Goal: Information Seeking & Learning: Learn about a topic

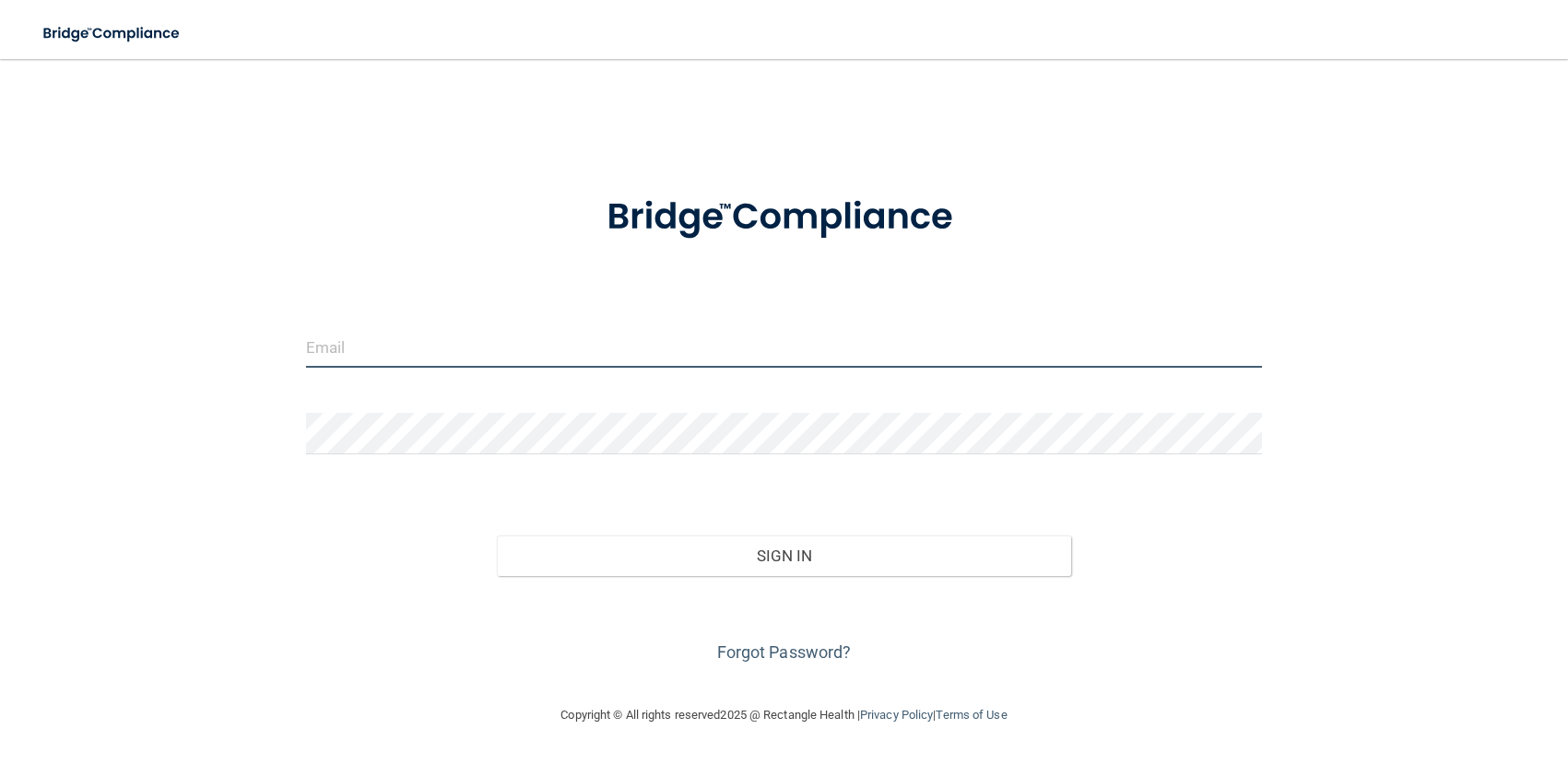
click at [402, 345] on input "email" at bounding box center [784, 346] width 955 height 41
type input "[EMAIL_ADDRESS][DOMAIN_NAME]"
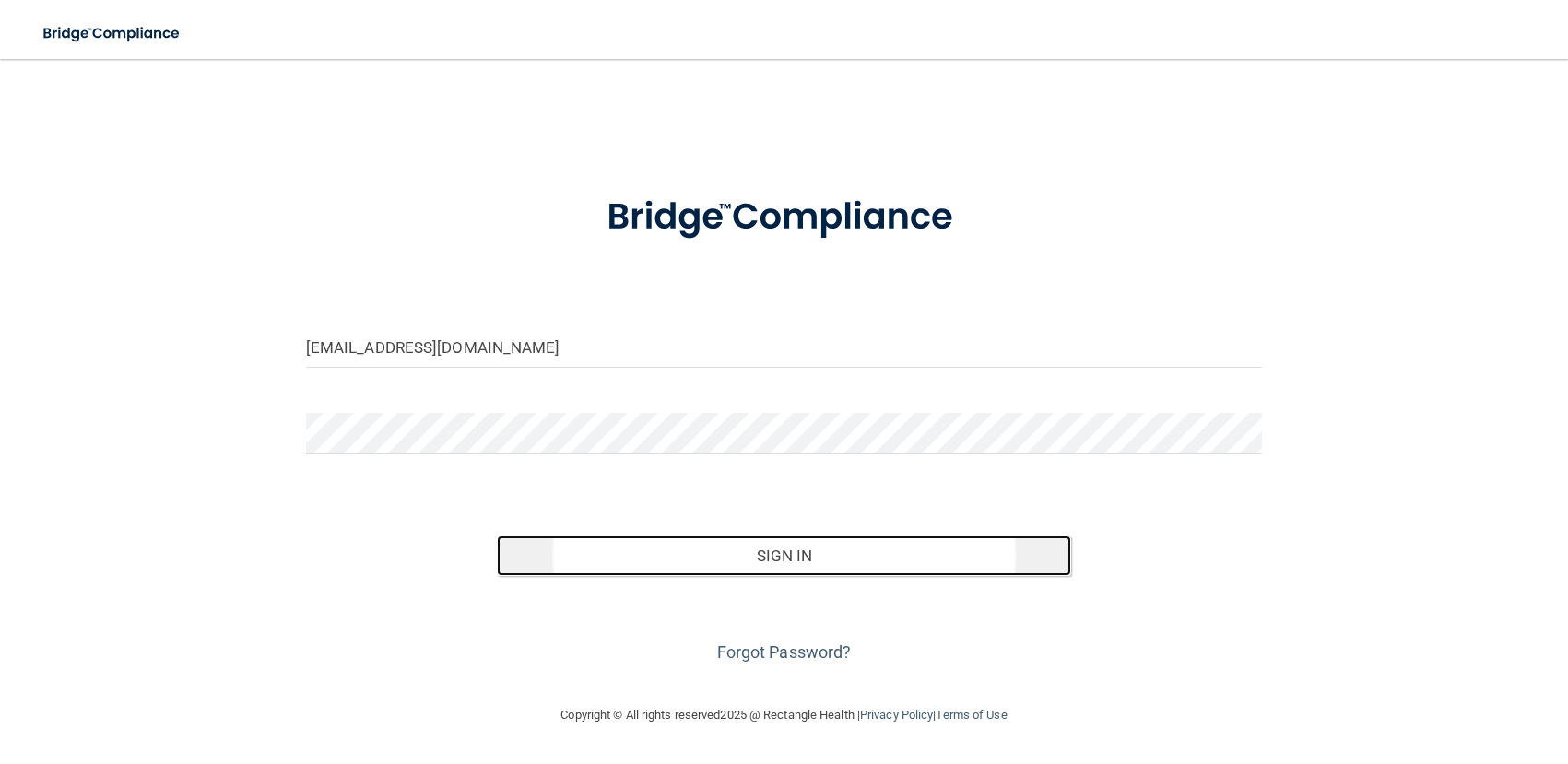
click at [791, 559] on button "Sign In" at bounding box center [783, 556] width 573 height 40
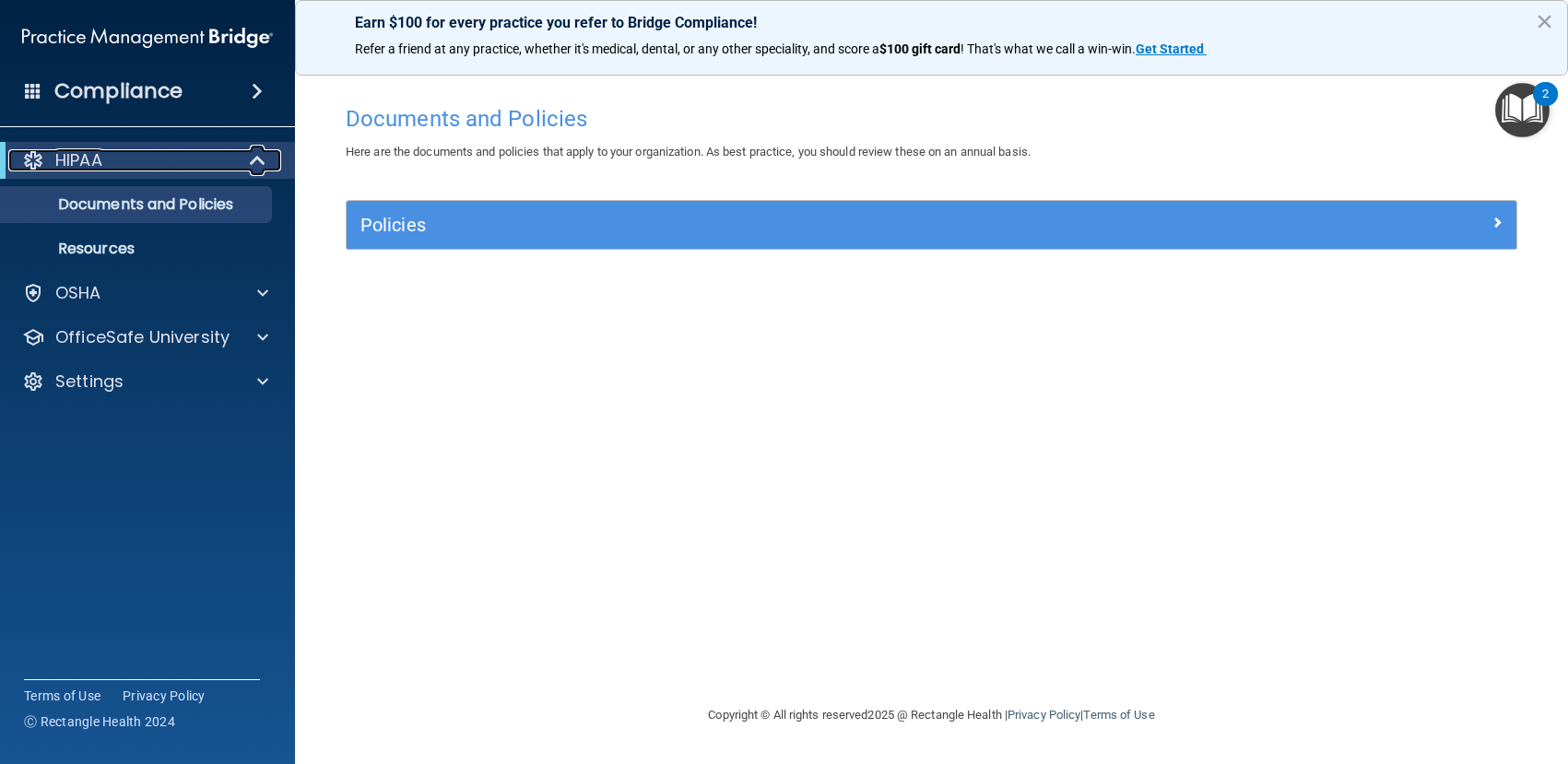
click at [106, 155] on div "HIPAA" at bounding box center [122, 160] width 228 height 22
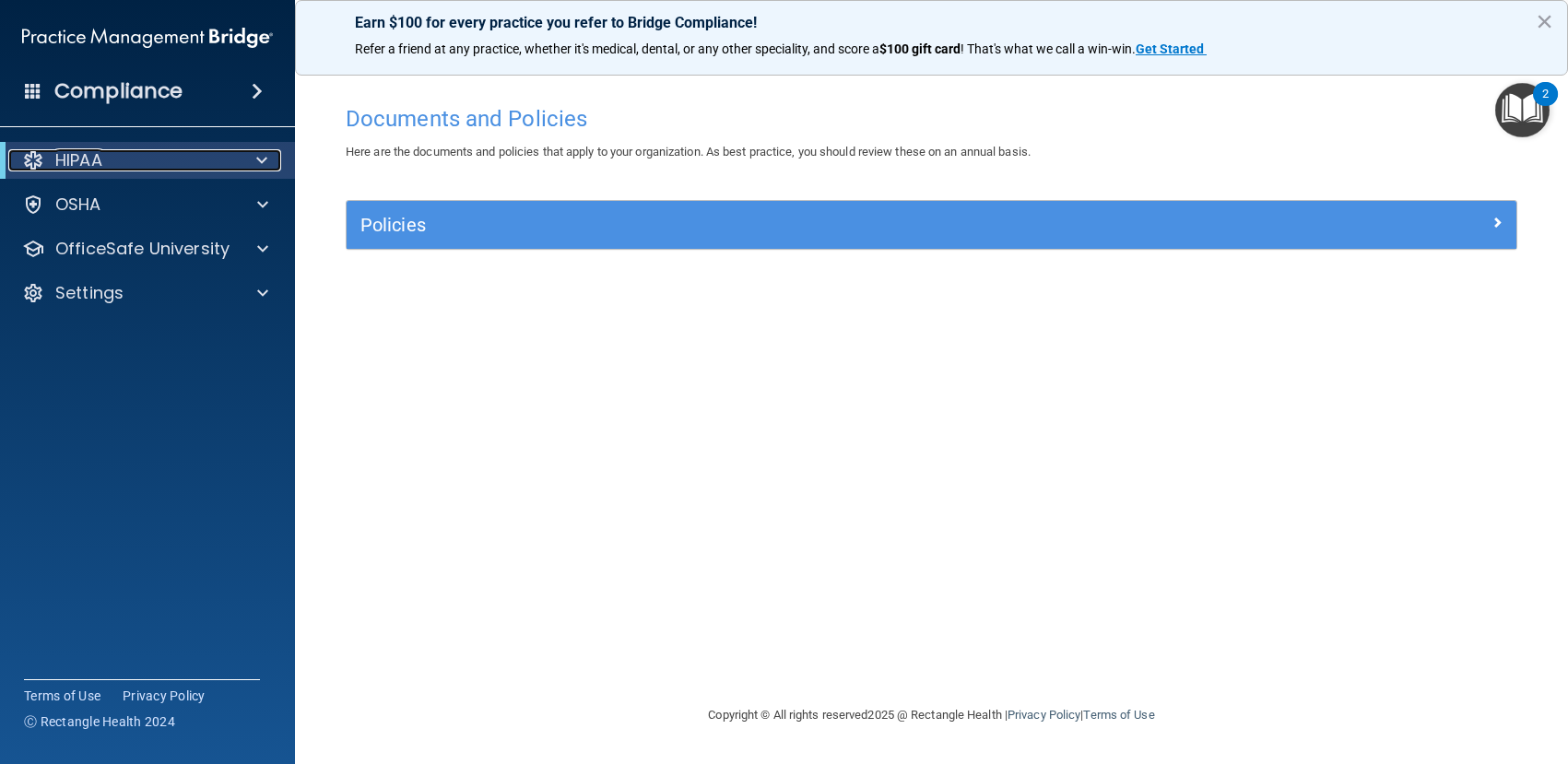
click at [107, 157] on div "HIPAA" at bounding box center [122, 160] width 228 height 22
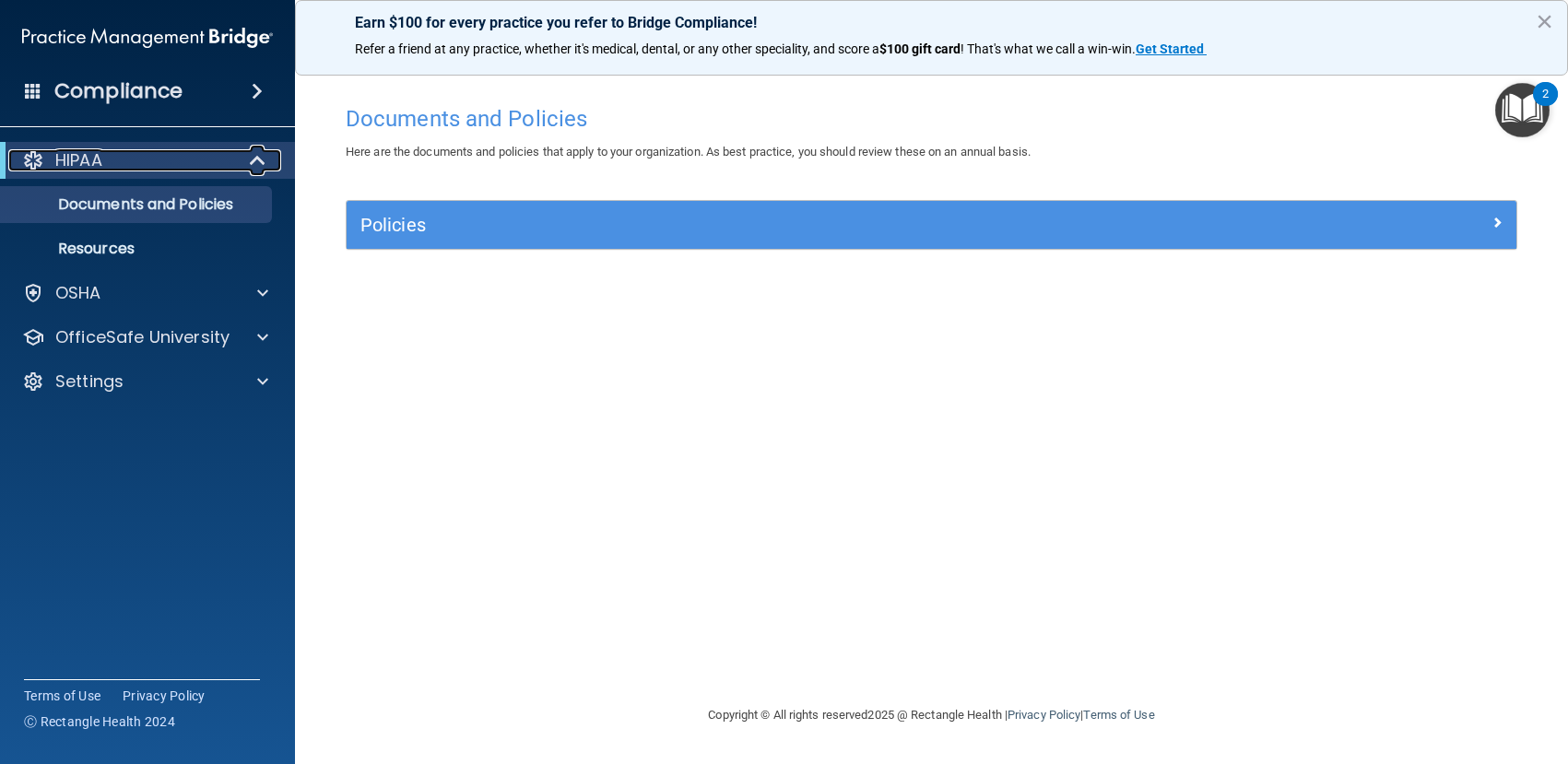
click at [228, 155] on div "HIPAA" at bounding box center [122, 160] width 228 height 22
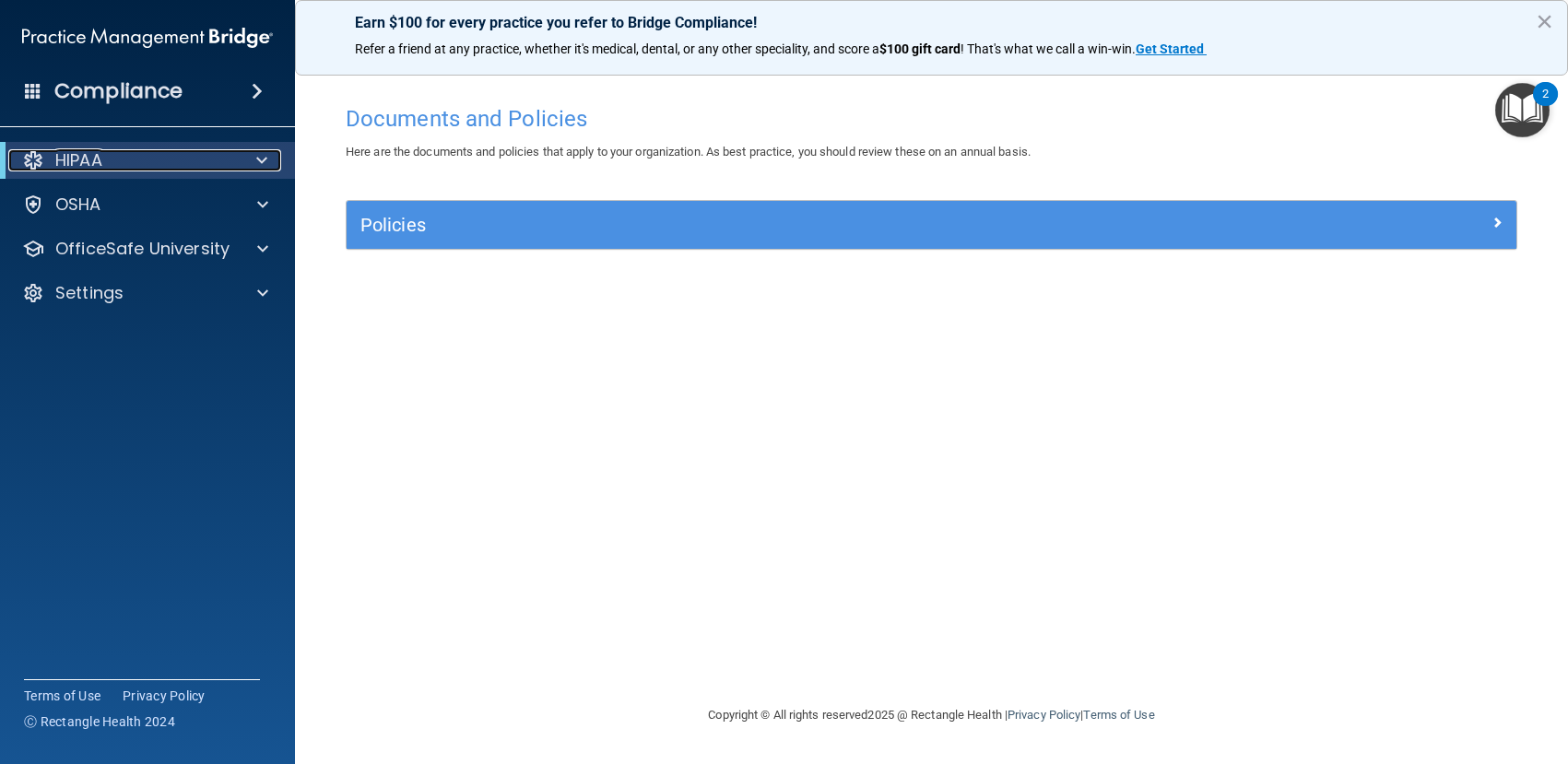
click at [256, 153] on span at bounding box center [262, 160] width 12 height 22
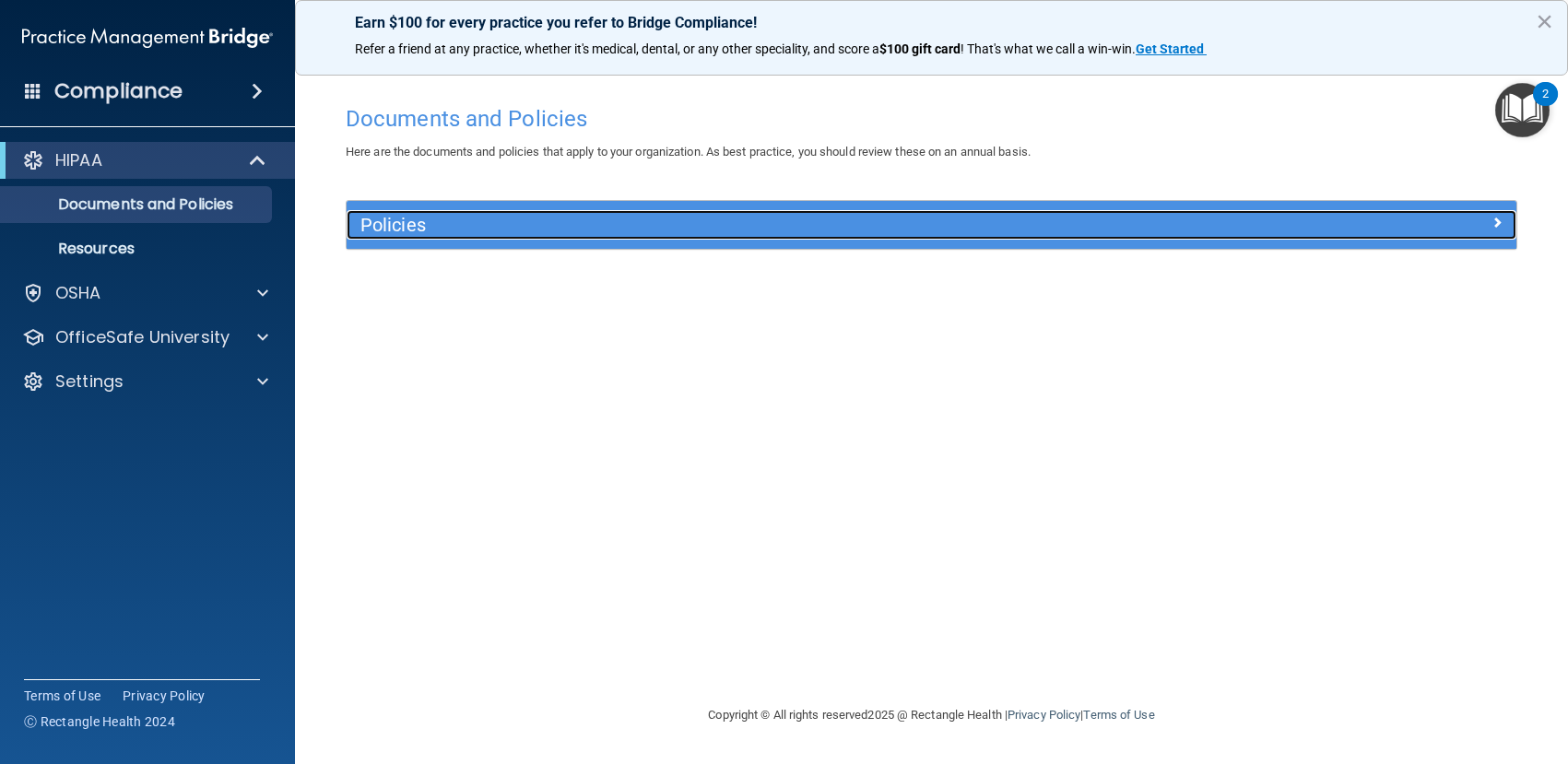
click at [1496, 218] on span at bounding box center [1497, 222] width 12 height 22
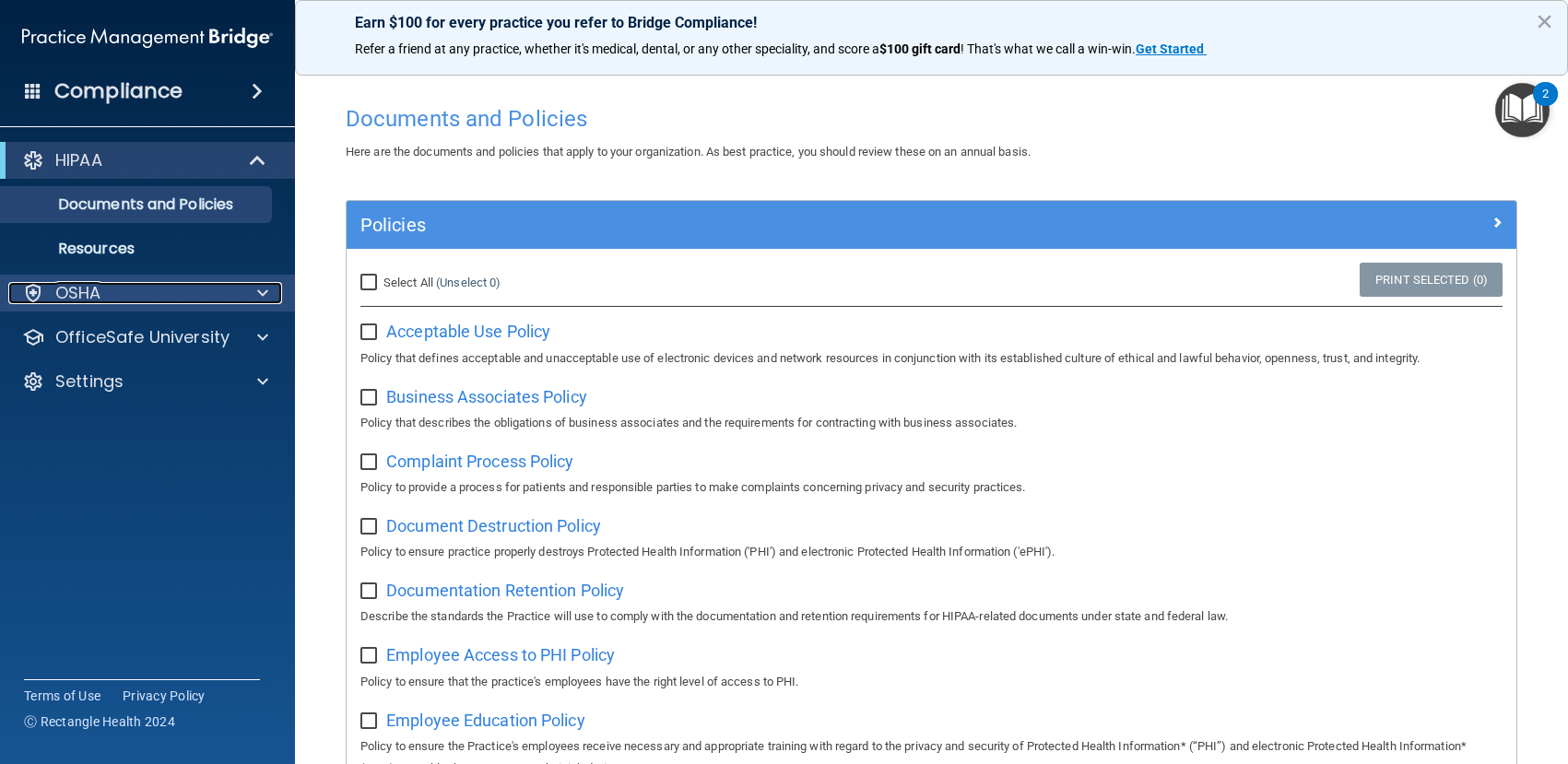
click at [260, 294] on span at bounding box center [263, 293] width 12 height 22
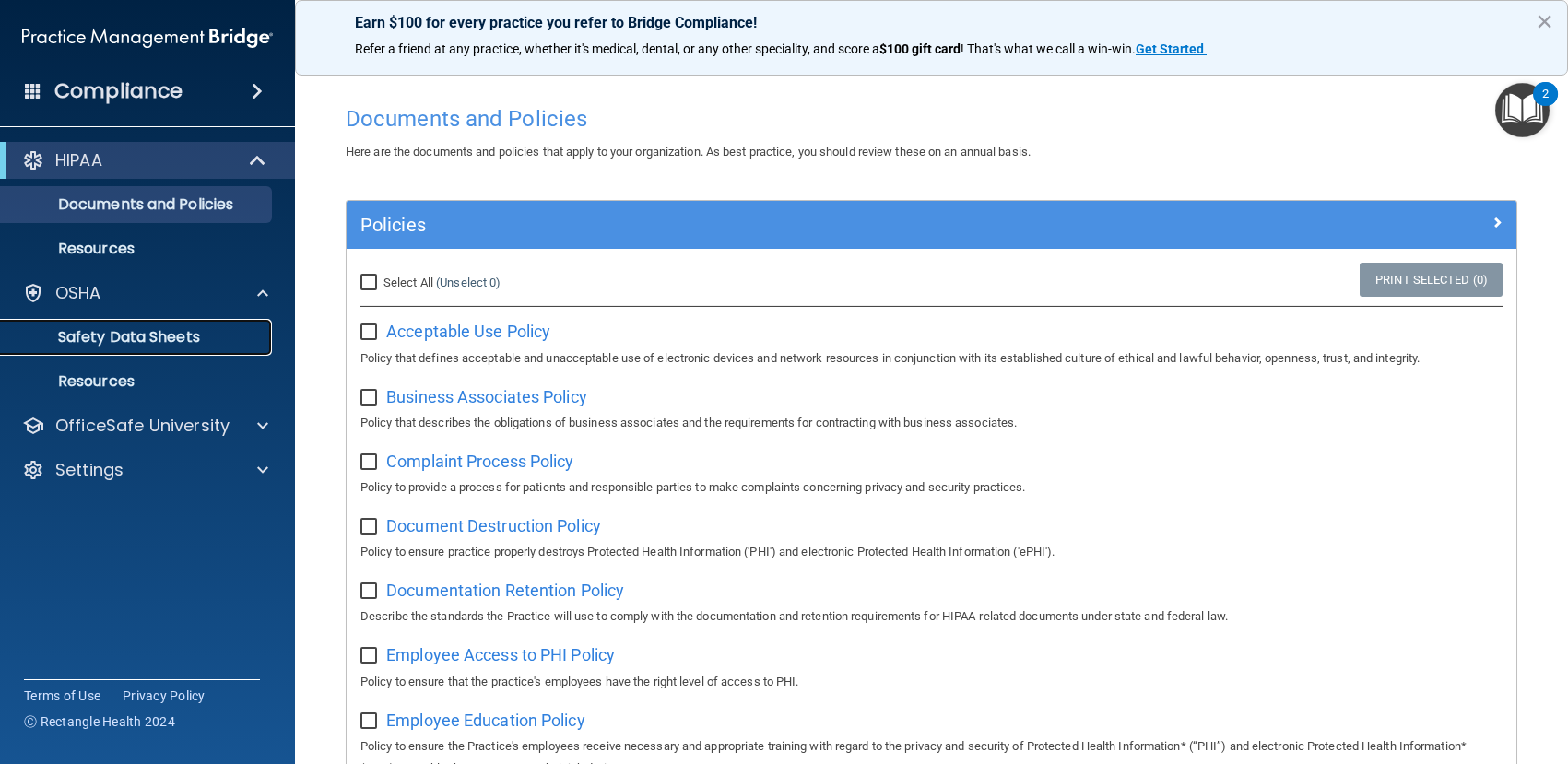
click at [180, 328] on p "Safety Data Sheets" at bounding box center [137, 337] width 252 height 18
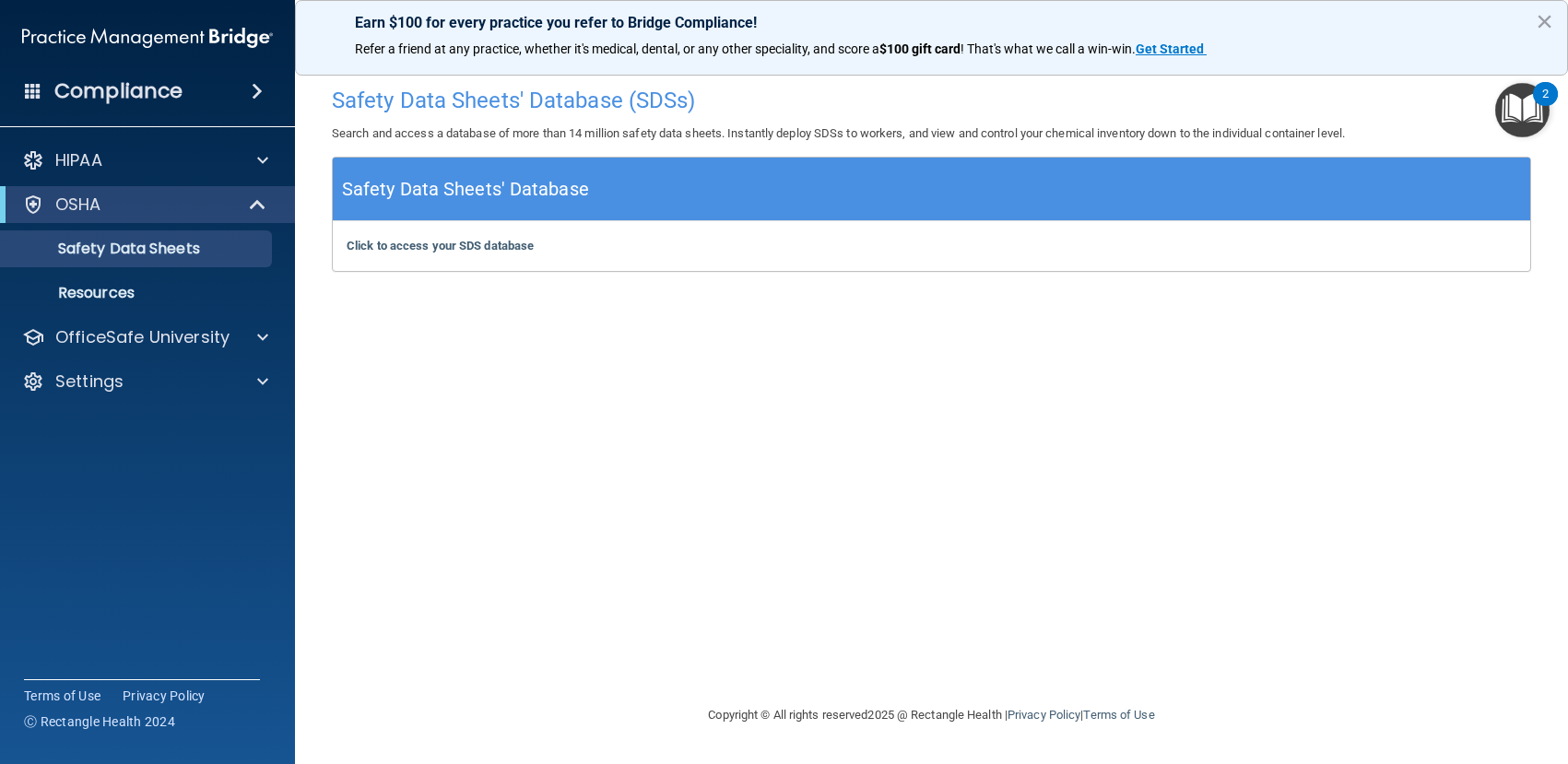
click at [257, 88] on span at bounding box center [257, 91] width 12 height 22
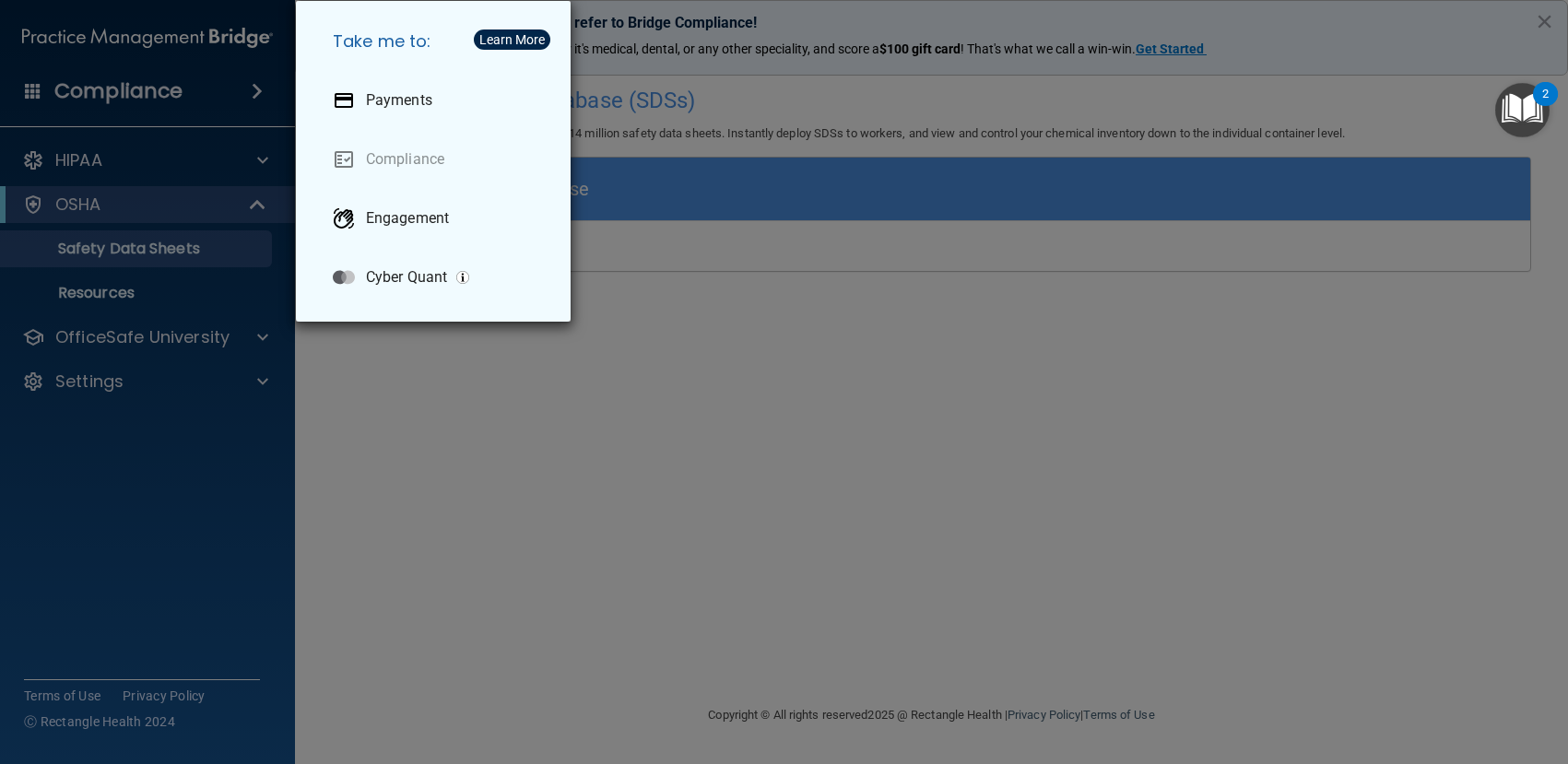
click at [207, 119] on div "Take me to: Payments Compliance Engagement Cyber Quant" at bounding box center [784, 382] width 1568 height 764
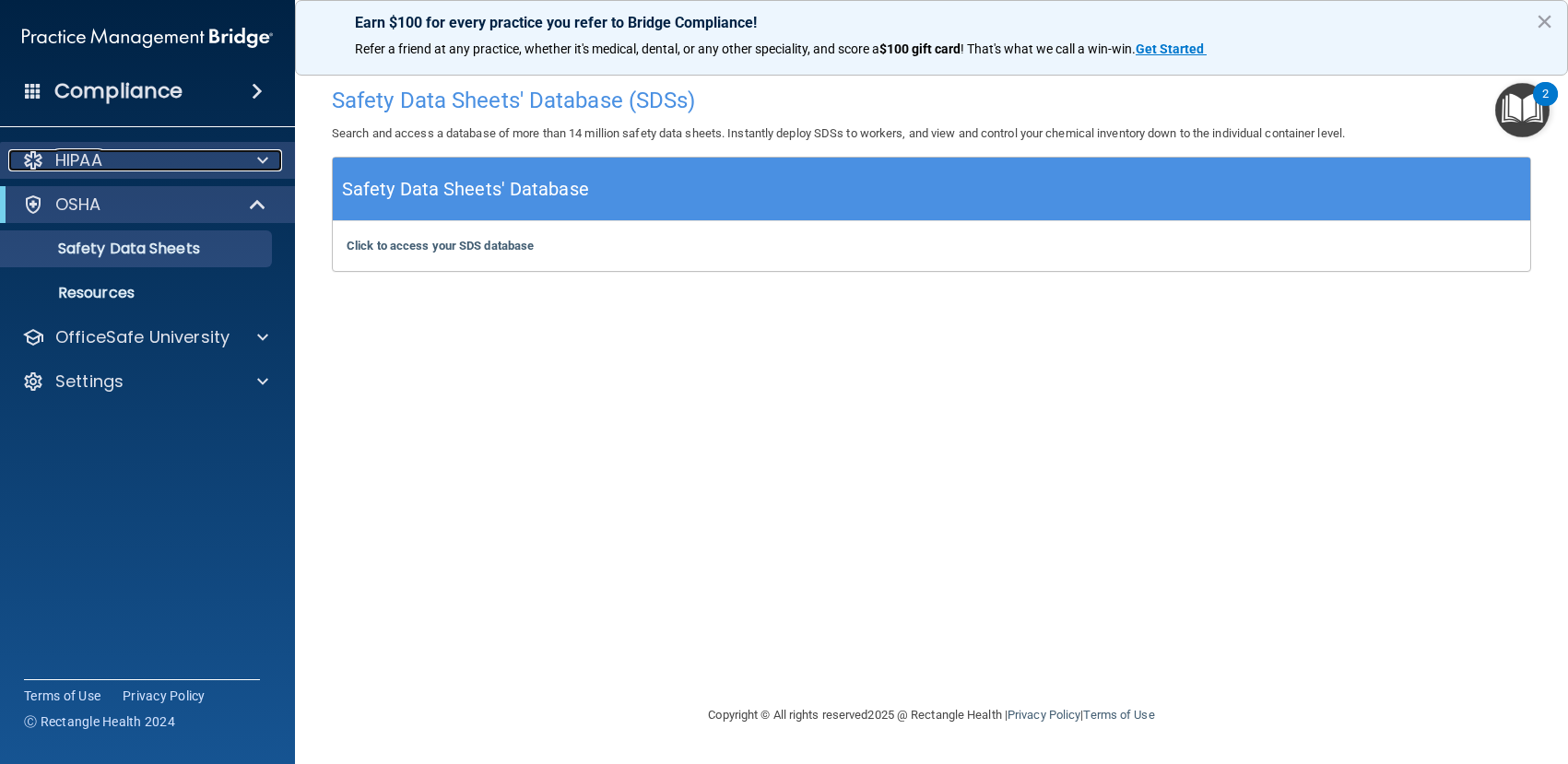
click at [199, 160] on div "HIPAA" at bounding box center [123, 160] width 229 height 22
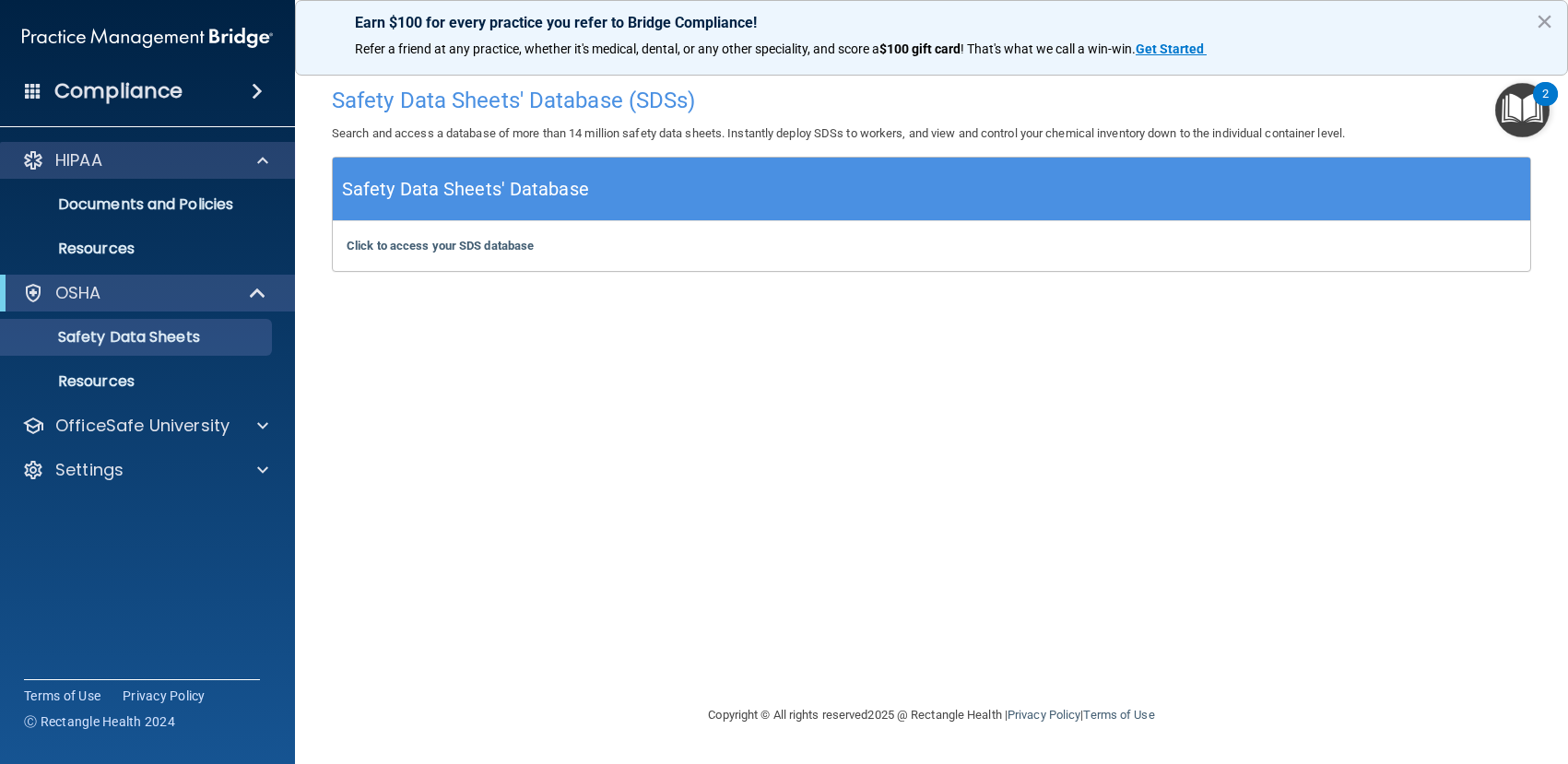
click at [150, 148] on div "HIPAA" at bounding box center [148, 160] width 296 height 36
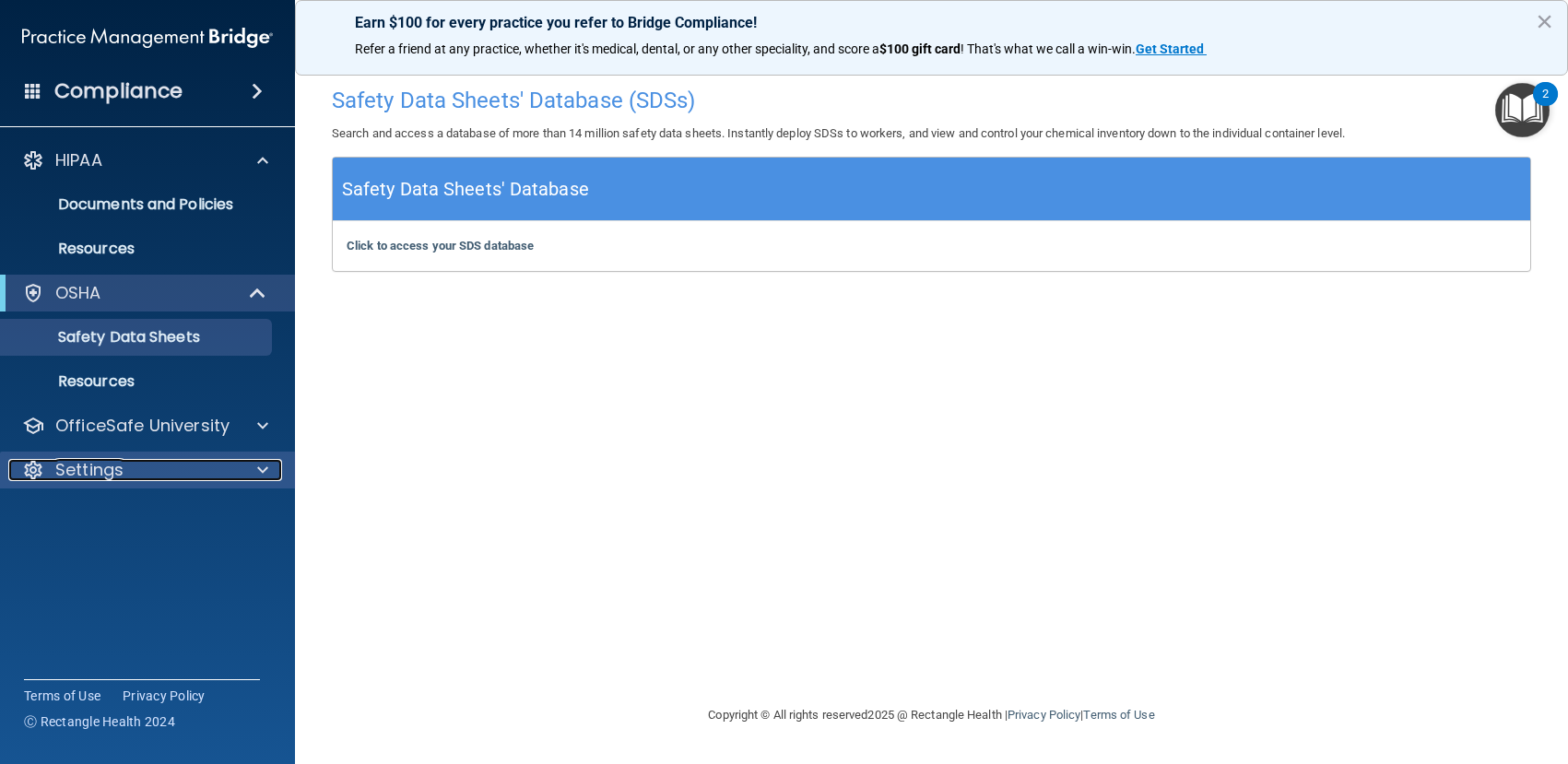
click at [255, 463] on div at bounding box center [260, 469] width 46 height 22
click at [231, 517] on accordion "HIPAA Documents and Policies Report an Incident Business Associates Emergency P…" at bounding box center [148, 329] width 296 height 391
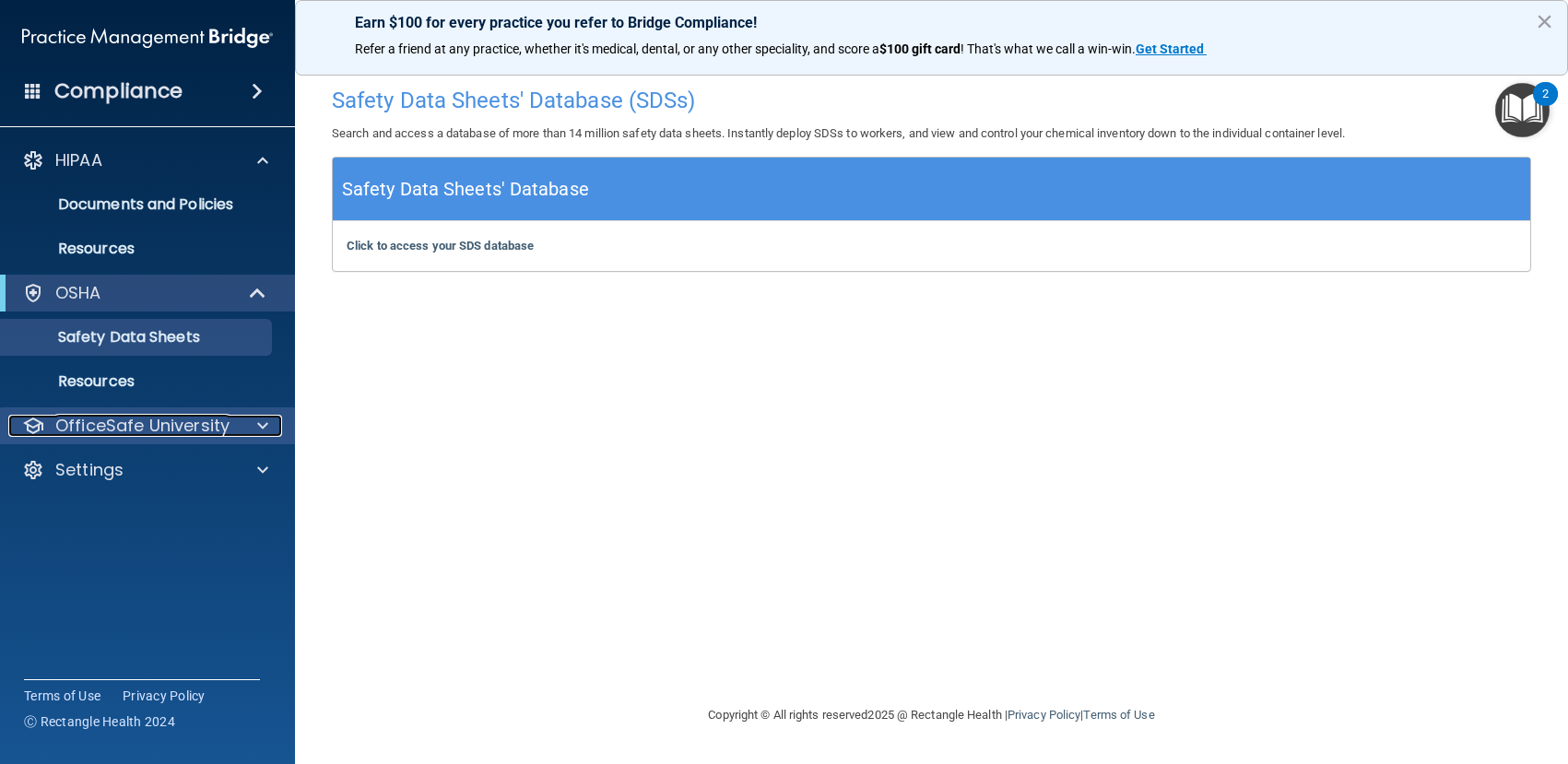
click at [258, 419] on span at bounding box center [263, 425] width 12 height 22
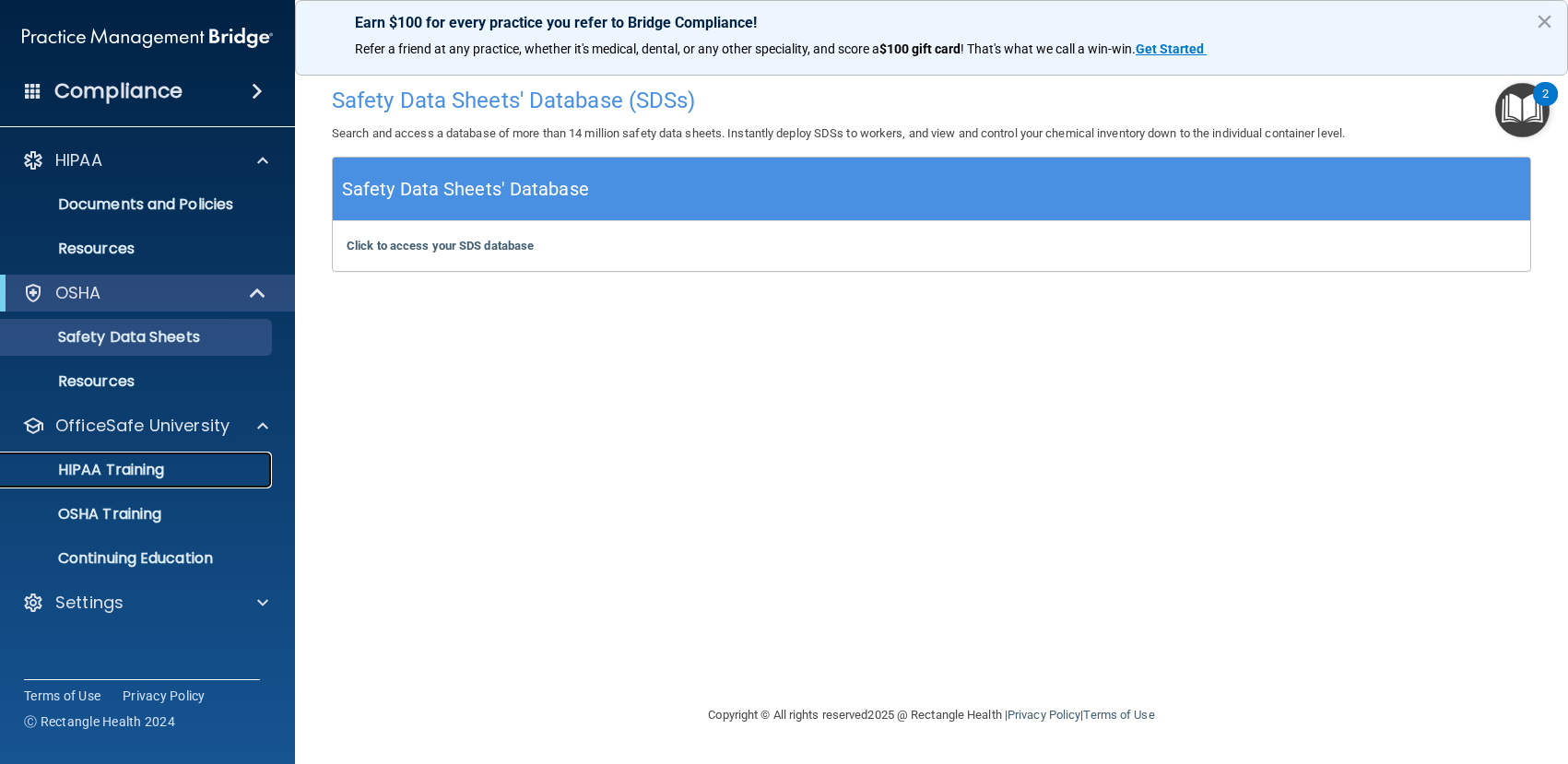
click at [237, 475] on div "HIPAA Training" at bounding box center [137, 469] width 252 height 18
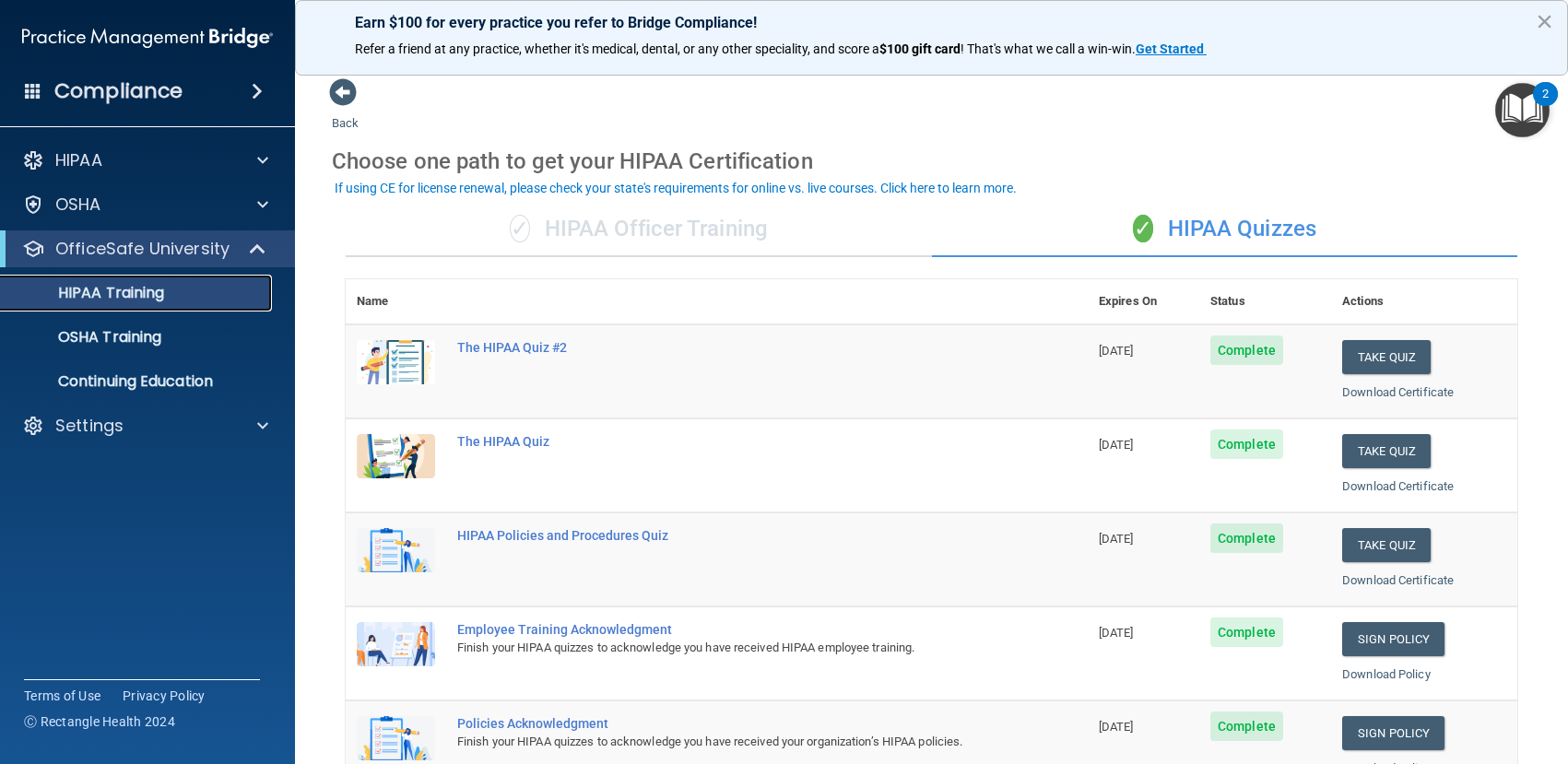
scroll to position [92, 0]
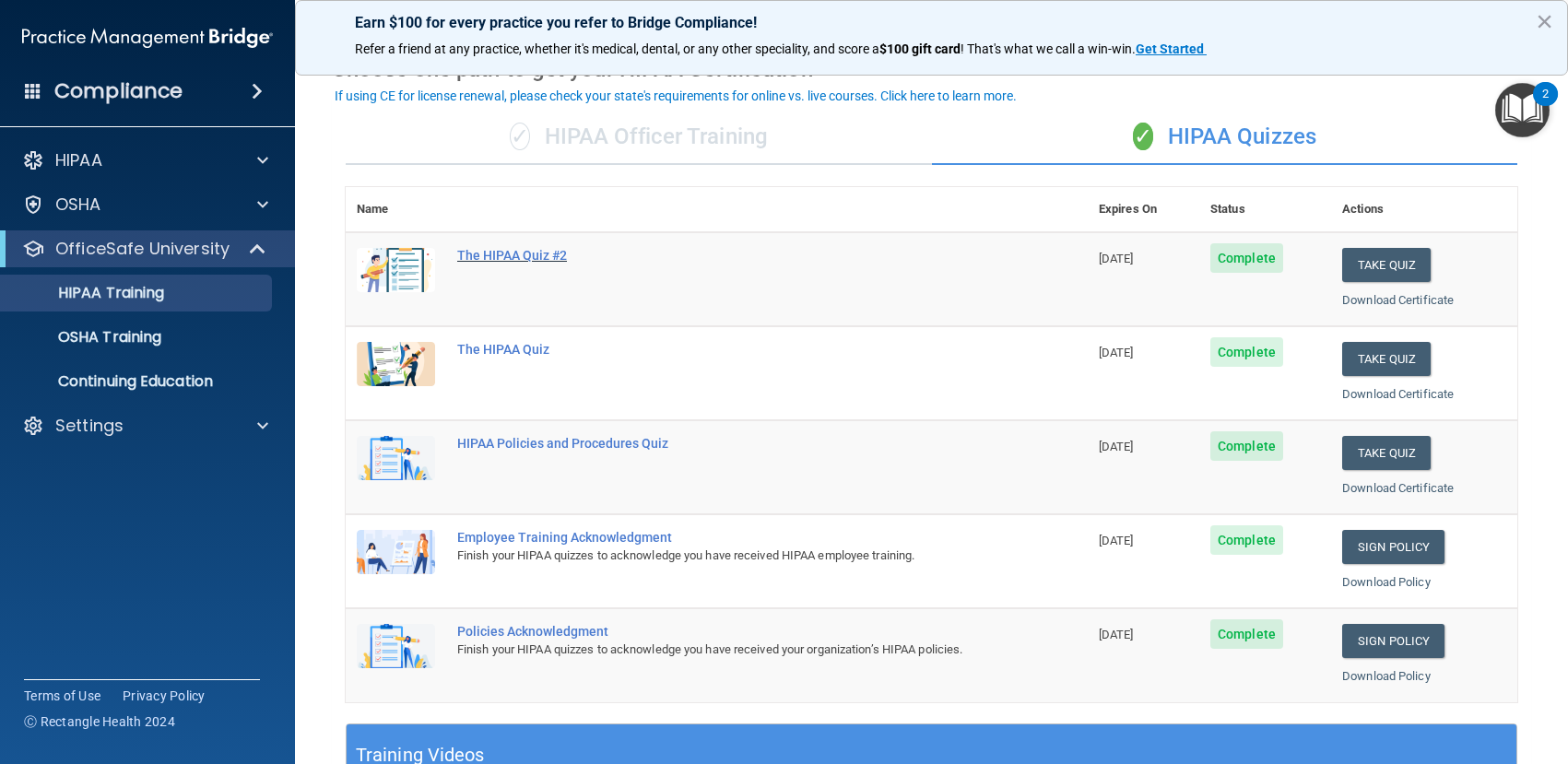
click at [516, 253] on div "The HIPAA Quiz #2" at bounding box center [726, 254] width 539 height 14
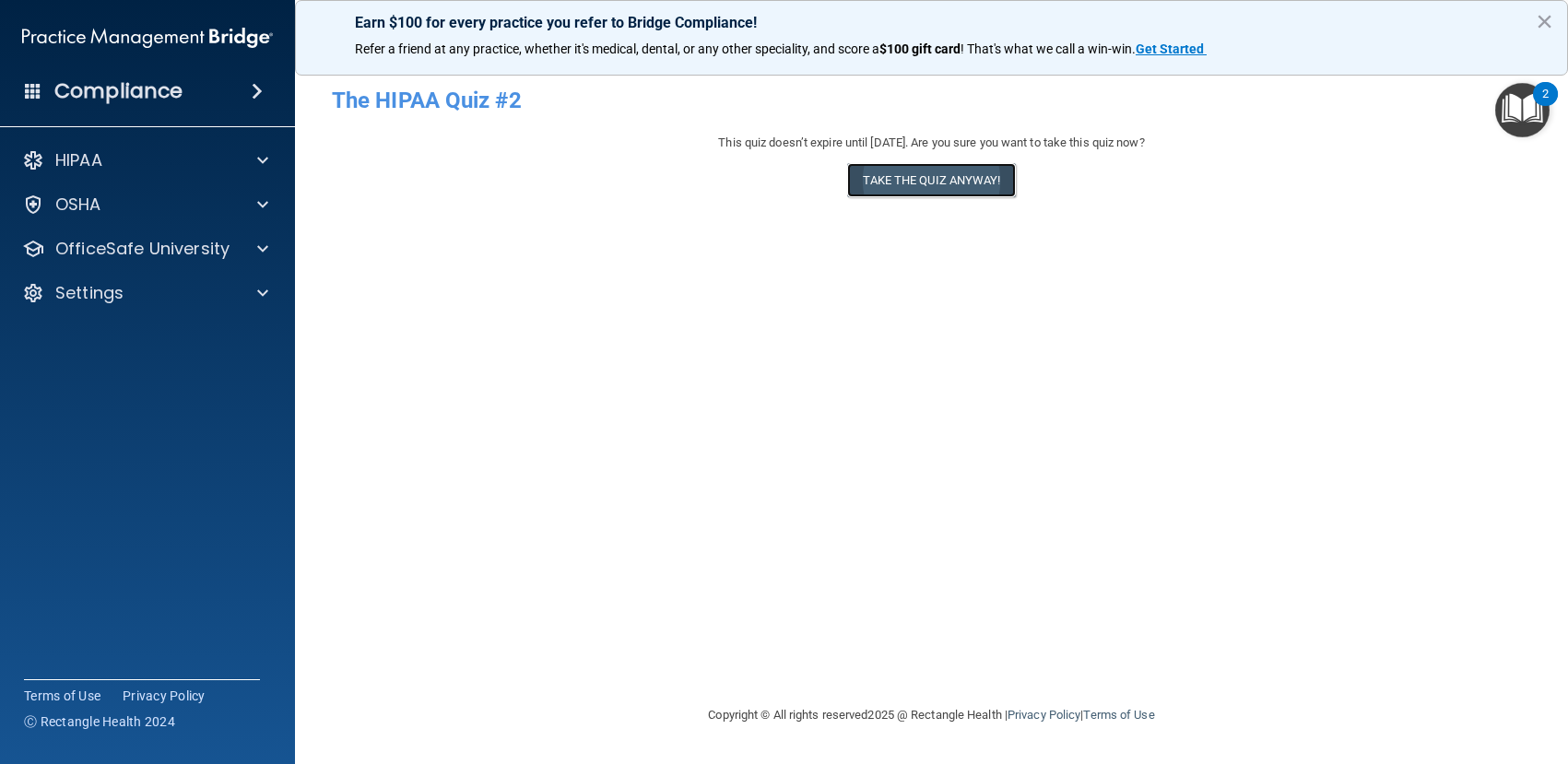
click at [947, 183] on button "Take the quiz anyway!" at bounding box center [930, 180] width 168 height 35
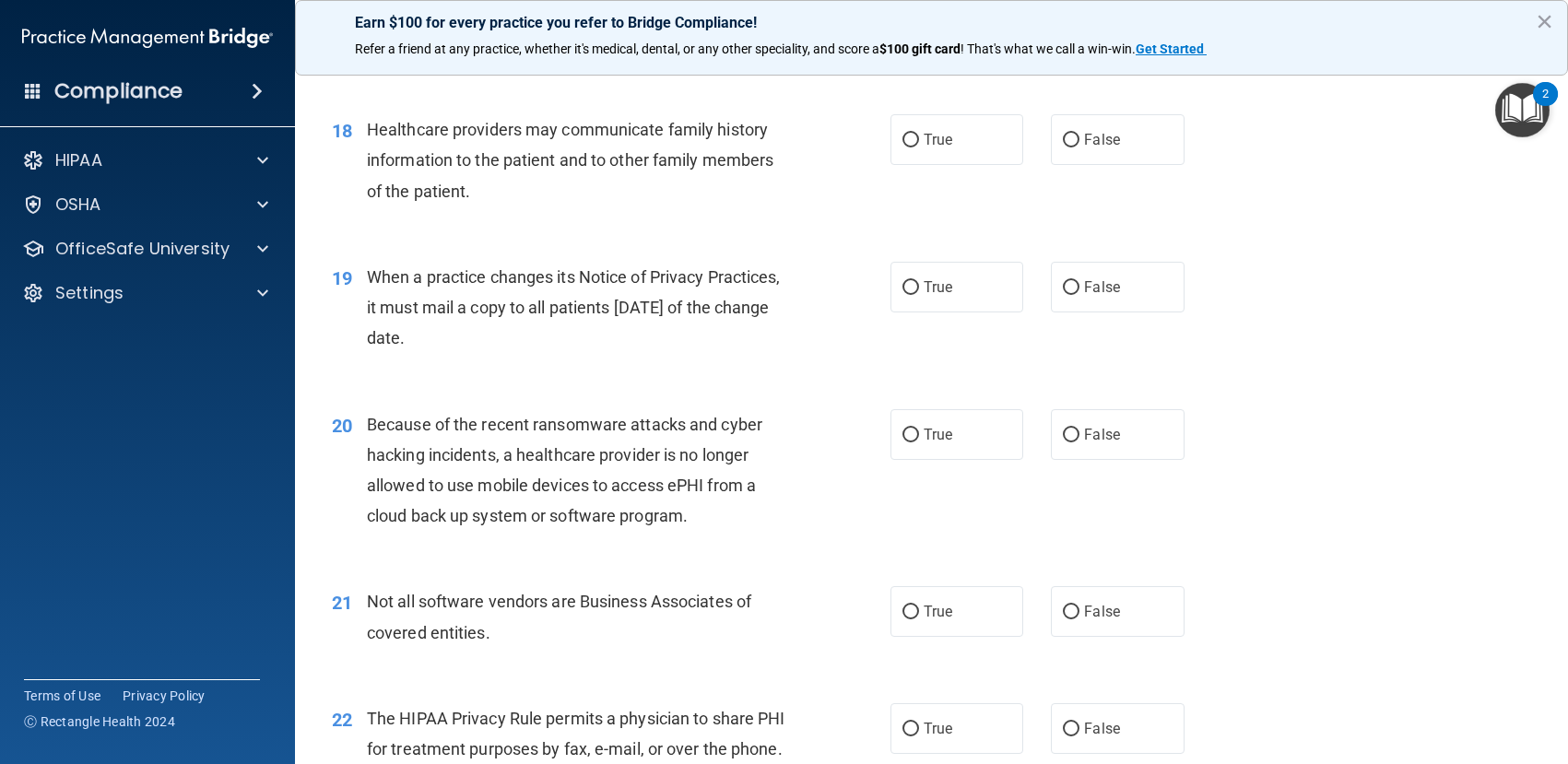
scroll to position [2541, 0]
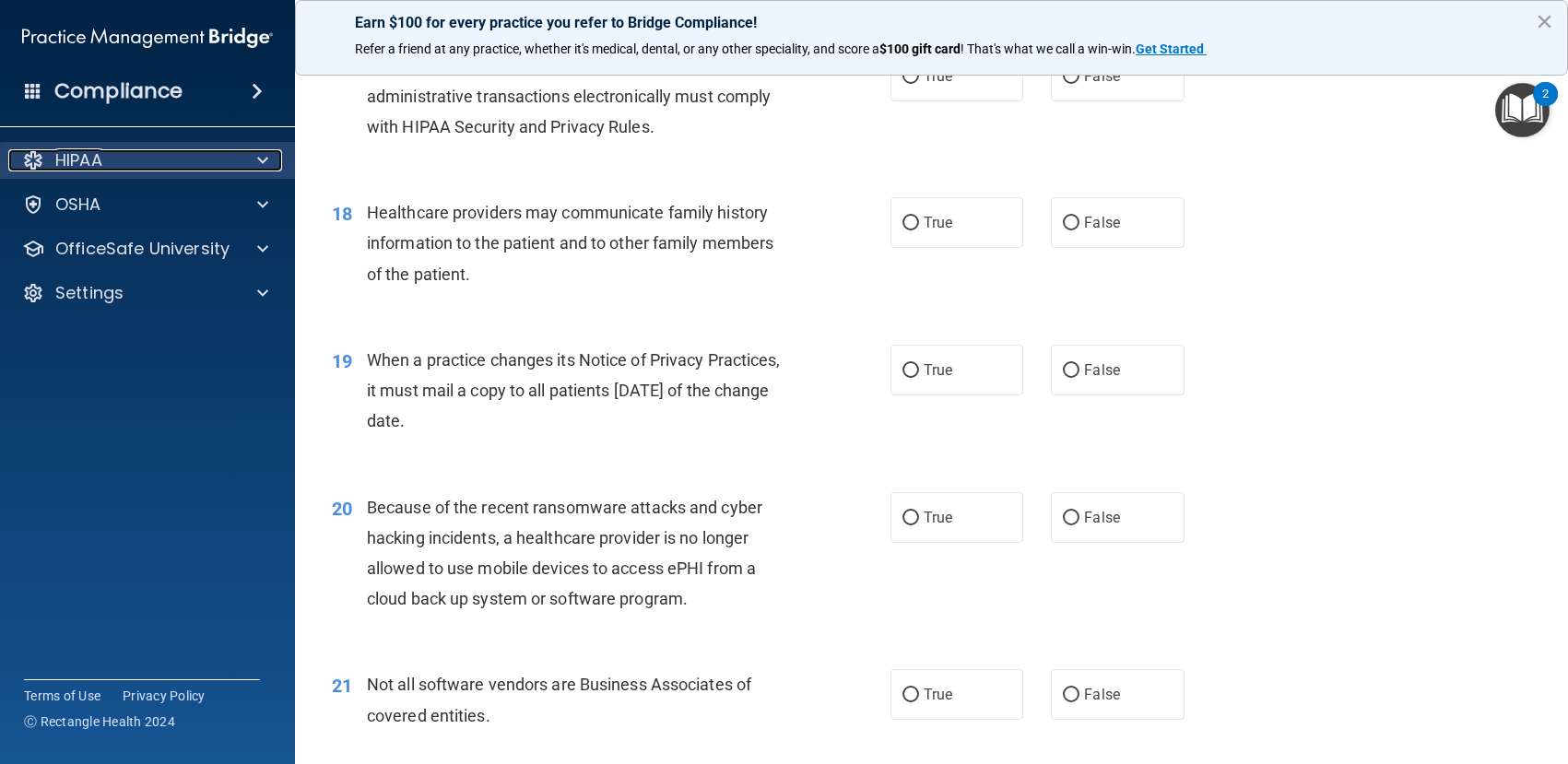
click at [183, 161] on div "HIPAA" at bounding box center [123, 160] width 229 height 22
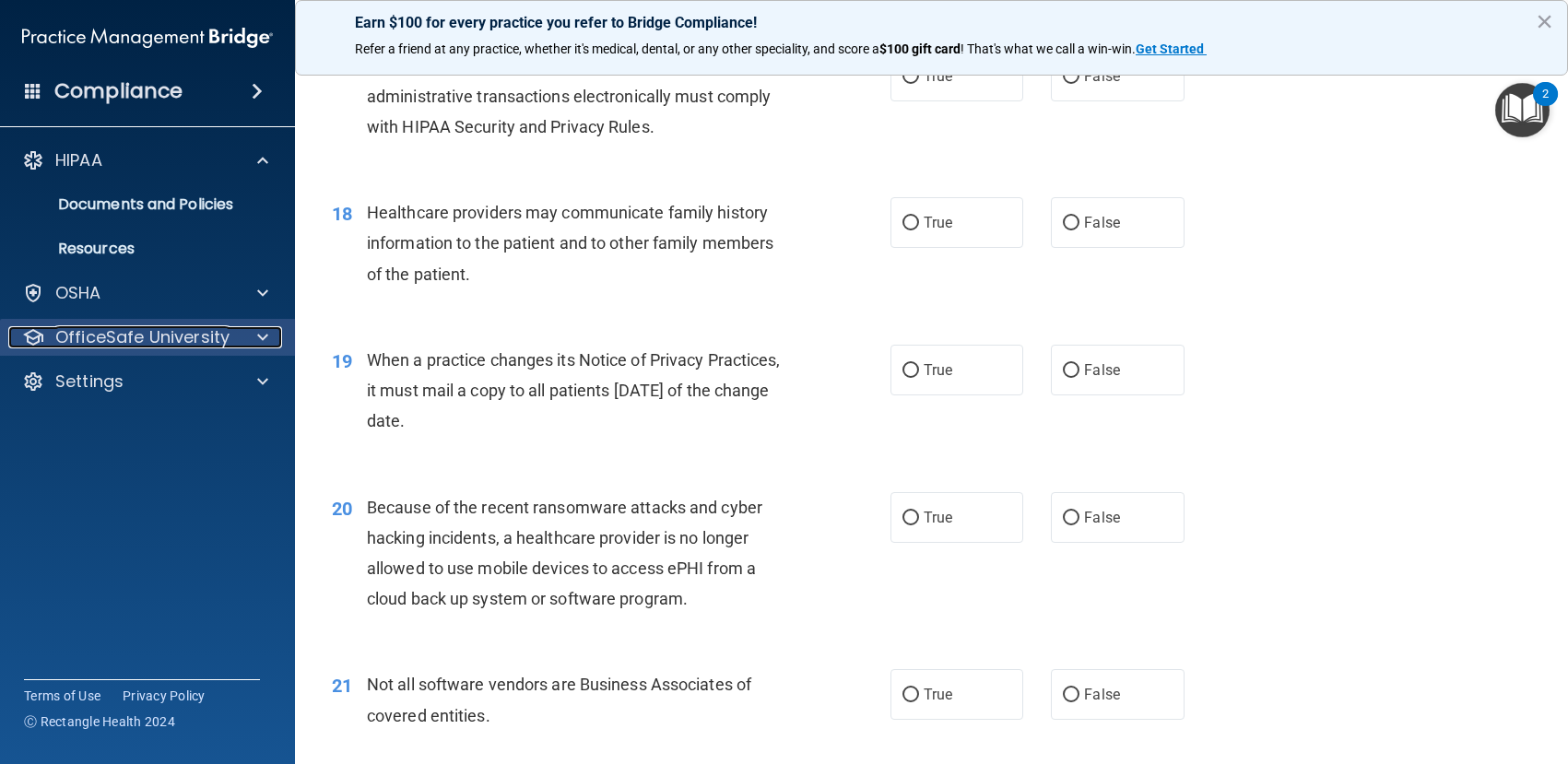
click at [172, 336] on p "OfficeSafe University" at bounding box center [142, 337] width 174 height 22
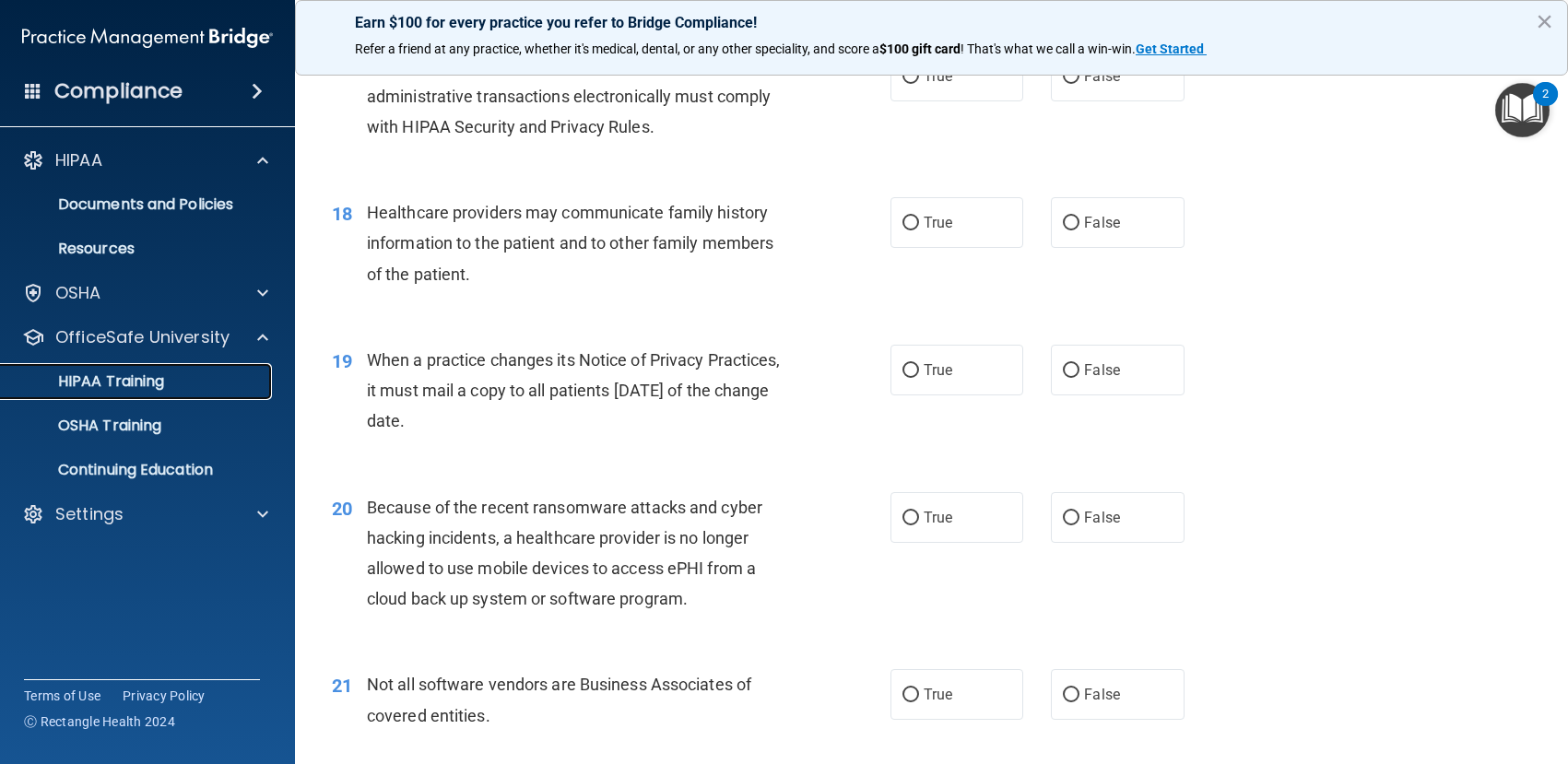
click at [135, 385] on p "HIPAA Training" at bounding box center [87, 381] width 152 height 18
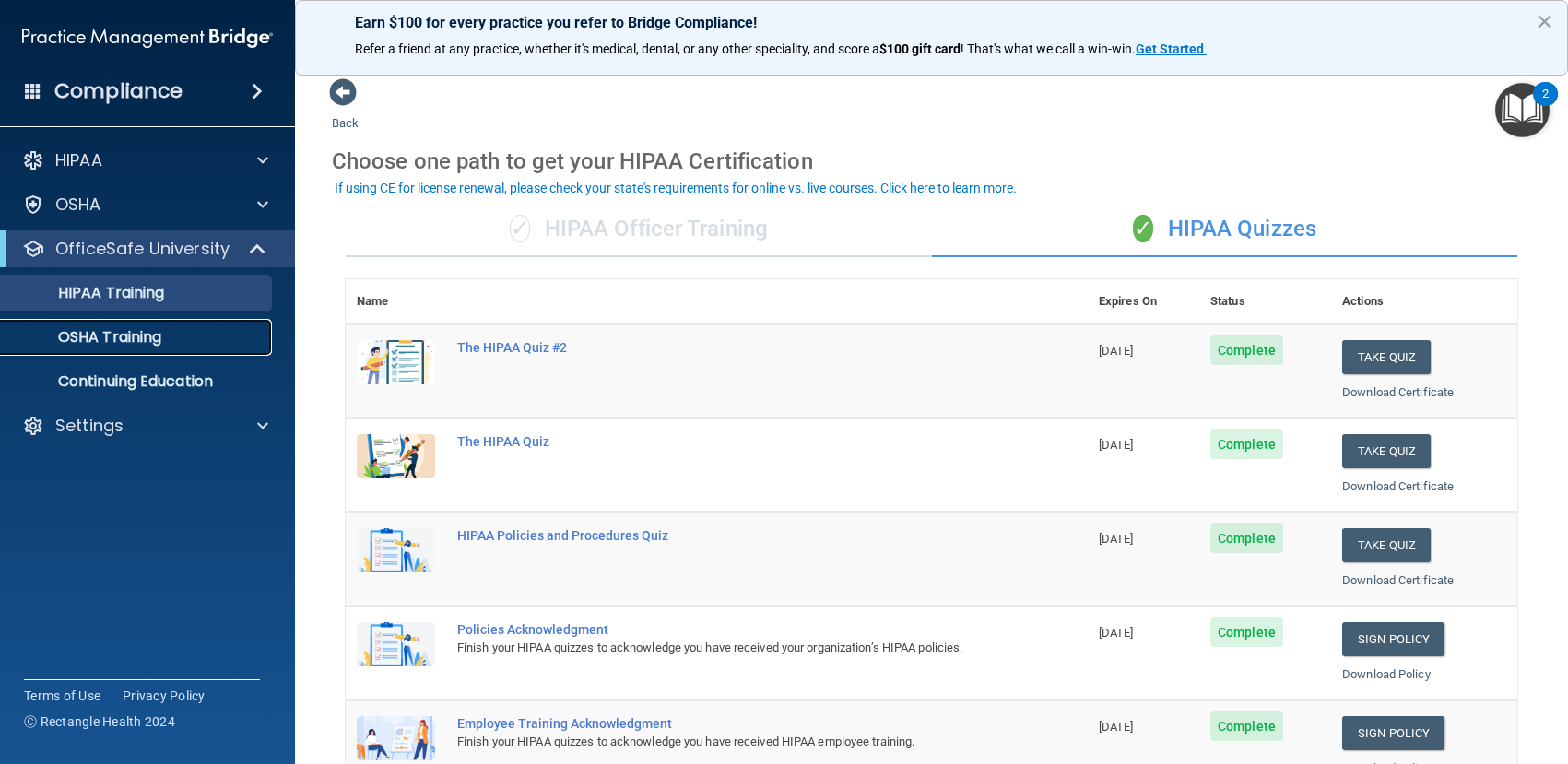
click at [84, 333] on p "OSHA Training" at bounding box center [86, 337] width 150 height 18
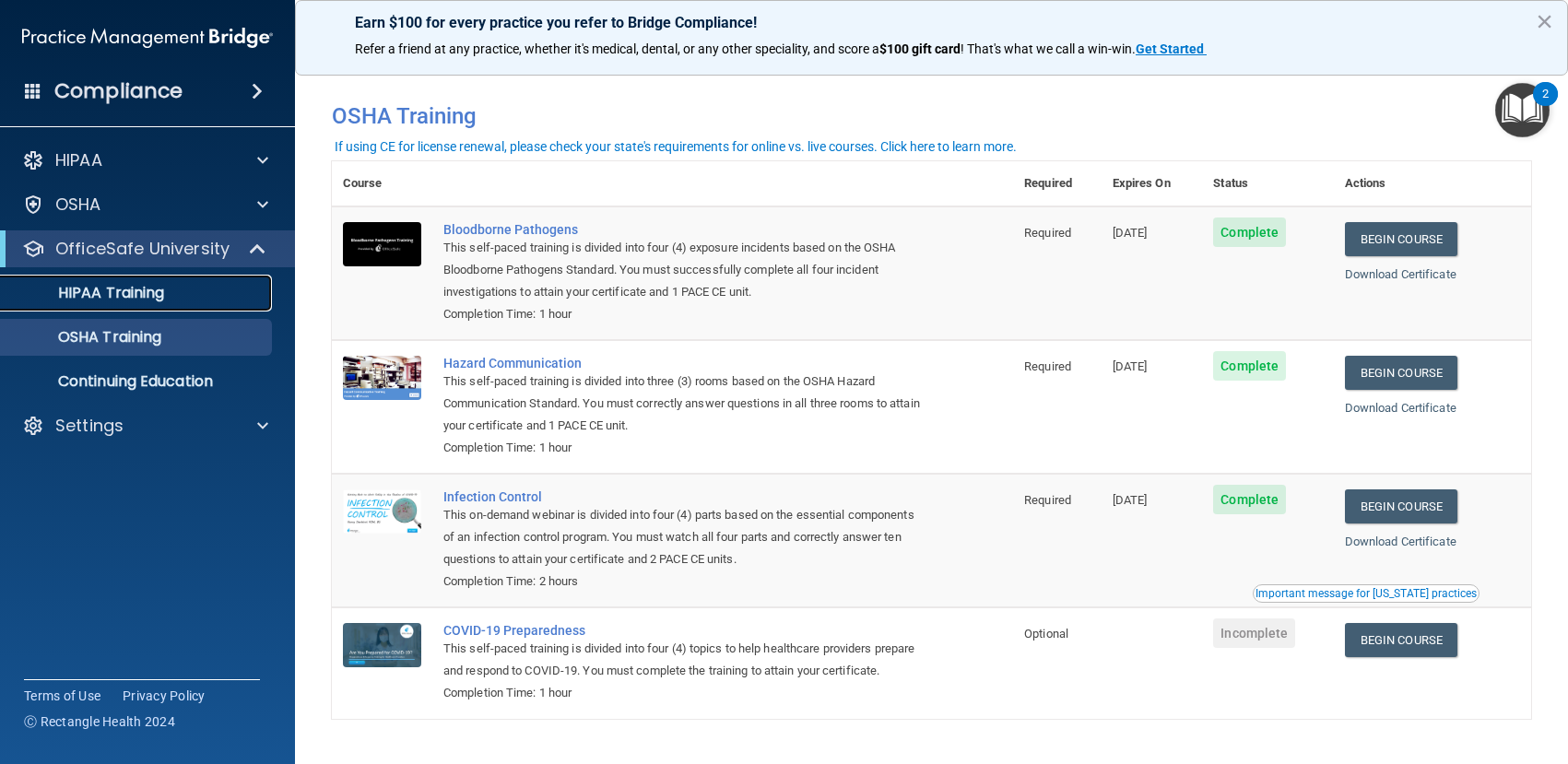
click at [155, 293] on p "HIPAA Training" at bounding box center [87, 293] width 152 height 18
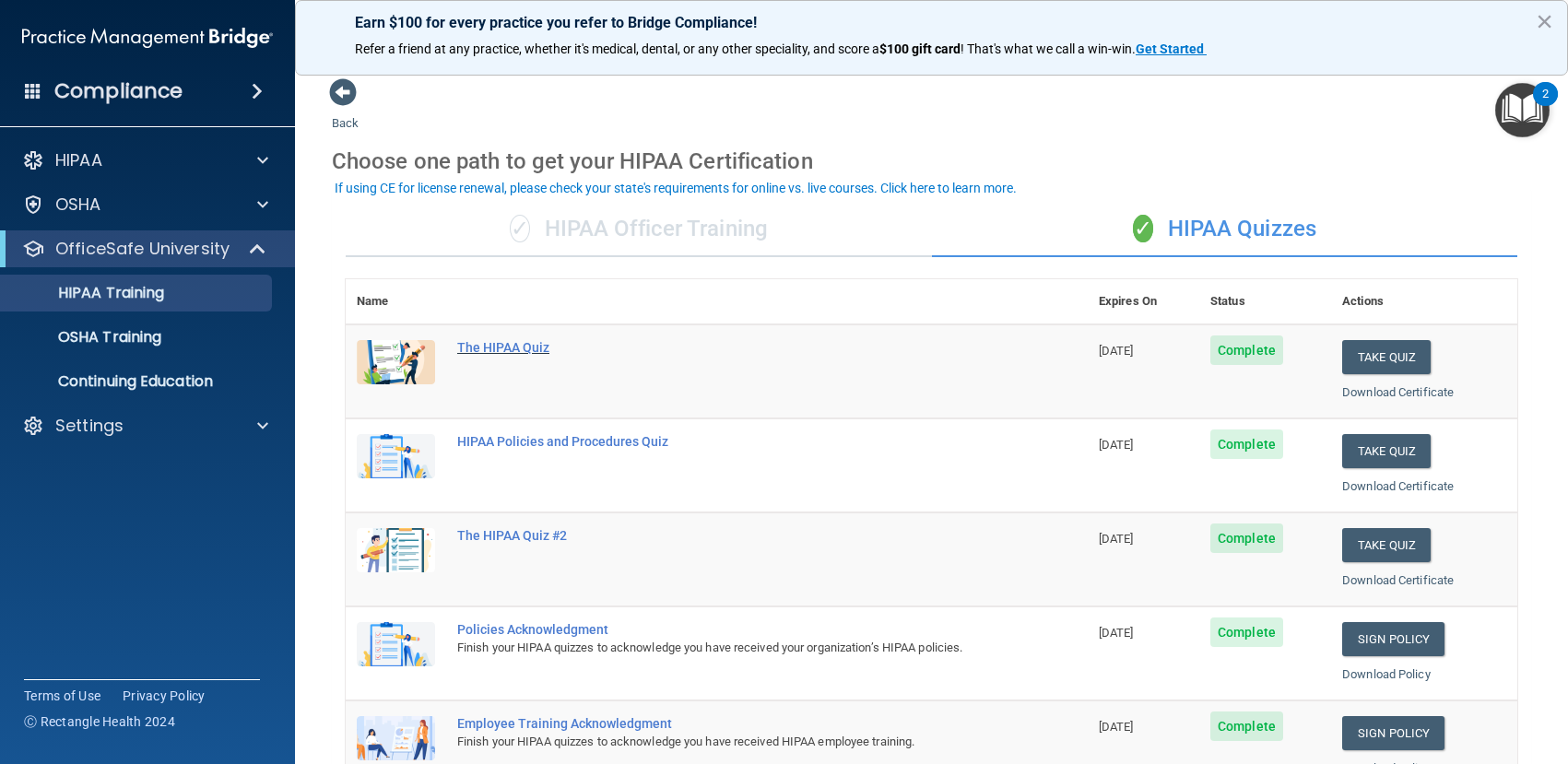
click at [500, 349] on div "The HIPAA Quiz" at bounding box center [726, 346] width 539 height 14
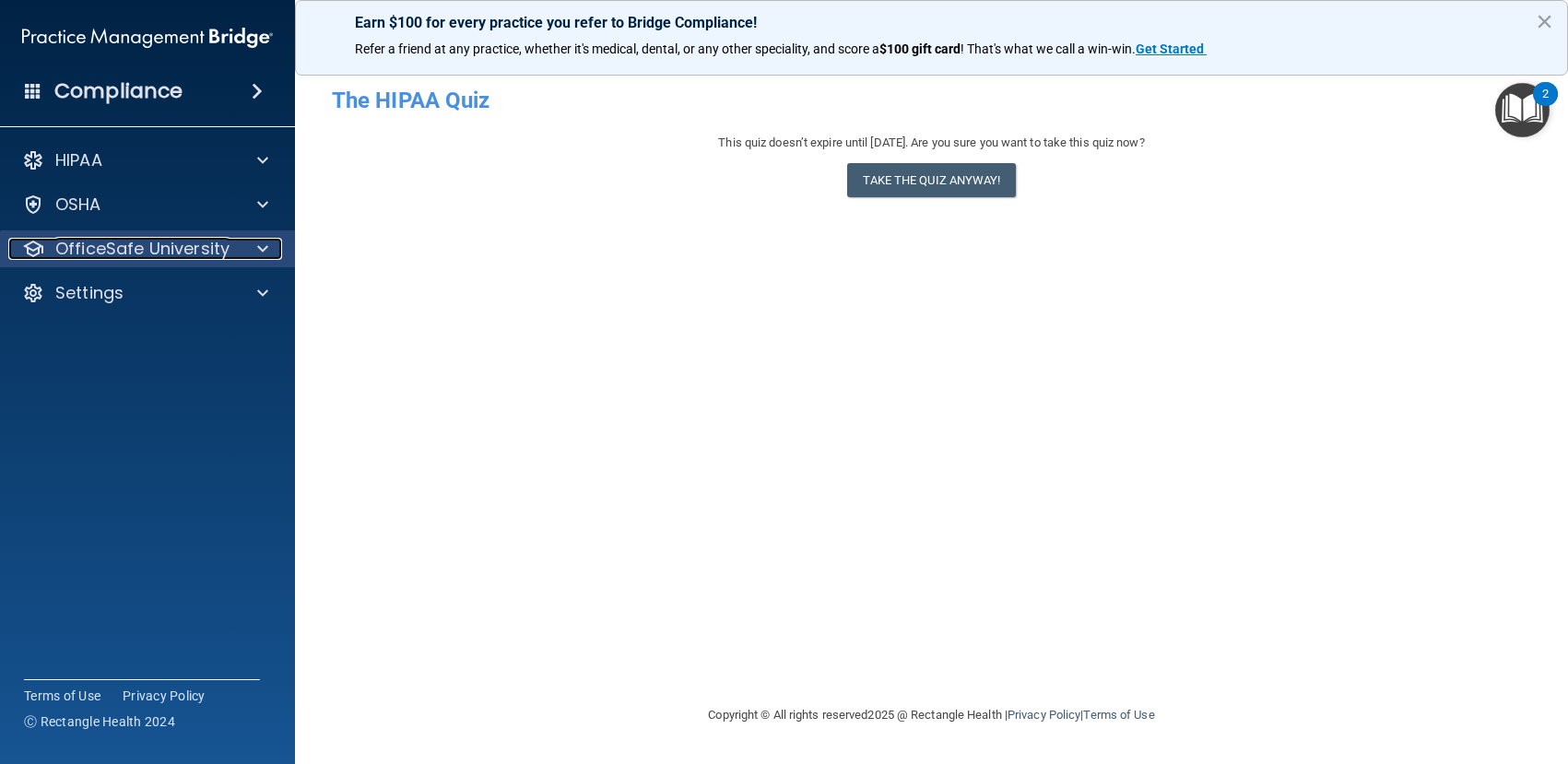
click at [127, 236] on div "OfficeSafe University" at bounding box center [148, 249] width 296 height 36
click at [262, 247] on span at bounding box center [263, 249] width 12 height 22
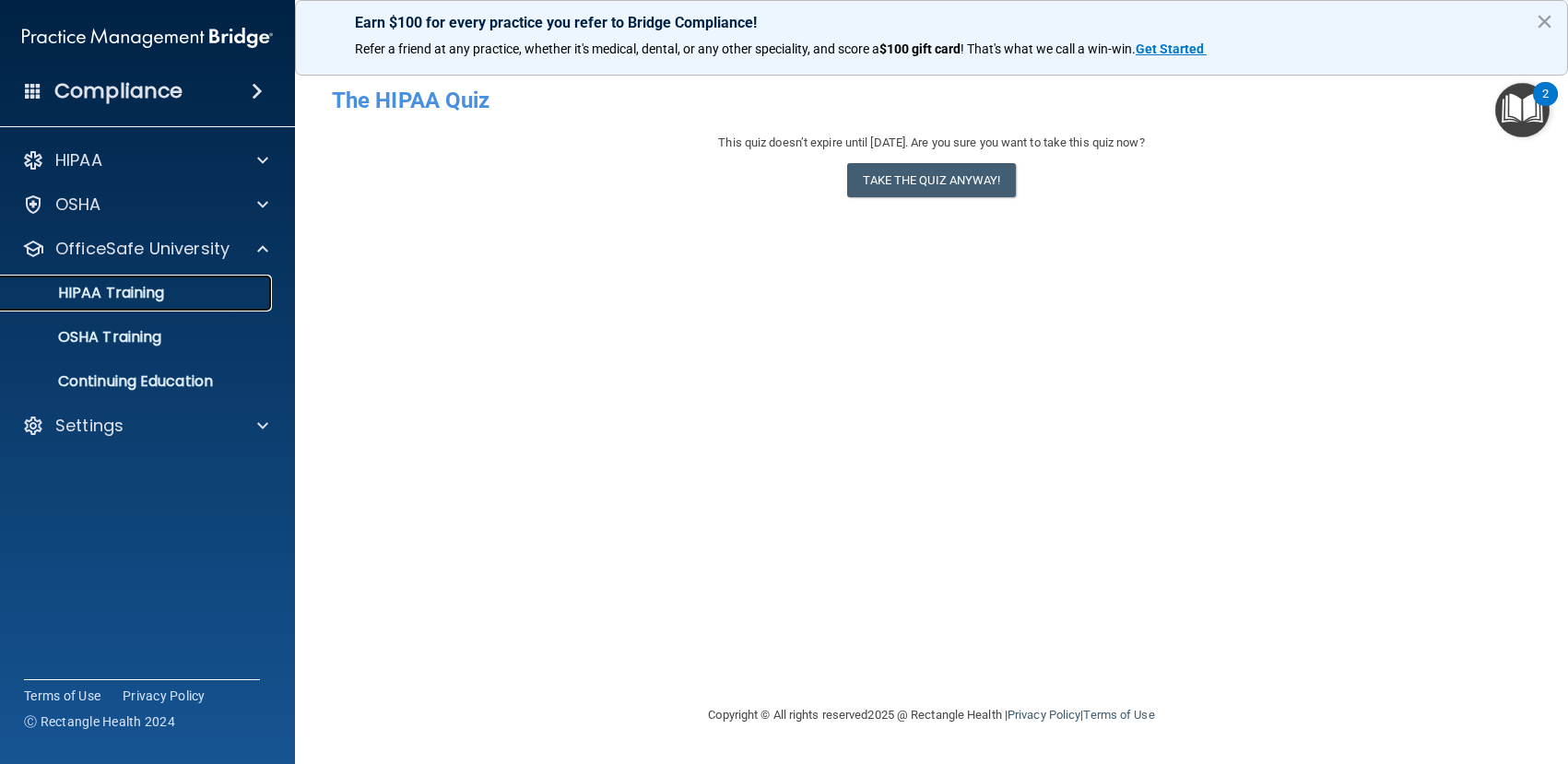
click at [97, 287] on p "HIPAA Training" at bounding box center [87, 293] width 152 height 18
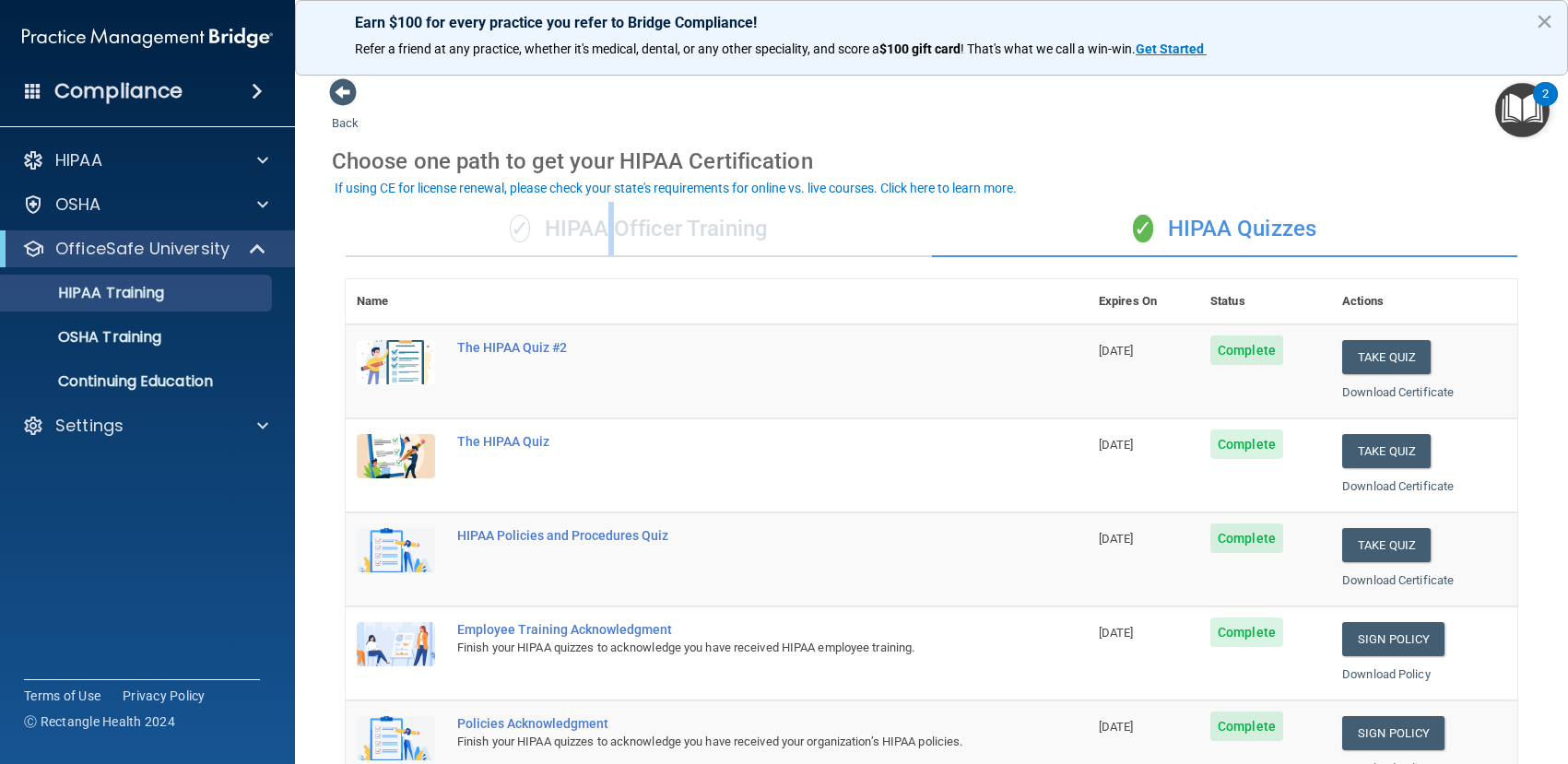
click at [606, 234] on div "✓ HIPAA Officer Training" at bounding box center [639, 229] width 587 height 56
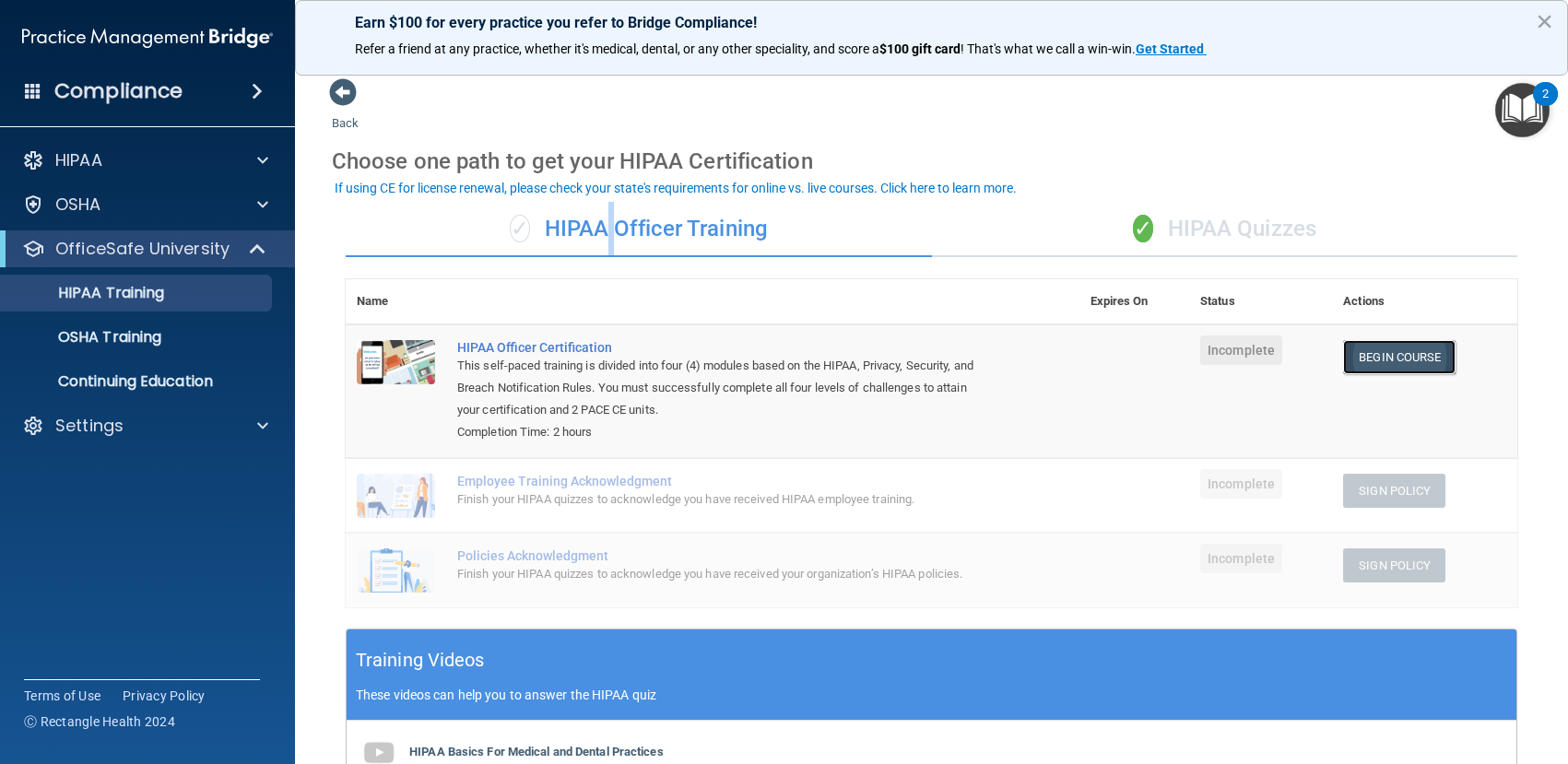
click at [1368, 360] on link "Begin Course" at bounding box center [1399, 357] width 112 height 35
click at [148, 241] on p "OfficeSafe University" at bounding box center [142, 249] width 174 height 22
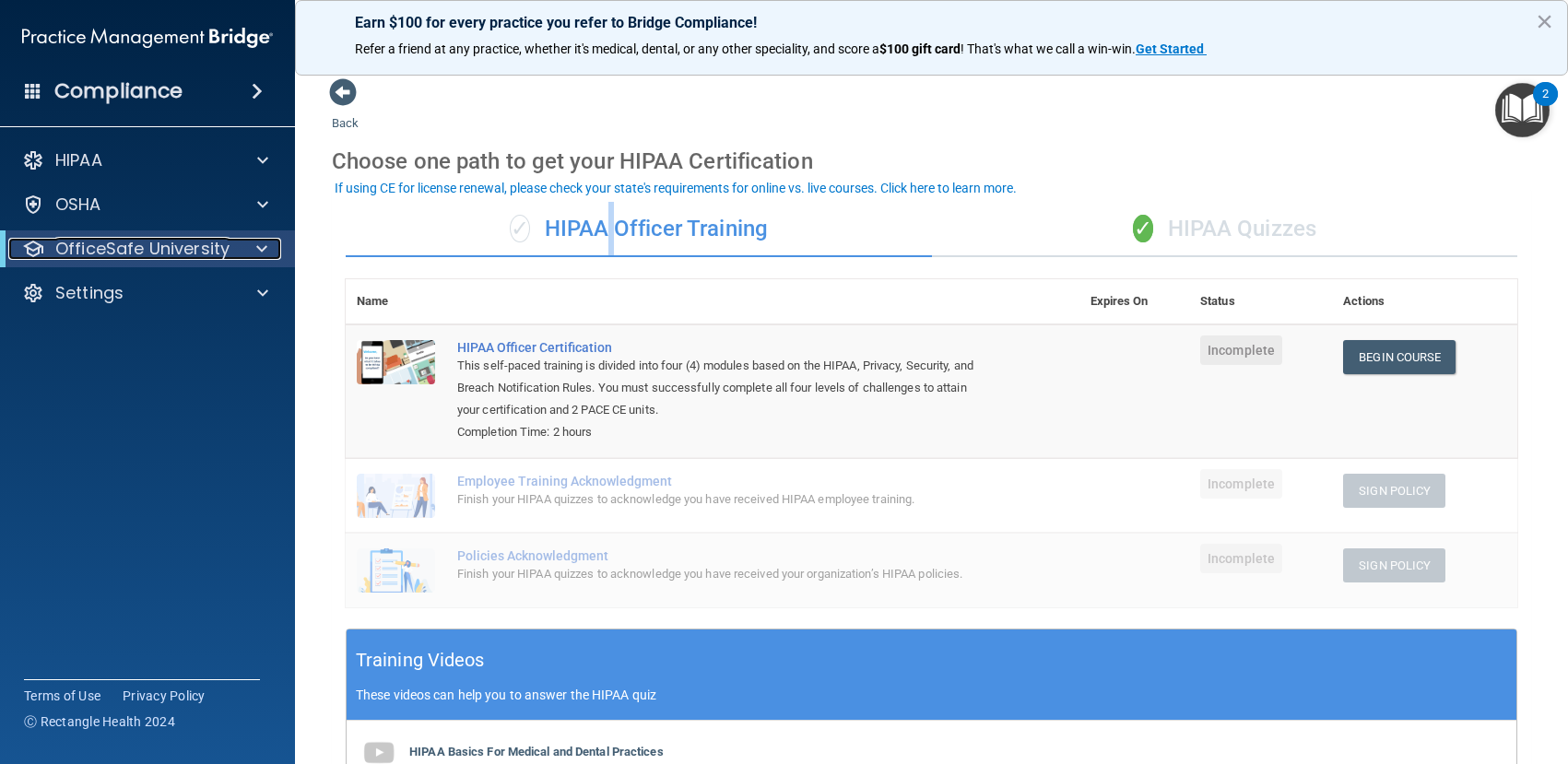
click at [145, 244] on p "OfficeSafe University" at bounding box center [142, 249] width 174 height 22
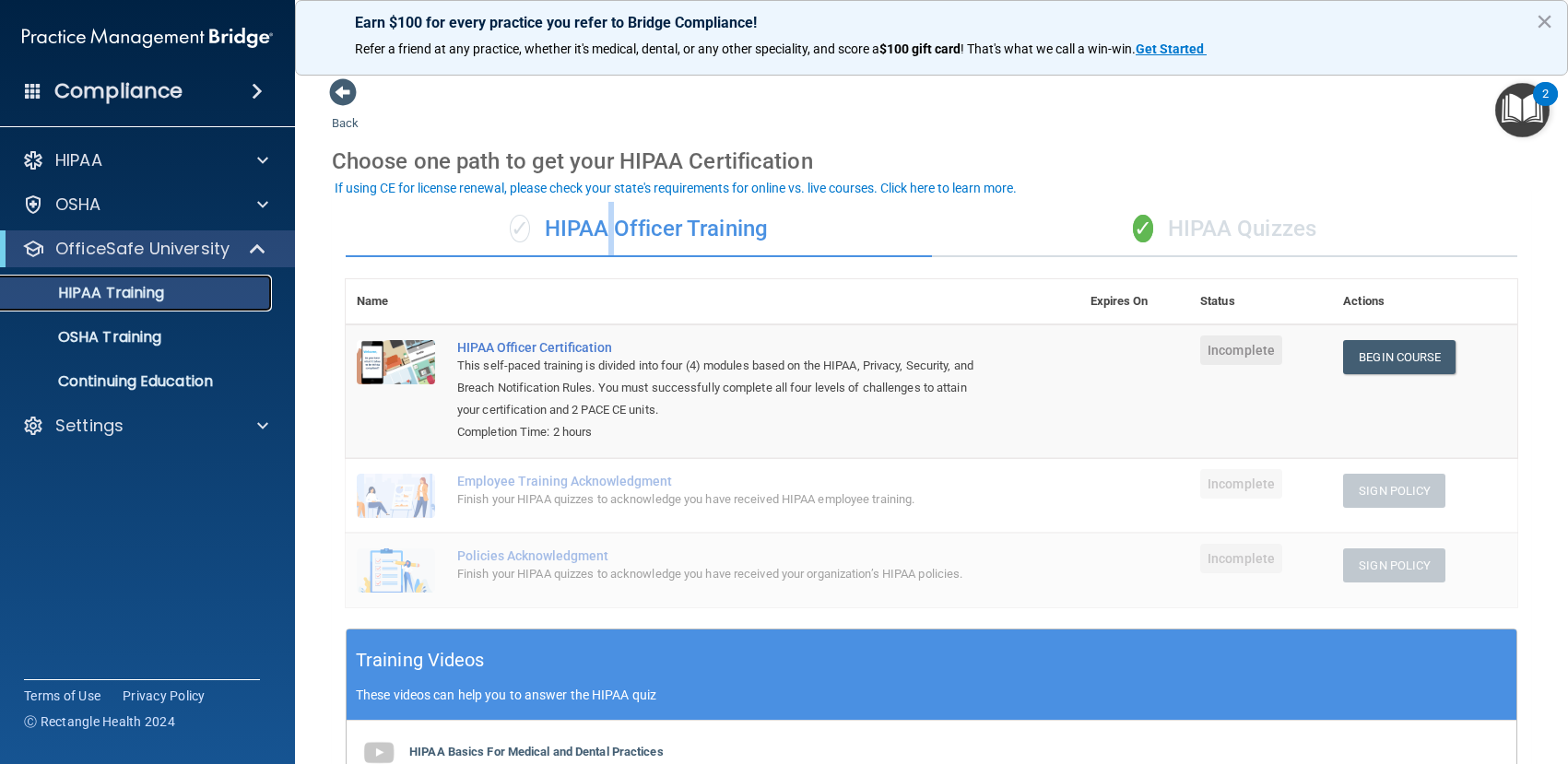
click at [105, 288] on p "HIPAA Training" at bounding box center [87, 293] width 152 height 18
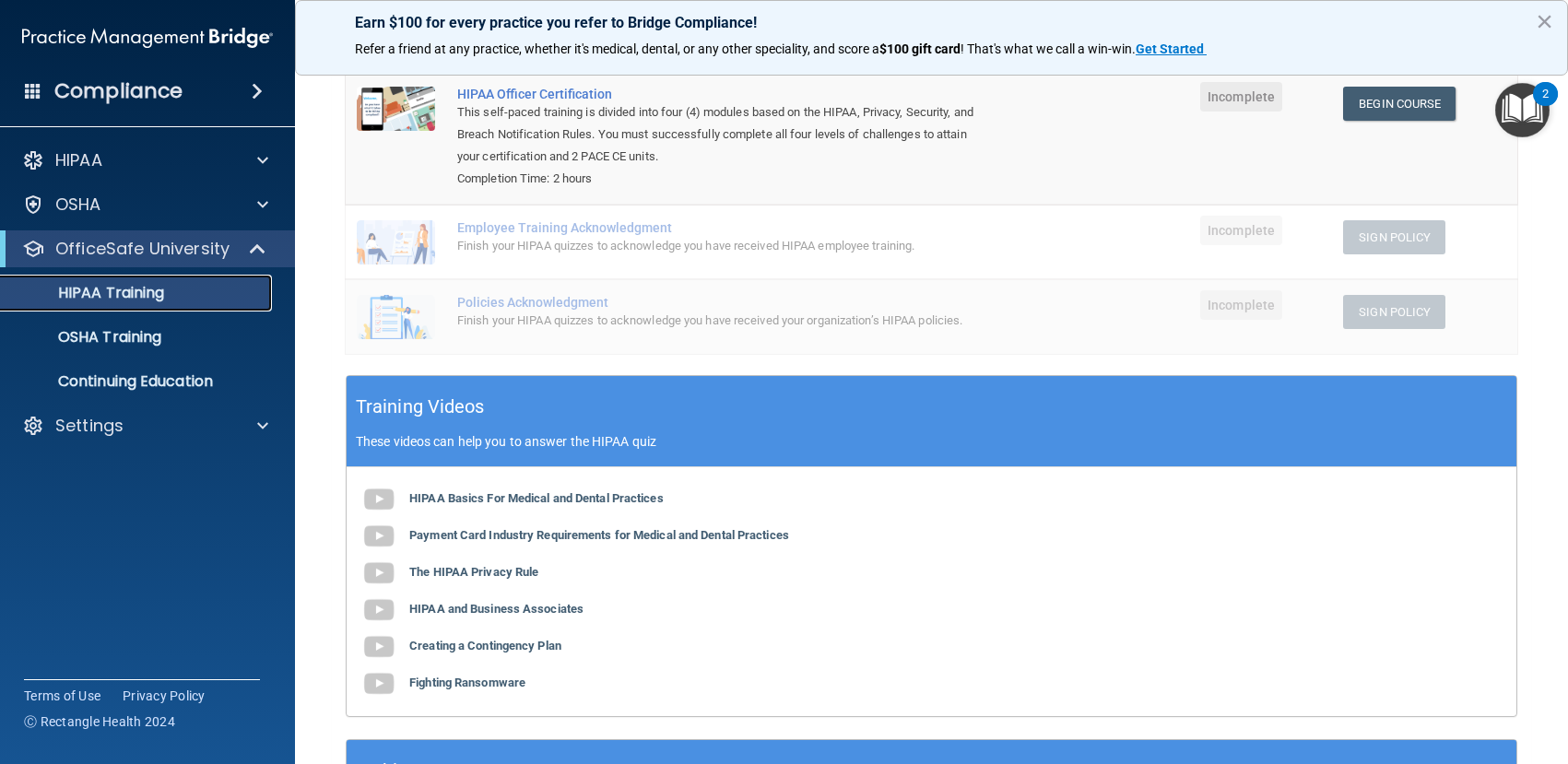
scroll to position [346, 0]
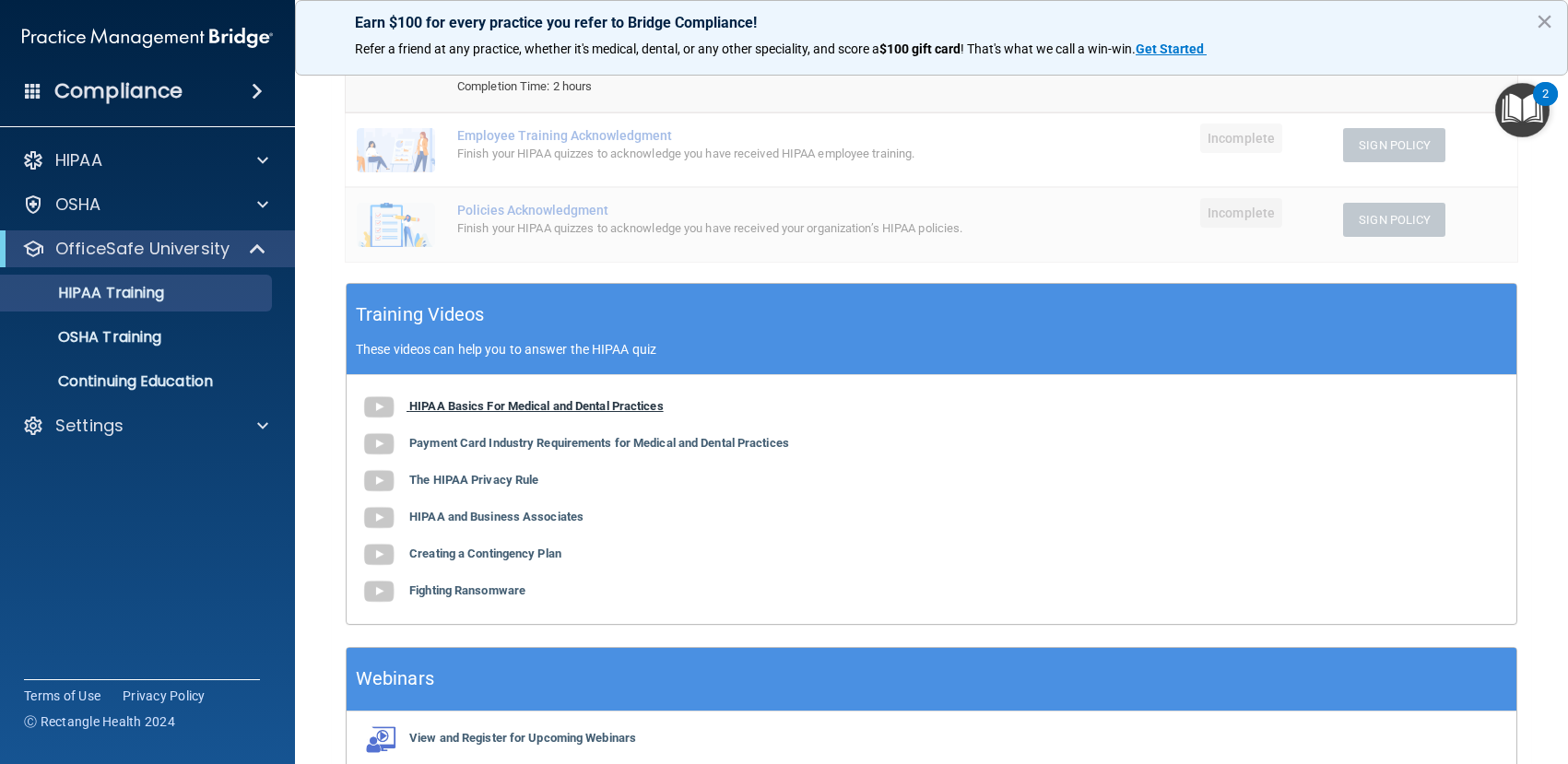
click at [461, 406] on b "HIPAA Basics For Medical and Dental Practices" at bounding box center [536, 406] width 254 height 13
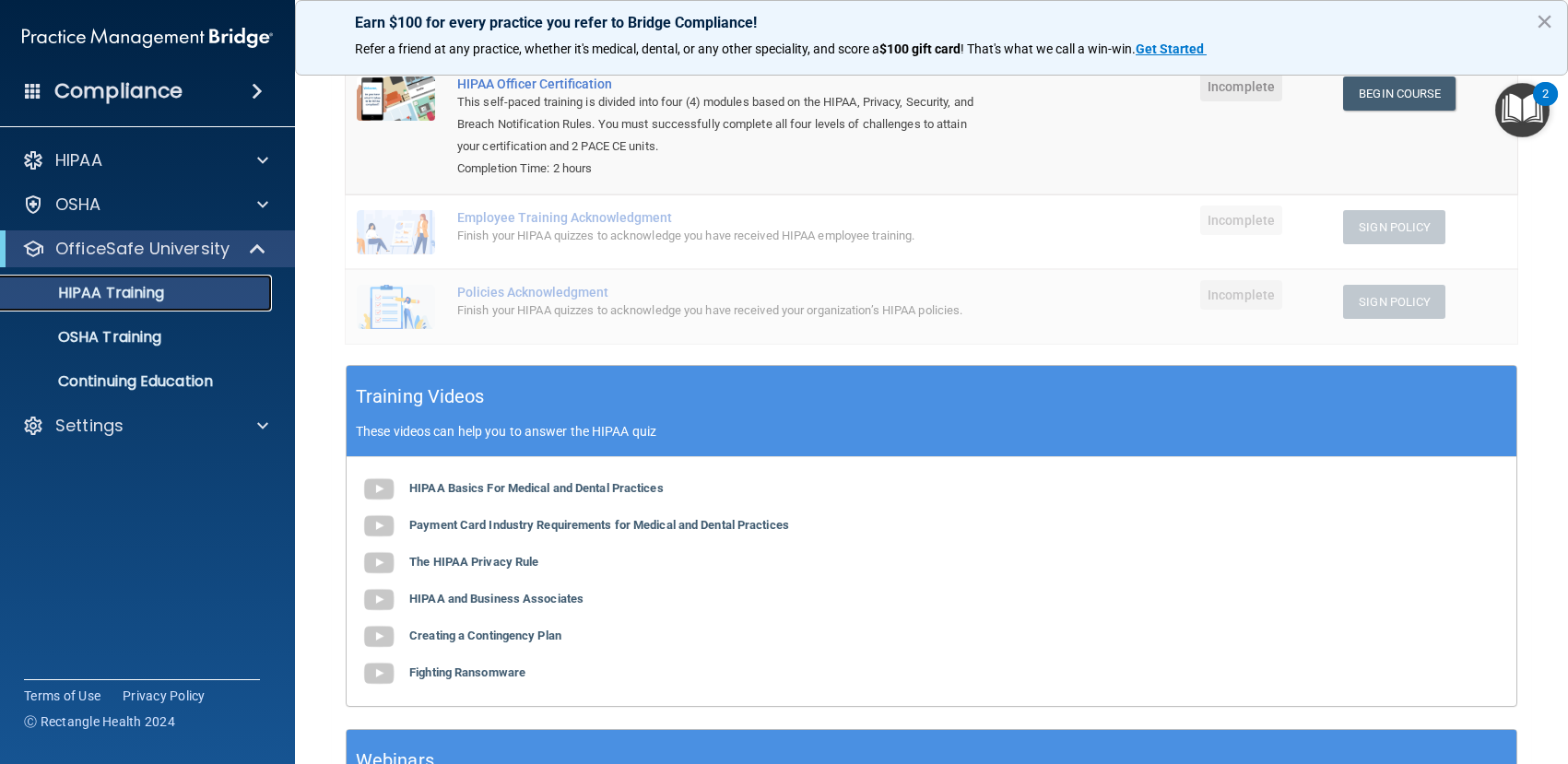
scroll to position [276, 0]
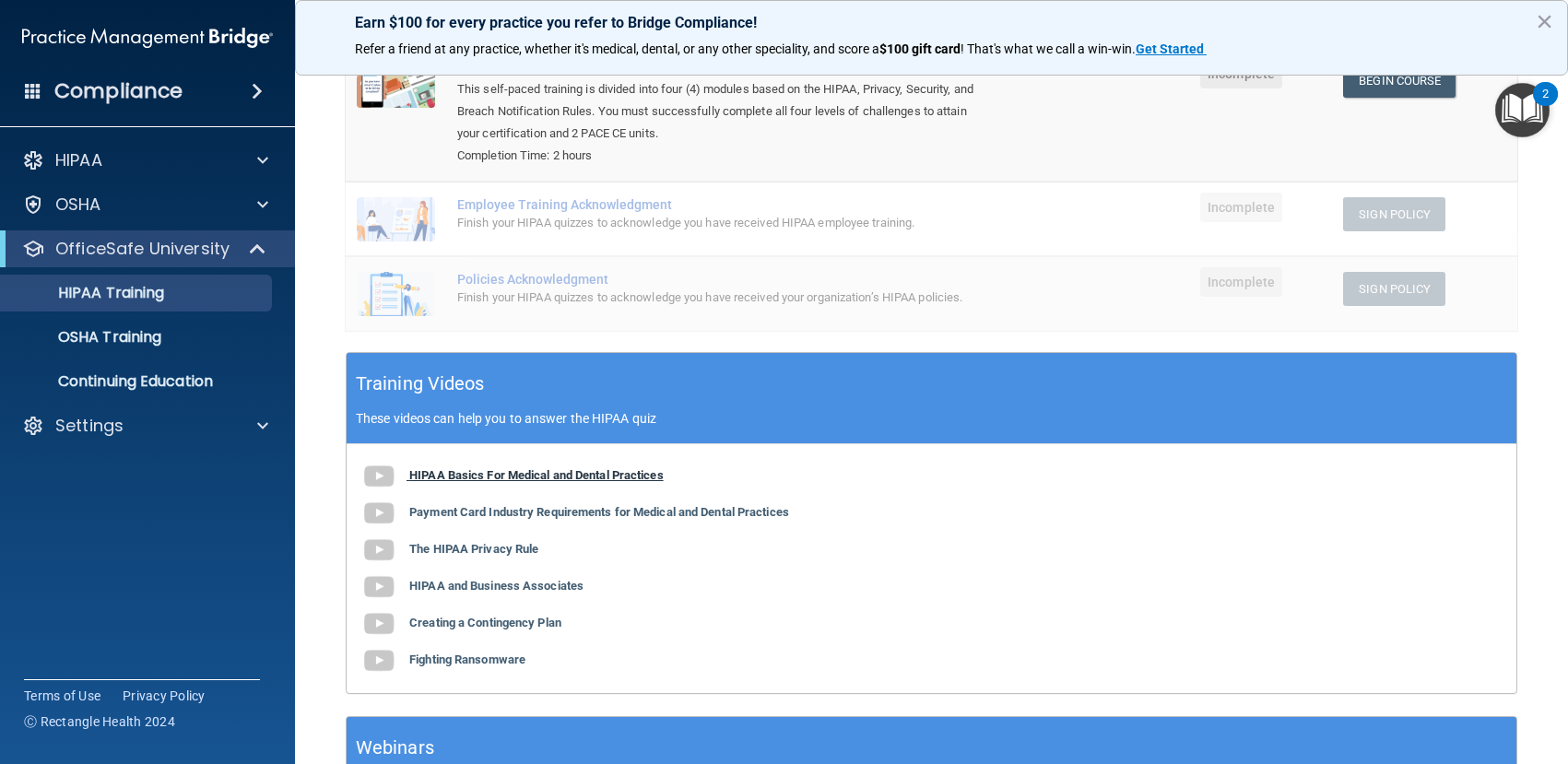
click at [542, 478] on b "HIPAA Basics For Medical and Dental Practices" at bounding box center [536, 475] width 254 height 13
click at [130, 289] on p "HIPAA Training" at bounding box center [87, 293] width 152 height 18
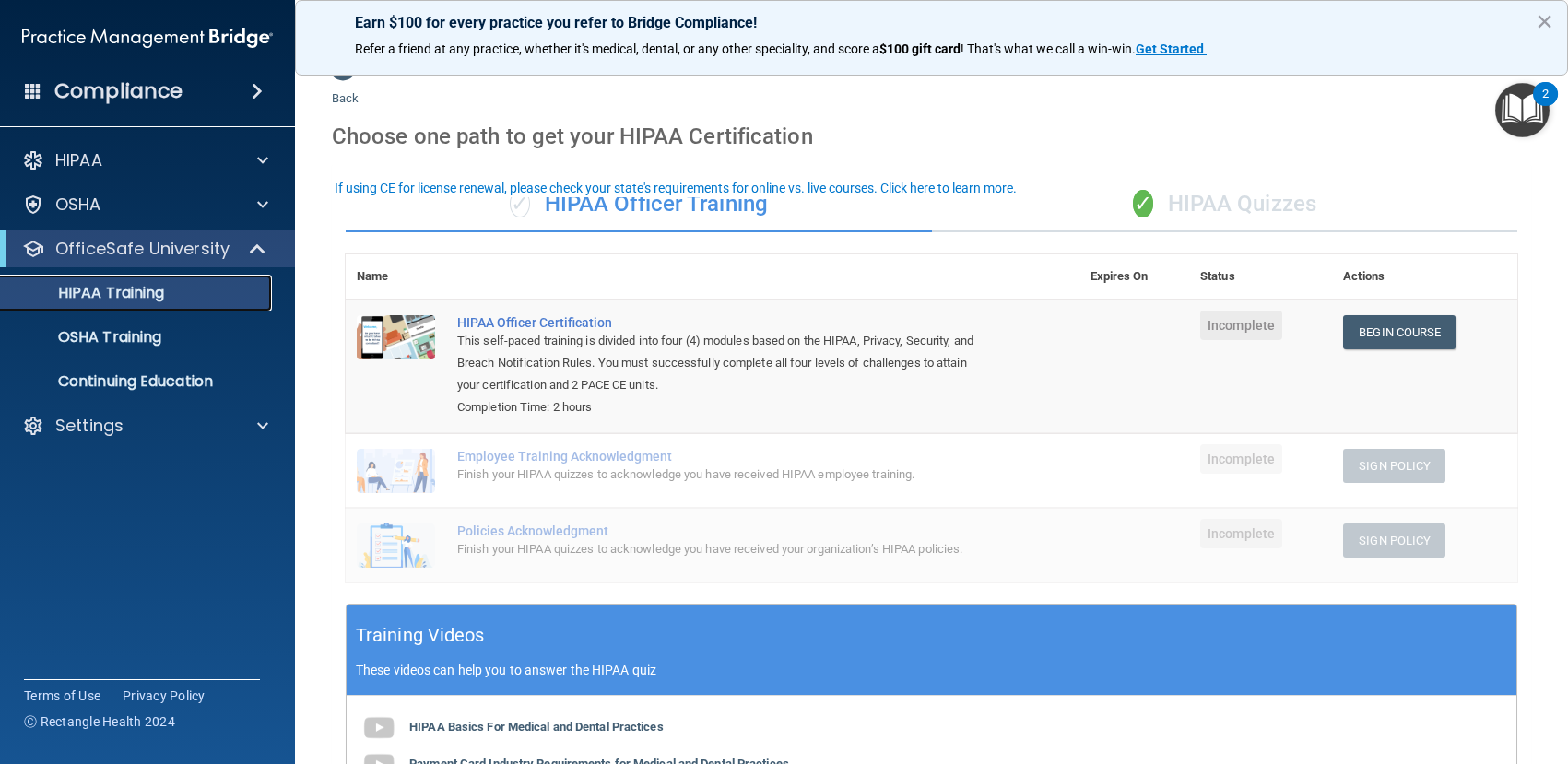
scroll to position [0, 0]
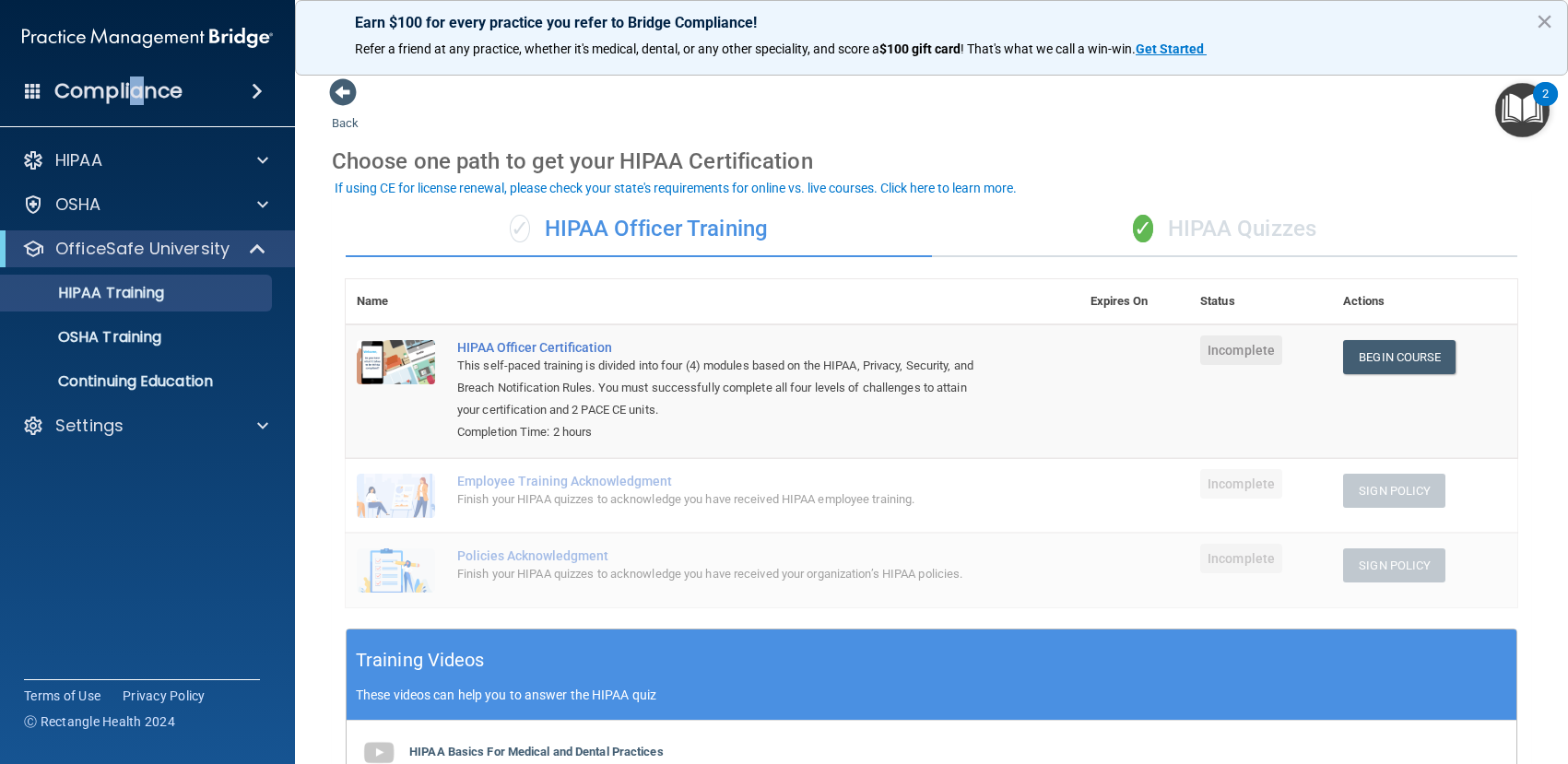
click at [136, 89] on h4 "Compliance" at bounding box center [118, 91] width 128 height 26
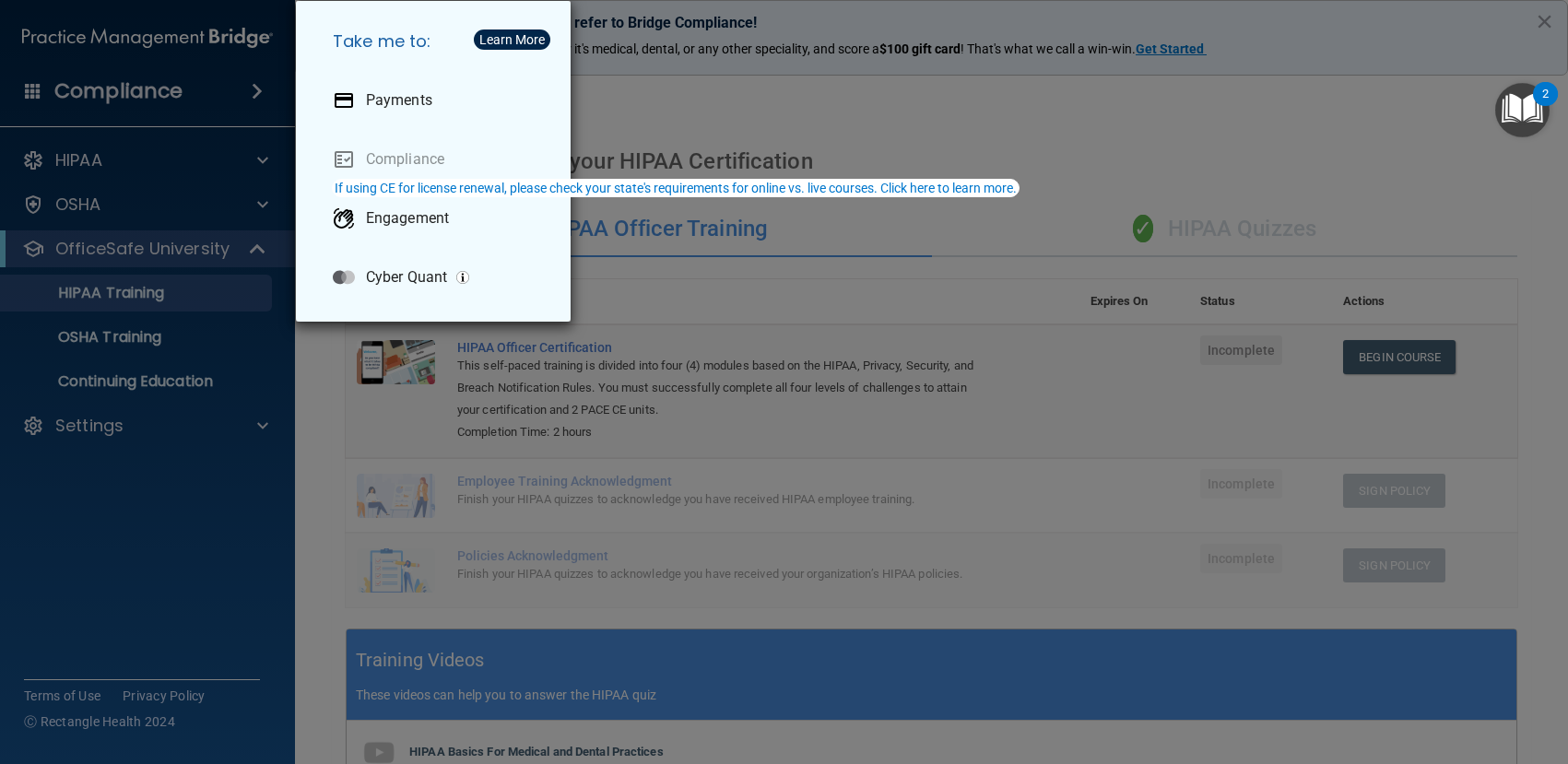
click at [133, 255] on div "Take me to: Payments Compliance Engagement Cyber Quant" at bounding box center [784, 382] width 1568 height 764
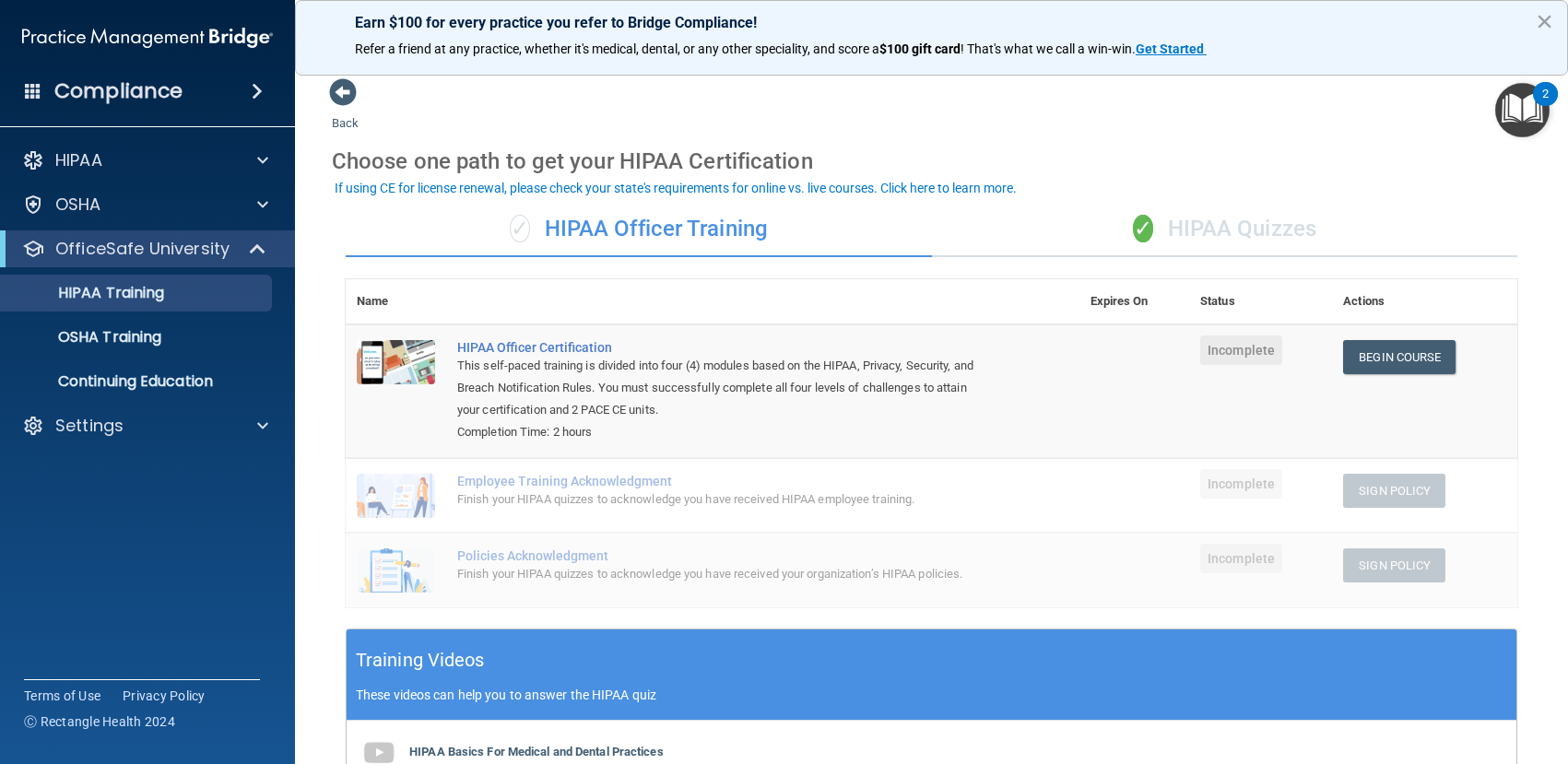
click at [1224, 220] on div "✓ HIPAA Quizzes" at bounding box center [1224, 229] width 587 height 56
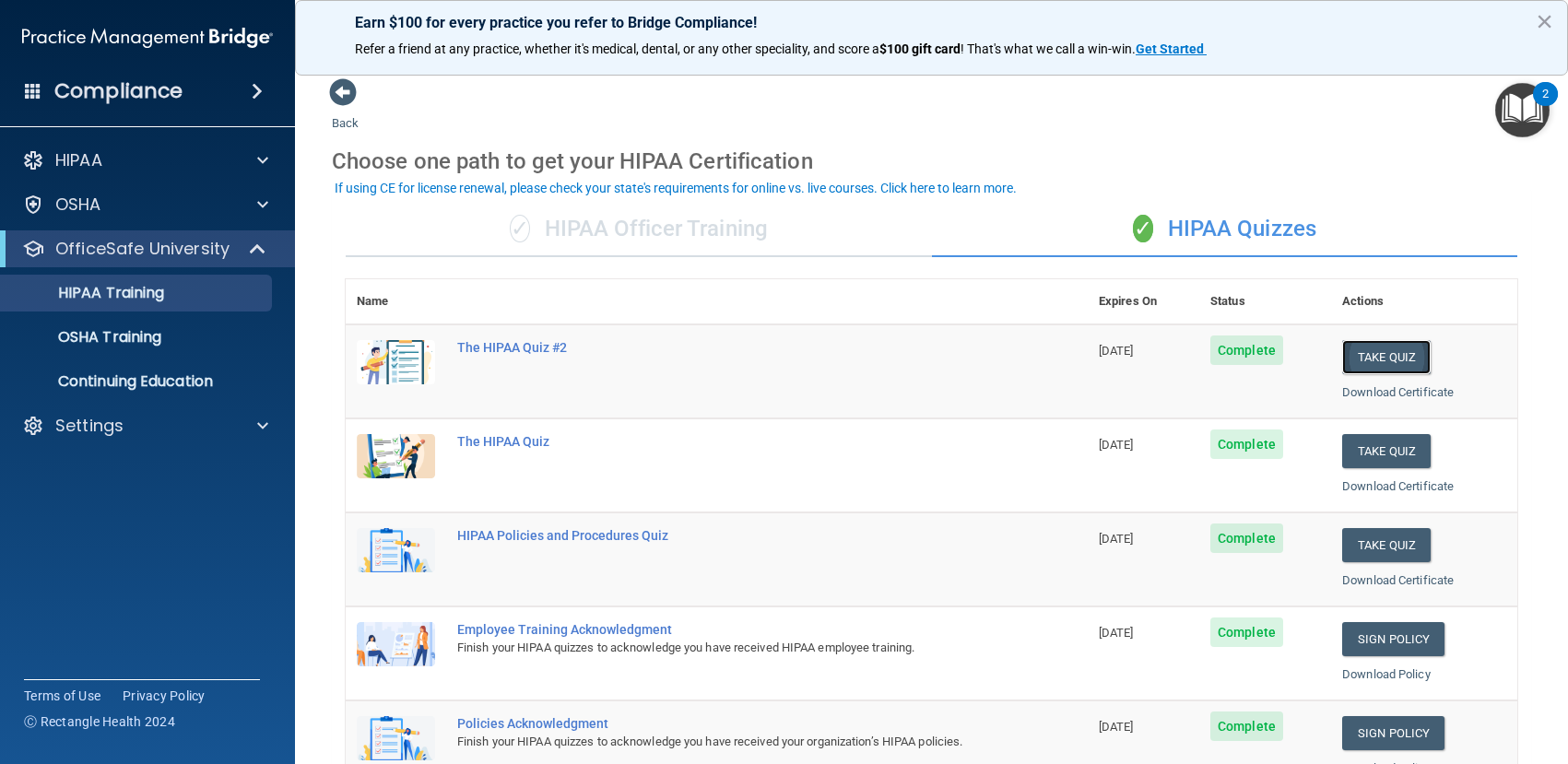
click at [1383, 353] on button "Take Quiz" at bounding box center [1387, 357] width 88 height 35
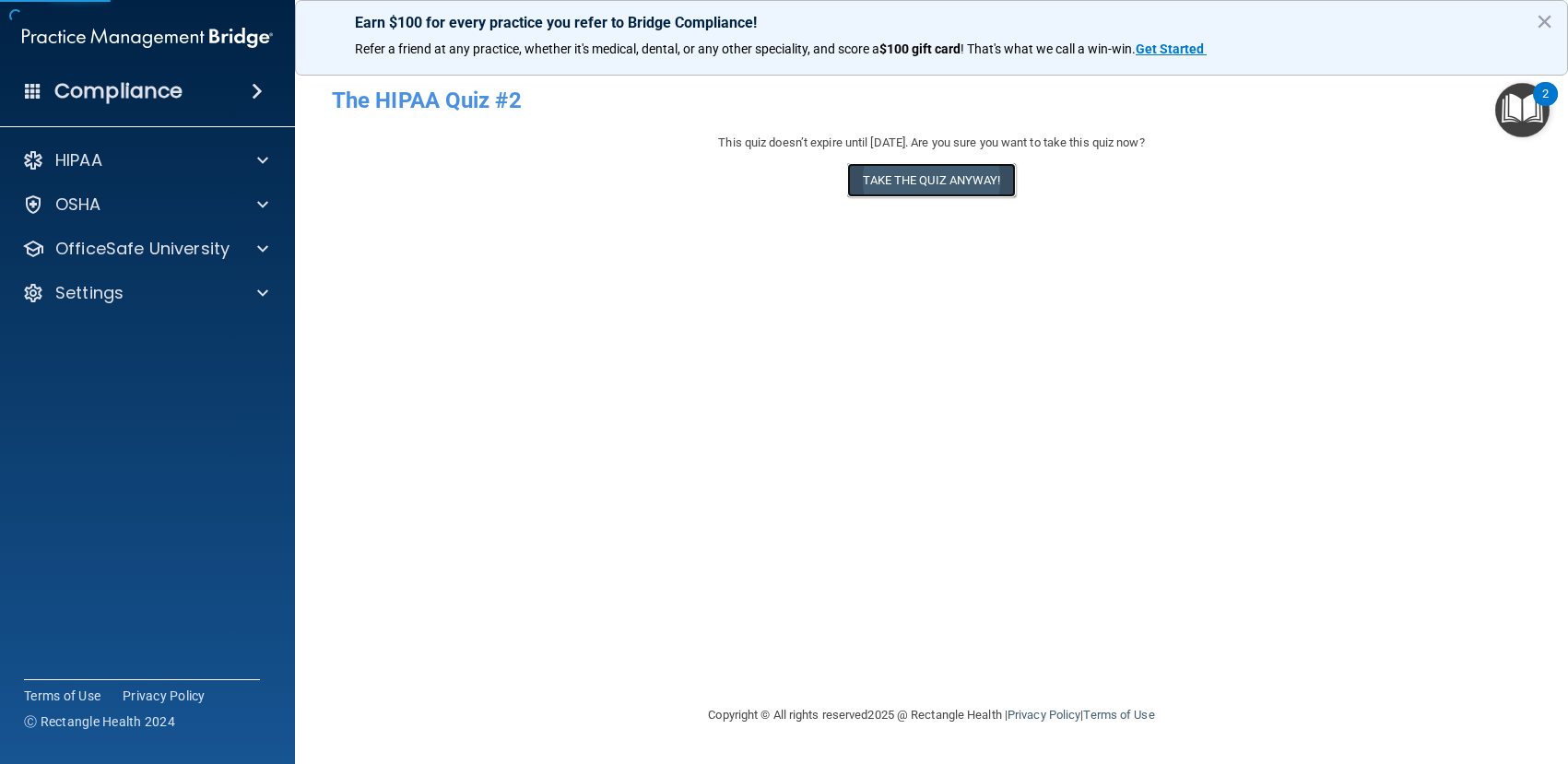
click at [962, 178] on button "Take the quiz anyway!" at bounding box center [930, 180] width 168 height 35
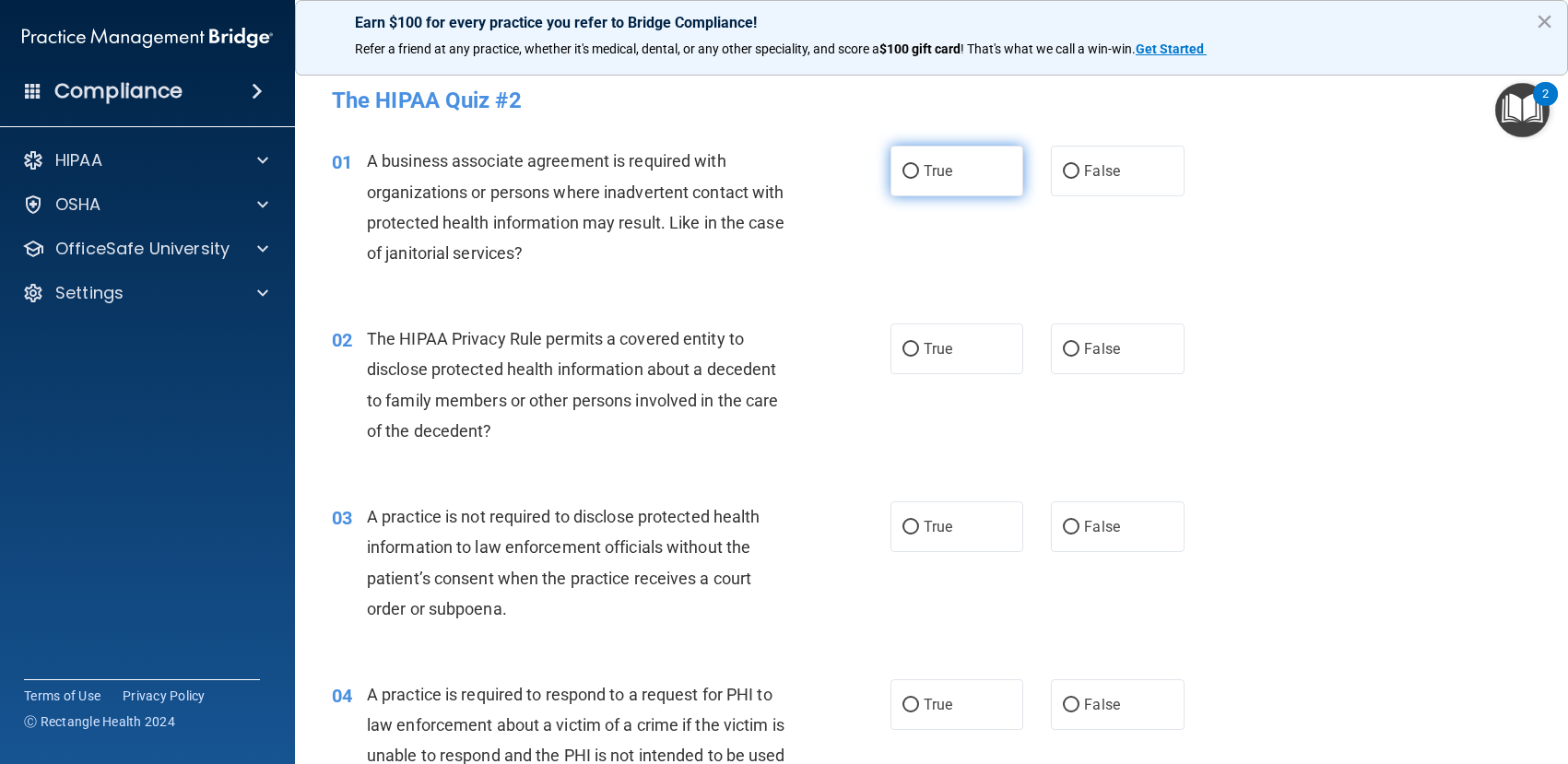
click at [907, 169] on input "True" at bounding box center [910, 172] width 16 height 13
radio input "true"
click at [894, 345] on label "True" at bounding box center [956, 348] width 133 height 51
click at [903, 345] on input "True" at bounding box center [910, 349] width 16 height 13
radio input "true"
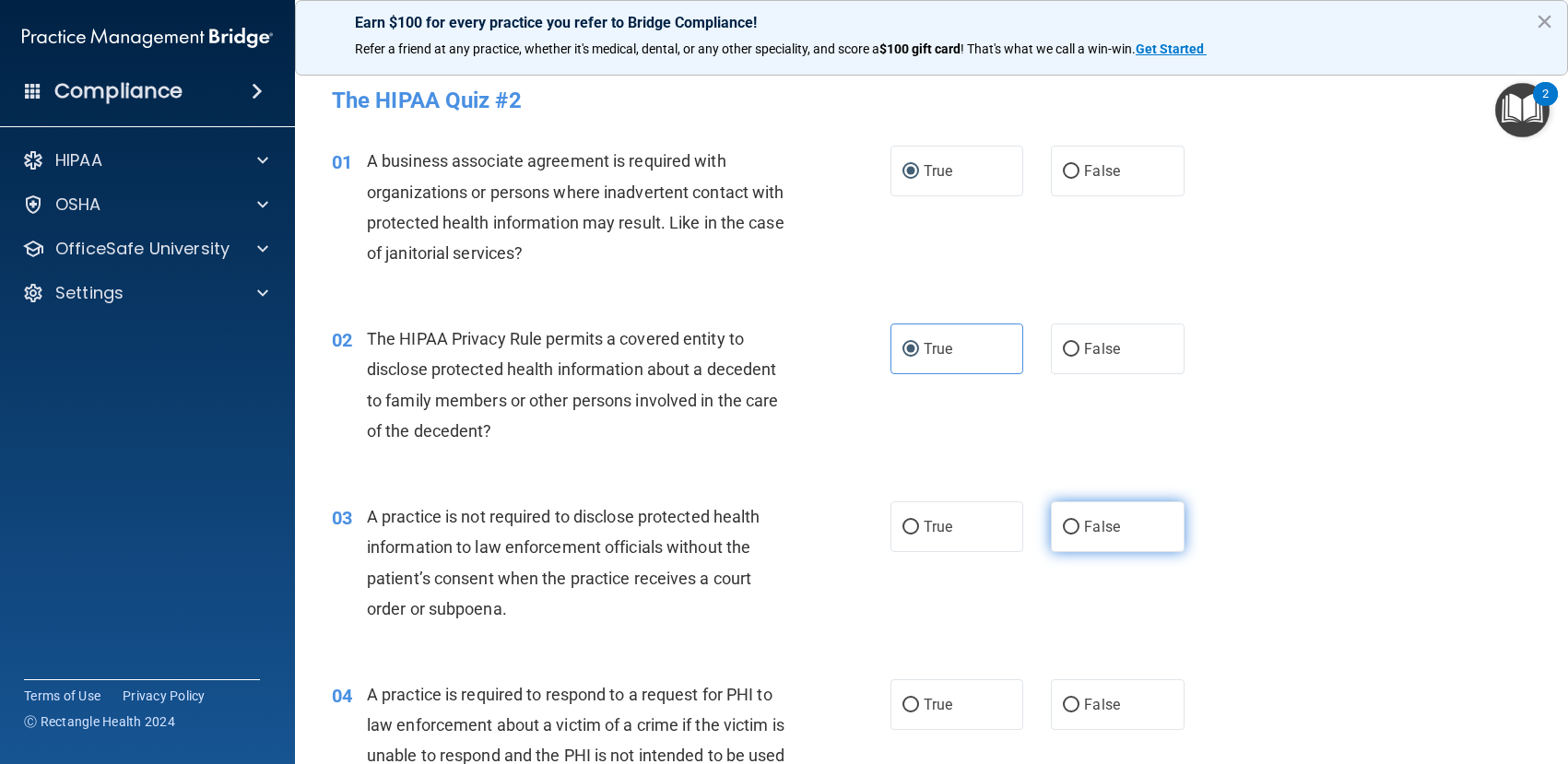
click at [1063, 522] on input "False" at bounding box center [1071, 527] width 16 height 13
radio input "true"
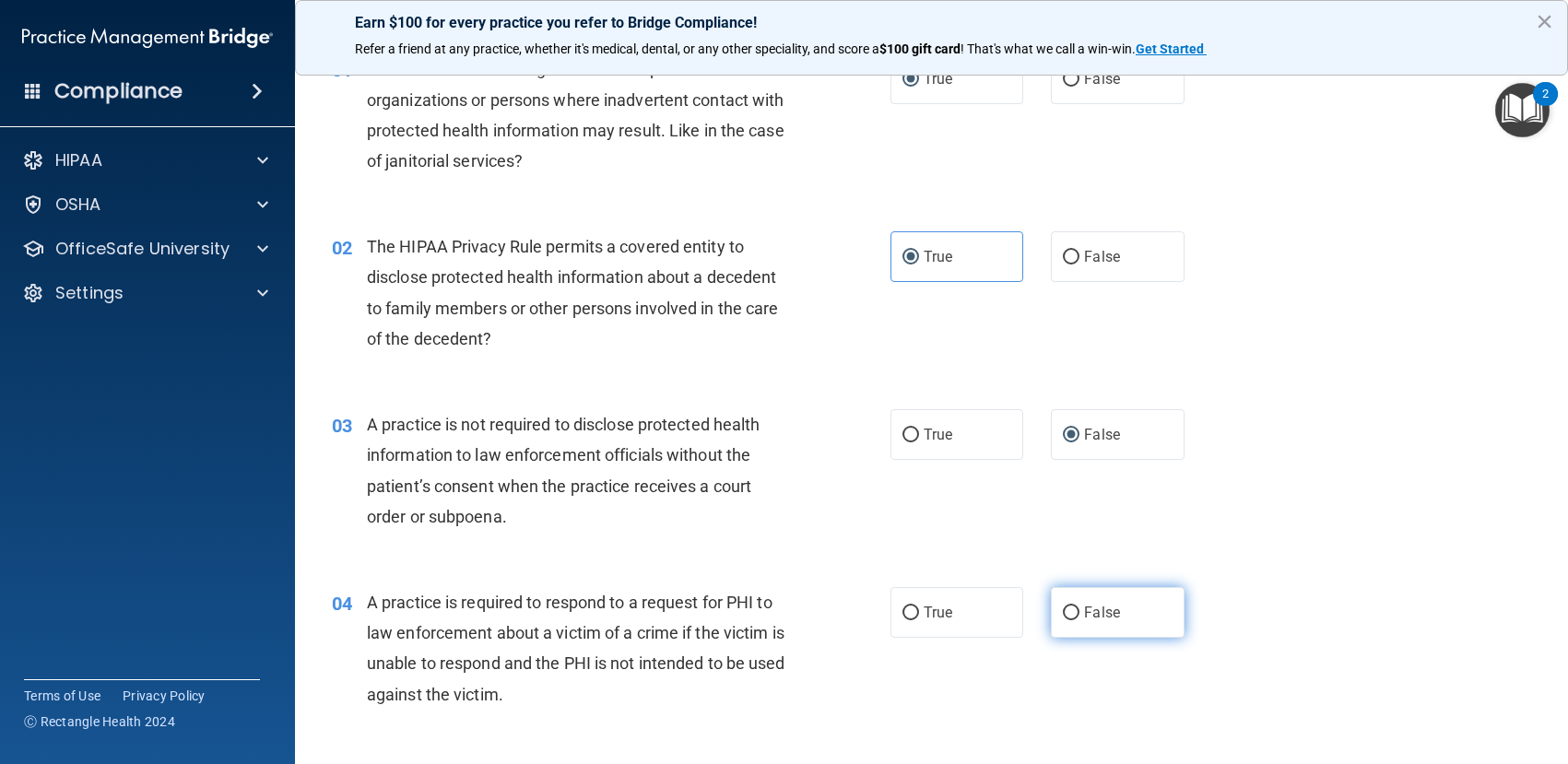
click at [1063, 611] on input "False" at bounding box center [1071, 613] width 16 height 13
radio input "true"
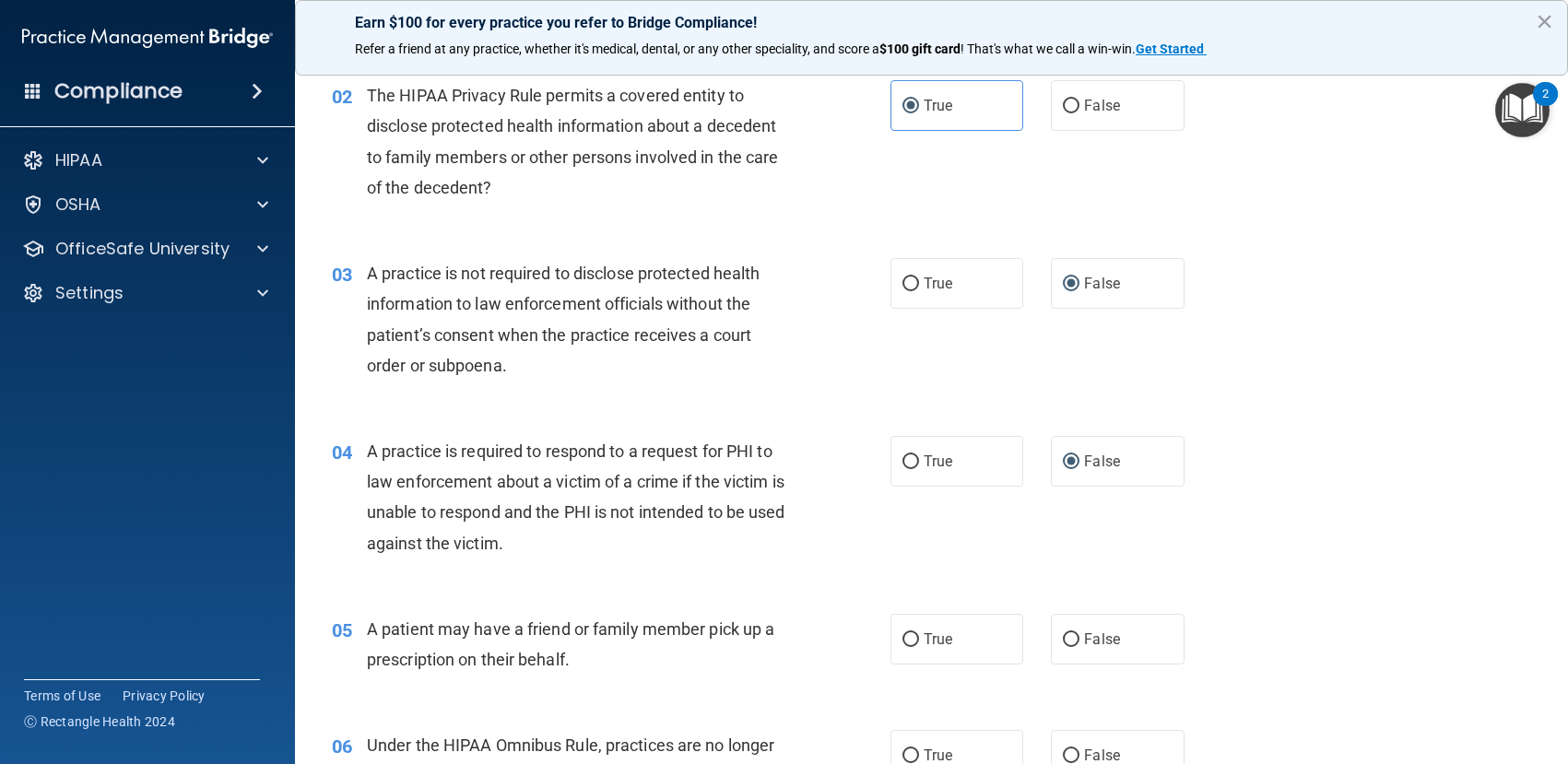
scroll to position [276, 0]
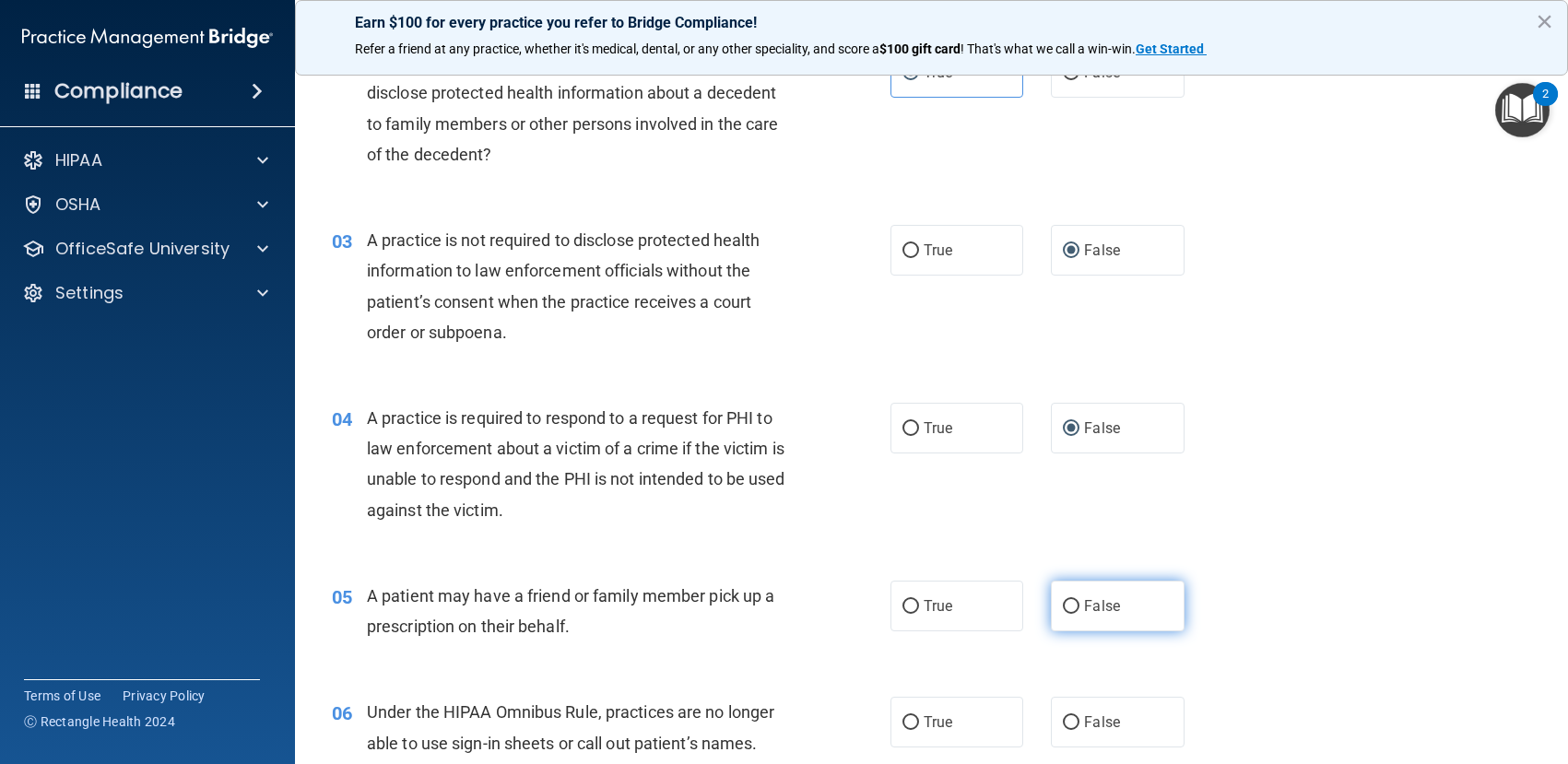
click at [1066, 601] on input "False" at bounding box center [1071, 607] width 16 height 13
radio input "true"
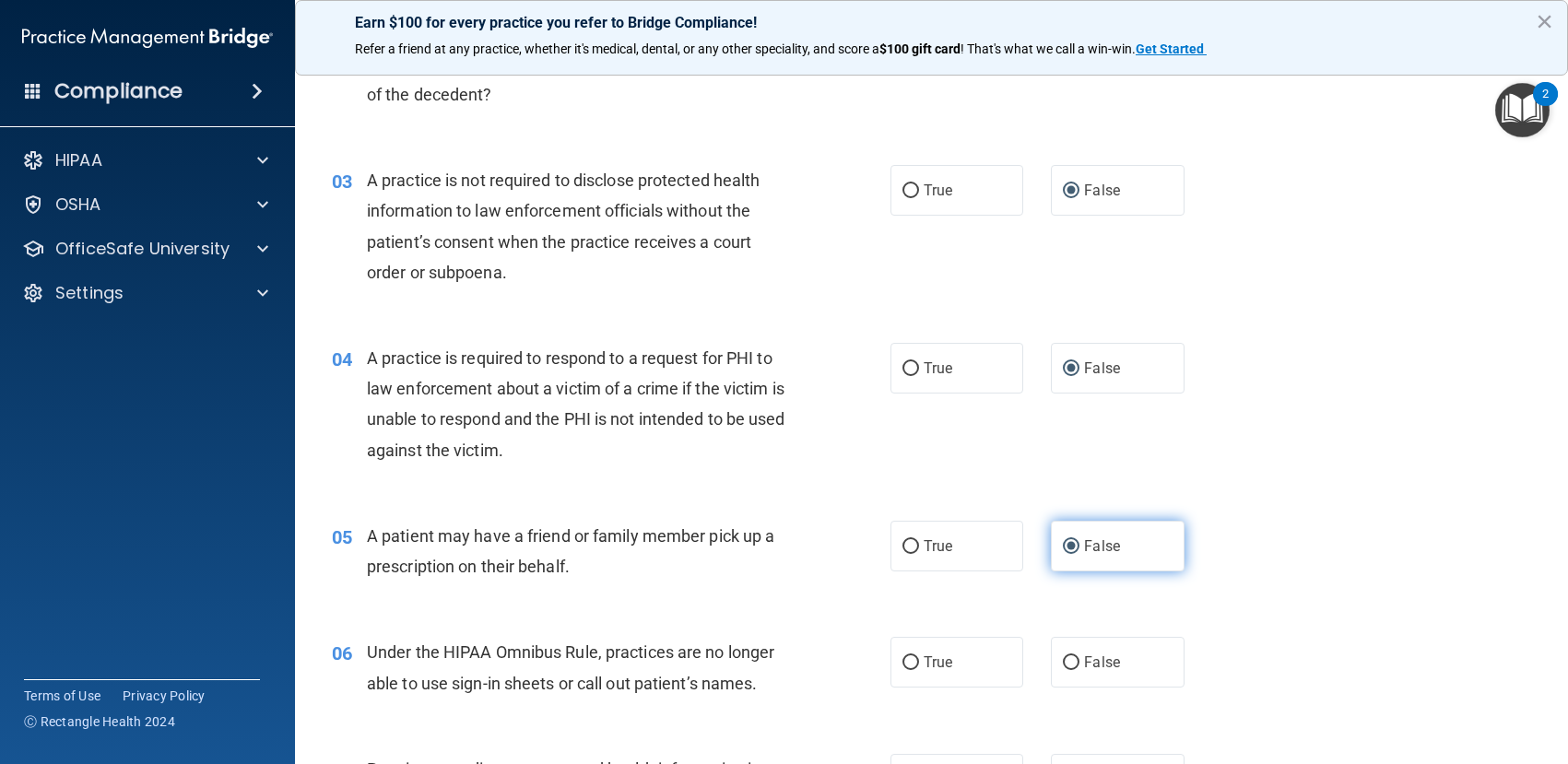
scroll to position [369, 0]
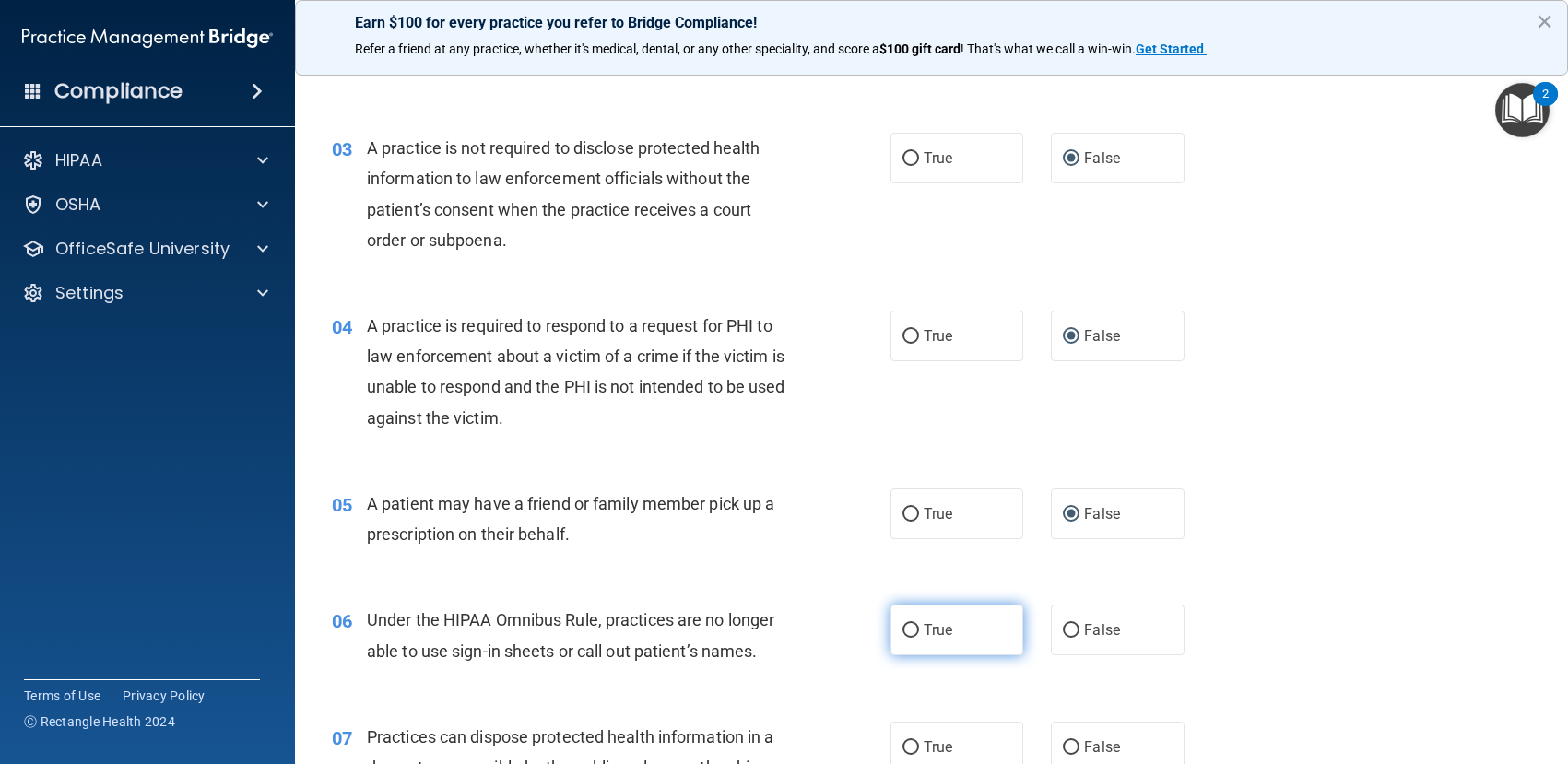
click at [903, 625] on input "True" at bounding box center [910, 631] width 16 height 13
radio input "true"
click at [892, 742] on label "True" at bounding box center [956, 747] width 133 height 51
click at [903, 742] on input "True" at bounding box center [910, 748] width 16 height 13
radio input "true"
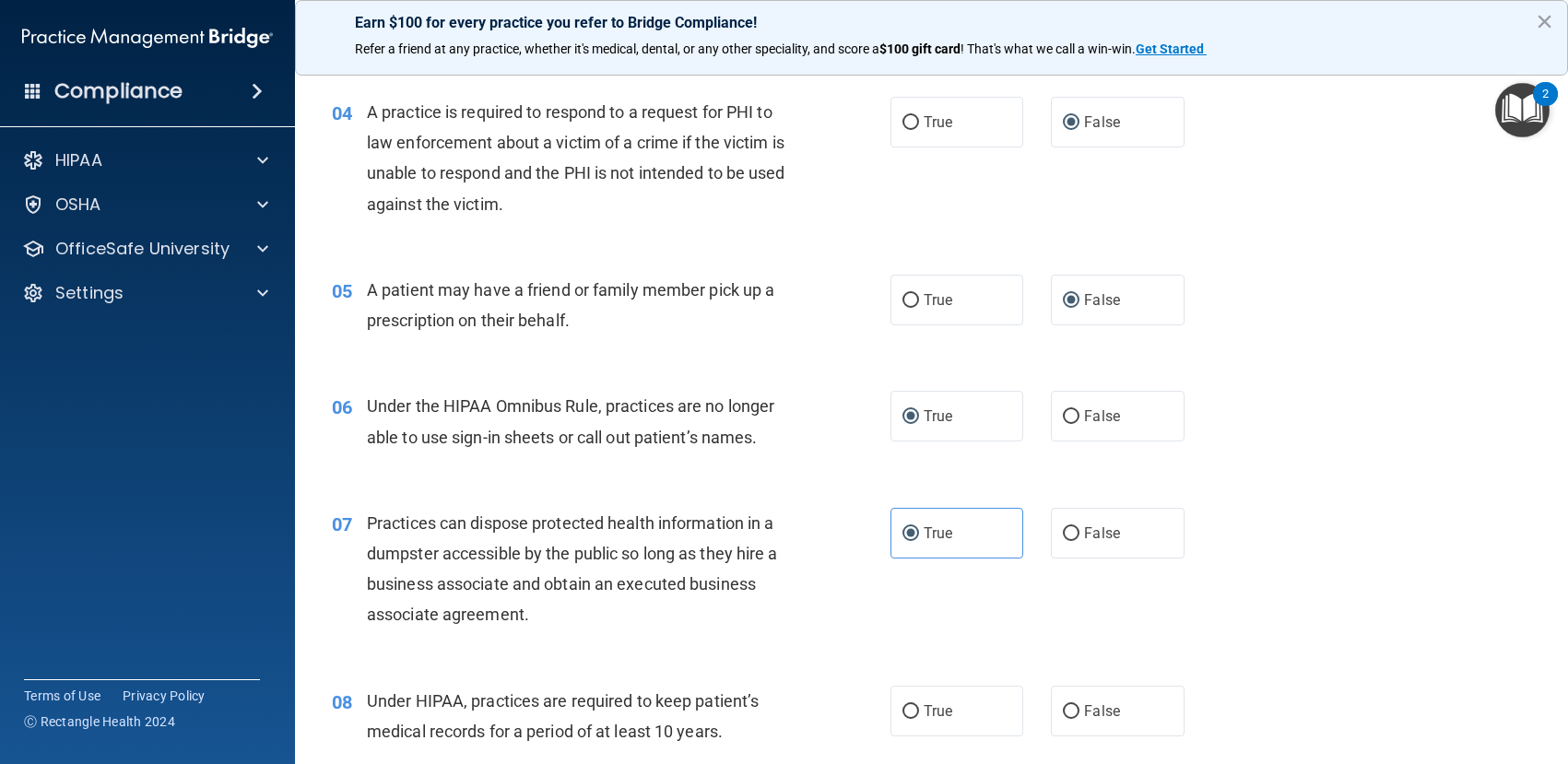
scroll to position [645, 0]
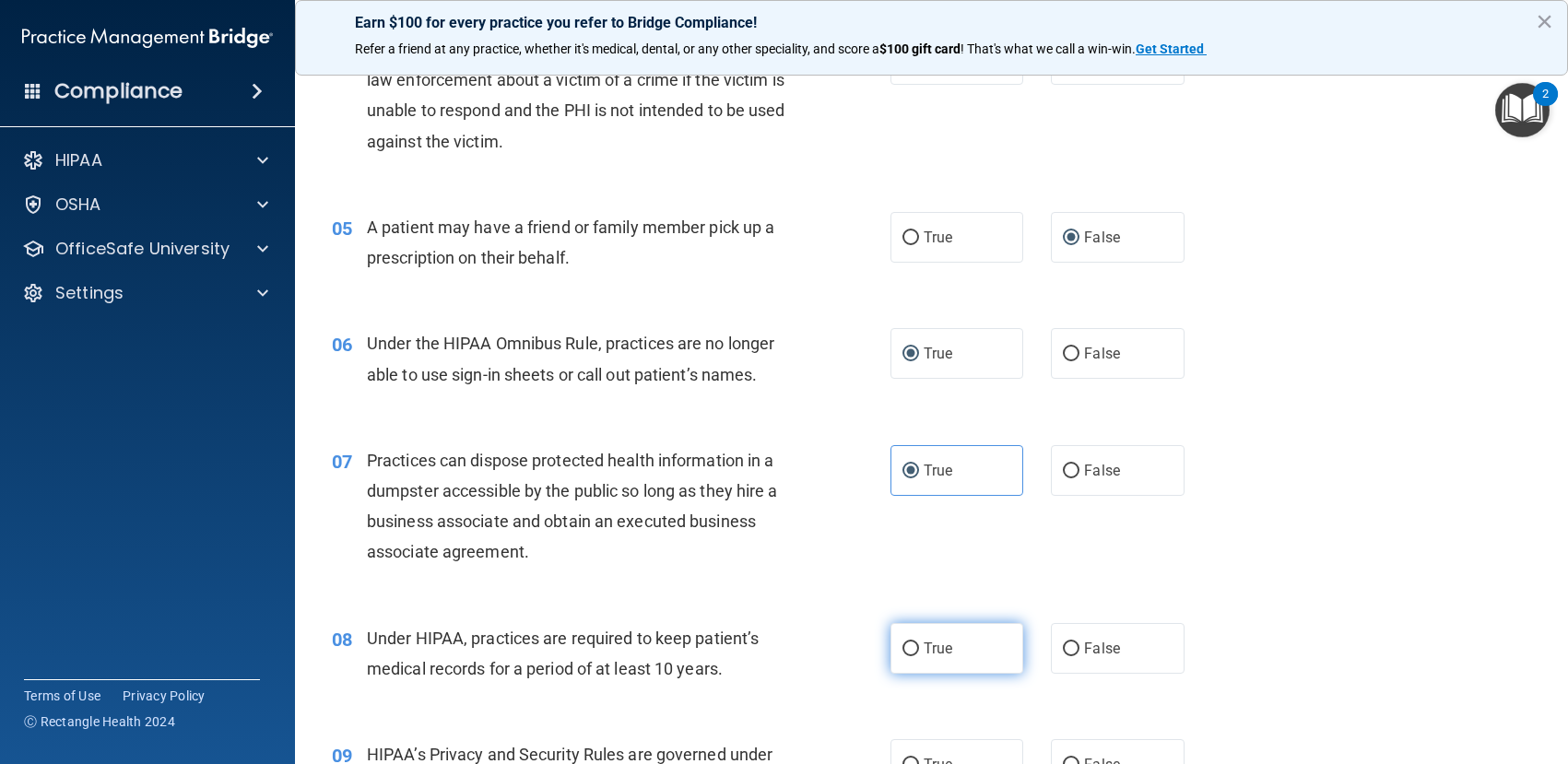
click at [903, 642] on input "True" at bounding box center [910, 649] width 16 height 13
radio input "true"
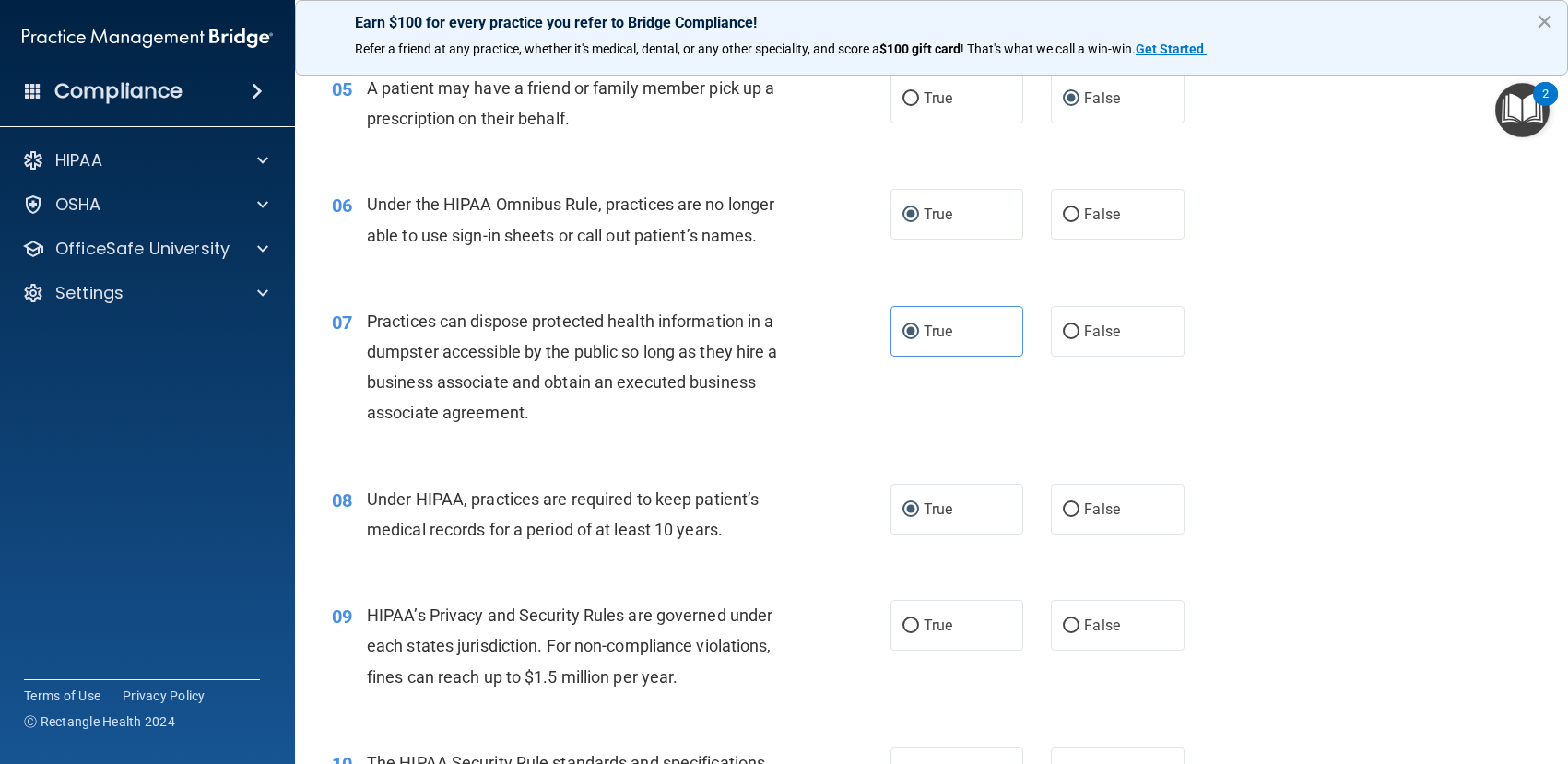
scroll to position [829, 0]
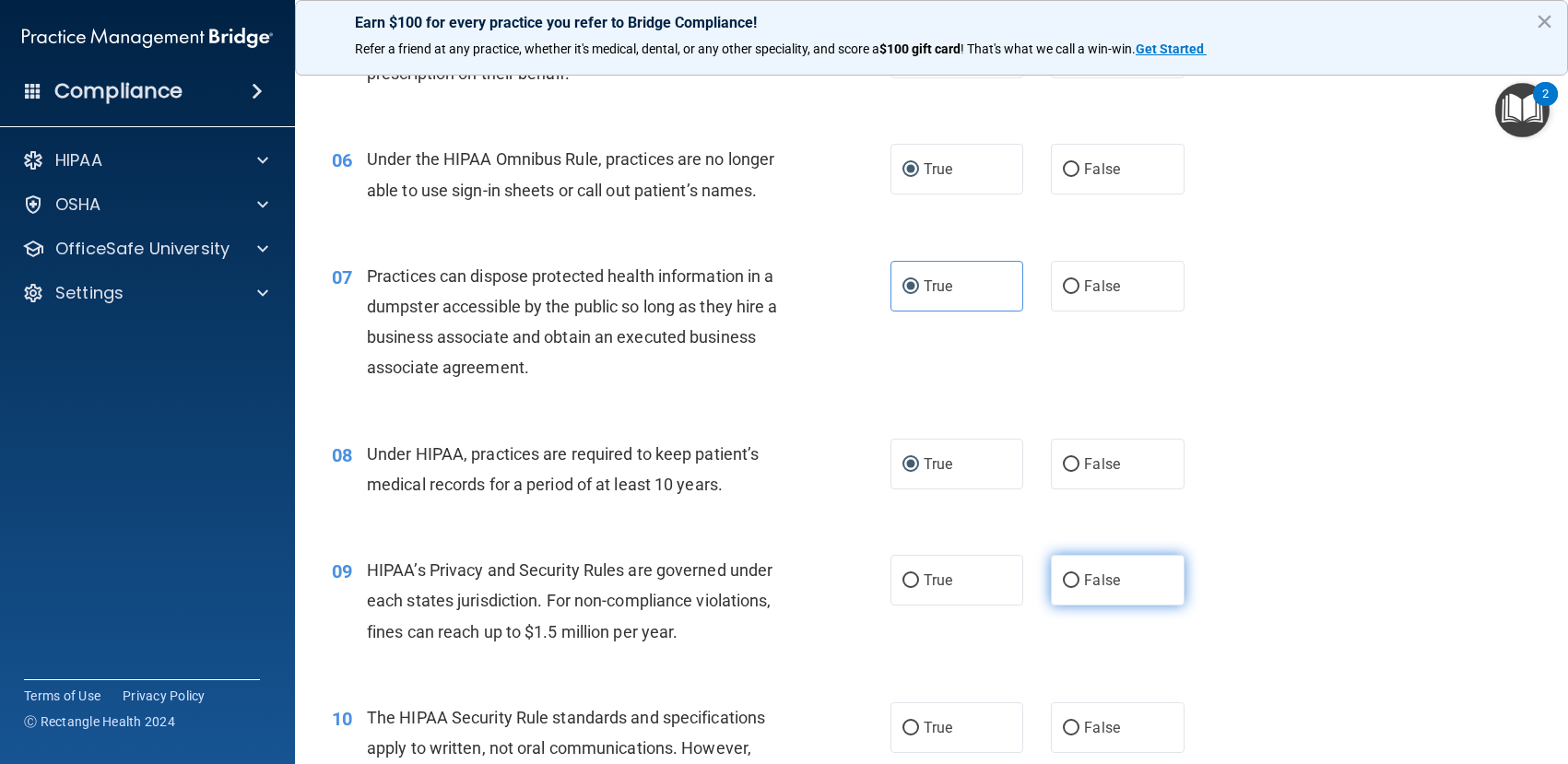
click at [1063, 581] on input "False" at bounding box center [1071, 581] width 16 height 13
radio input "true"
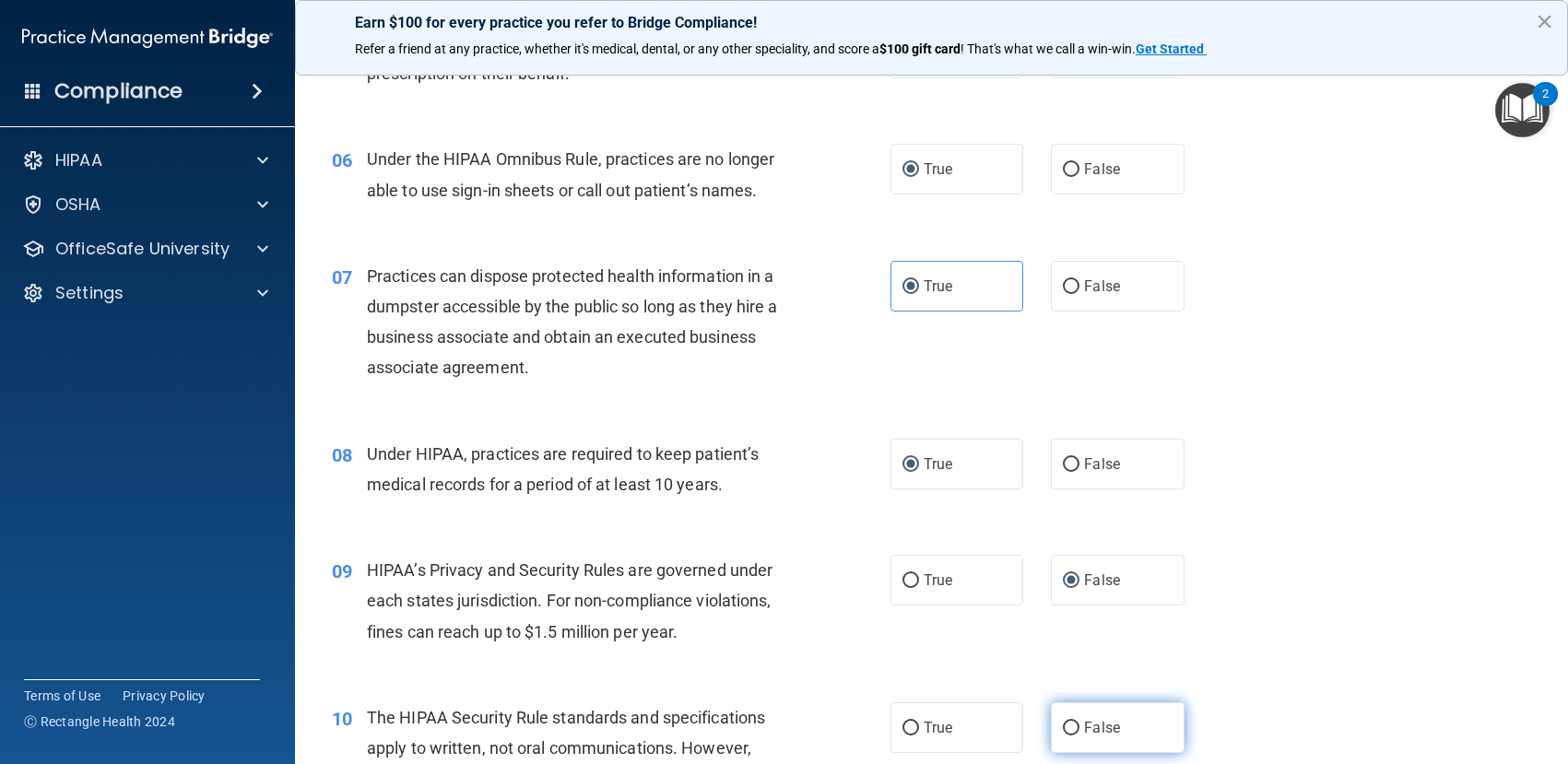
click at [1063, 723] on input "False" at bounding box center [1071, 728] width 16 height 13
radio input "true"
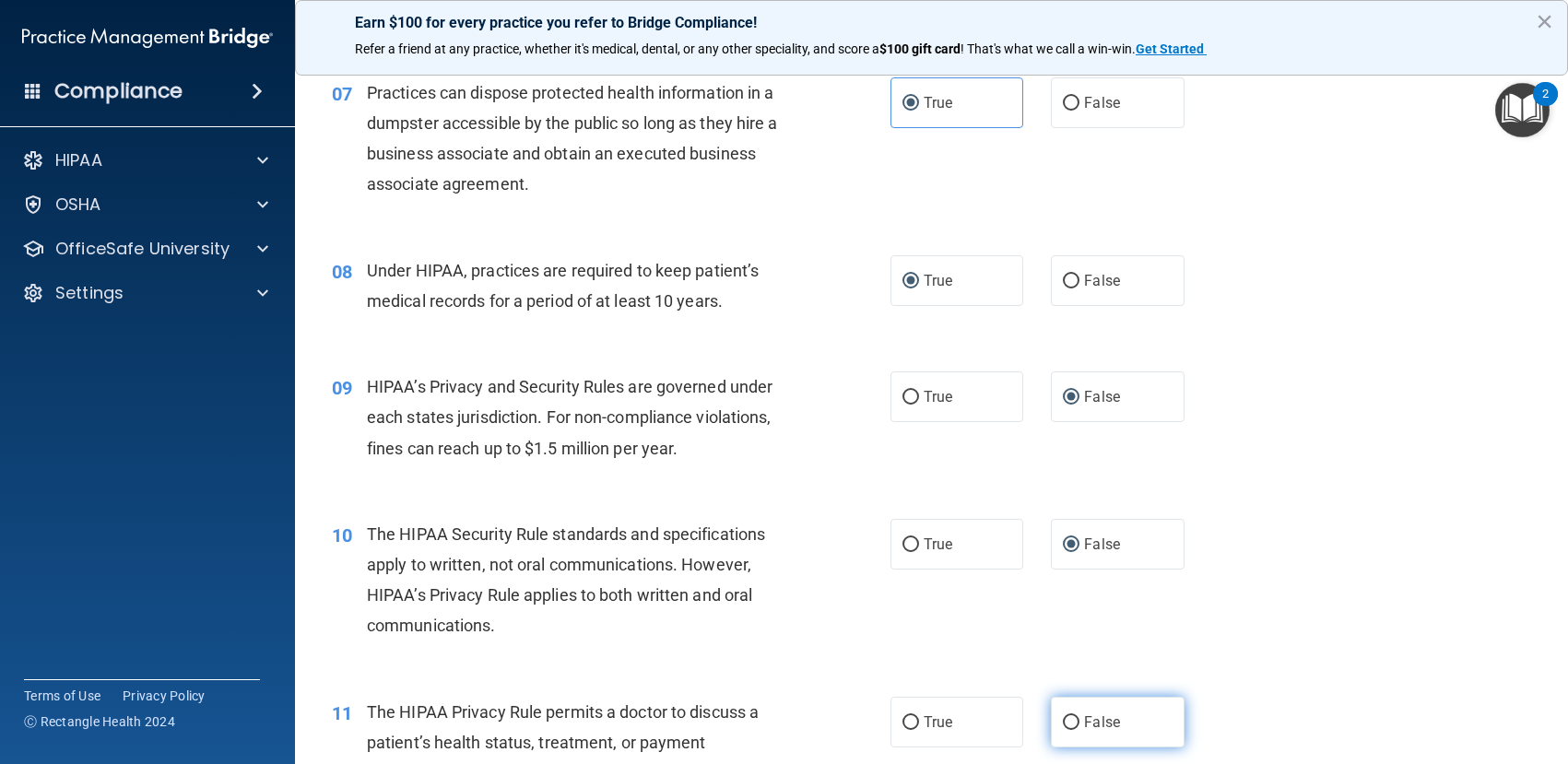
scroll to position [1014, 0]
click at [903, 720] on input "True" at bounding box center [910, 722] width 16 height 13
radio input "true"
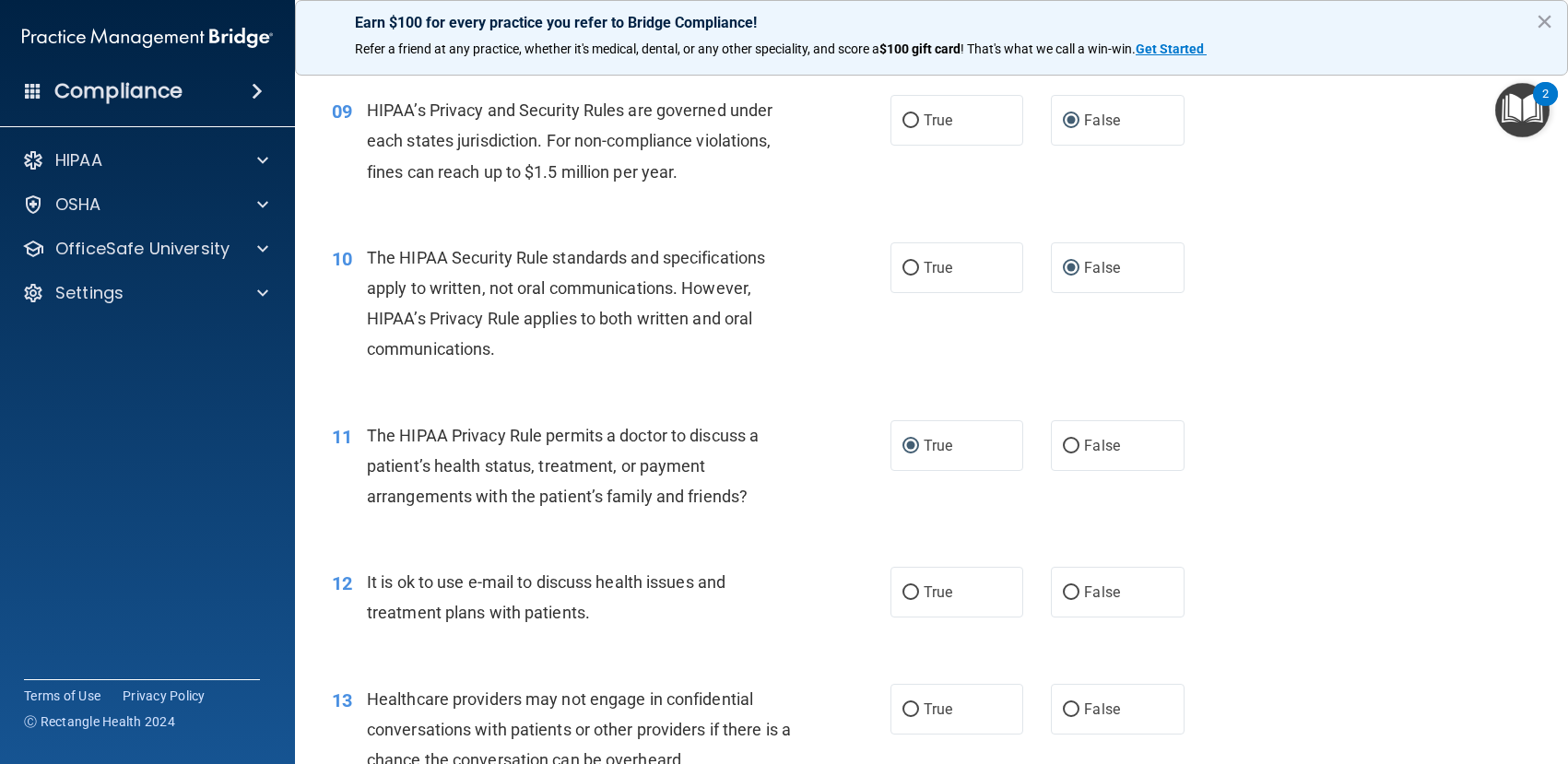
scroll to position [1290, 0]
click at [903, 585] on input "True" at bounding box center [910, 592] width 16 height 13
radio input "true"
click at [904, 709] on input "True" at bounding box center [910, 708] width 16 height 13
radio input "true"
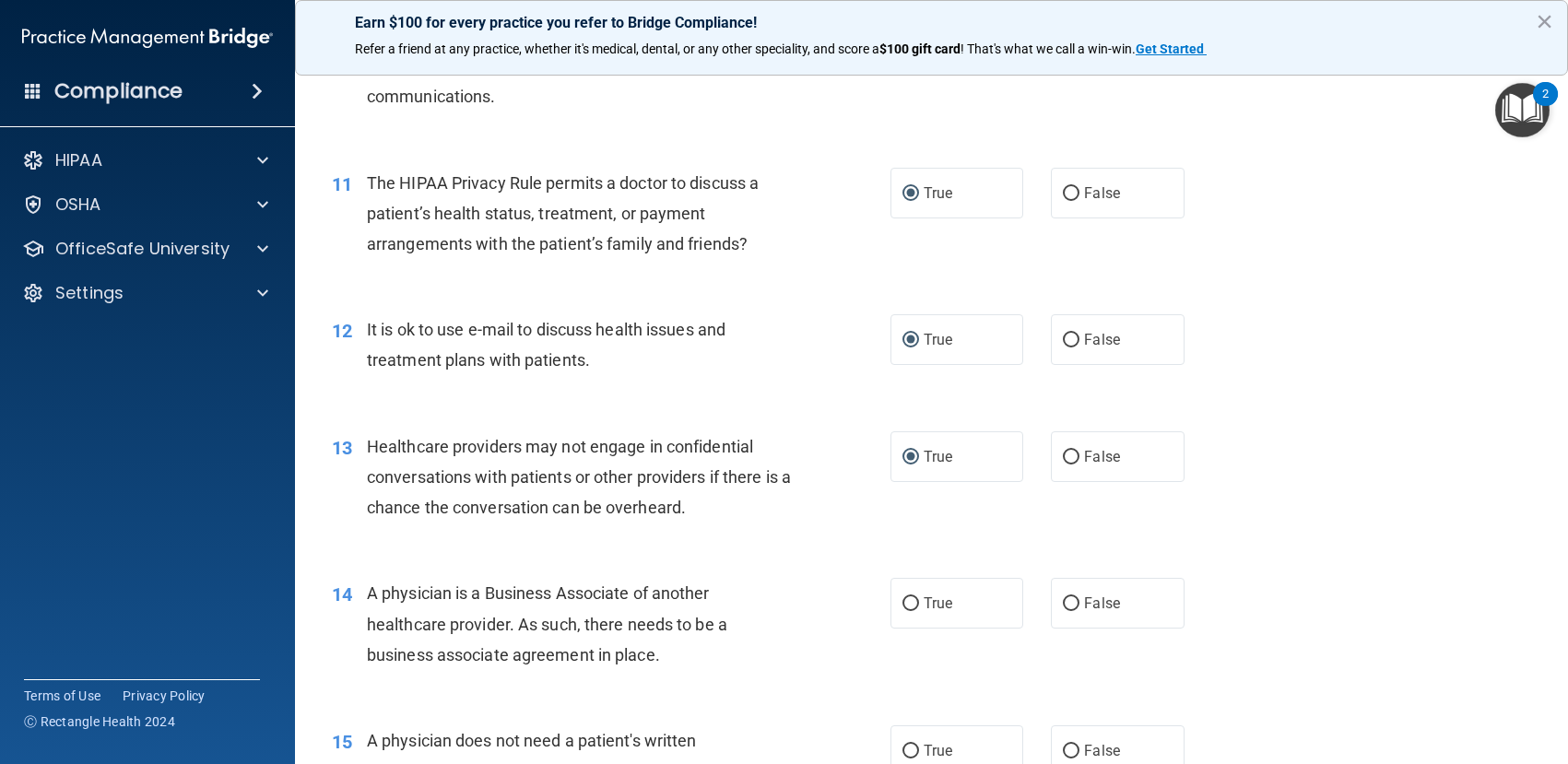
scroll to position [1566, 0]
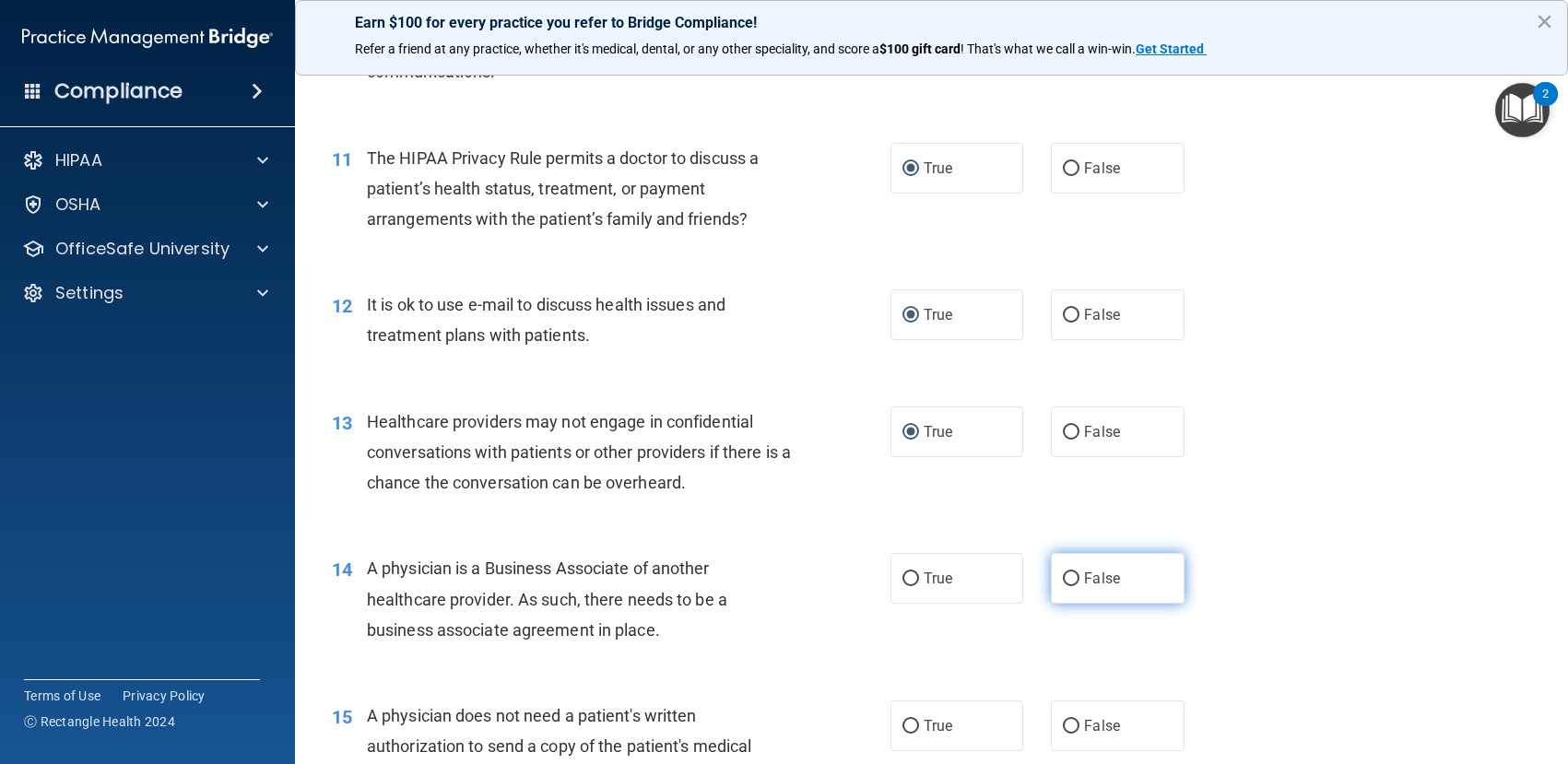
click at [1065, 573] on input "False" at bounding box center [1071, 579] width 16 height 13
radio input "true"
click at [1063, 725] on input "False" at bounding box center [1071, 727] width 16 height 13
radio input "true"
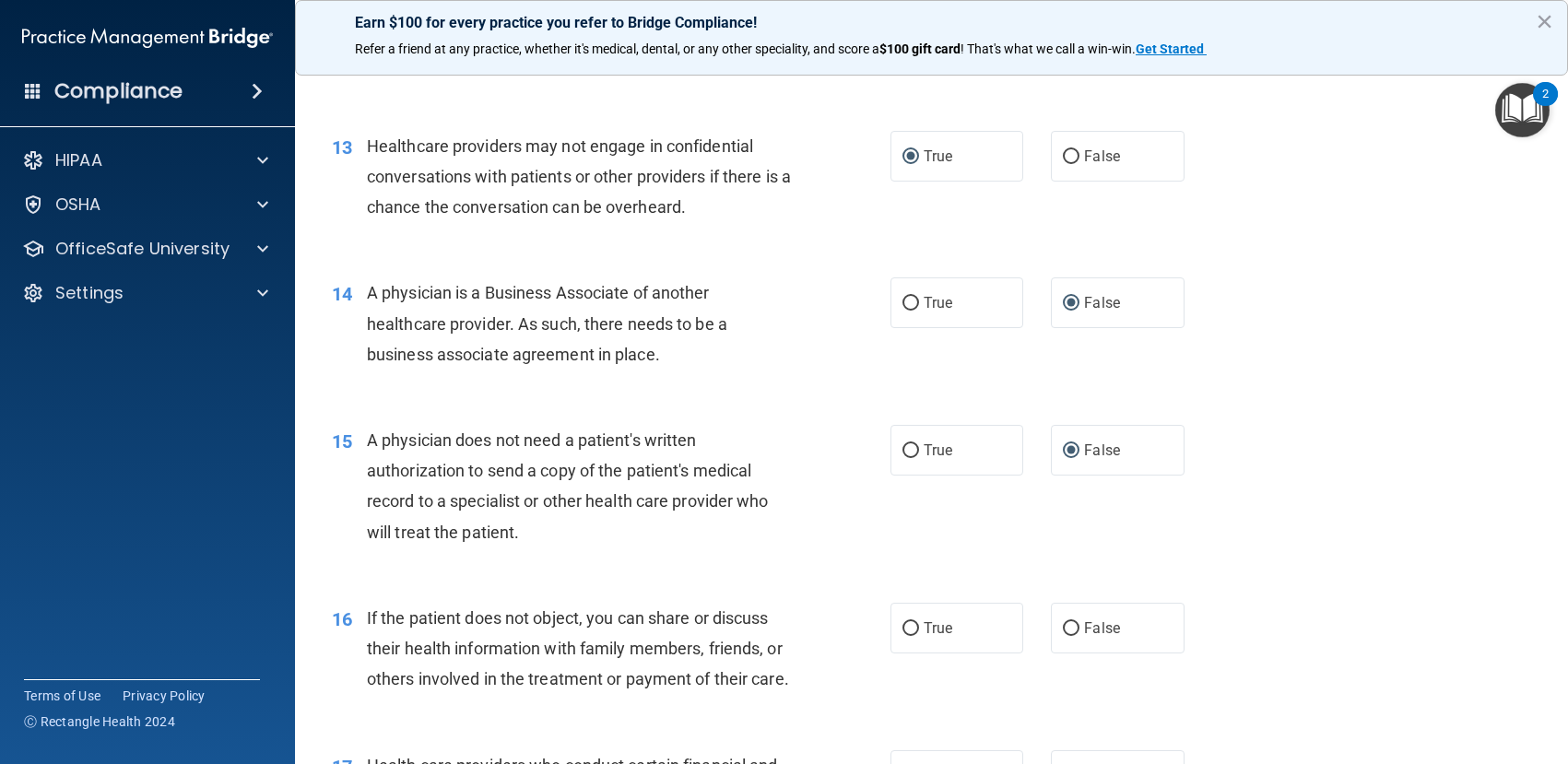
scroll to position [1843, 0]
click at [904, 628] on input "True" at bounding box center [910, 628] width 16 height 13
radio input "true"
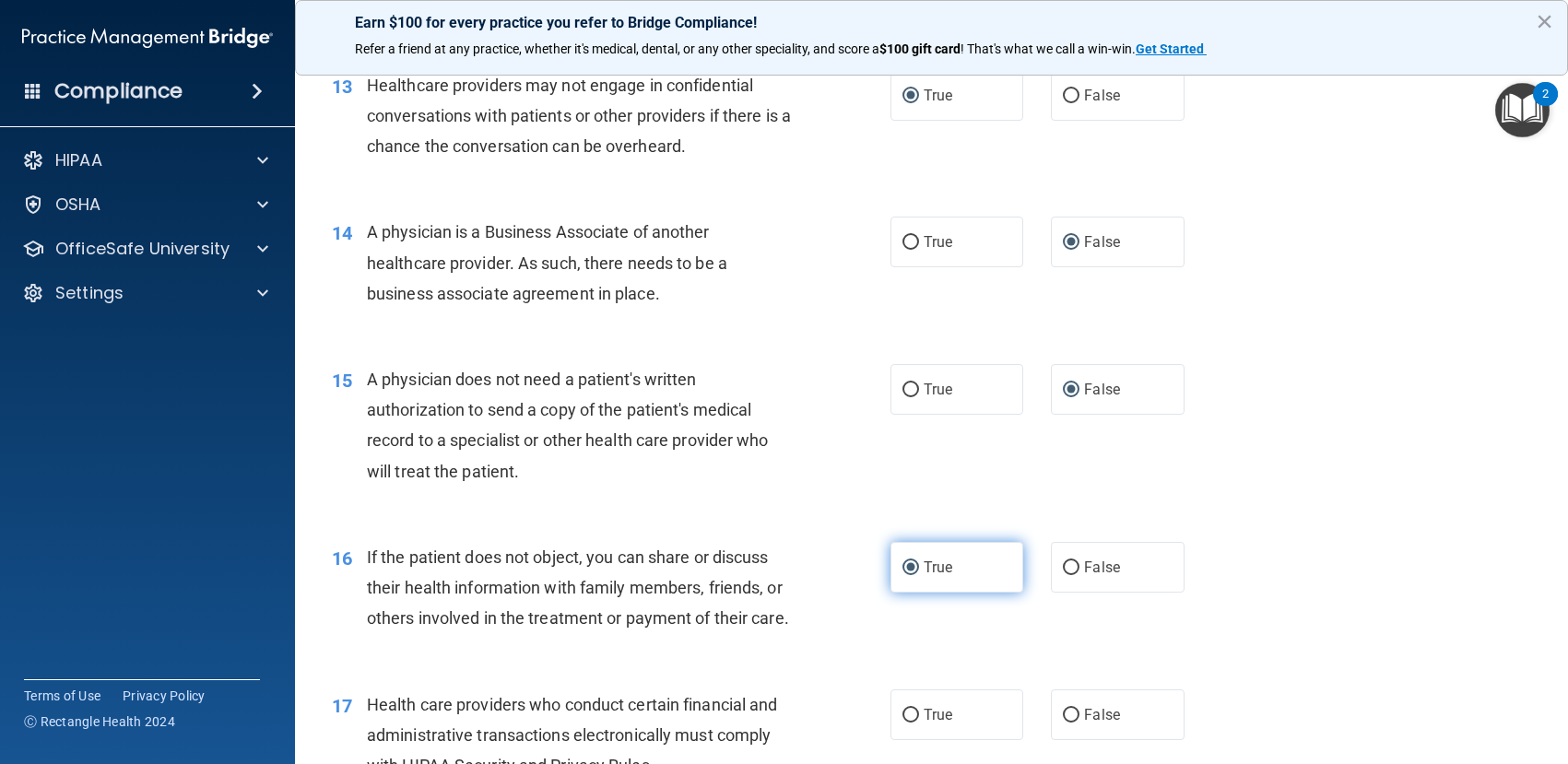
scroll to position [2027, 0]
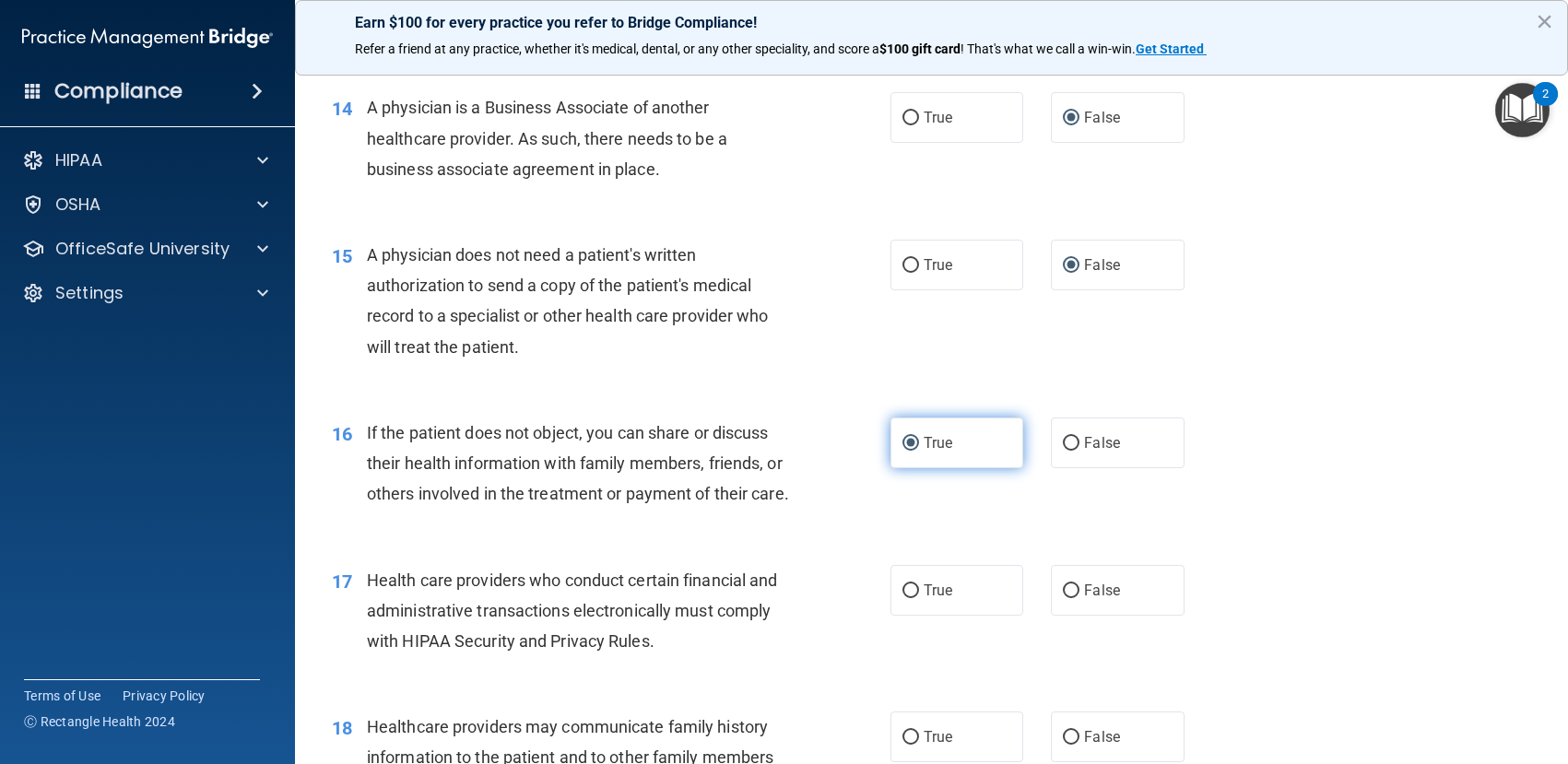
click at [903, 598] on input "True" at bounding box center [910, 591] width 16 height 13
radio input "true"
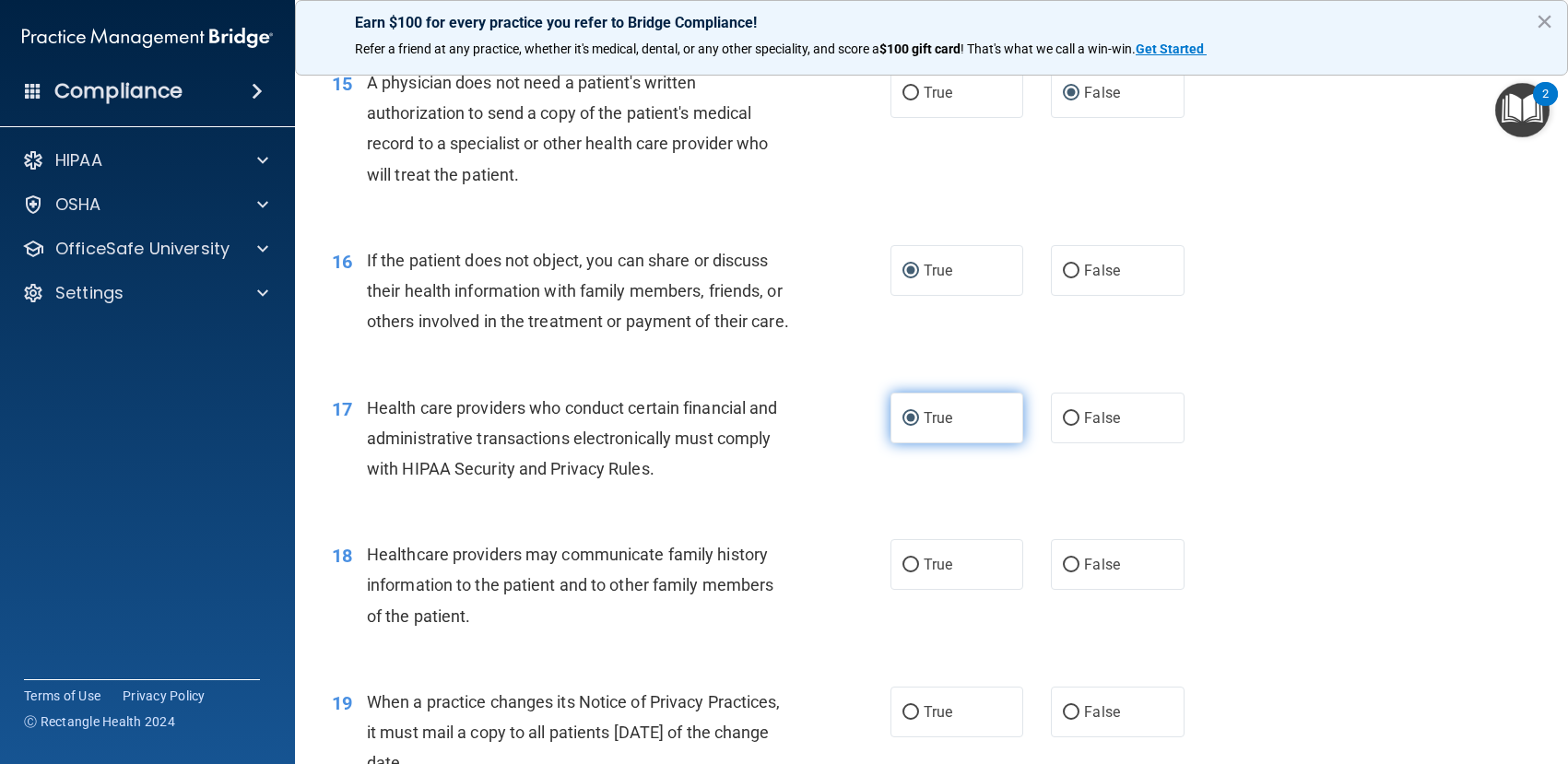
scroll to position [2211, 0]
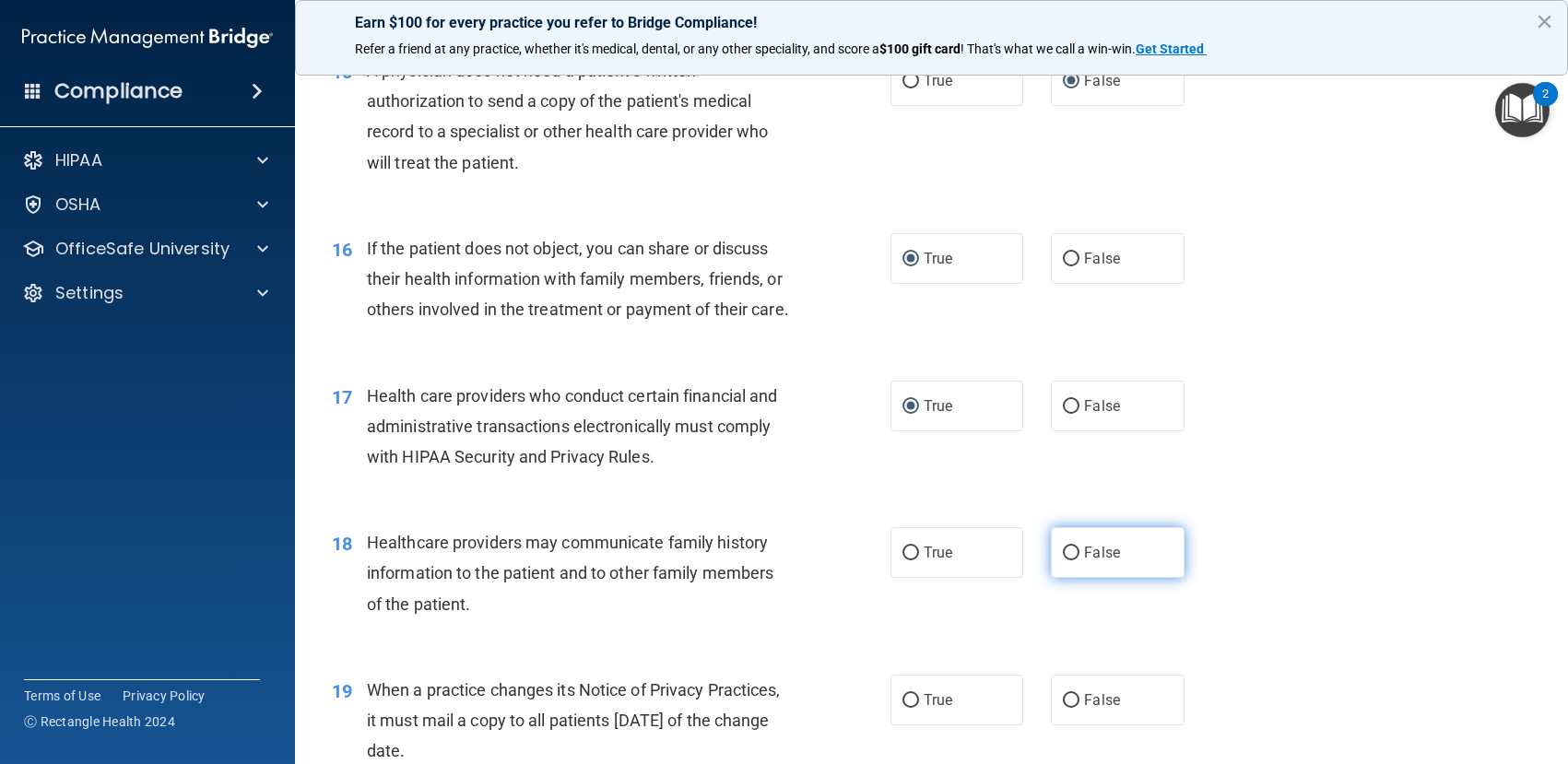
click at [1063, 561] on input "False" at bounding box center [1071, 553] width 16 height 13
radio input "true"
click at [903, 707] on input "True" at bounding box center [910, 701] width 16 height 13
radio input "true"
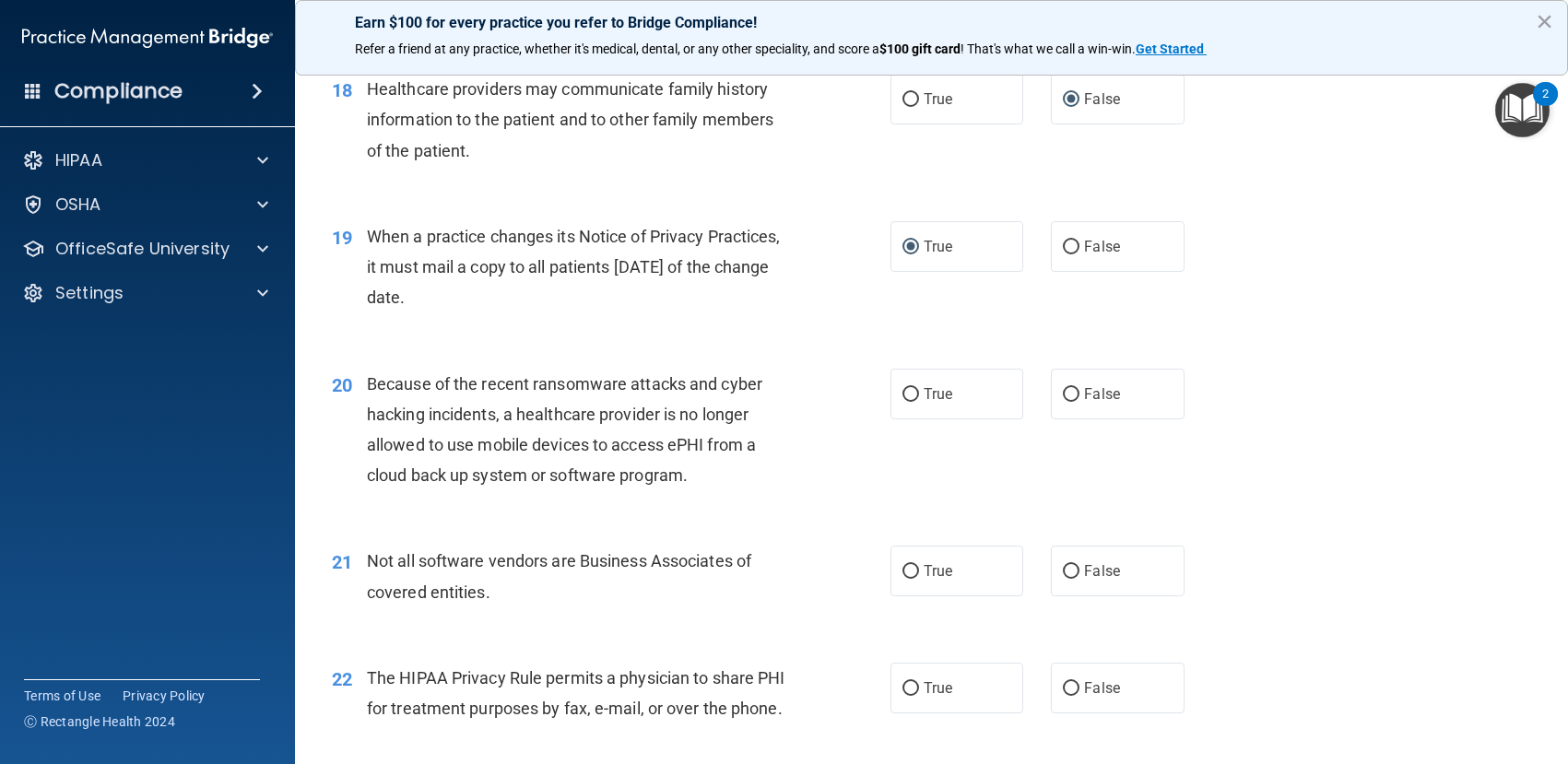
scroll to position [2672, 0]
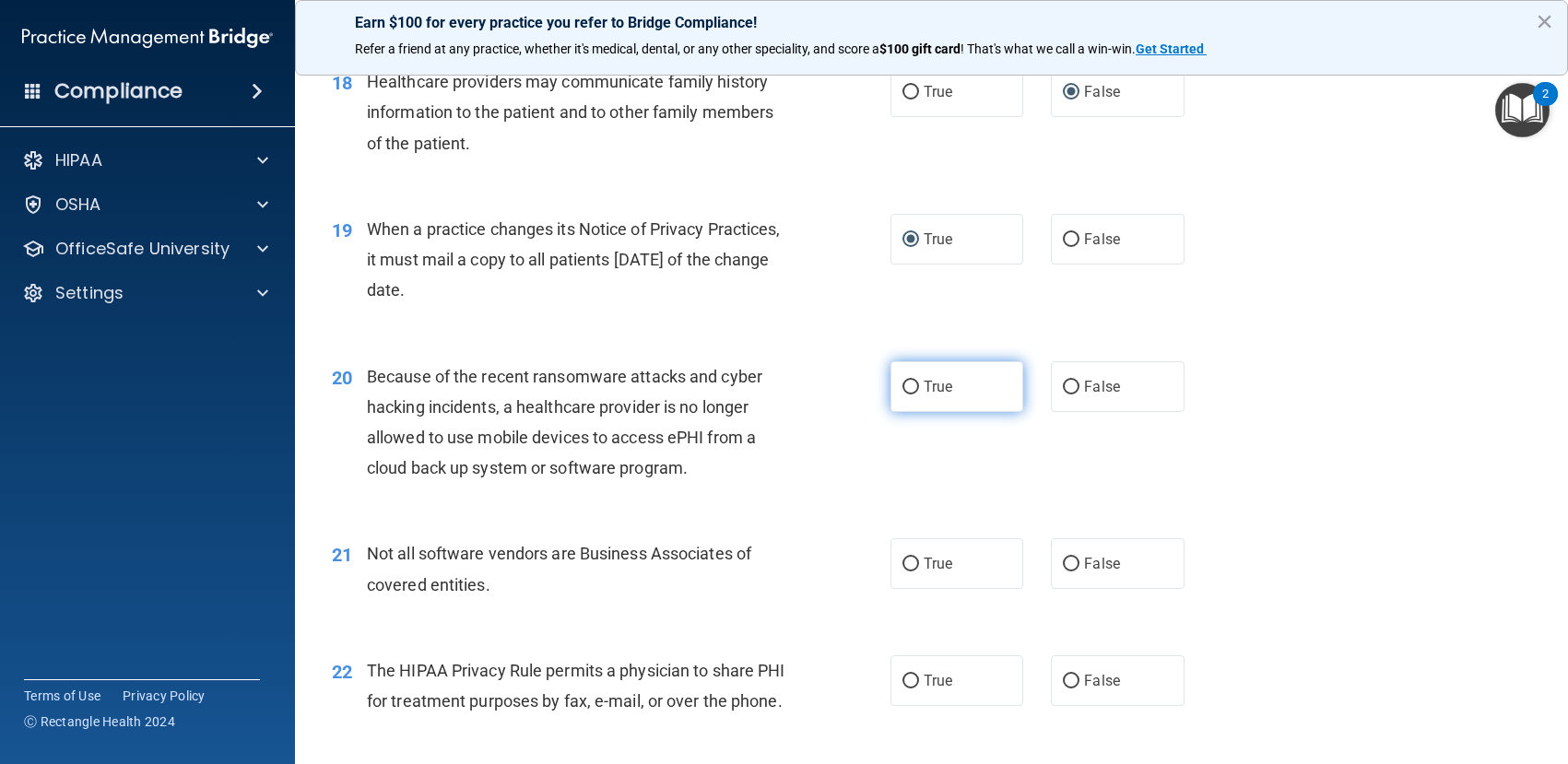
click at [904, 394] on input "True" at bounding box center [910, 387] width 16 height 13
radio input "true"
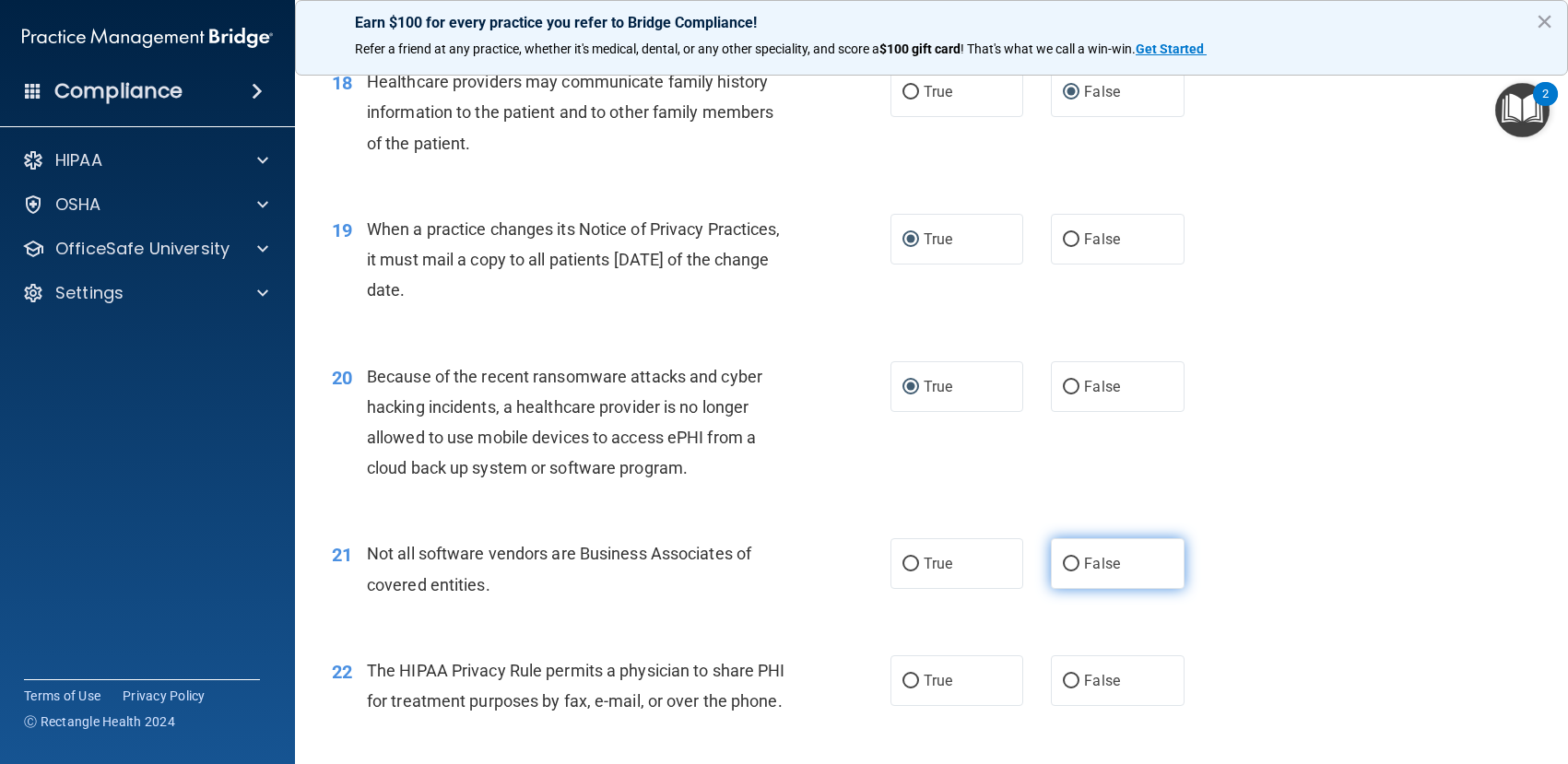
click at [1069, 571] on input "False" at bounding box center [1071, 564] width 16 height 13
radio input "true"
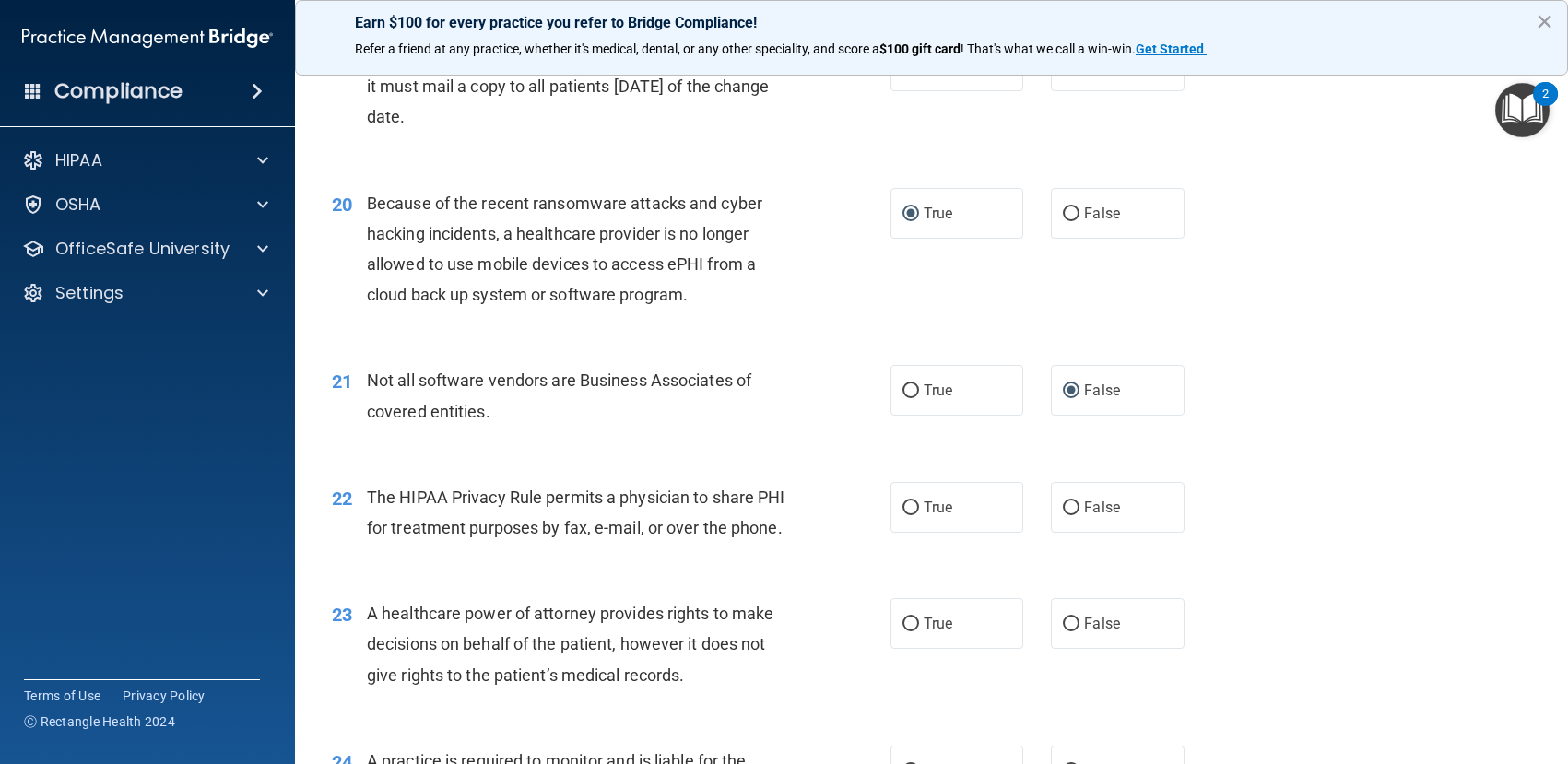
scroll to position [2856, 0]
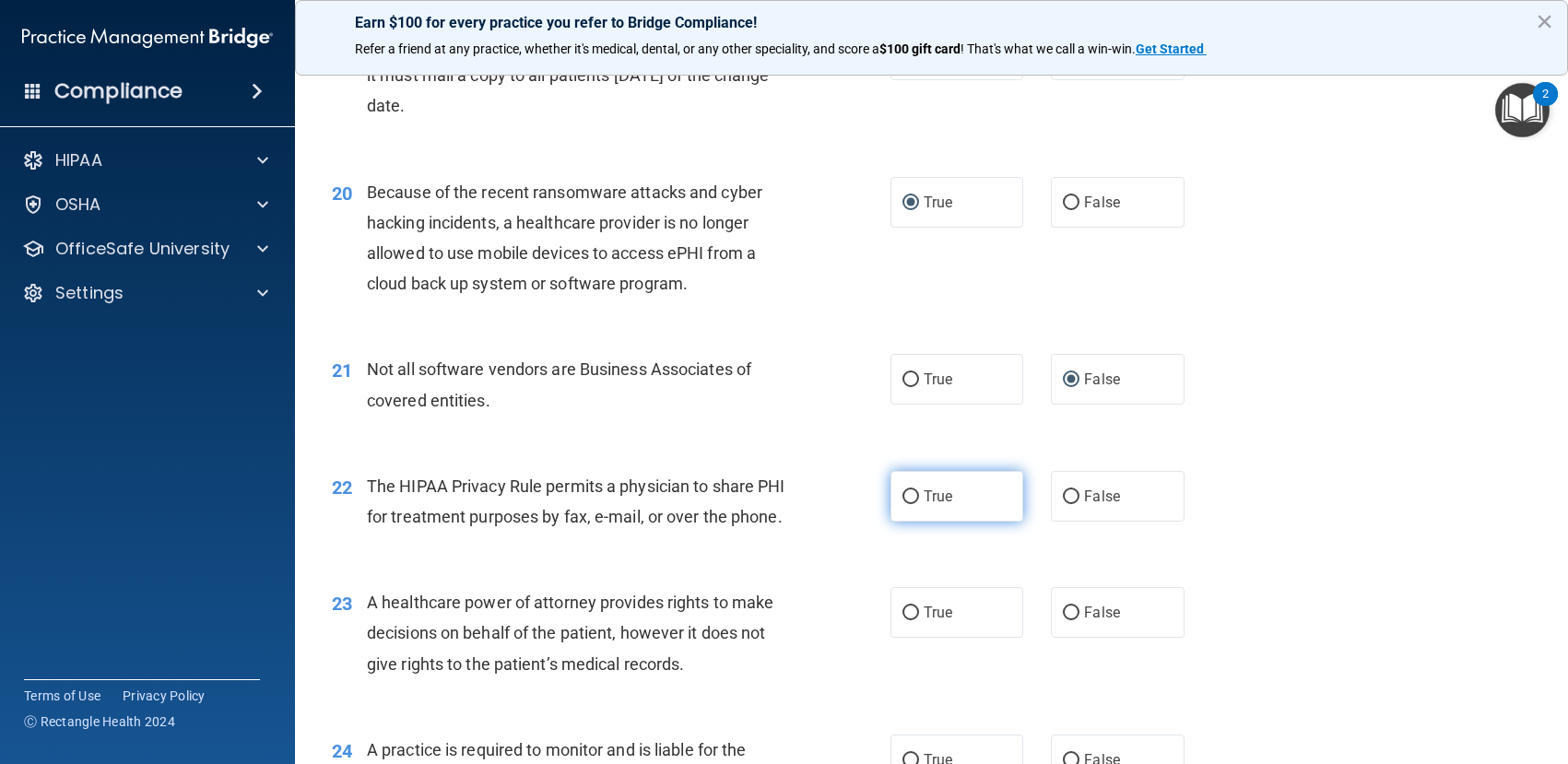
click at [908, 504] on input "True" at bounding box center [910, 497] width 16 height 13
radio input "true"
click at [1063, 620] on input "False" at bounding box center [1071, 613] width 16 height 13
radio input "true"
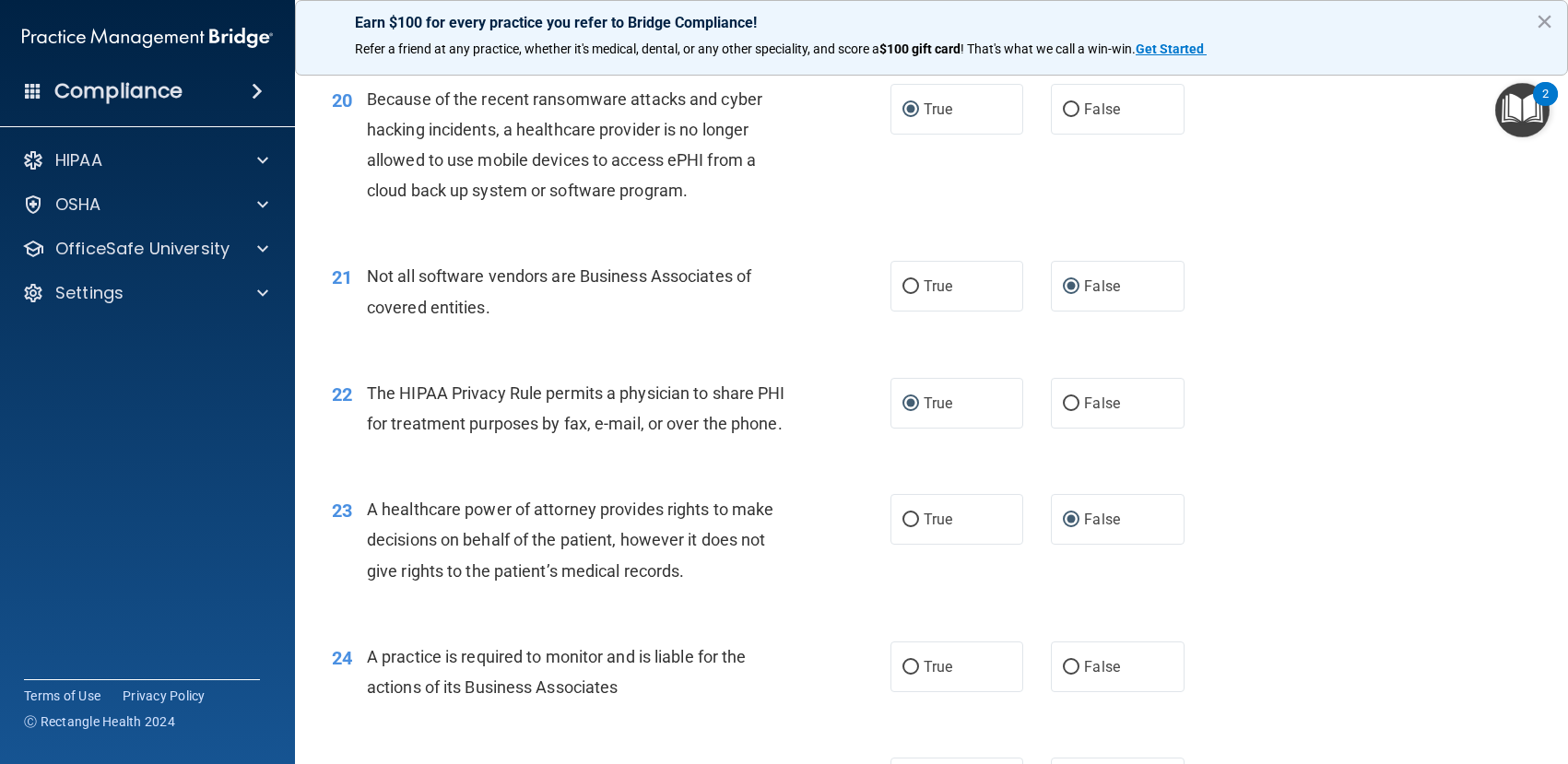
scroll to position [3041, 0]
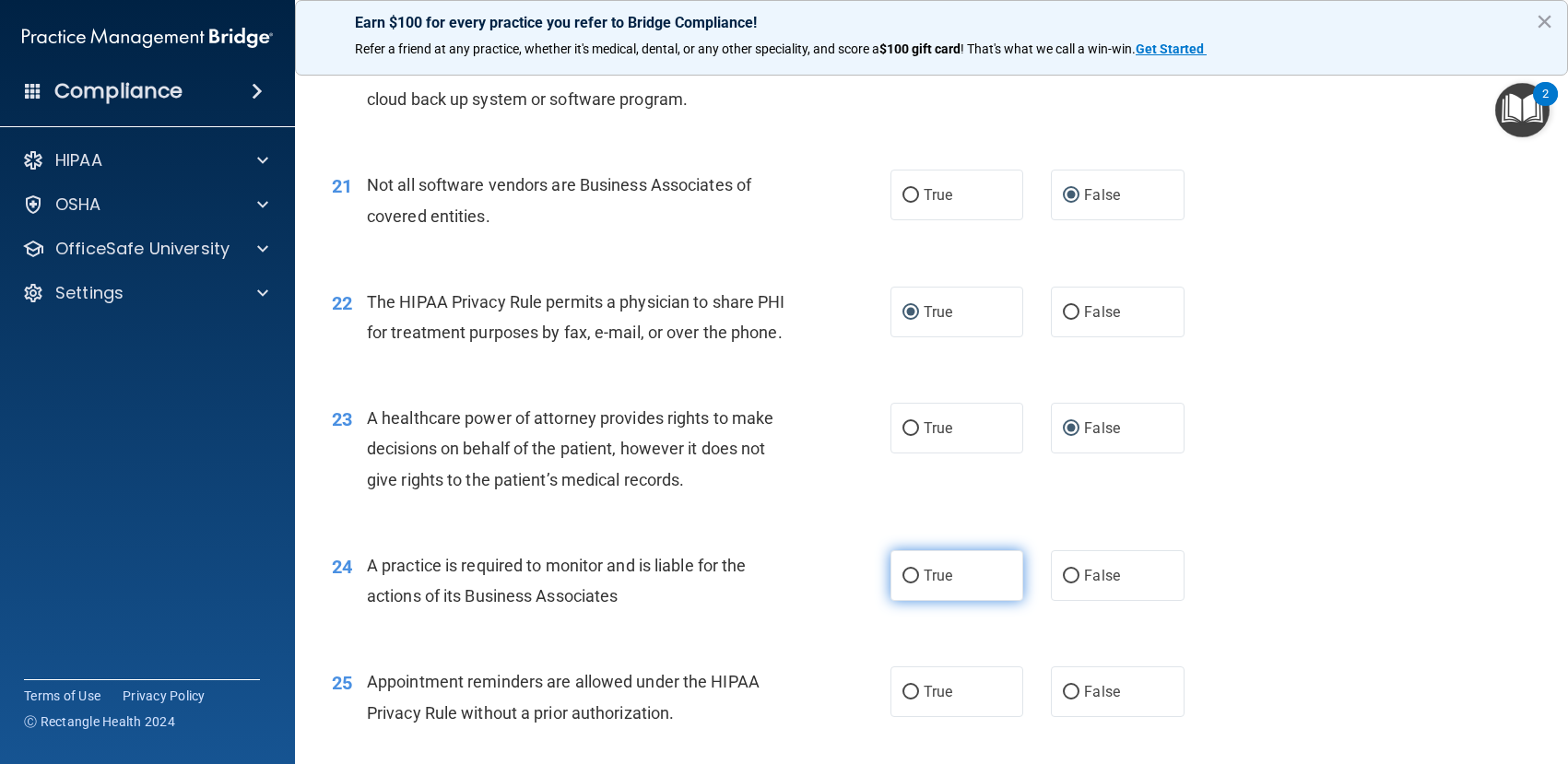
click at [904, 584] on input "True" at bounding box center [910, 576] width 16 height 13
radio input "true"
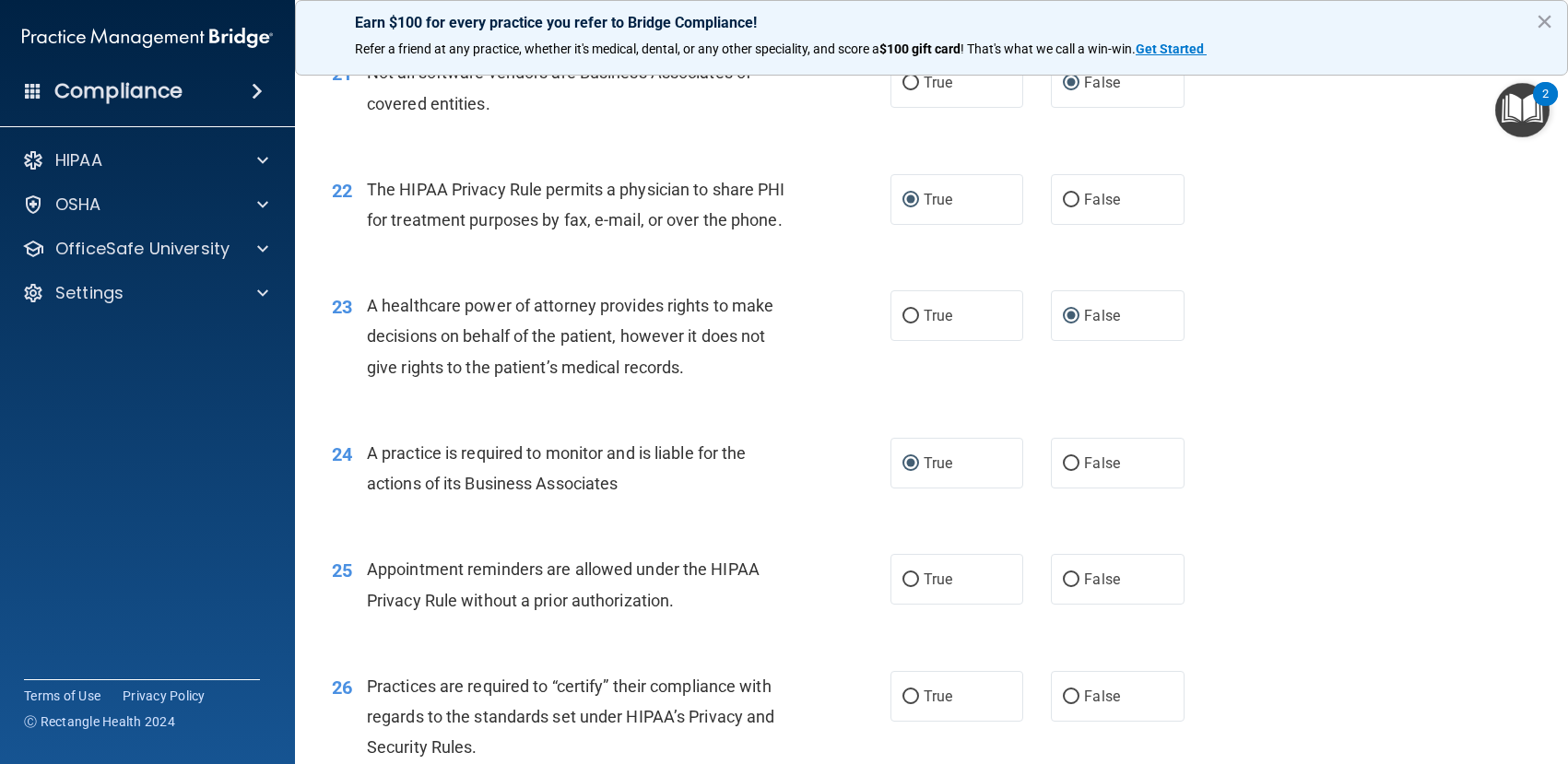
scroll to position [3225, 0]
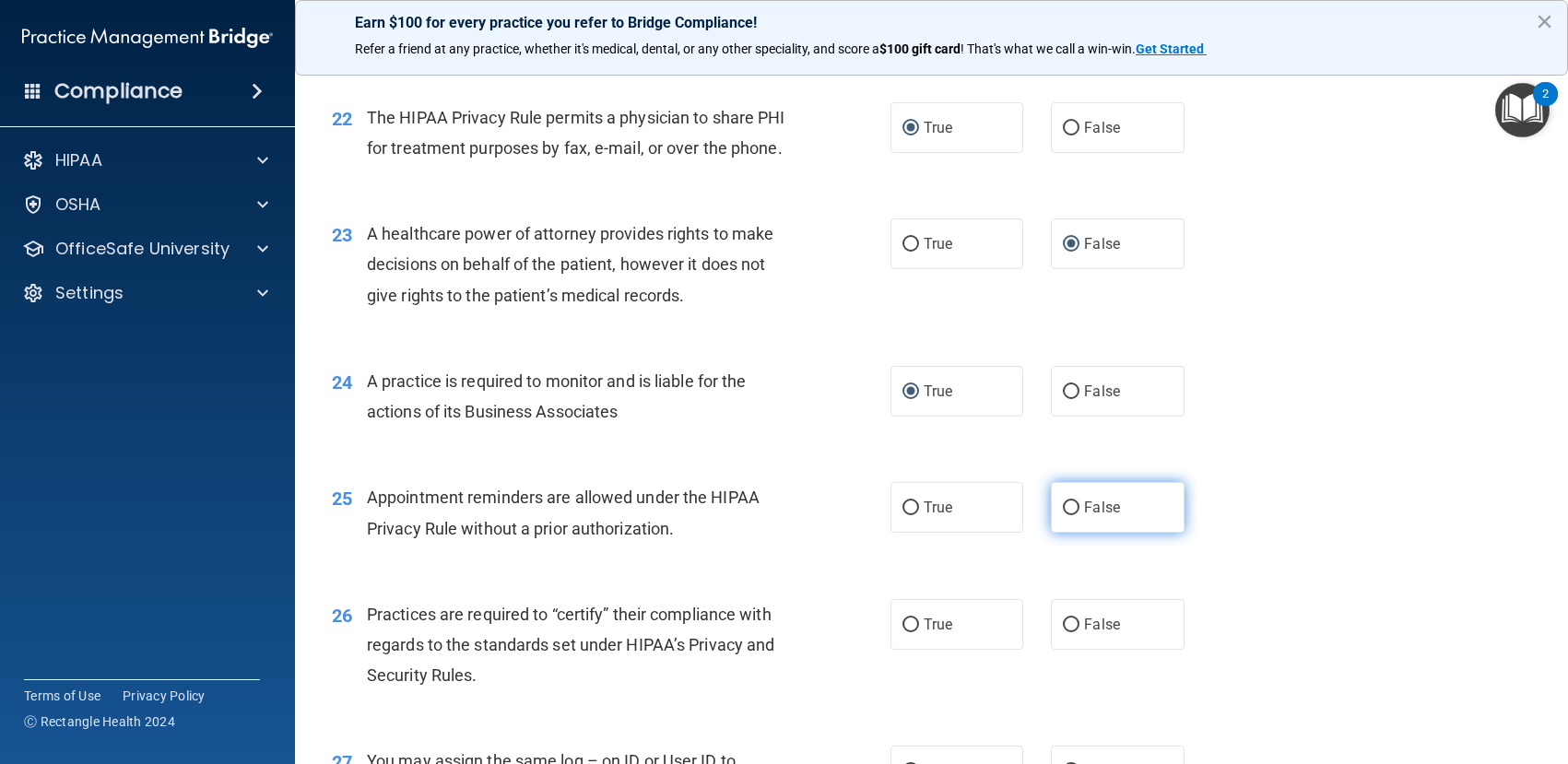
click at [1063, 515] on input "False" at bounding box center [1071, 508] width 16 height 13
radio input "true"
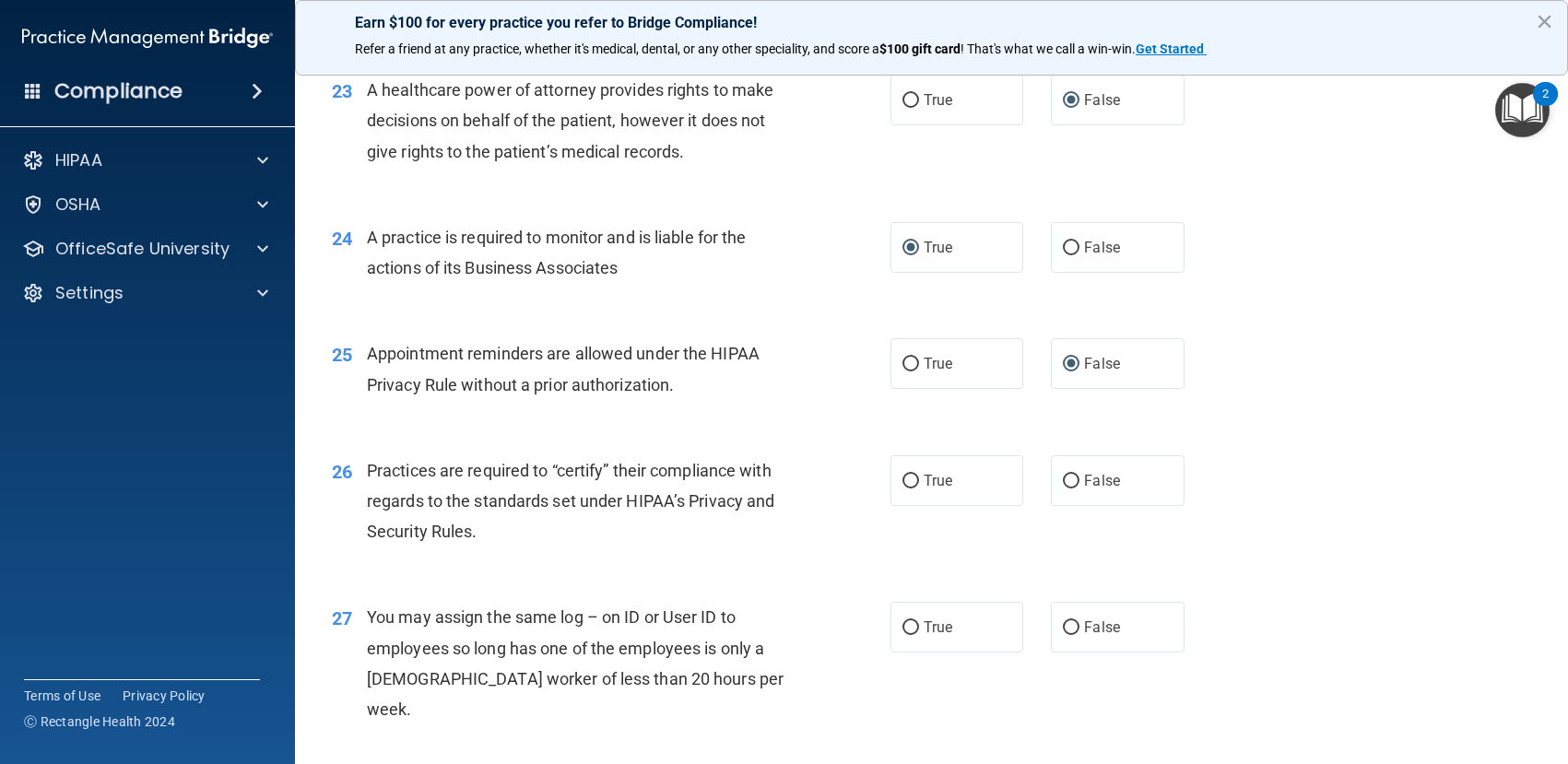
scroll to position [3409, 0]
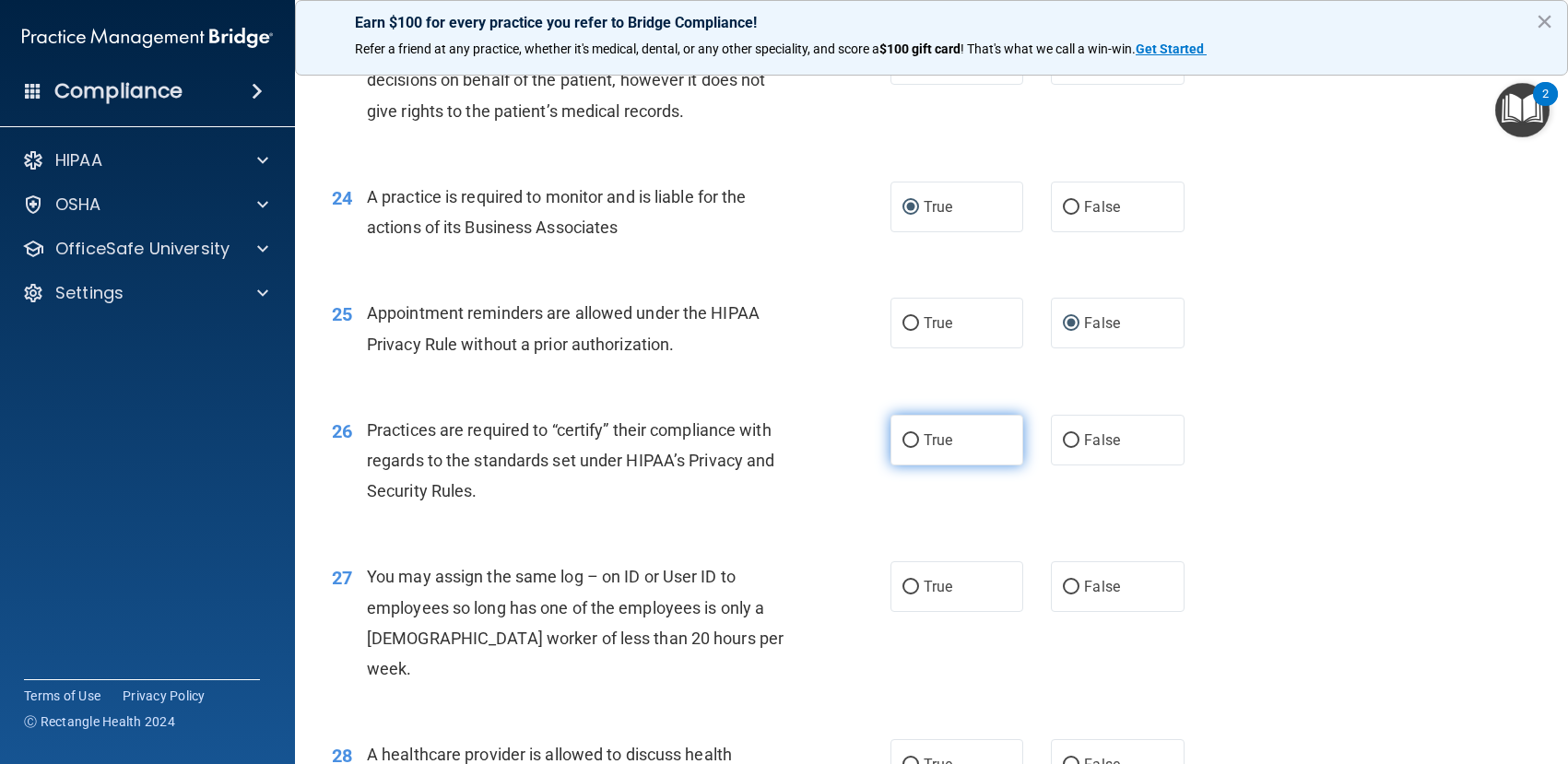
click at [903, 448] on input "True" at bounding box center [910, 441] width 16 height 13
radio input "true"
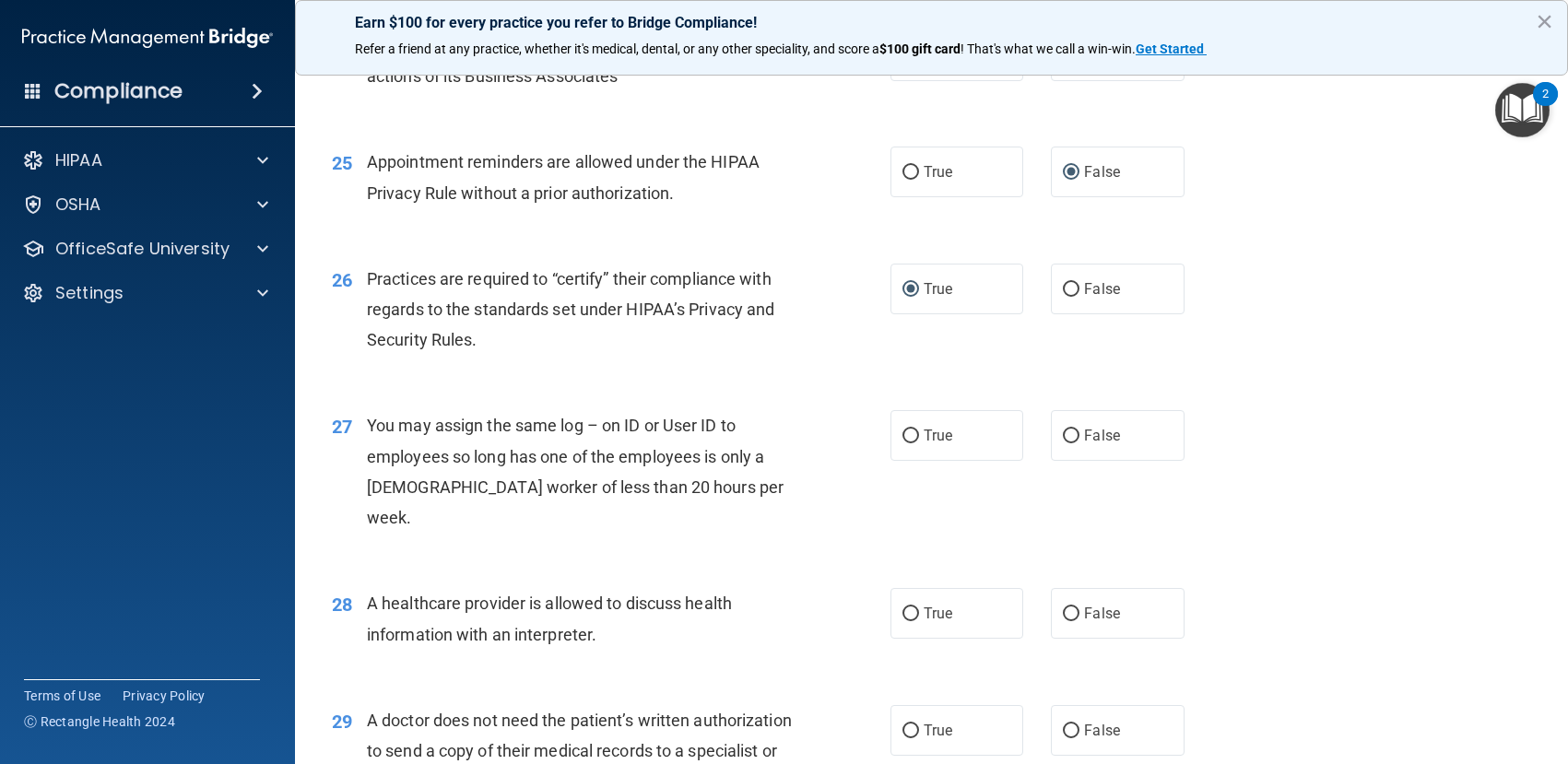
scroll to position [3593, 0]
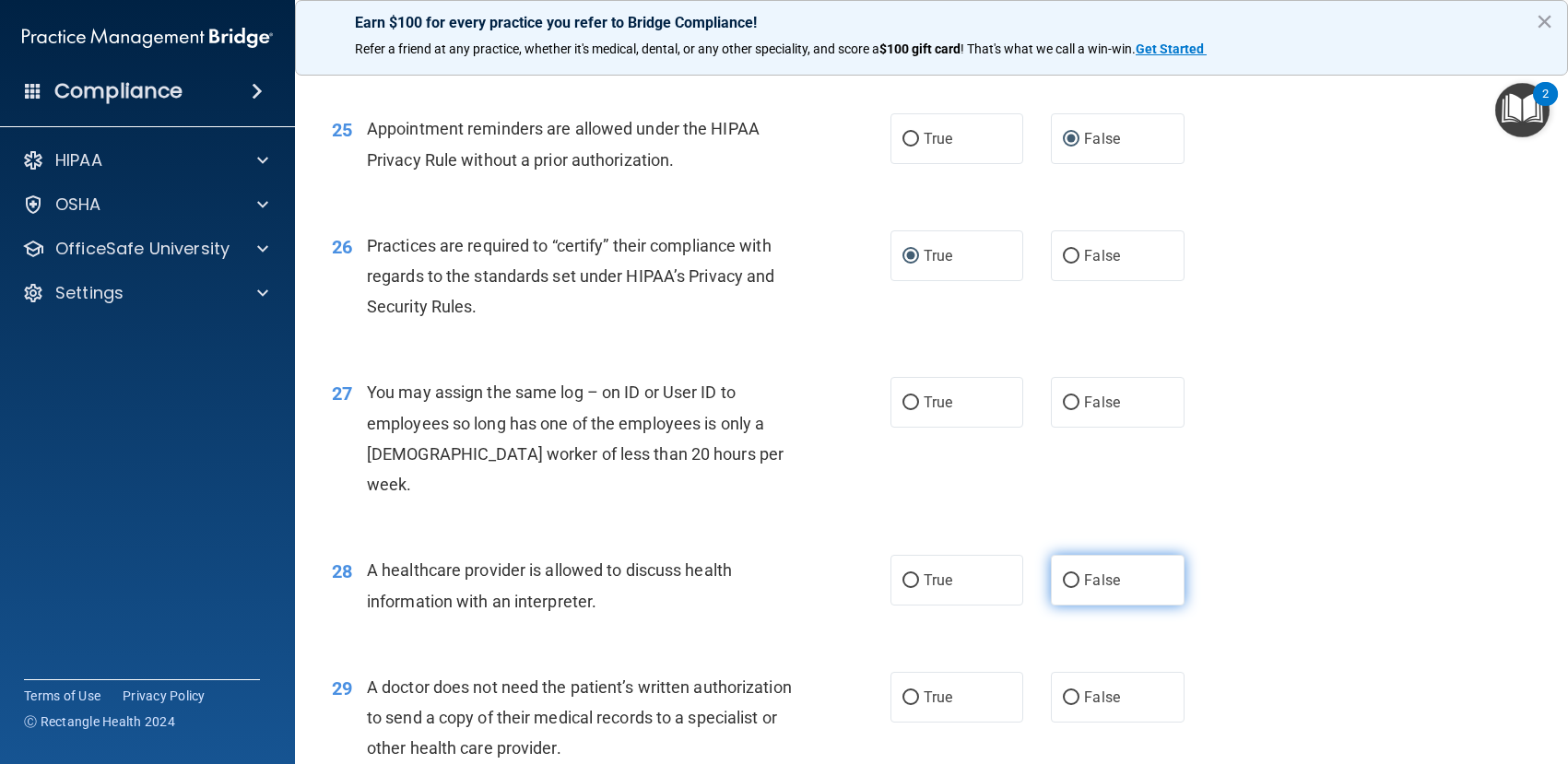
click at [1066, 587] on input "False" at bounding box center [1071, 581] width 16 height 13
radio input "true"
click at [1066, 704] on input "False" at bounding box center [1071, 698] width 16 height 13
radio input "true"
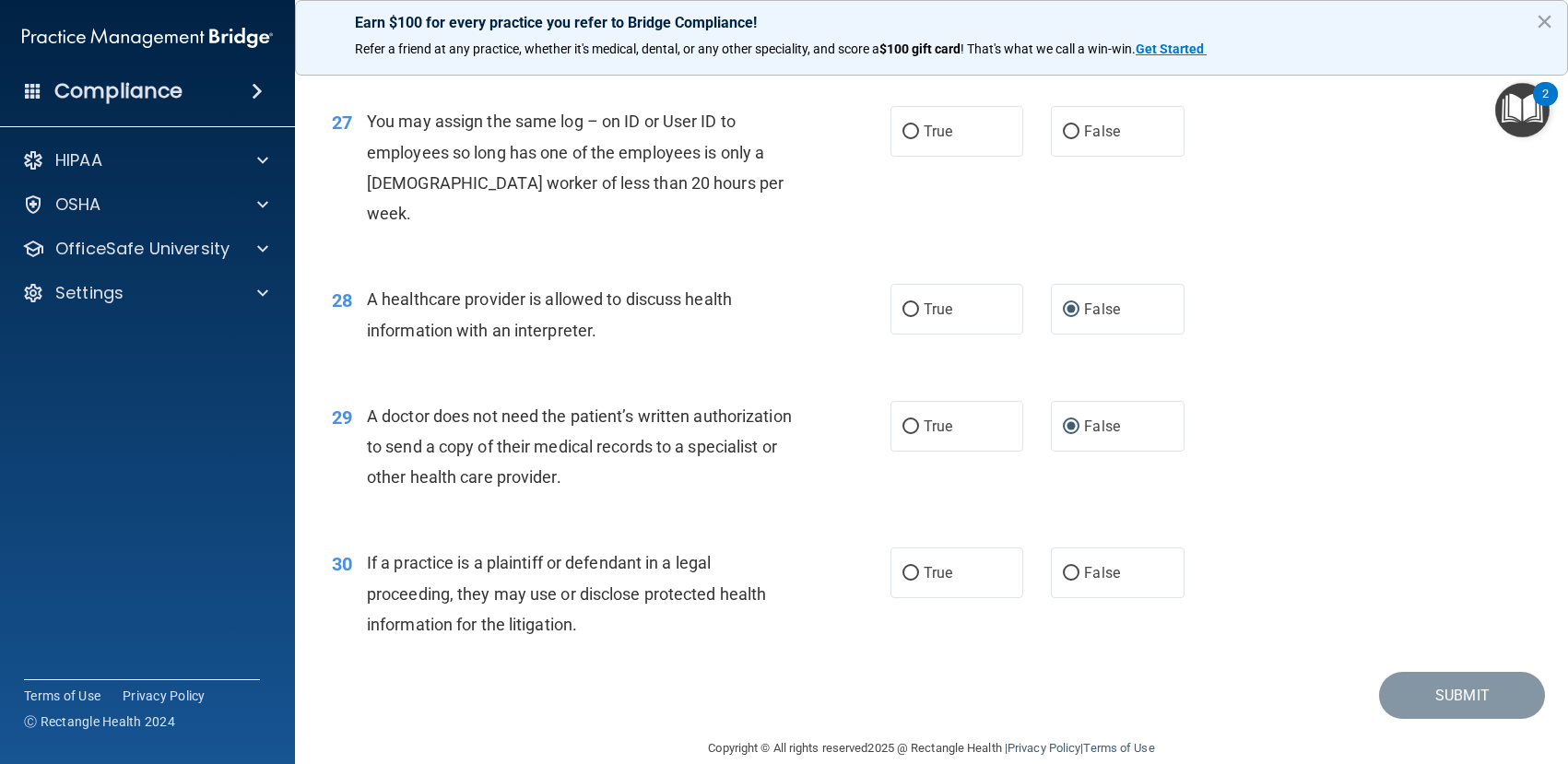
scroll to position [3870, 0]
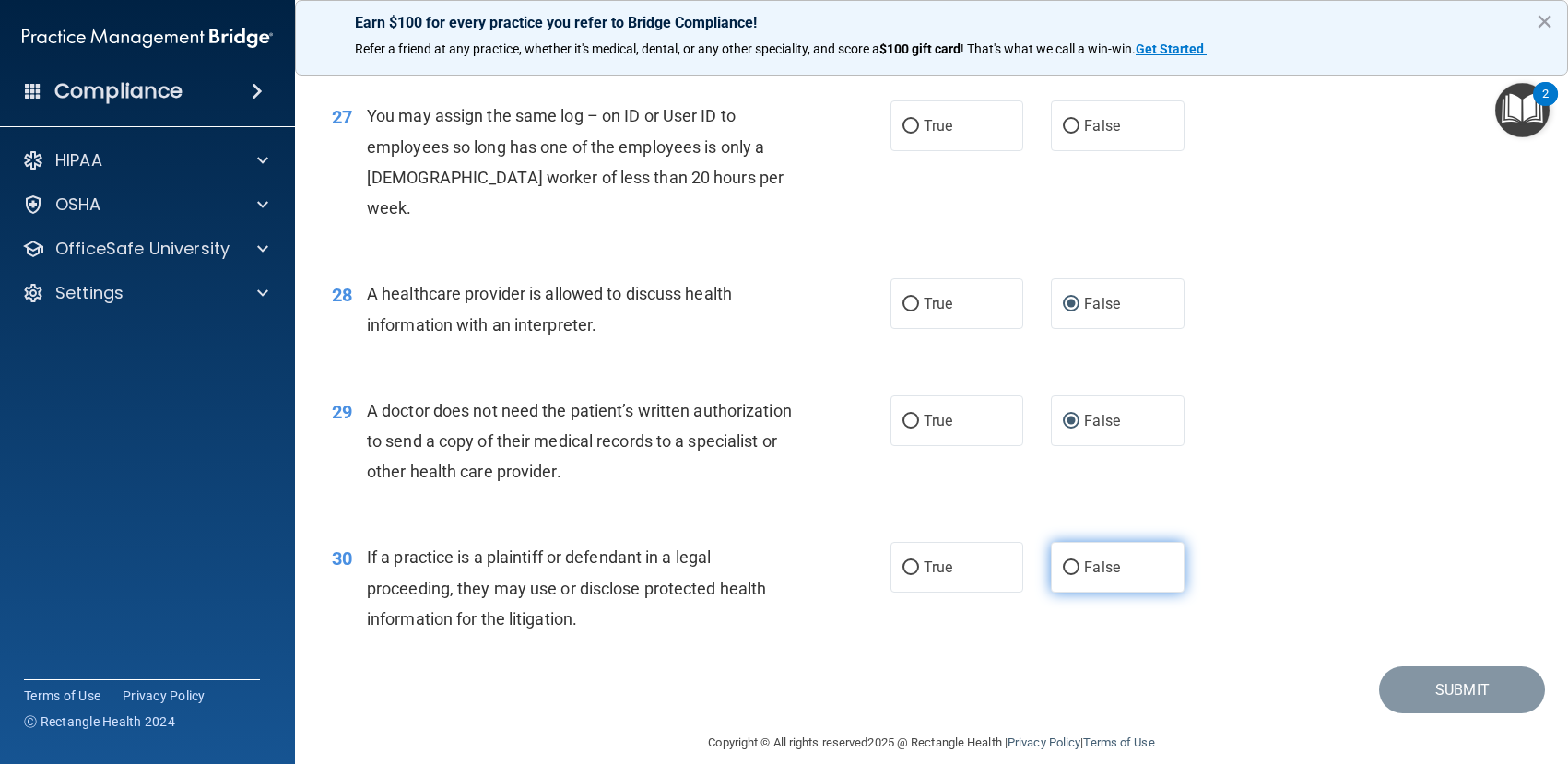
click at [1063, 575] on input "False" at bounding box center [1071, 568] width 16 height 13
radio input "true"
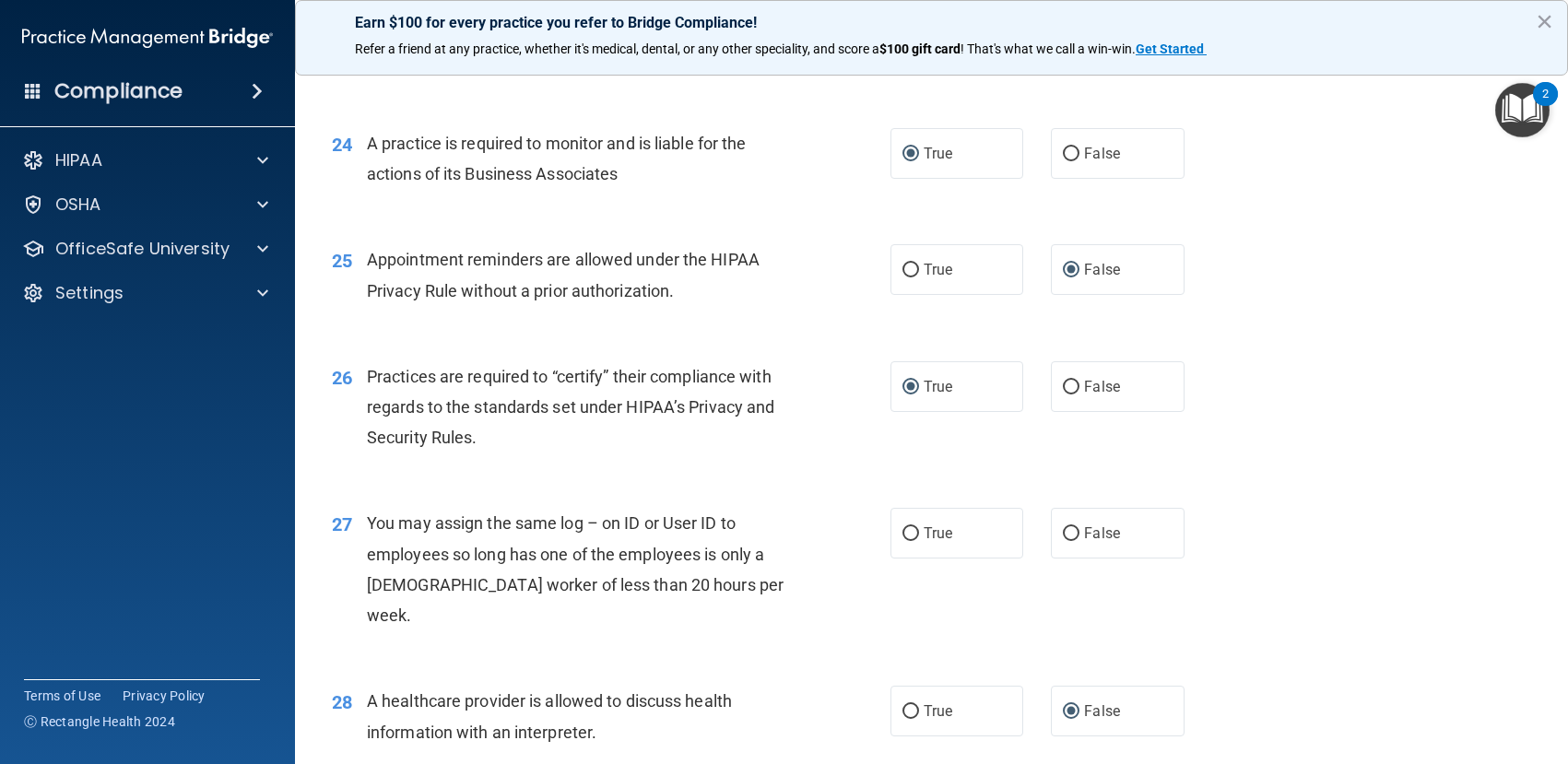
scroll to position [3554, 0]
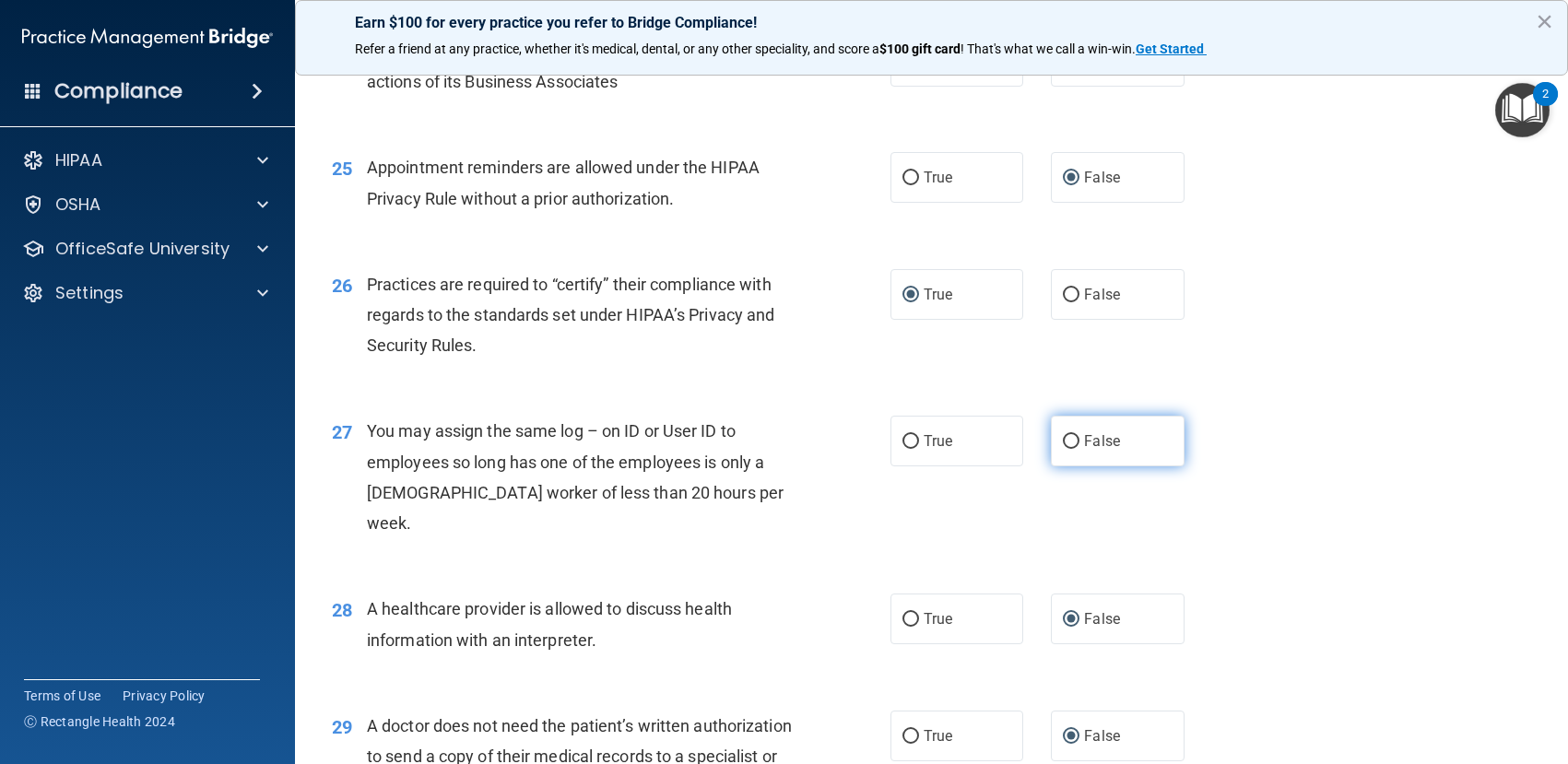
click at [1073, 466] on label "False" at bounding box center [1117, 441] width 133 height 51
click at [1073, 448] on input "False" at bounding box center [1071, 442] width 16 height 13
radio input "true"
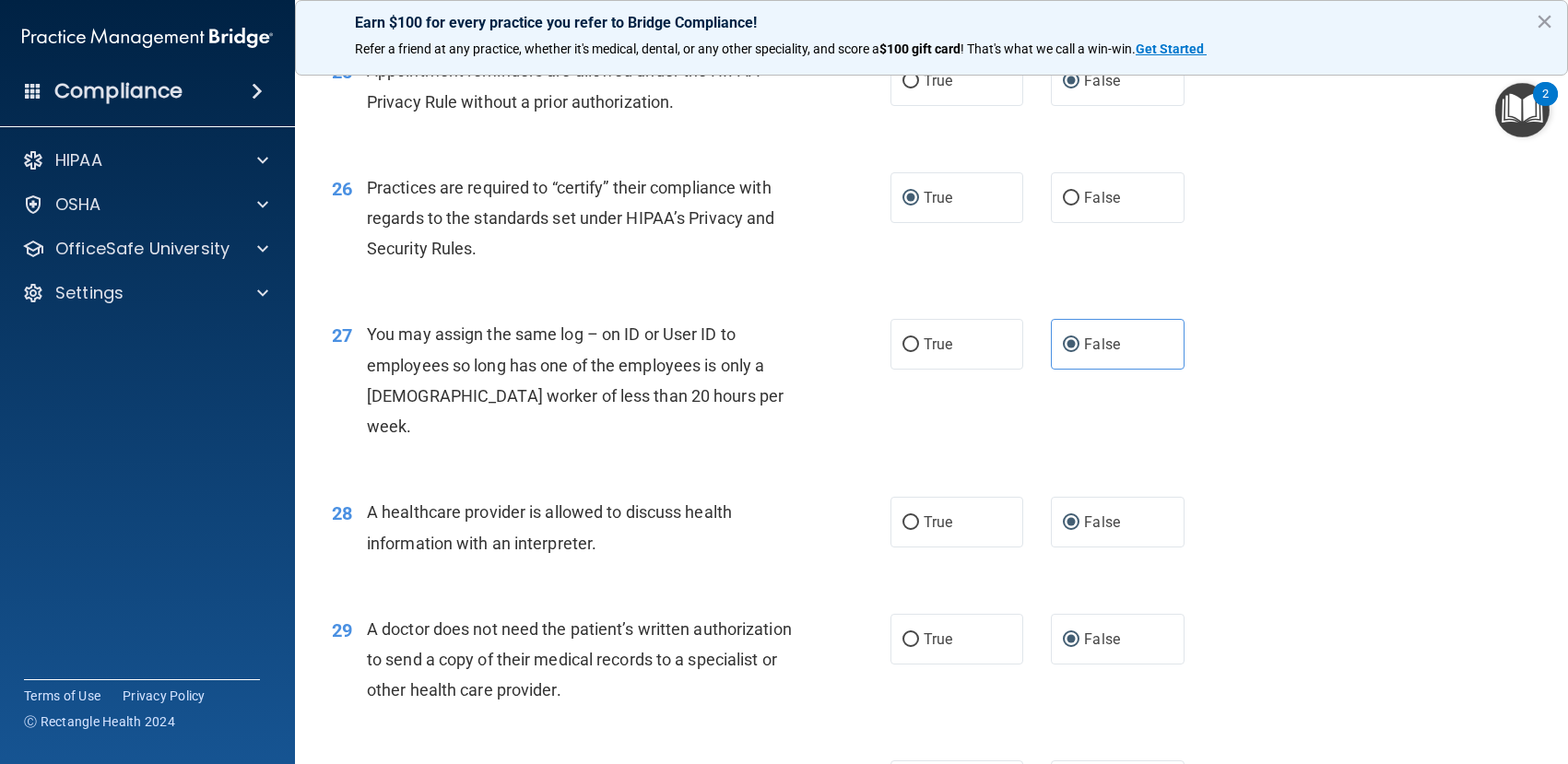
scroll to position [3923, 0]
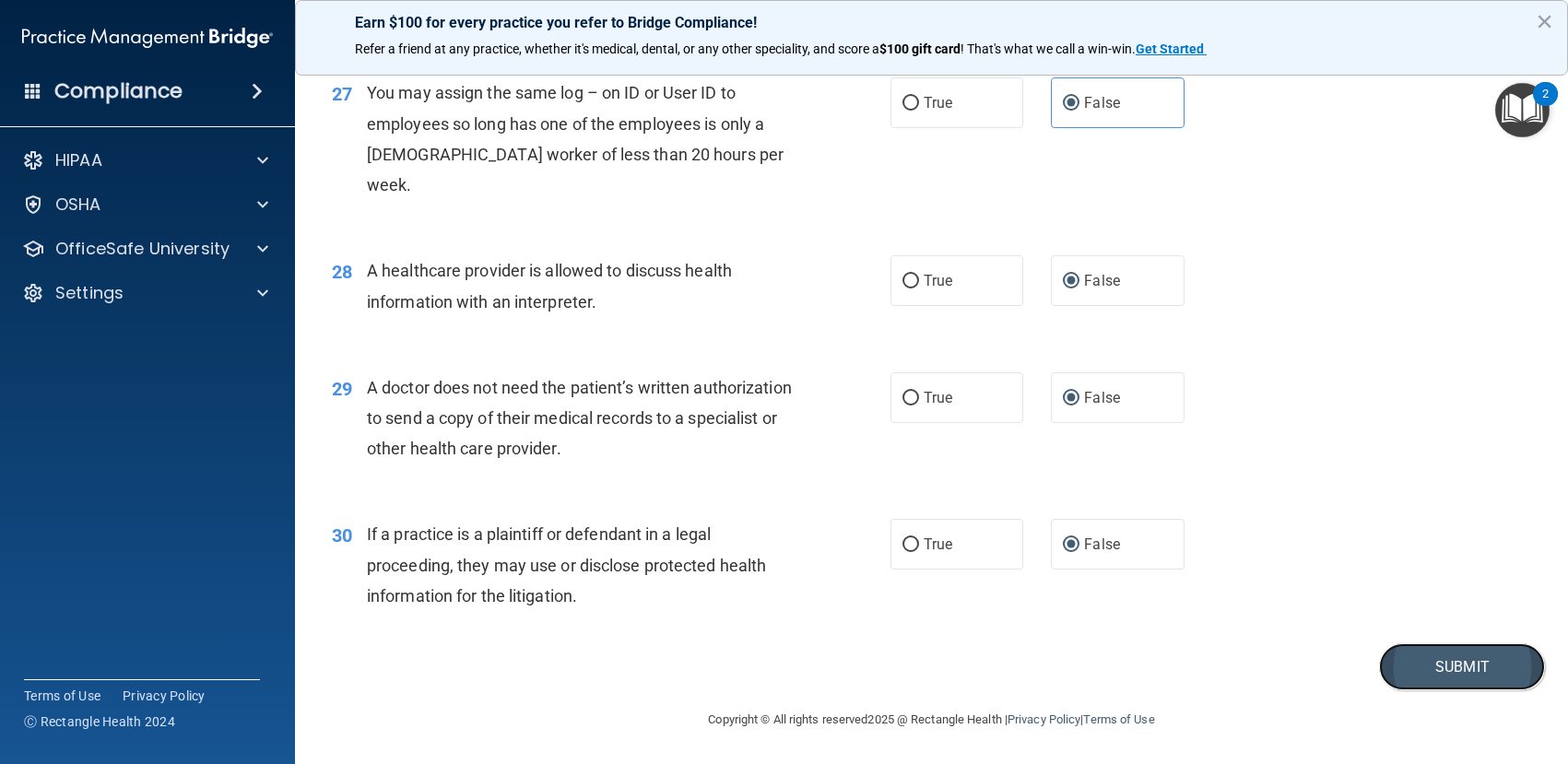
click at [1437, 673] on button "Submit" at bounding box center [1461, 666] width 166 height 47
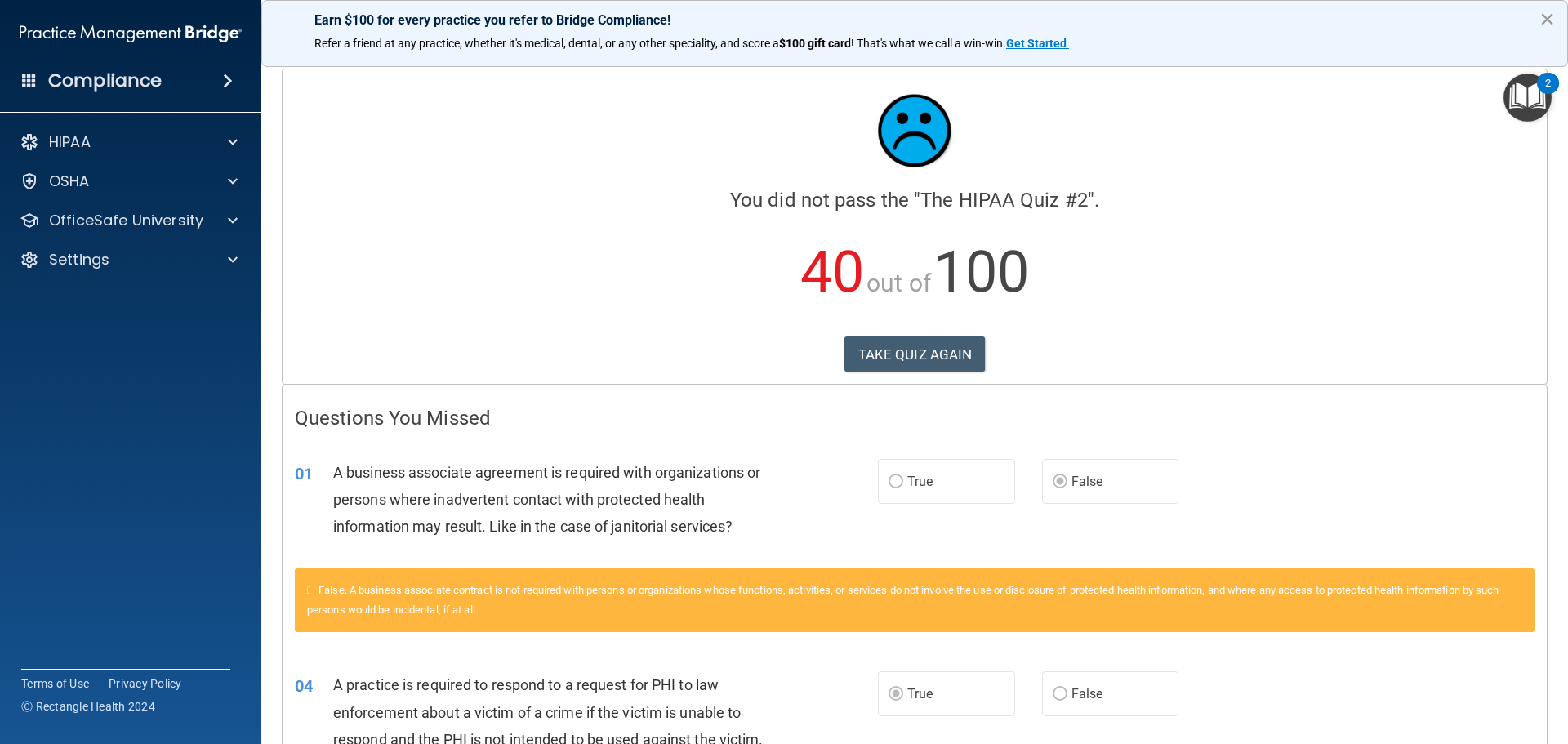
click at [1388, 19] on button "×" at bounding box center [1547, 19] width 15 height 26
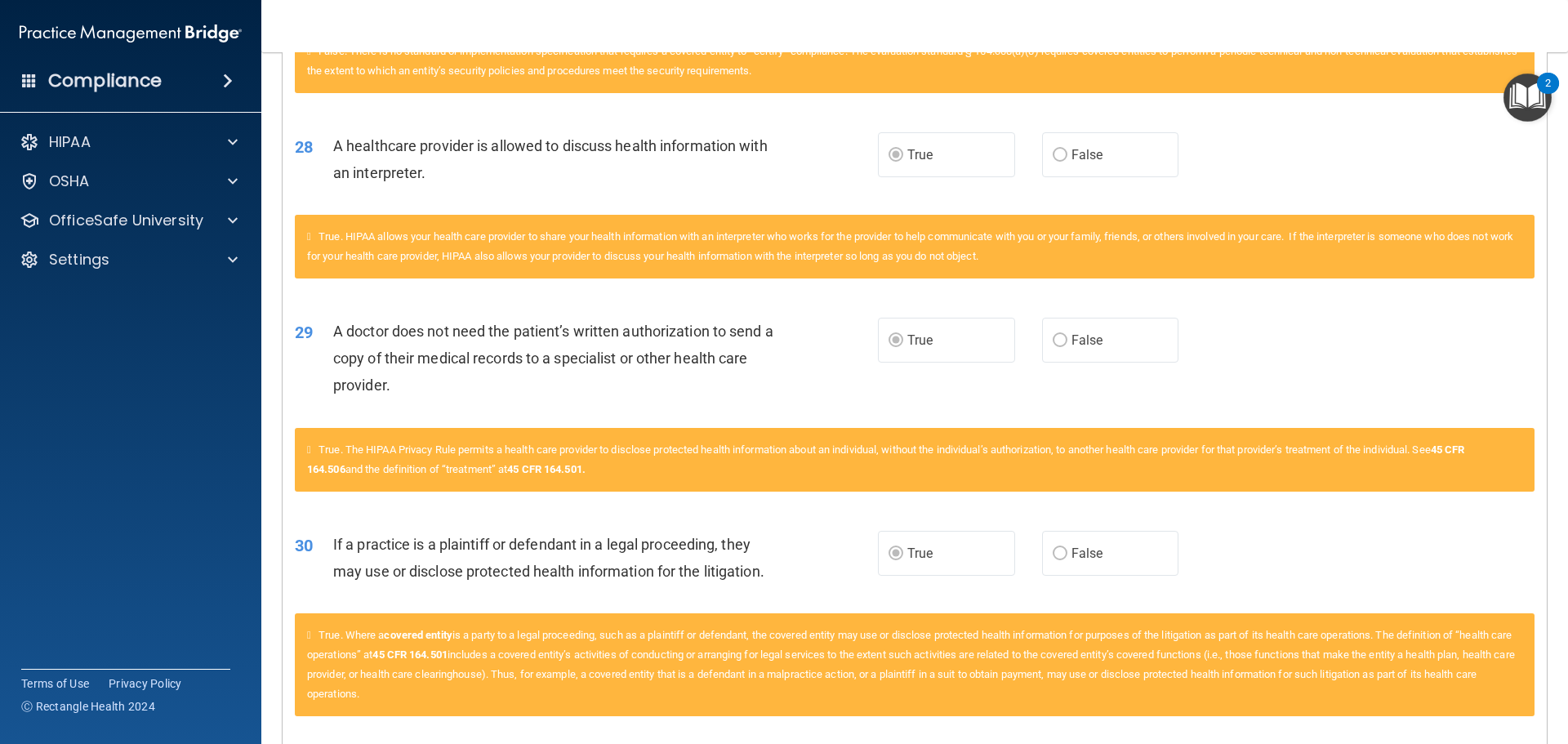
scroll to position [3401, 0]
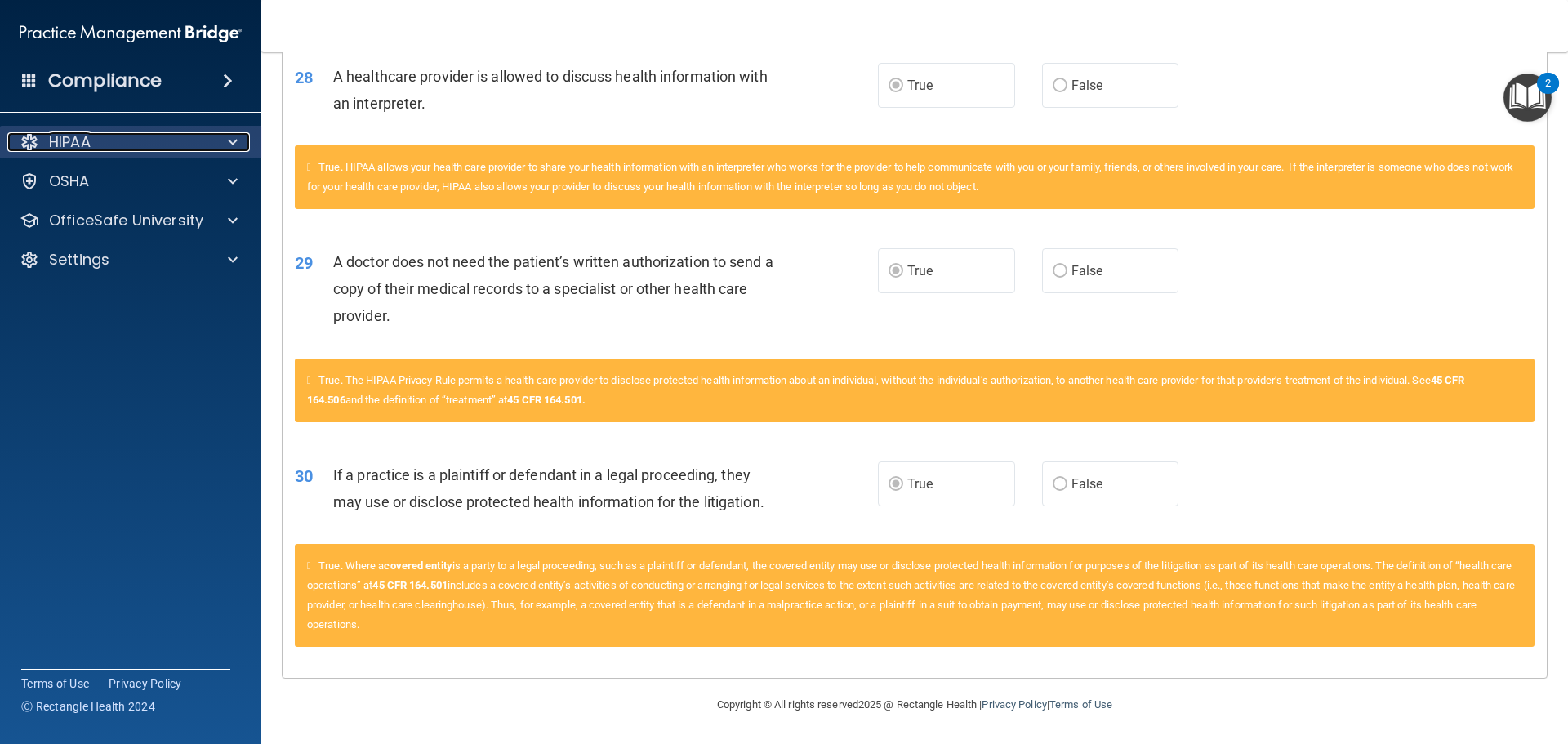
click at [182, 143] on div "HIPAA" at bounding box center [109, 142] width 202 height 20
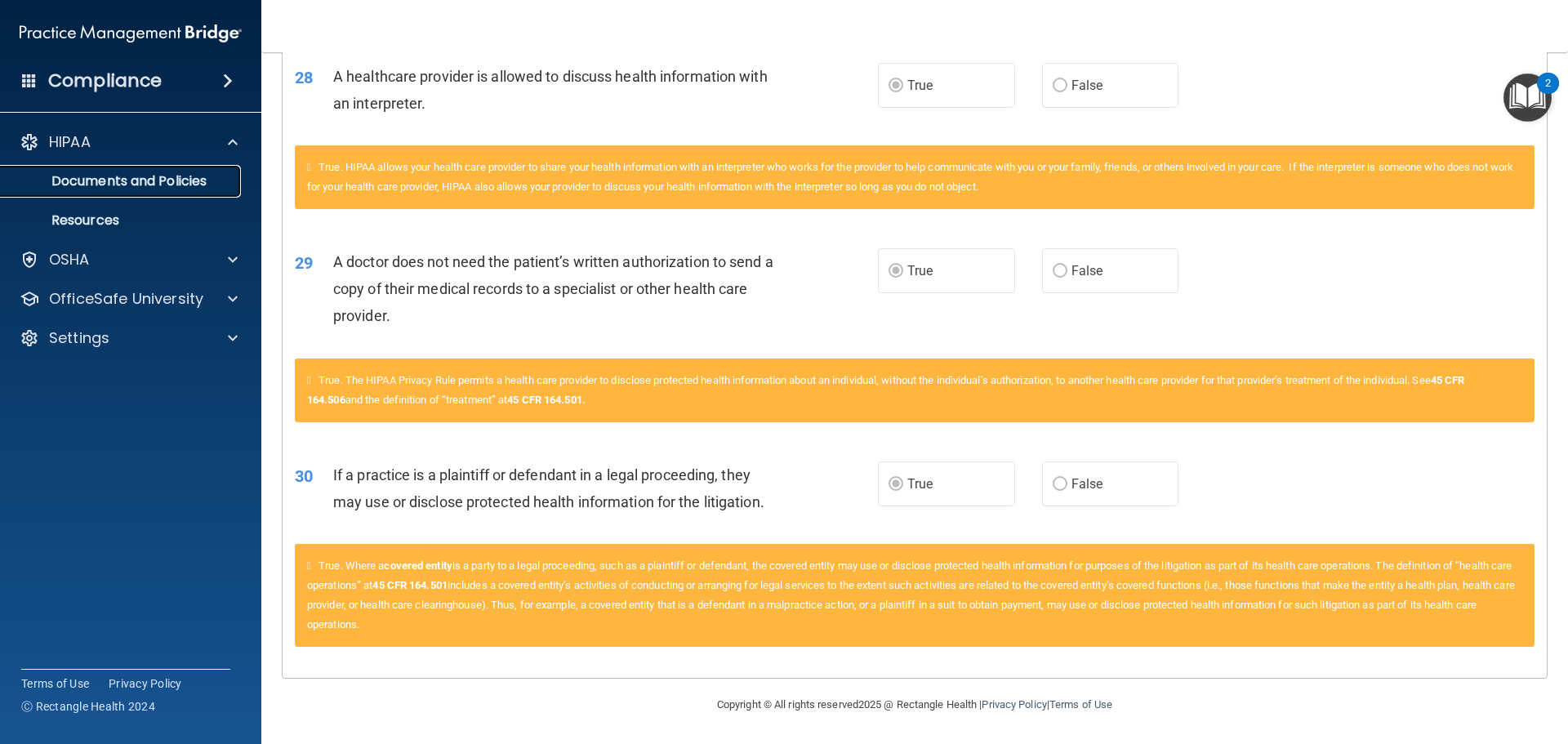
click at [150, 175] on p "Documents and Policies" at bounding box center [122, 181] width 223 height 16
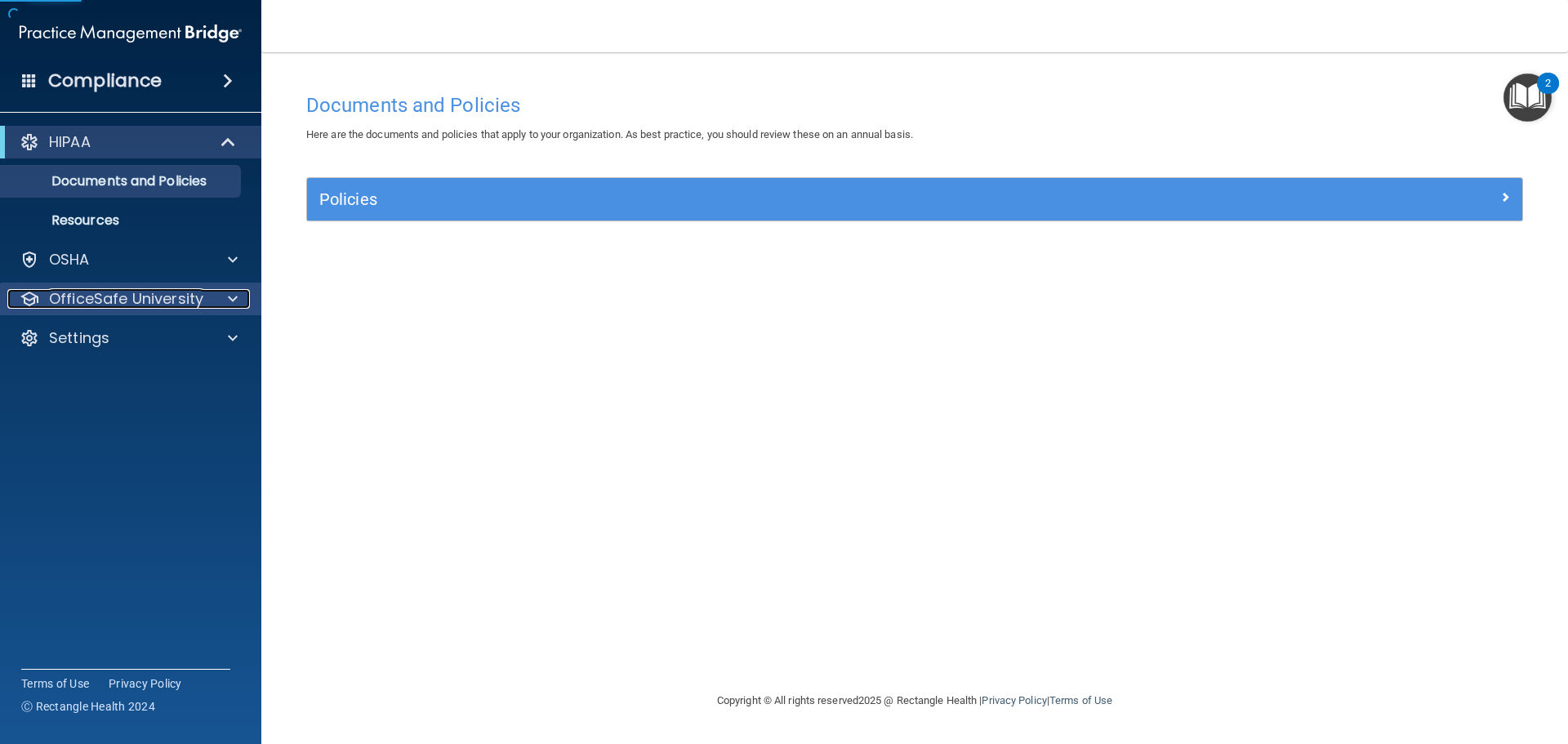
click at [136, 295] on p "OfficeSafe University" at bounding box center [126, 299] width 154 height 20
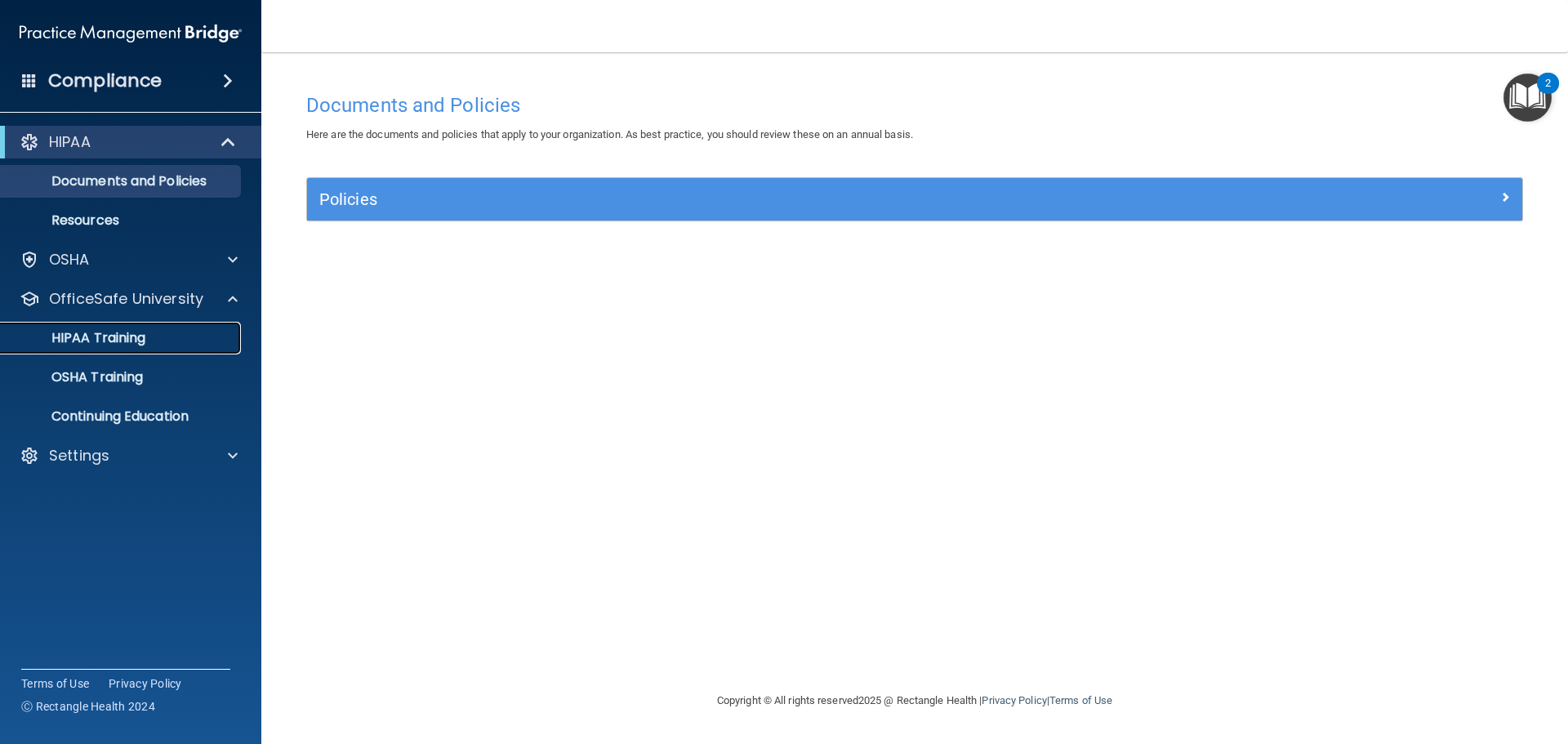
click at [117, 333] on p "HIPAA Training" at bounding box center [77, 338] width 134 height 16
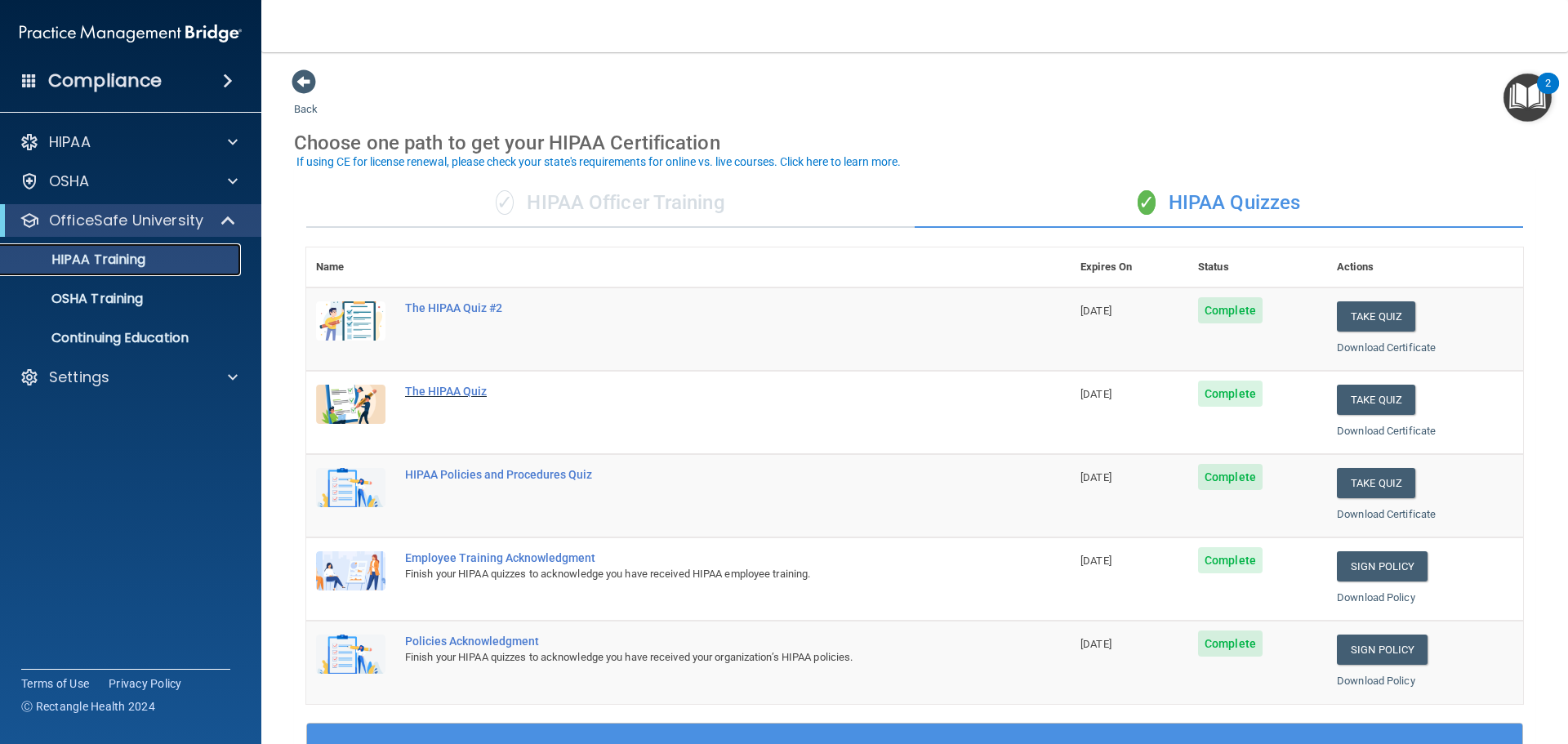
scroll to position [82, 0]
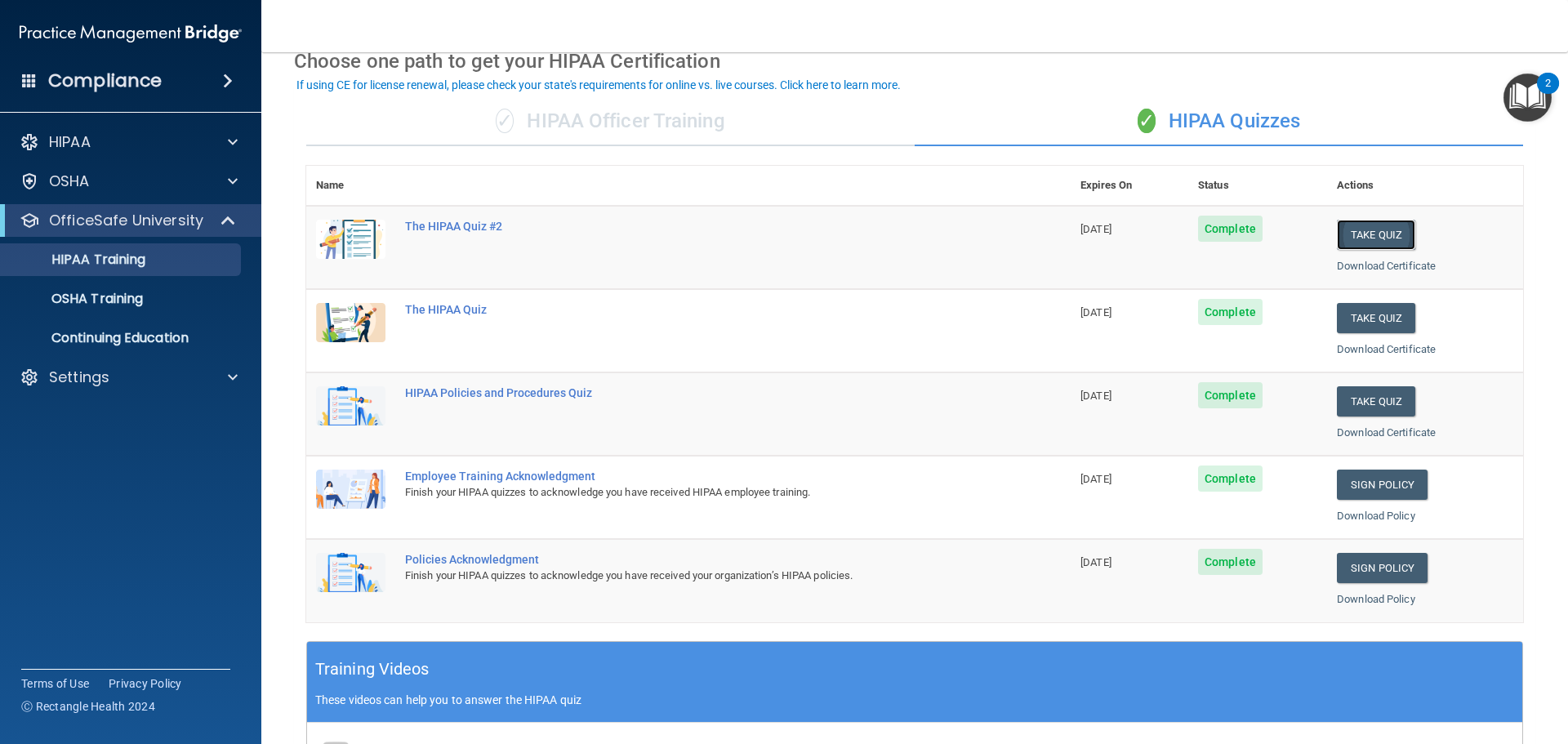
click at [1377, 226] on button "Take Quiz" at bounding box center [1376, 235] width 78 height 31
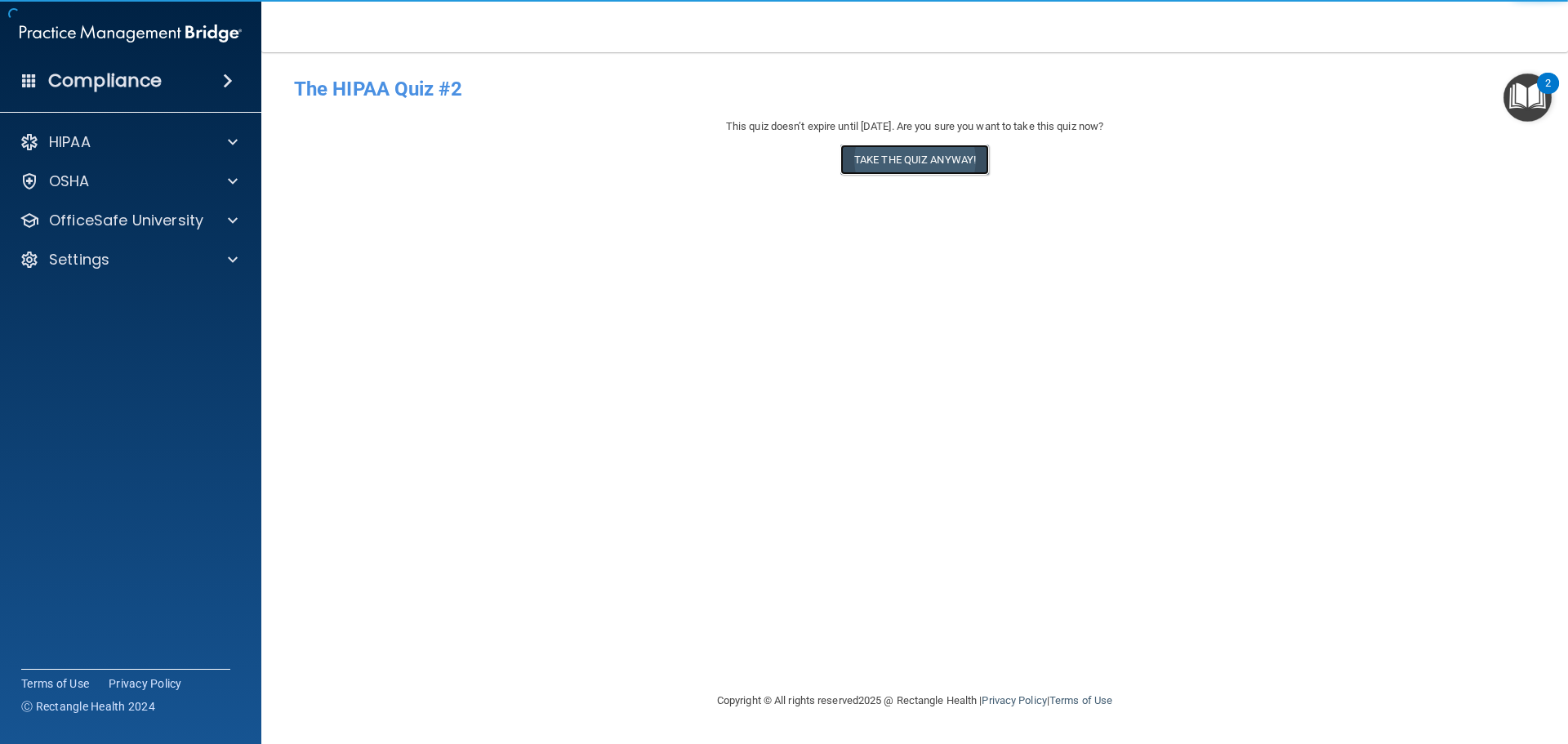
click at [897, 153] on button "Take the quiz anyway!" at bounding box center [915, 160] width 149 height 31
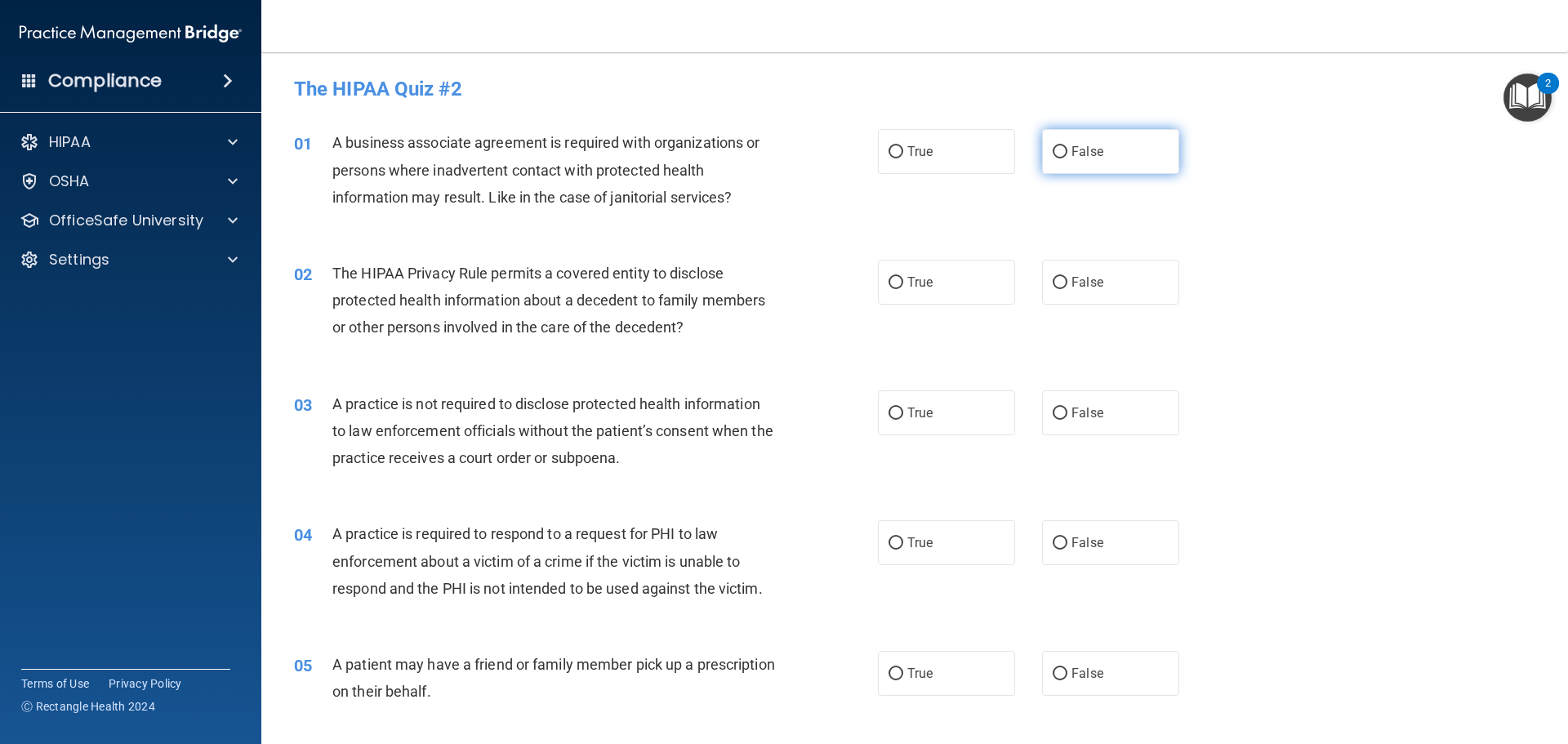
click at [1058, 143] on label "False" at bounding box center [1110, 152] width 137 height 45
click at [1058, 146] on input "False" at bounding box center [1059, 152] width 14 height 12
radio input "true"
click at [888, 282] on input "True" at bounding box center [895, 283] width 14 height 12
radio input "true"
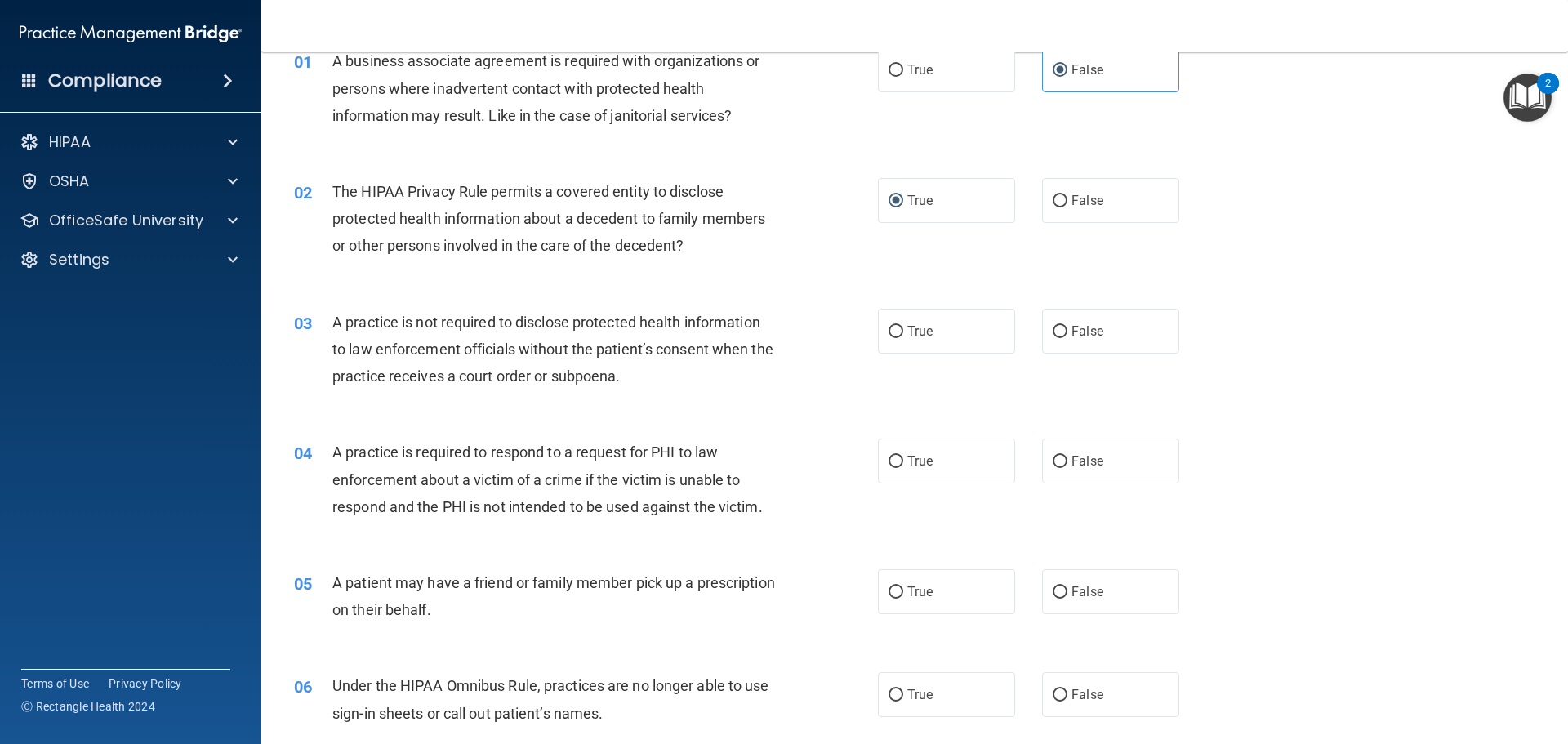
scroll to position [163, 0]
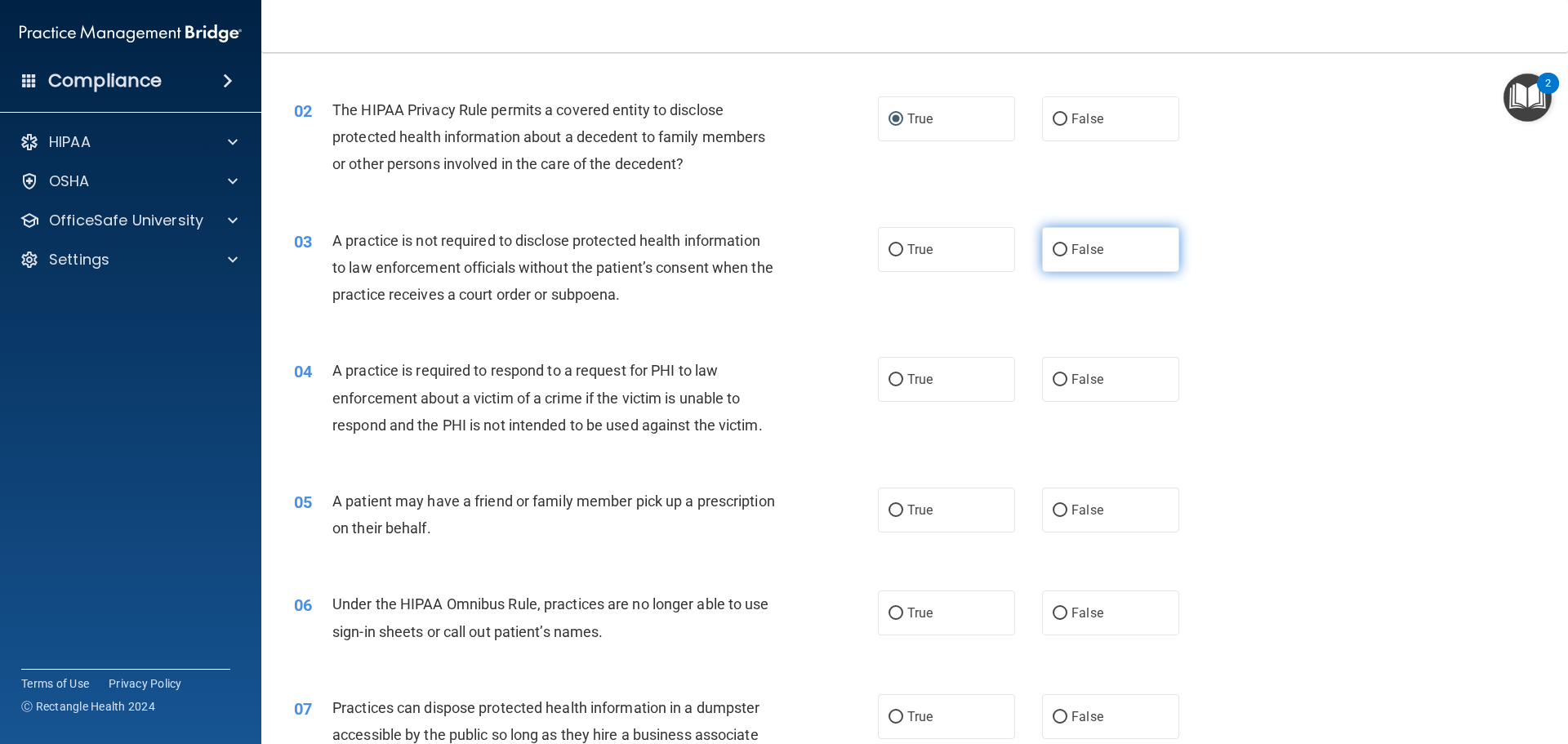
click at [1056, 252] on input "False" at bounding box center [1059, 250] width 14 height 12
radio input "true"
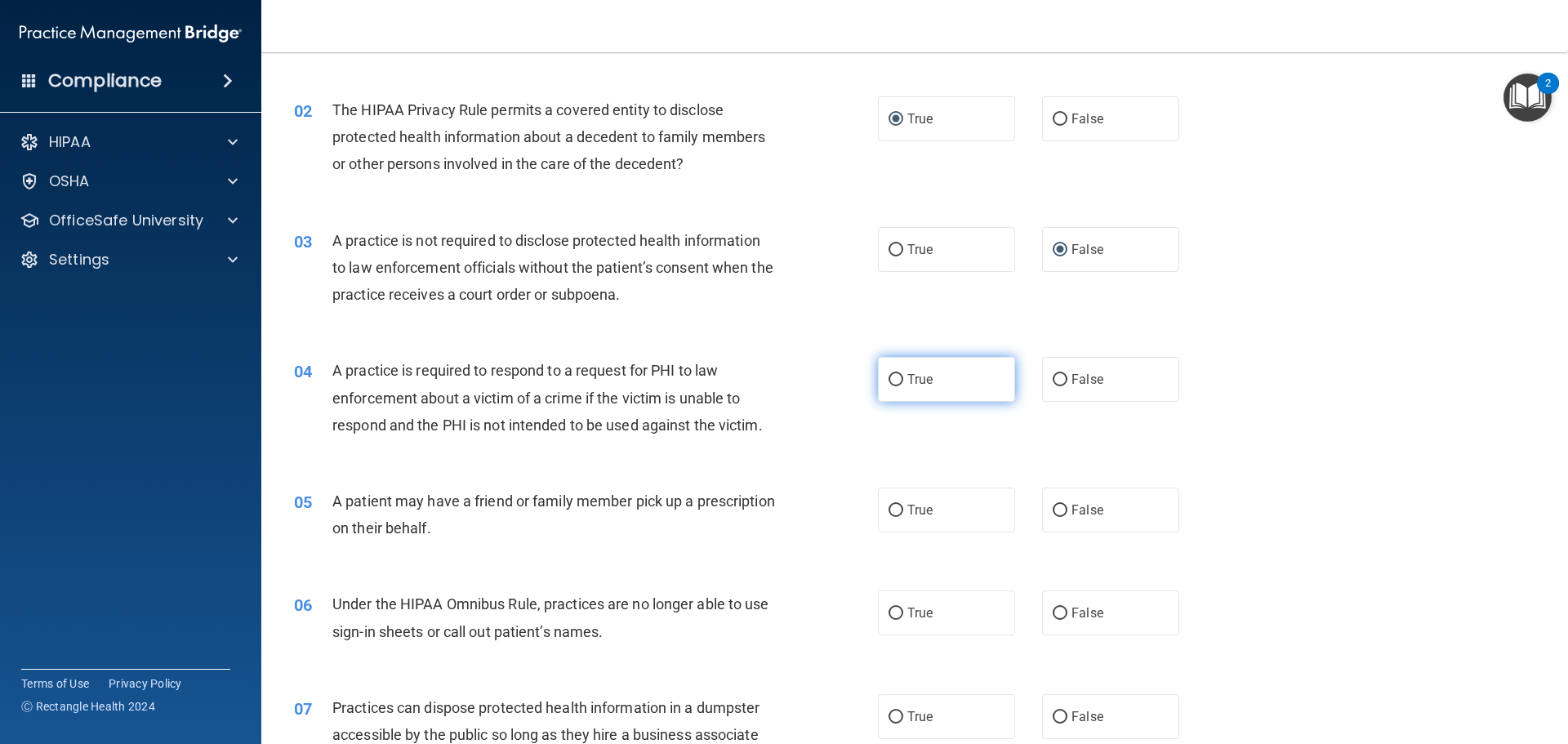
click at [889, 377] on input "True" at bounding box center [895, 381] width 14 height 12
radio input "true"
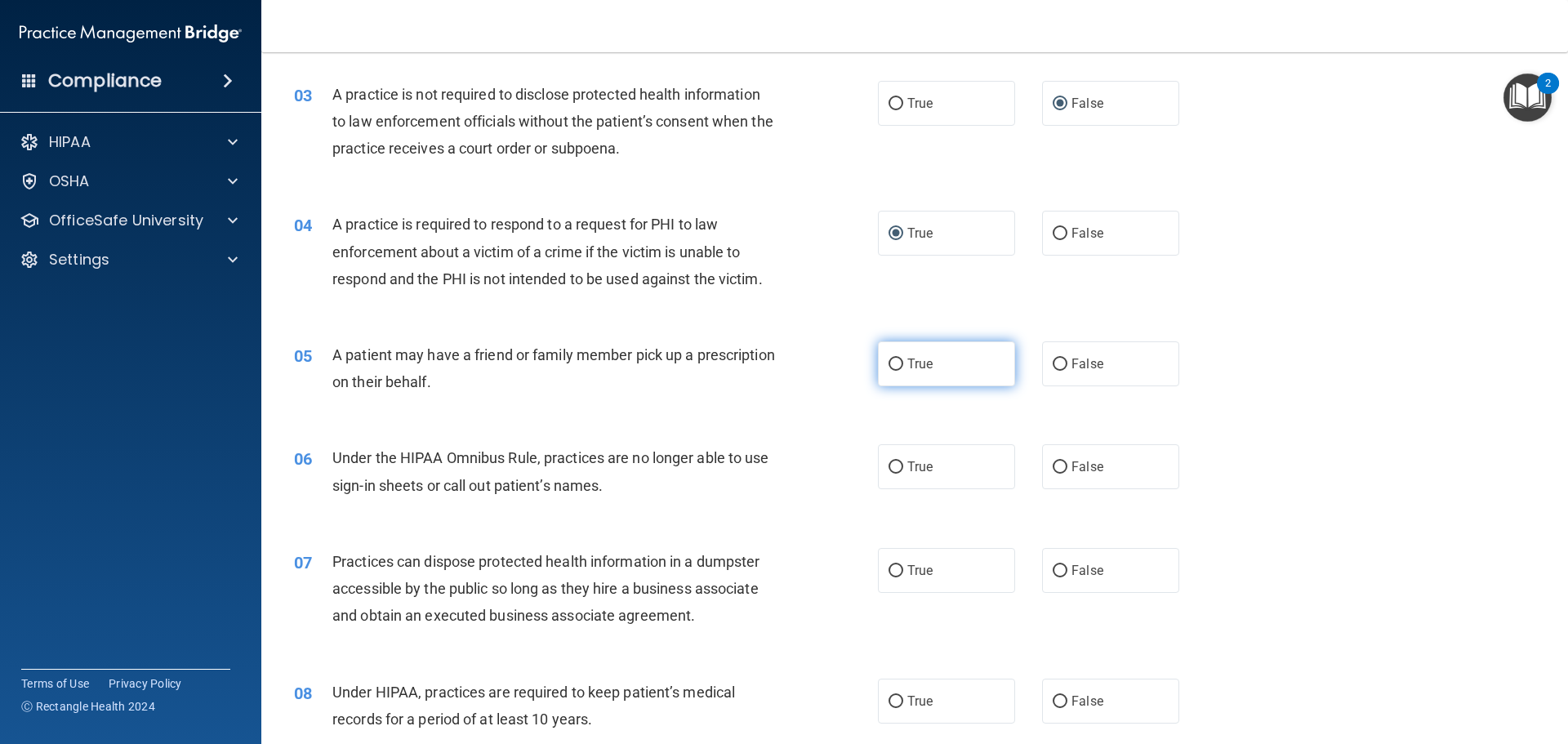
scroll to position [327, 0]
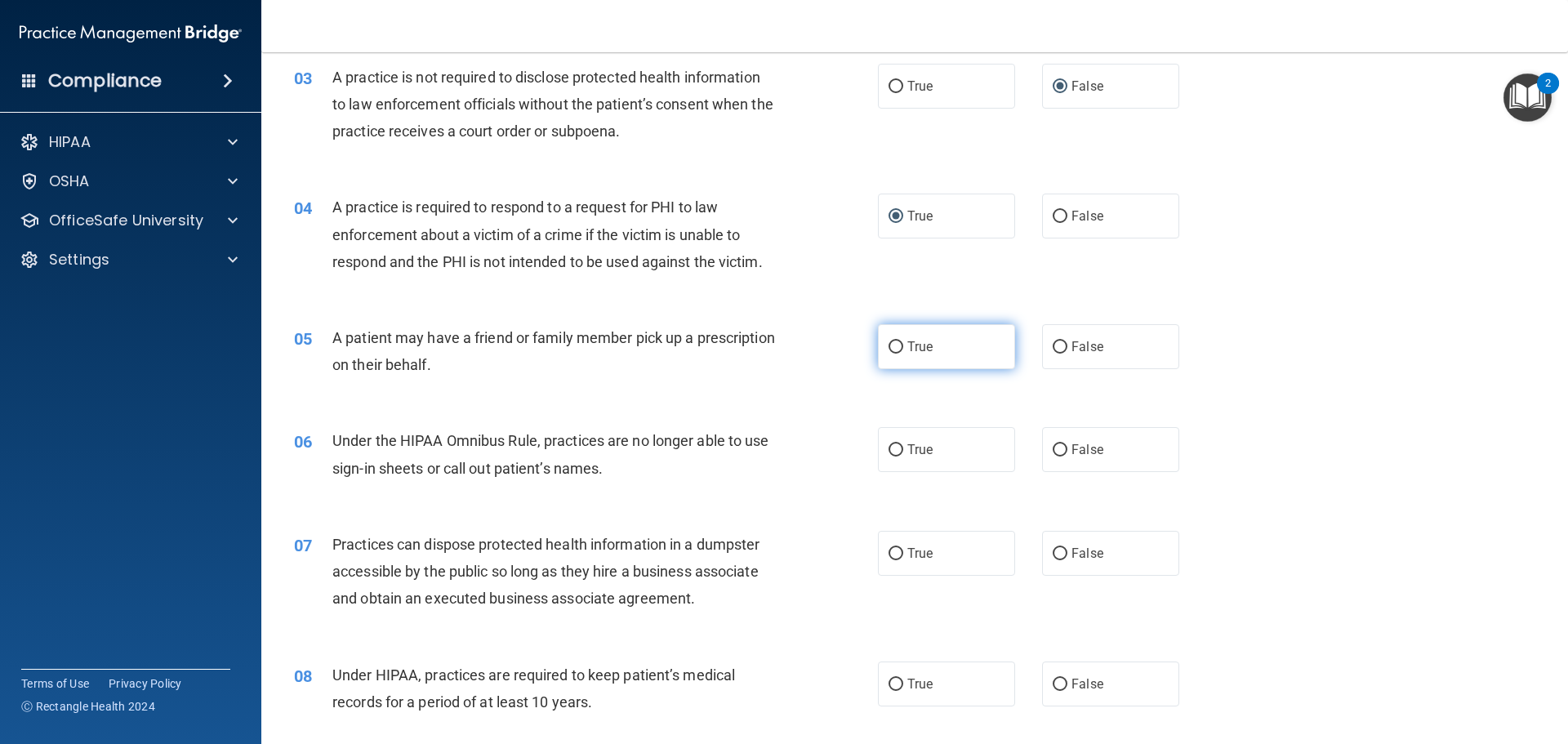
click at [892, 345] on input "True" at bounding box center [895, 347] width 14 height 12
radio input "true"
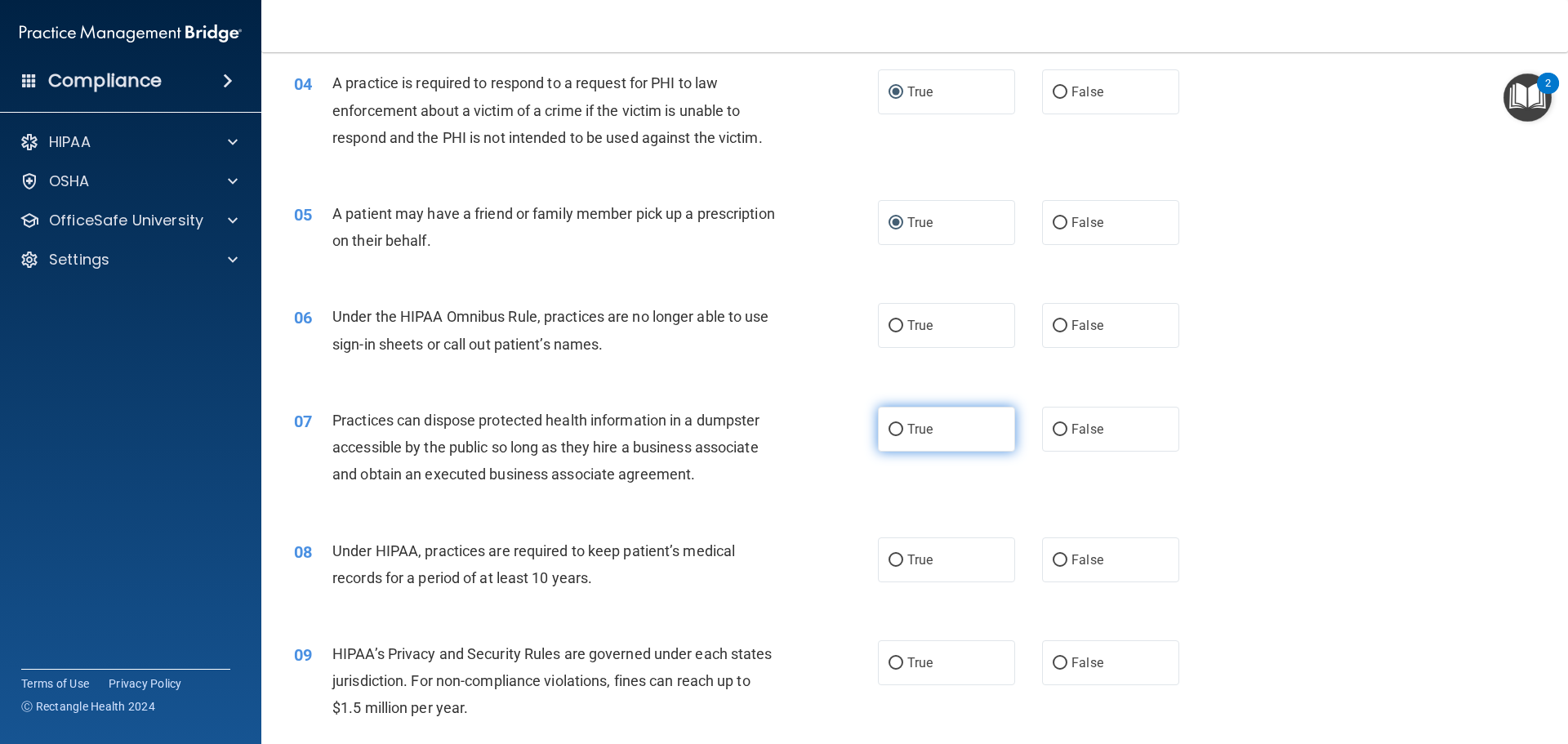
scroll to position [490, 0]
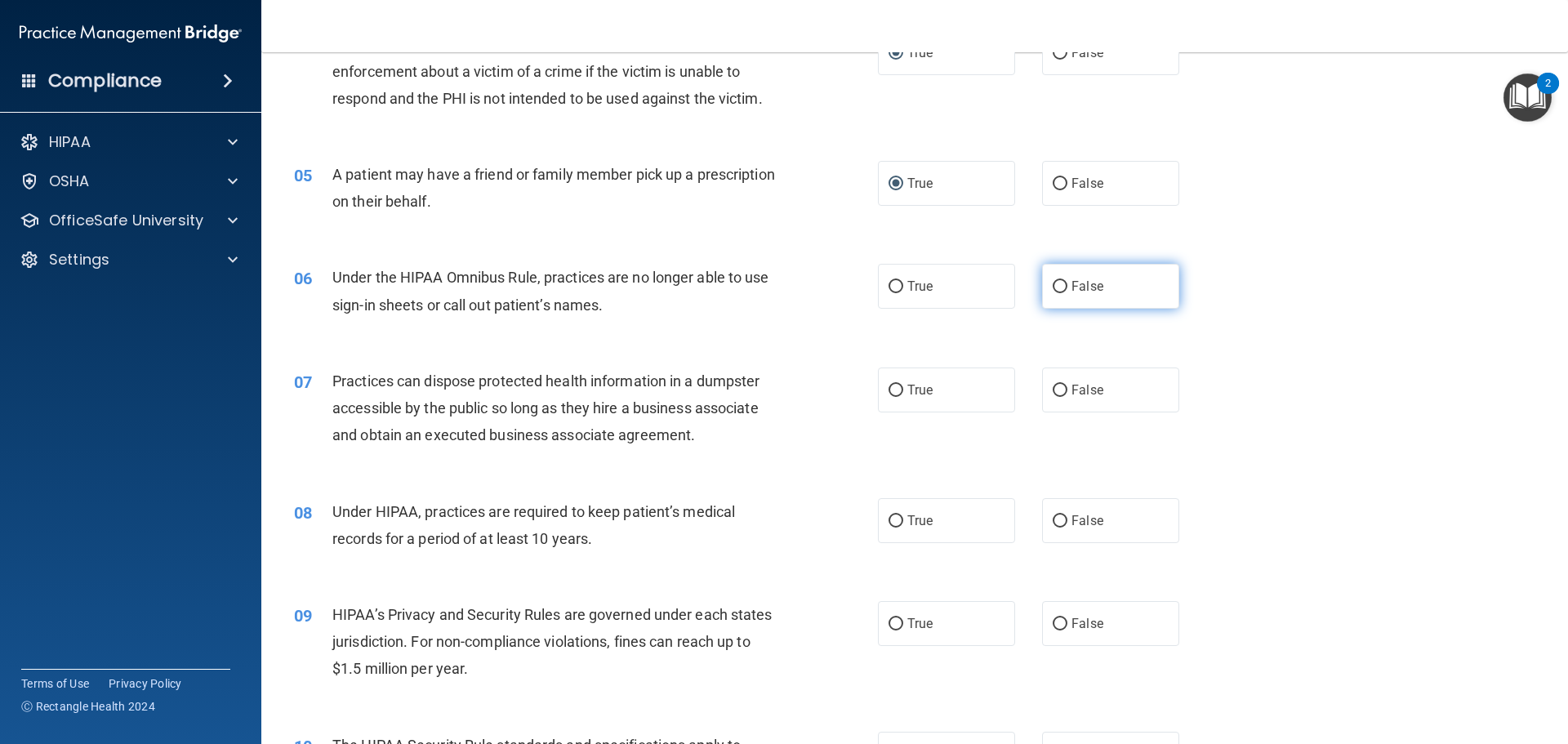
click at [1052, 288] on input "False" at bounding box center [1059, 287] width 14 height 12
radio input "true"
click at [1053, 393] on input "False" at bounding box center [1059, 391] width 14 height 12
radio input "true"
click at [1052, 520] on input "False" at bounding box center [1059, 522] width 14 height 12
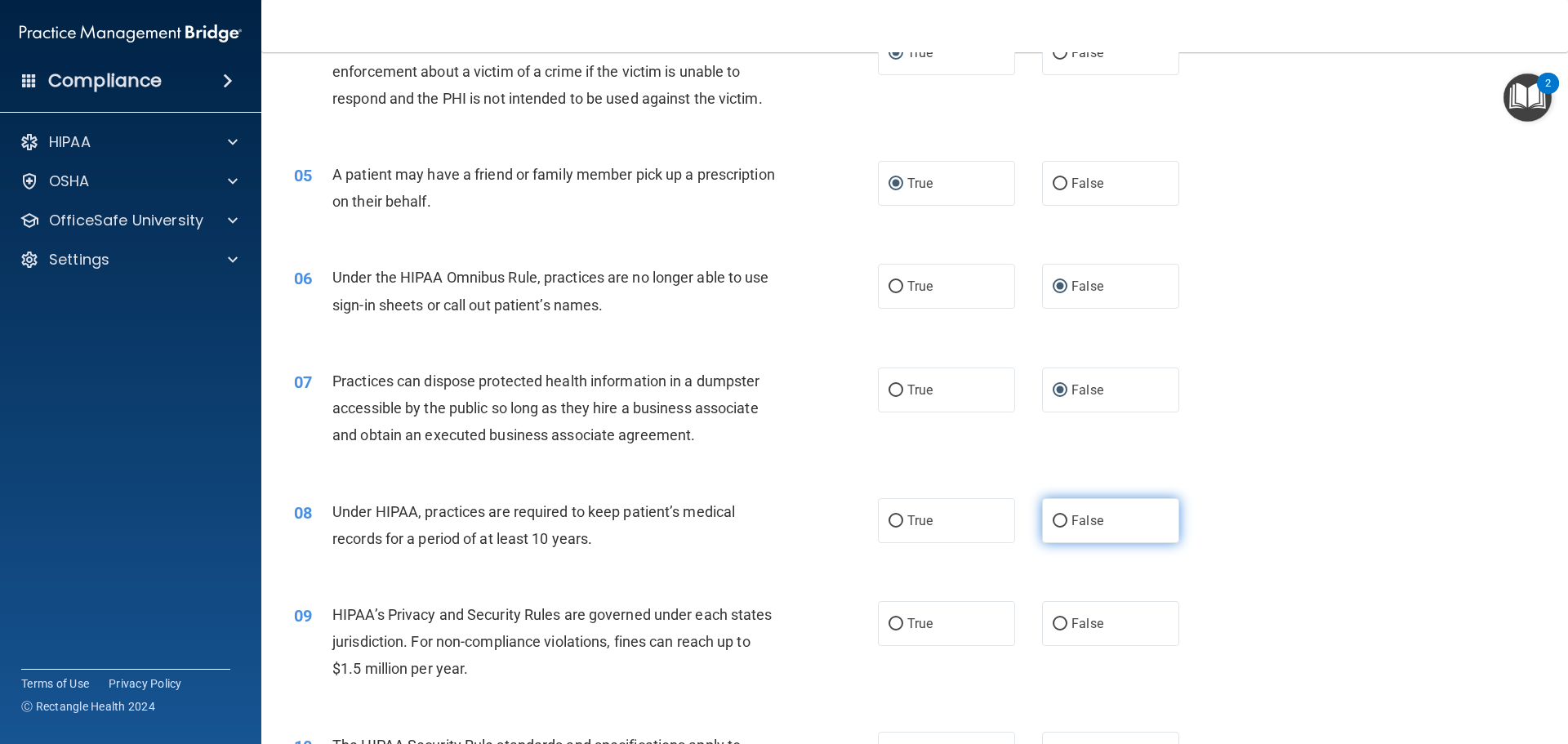
radio input "true"
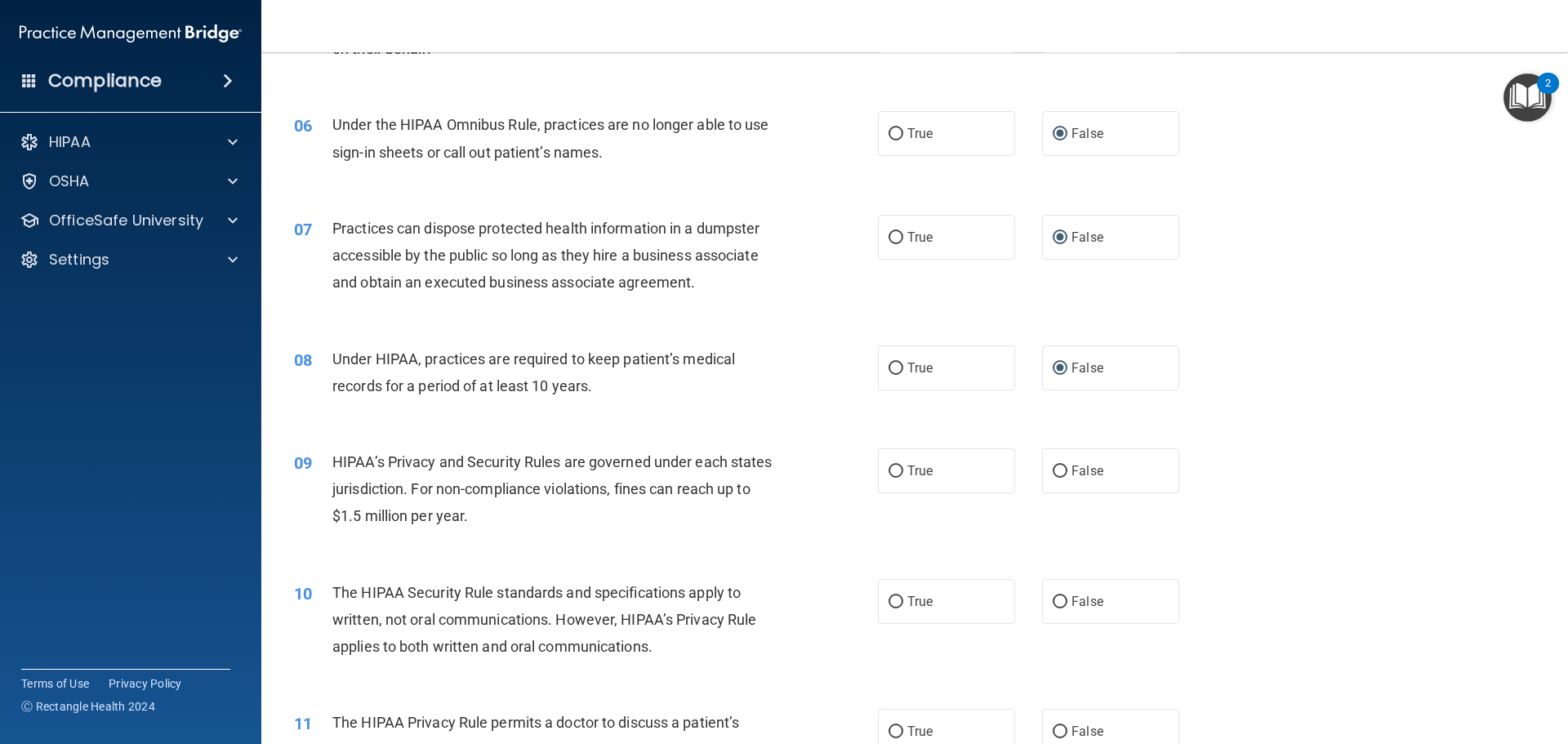
scroll to position [654, 0]
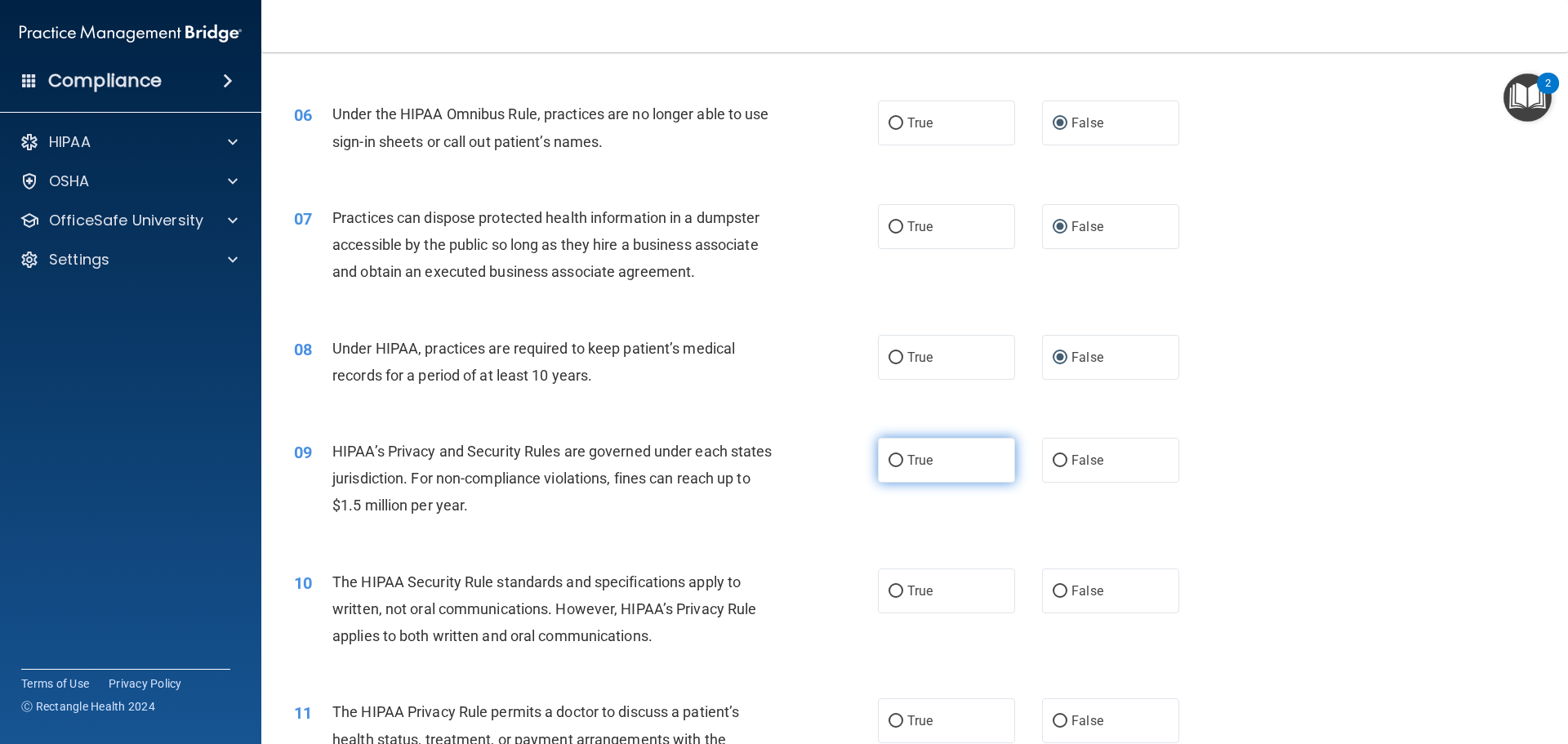
click at [891, 459] on input "True" at bounding box center [895, 461] width 14 height 12
radio input "true"
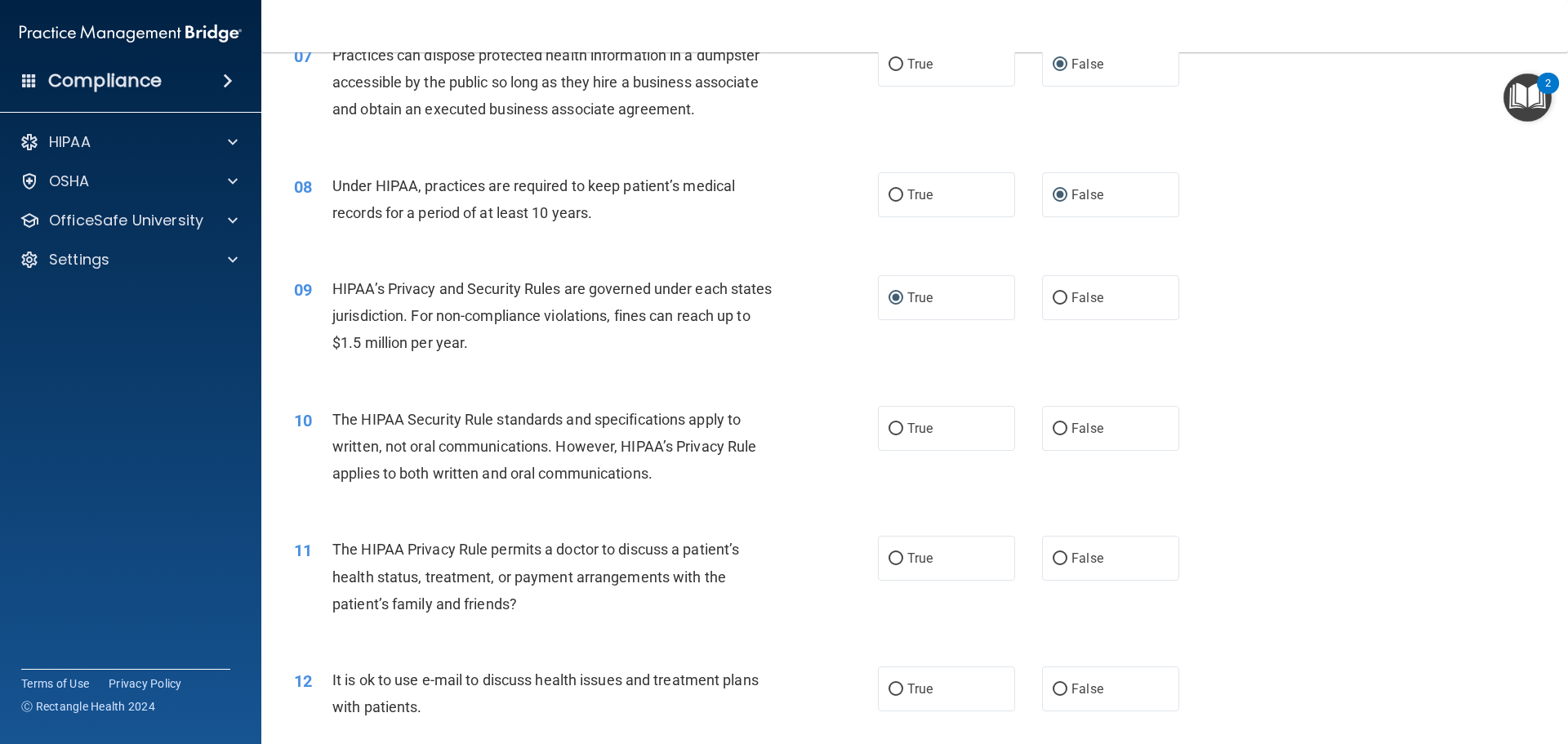
scroll to position [817, 0]
click at [889, 428] on input "True" at bounding box center [895, 428] width 14 height 12
radio input "true"
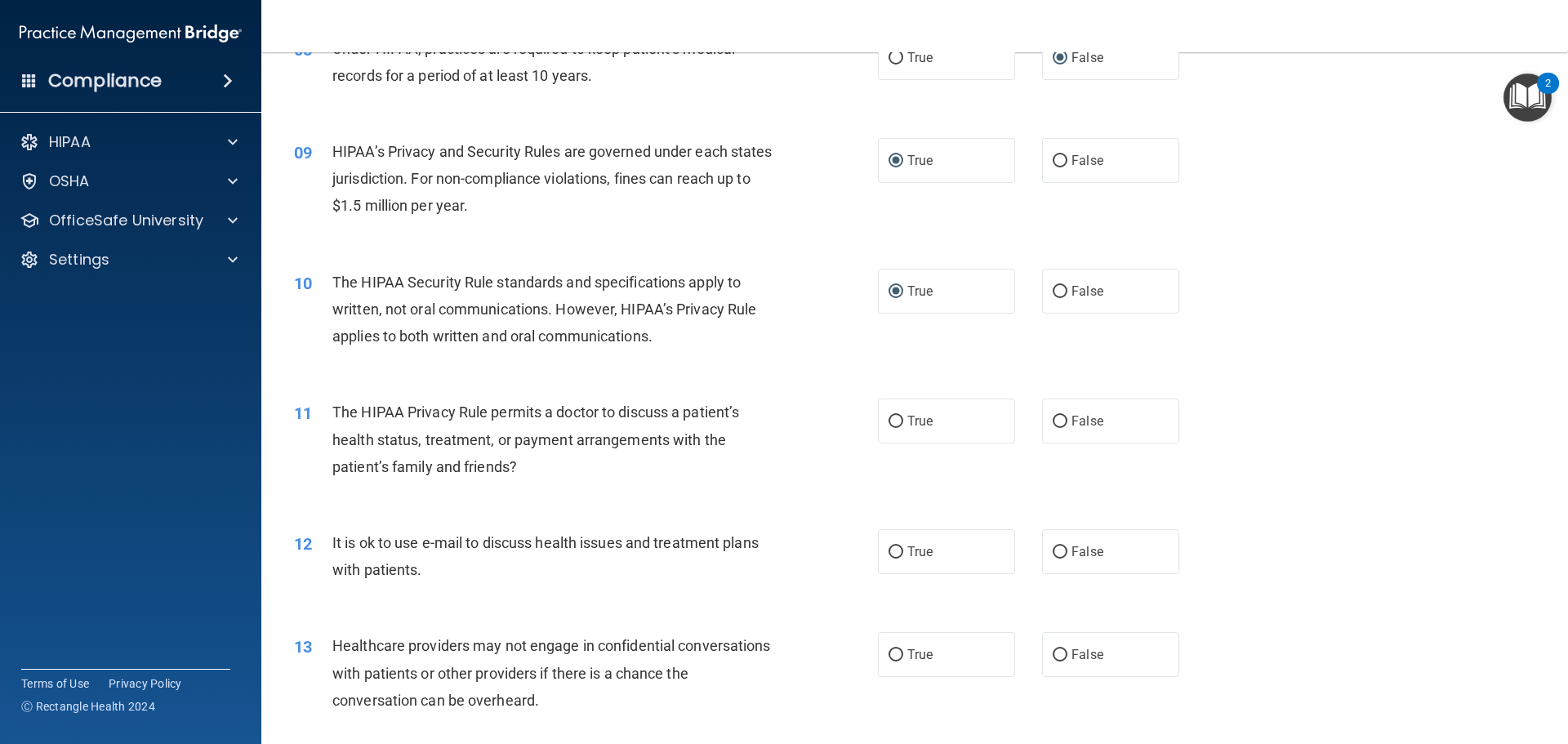
scroll to position [981, 0]
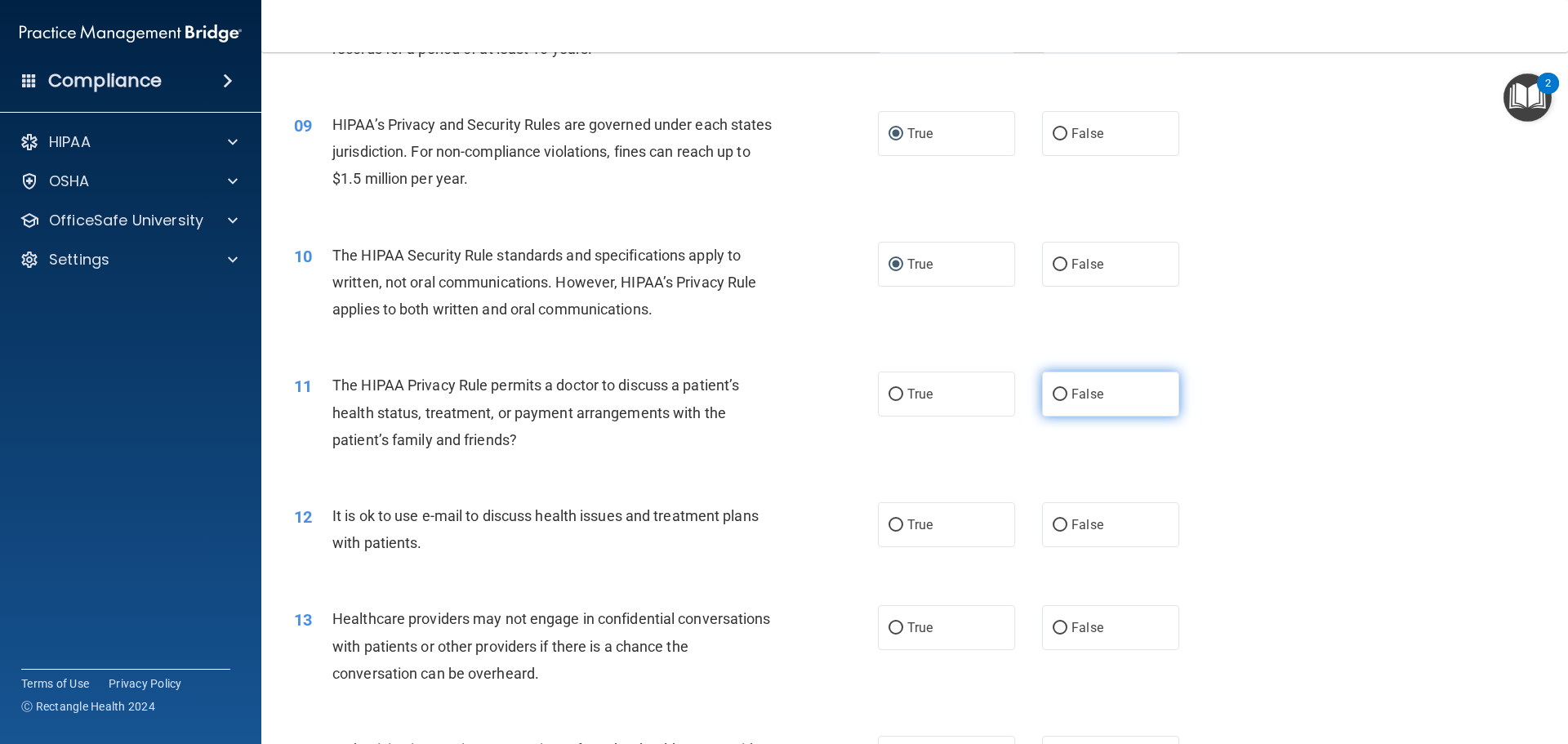
click at [1052, 393] on input "False" at bounding box center [1059, 395] width 14 height 12
radio input "true"
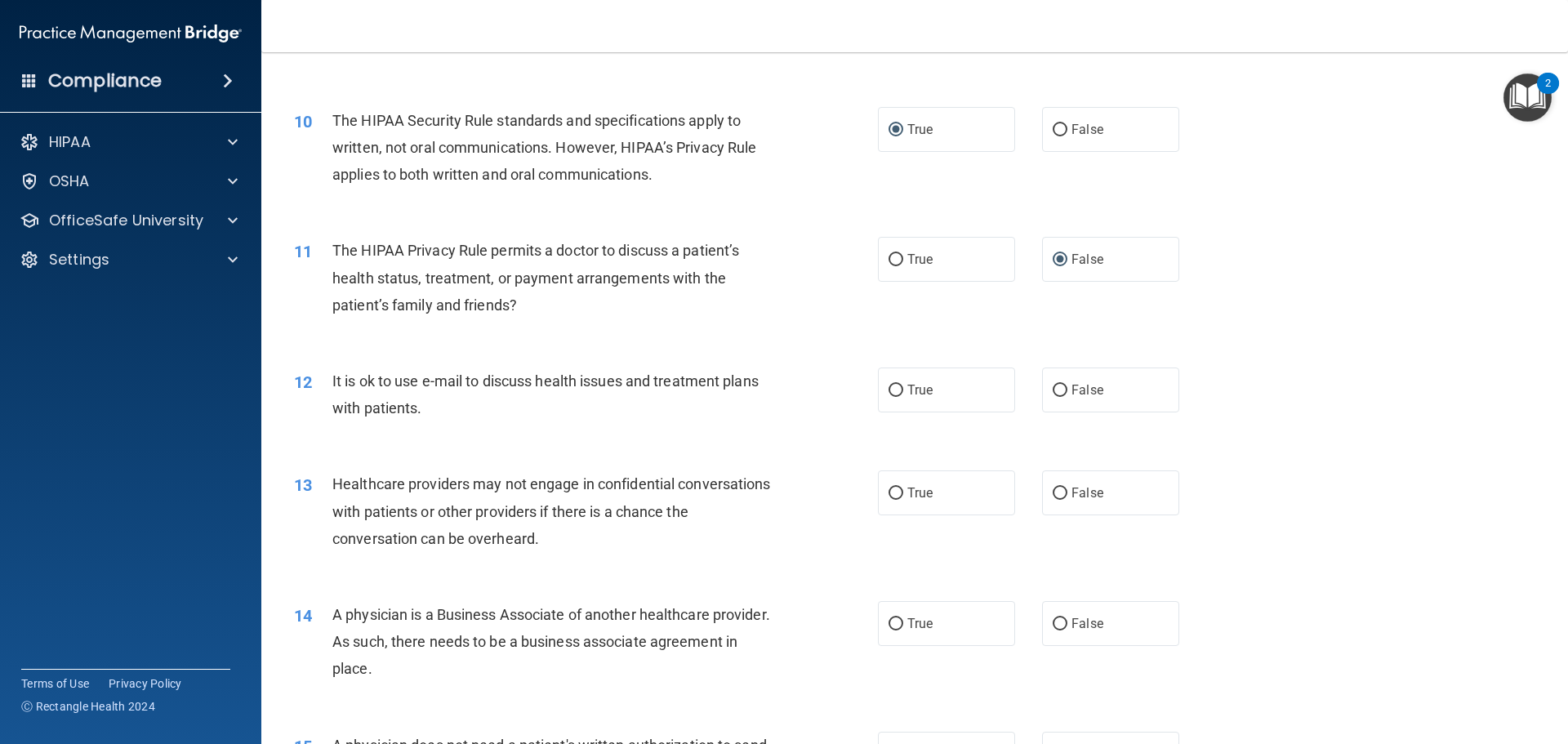
scroll to position [1144, 0]
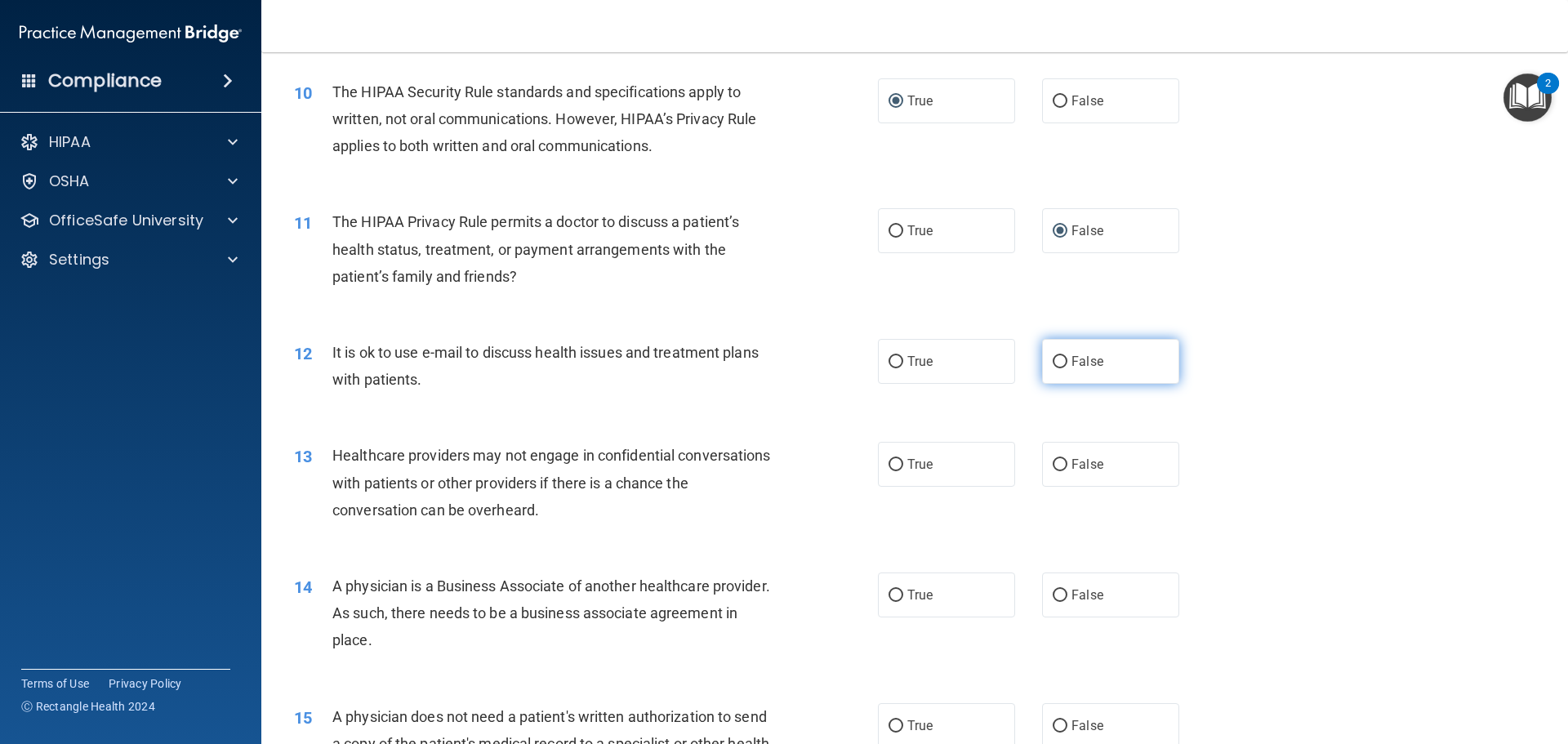
click at [1052, 361] on input "False" at bounding box center [1059, 363] width 14 height 12
radio input "true"
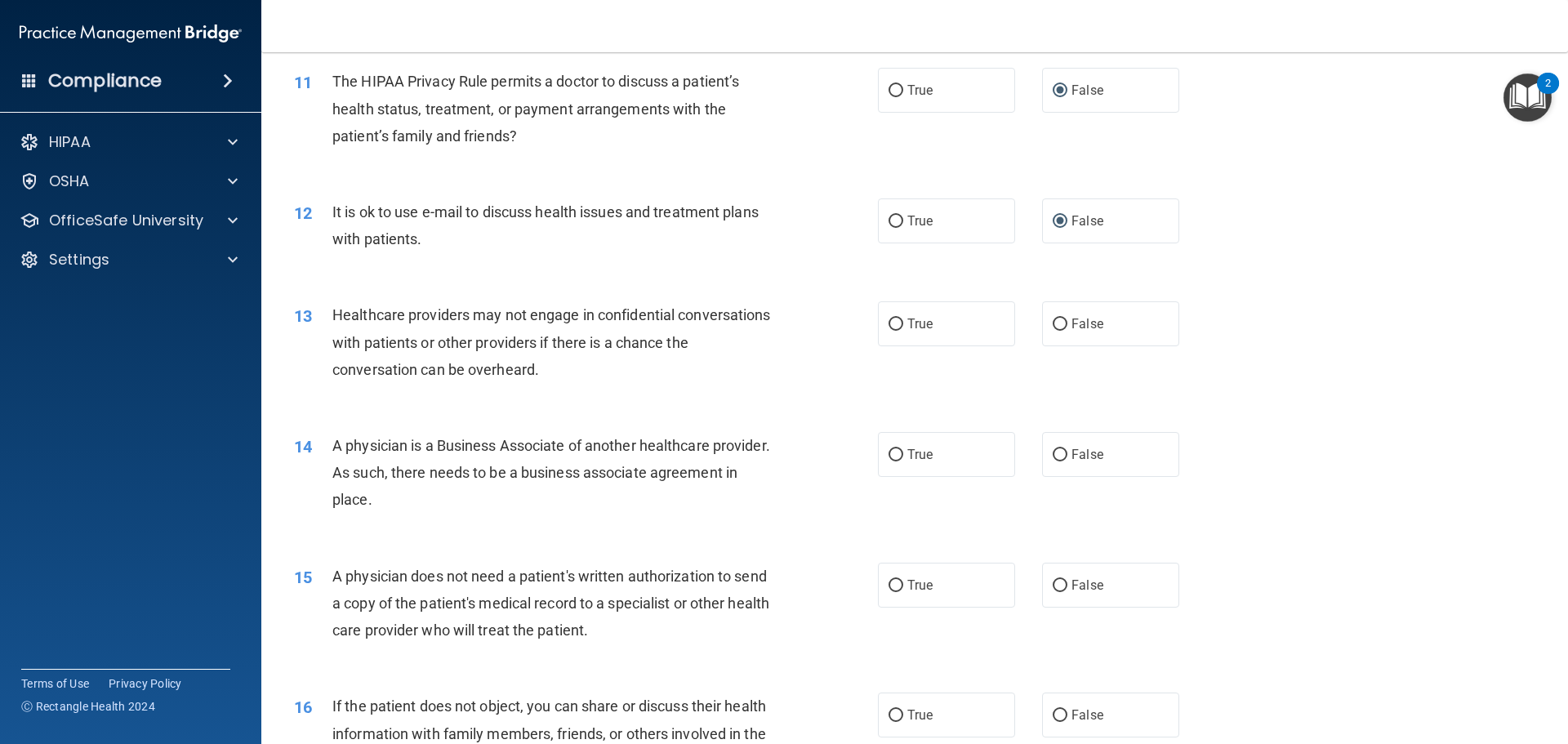
scroll to position [1308, 0]
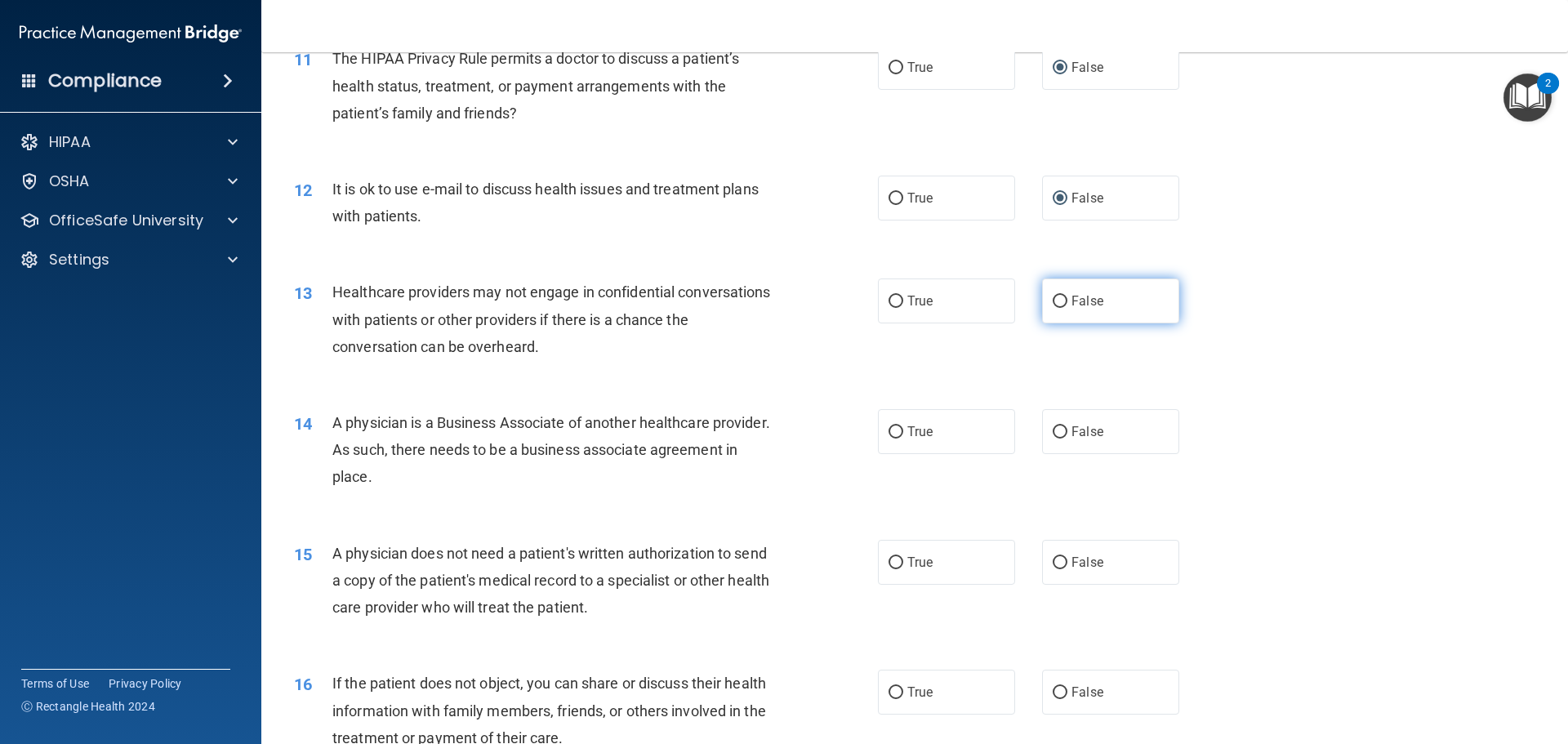
click at [1052, 299] on input "False" at bounding box center [1059, 301] width 14 height 12
radio input "true"
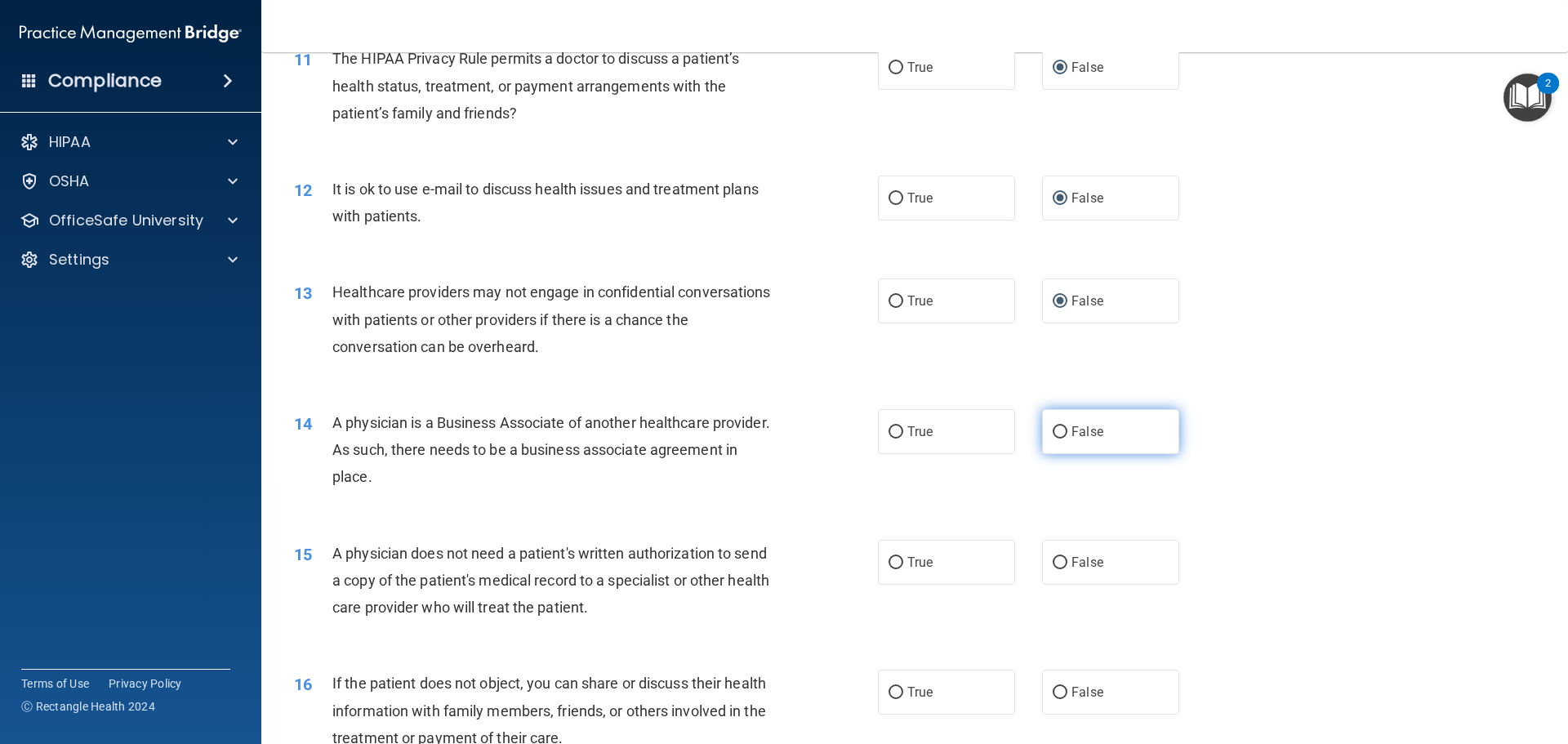
click at [1054, 435] on input "False" at bounding box center [1059, 432] width 14 height 12
radio input "true"
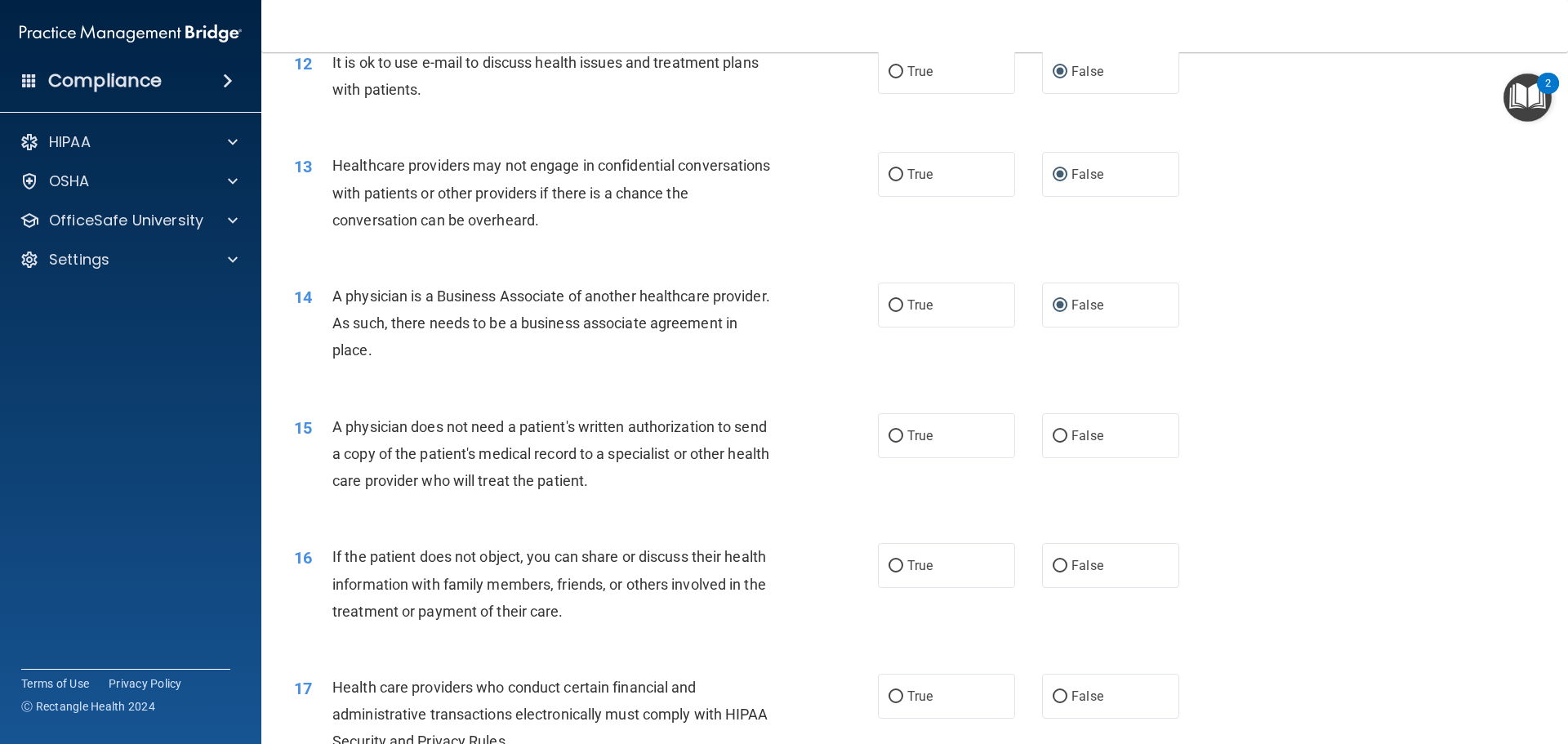
scroll to position [1471, 0]
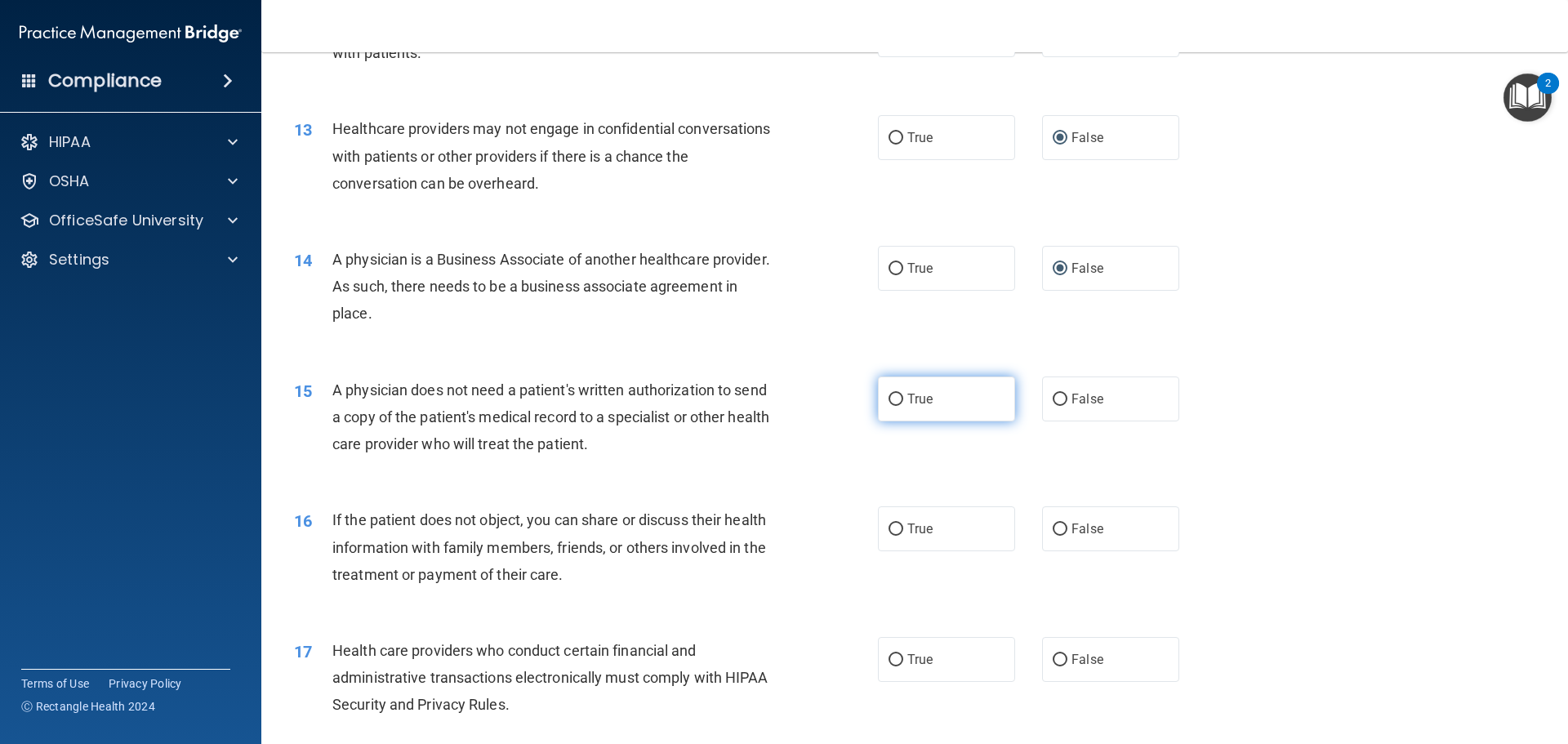
click at [889, 403] on input "True" at bounding box center [895, 400] width 14 height 12
radio input "true"
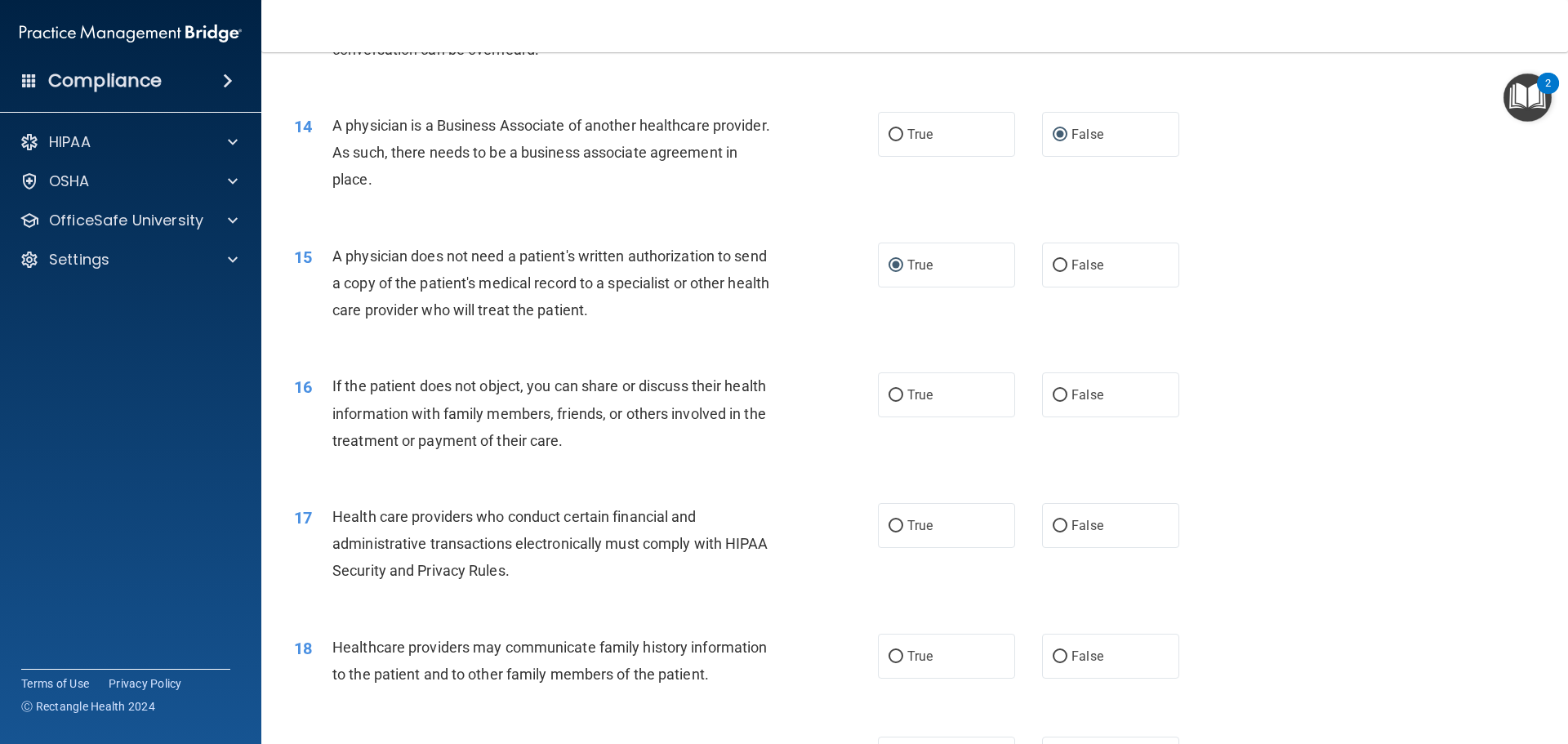
scroll to position [1634, 0]
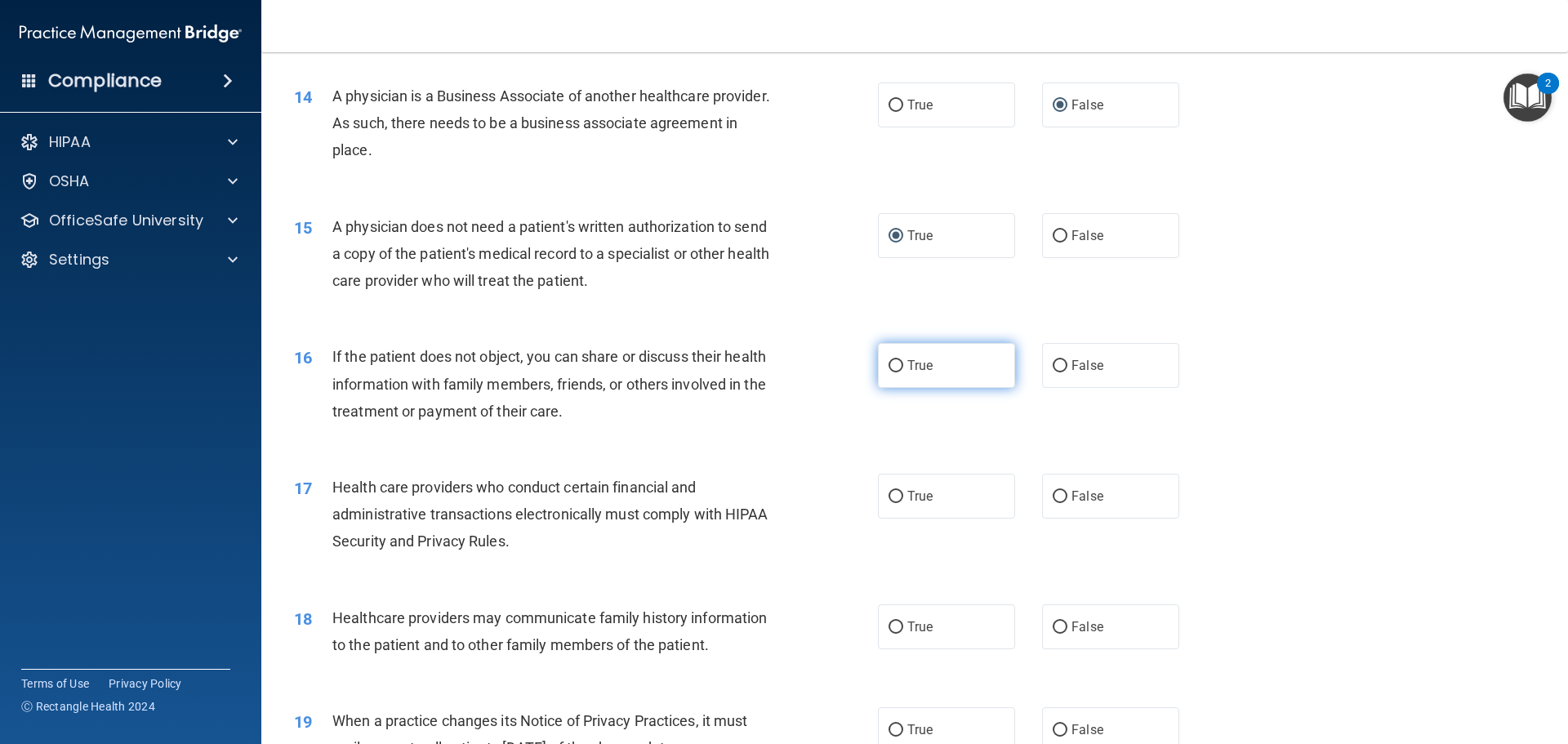
click at [892, 360] on input "True" at bounding box center [895, 366] width 14 height 12
radio input "true"
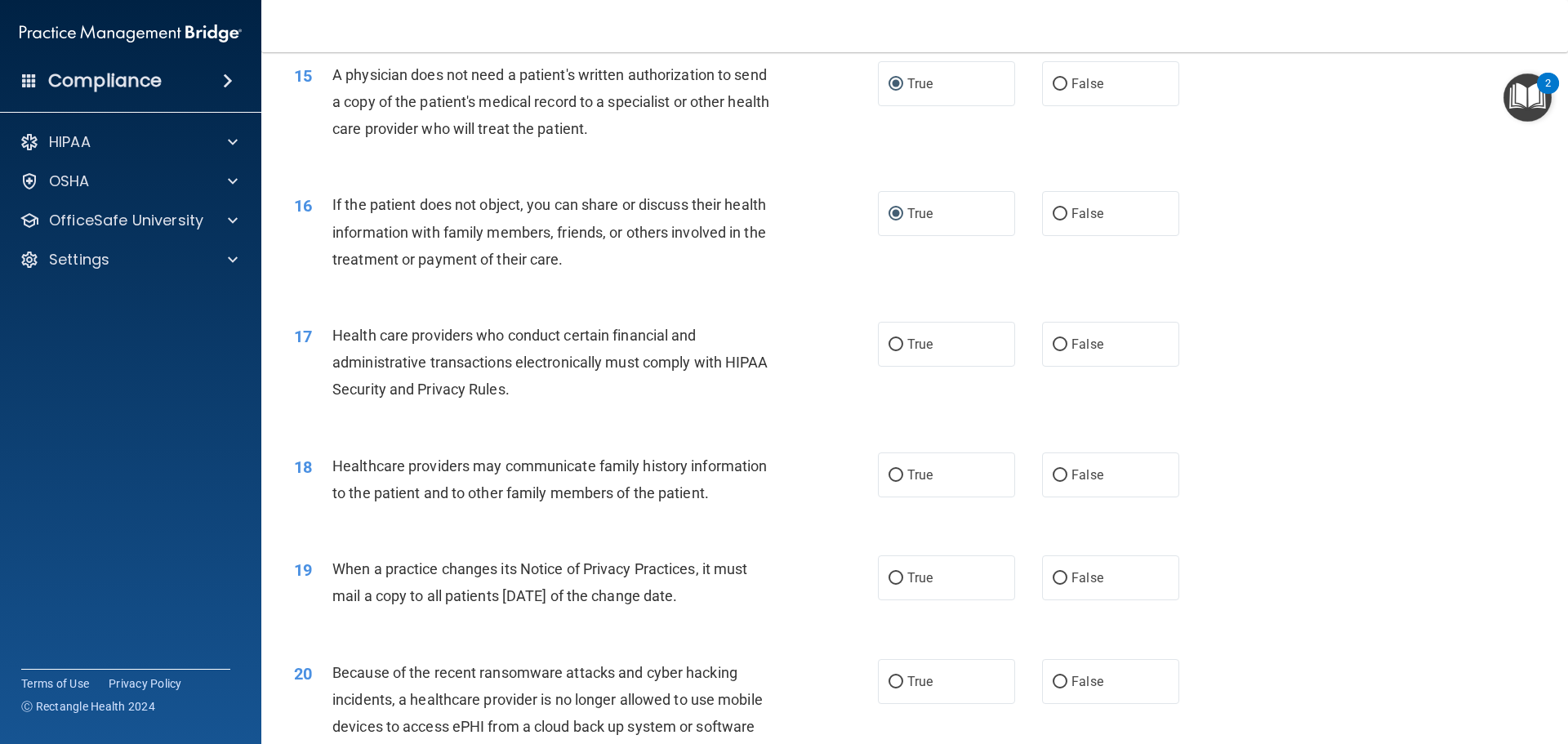
scroll to position [1798, 0]
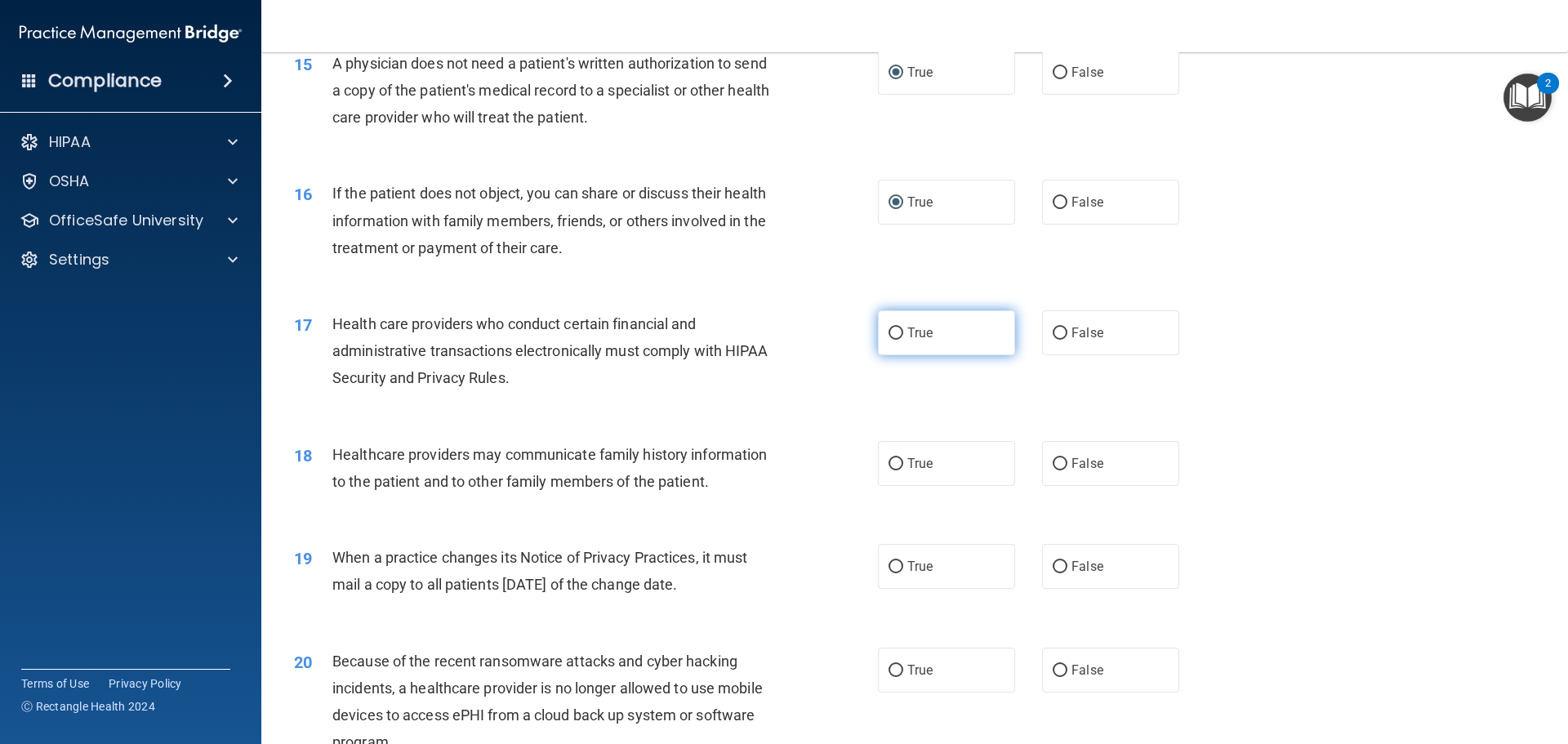
click at [892, 332] on input "True" at bounding box center [895, 334] width 14 height 12
radio input "true"
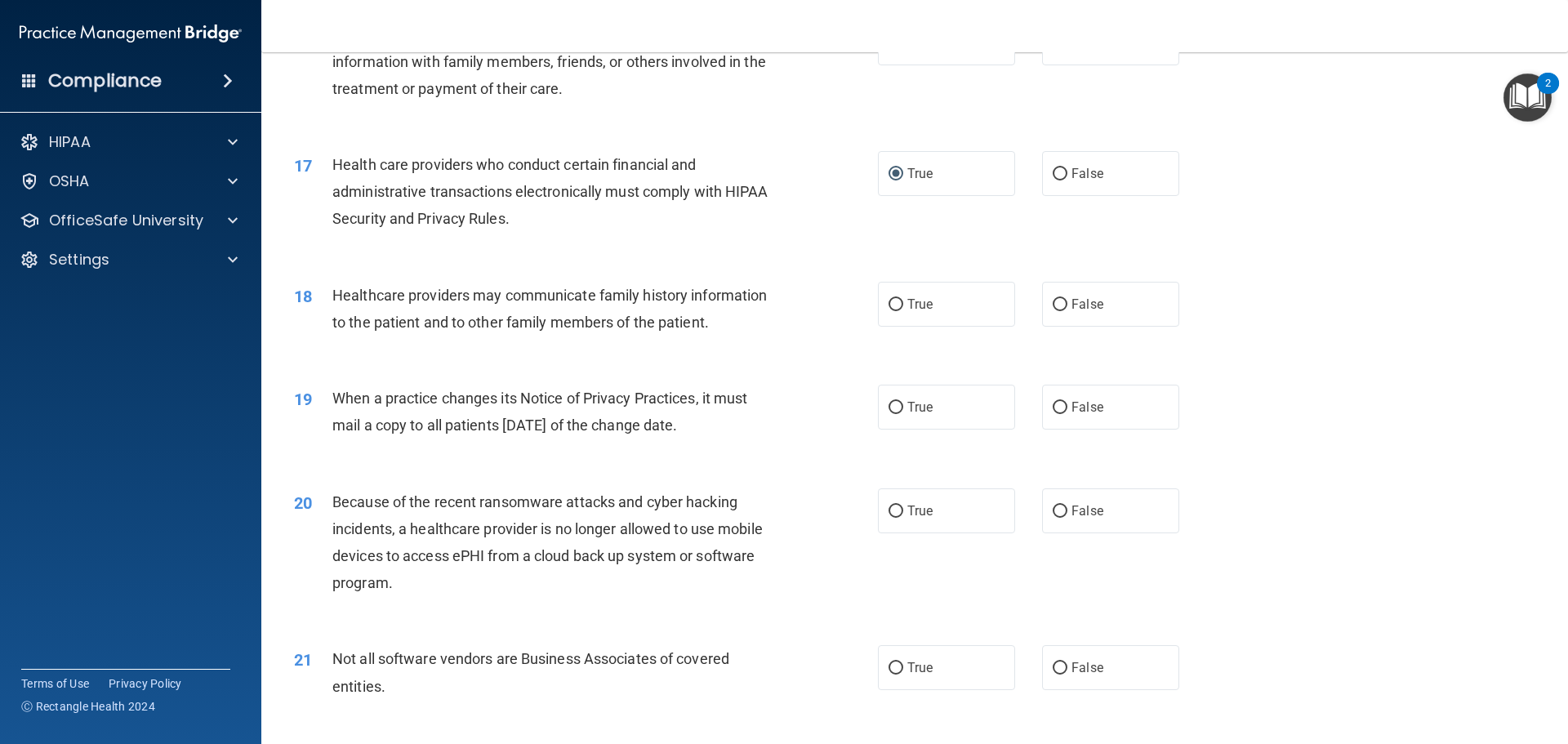
scroll to position [1961, 0]
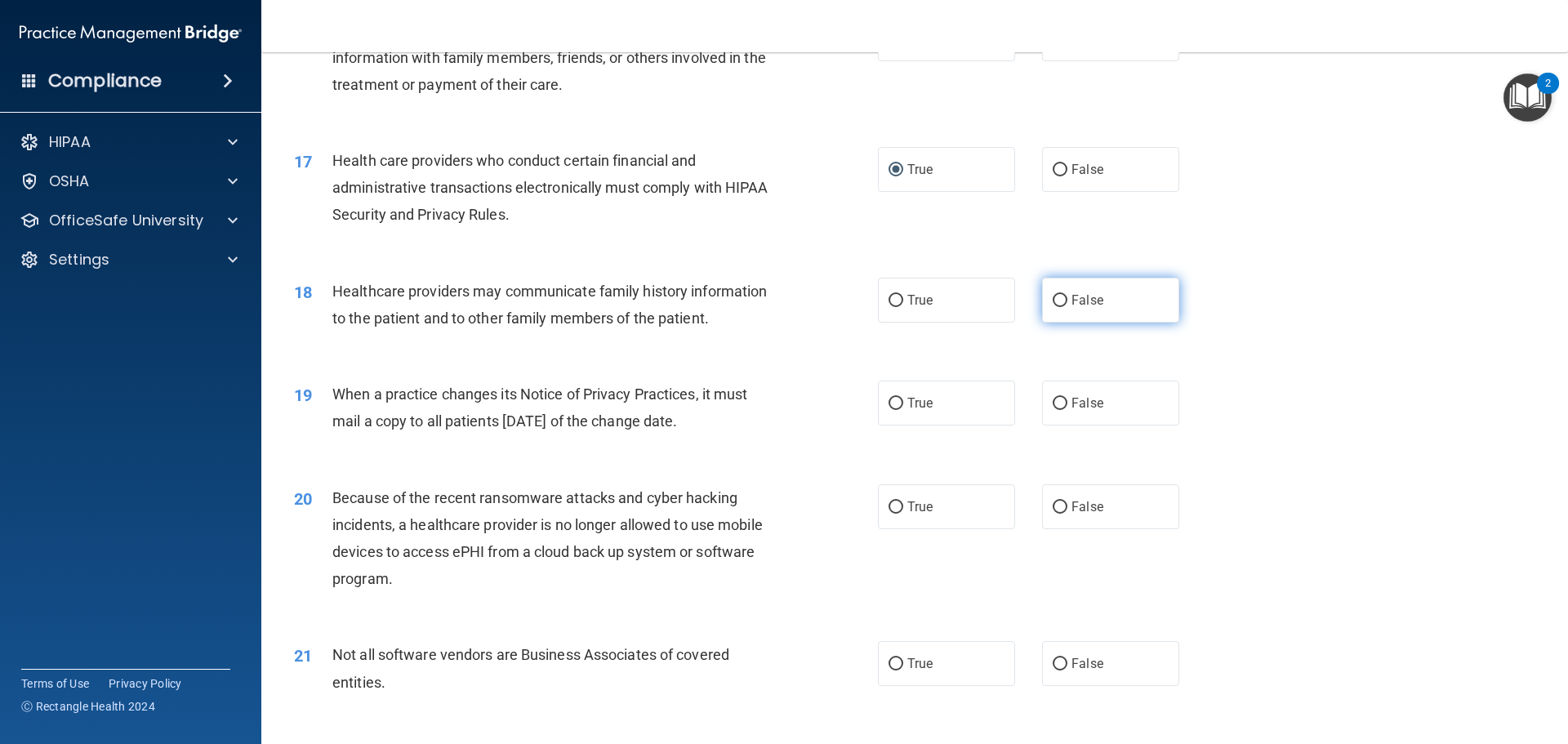
click at [1052, 298] on input "False" at bounding box center [1059, 301] width 14 height 12
radio input "true"
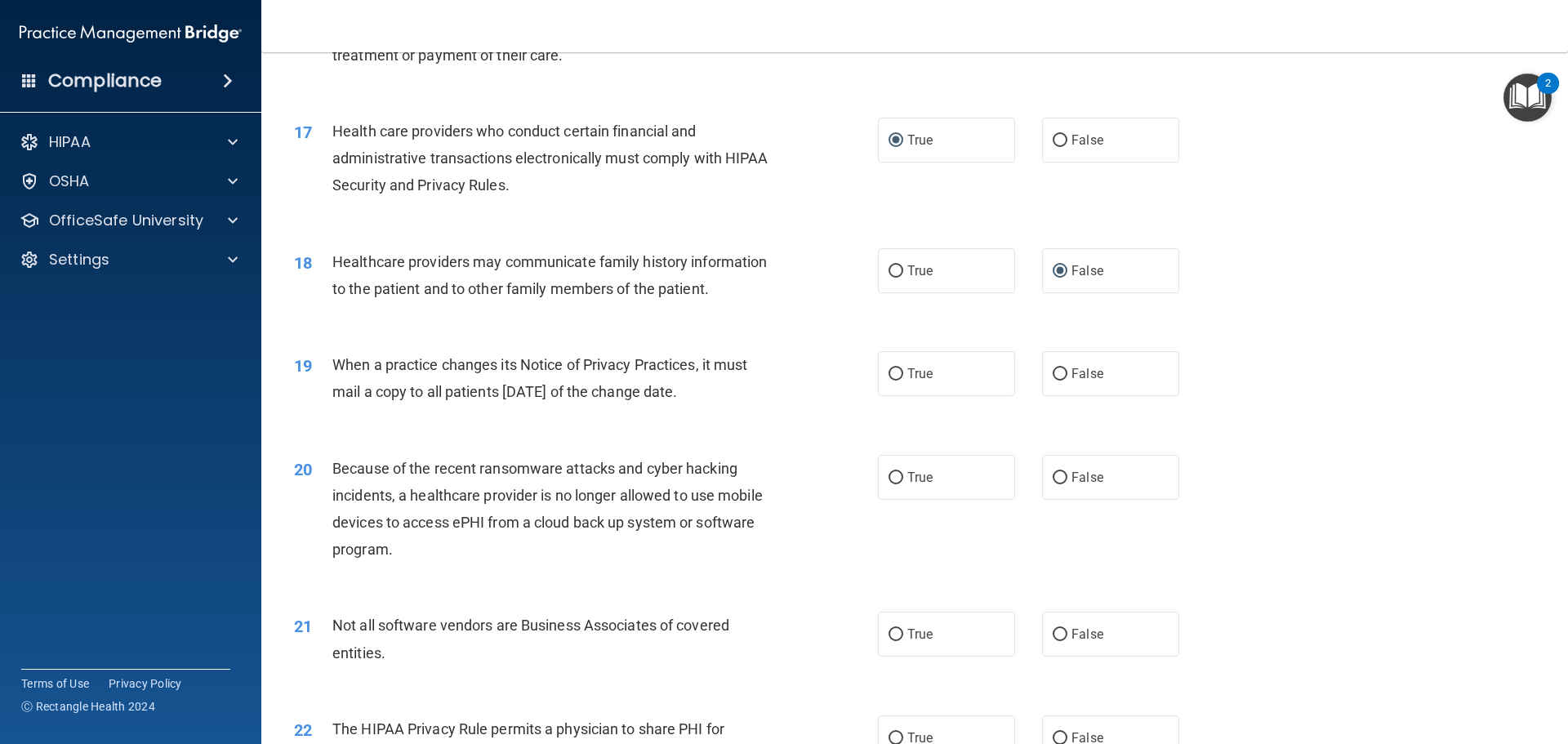
scroll to position [2043, 0]
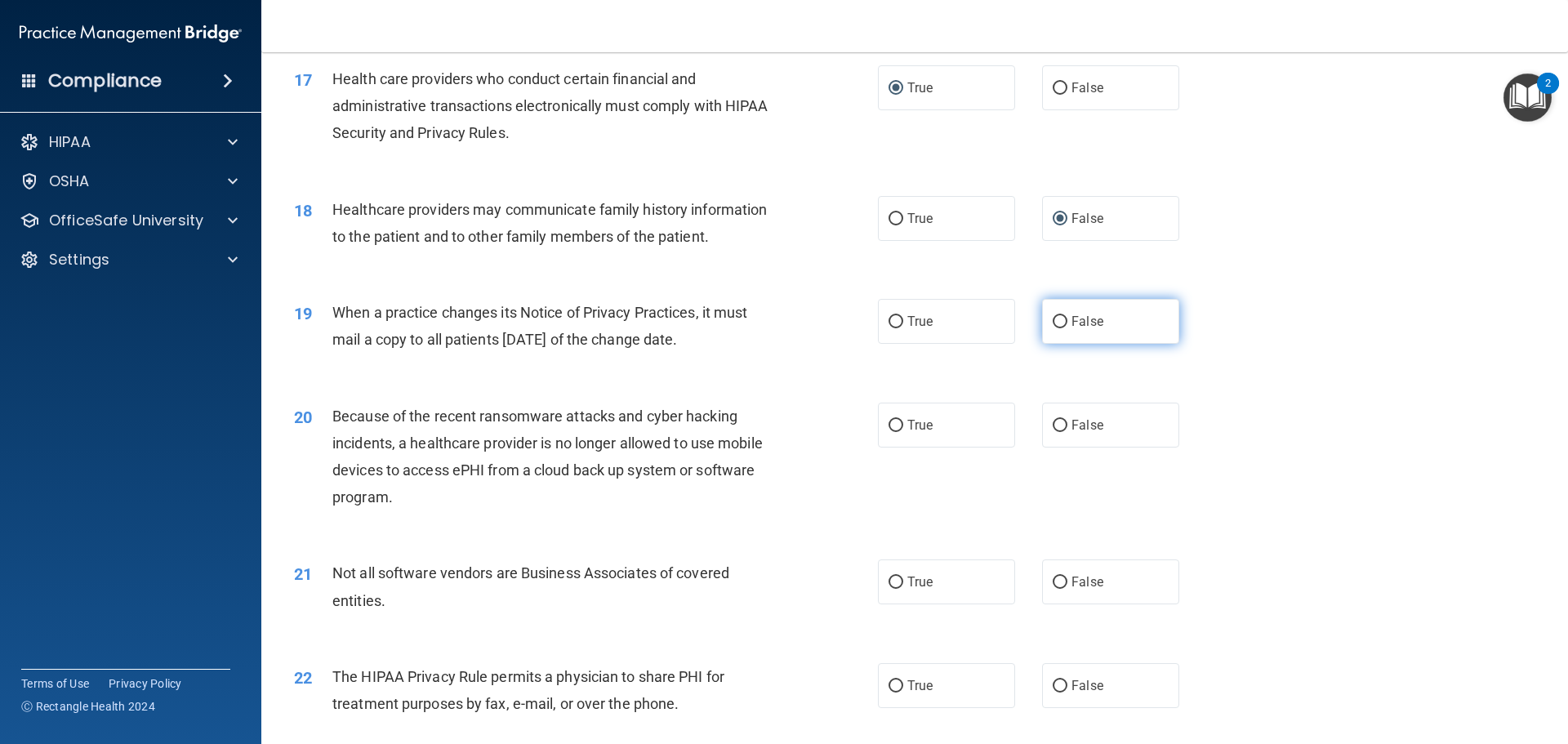
click at [1054, 323] on input "False" at bounding box center [1059, 322] width 14 height 12
radio input "true"
click at [1057, 432] on input "False" at bounding box center [1059, 426] width 14 height 12
radio input "true"
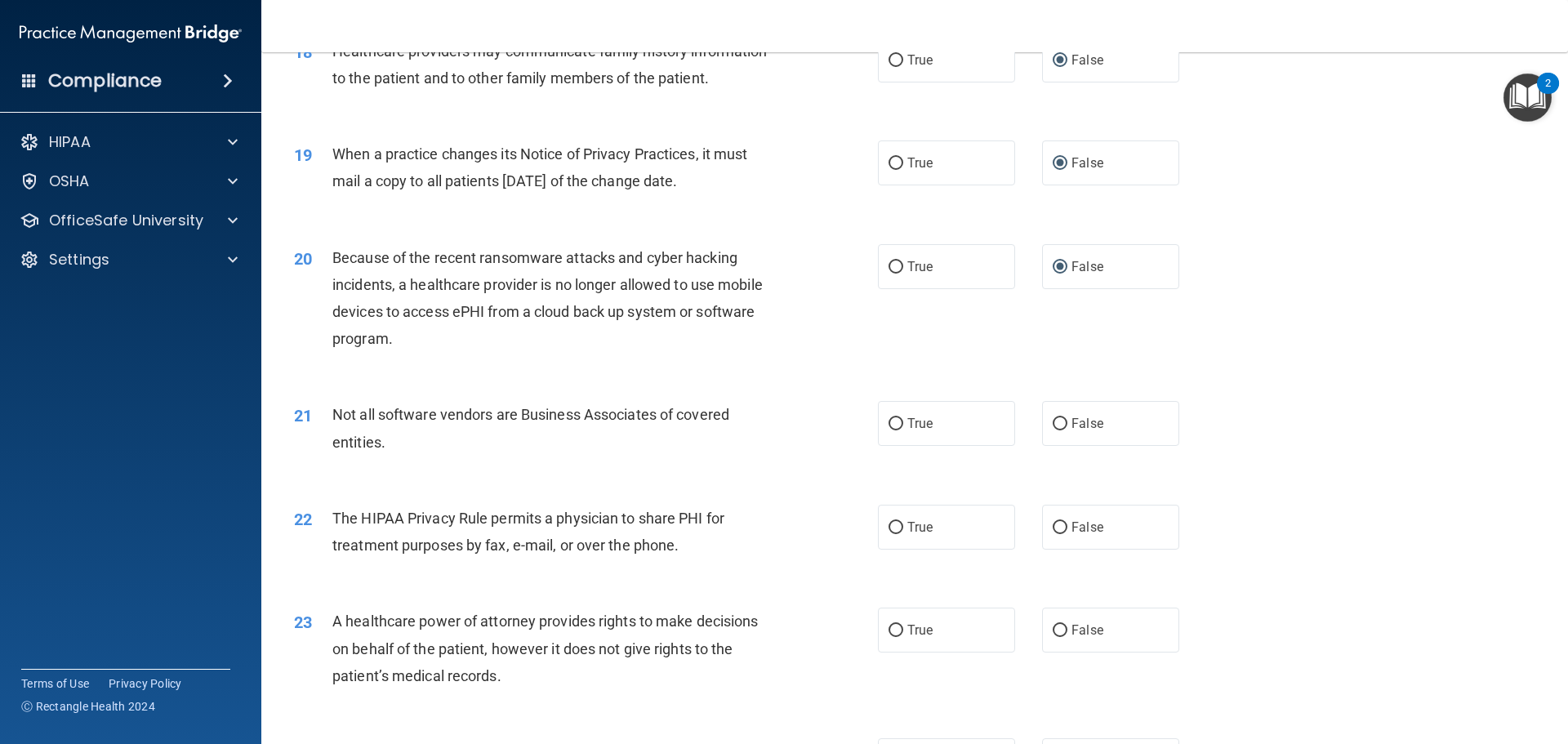
scroll to position [2206, 0]
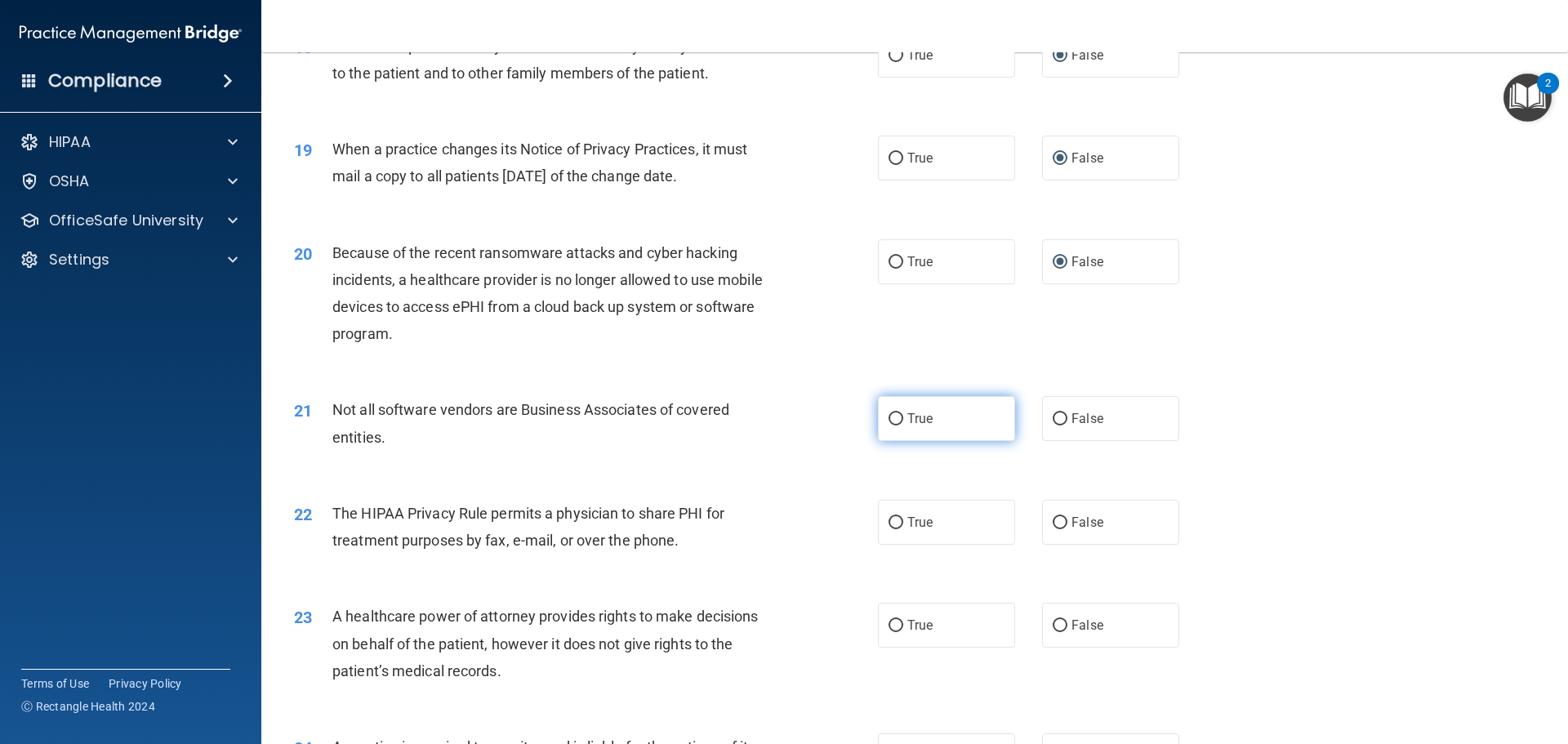
click at [892, 409] on label "True" at bounding box center [946, 419] width 137 height 45
click at [892, 414] on input "True" at bounding box center [895, 420] width 14 height 12
radio input "true"
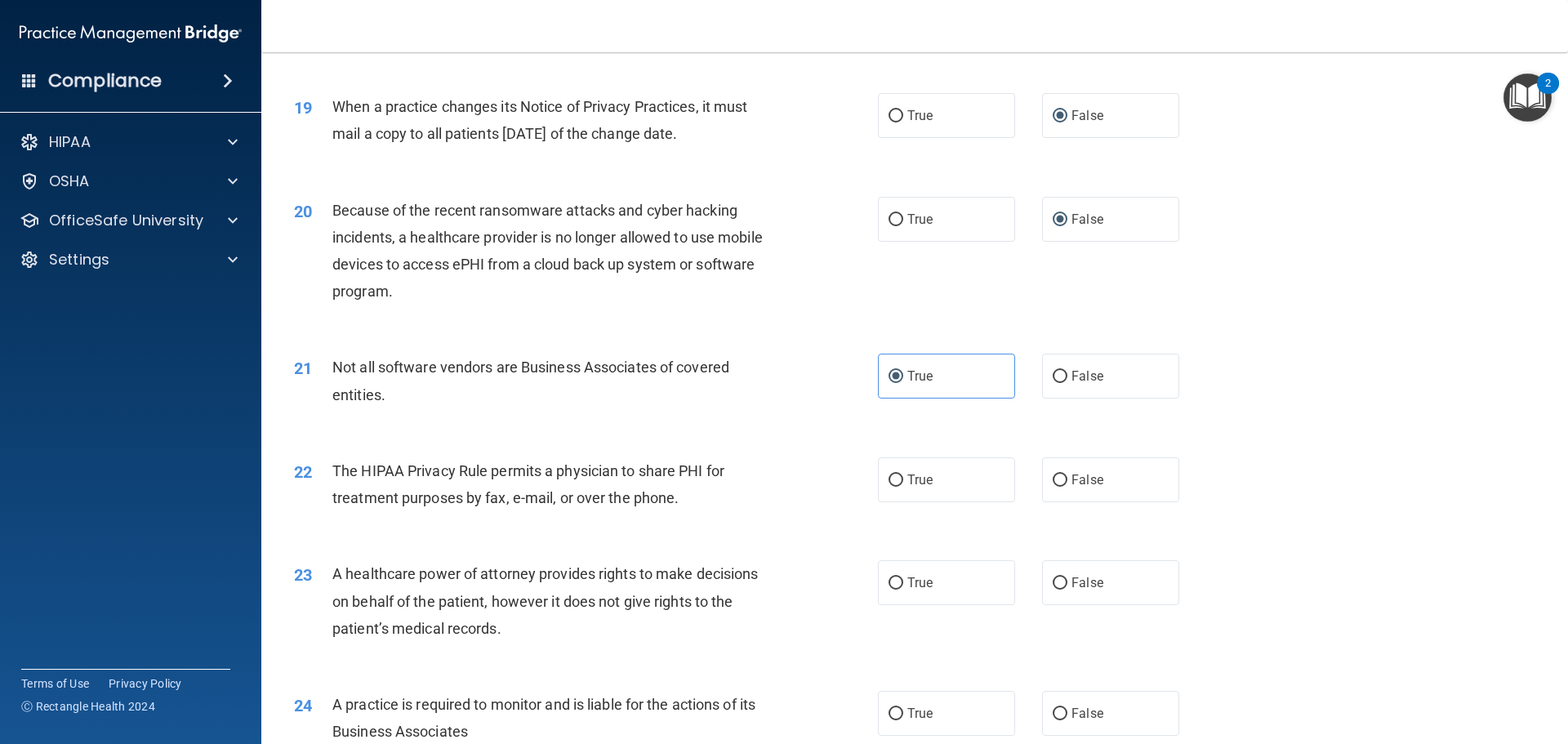
scroll to position [2288, 0]
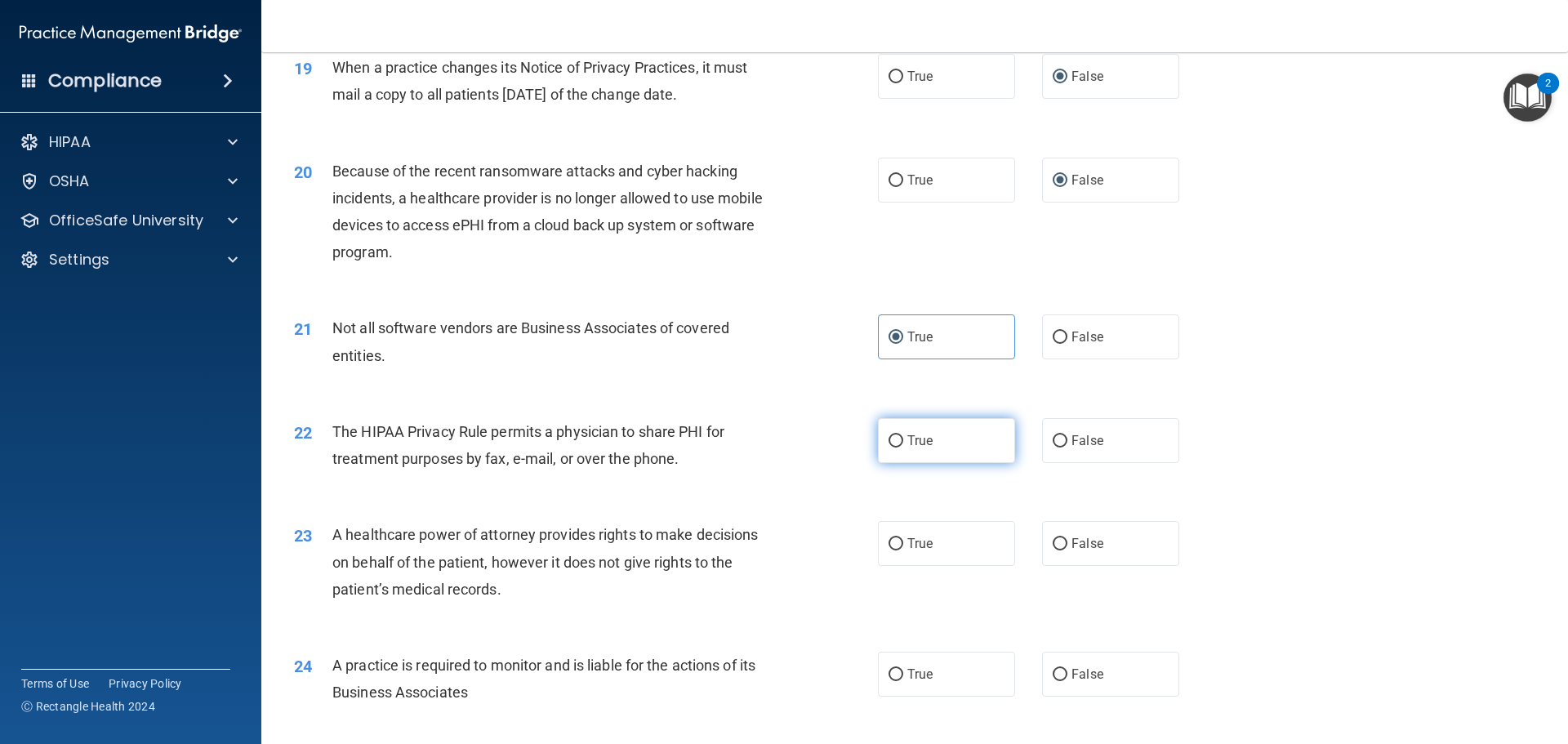
click at [891, 443] on input "True" at bounding box center [895, 442] width 14 height 12
radio input "true"
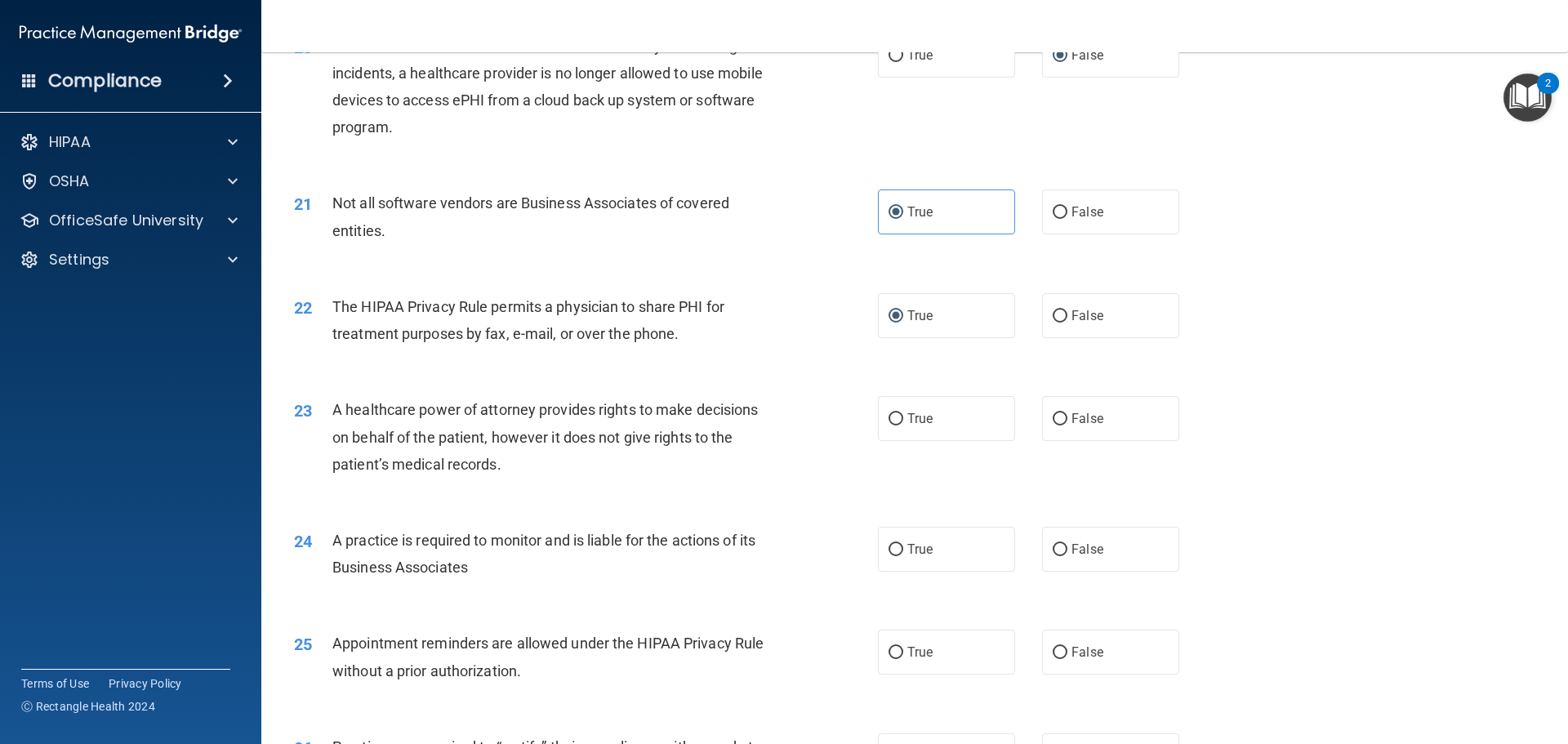
scroll to position [2452, 0]
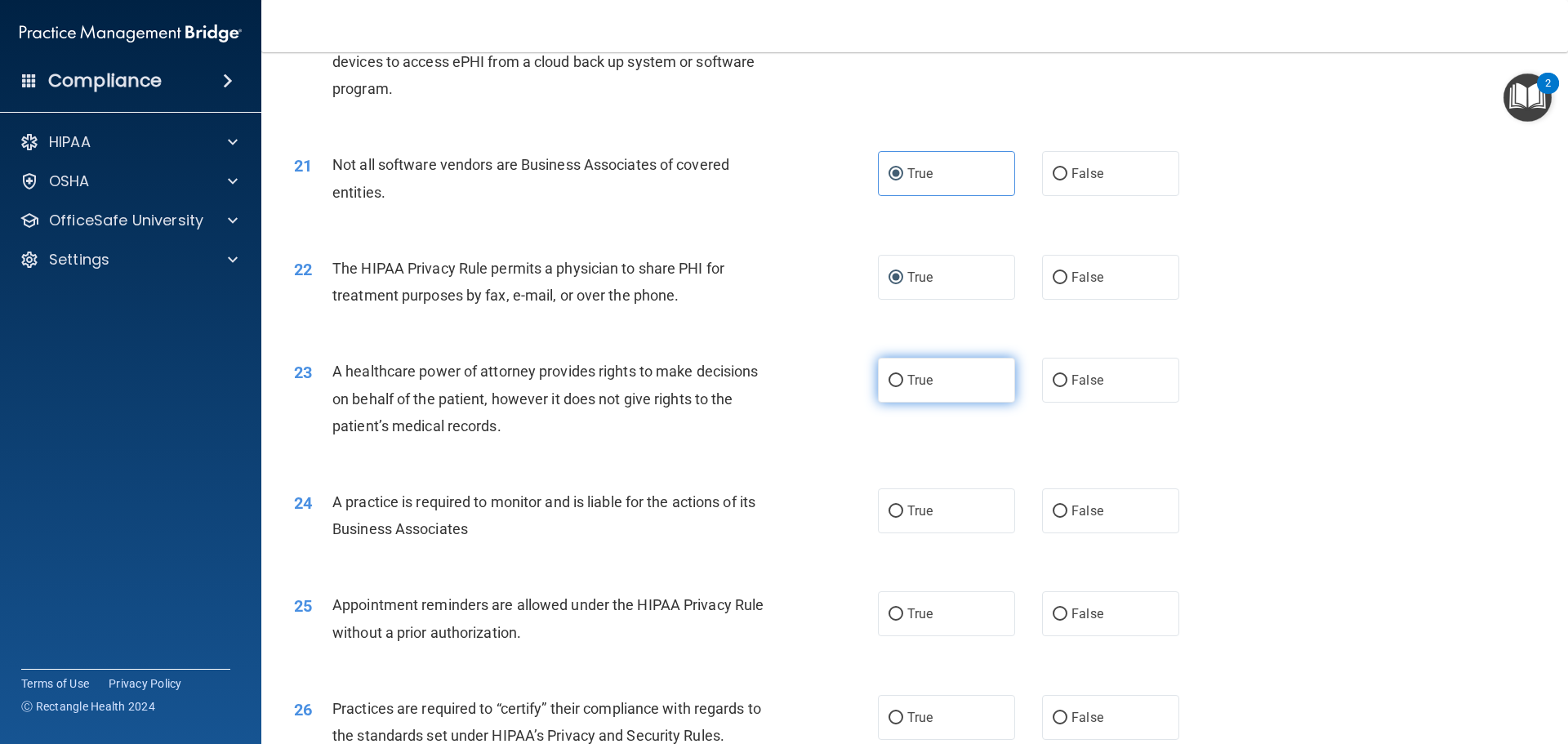
click at [888, 380] on input "True" at bounding box center [895, 381] width 14 height 12
radio input "true"
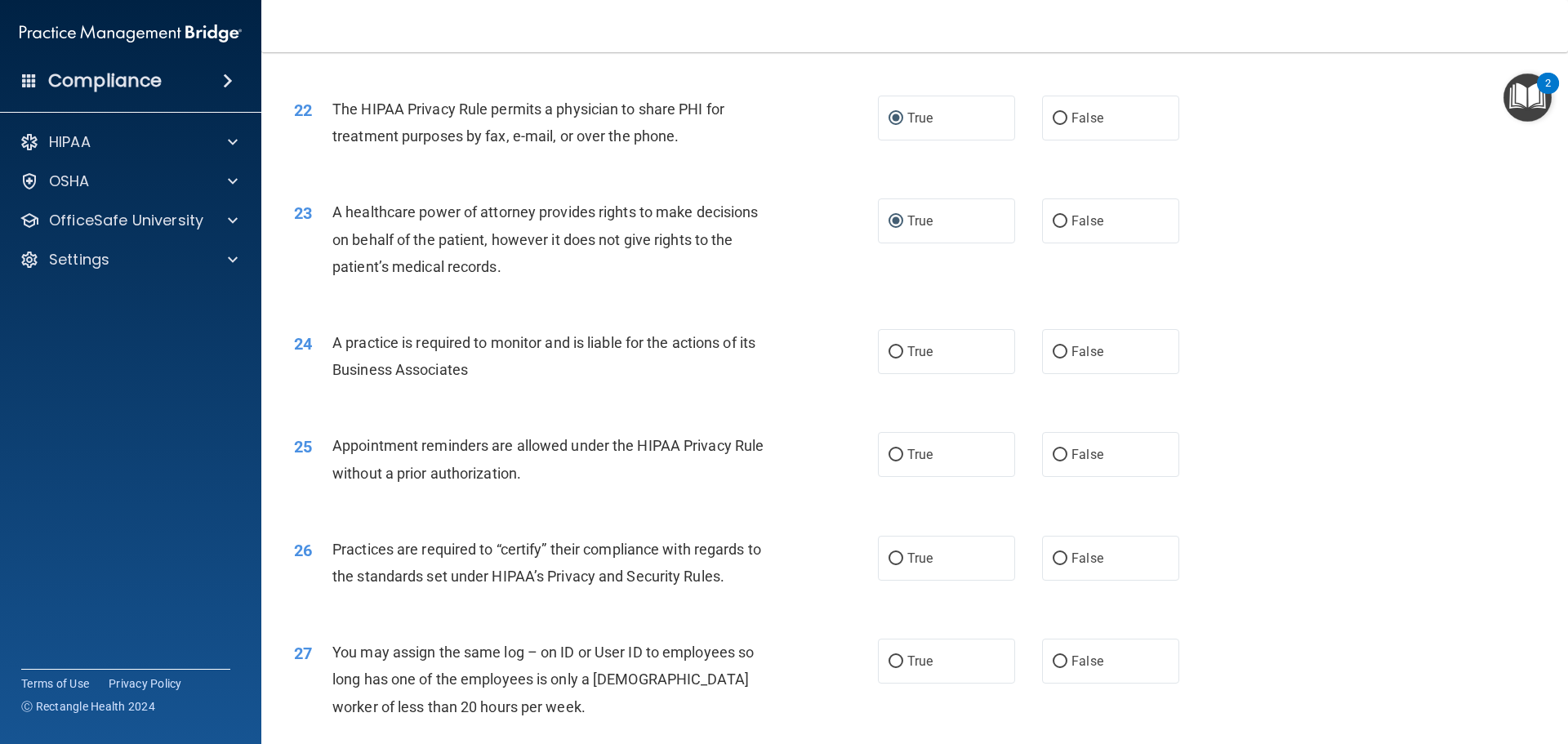
scroll to position [2615, 0]
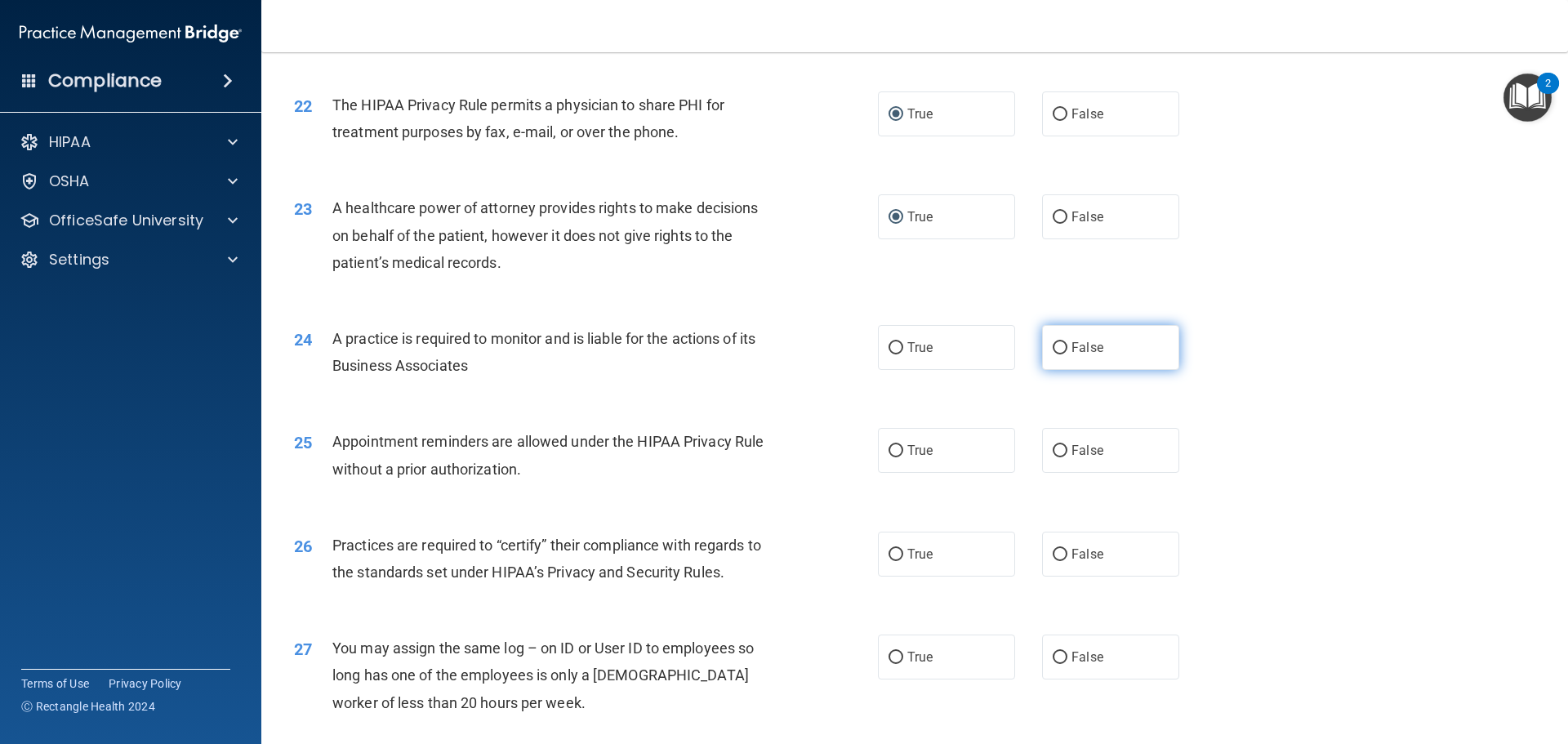
click at [1052, 345] on input "False" at bounding box center [1059, 348] width 14 height 12
radio input "true"
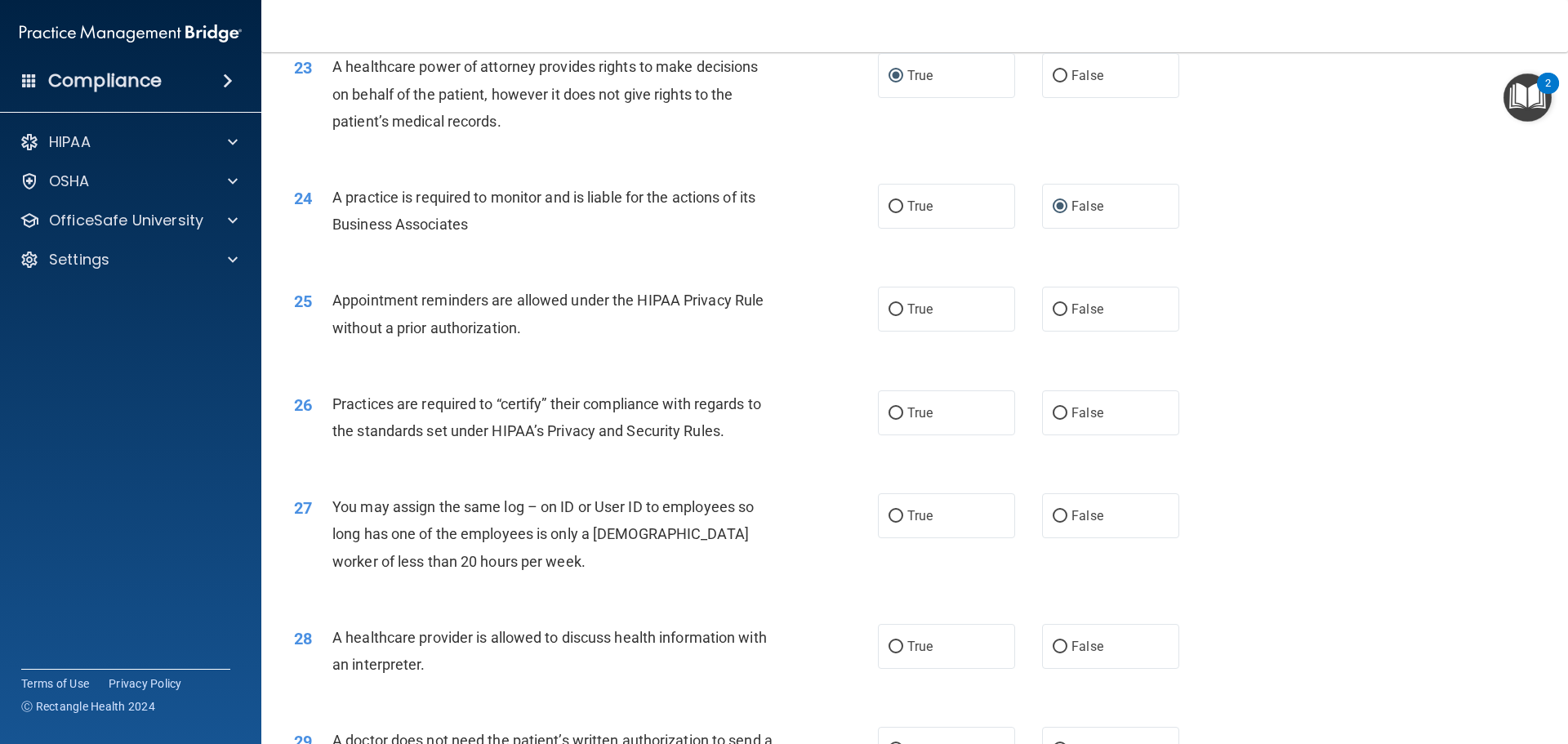
scroll to position [2779, 0]
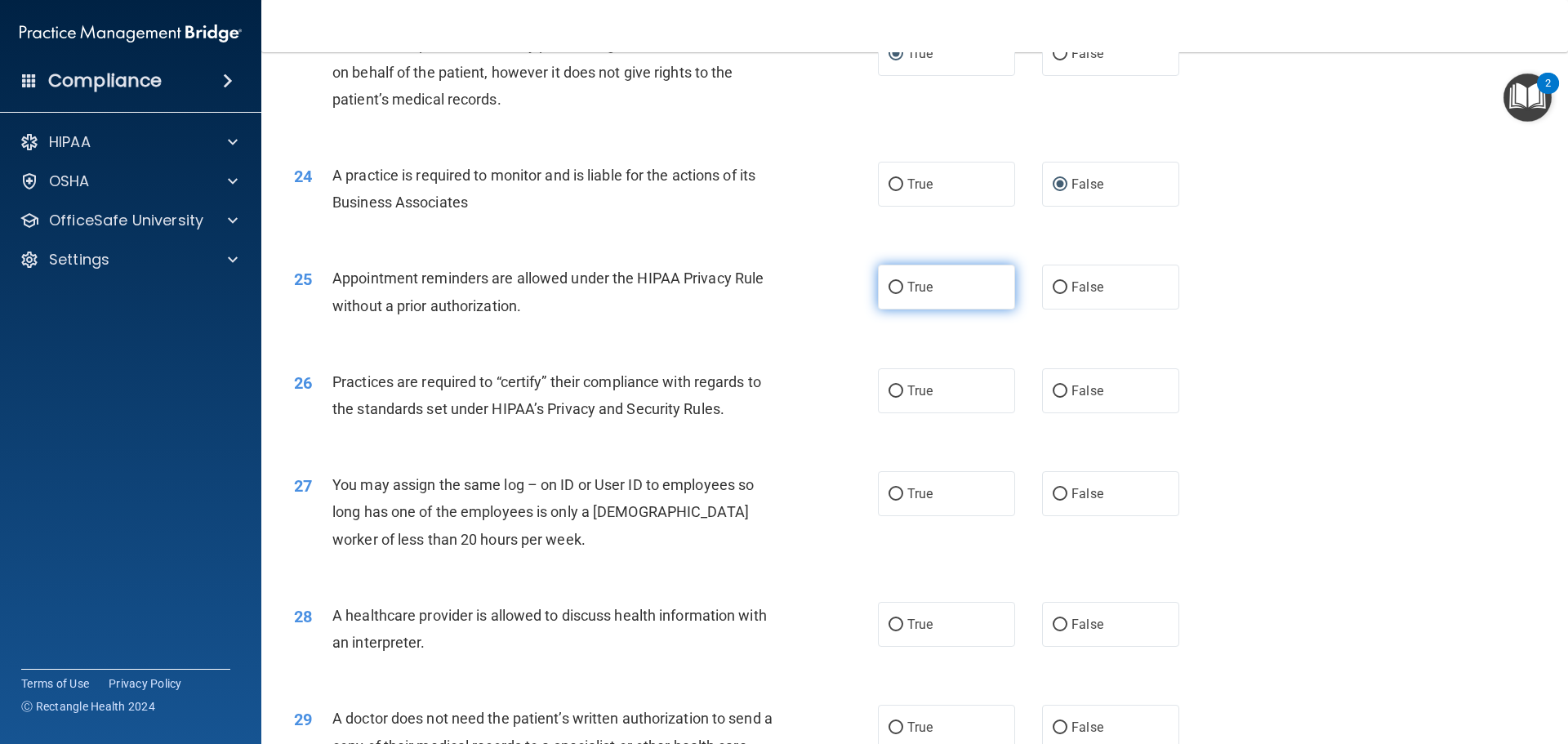
click at [889, 289] on input "True" at bounding box center [895, 288] width 14 height 12
radio input "true"
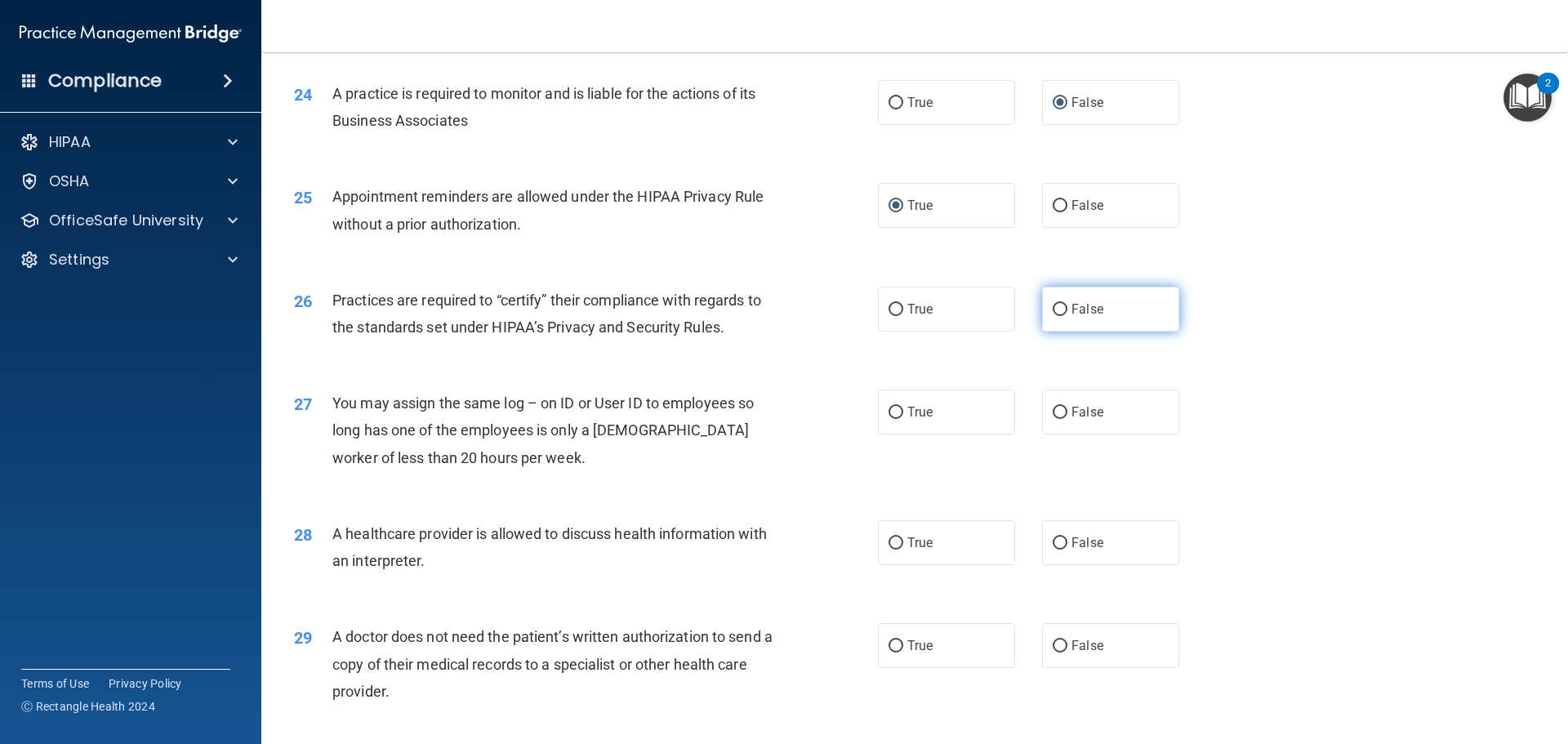
click at [1052, 306] on input "False" at bounding box center [1059, 310] width 14 height 12
radio input "true"
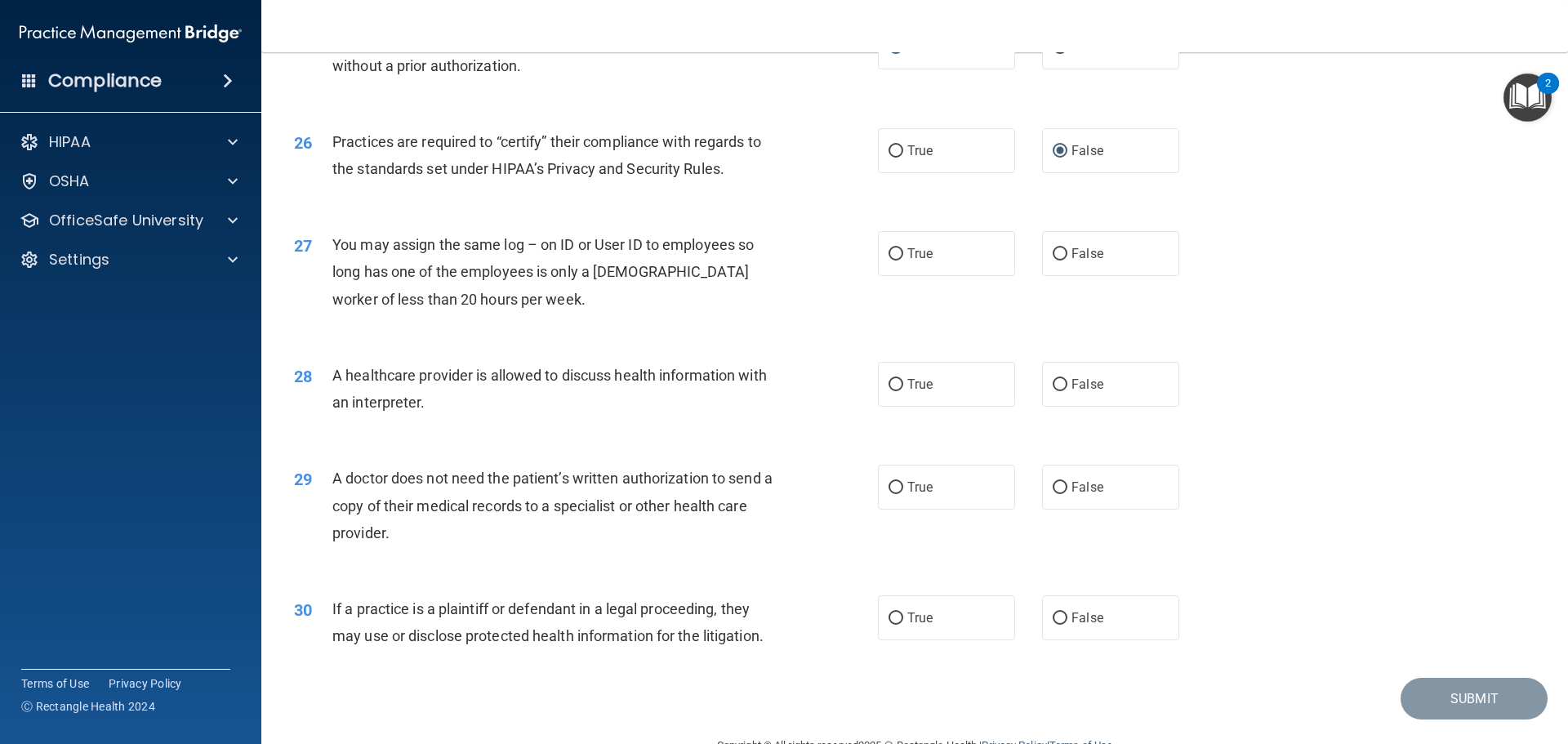
scroll to position [3024, 0]
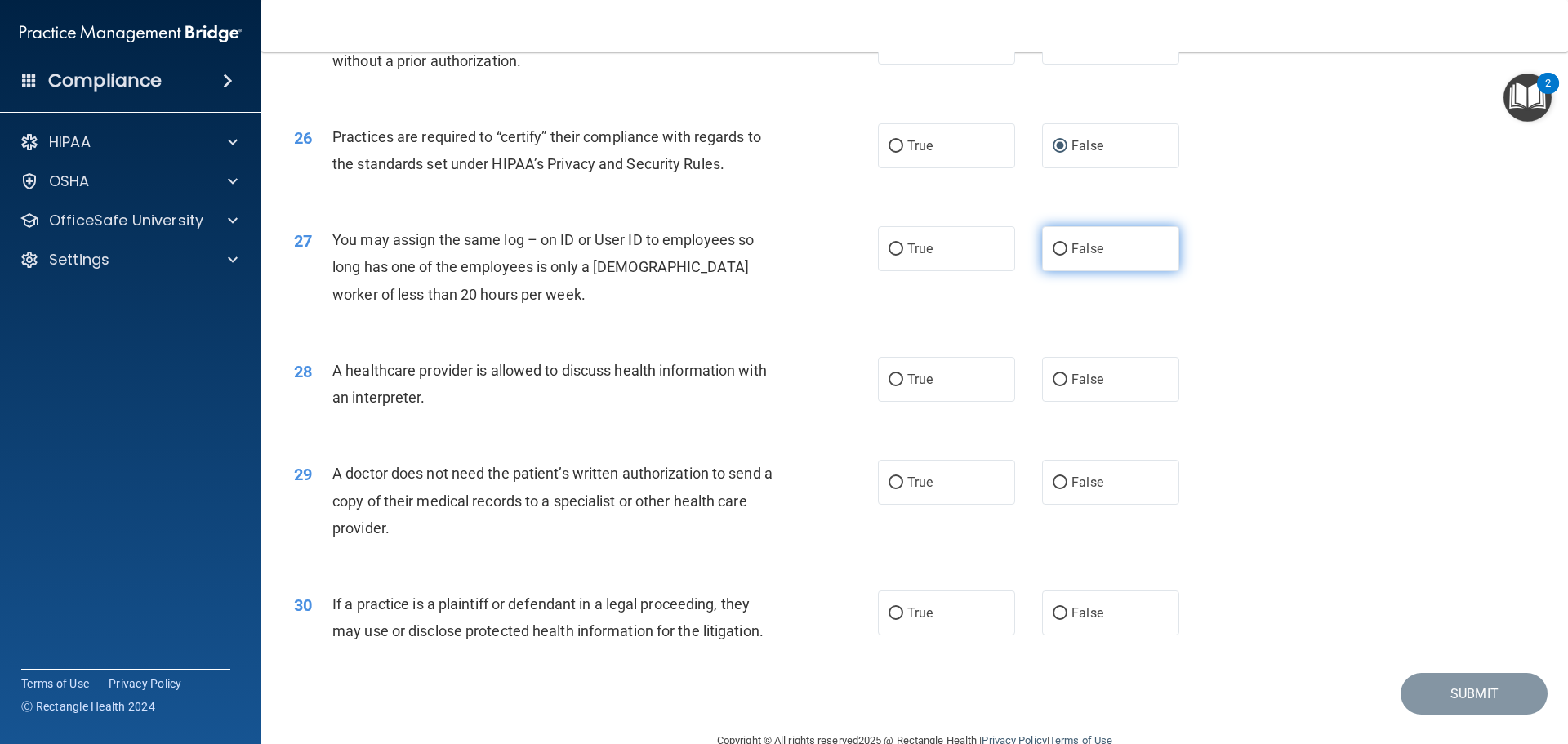
click at [1052, 249] on input "False" at bounding box center [1059, 249] width 14 height 12
radio input "true"
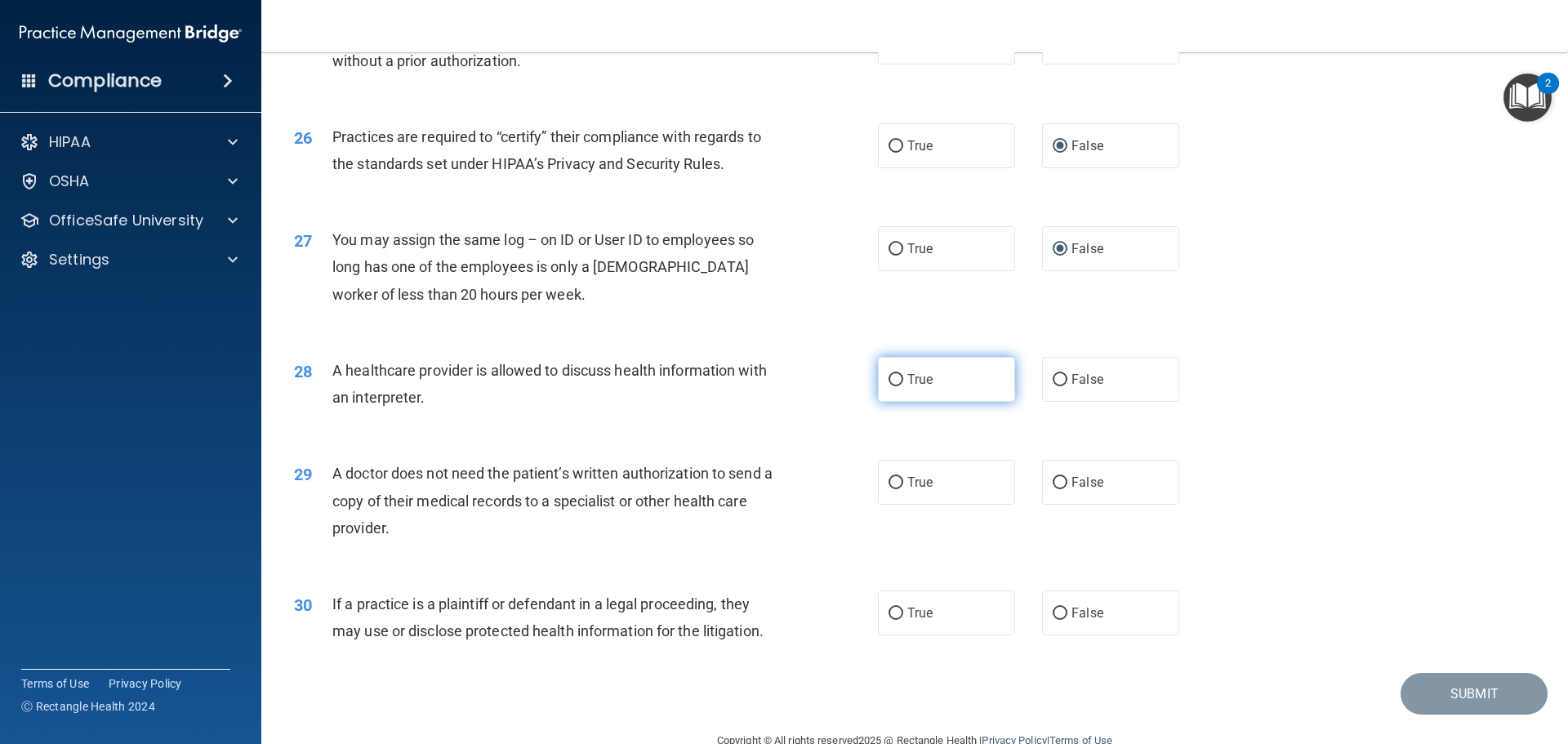
click at [892, 378] on input "True" at bounding box center [895, 381] width 14 height 12
radio input "true"
click at [891, 482] on input "True" at bounding box center [895, 484] width 14 height 12
radio input "true"
click at [888, 611] on input "True" at bounding box center [895, 614] width 14 height 12
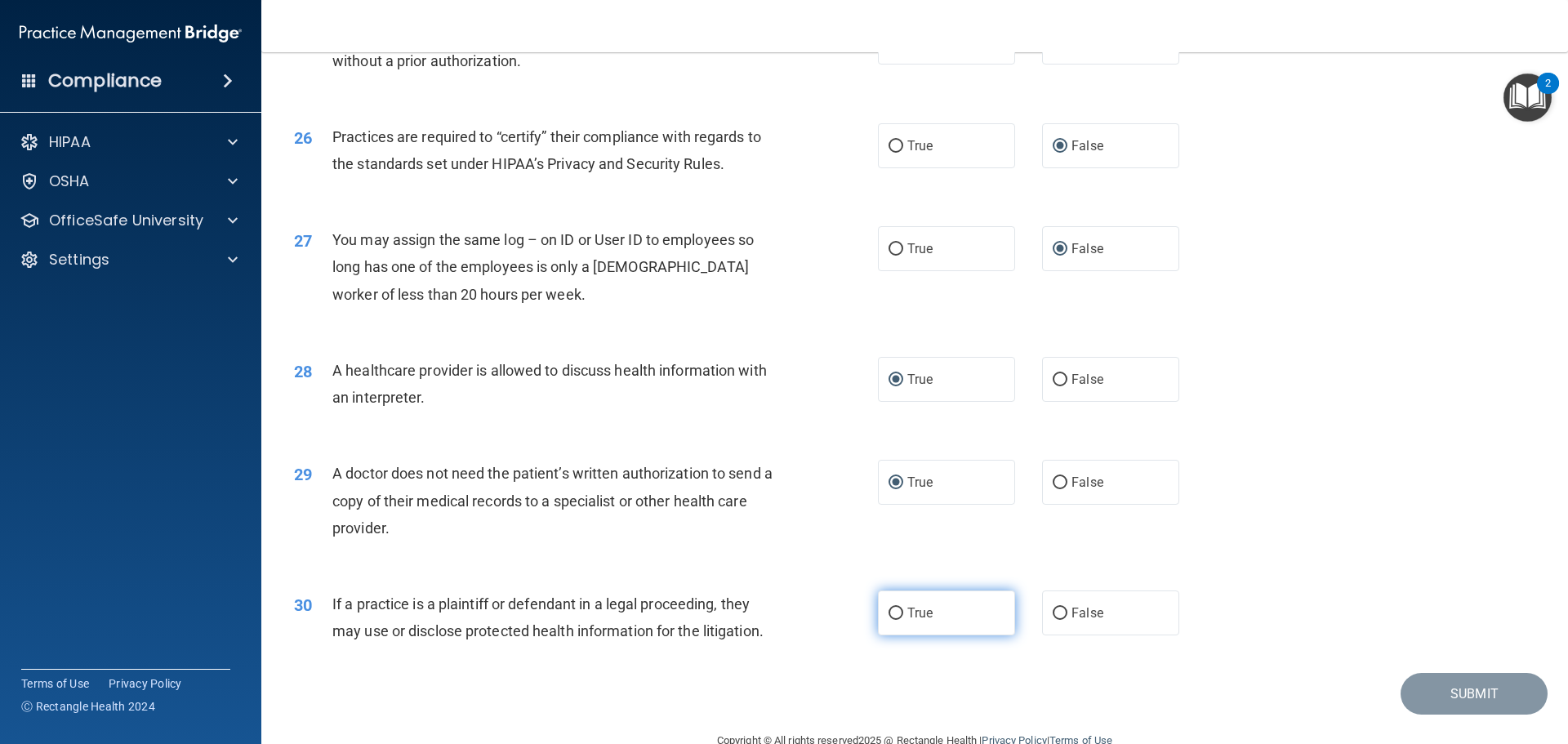
radio input "true"
click at [1388, 677] on button "Submit" at bounding box center [1474, 694] width 147 height 42
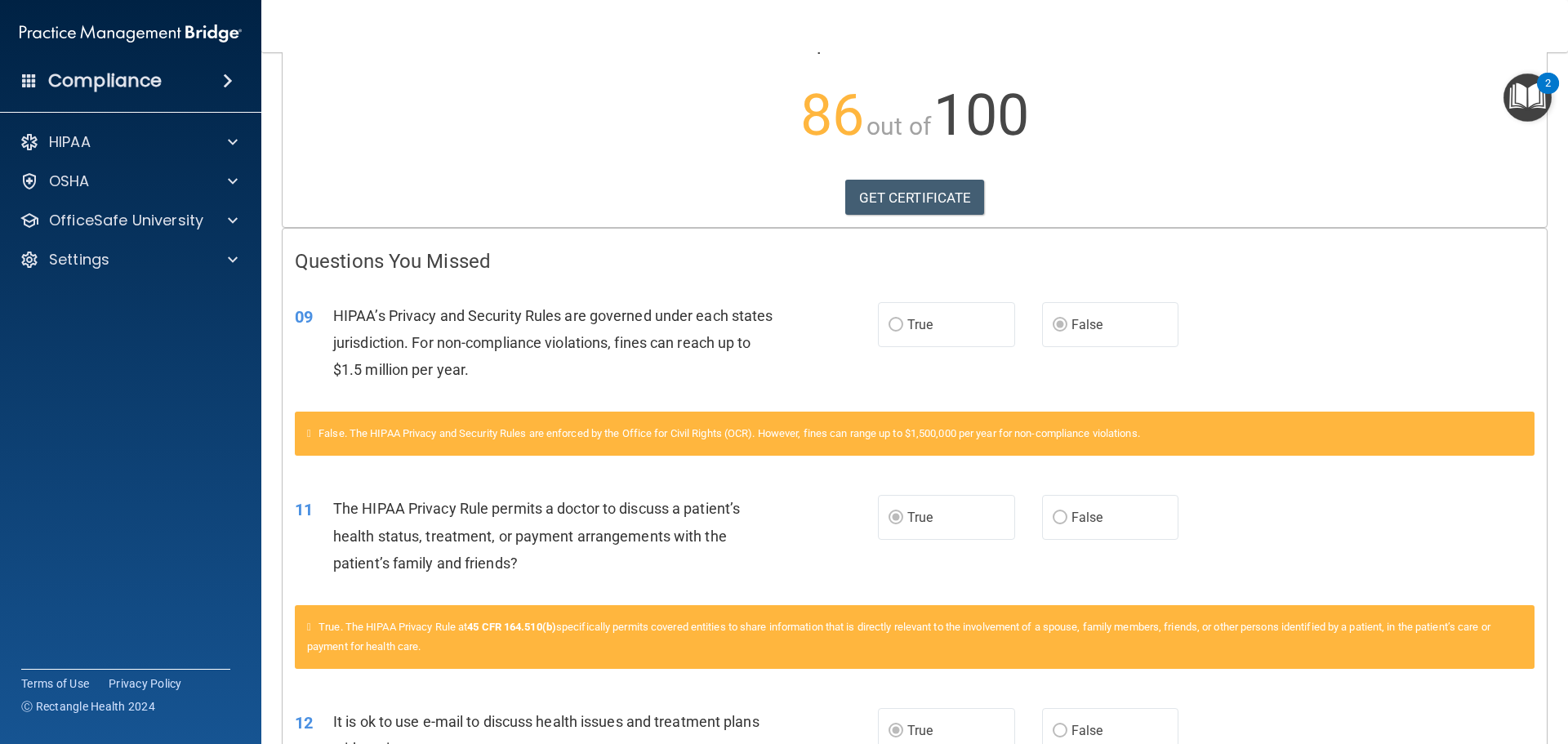
scroll to position [163, 0]
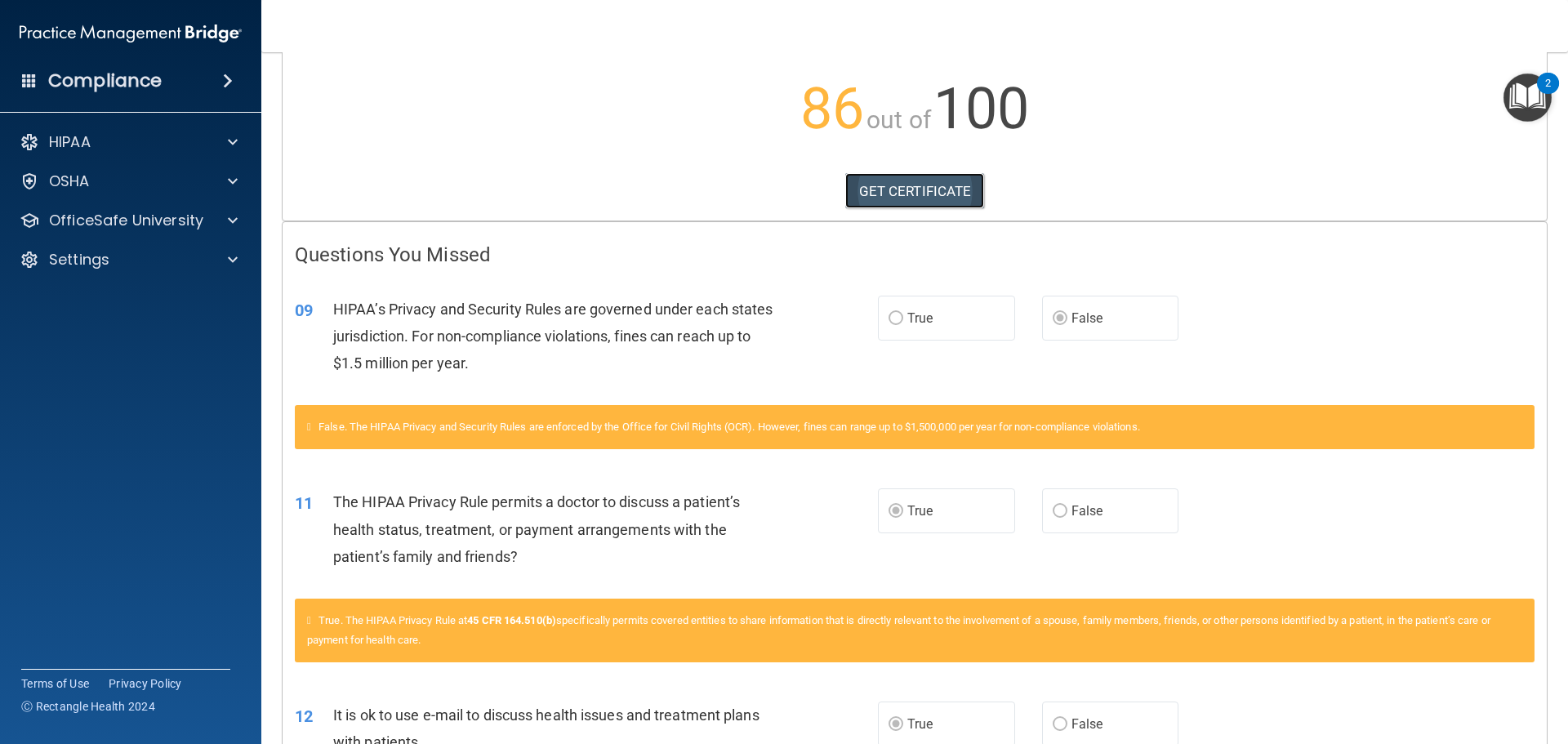
click at [903, 202] on link "GET CERTIFICATE" at bounding box center [915, 192] width 140 height 36
click at [119, 145] on div "HIPAA" at bounding box center [109, 142] width 202 height 20
click at [91, 177] on p "Documents and Policies" at bounding box center [122, 181] width 223 height 16
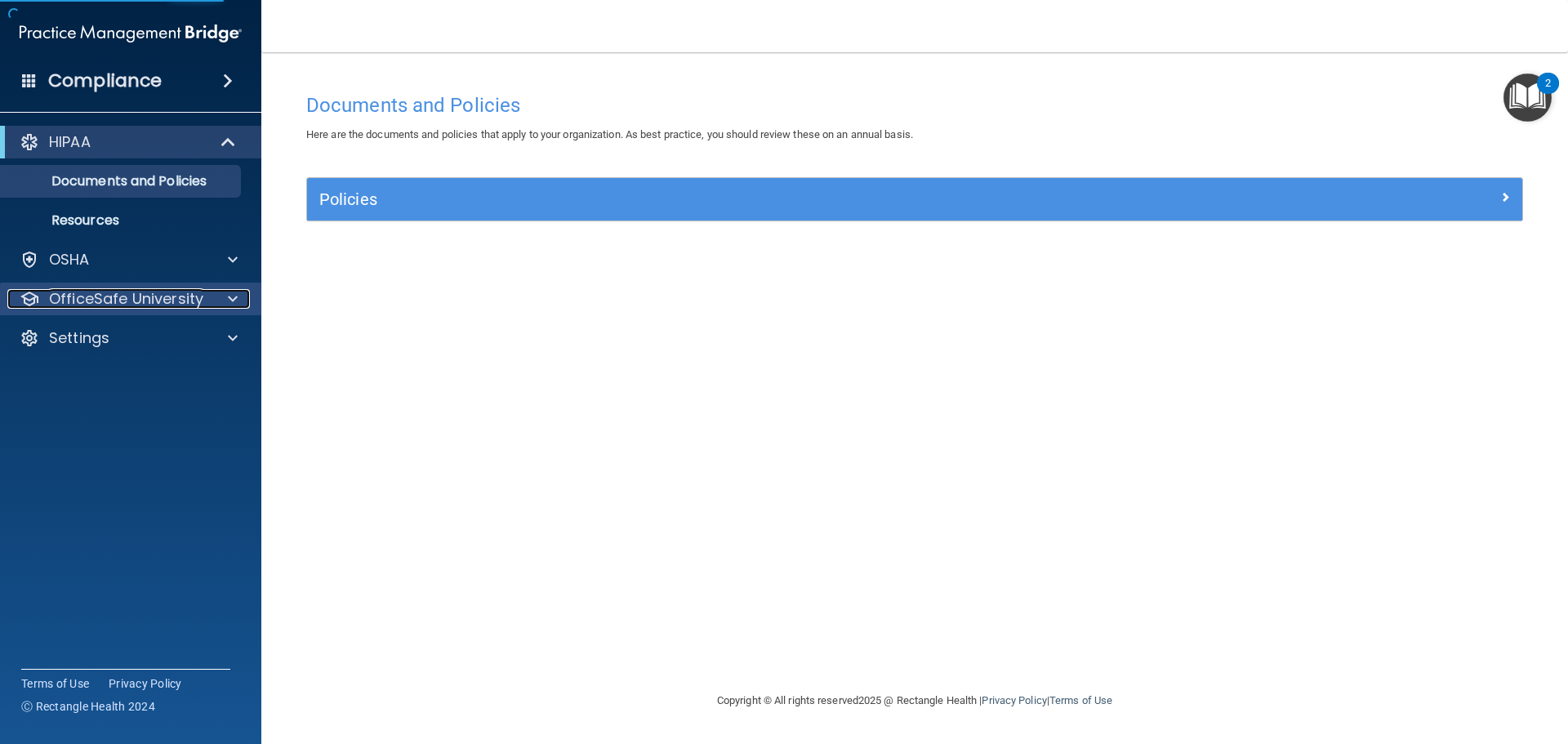
click at [138, 299] on p "OfficeSafe University" at bounding box center [126, 299] width 154 height 20
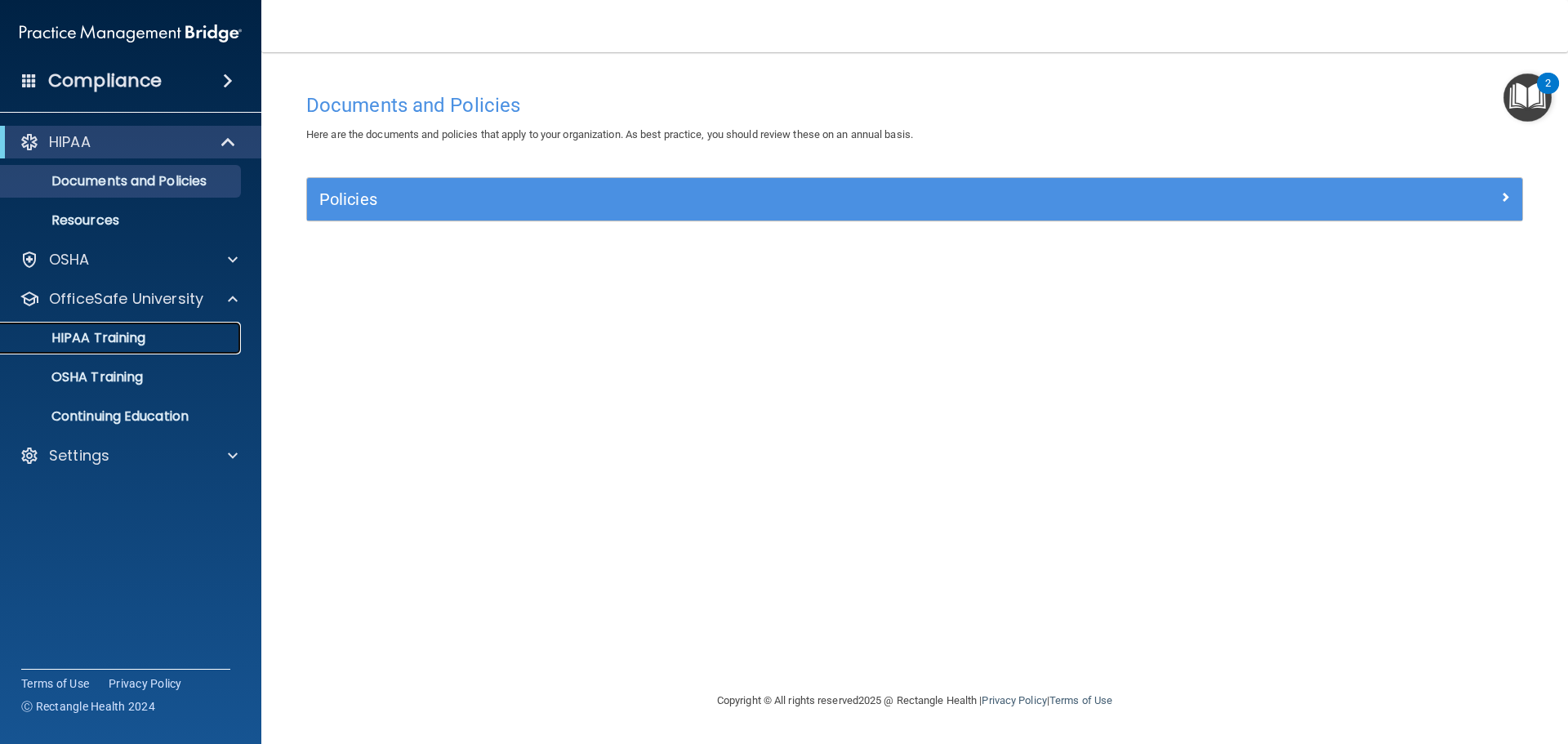
click at [127, 335] on p "HIPAA Training" at bounding box center [77, 338] width 134 height 16
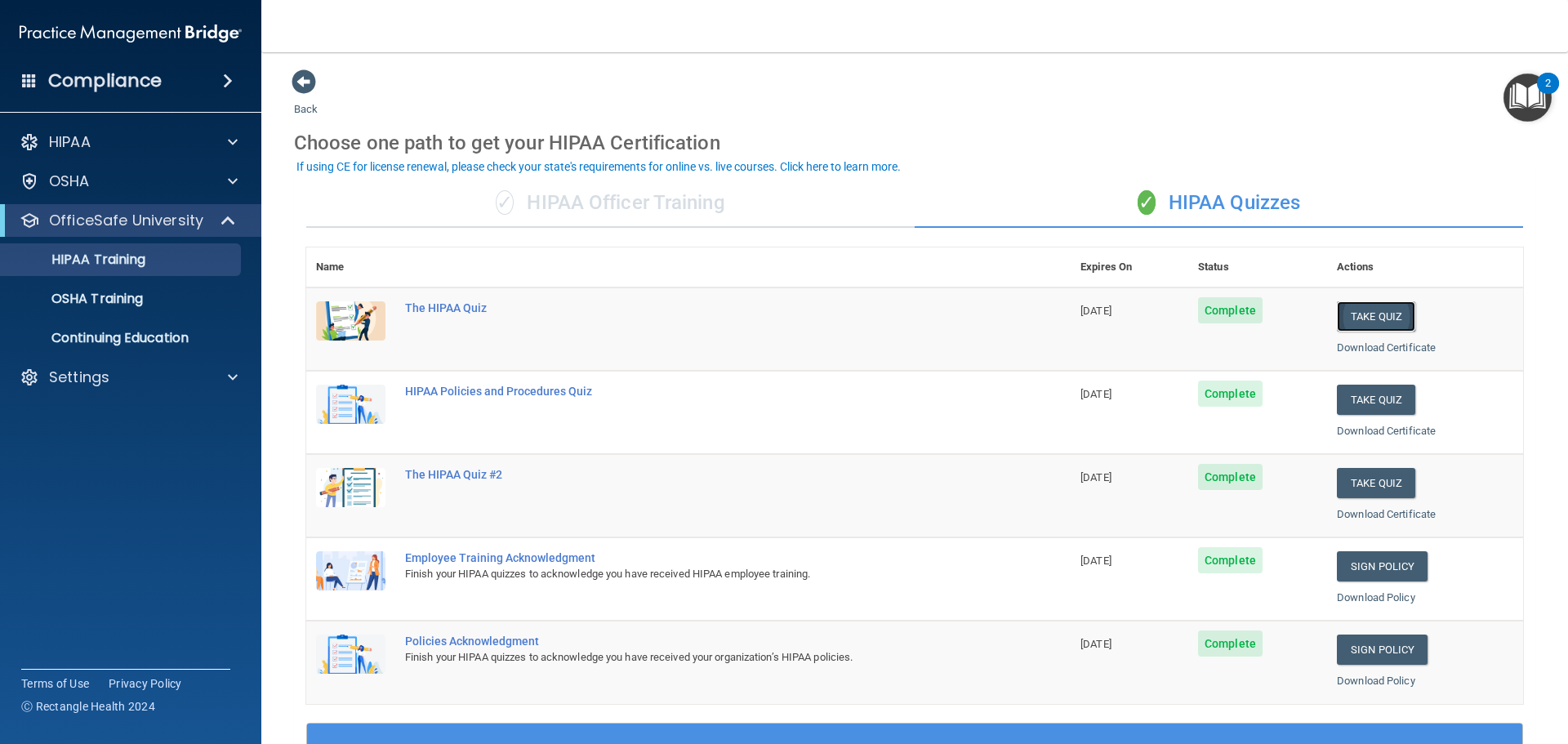
click at [1357, 319] on button "Take Quiz" at bounding box center [1376, 317] width 78 height 31
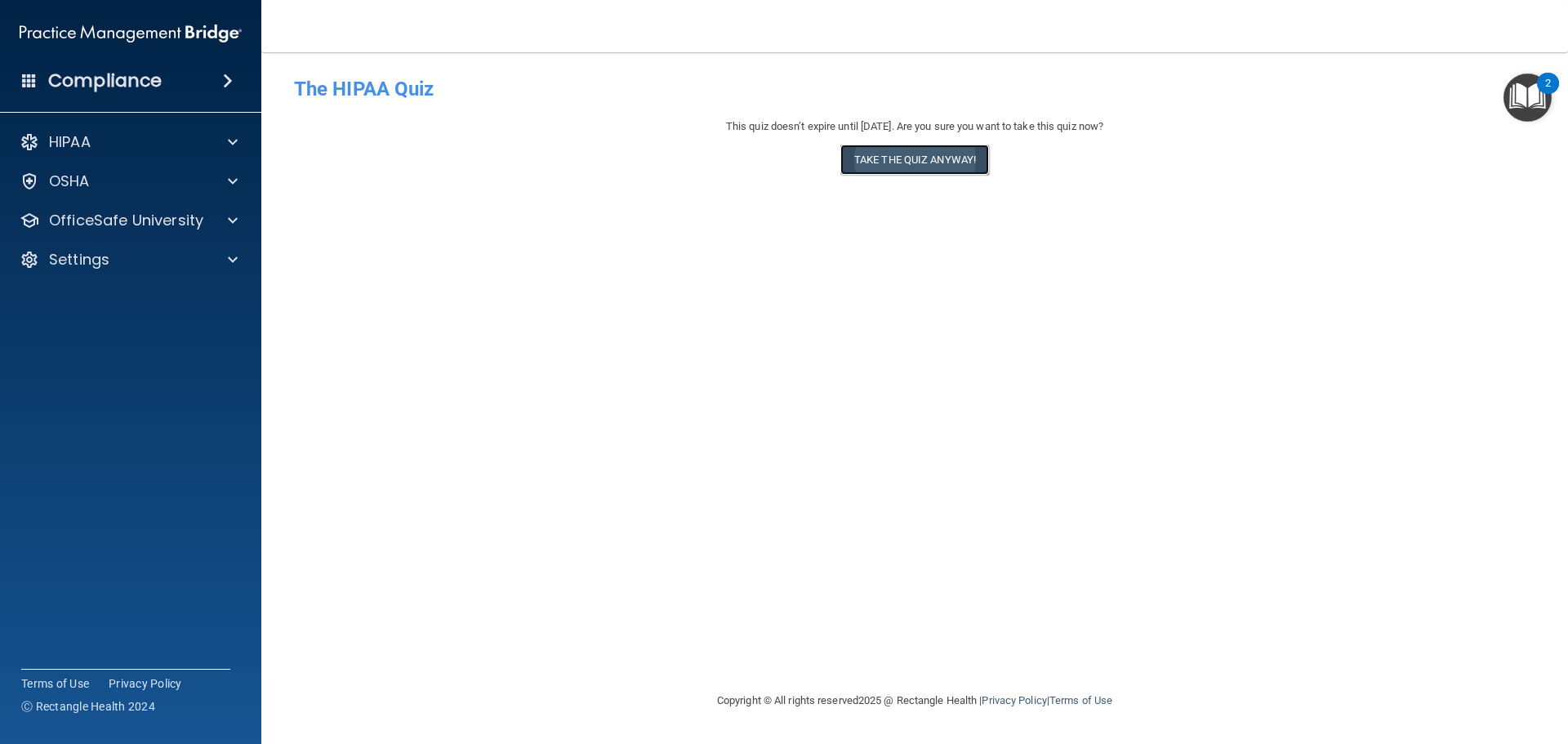
click at [909, 163] on button "Take the quiz anyway!" at bounding box center [915, 160] width 149 height 31
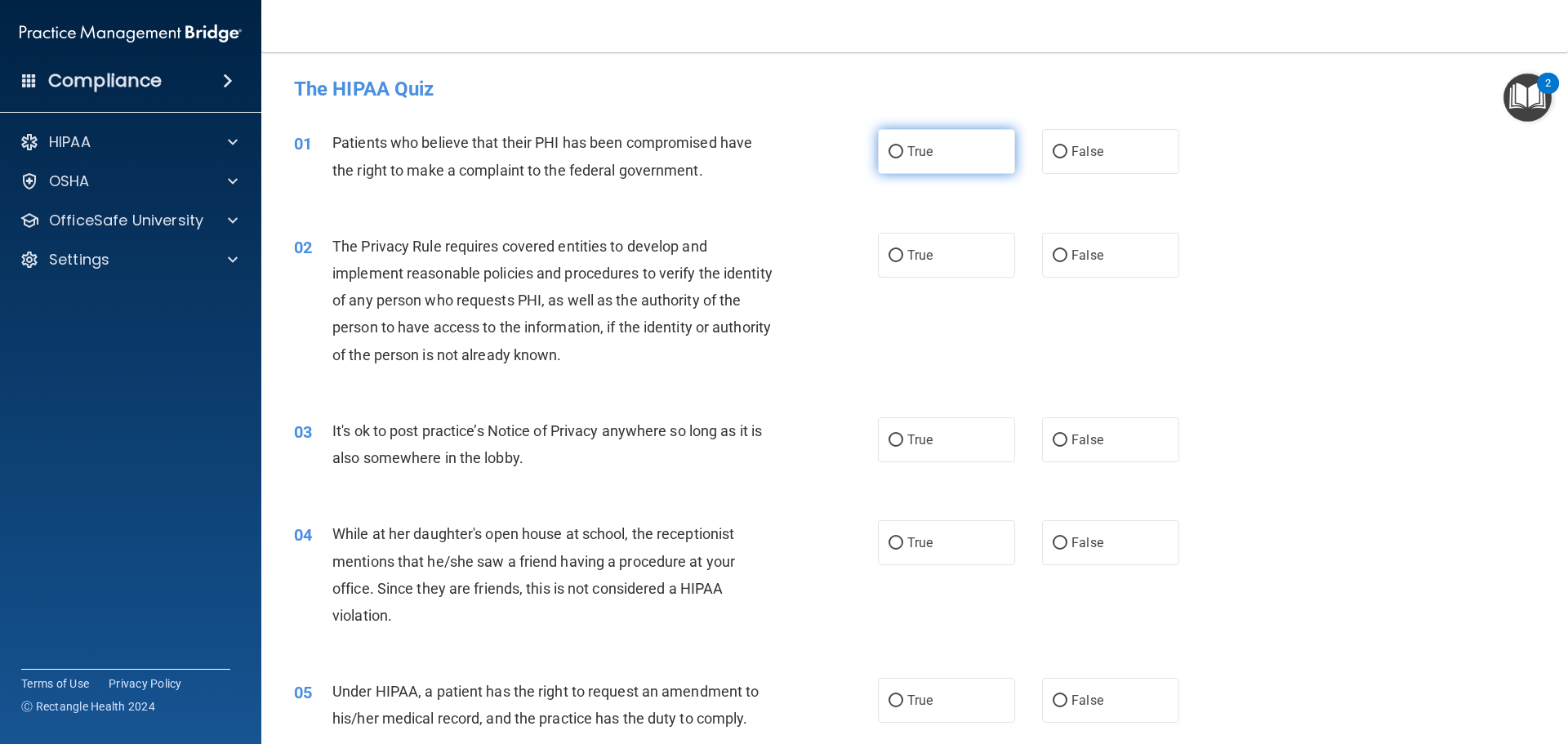
click at [888, 149] on input "True" at bounding box center [895, 152] width 14 height 12
radio input "true"
click at [892, 251] on input "True" at bounding box center [895, 256] width 14 height 12
radio input "true"
click at [1052, 440] on input "False" at bounding box center [1059, 441] width 14 height 12
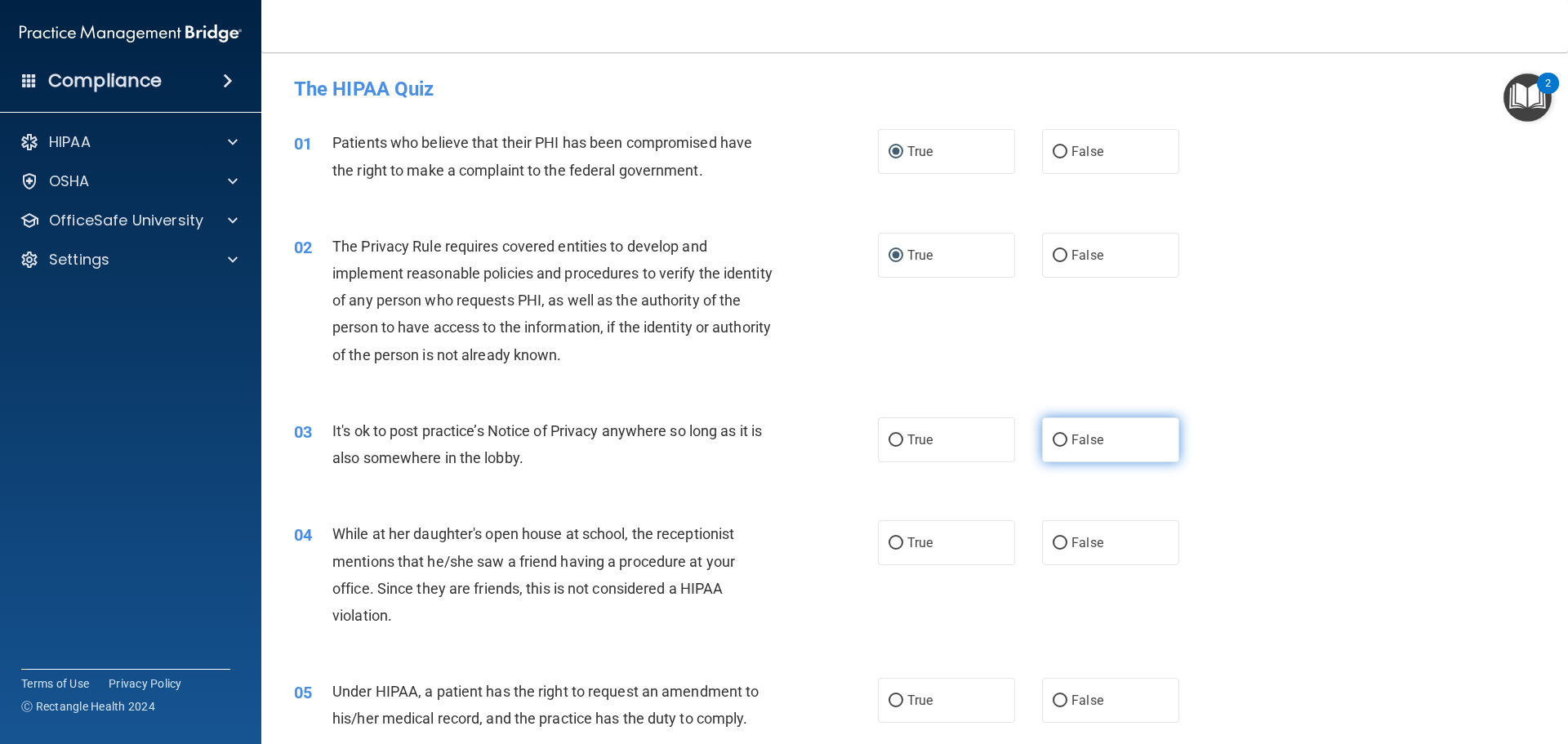
radio input "true"
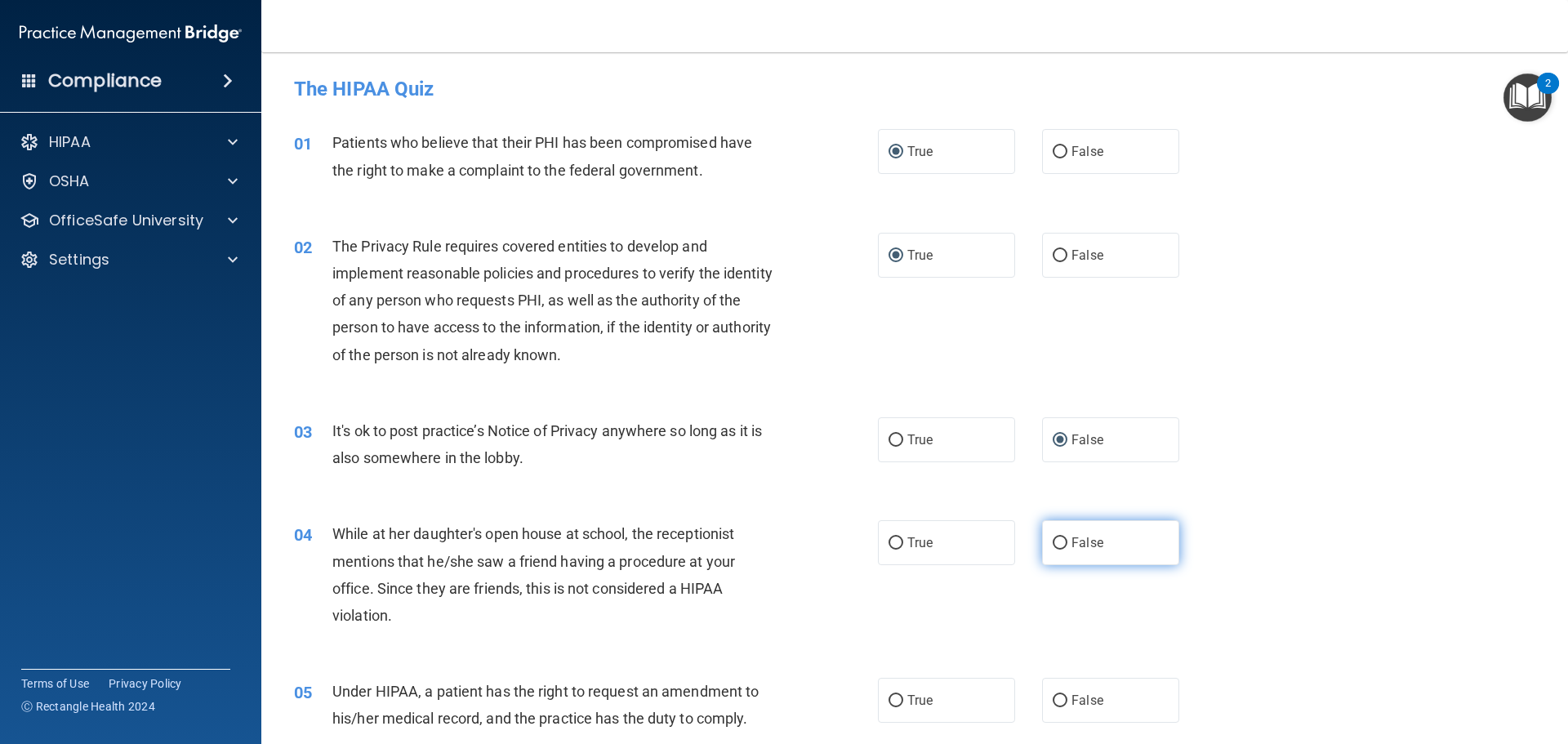
click at [1053, 543] on input "False" at bounding box center [1059, 544] width 14 height 12
radio input "true"
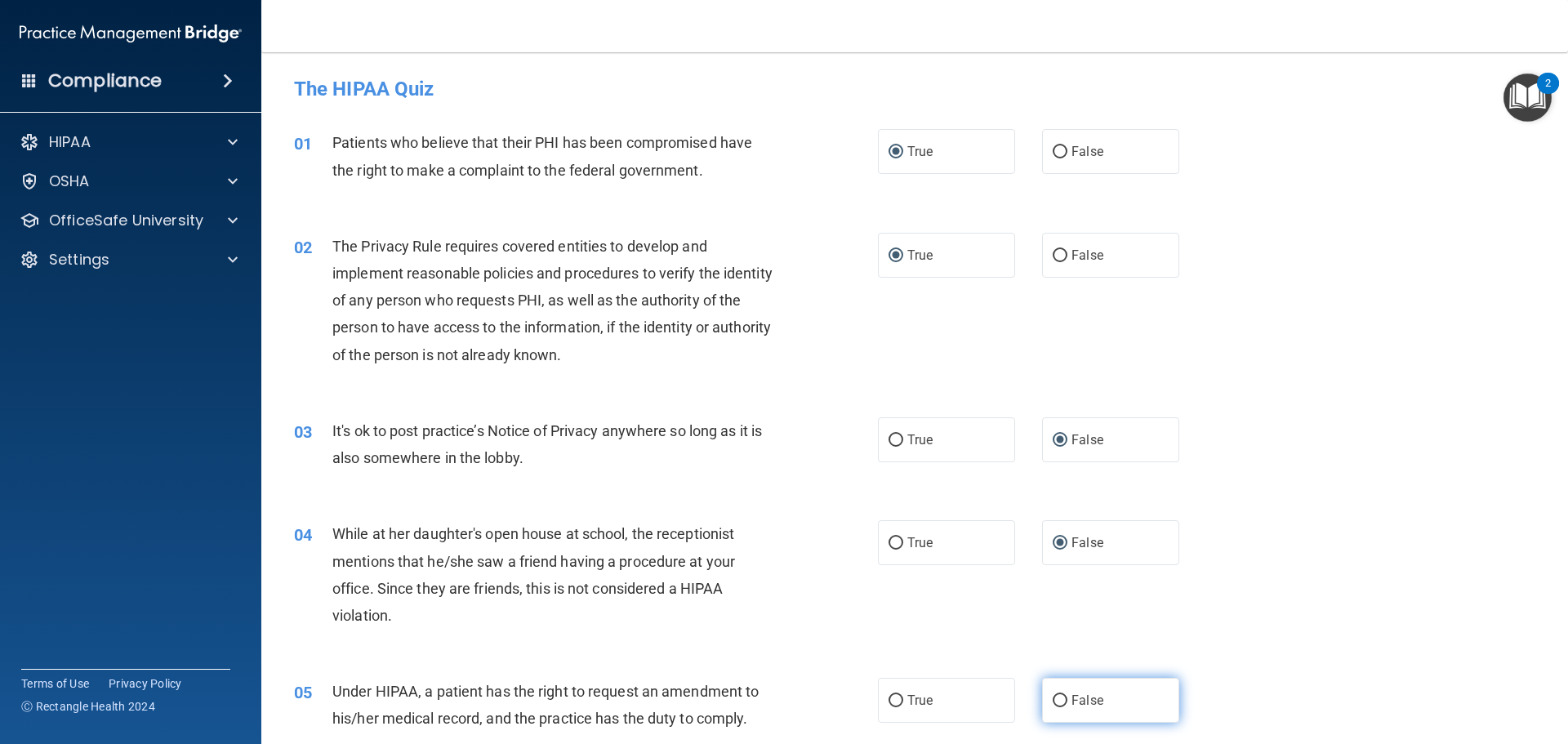
click at [1052, 677] on input "False" at bounding box center [1059, 701] width 14 height 12
radio input "true"
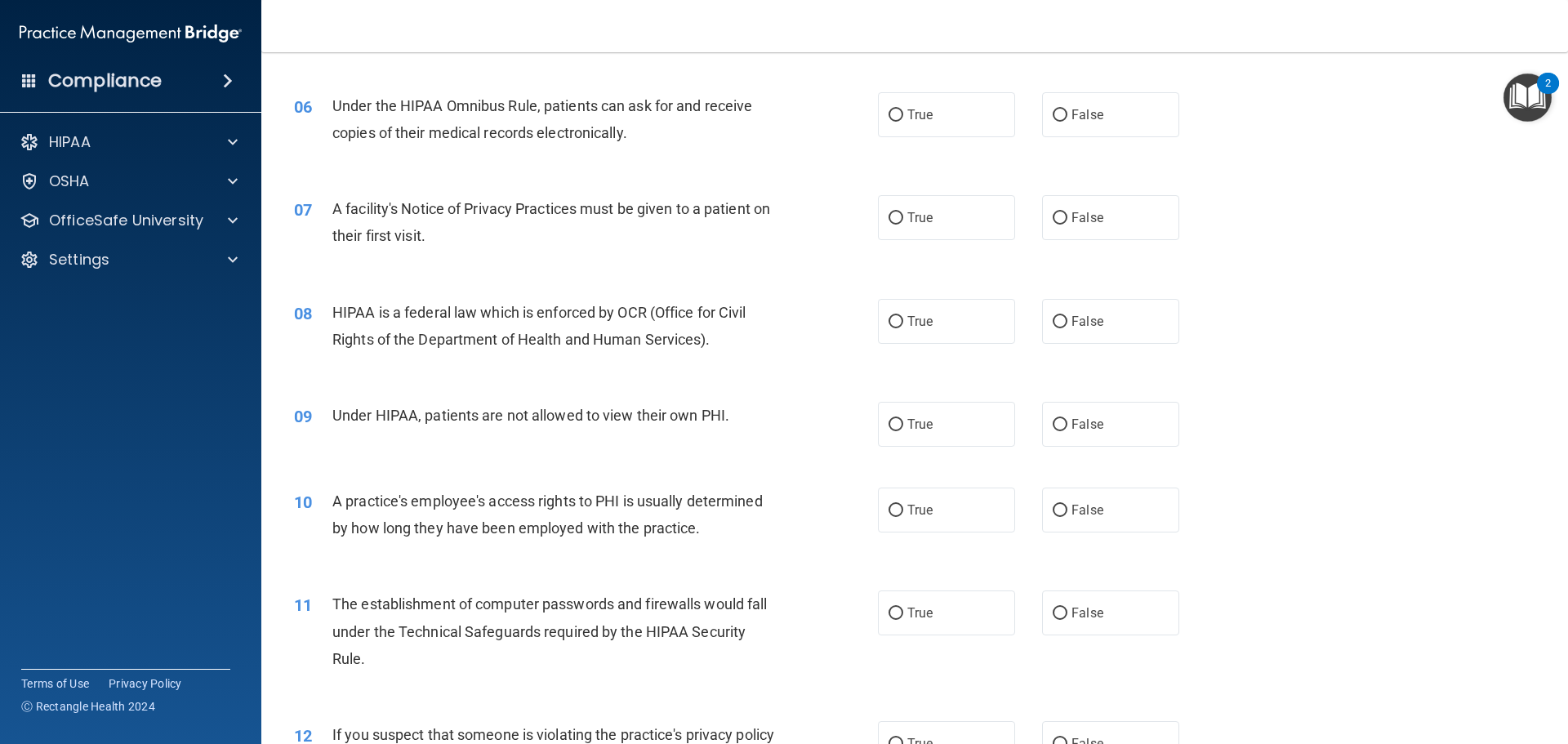
scroll to position [654, 0]
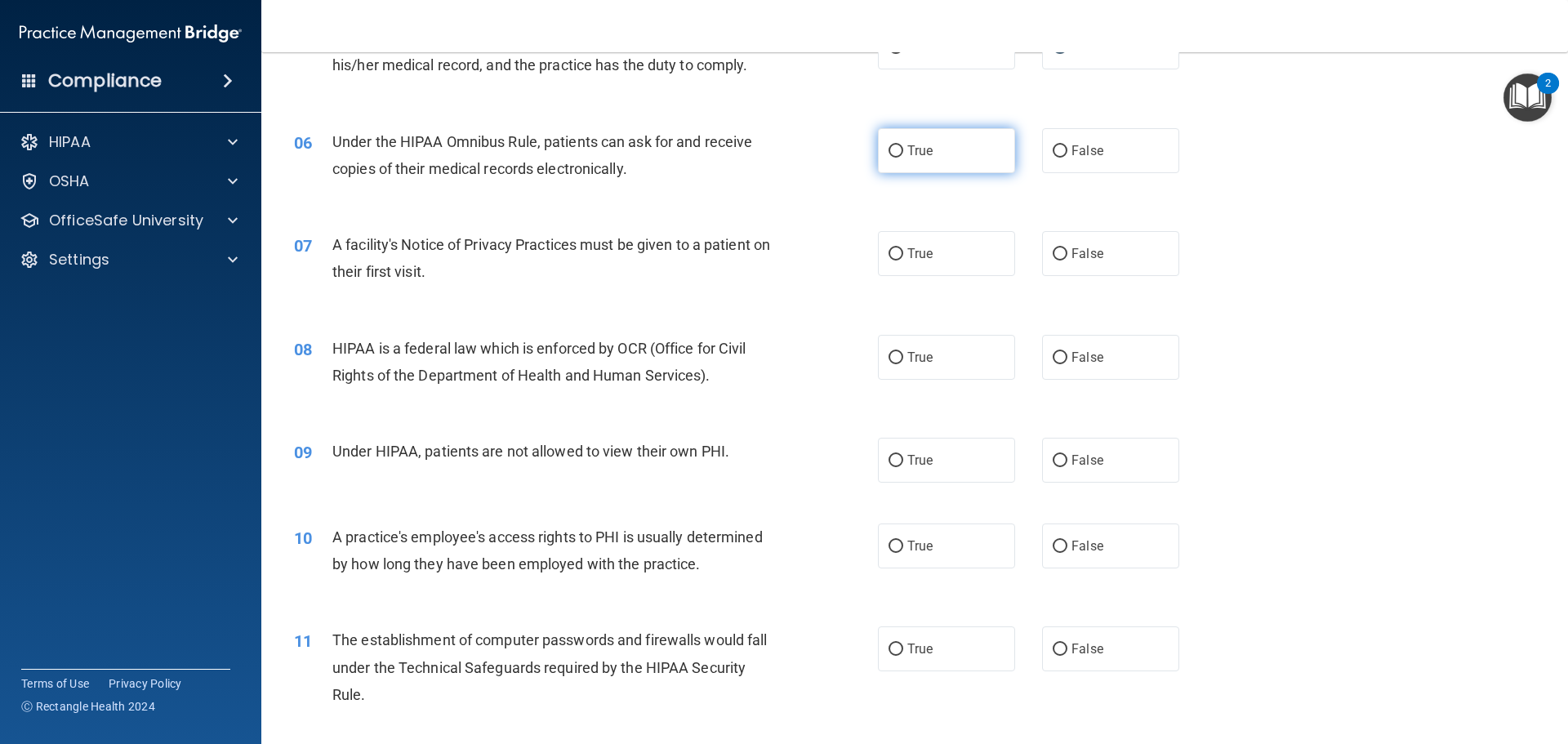
click at [891, 150] on input "True" at bounding box center [895, 152] width 14 height 12
radio input "true"
click at [892, 253] on input "True" at bounding box center [895, 255] width 14 height 12
radio input "true"
click at [889, 358] on input "True" at bounding box center [895, 358] width 14 height 12
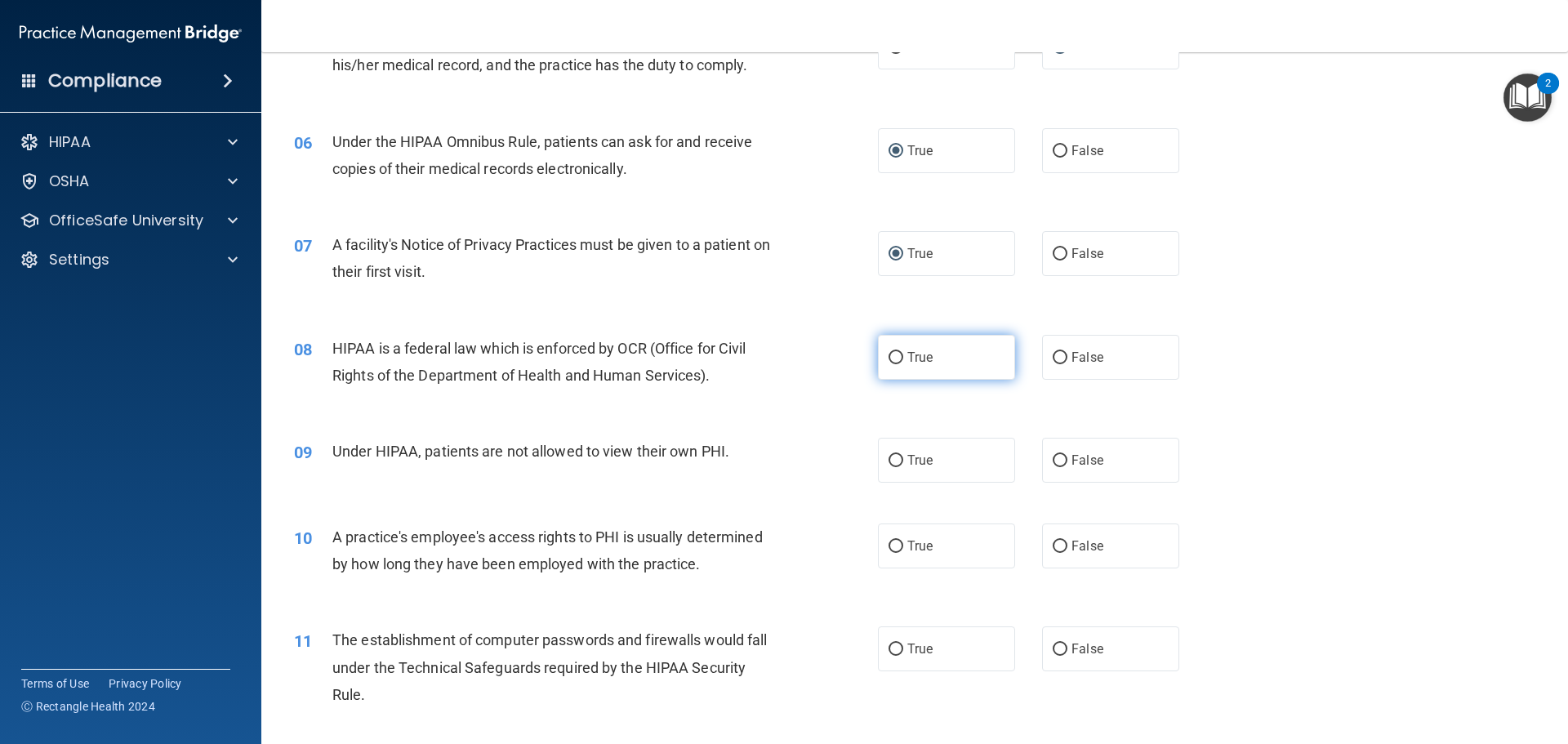
radio input "true"
click at [1052, 460] on input "False" at bounding box center [1059, 461] width 14 height 12
radio input "true"
click at [1052, 541] on input "False" at bounding box center [1059, 547] width 14 height 12
radio input "true"
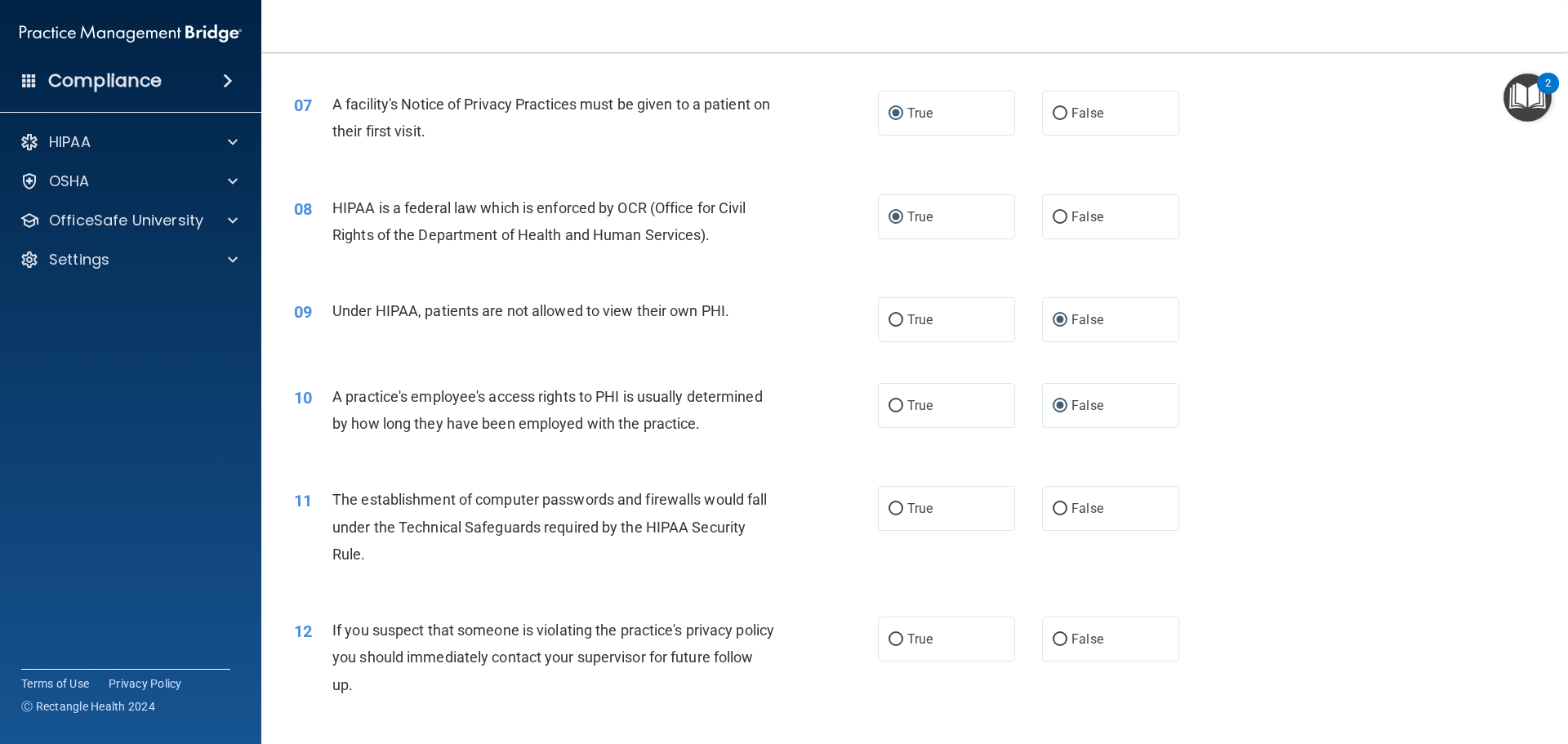
scroll to position [817, 0]
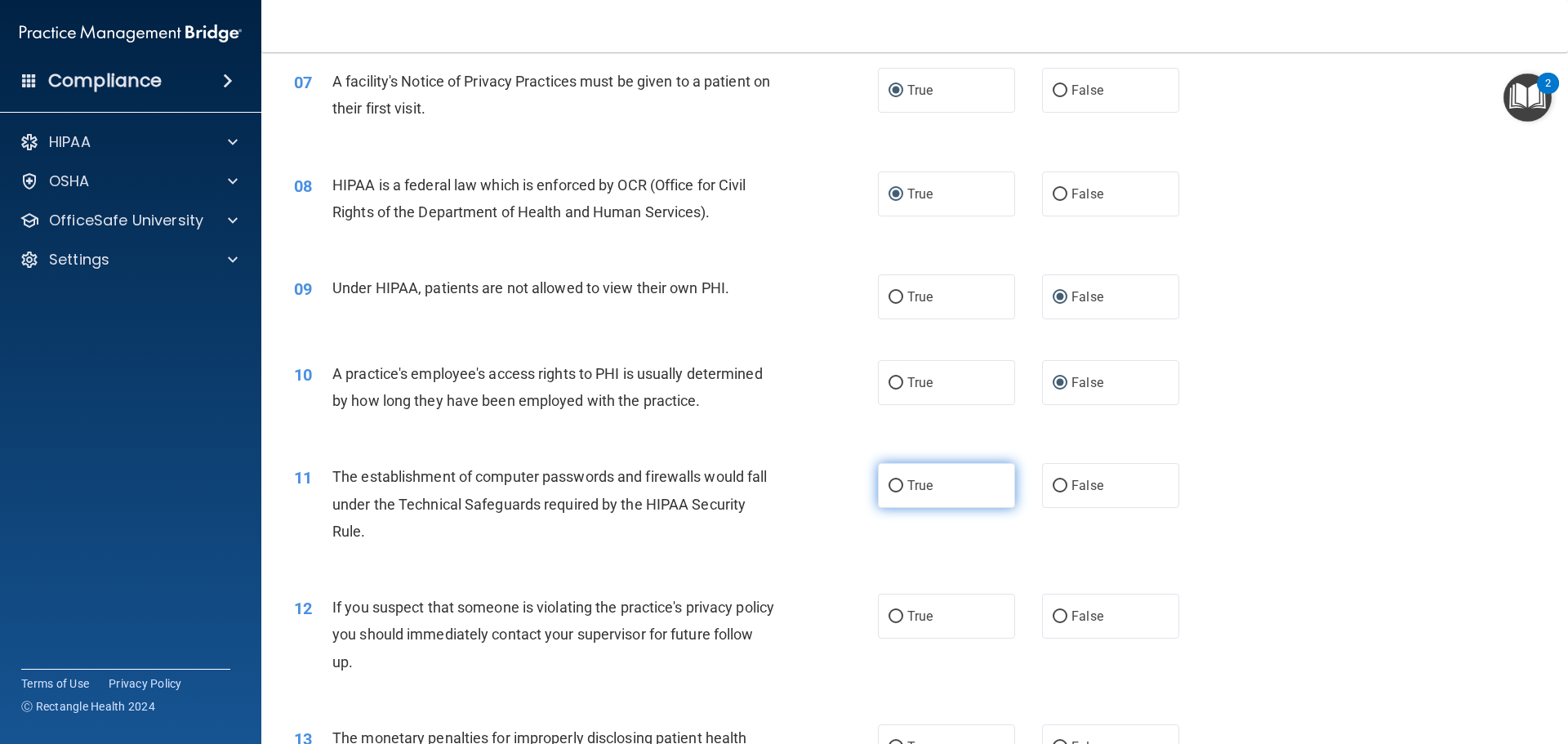
click at [889, 486] on input "True" at bounding box center [895, 486] width 14 height 12
radio input "true"
click at [892, 621] on input "True" at bounding box center [895, 617] width 14 height 12
radio input "true"
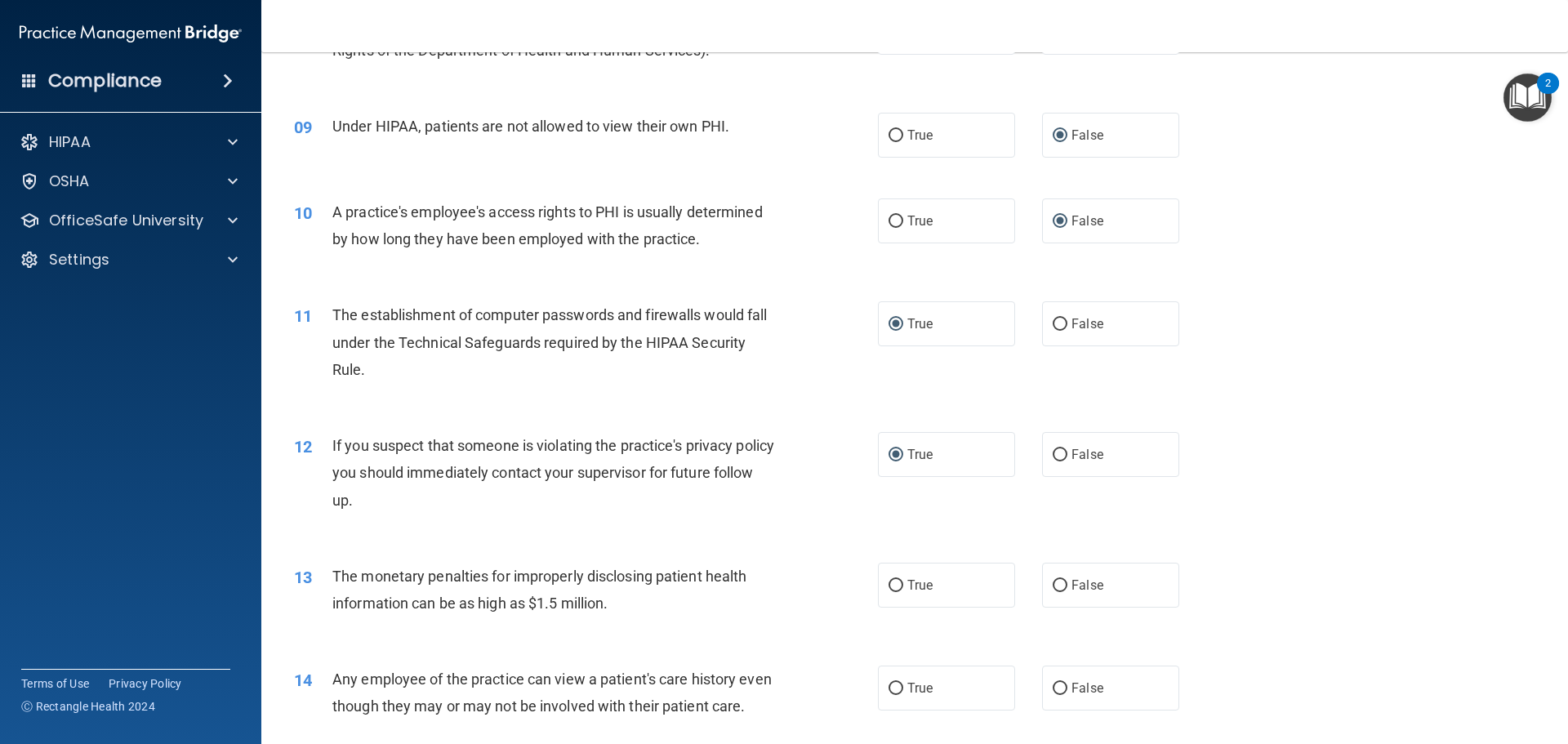
scroll to position [981, 0]
click at [890, 585] on input "True" at bounding box center [895, 585] width 14 height 12
radio input "true"
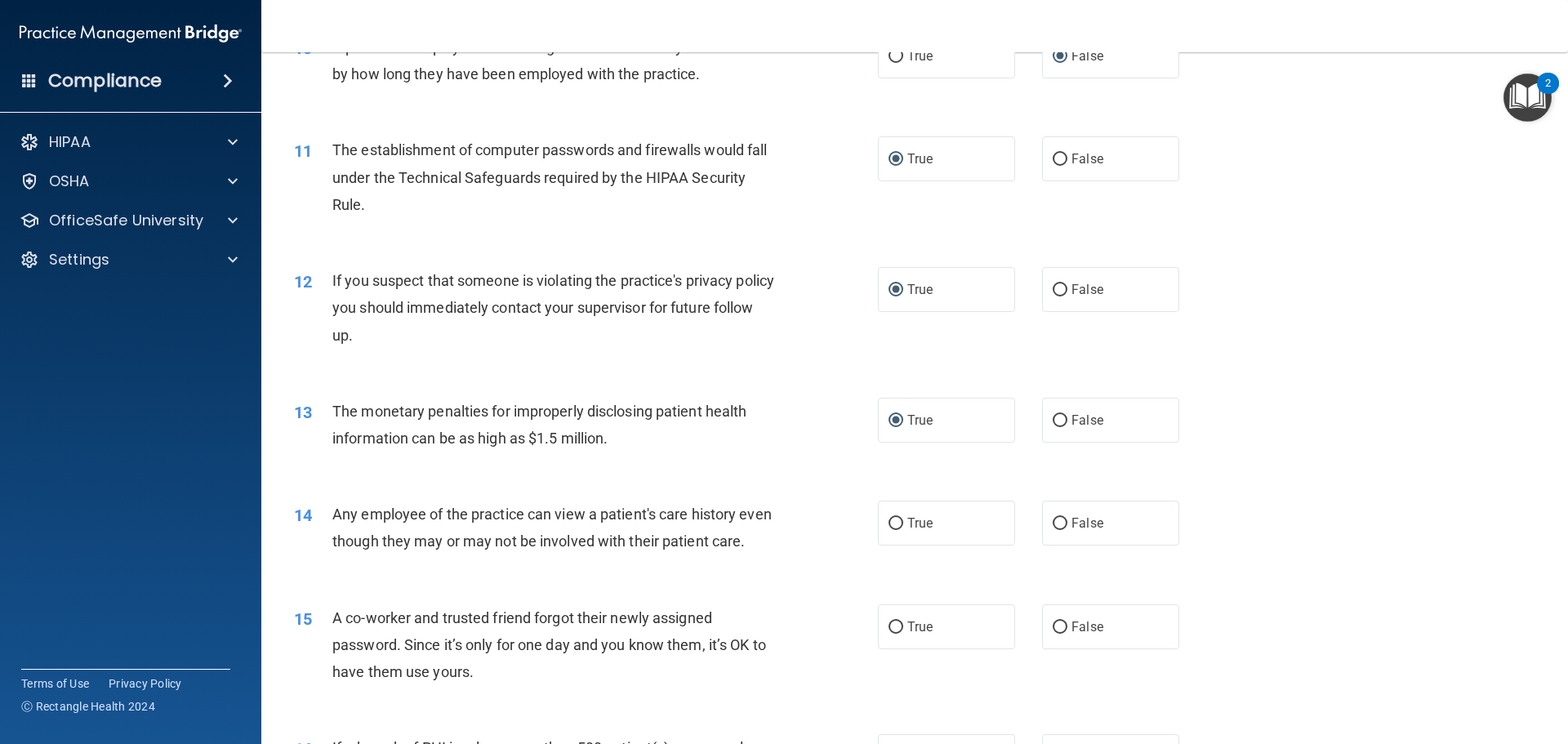
scroll to position [1226, 0]
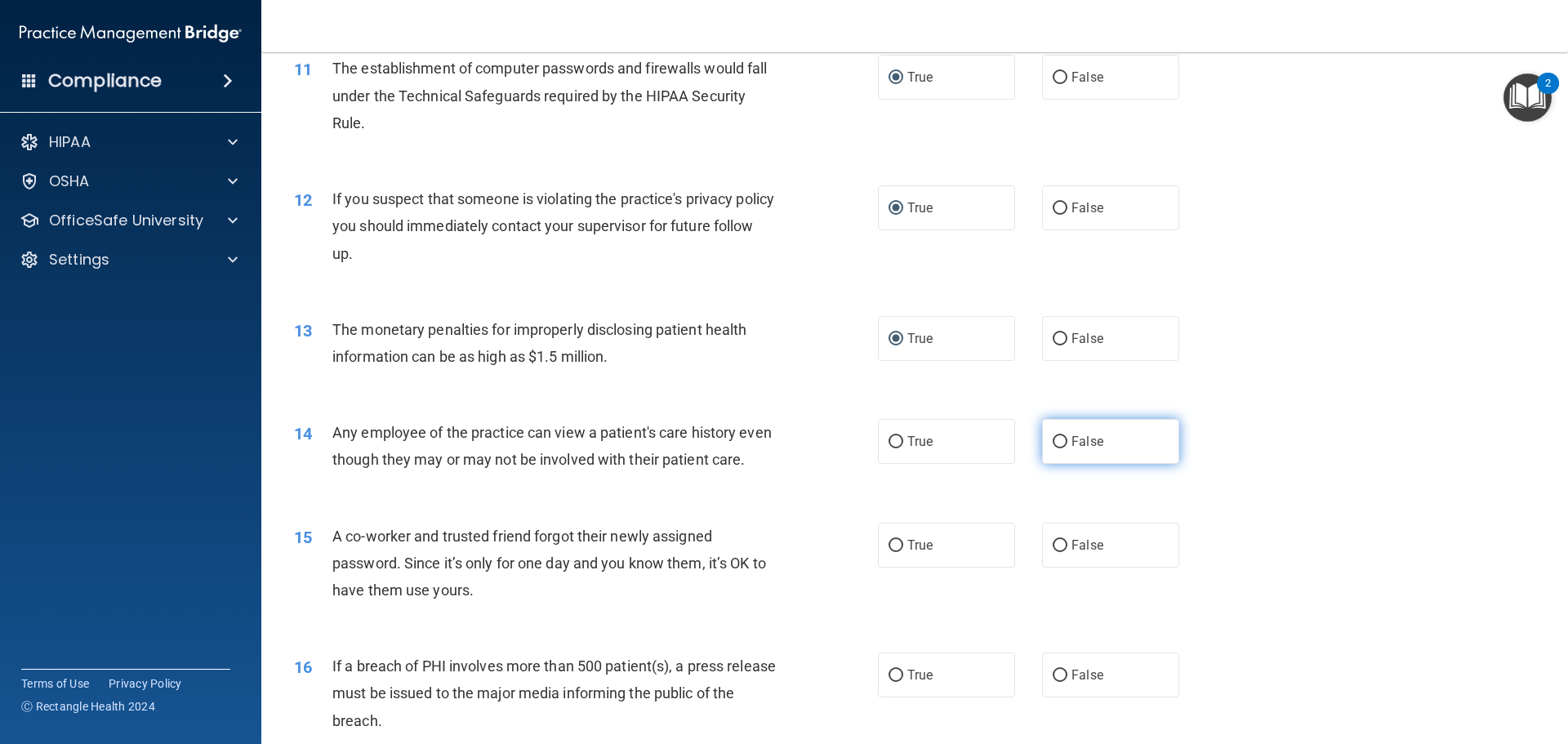
click at [1057, 438] on input "False" at bounding box center [1059, 443] width 14 height 12
radio input "true"
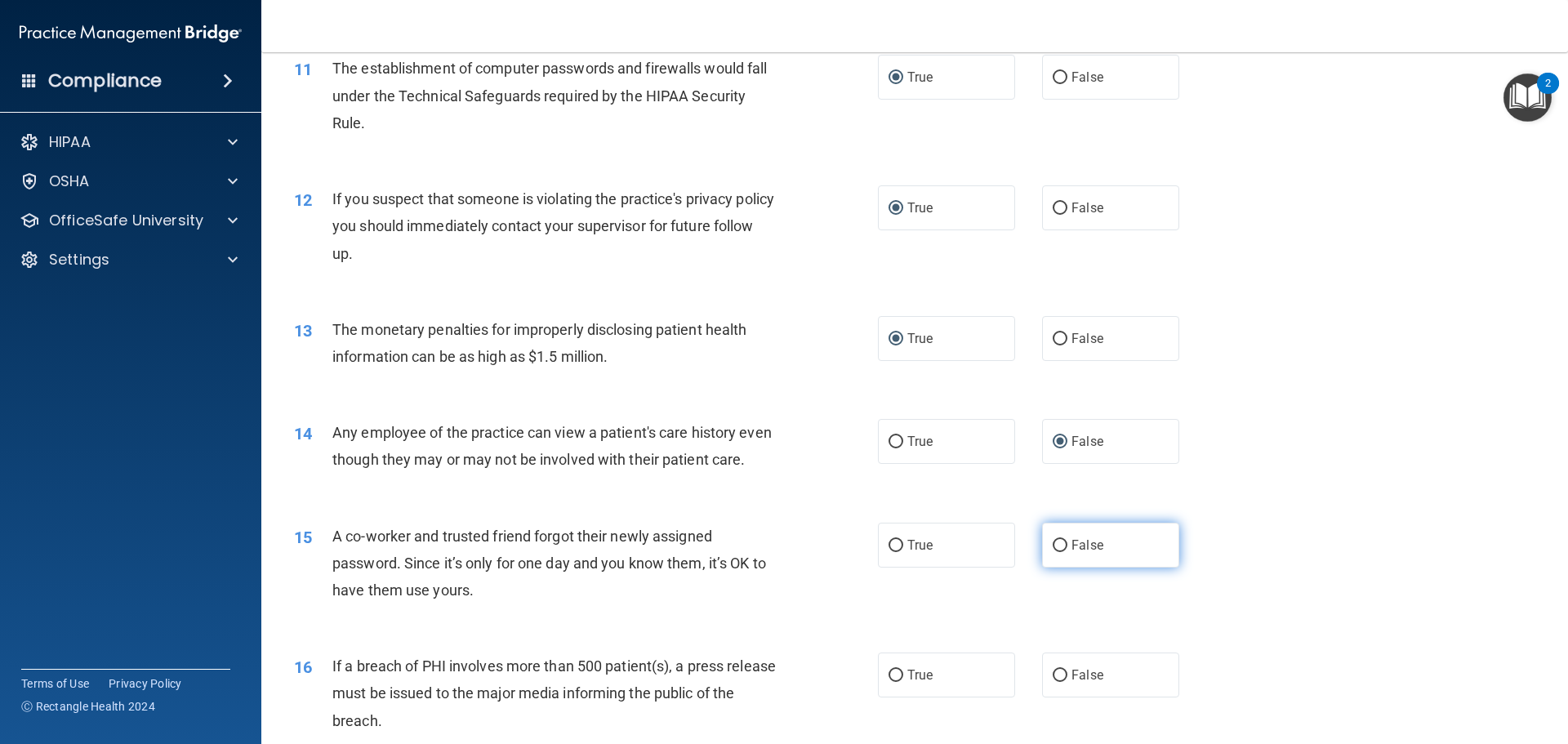
click at [1052, 552] on input "False" at bounding box center [1059, 546] width 14 height 12
radio input "true"
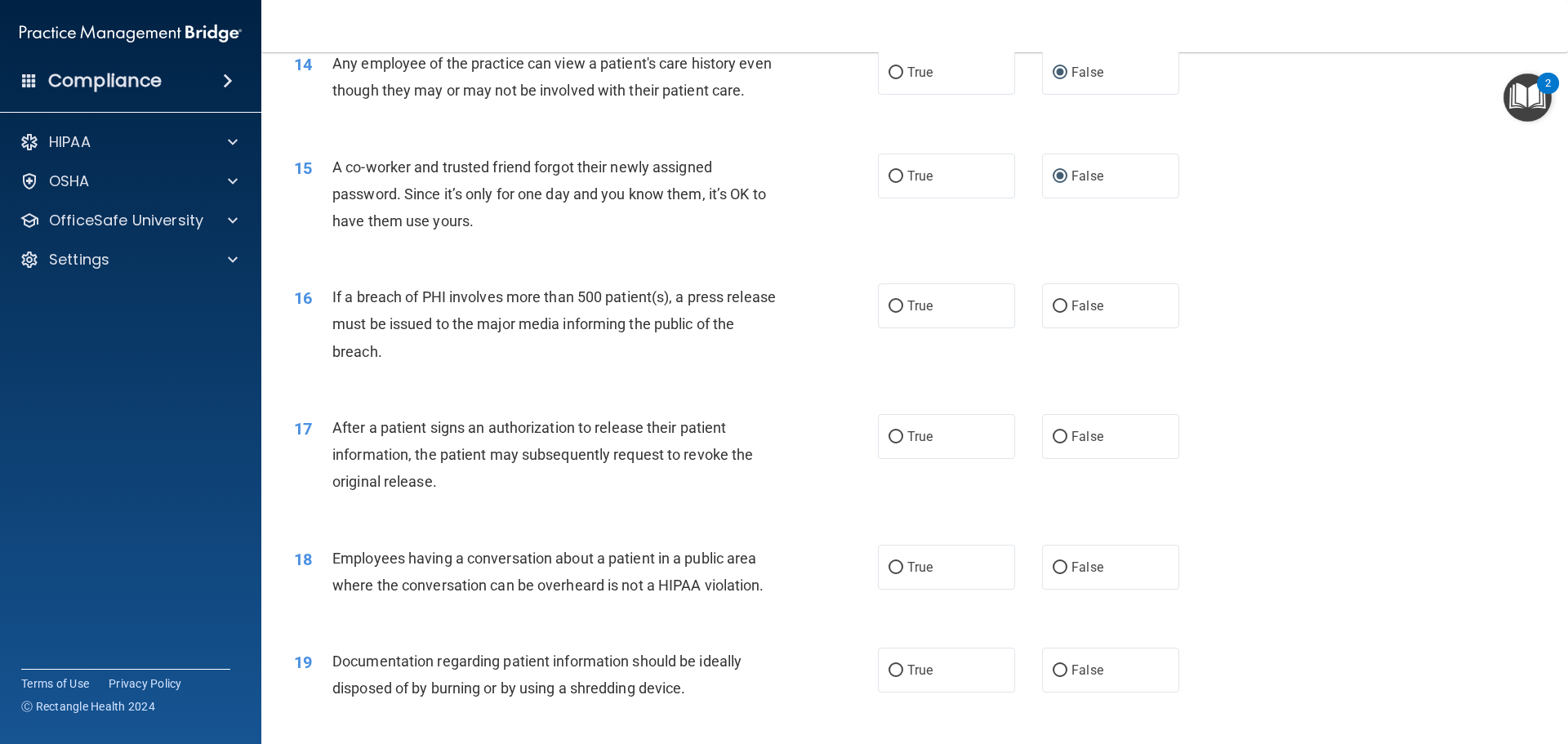
scroll to position [1634, 0]
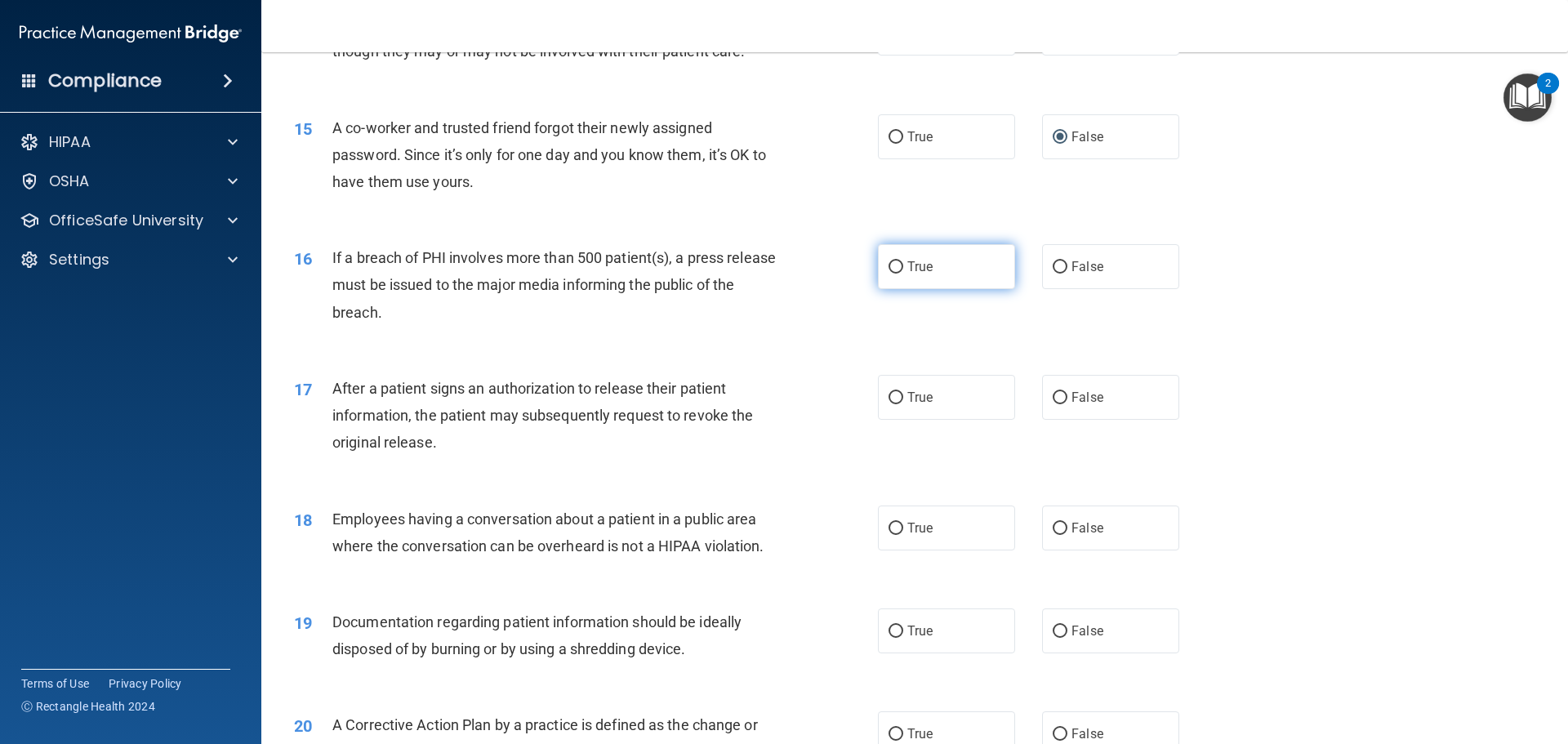
click at [888, 274] on input "True" at bounding box center [895, 267] width 14 height 12
radio input "true"
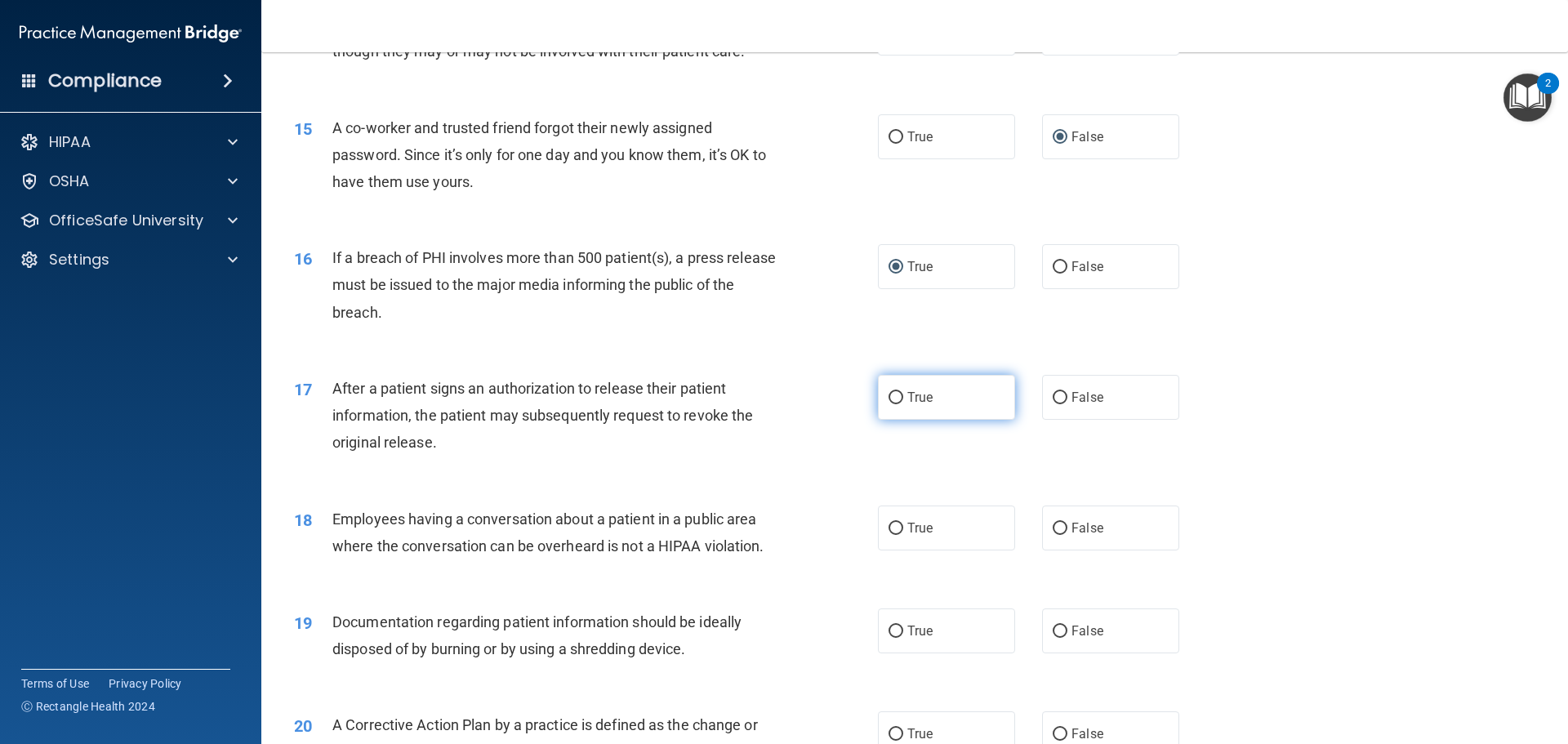
click at [888, 404] on input "True" at bounding box center [895, 398] width 14 height 12
radio input "true"
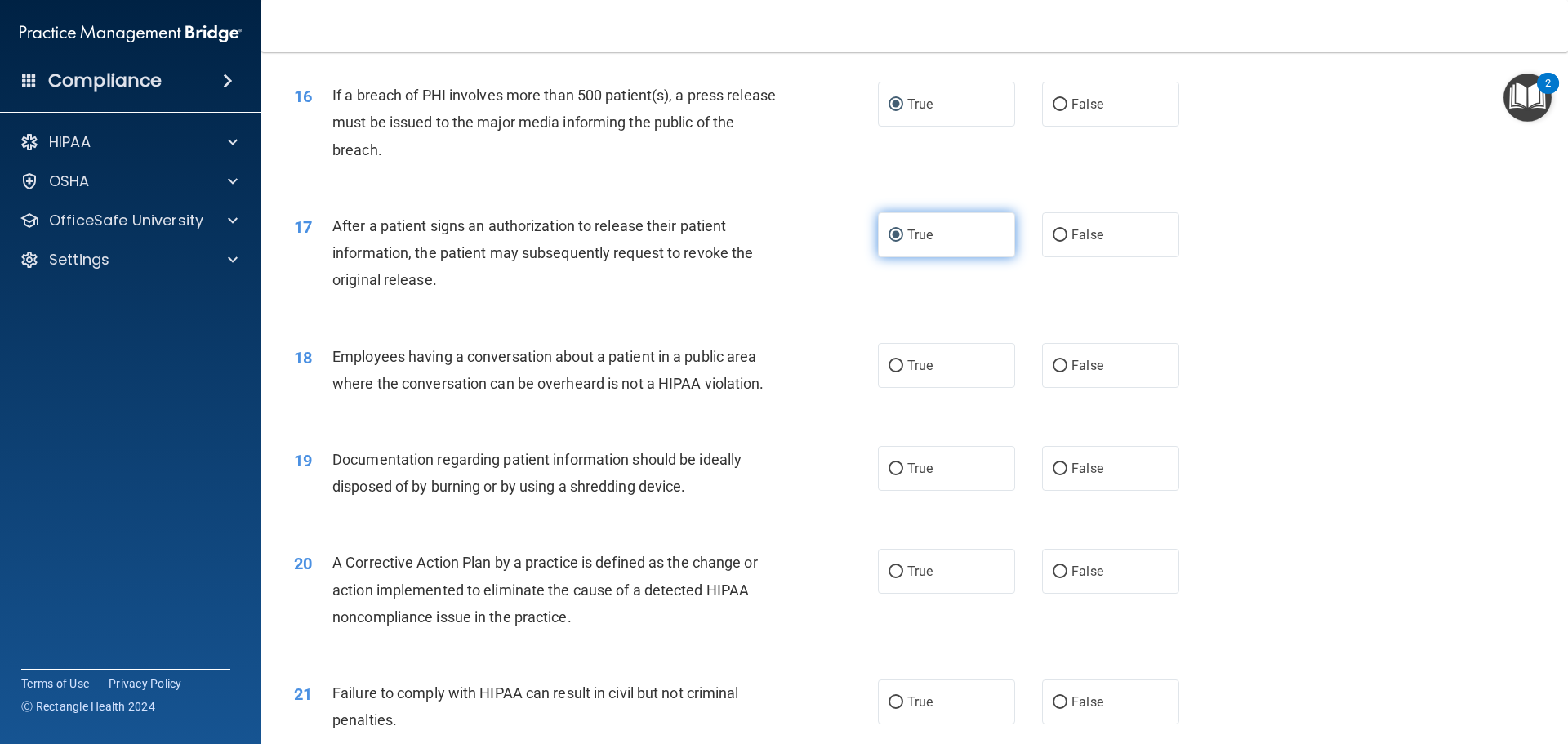
scroll to position [1798, 0]
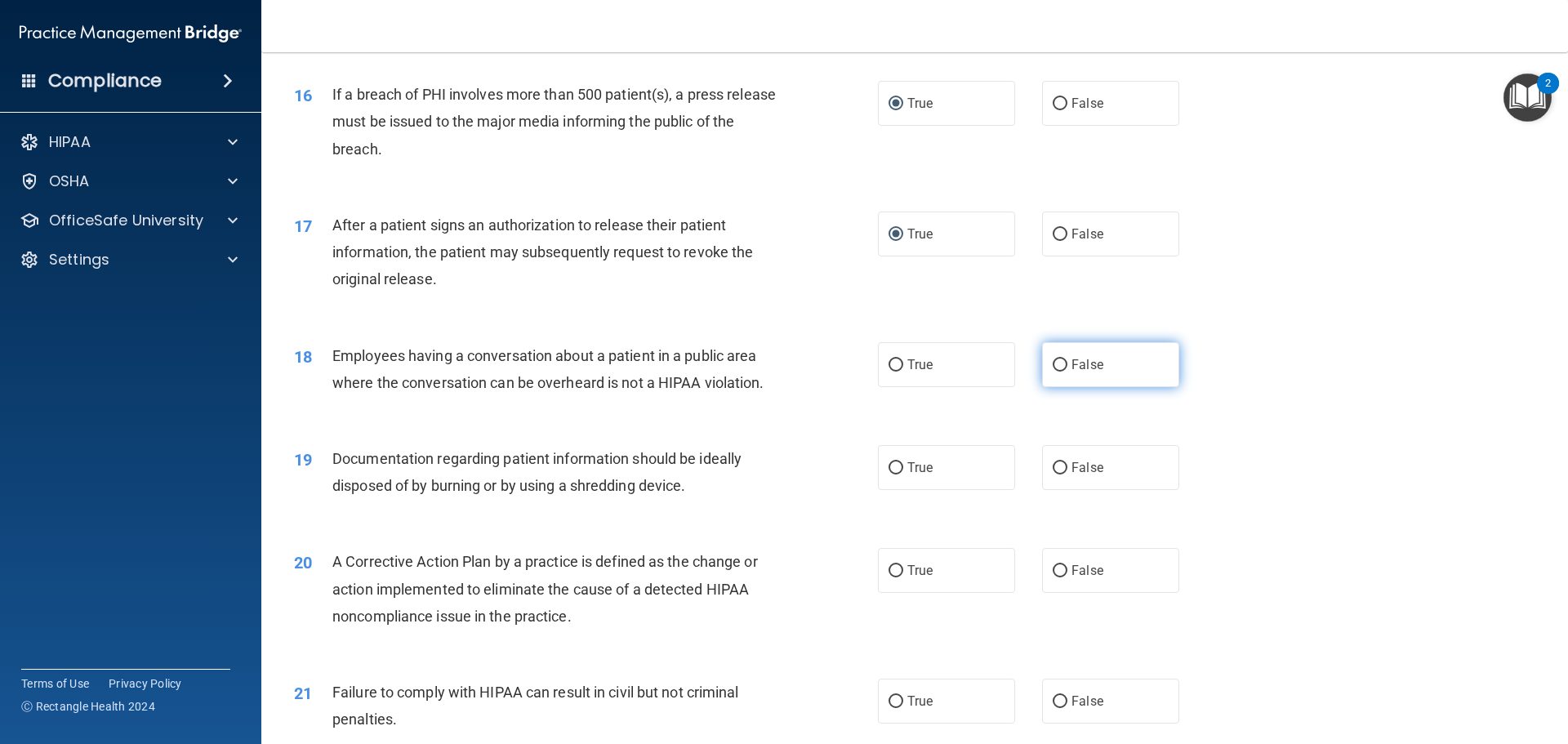
click at [1052, 372] on input "False" at bounding box center [1059, 365] width 14 height 12
radio input "true"
click at [892, 475] on input "True" at bounding box center [895, 468] width 14 height 12
radio input "true"
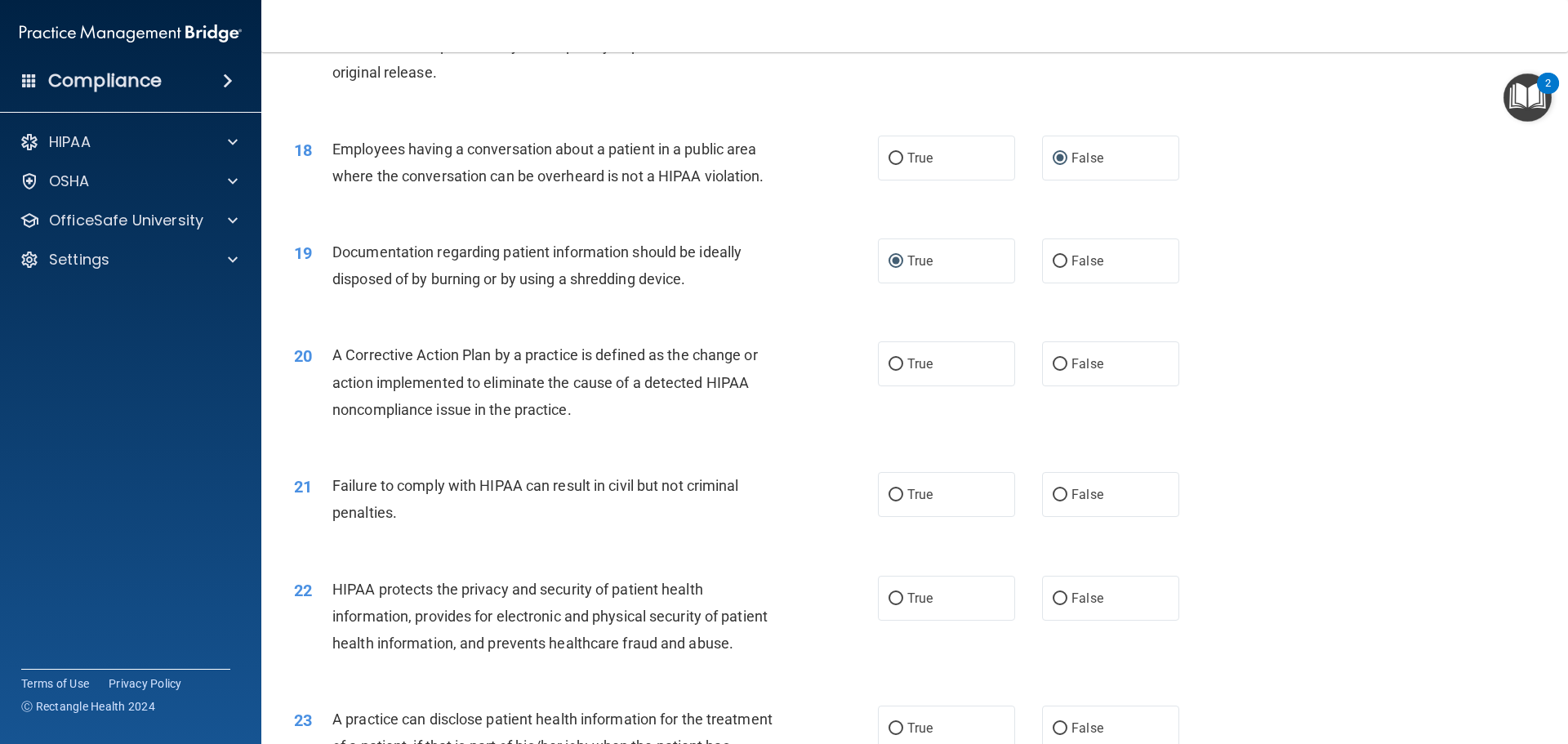
scroll to position [2043, 0]
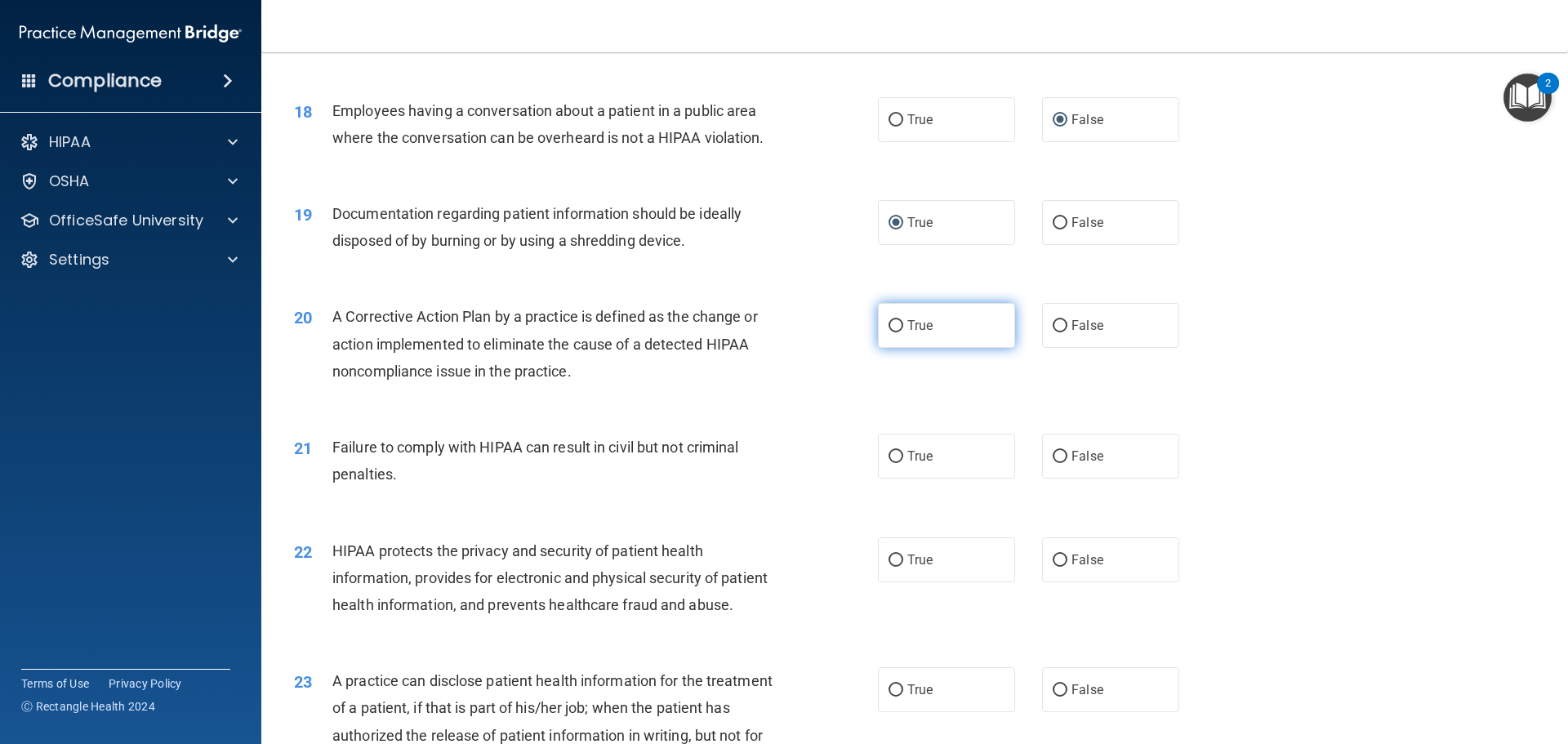
click at [896, 333] on input "True" at bounding box center [895, 326] width 14 height 12
radio input "true"
click at [1056, 463] on input "False" at bounding box center [1059, 457] width 14 height 12
radio input "true"
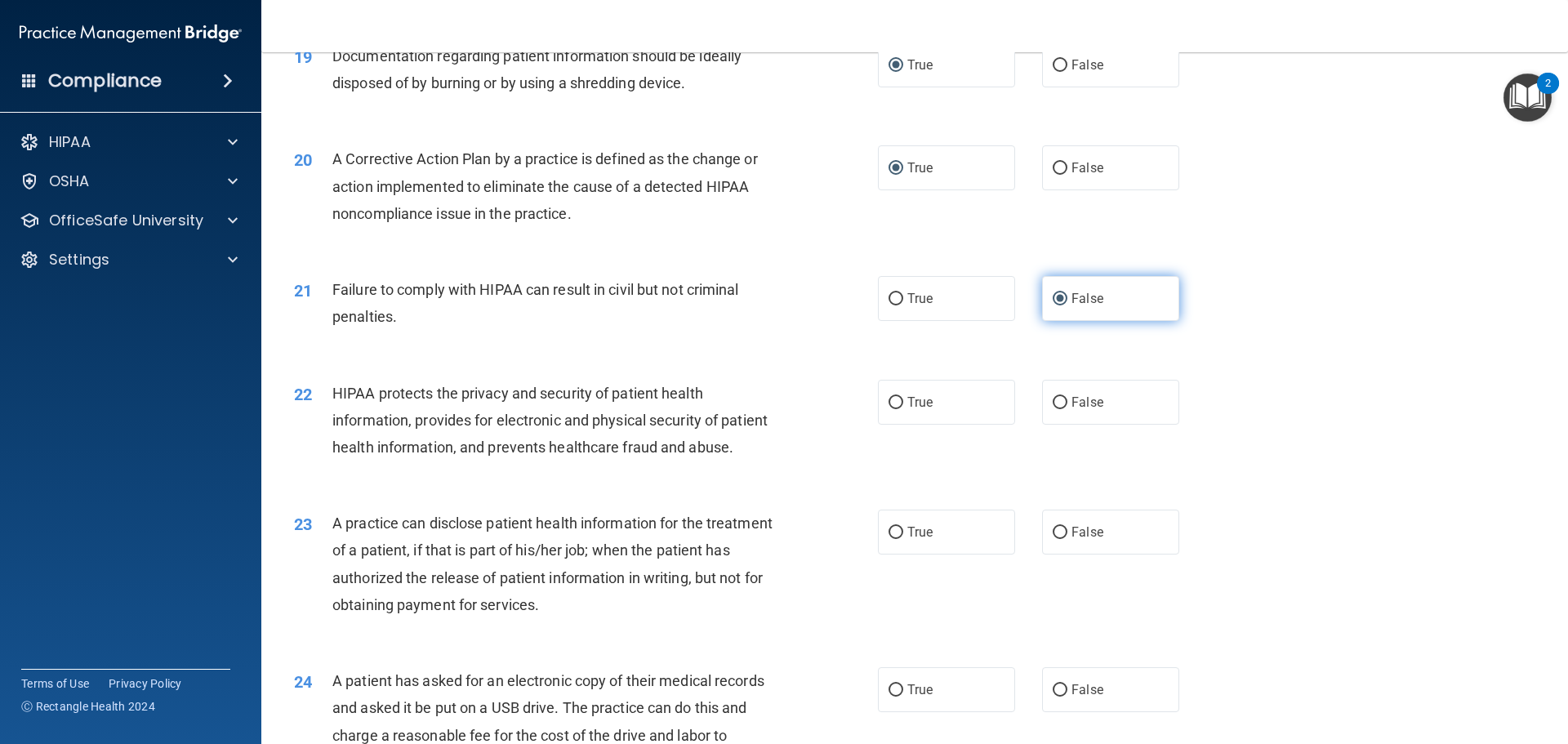
scroll to position [2206, 0]
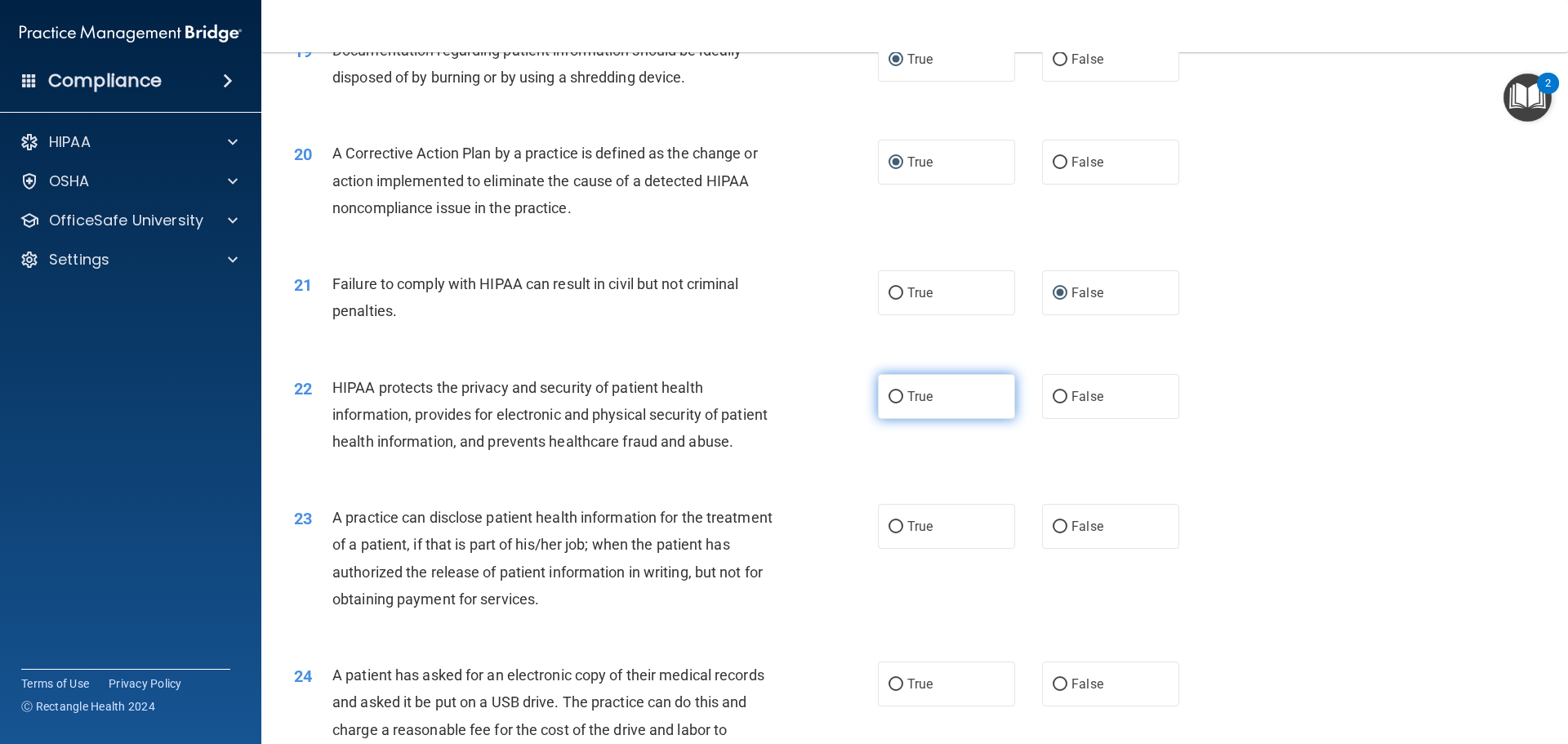
drag, startPoint x: 890, startPoint y: 424, endPoint x: 898, endPoint y: 430, distance: 10.0
click at [892, 403] on input "True" at bounding box center [895, 398] width 14 height 12
radio input "true"
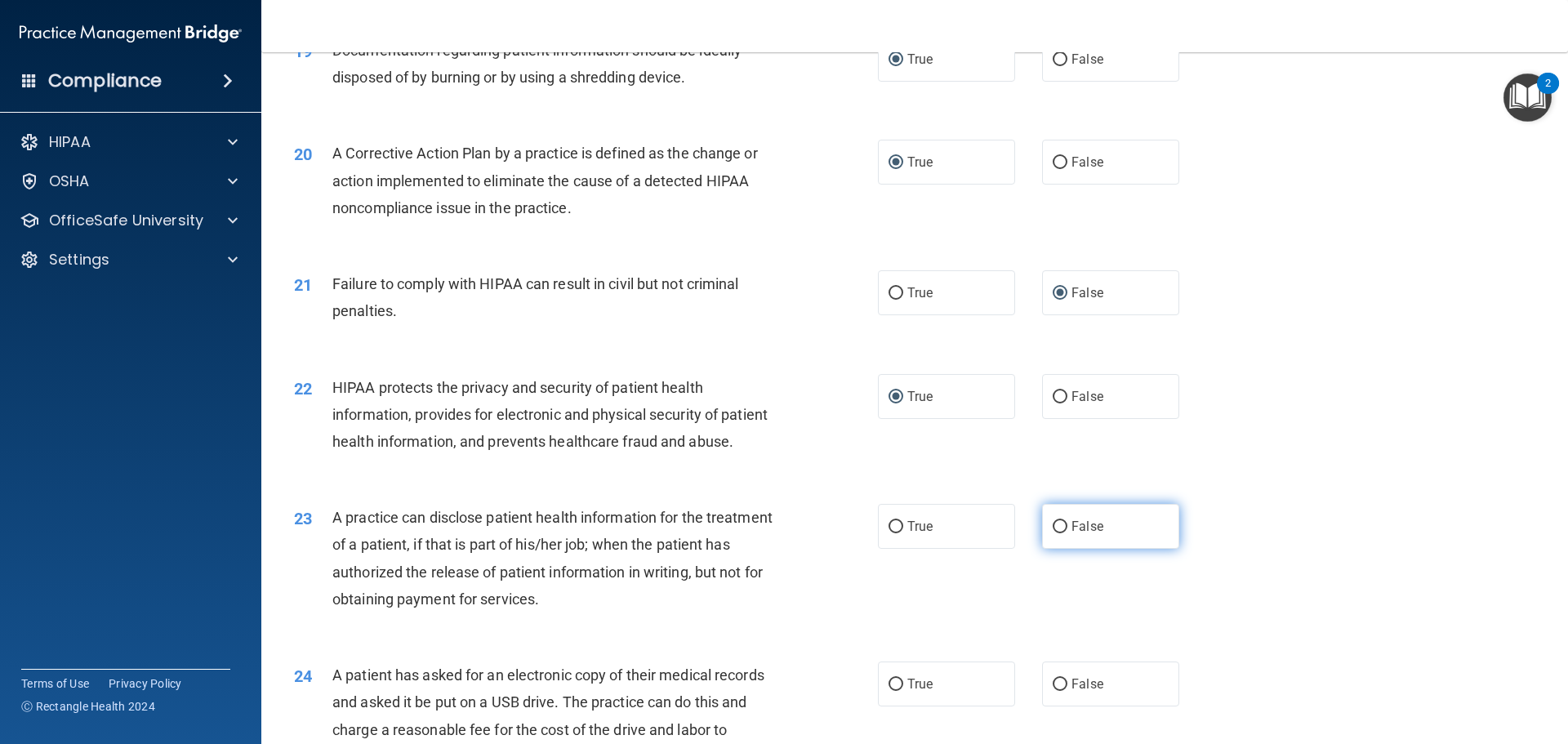
click at [1054, 534] on input "False" at bounding box center [1059, 527] width 14 height 12
radio input "true"
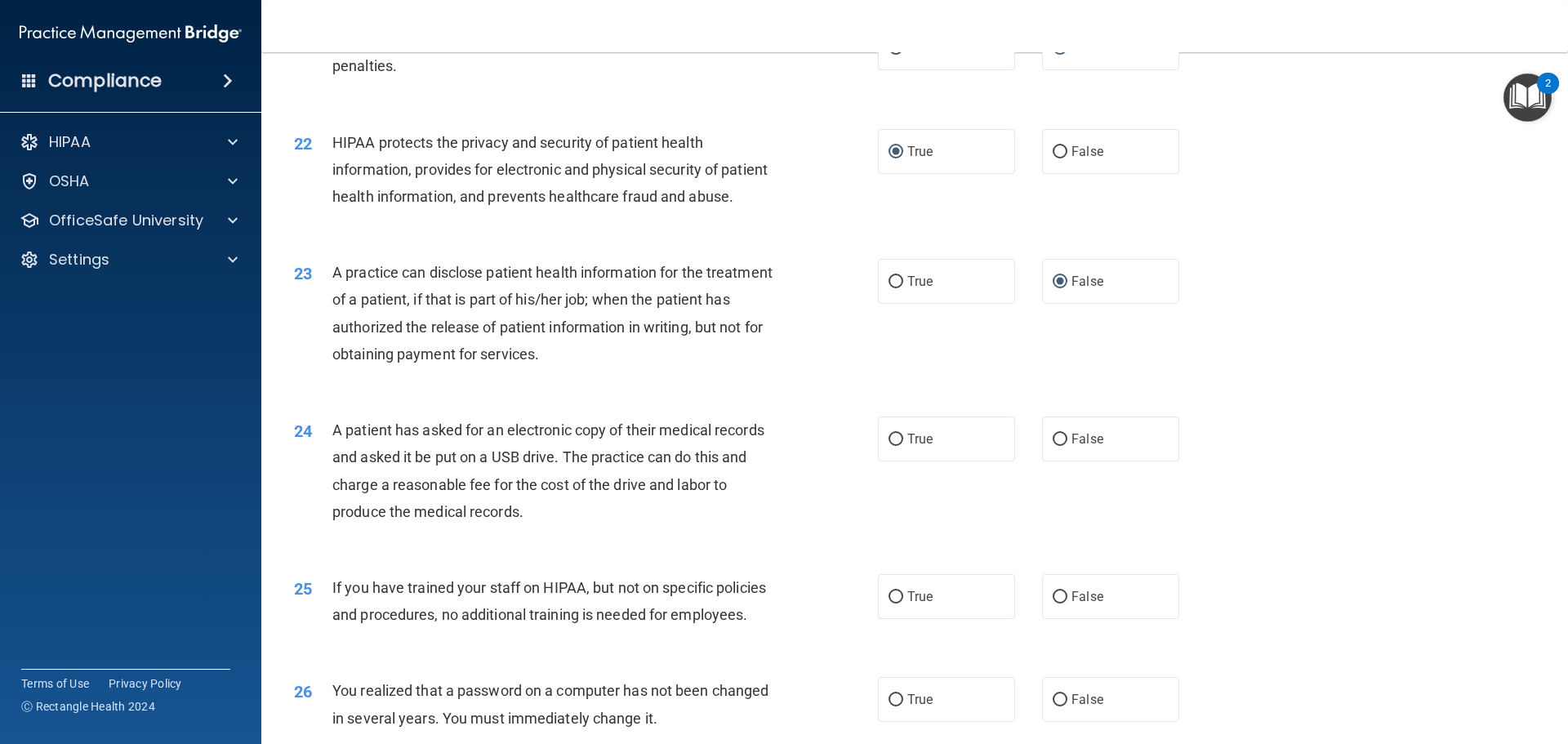
scroll to position [2533, 0]
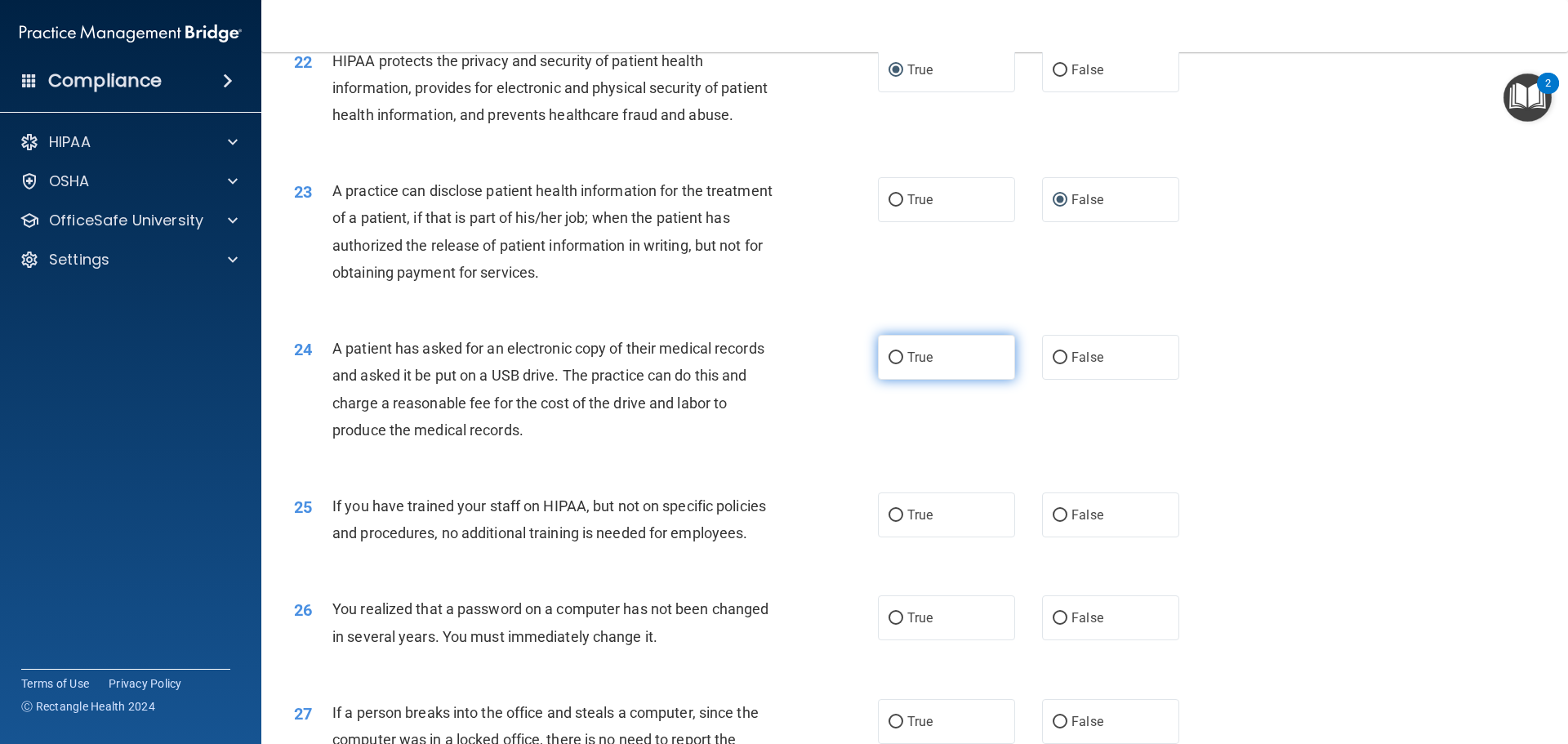
click at [896, 364] on input "True" at bounding box center [895, 358] width 14 height 12
radio input "true"
click at [1071, 523] on span "False" at bounding box center [1086, 515] width 31 height 15
click at [1064, 522] on input "False" at bounding box center [1059, 516] width 14 height 12
radio input "true"
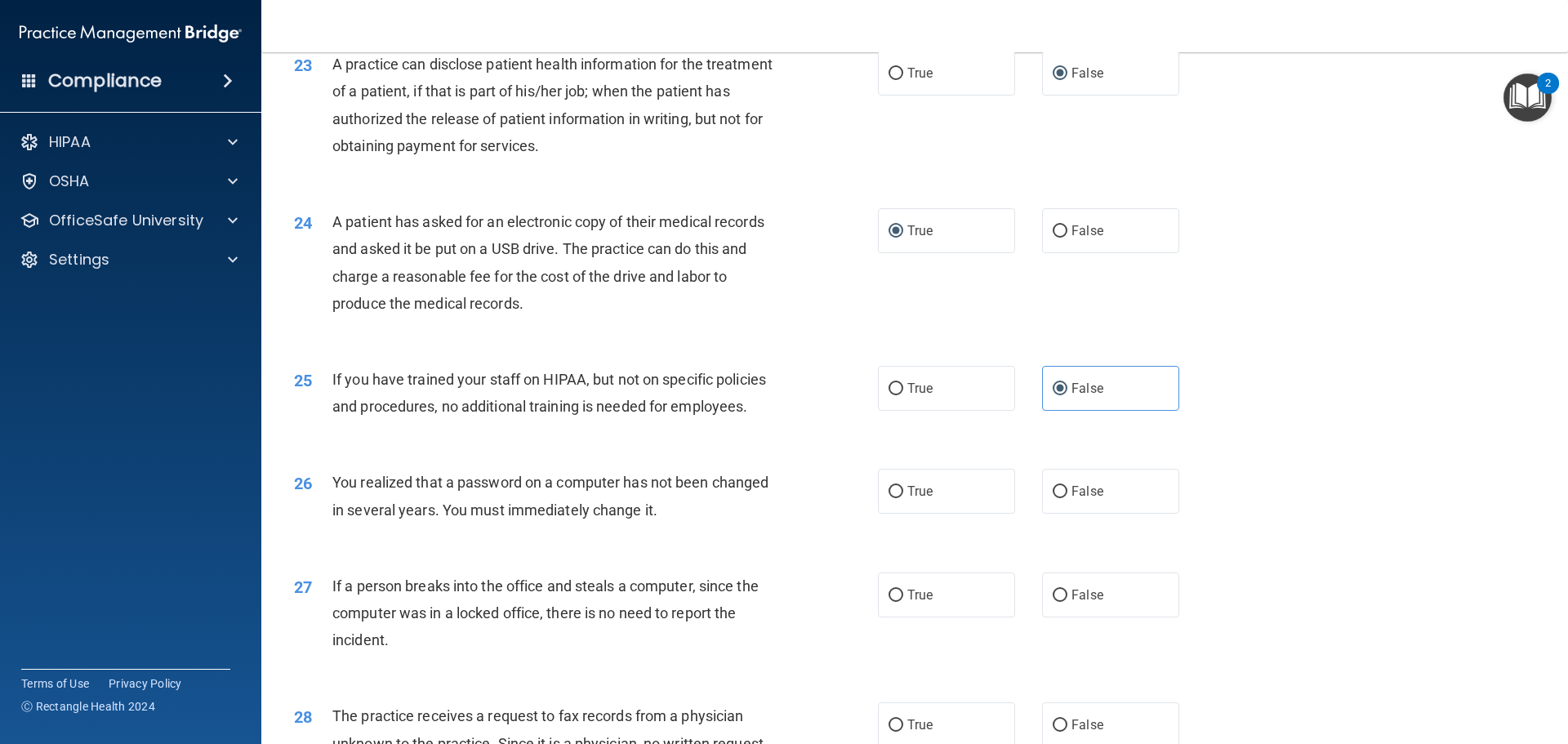
scroll to position [2697, 0]
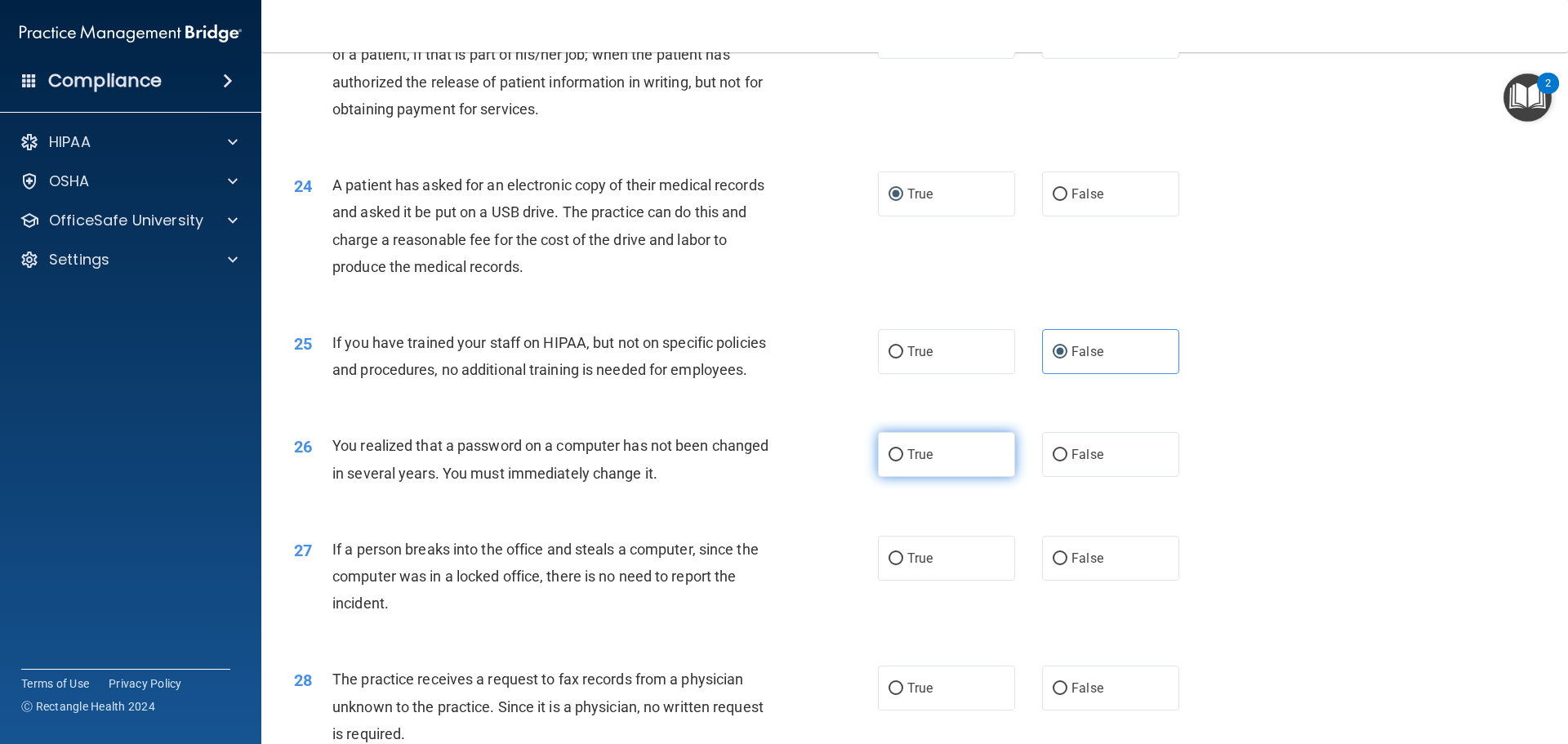
click at [897, 461] on input "True" at bounding box center [895, 455] width 14 height 12
radio input "true"
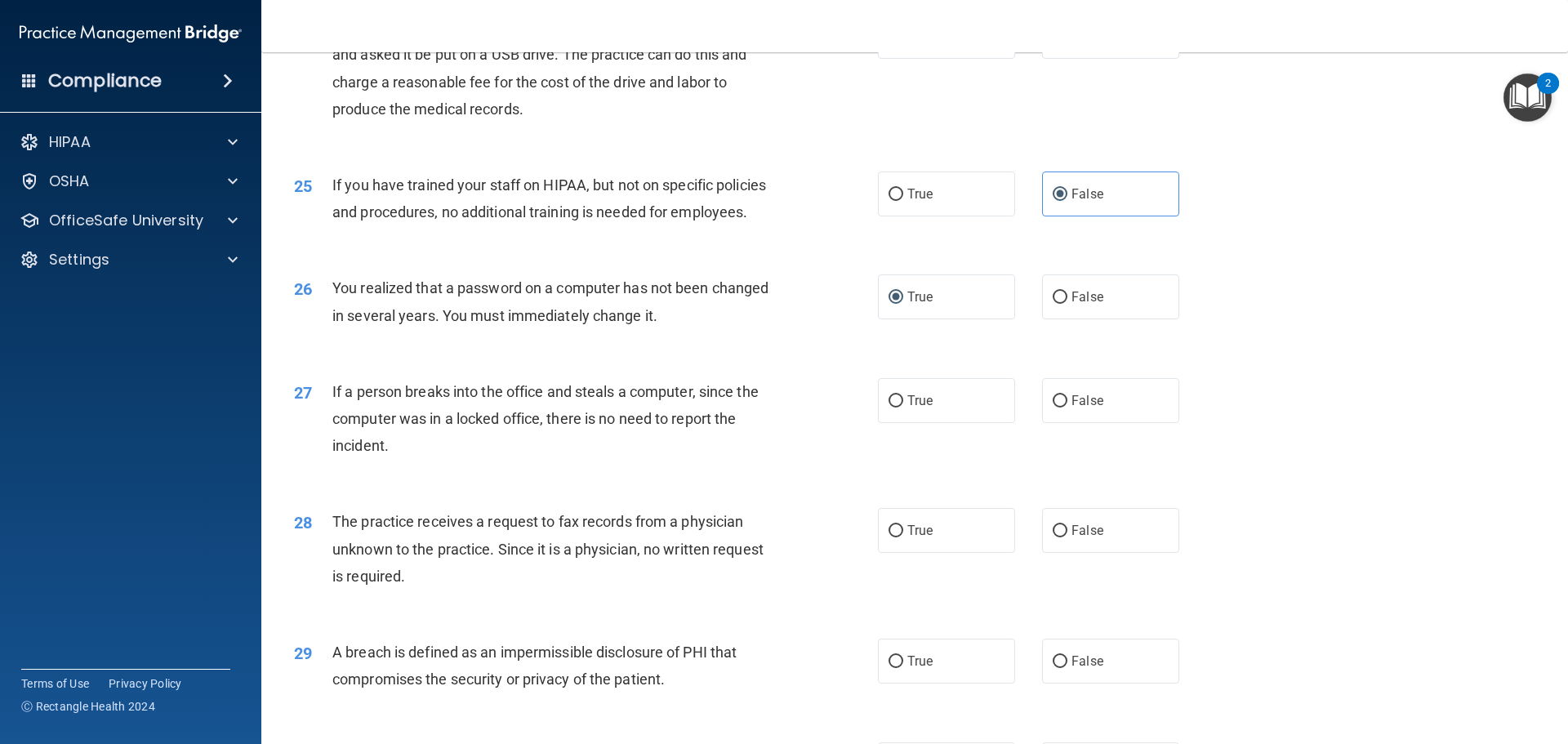
scroll to position [2860, 0]
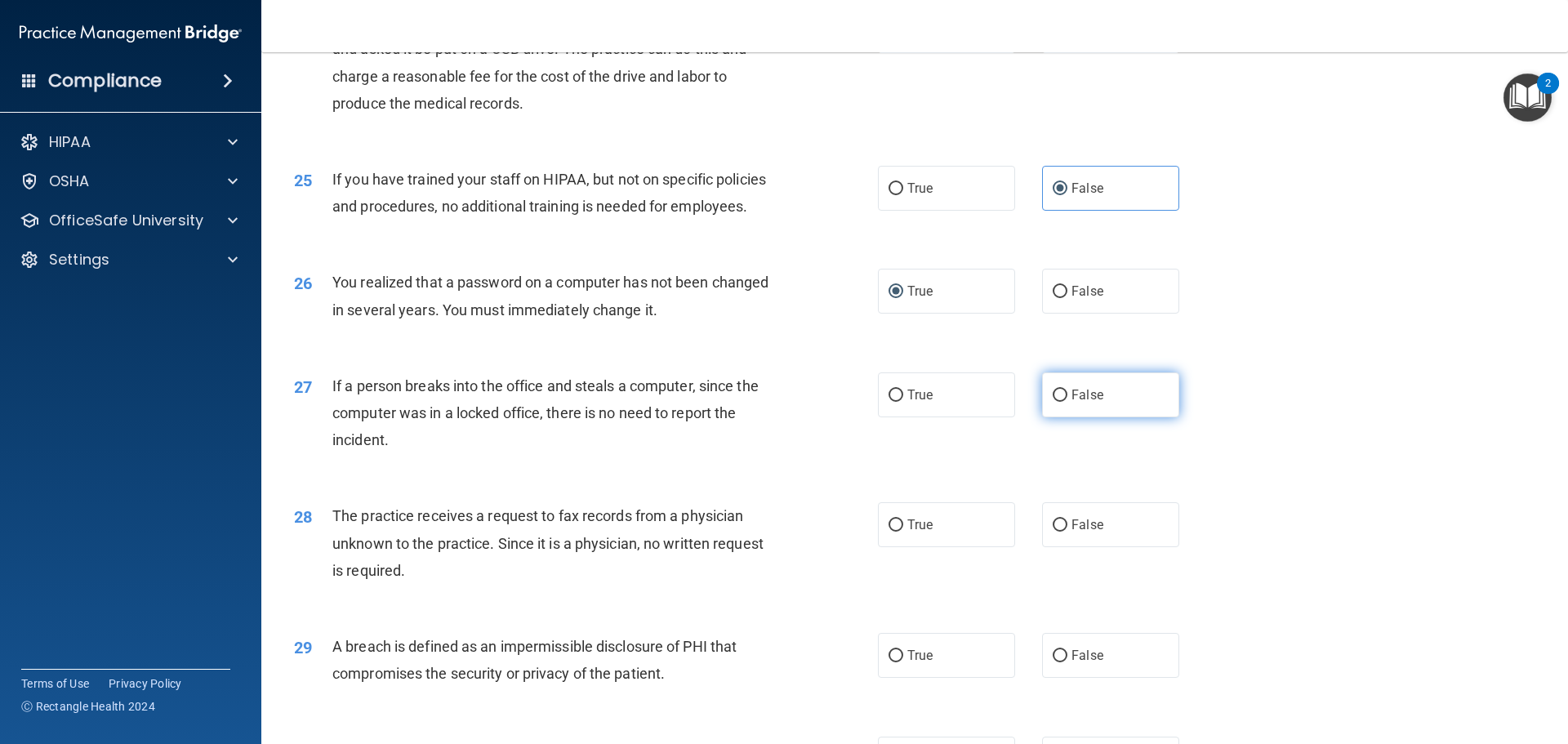
click at [1054, 402] on input "False" at bounding box center [1059, 396] width 14 height 12
radio input "true"
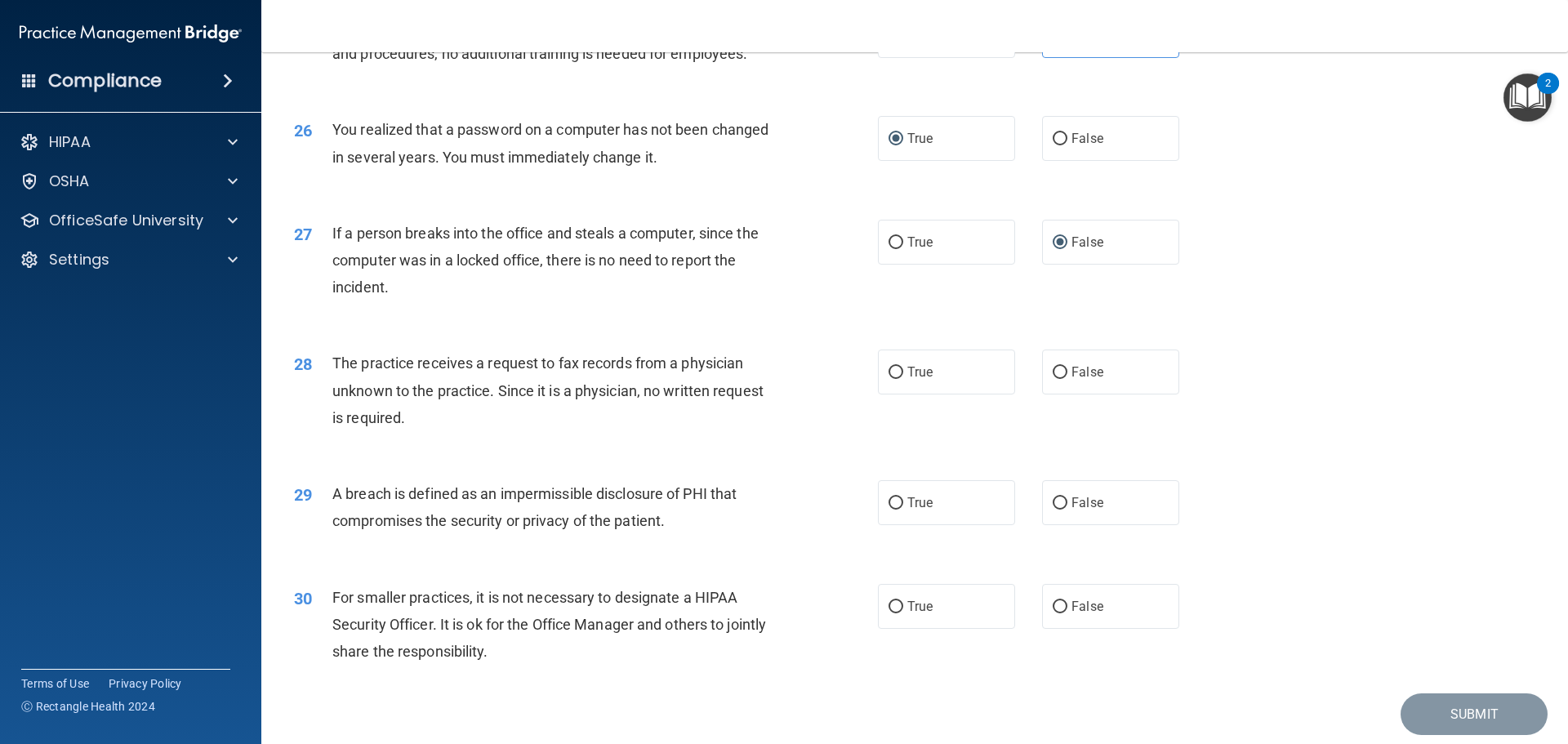
scroll to position [3024, 0]
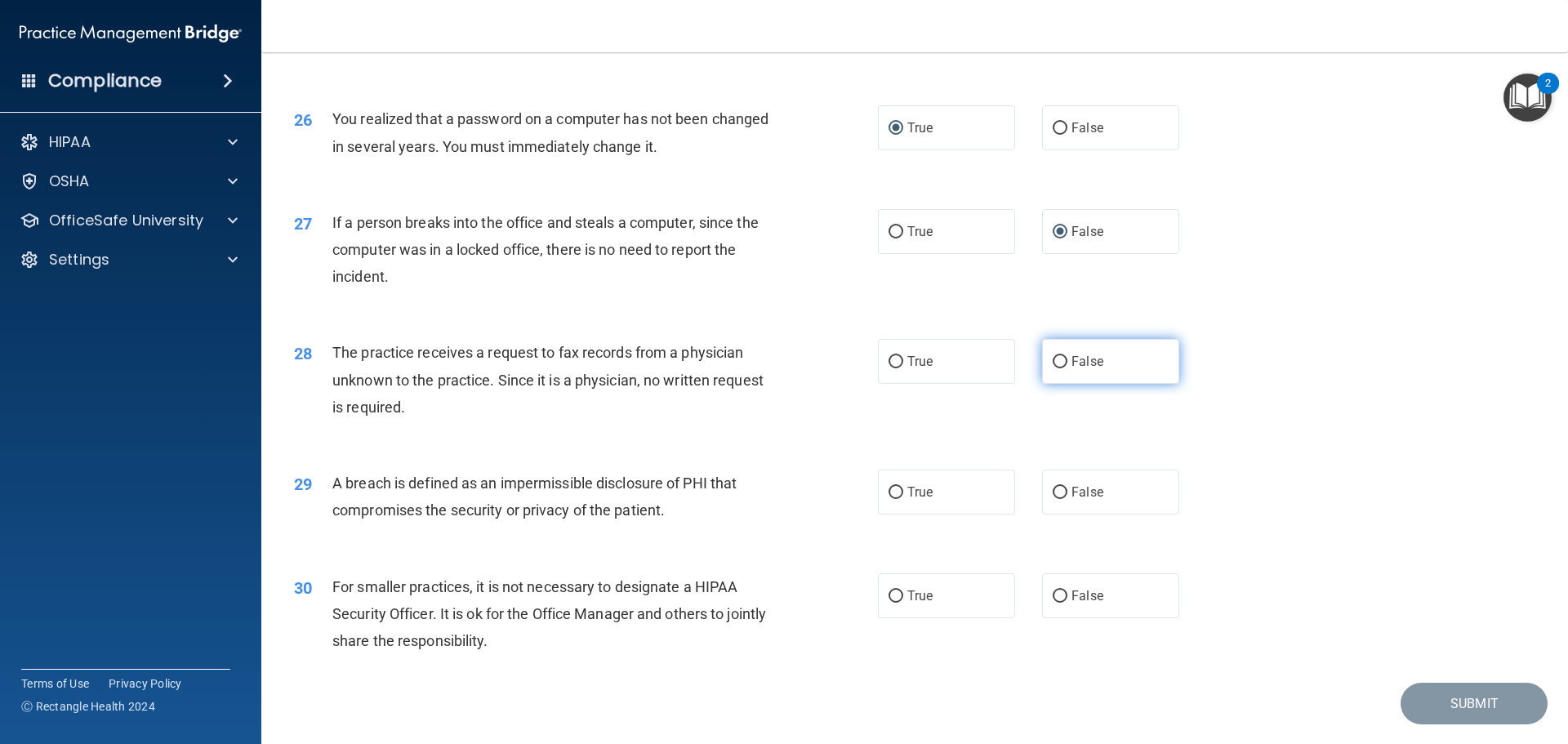
click at [1052, 369] on input "False" at bounding box center [1059, 363] width 14 height 12
radio input "true"
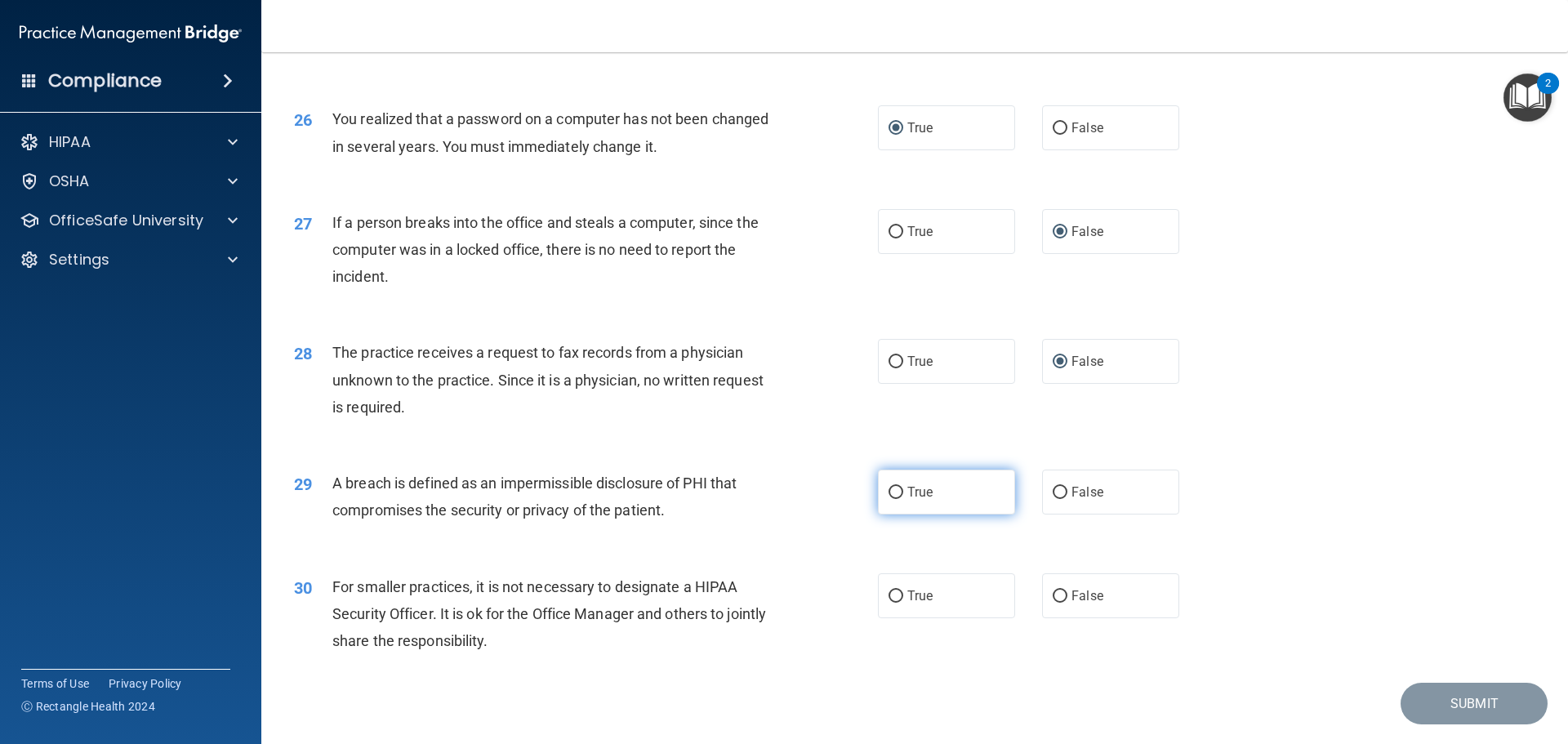
click at [888, 500] on input "True" at bounding box center [895, 493] width 14 height 12
radio input "true"
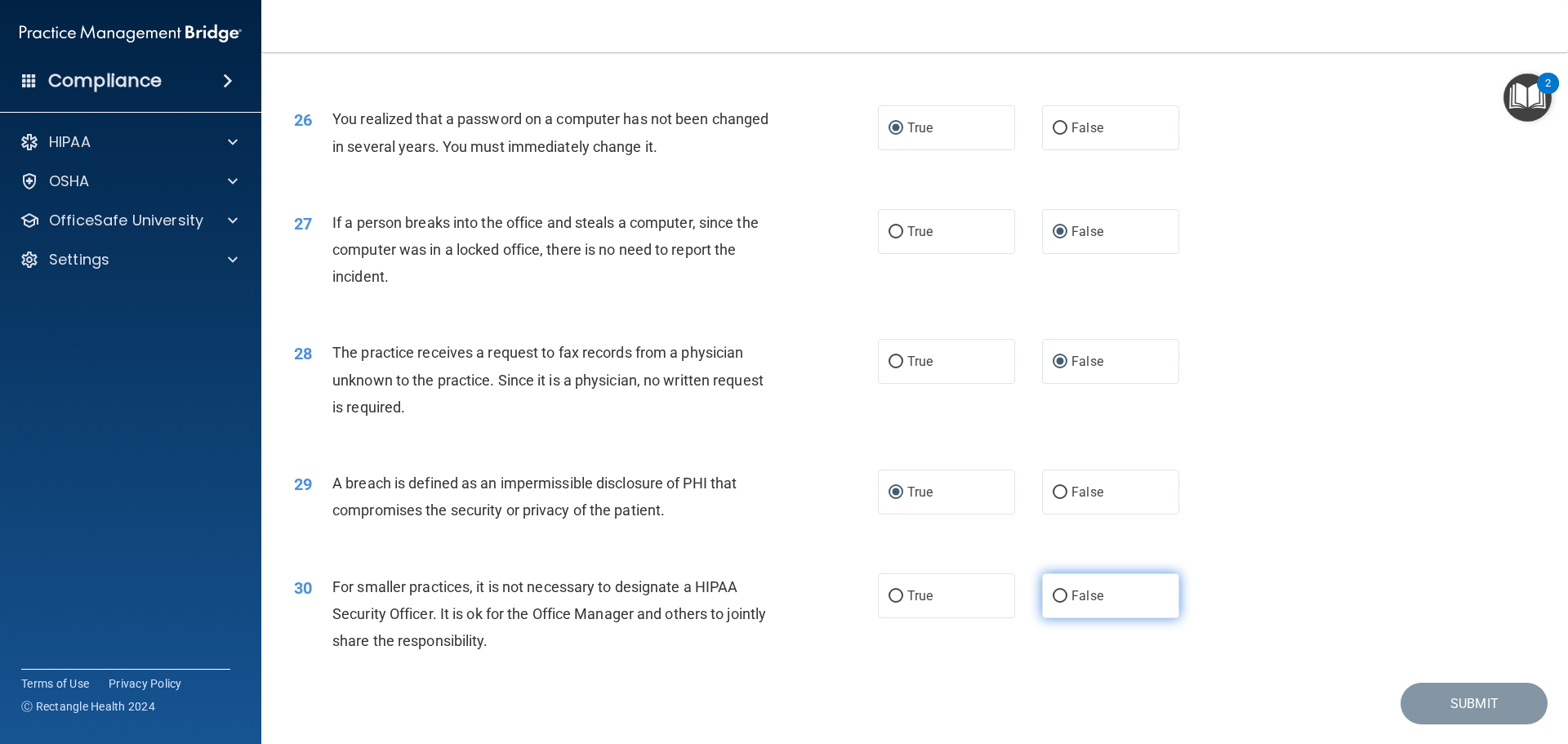
click at [1052, 603] on input "False" at bounding box center [1059, 597] width 14 height 12
radio input "true"
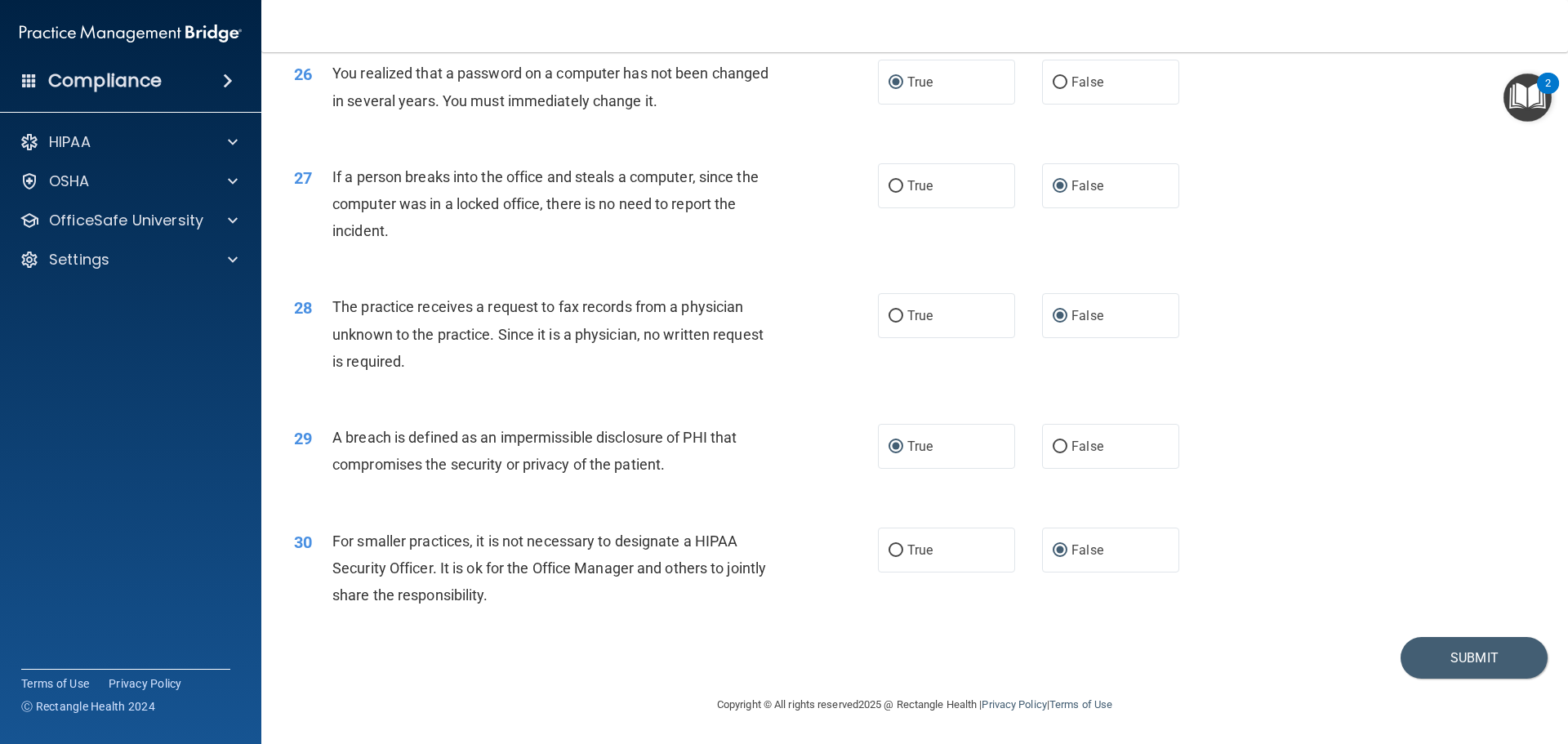
scroll to position [3123, 0]
click at [1388, 658] on button "Submit" at bounding box center [1474, 658] width 147 height 42
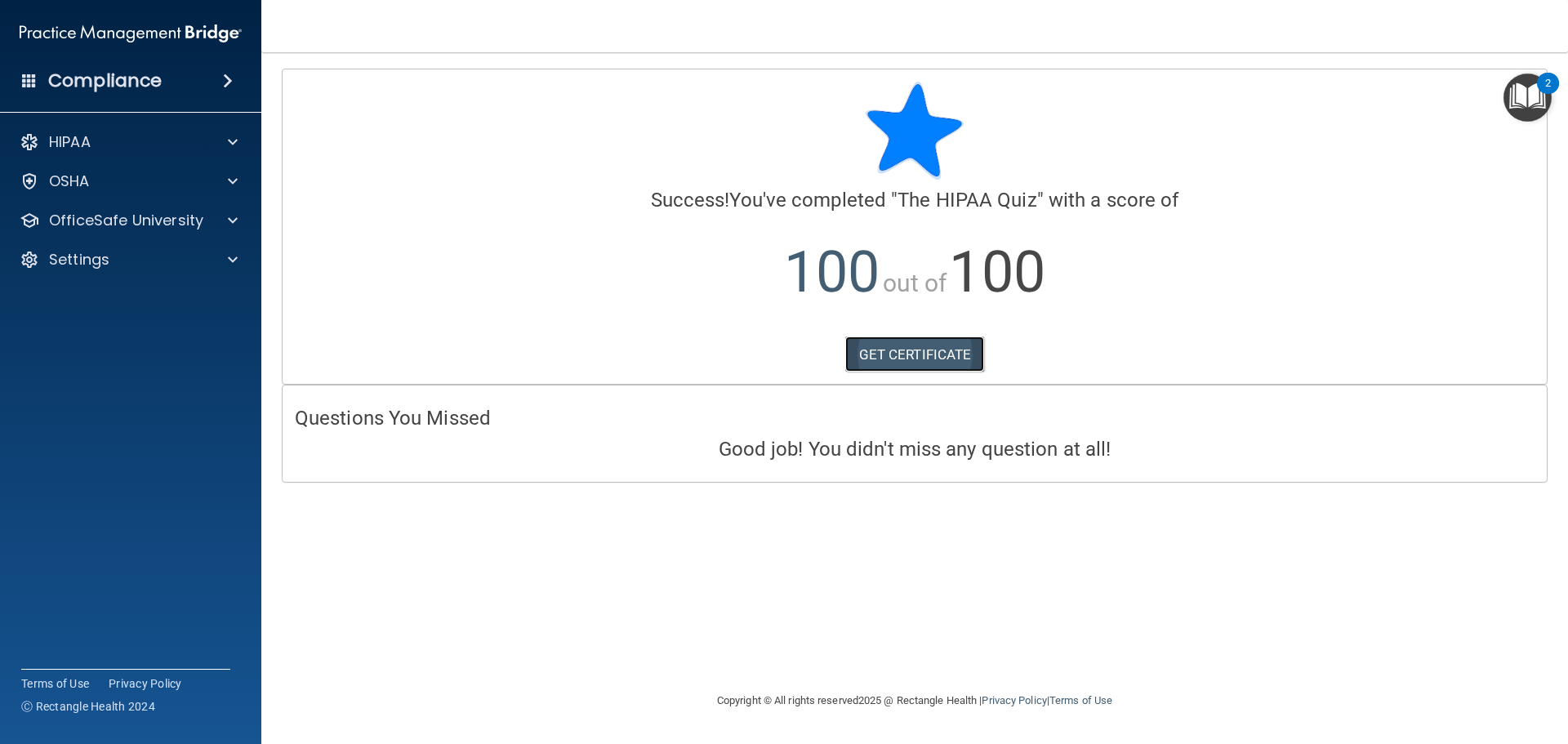
click at [898, 363] on link "GET CERTIFICATE" at bounding box center [915, 354] width 140 height 36
click at [233, 220] on span at bounding box center [233, 220] width 10 height 20
click at [130, 255] on p "HIPAA Training" at bounding box center [77, 260] width 134 height 16
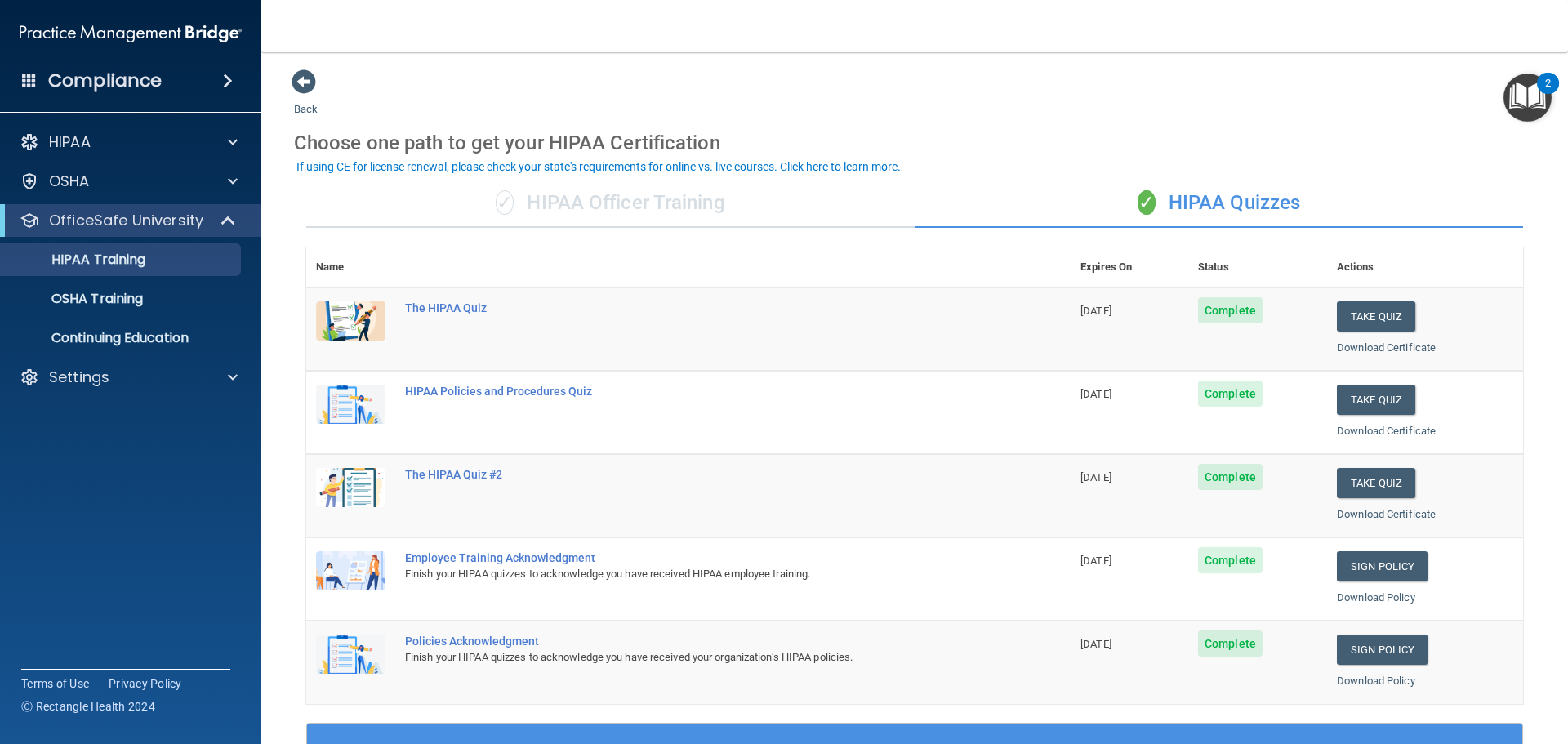
click at [840, 166] on div "If using CE for license renewal, please check your state's requirements for onl…" at bounding box center [598, 166] width 604 height 11
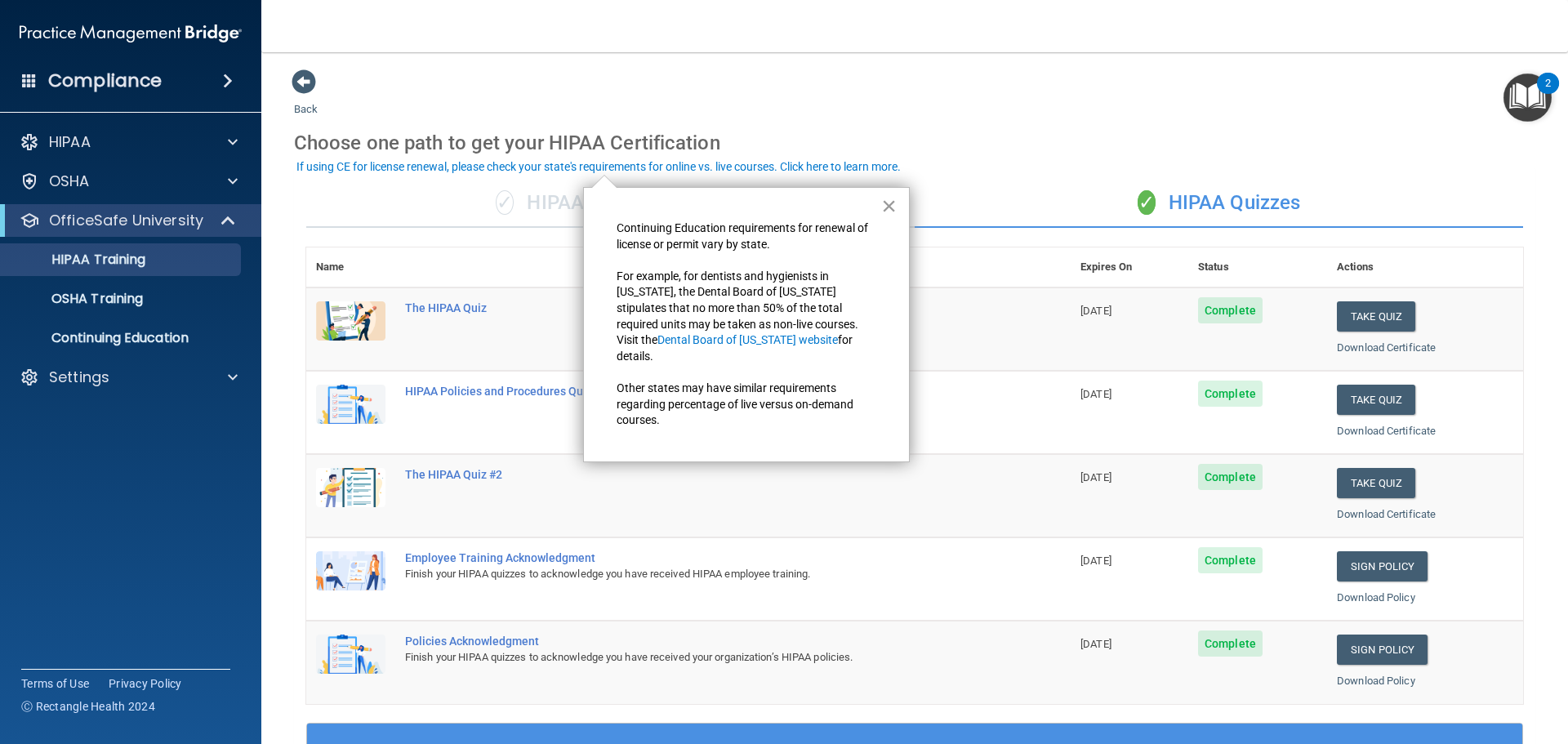
click at [887, 206] on button "×" at bounding box center [889, 206] width 15 height 26
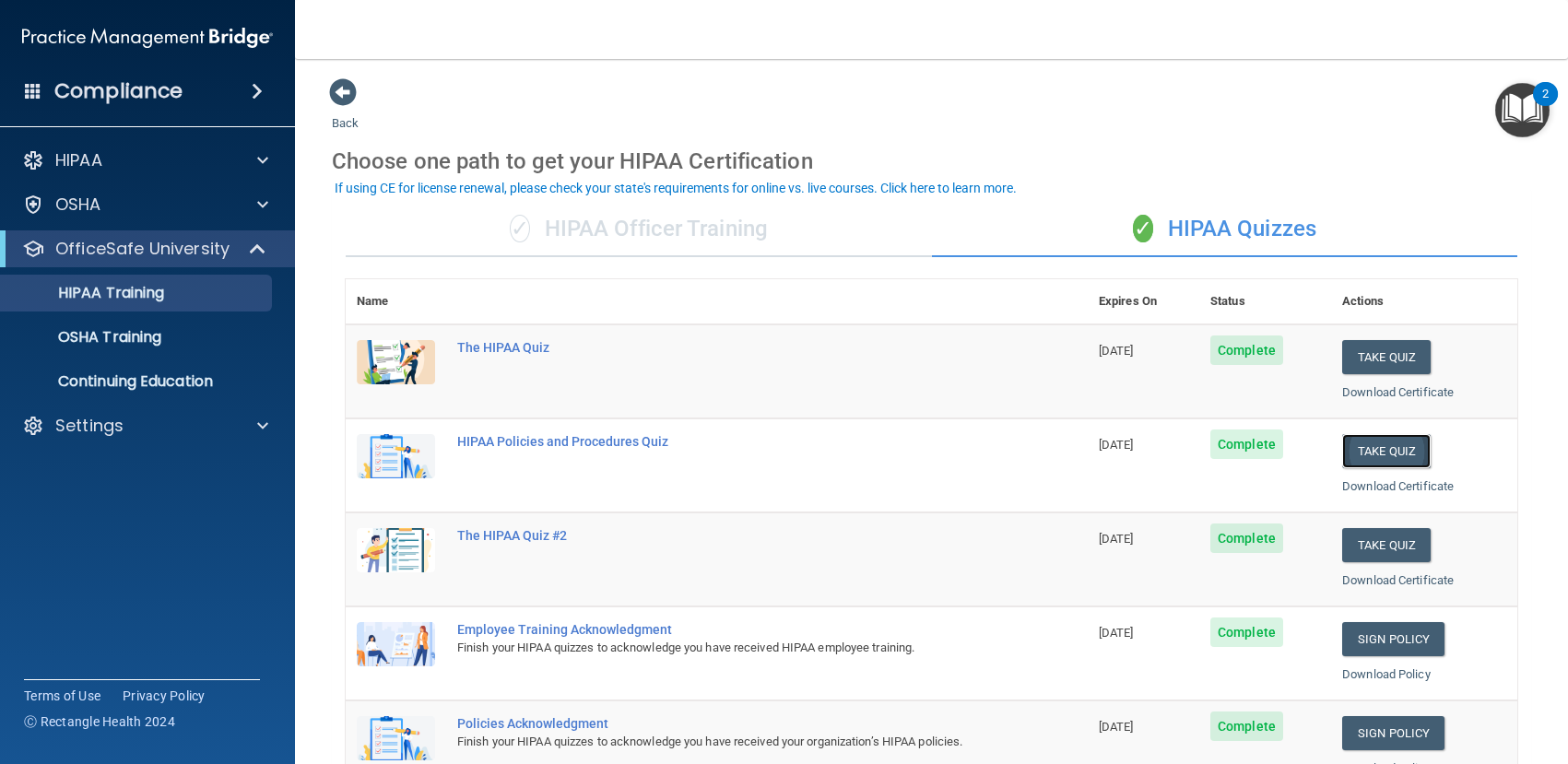
click at [1375, 445] on button "Take Quiz" at bounding box center [1387, 451] width 88 height 35
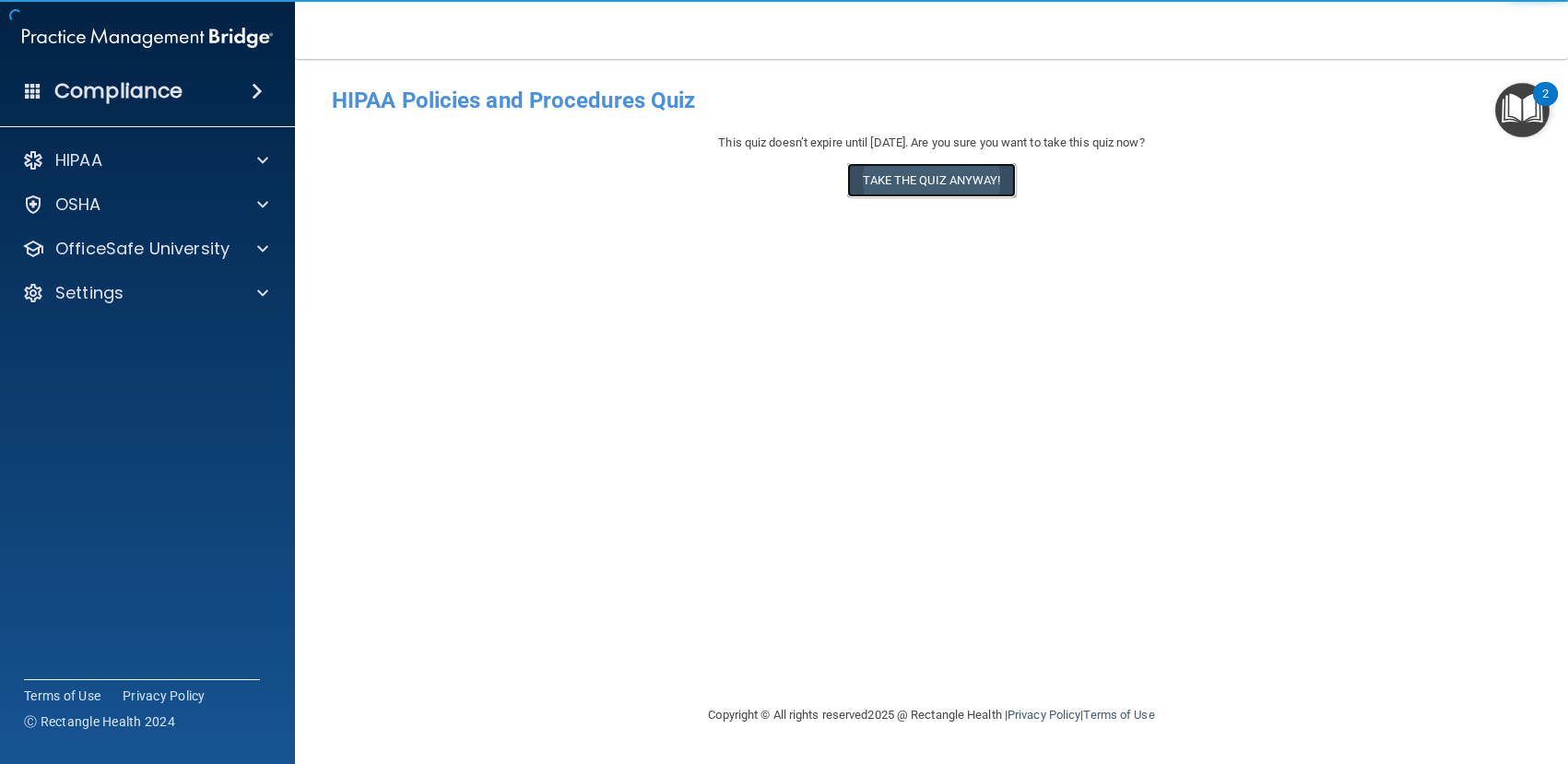
click at [954, 173] on button "Take the quiz anyway!" at bounding box center [930, 180] width 168 height 35
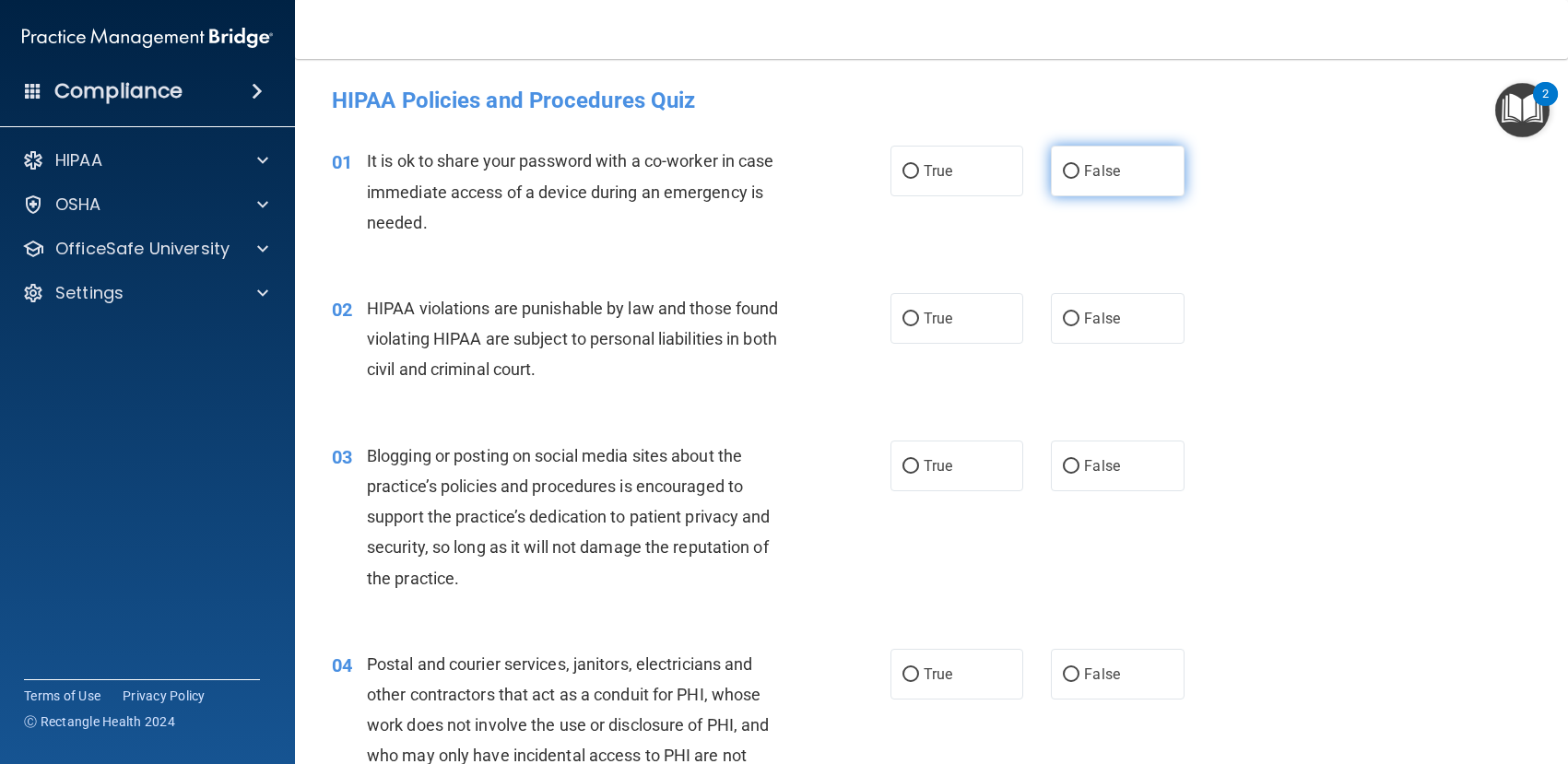
drag, startPoint x: 1064, startPoint y: 171, endPoint x: 1055, endPoint y: 179, distance: 12.0
click at [1063, 174] on input "False" at bounding box center [1071, 172] width 16 height 13
radio input "true"
click at [905, 313] on input "True" at bounding box center [910, 319] width 16 height 13
radio input "true"
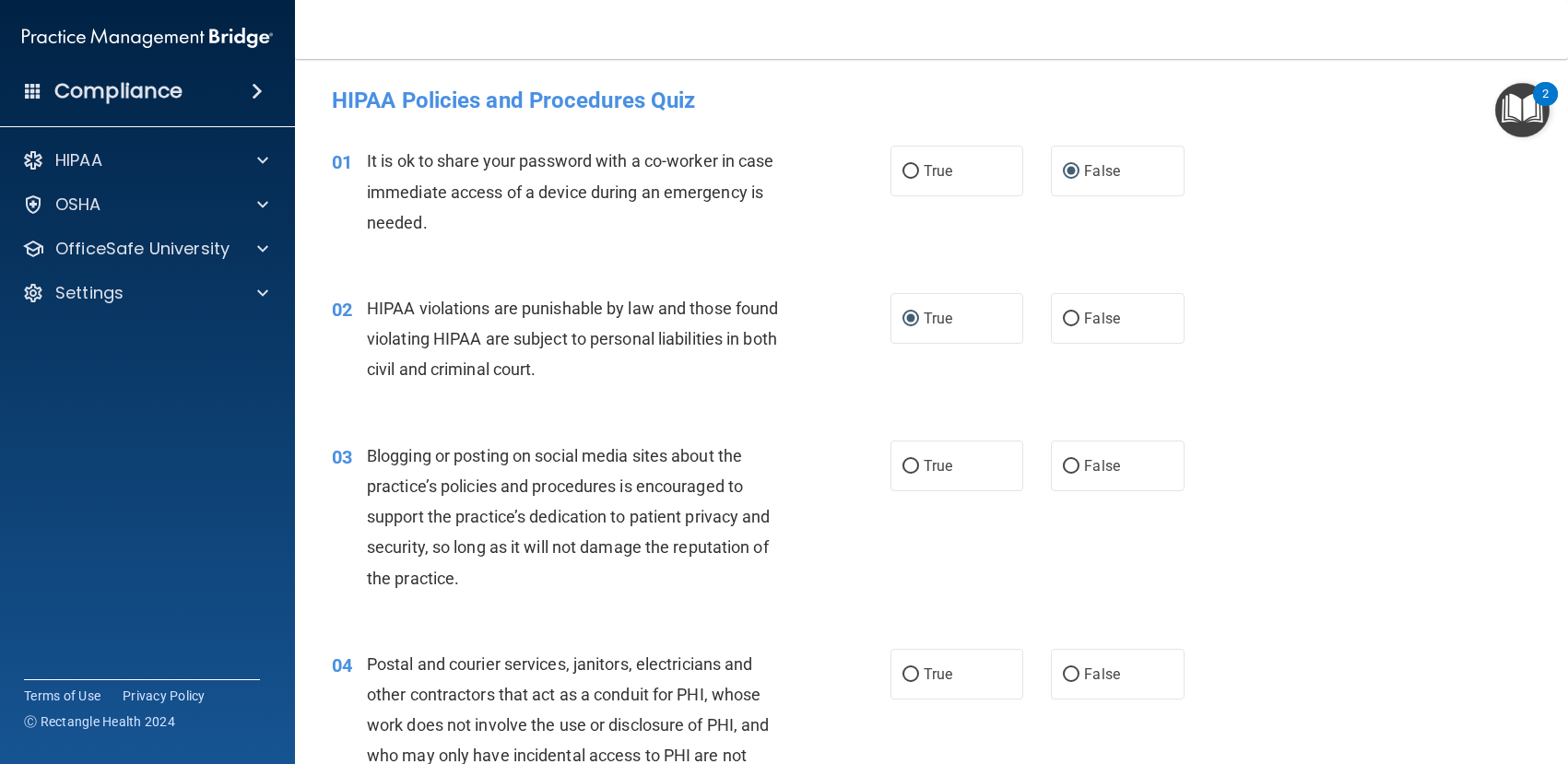
scroll to position [92, 0]
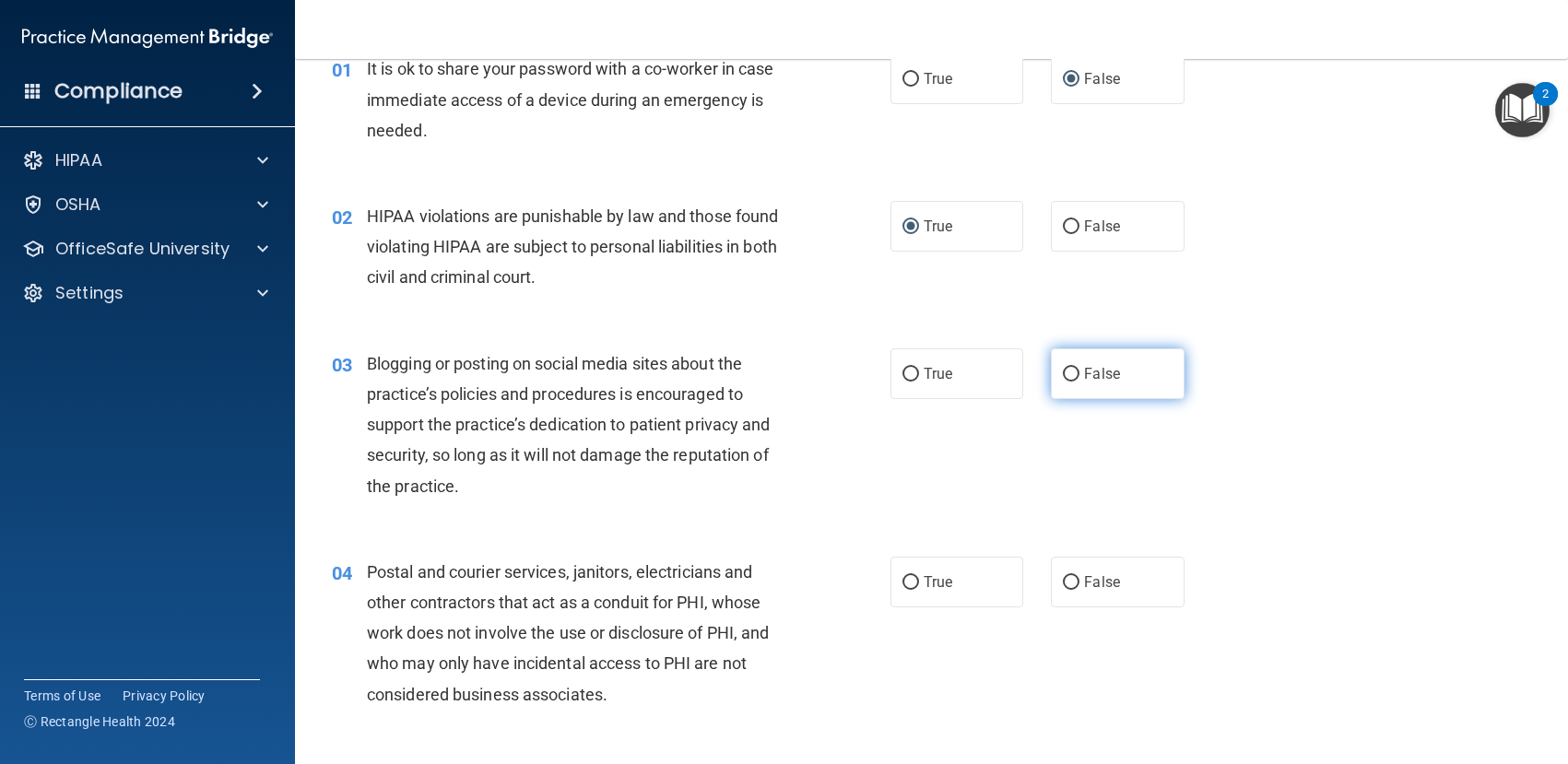
click at [1064, 371] on input "False" at bounding box center [1071, 374] width 16 height 13
radio input "true"
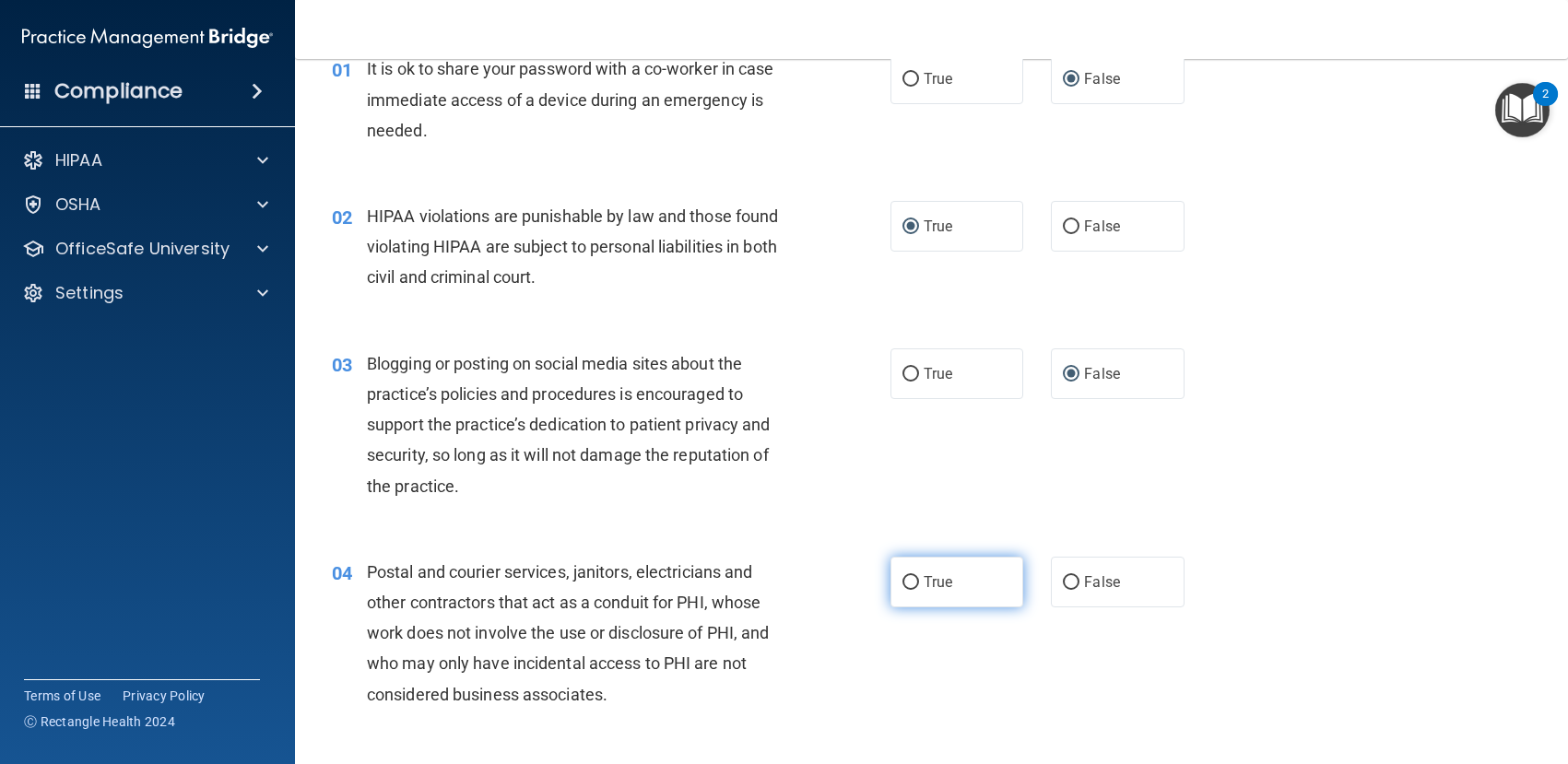
click at [905, 578] on input "True" at bounding box center [910, 583] width 16 height 13
radio input "true"
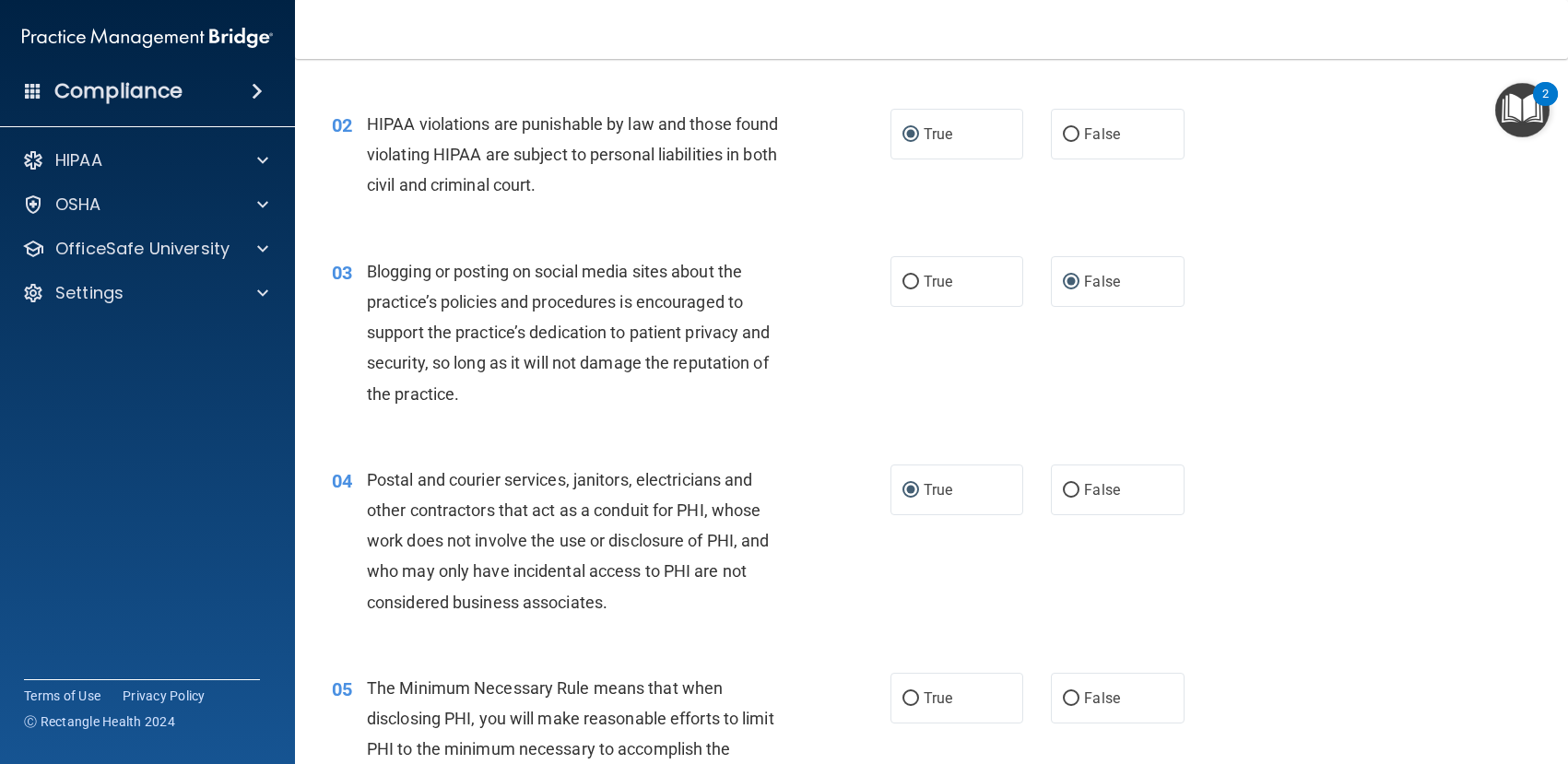
scroll to position [276, 0]
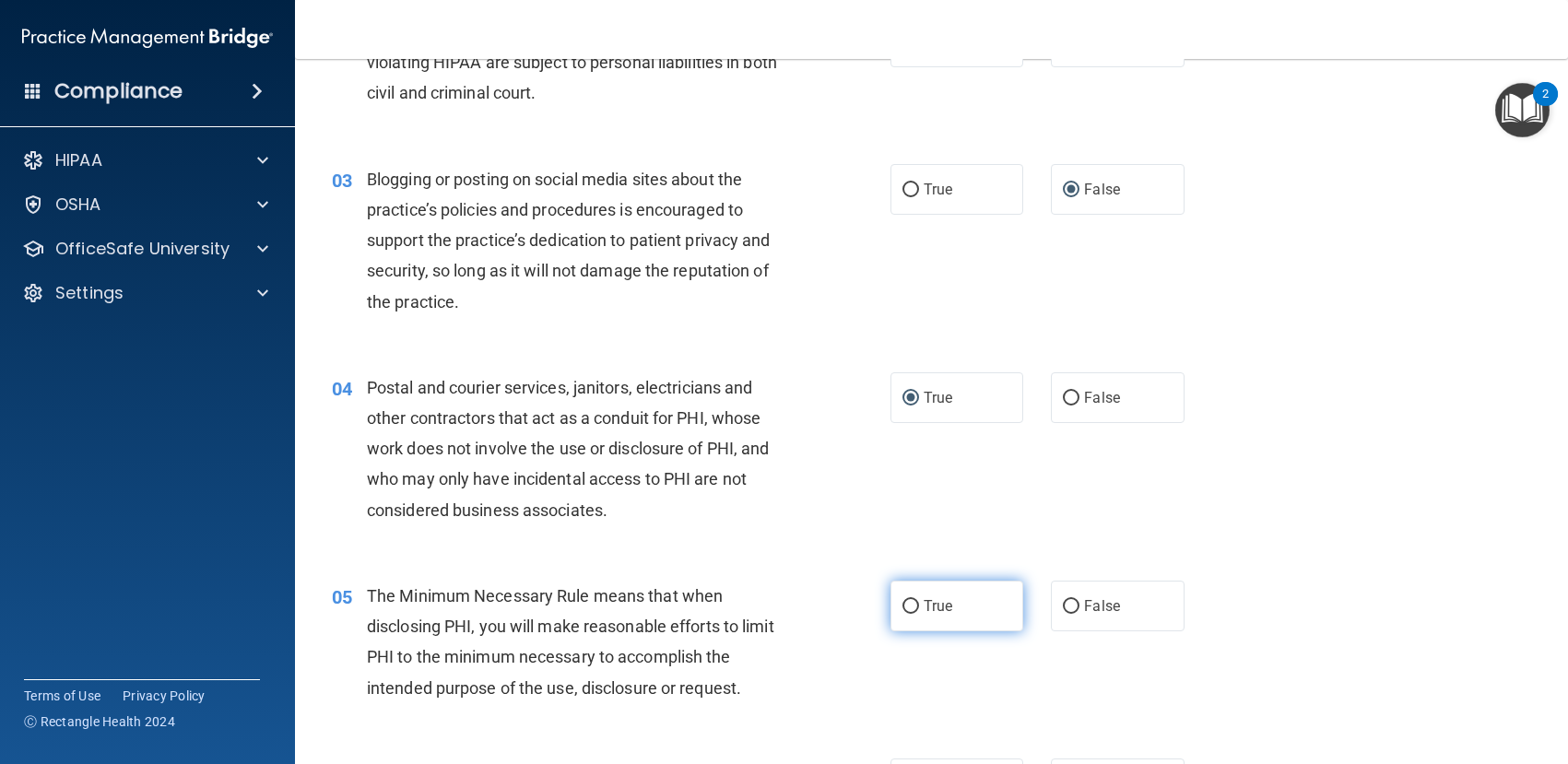
click at [903, 601] on input "True" at bounding box center [910, 607] width 16 height 13
radio input "true"
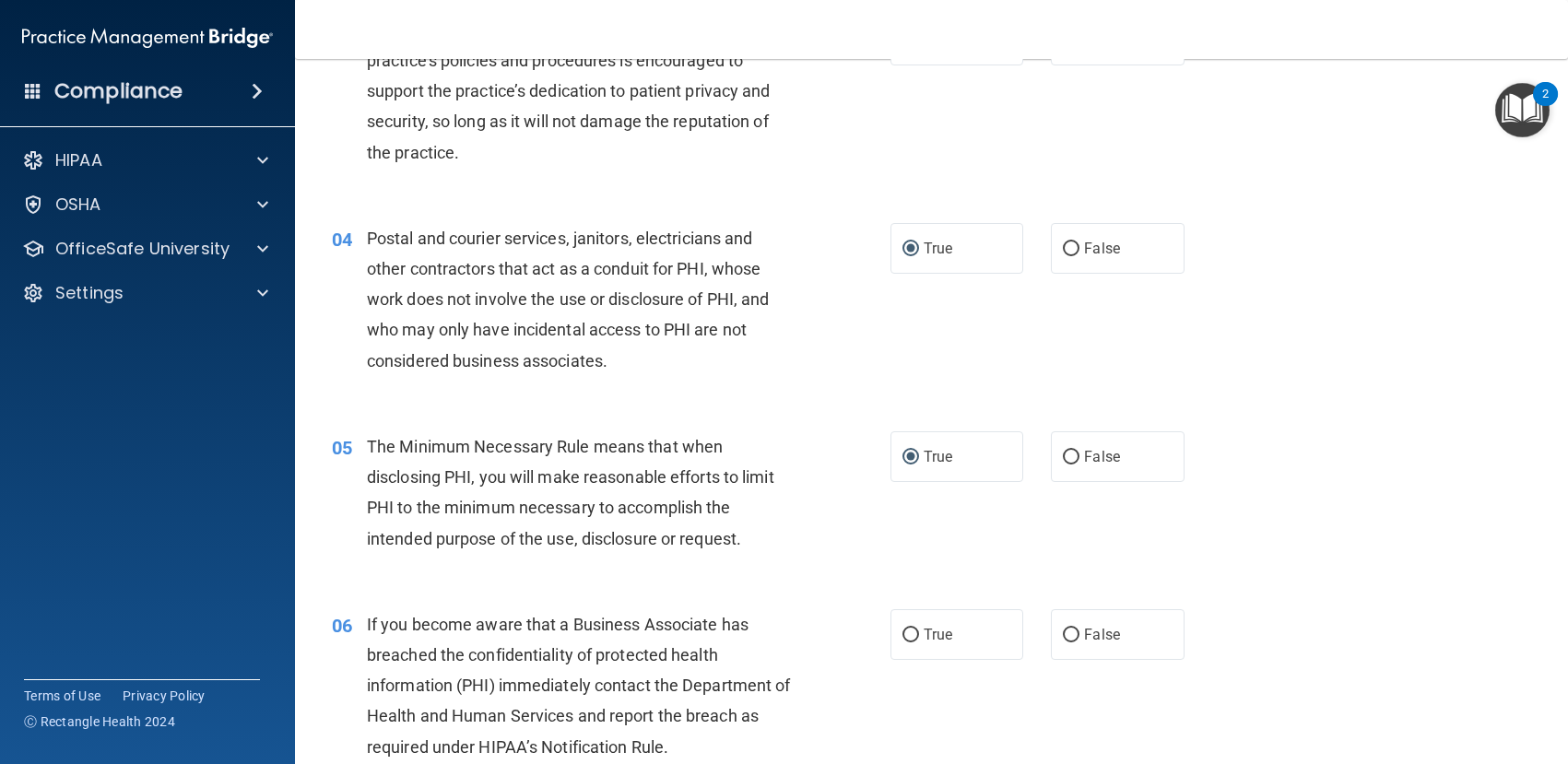
scroll to position [461, 0]
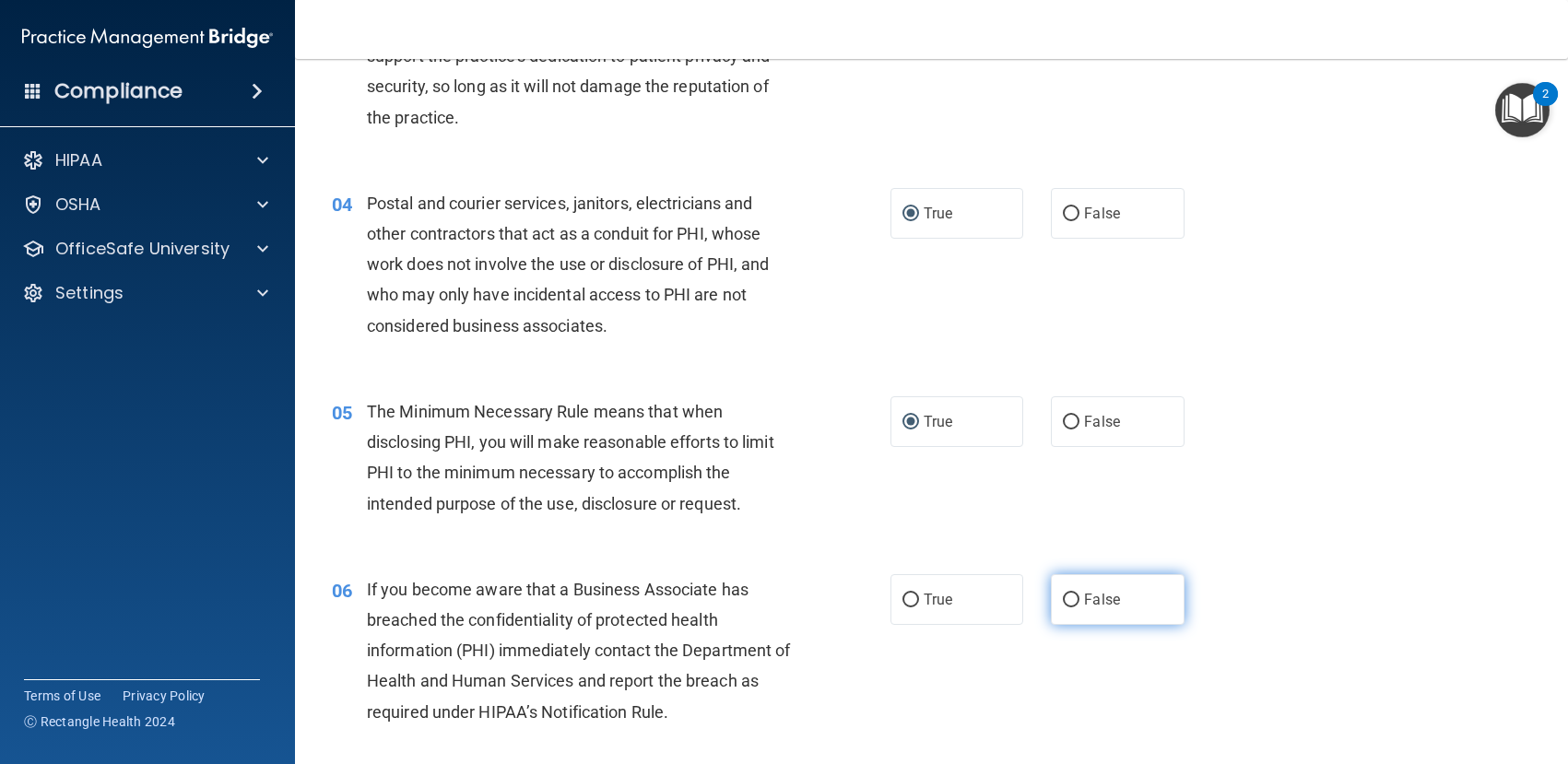
click at [1063, 601] on input "False" at bounding box center [1071, 600] width 16 height 13
radio input "true"
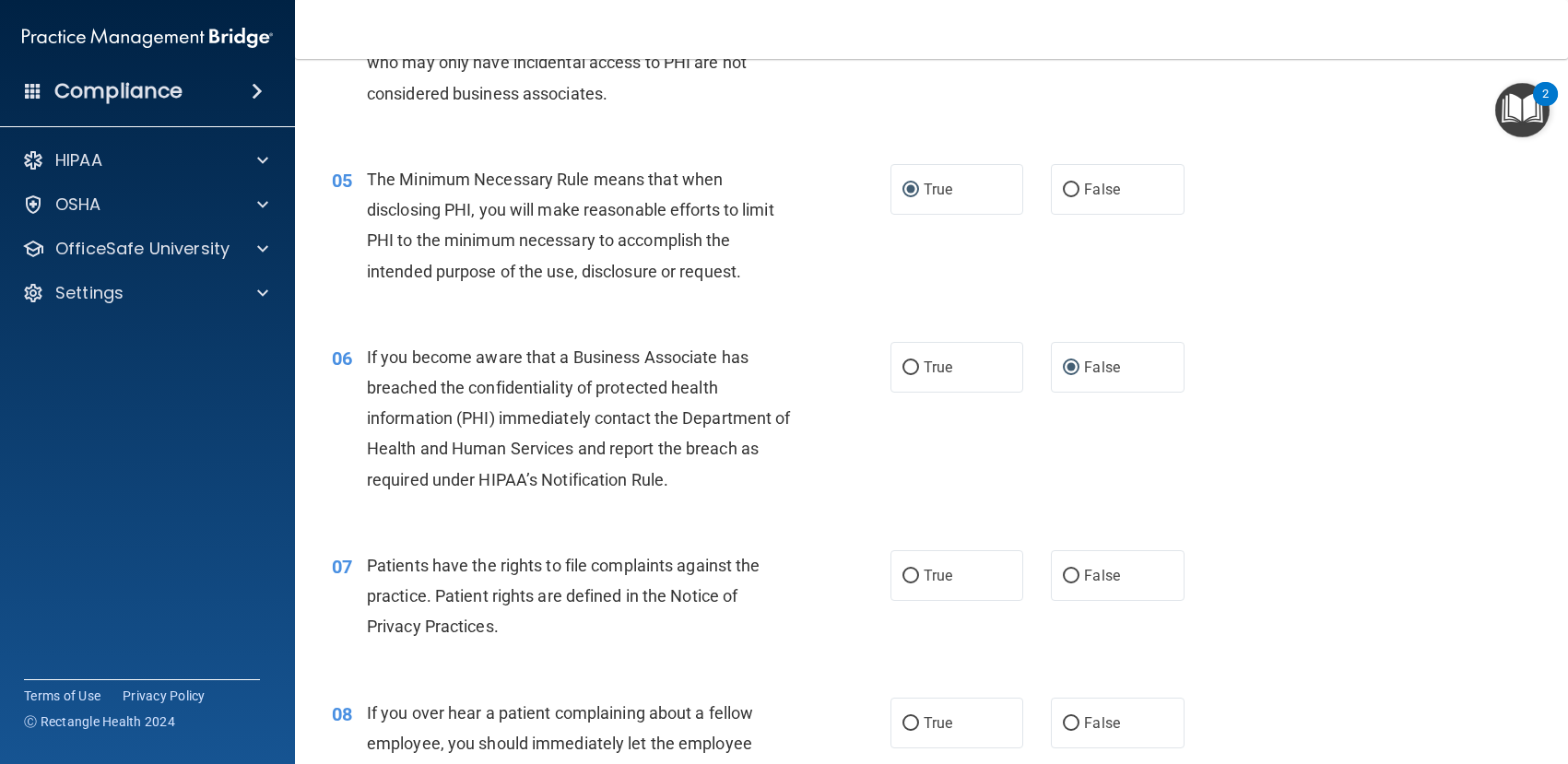
scroll to position [737, 0]
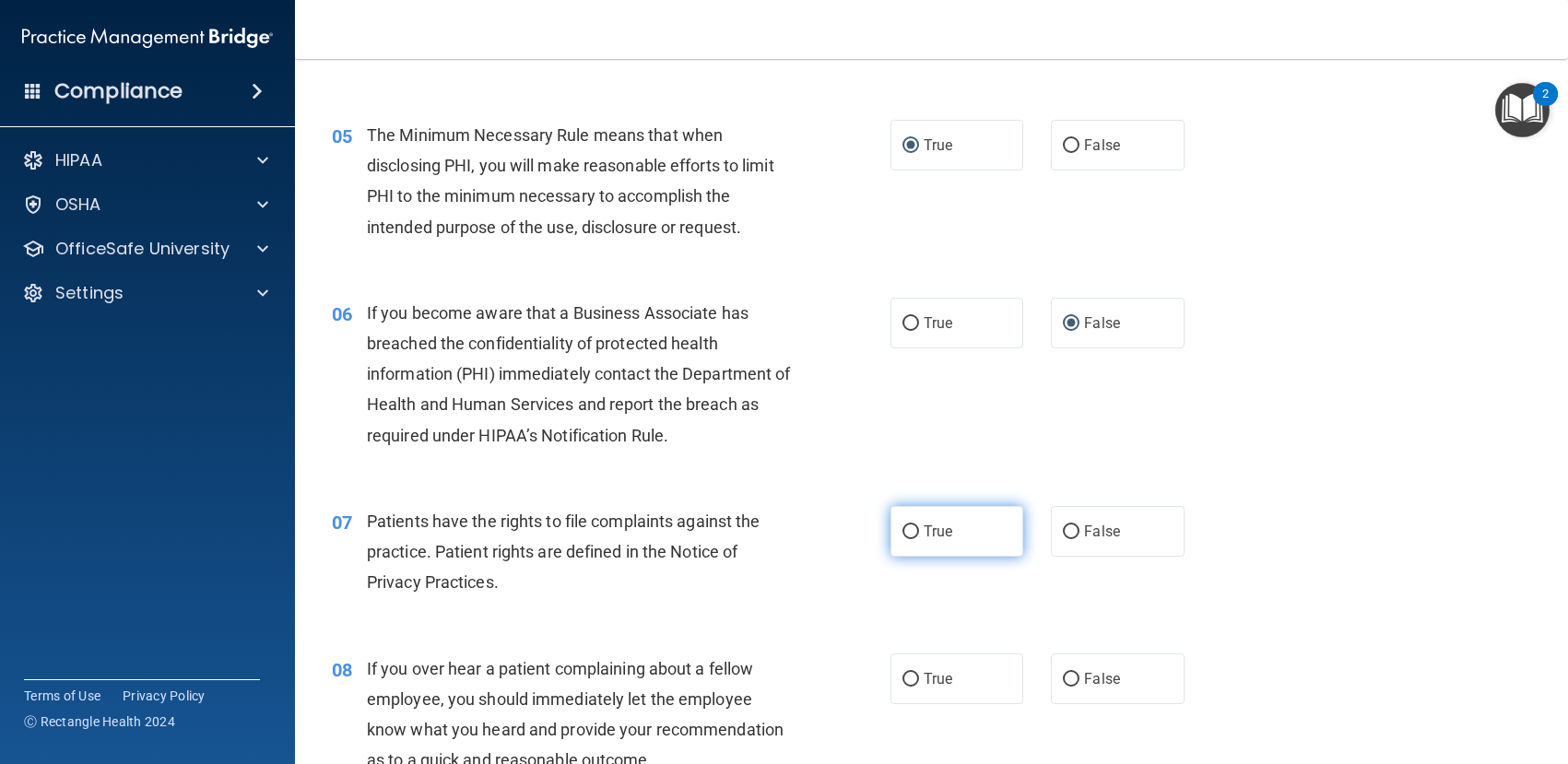
click at [905, 530] on input "True" at bounding box center [910, 532] width 16 height 13
radio input "true"
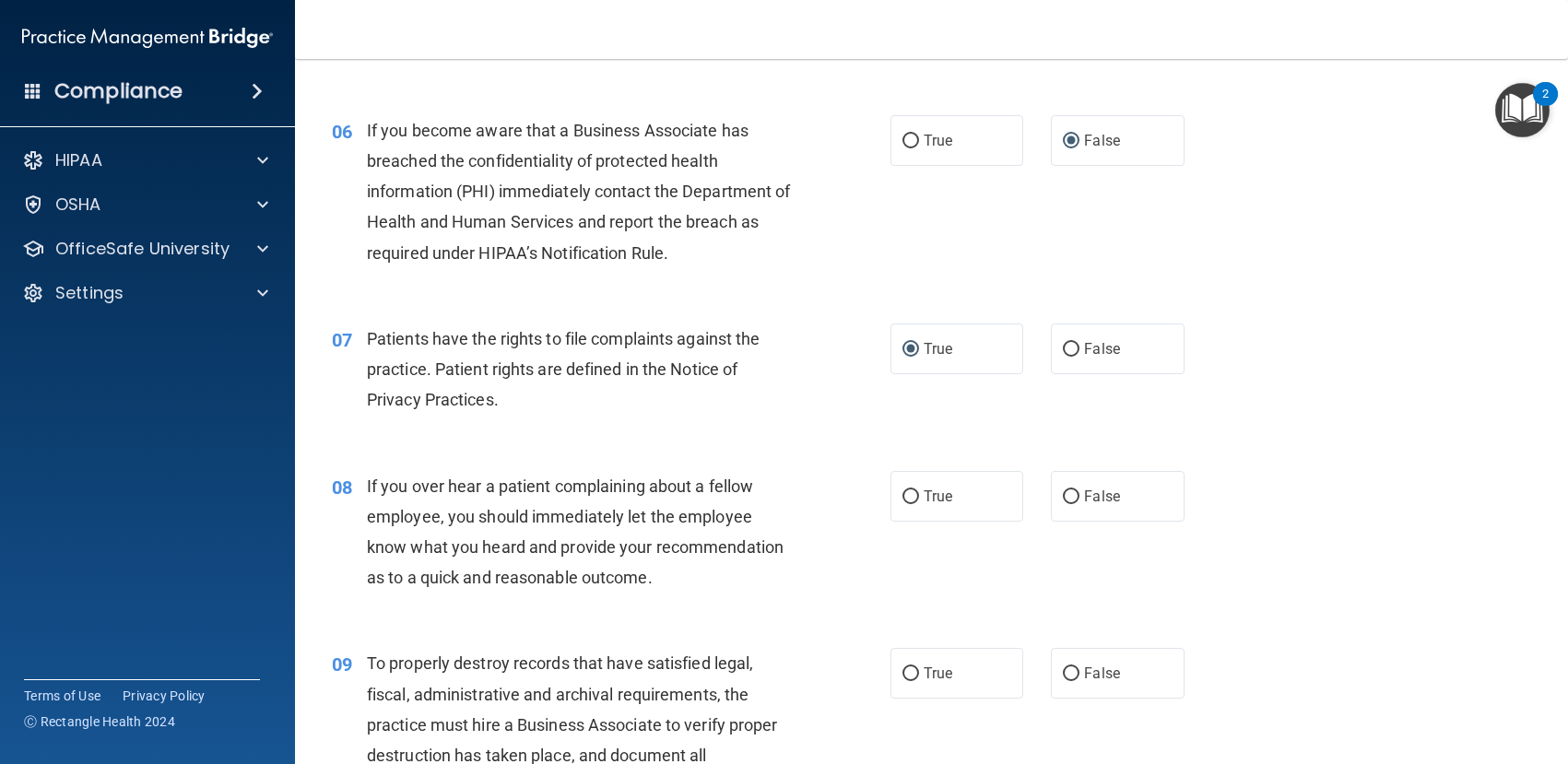
scroll to position [921, 0]
click at [1063, 491] on input "False" at bounding box center [1071, 495] width 16 height 13
radio input "true"
click at [1063, 670] on input "False" at bounding box center [1071, 672] width 16 height 13
radio input "true"
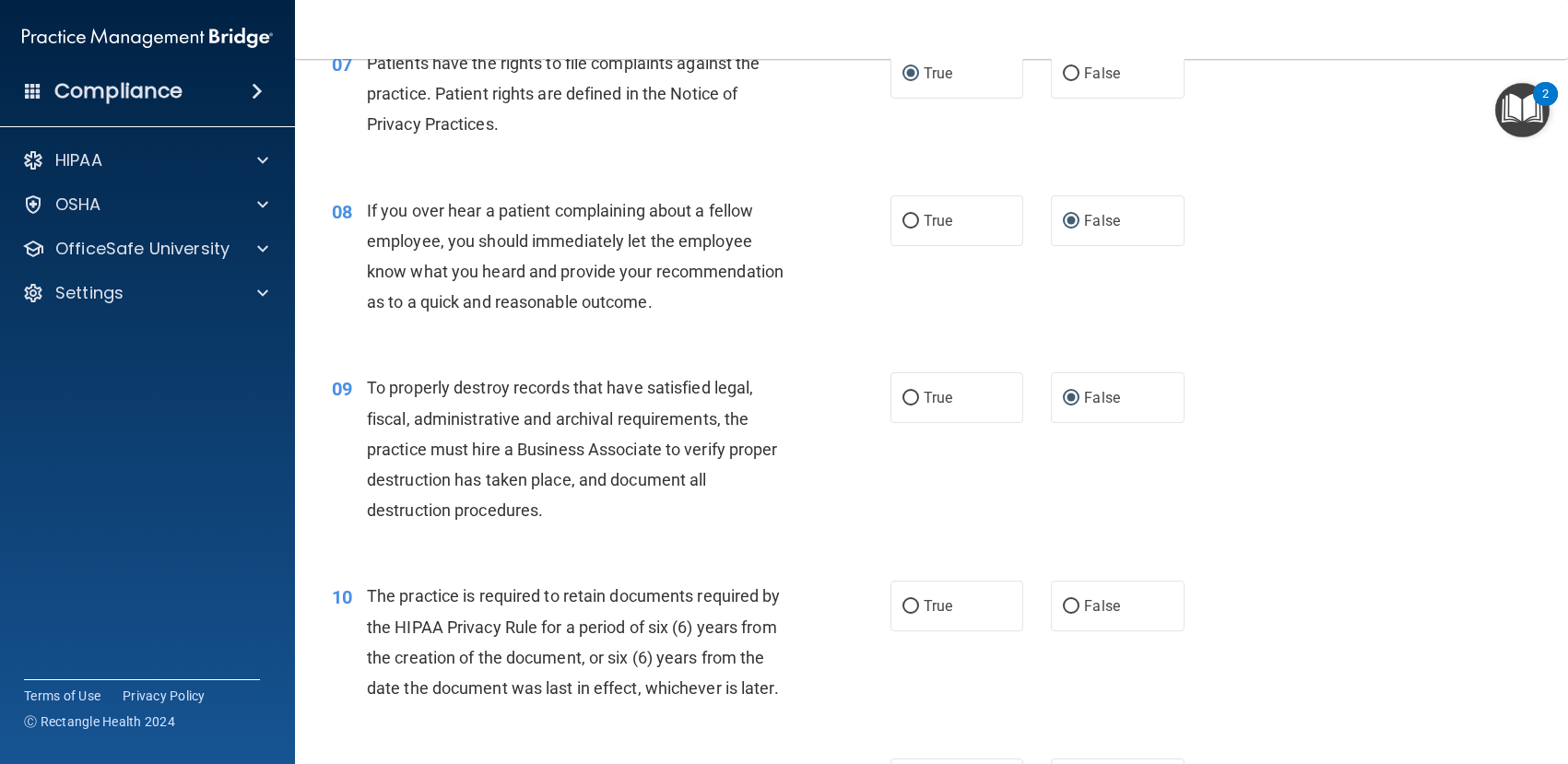
scroll to position [1198, 0]
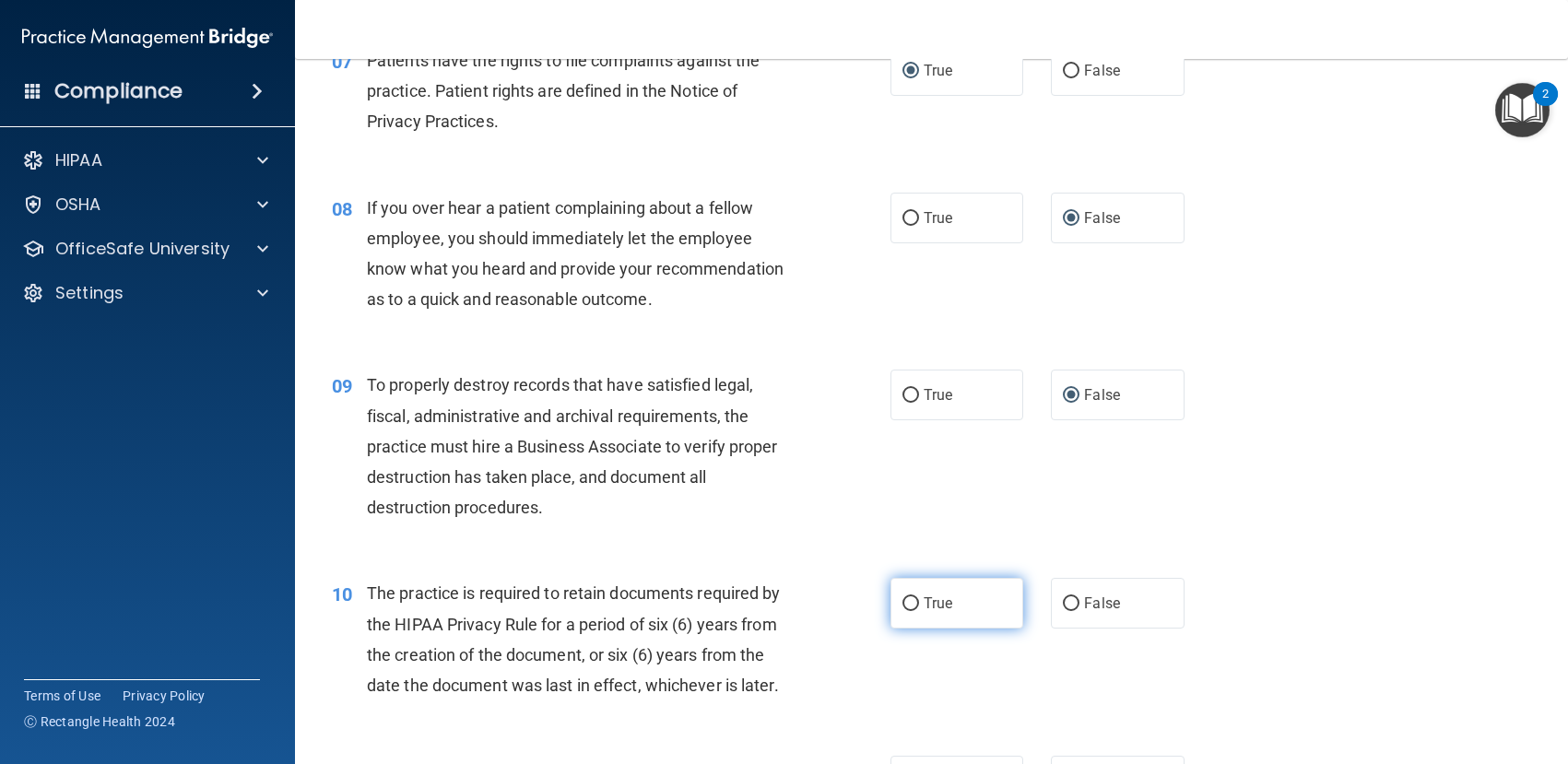
click at [904, 600] on input "True" at bounding box center [910, 604] width 16 height 13
radio input "true"
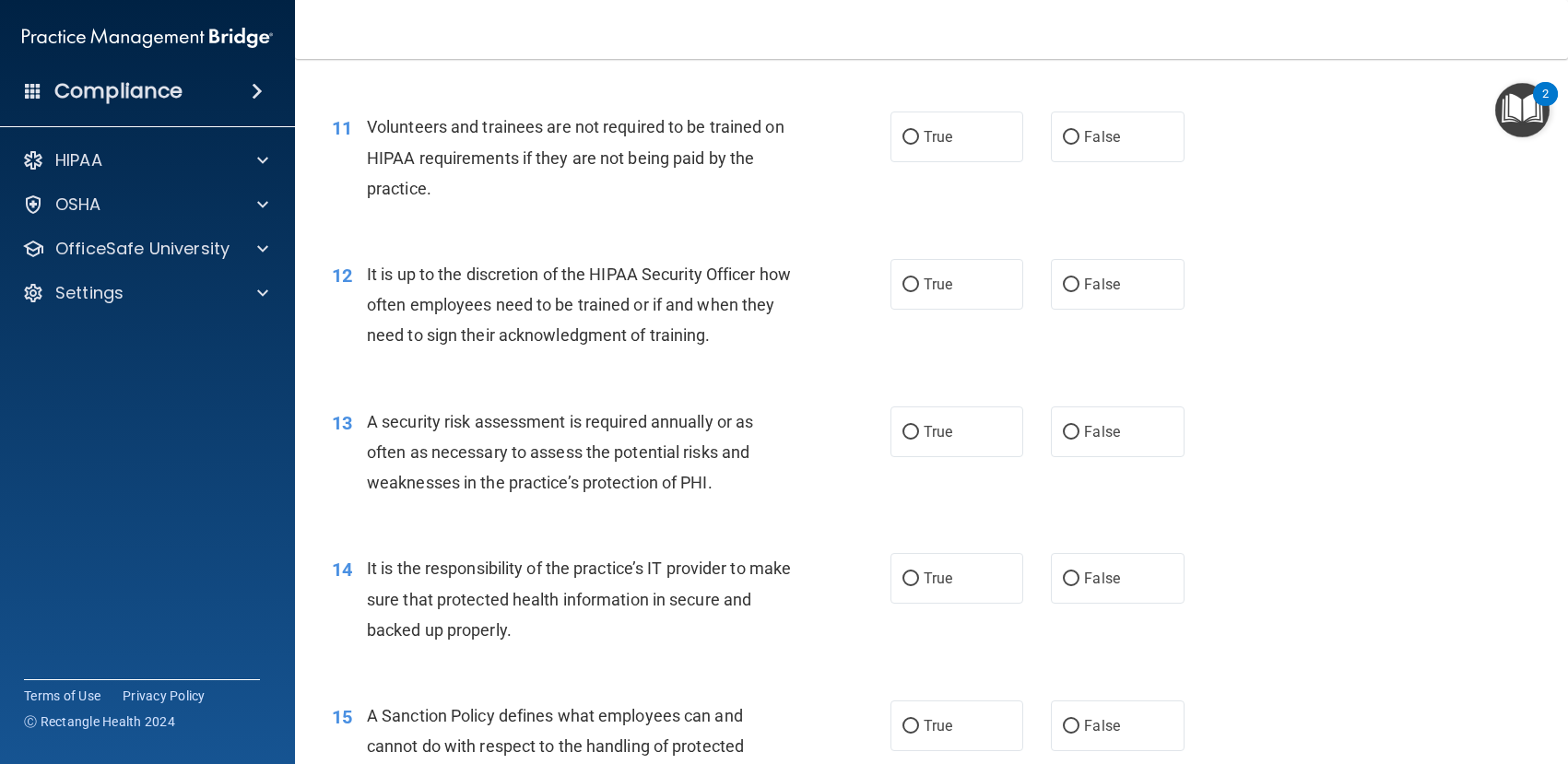
scroll to position [1843, 0]
click at [1067, 131] on input "False" at bounding box center [1071, 136] width 16 height 13
radio input "true"
click at [1063, 284] on input "False" at bounding box center [1071, 284] width 16 height 13
radio input "true"
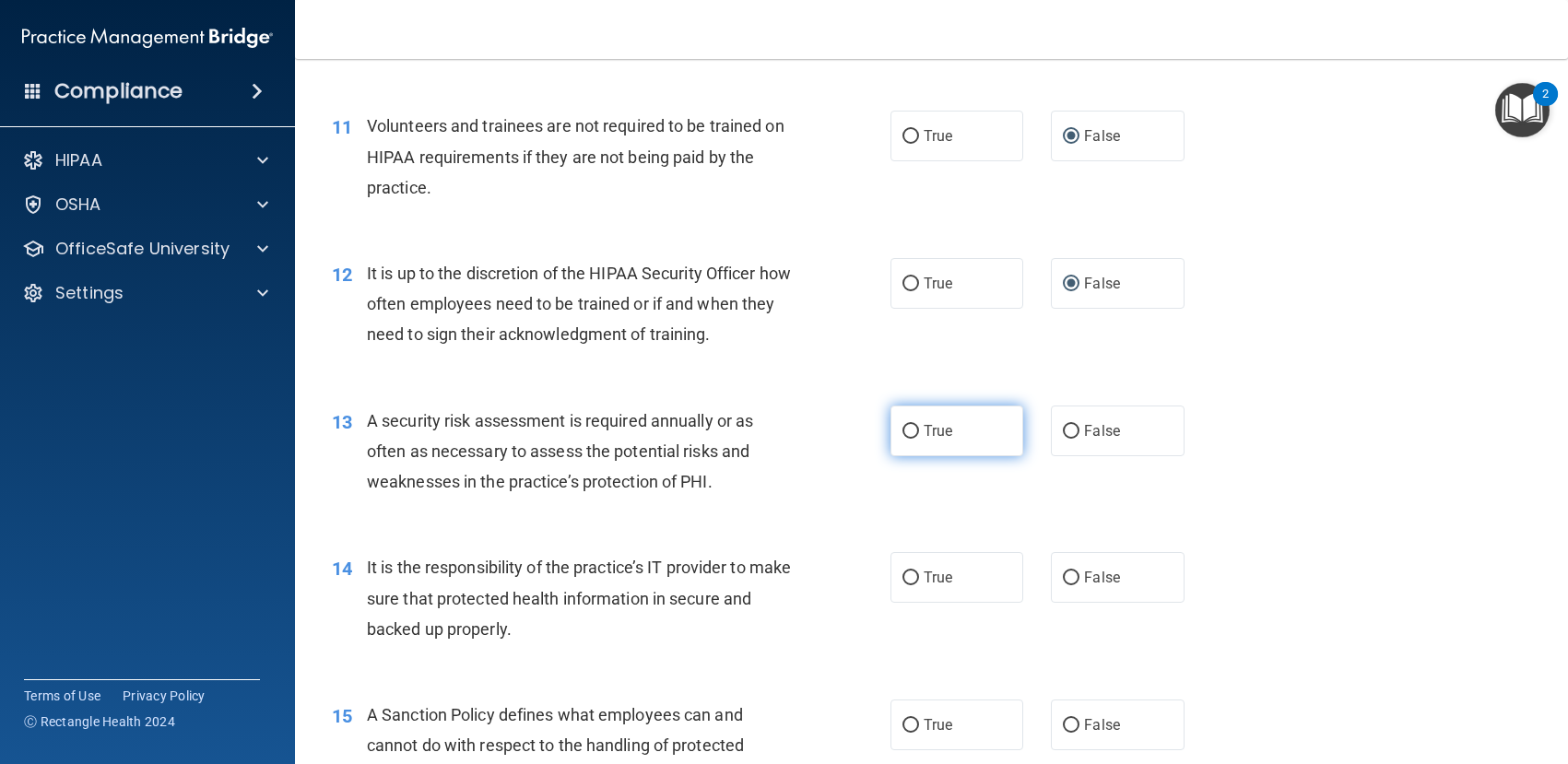
click at [909, 427] on input "True" at bounding box center [910, 432] width 16 height 13
radio input "true"
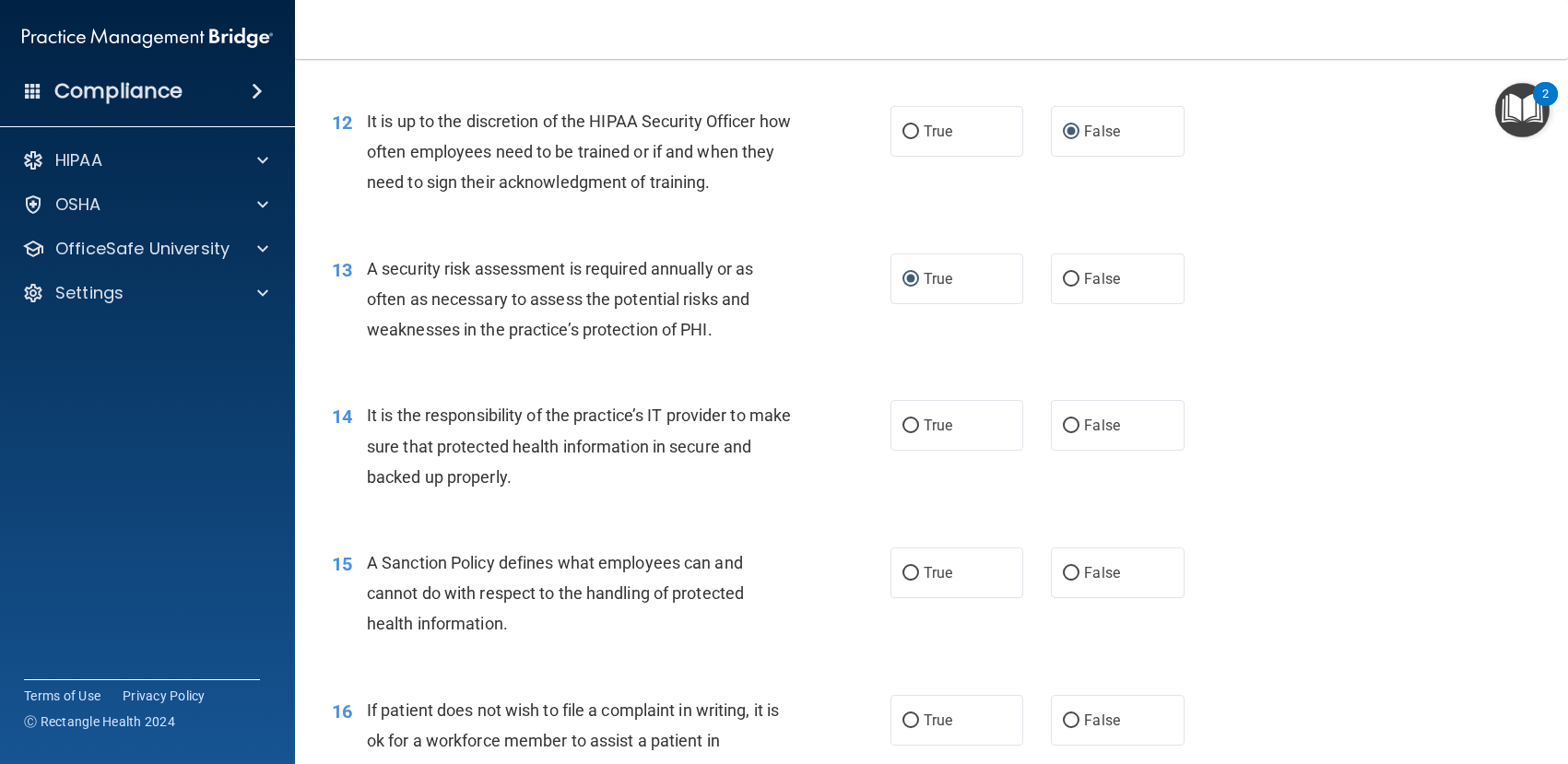
scroll to position [2027, 0]
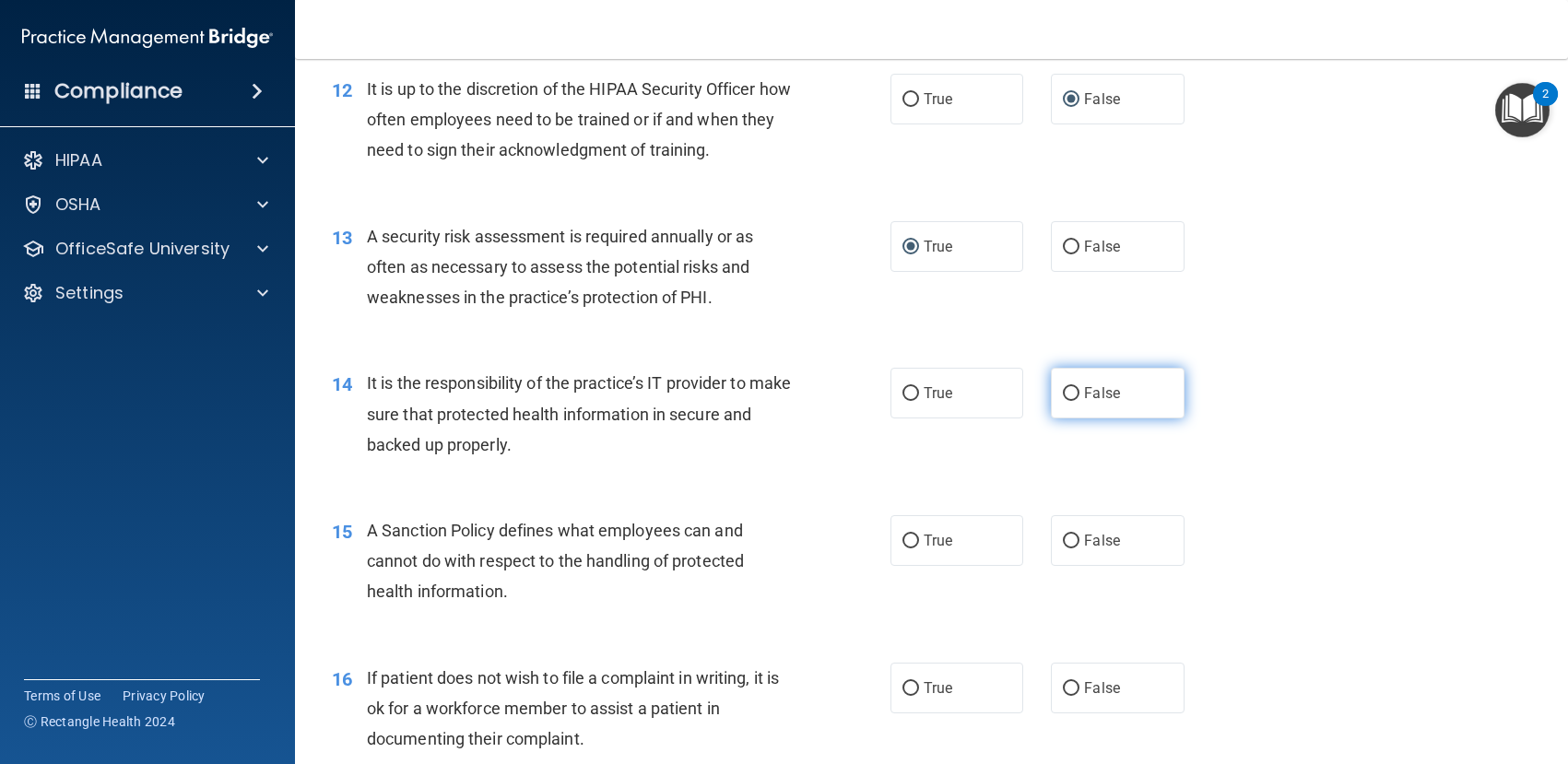
click at [1053, 386] on label "False" at bounding box center [1117, 393] width 133 height 51
click at [1063, 387] on input "False" at bounding box center [1071, 394] width 16 height 13
radio input "true"
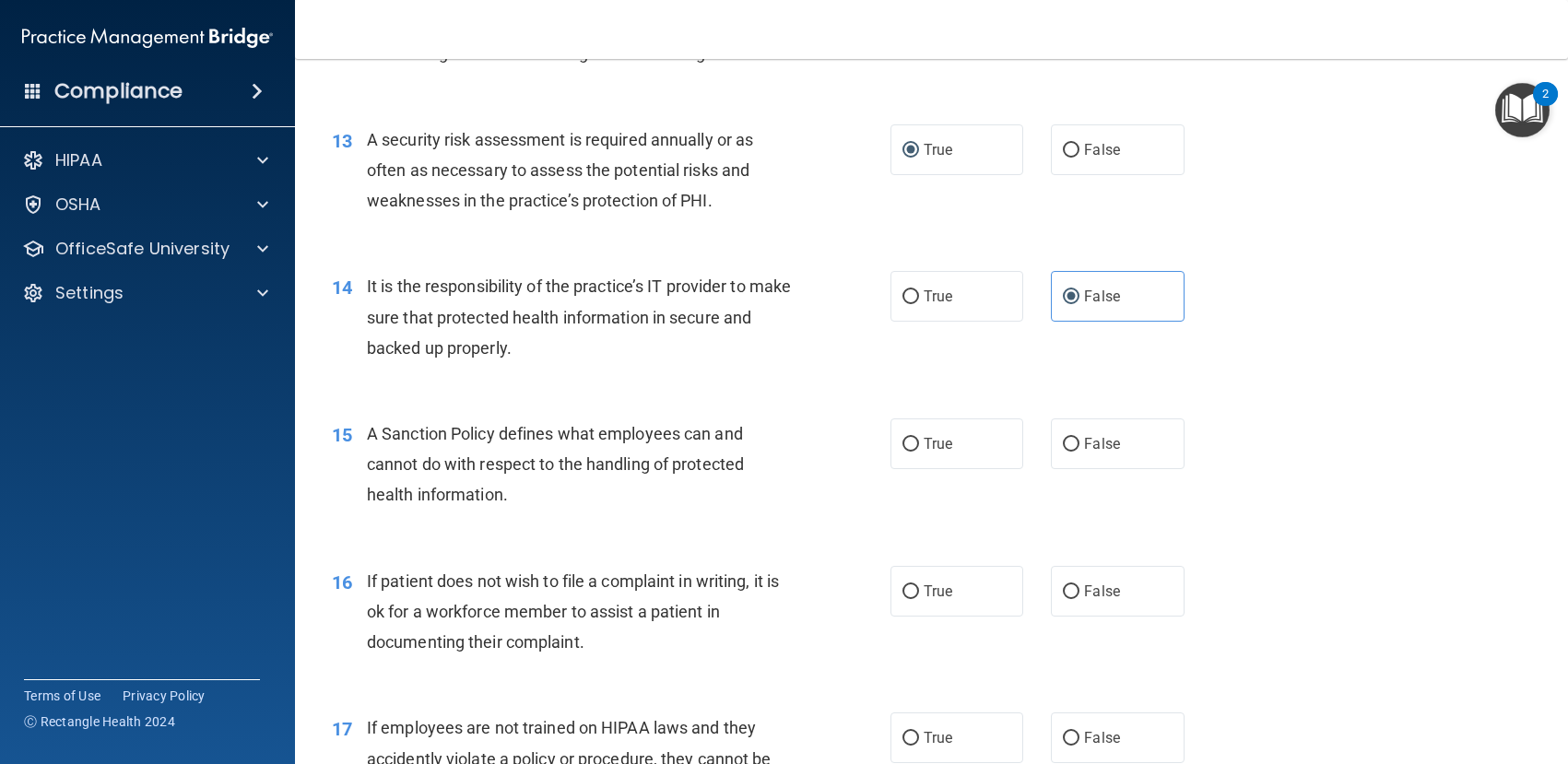
scroll to position [2211, 0]
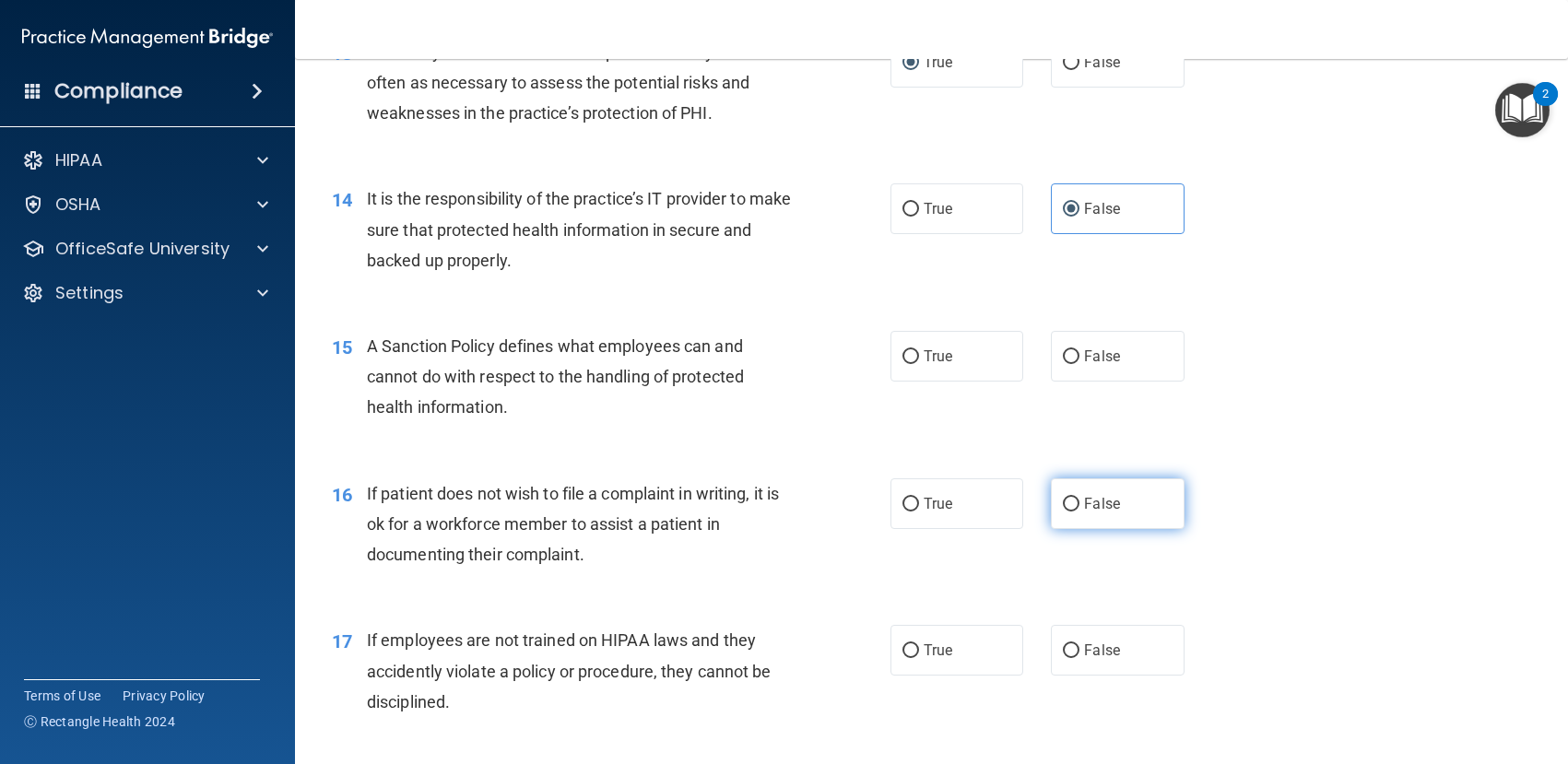
click at [1063, 506] on input "False" at bounding box center [1071, 504] width 16 height 13
radio input "true"
click at [1063, 498] on input "False" at bounding box center [1071, 504] width 16 height 13
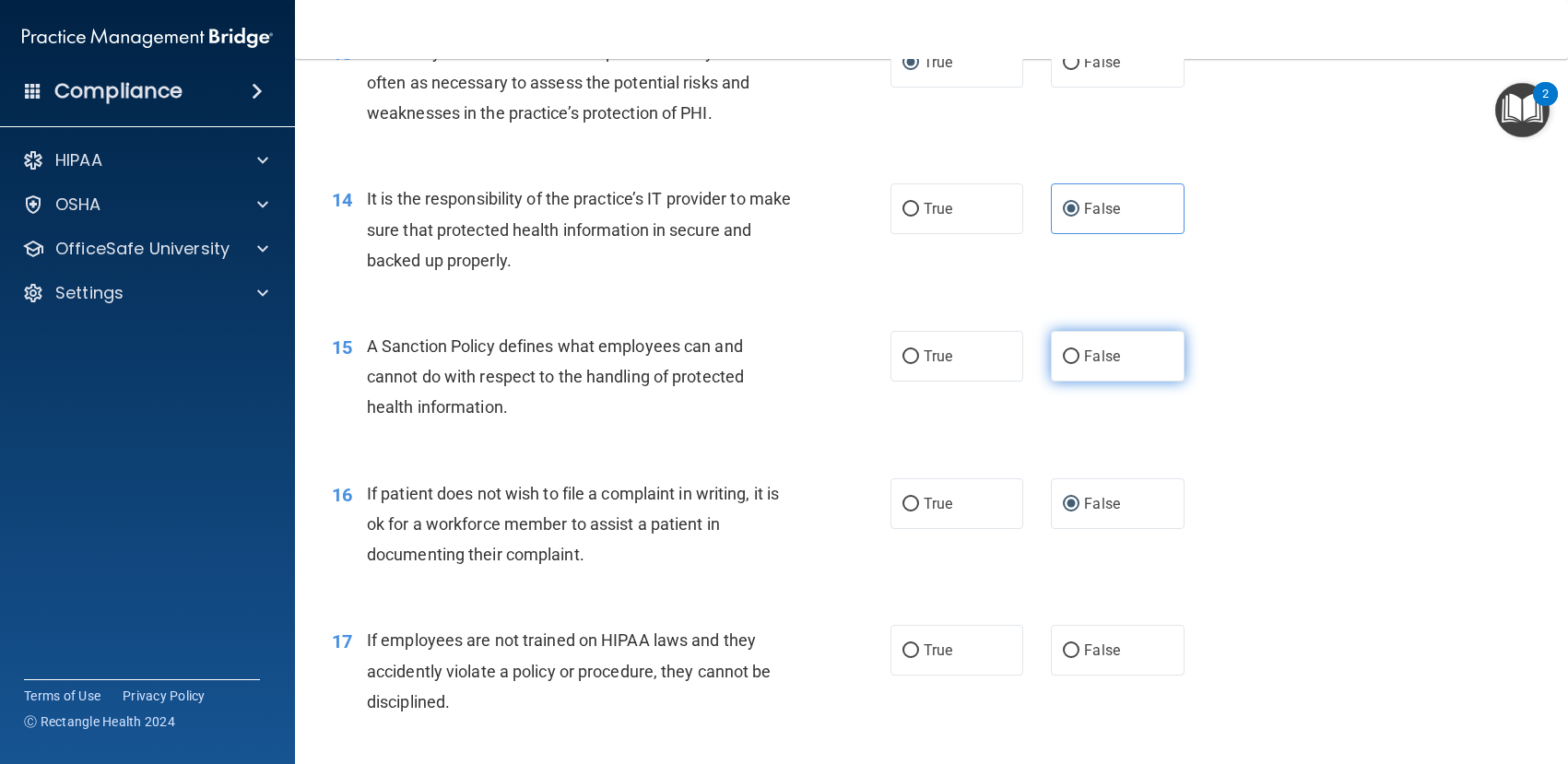
click at [1063, 358] on input "False" at bounding box center [1071, 357] width 16 height 13
radio input "true"
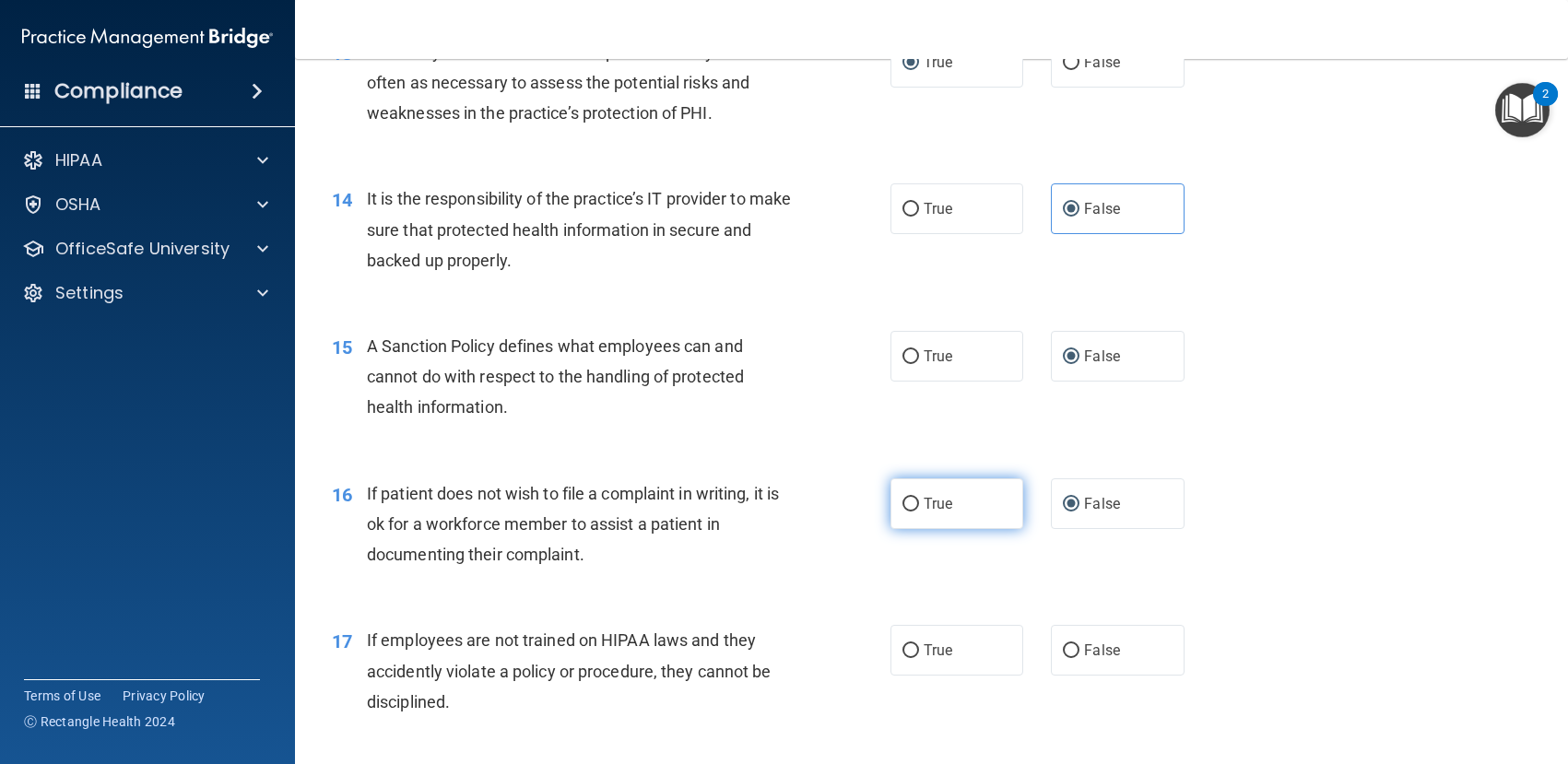
click at [903, 499] on input "True" at bounding box center [910, 504] width 16 height 13
radio input "true"
radio input "false"
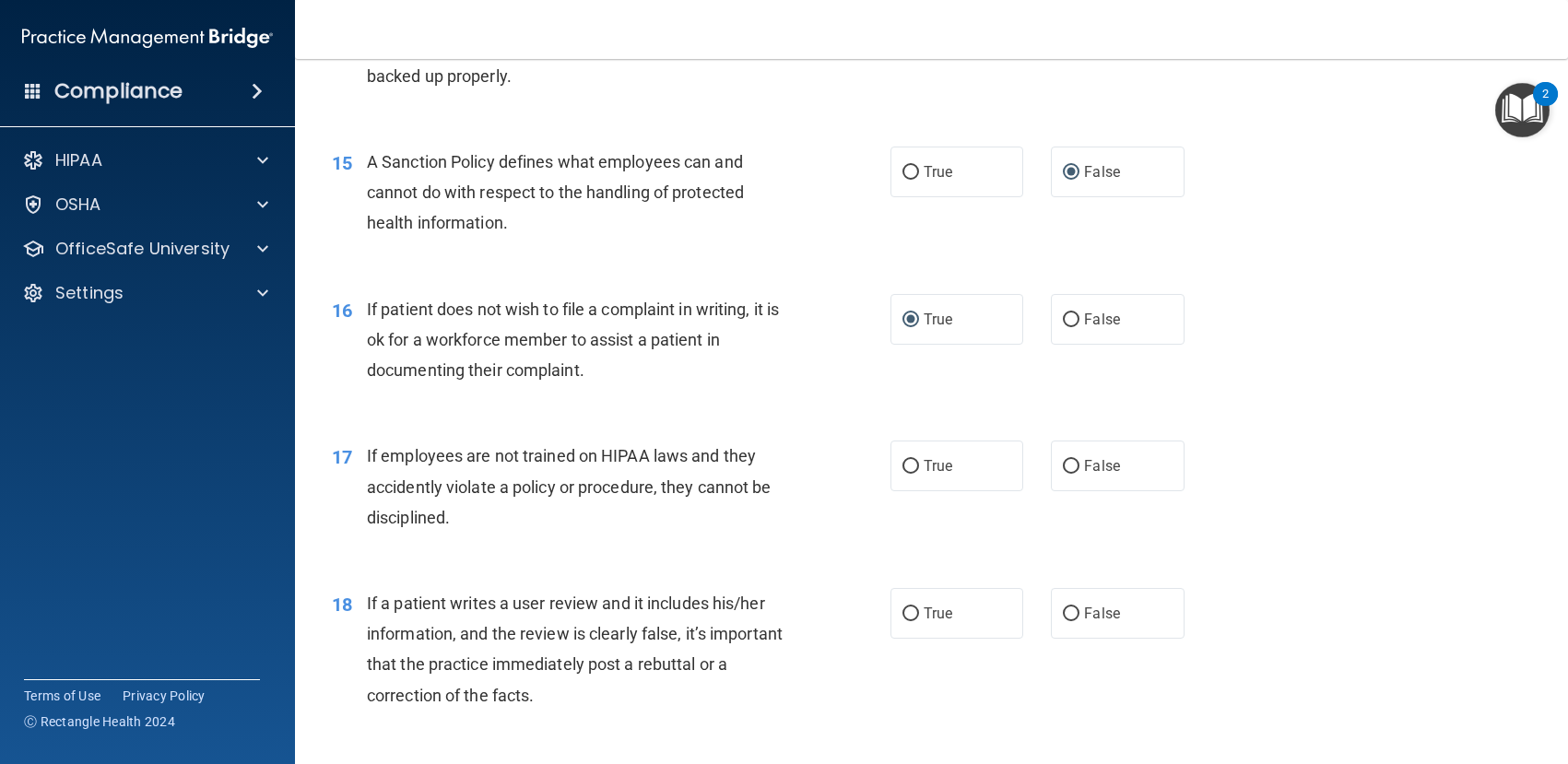
scroll to position [2488, 0]
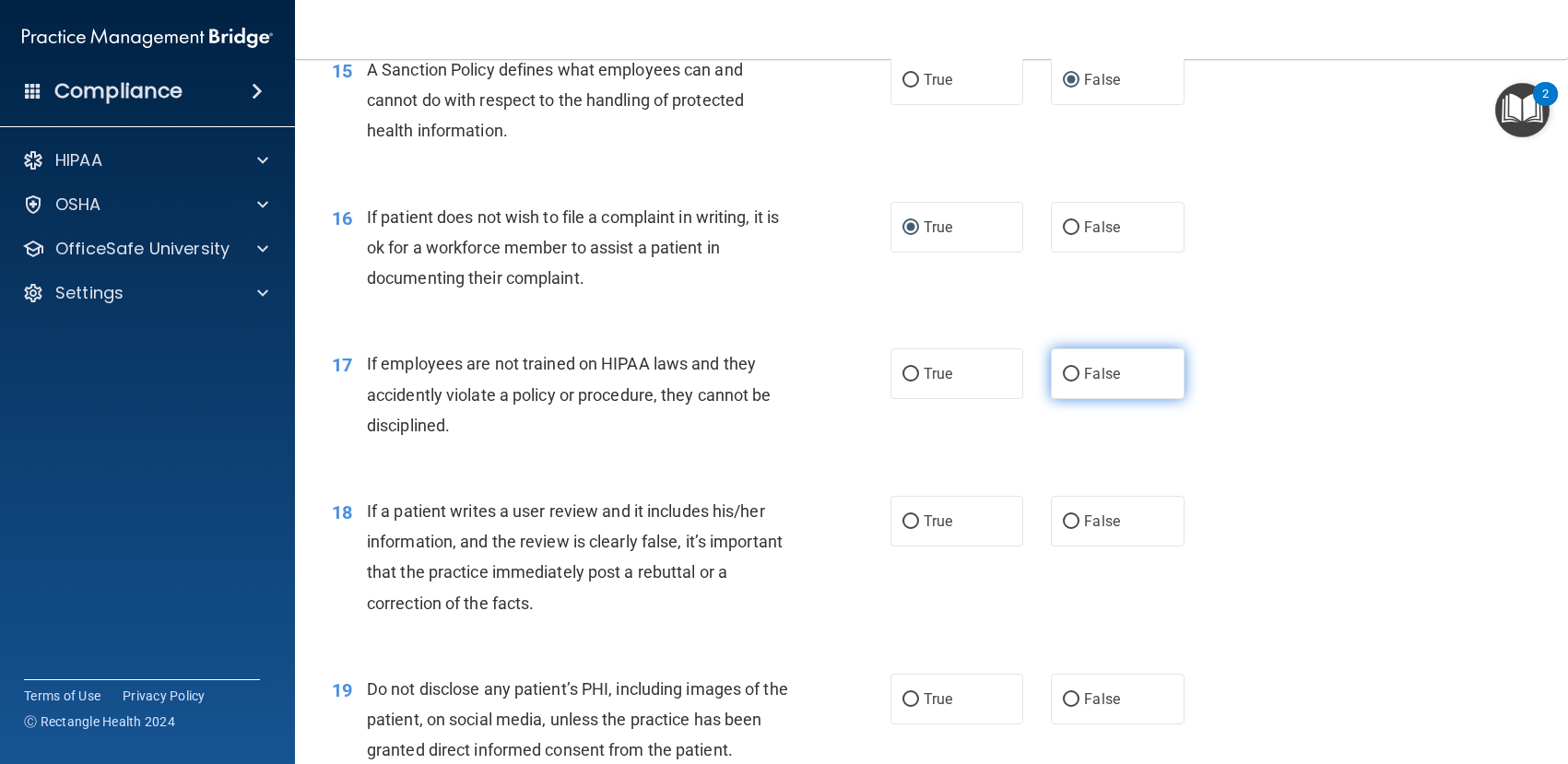
click at [1063, 373] on input "False" at bounding box center [1071, 374] width 16 height 13
radio input "true"
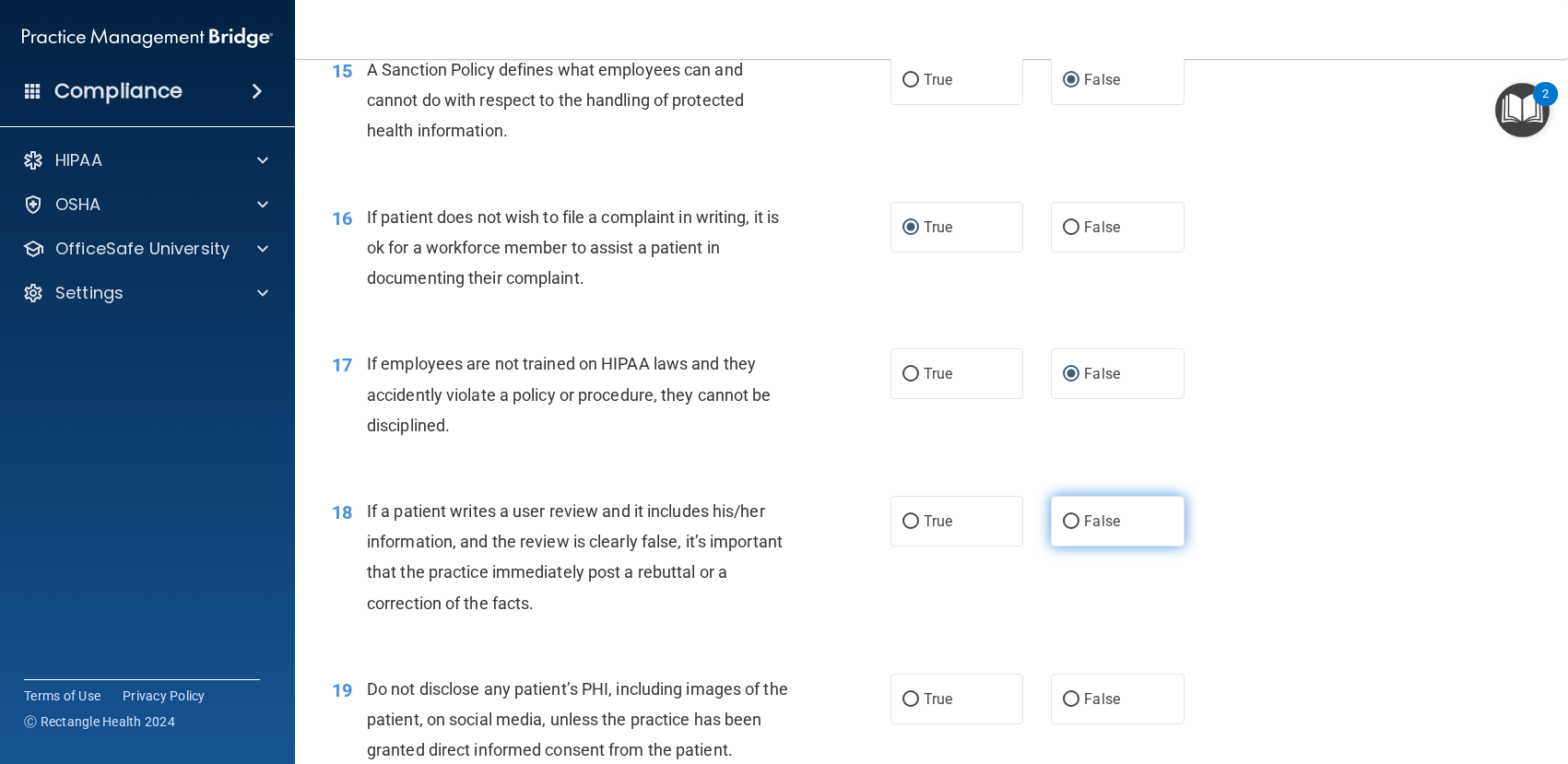
click at [1064, 515] on input "False" at bounding box center [1071, 522] width 16 height 13
radio input "true"
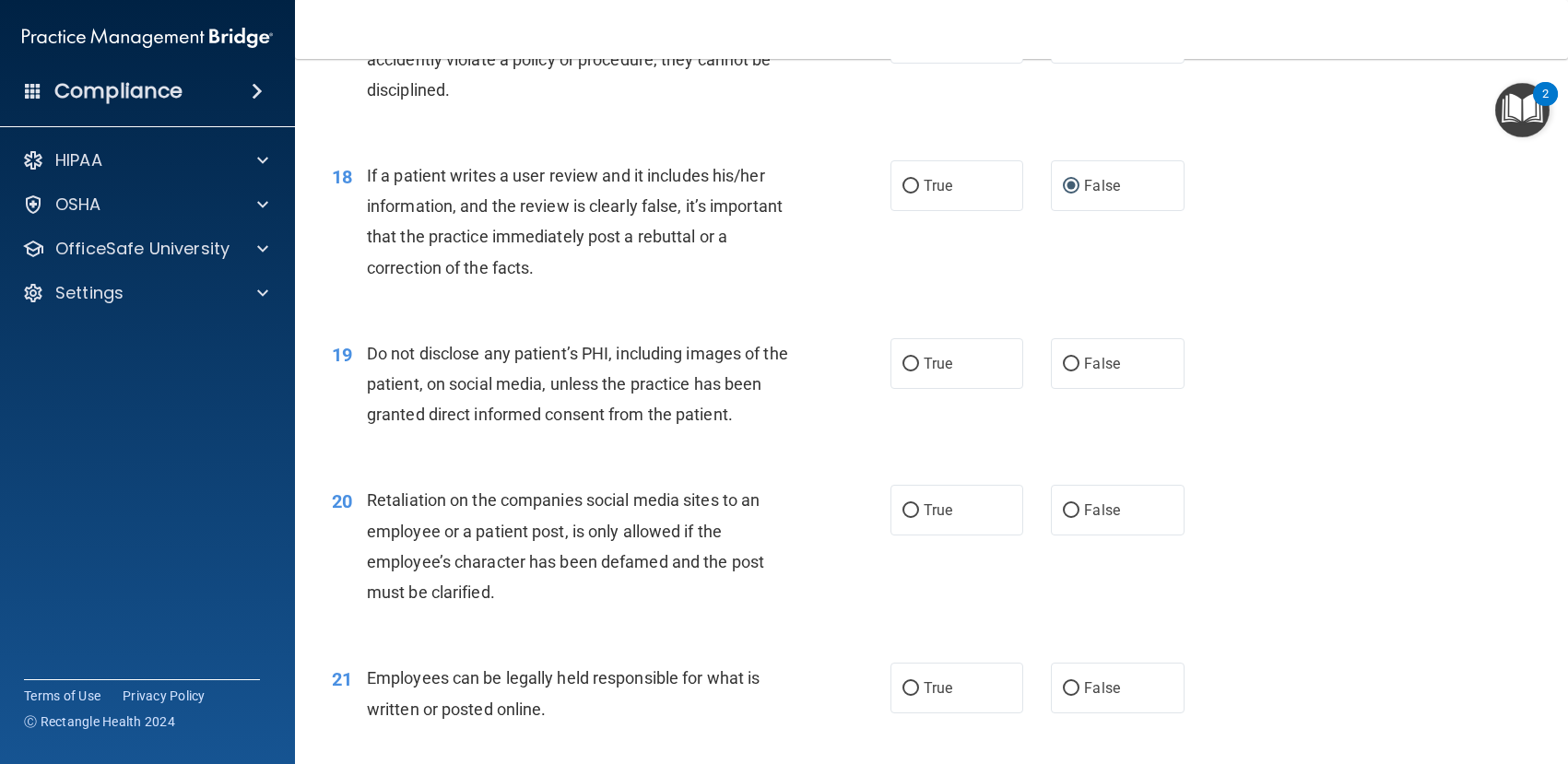
scroll to position [2856, 0]
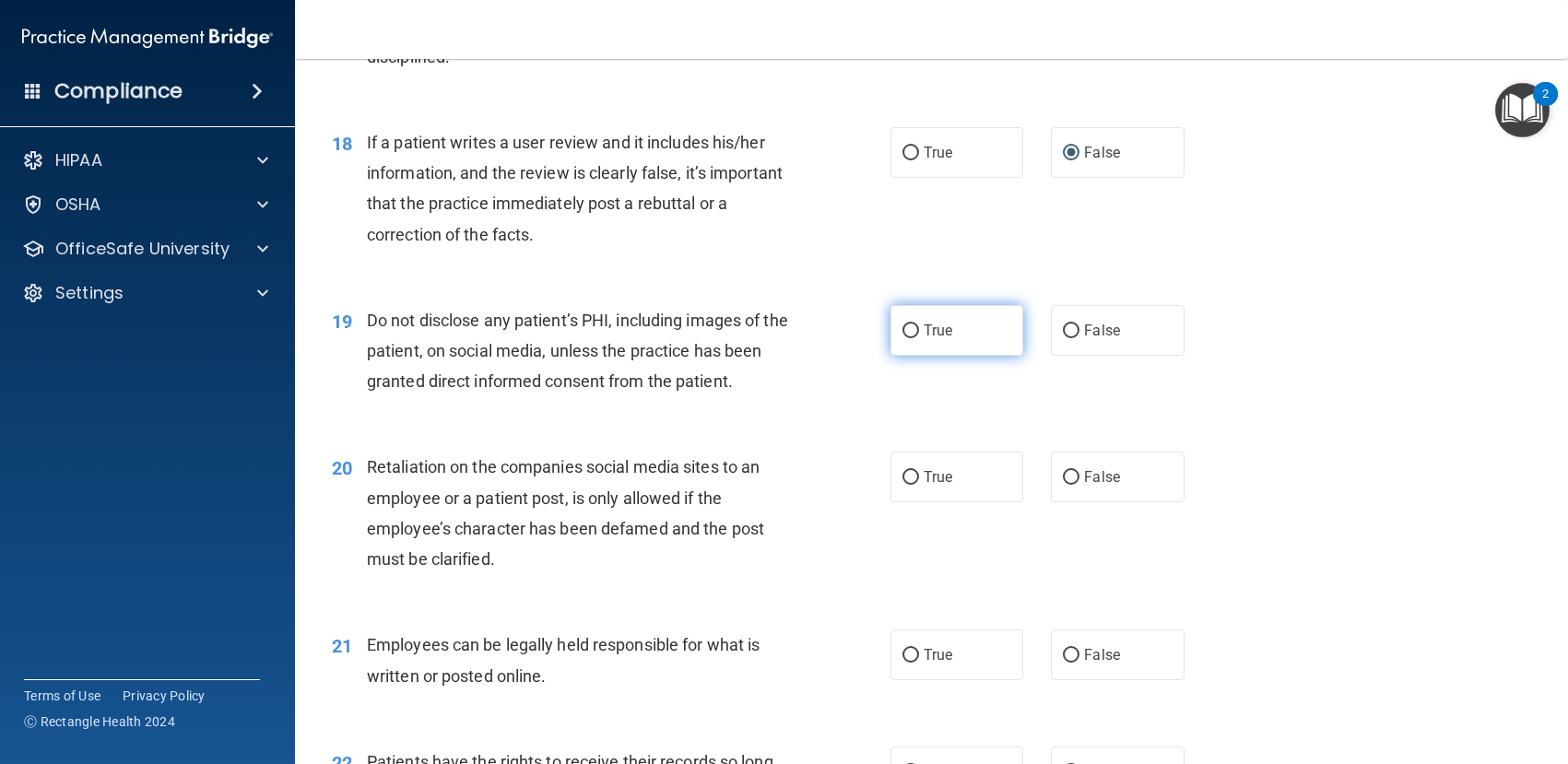
click at [904, 330] on input "True" at bounding box center [910, 331] width 16 height 13
radio input "true"
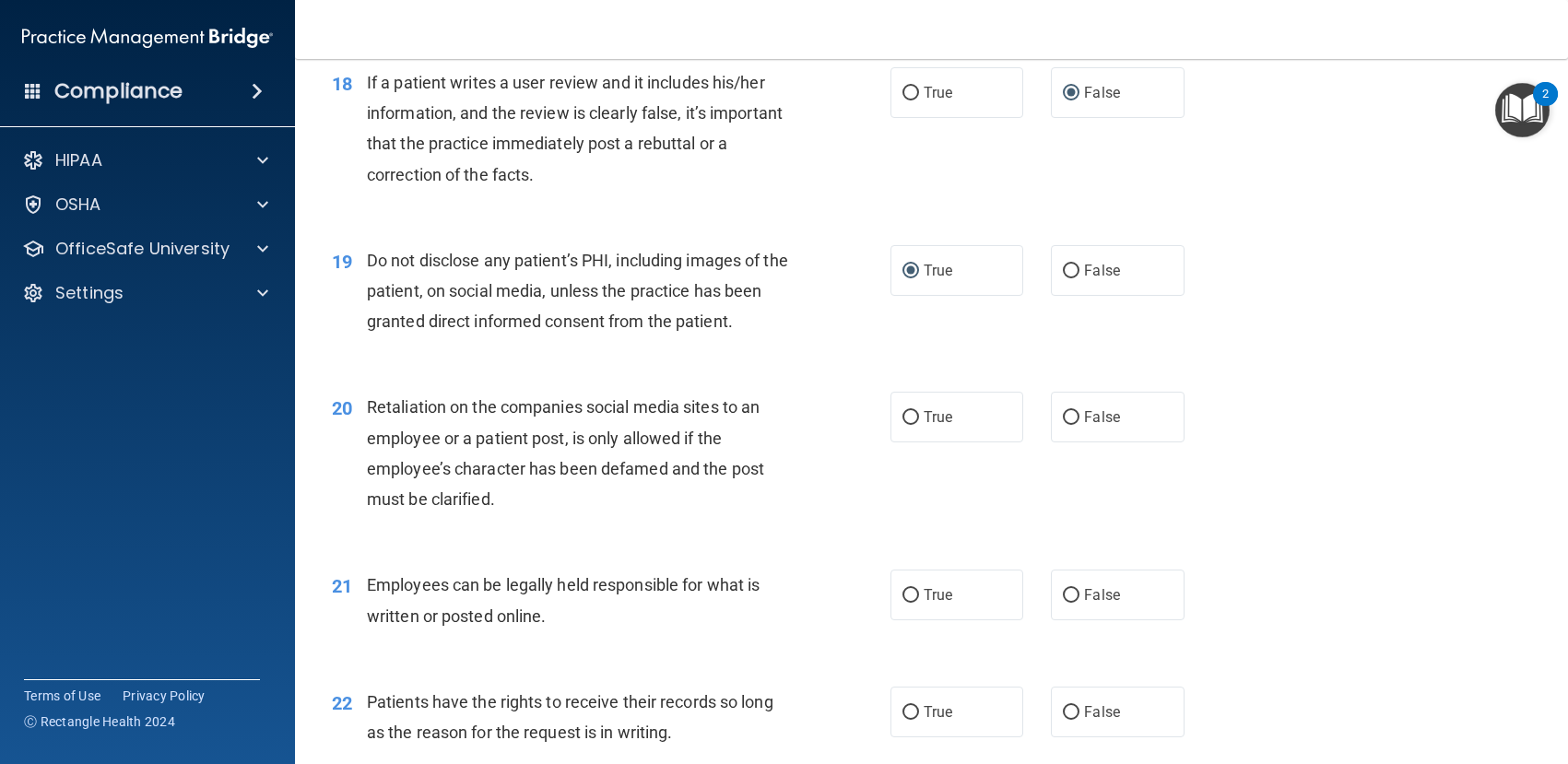
scroll to position [2949, 0]
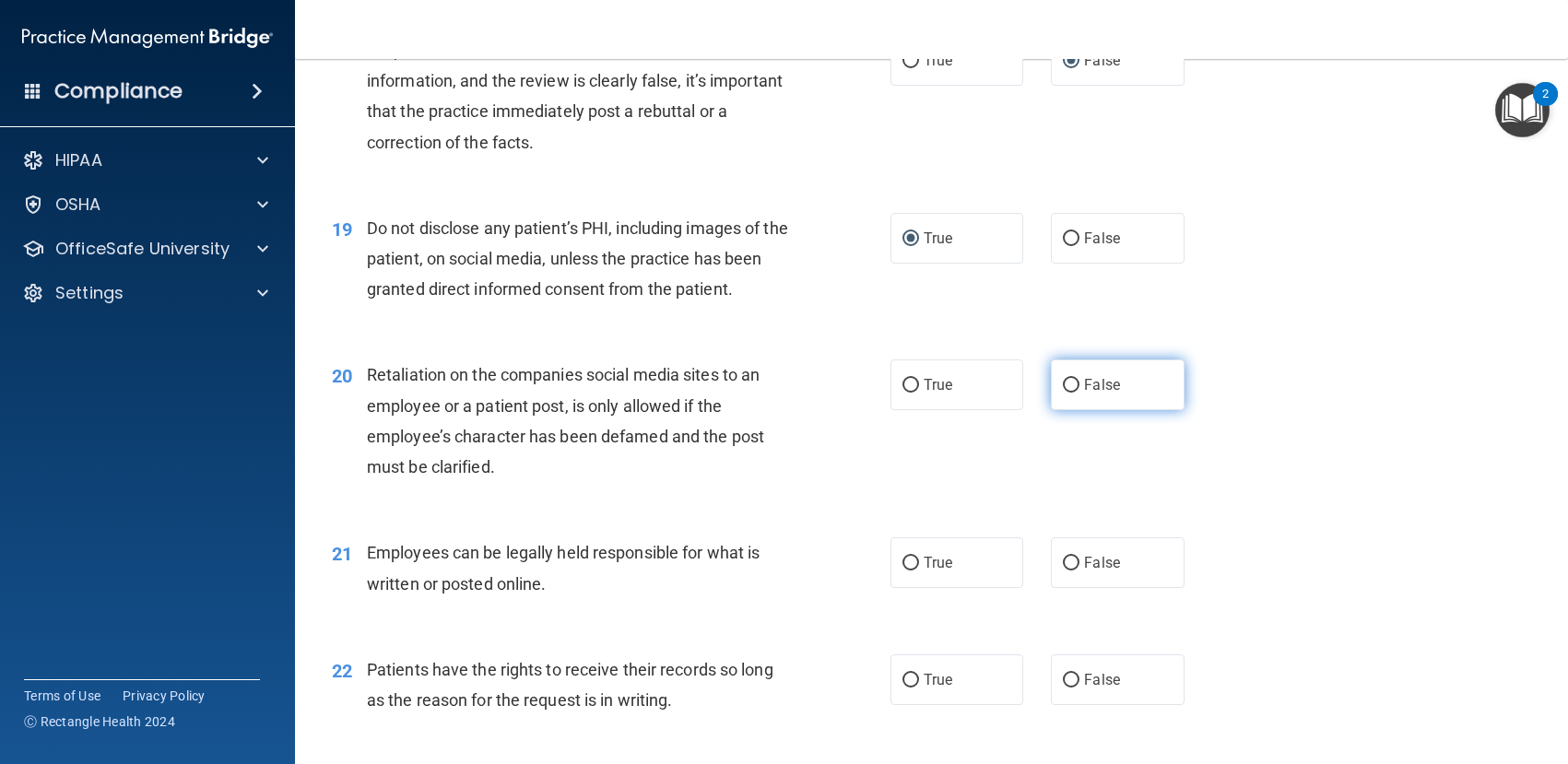
click at [1073, 383] on label "False" at bounding box center [1117, 384] width 133 height 51
click at [1073, 383] on input "False" at bounding box center [1071, 386] width 16 height 13
radio input "true"
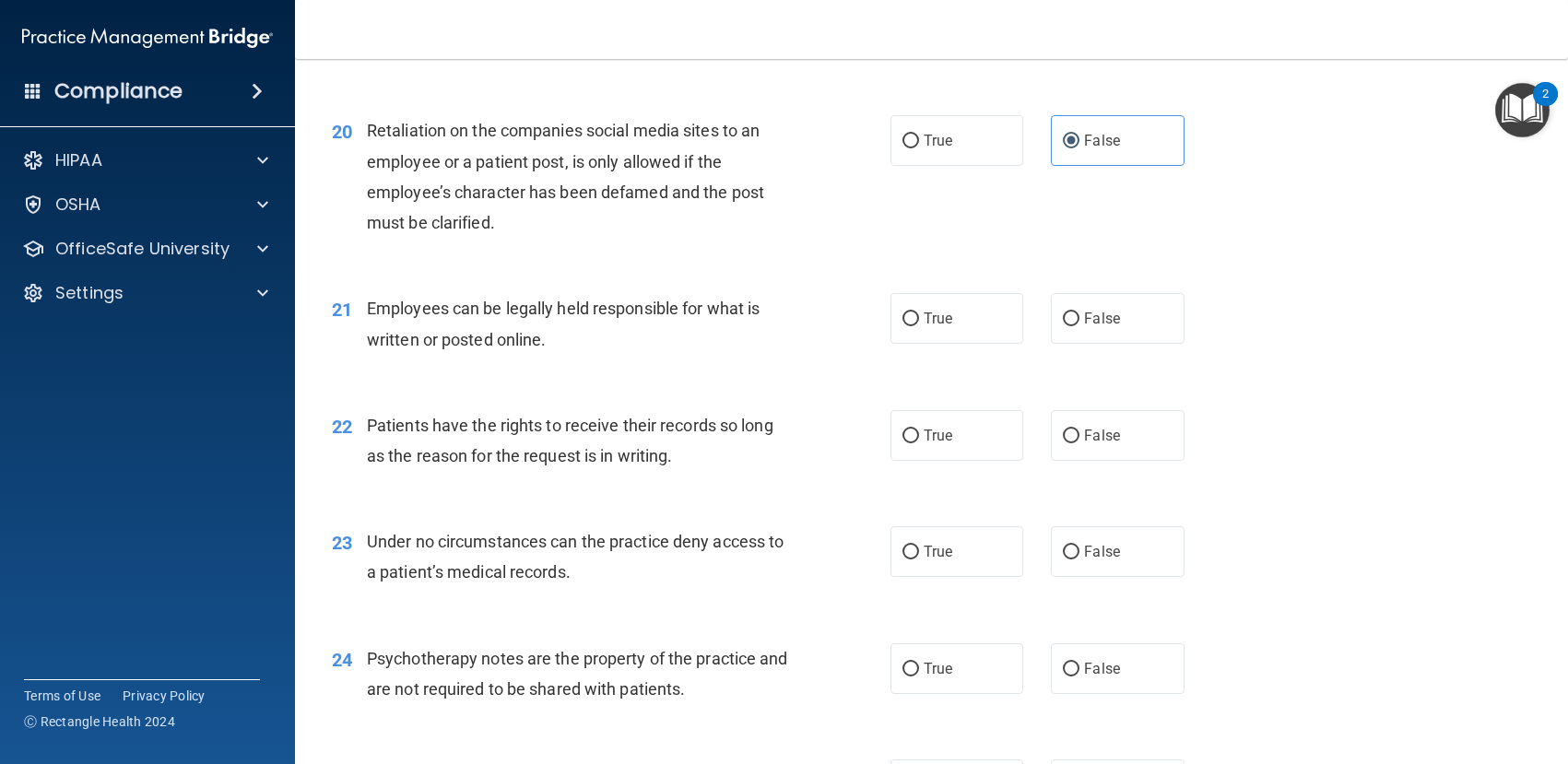
scroll to position [3317, 0]
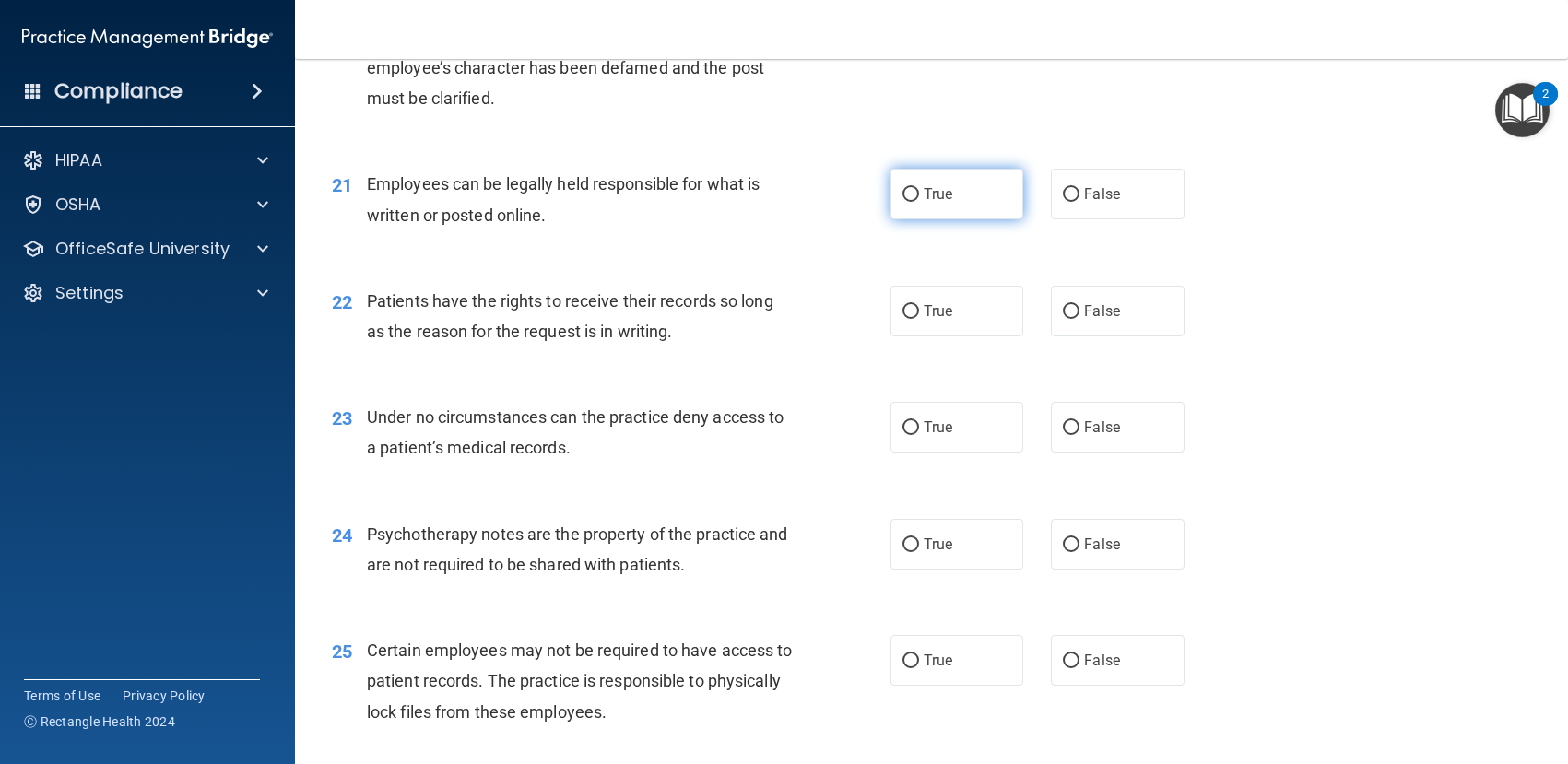
click at [905, 194] on input "True" at bounding box center [910, 195] width 16 height 13
radio input "true"
click at [1063, 308] on input "False" at bounding box center [1071, 312] width 16 height 13
radio input "true"
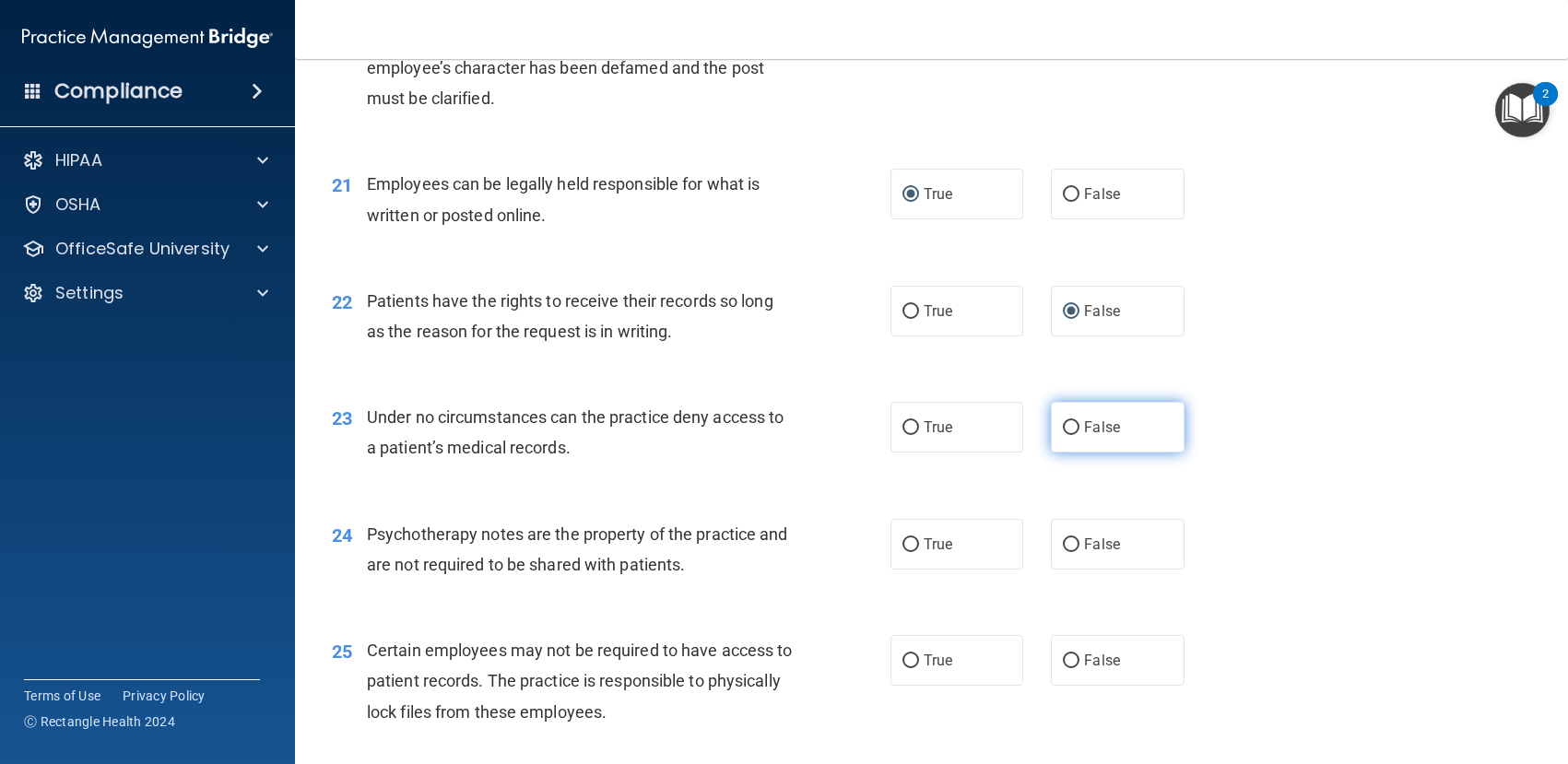
click at [1063, 422] on input "False" at bounding box center [1071, 428] width 16 height 13
radio input "true"
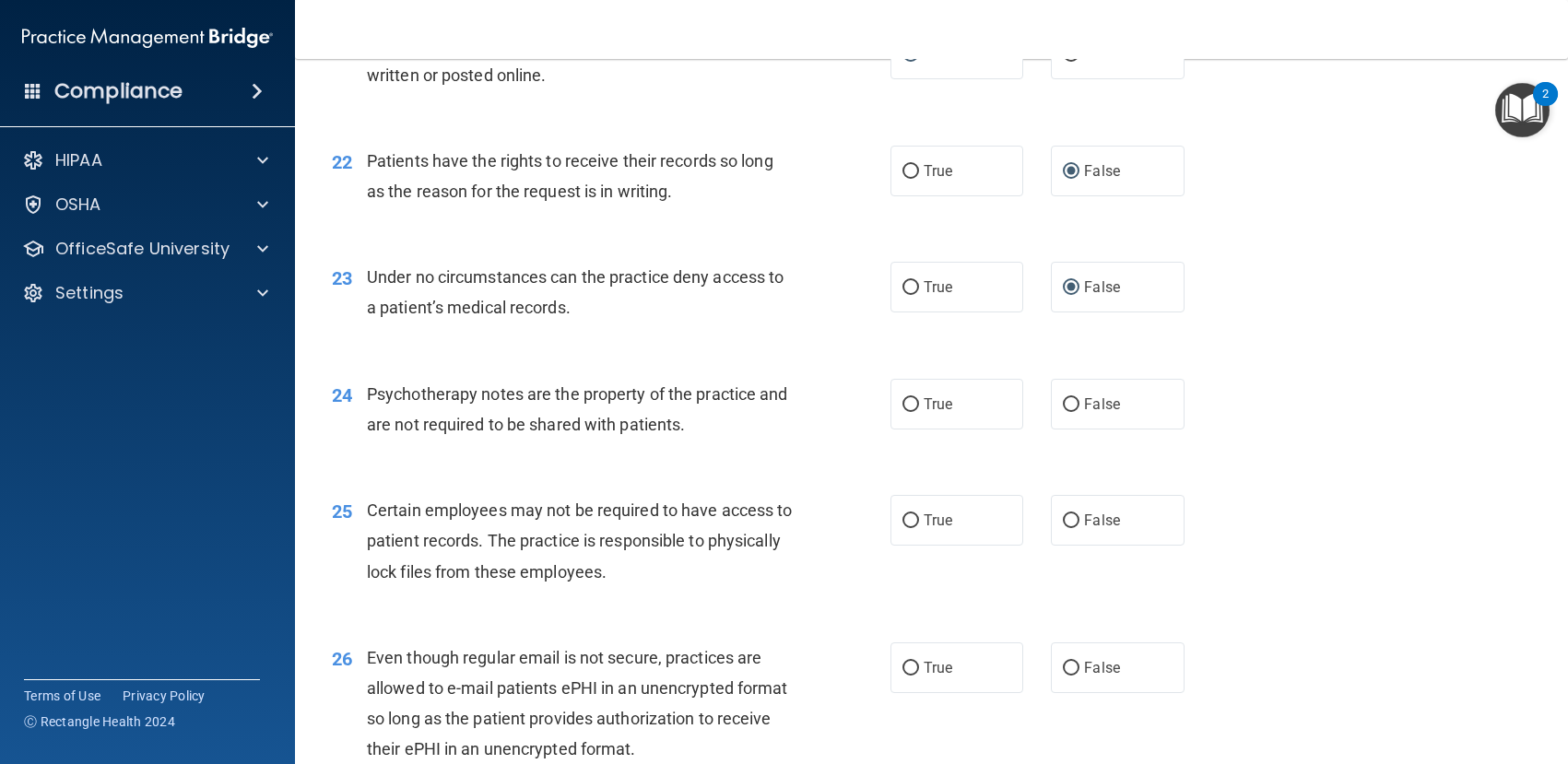
scroll to position [3501, 0]
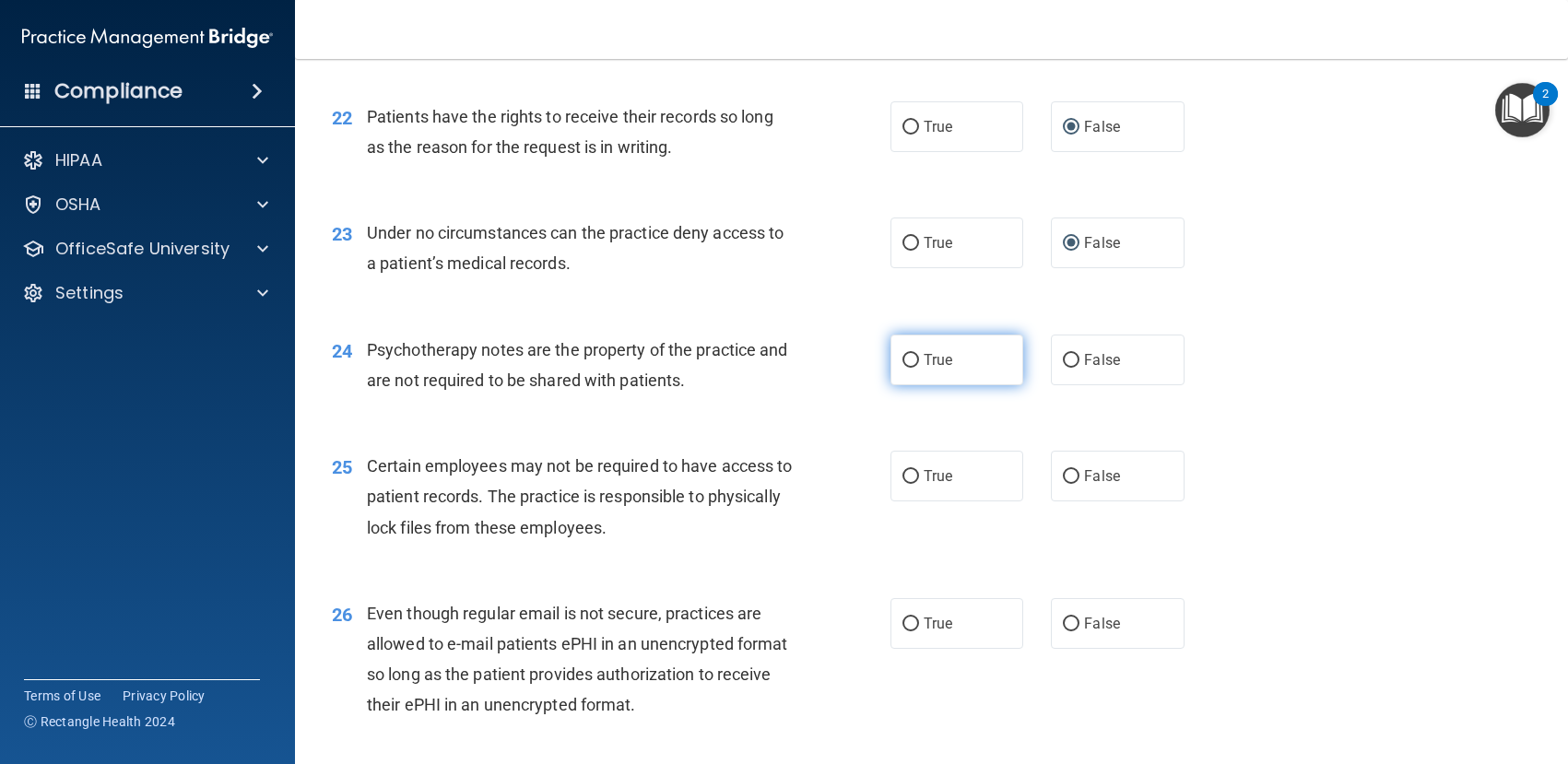
click at [905, 355] on input "True" at bounding box center [910, 361] width 16 height 13
radio input "true"
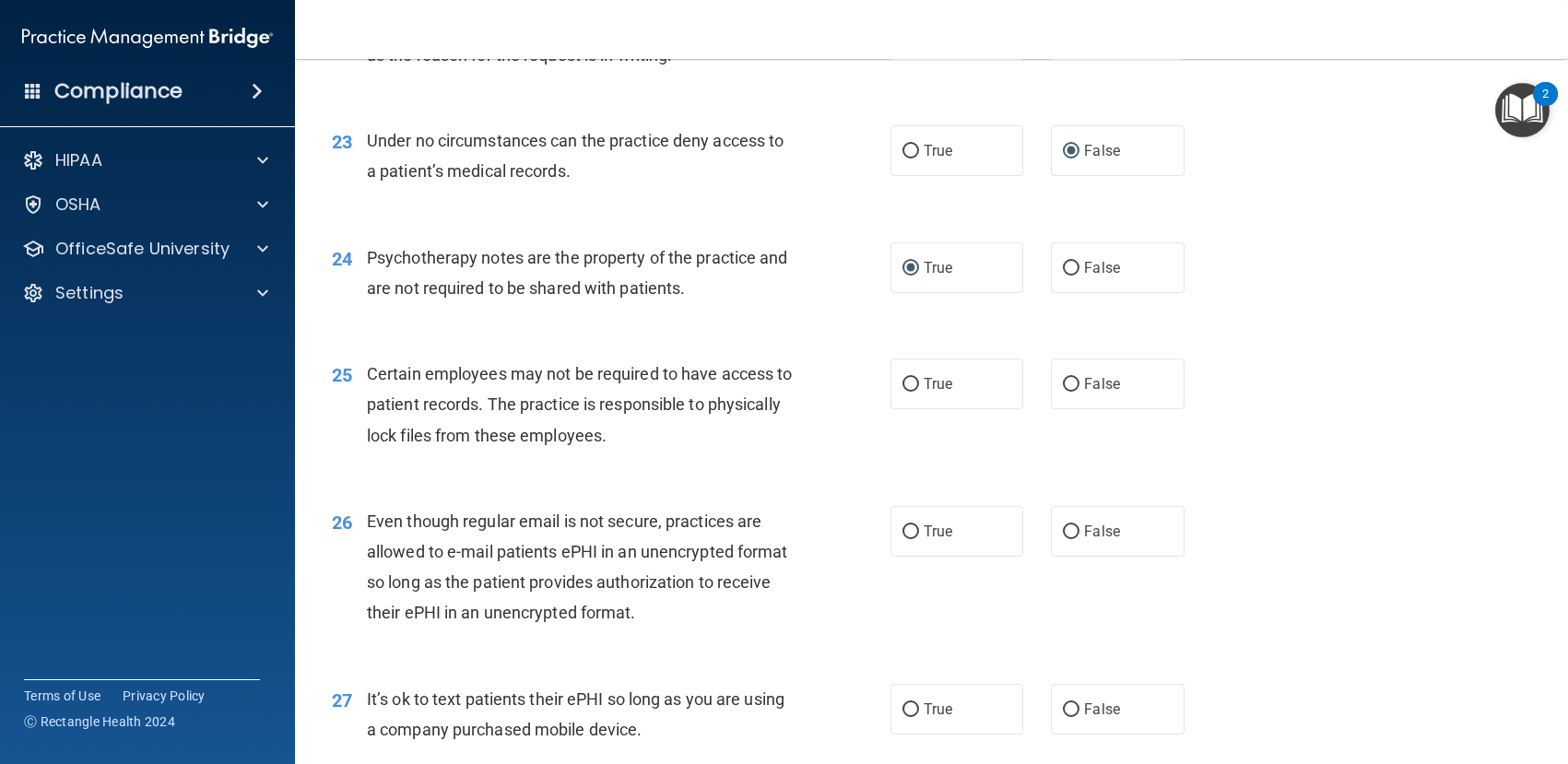
scroll to position [3686, 0]
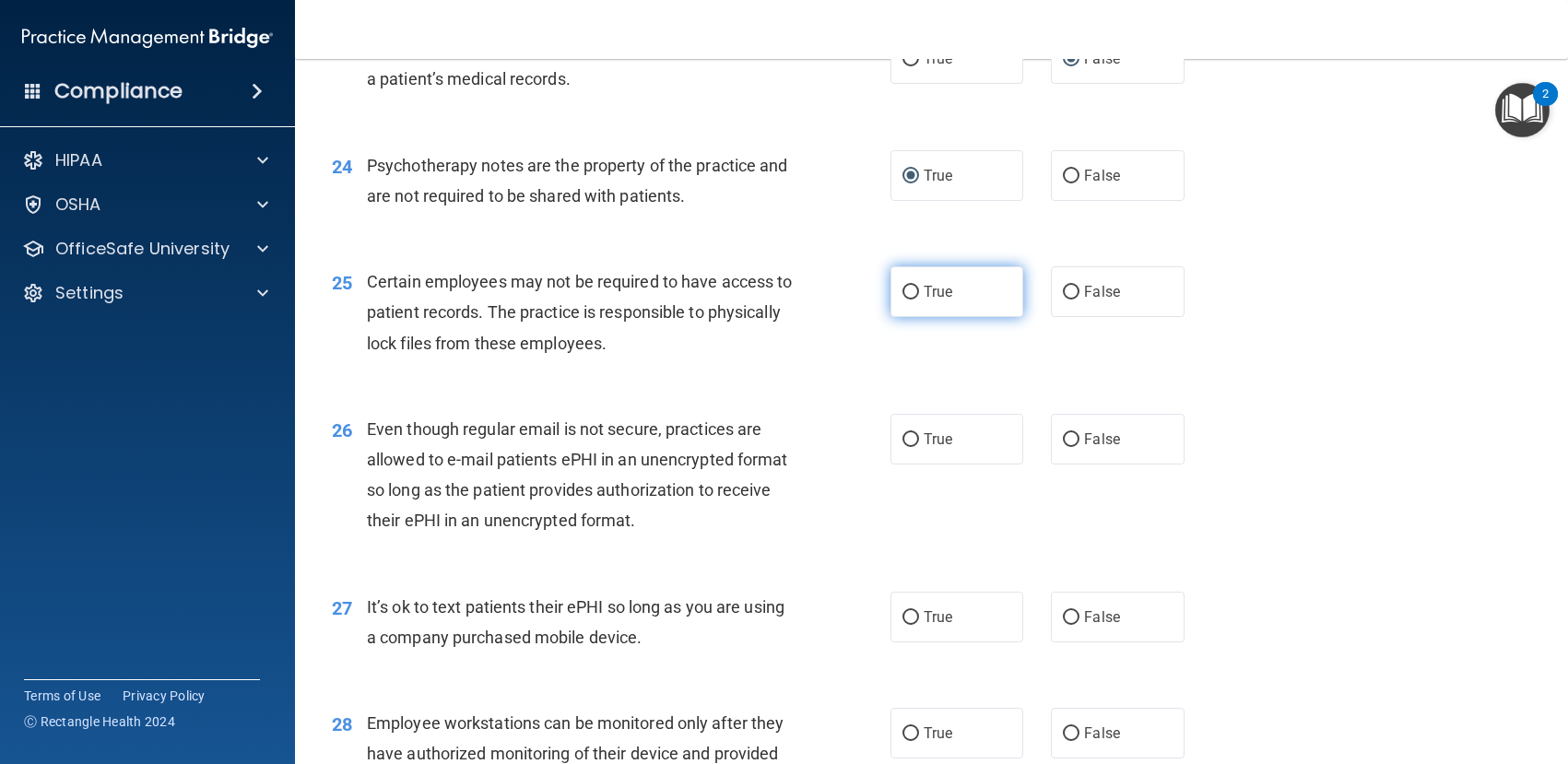
click at [905, 291] on input "True" at bounding box center [910, 293] width 16 height 13
radio input "true"
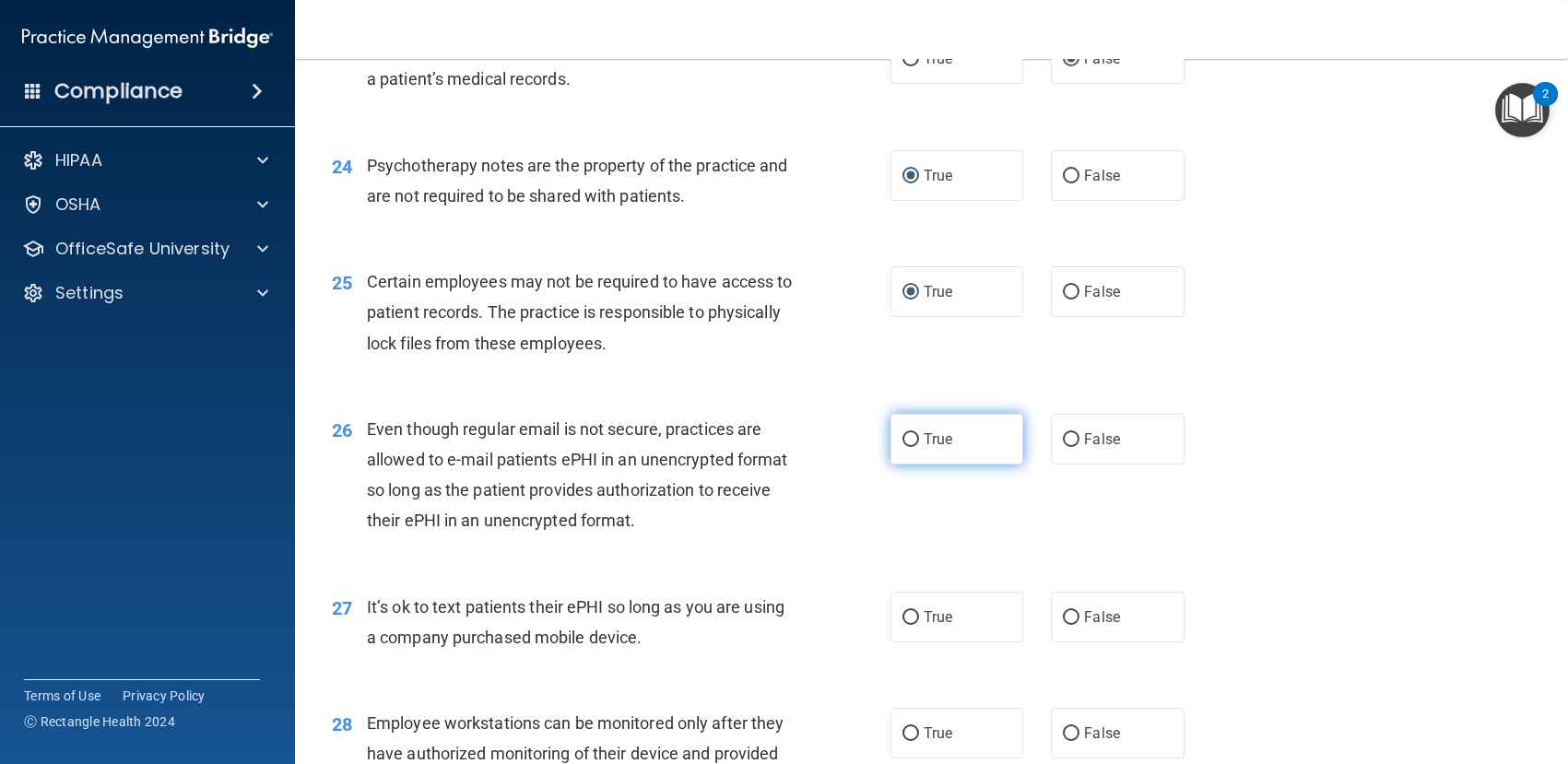
click at [904, 439] on input "True" at bounding box center [910, 440] width 16 height 13
radio input "true"
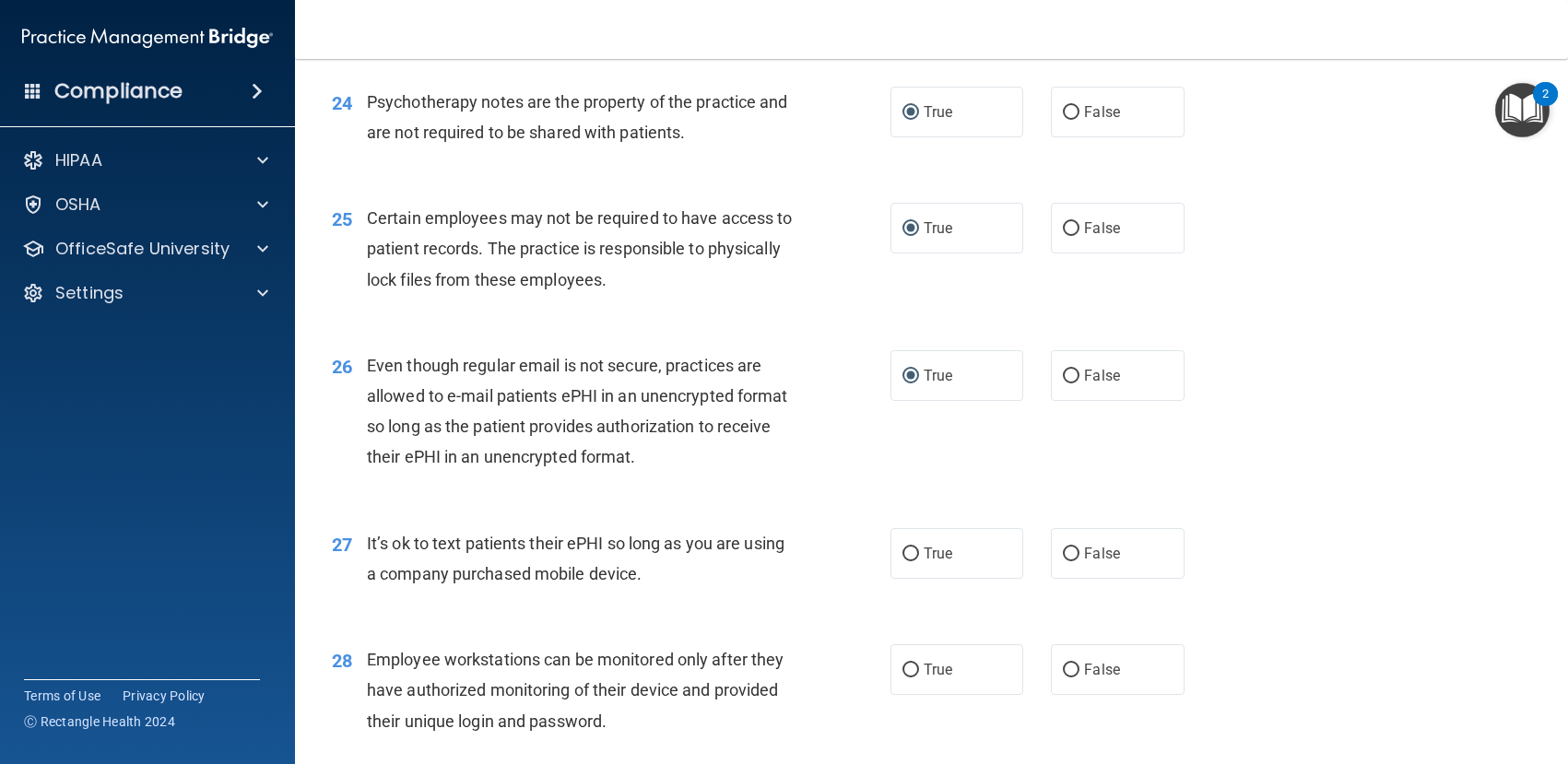
scroll to position [3870, 0]
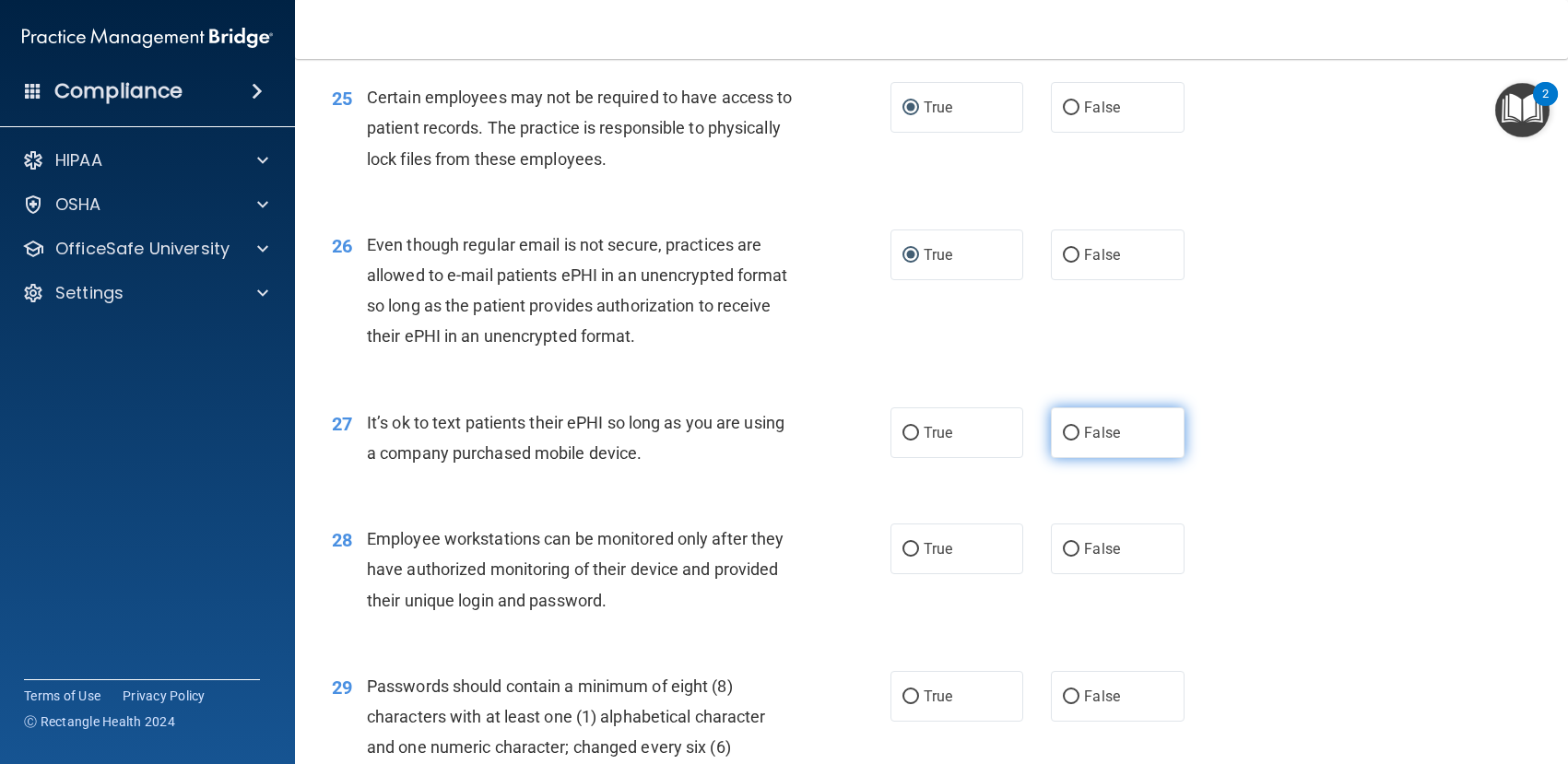
click at [1063, 426] on input "False" at bounding box center [1071, 433] width 16 height 13
radio input "true"
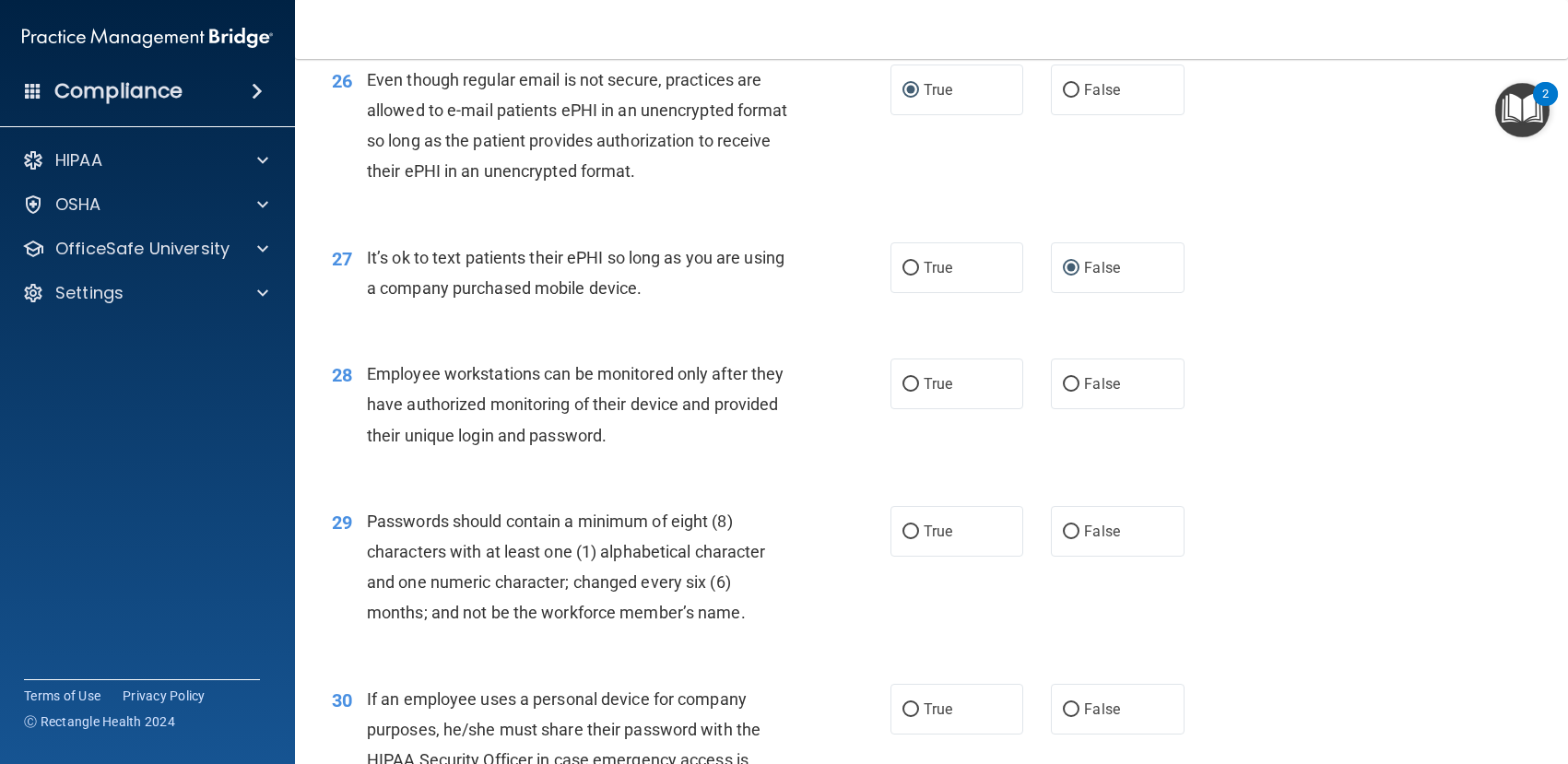
scroll to position [4054, 0]
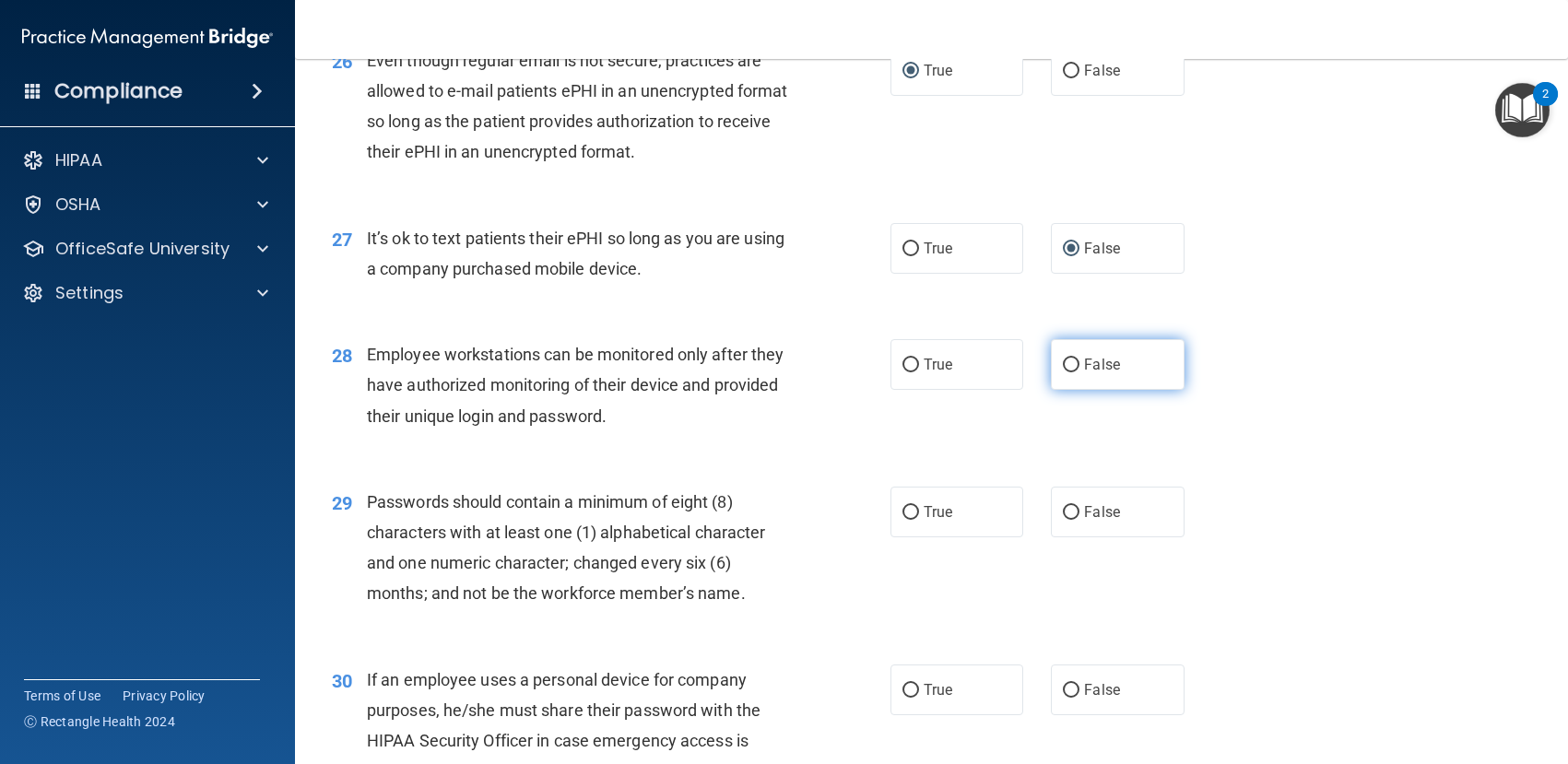
click at [1063, 359] on input "False" at bounding box center [1071, 365] width 16 height 13
radio input "true"
click at [903, 509] on input "True" at bounding box center [910, 513] width 16 height 13
radio input "true"
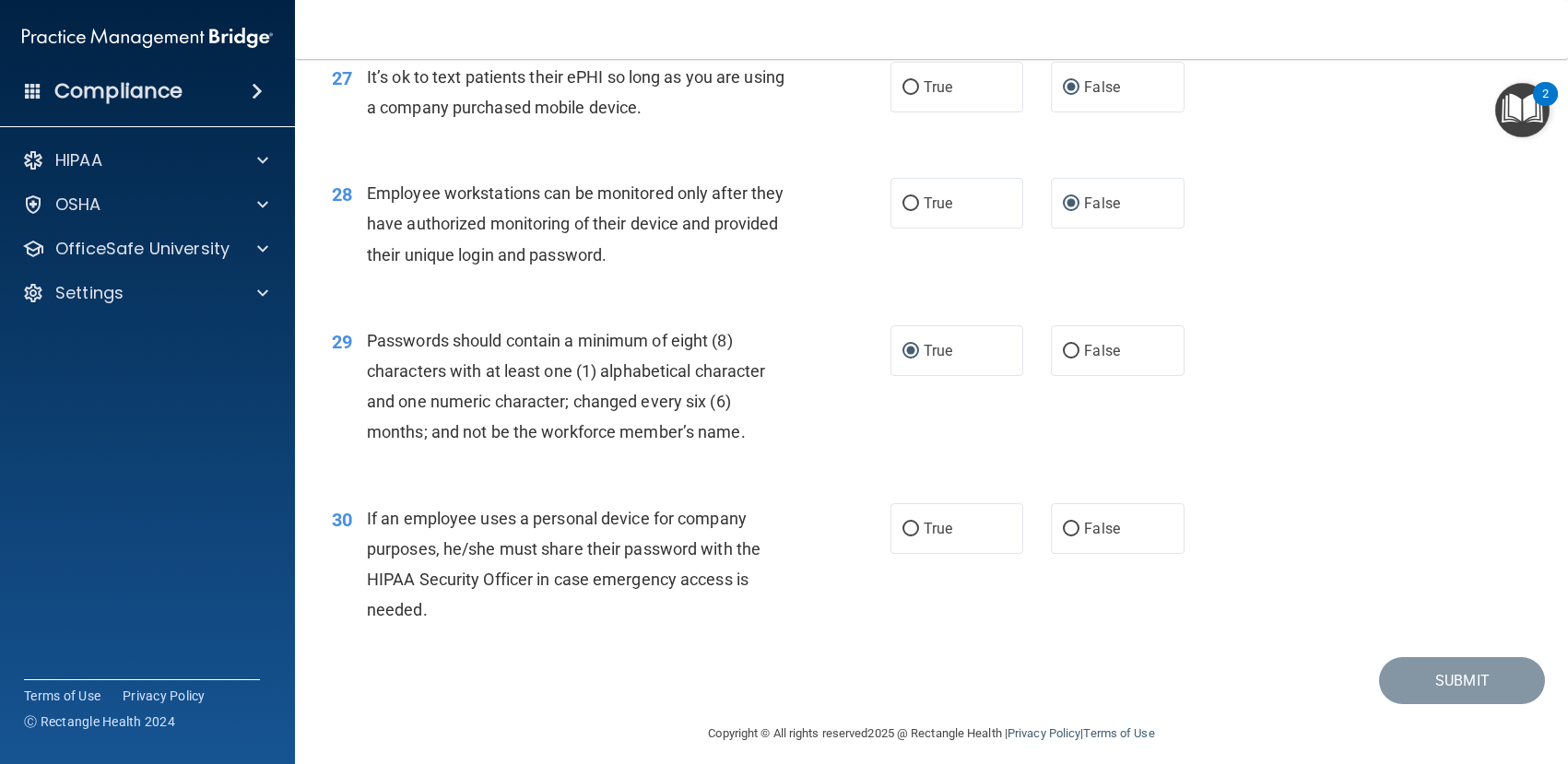
scroll to position [4229, 0]
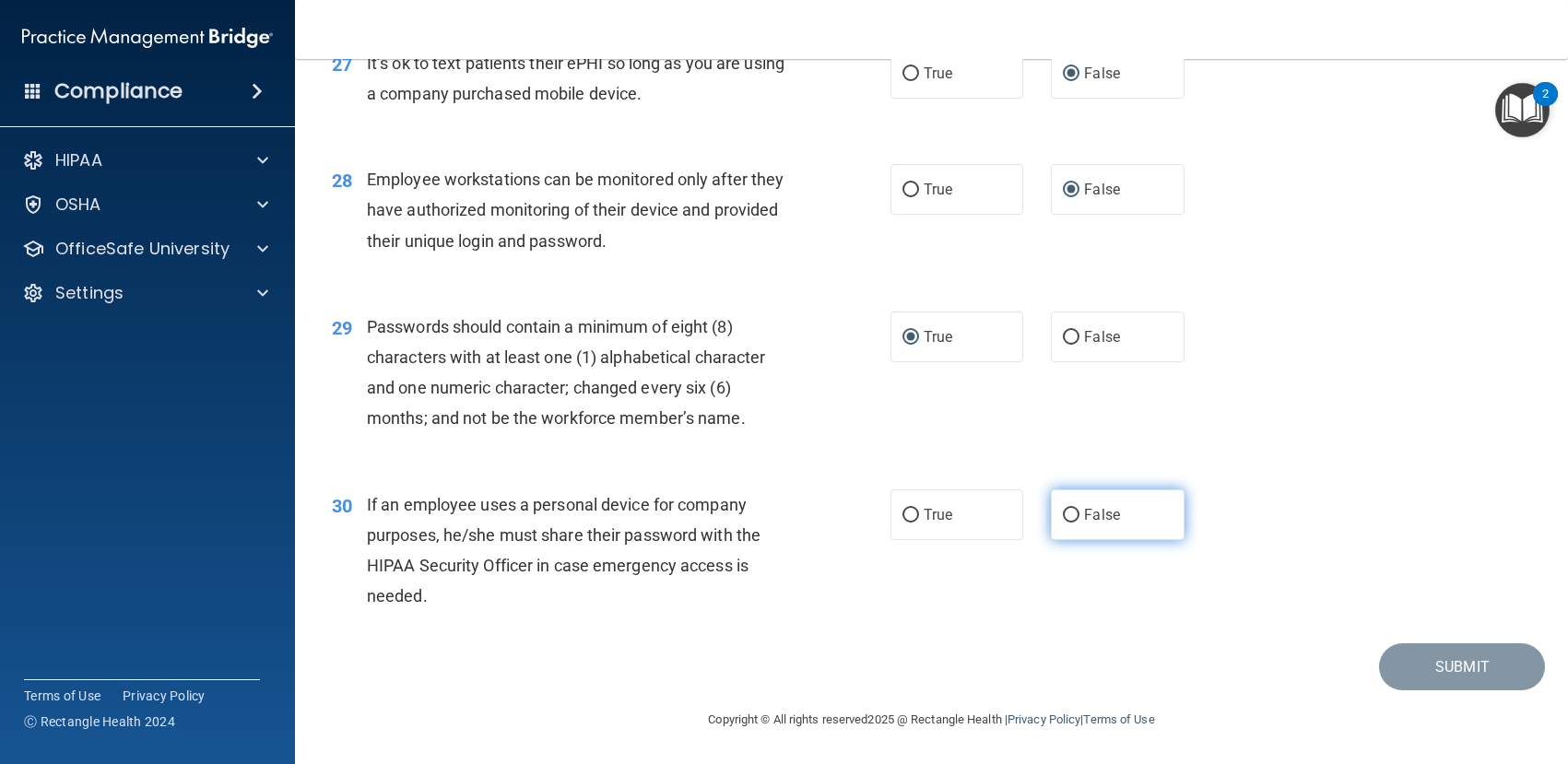
click at [1052, 514] on label "False" at bounding box center [1117, 514] width 133 height 51
click at [1063, 514] on input "False" at bounding box center [1071, 515] width 16 height 13
radio input "true"
click at [1430, 667] on button "Submit" at bounding box center [1461, 666] width 166 height 47
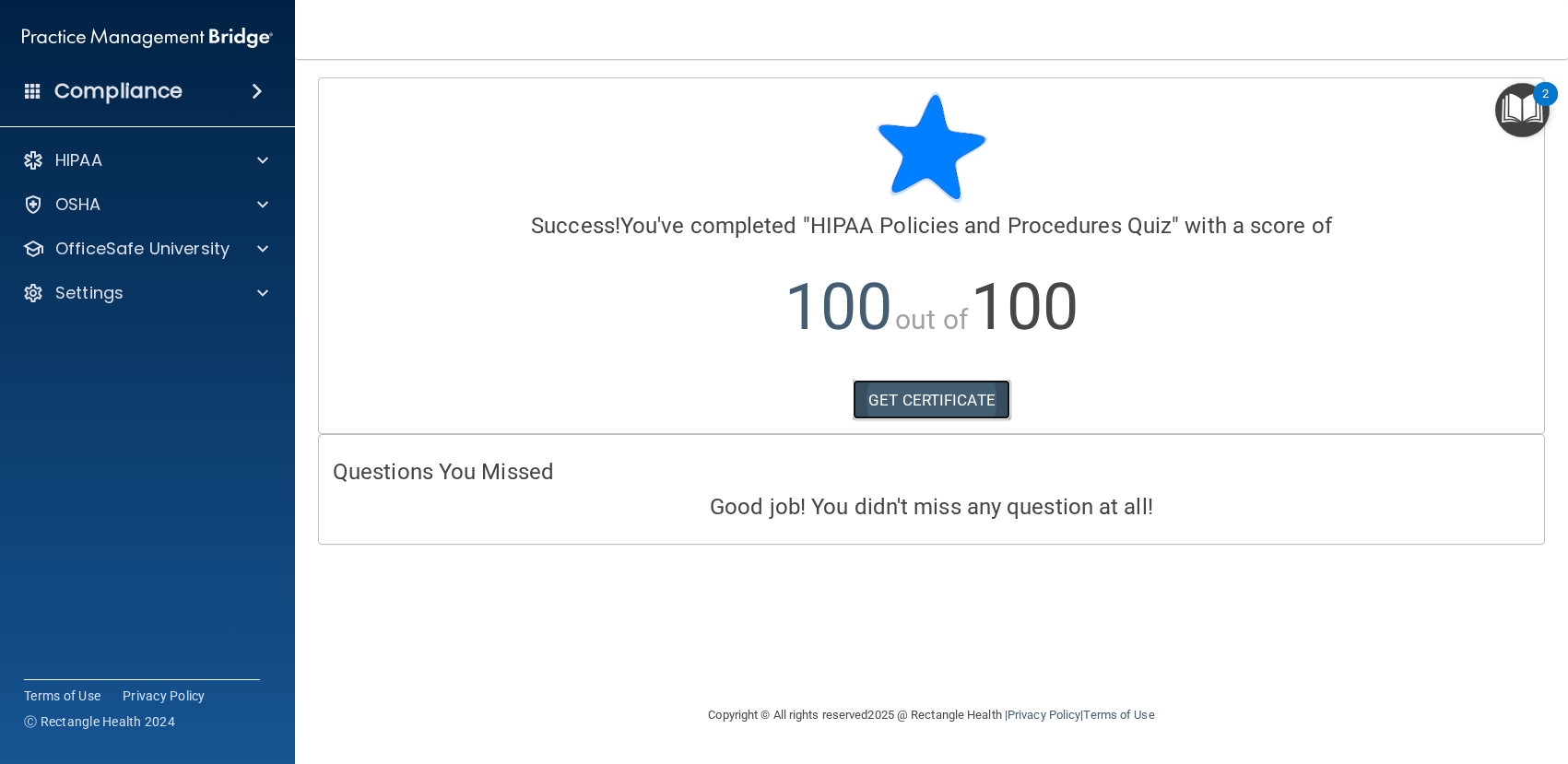
click at [931, 405] on link "GET CERTIFICATE" at bounding box center [931, 399] width 157 height 40
click at [140, 249] on p "OfficeSafe University" at bounding box center [142, 249] width 174 height 22
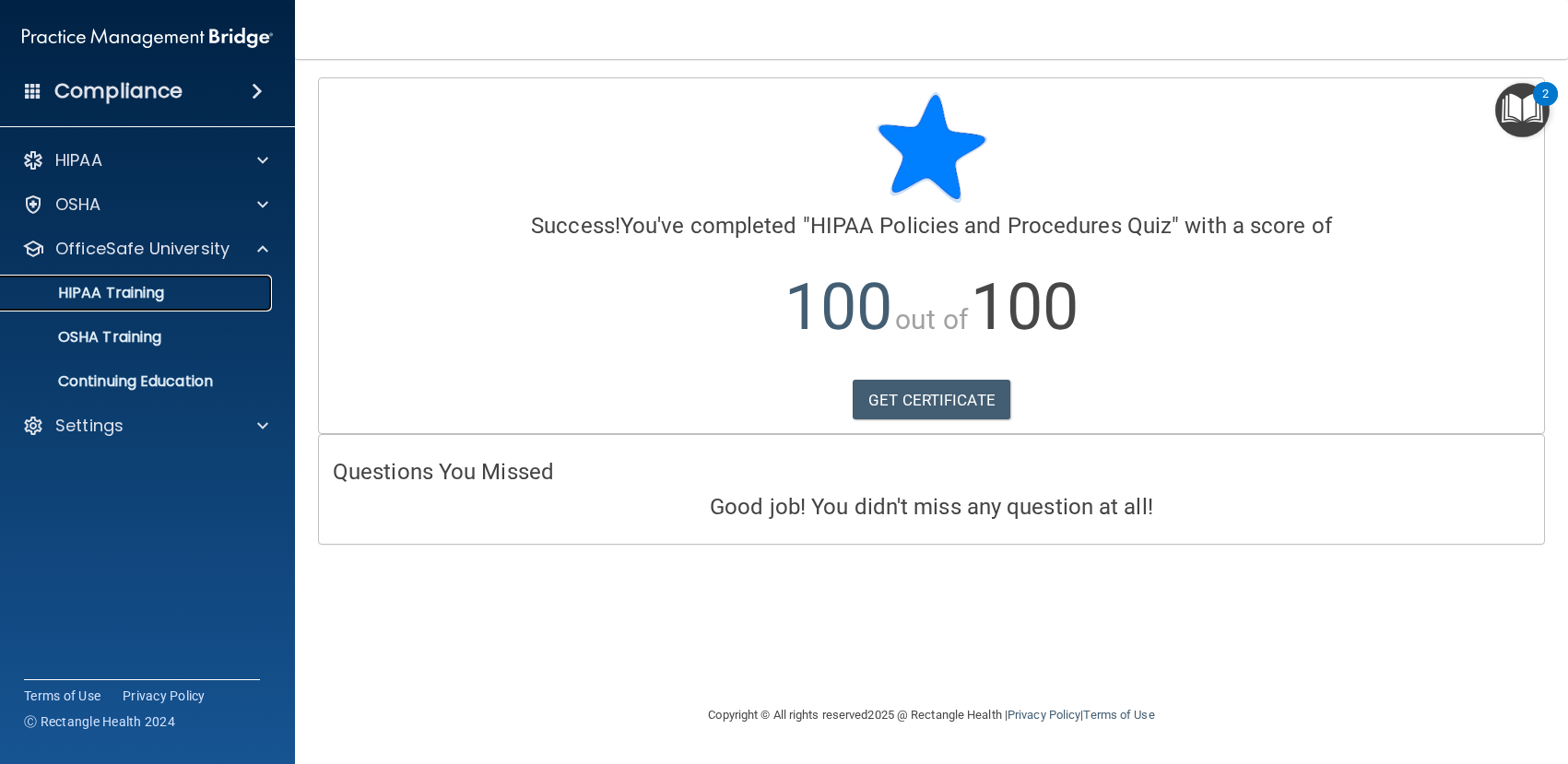
click at [116, 297] on p "HIPAA Training" at bounding box center [87, 293] width 152 height 18
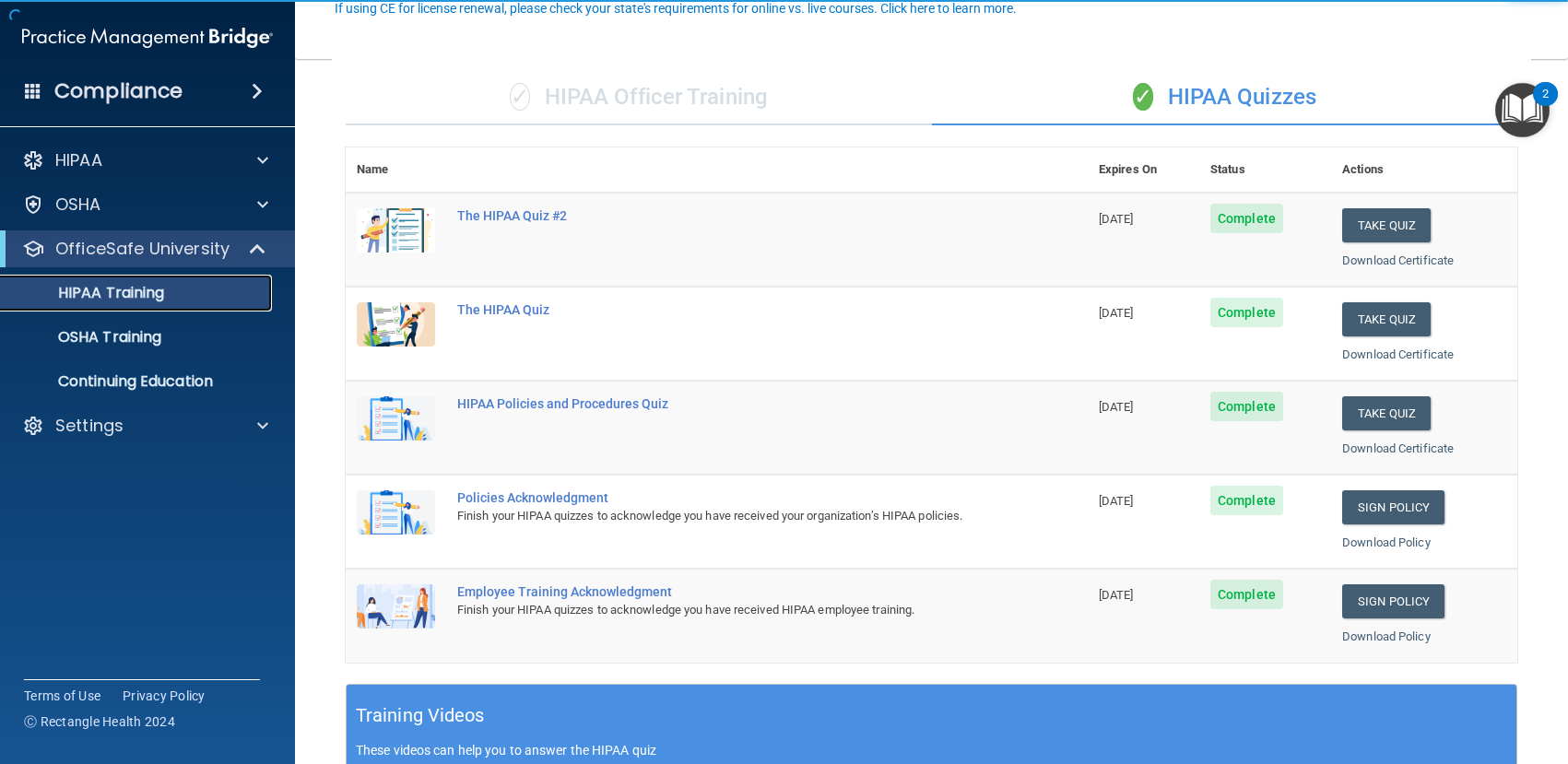
scroll to position [184, 0]
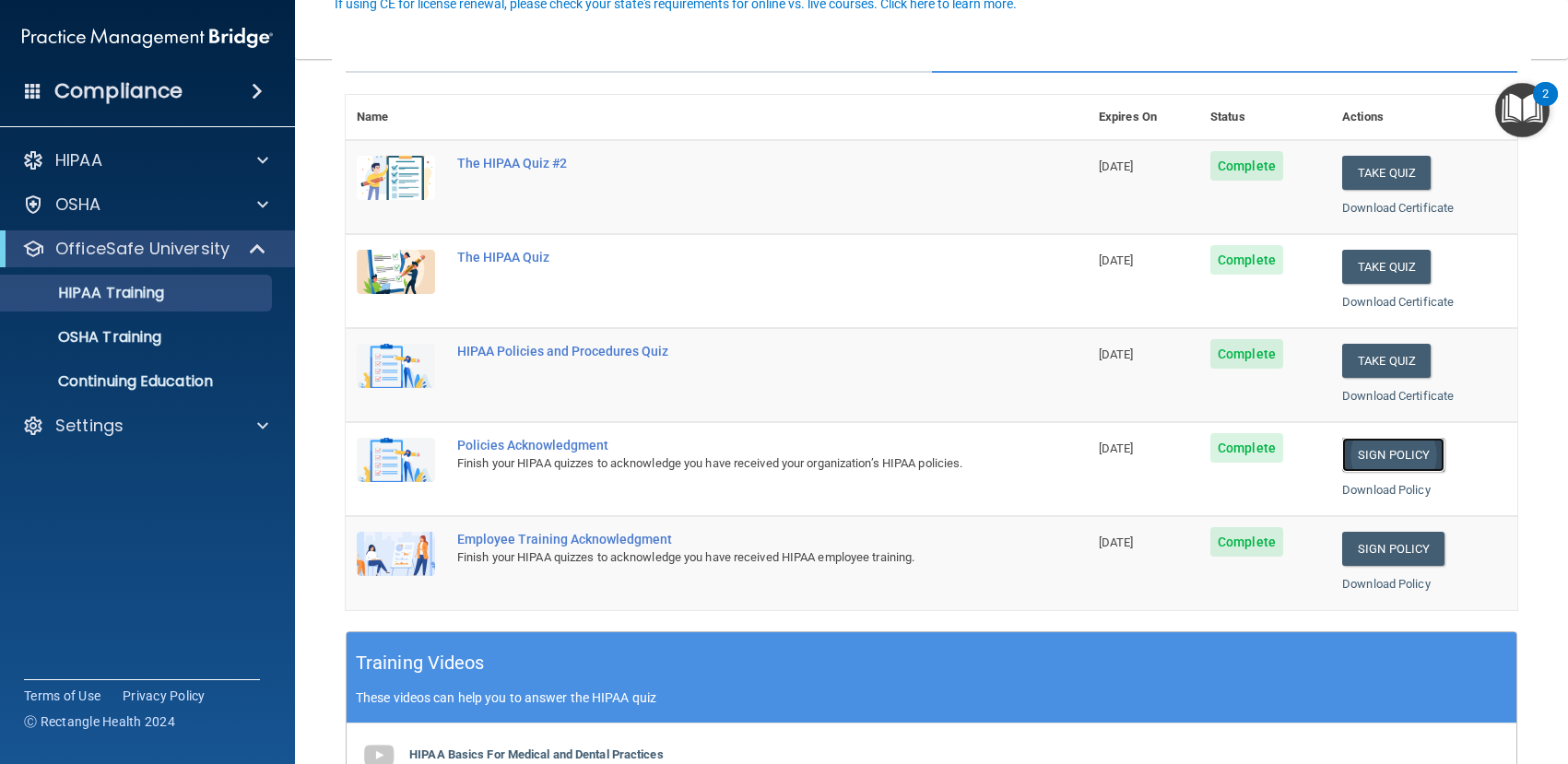
click at [1371, 453] on link "Sign Policy" at bounding box center [1393, 455] width 103 height 35
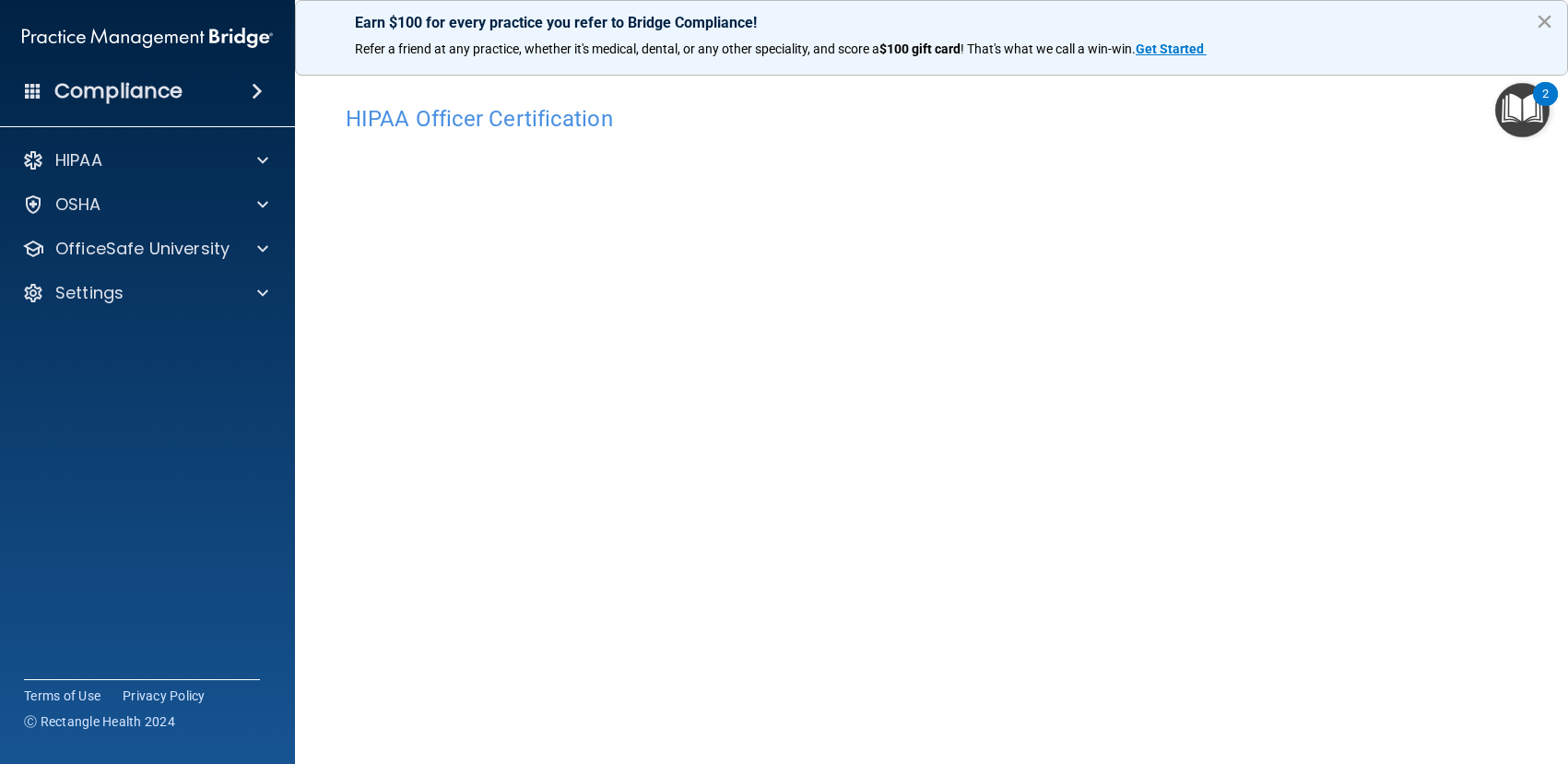
click at [1540, 12] on button "×" at bounding box center [1544, 21] width 17 height 30
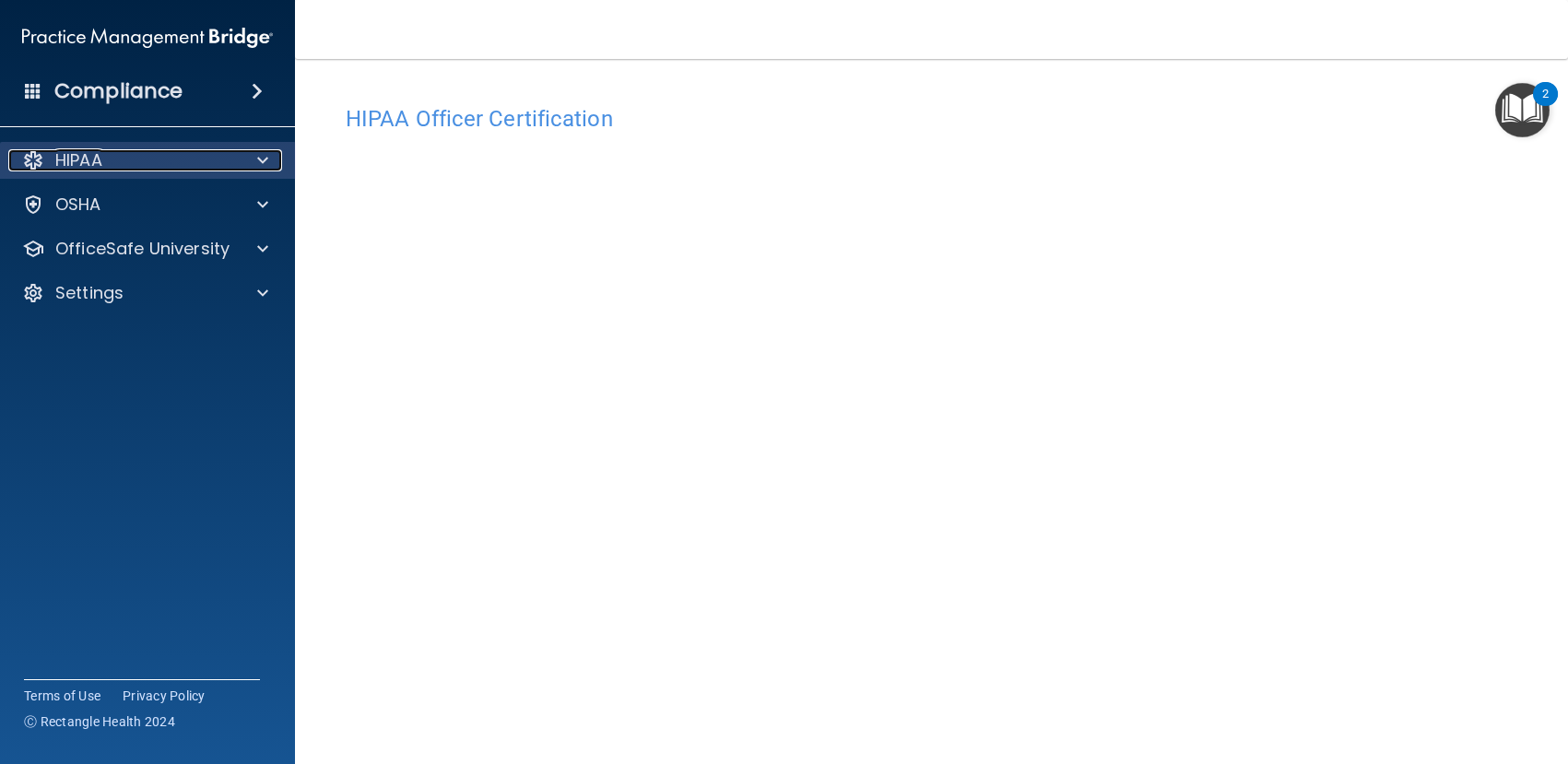
click at [88, 156] on p "HIPAA" at bounding box center [79, 160] width 47 height 22
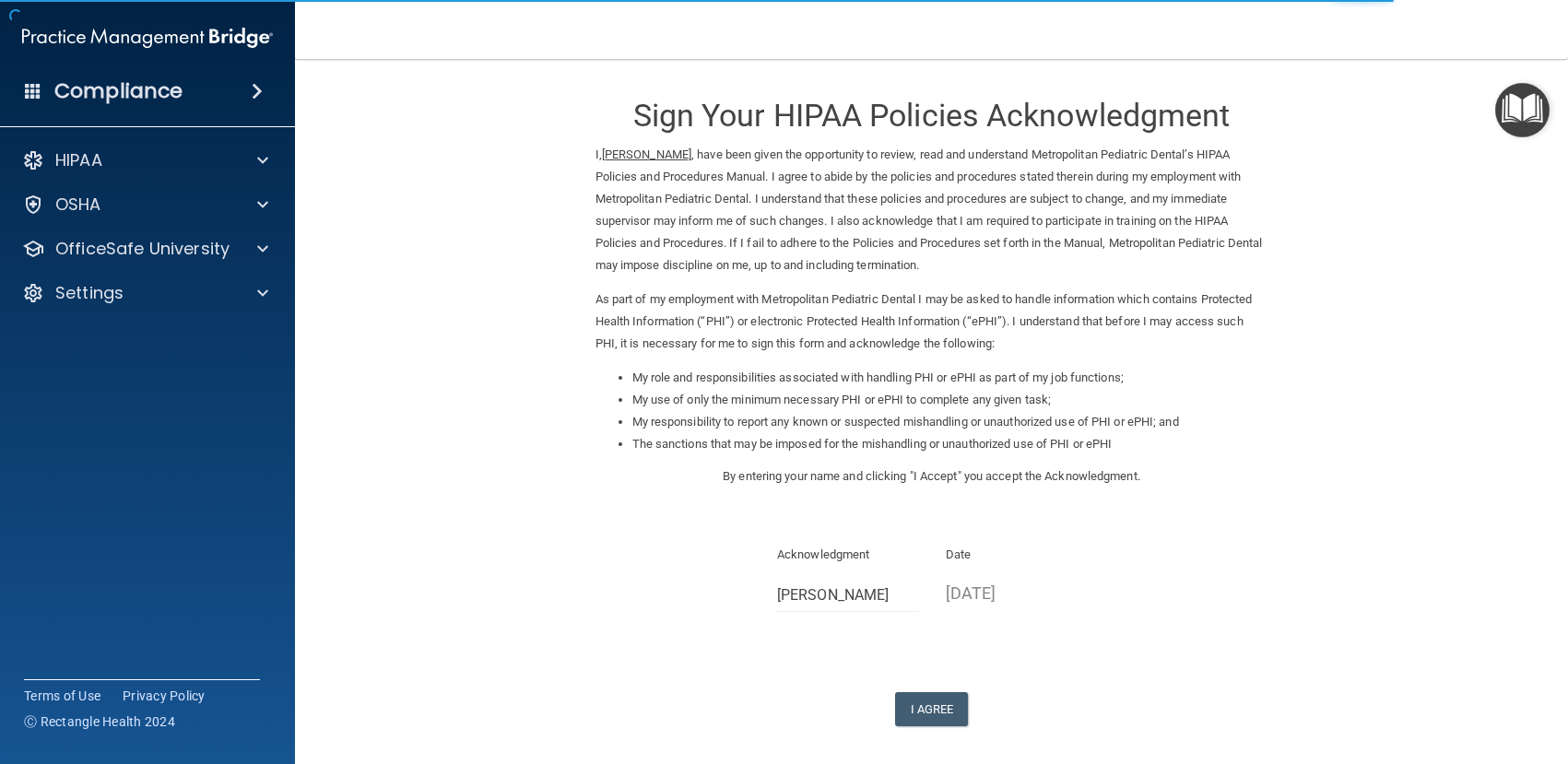
scroll to position [81, 0]
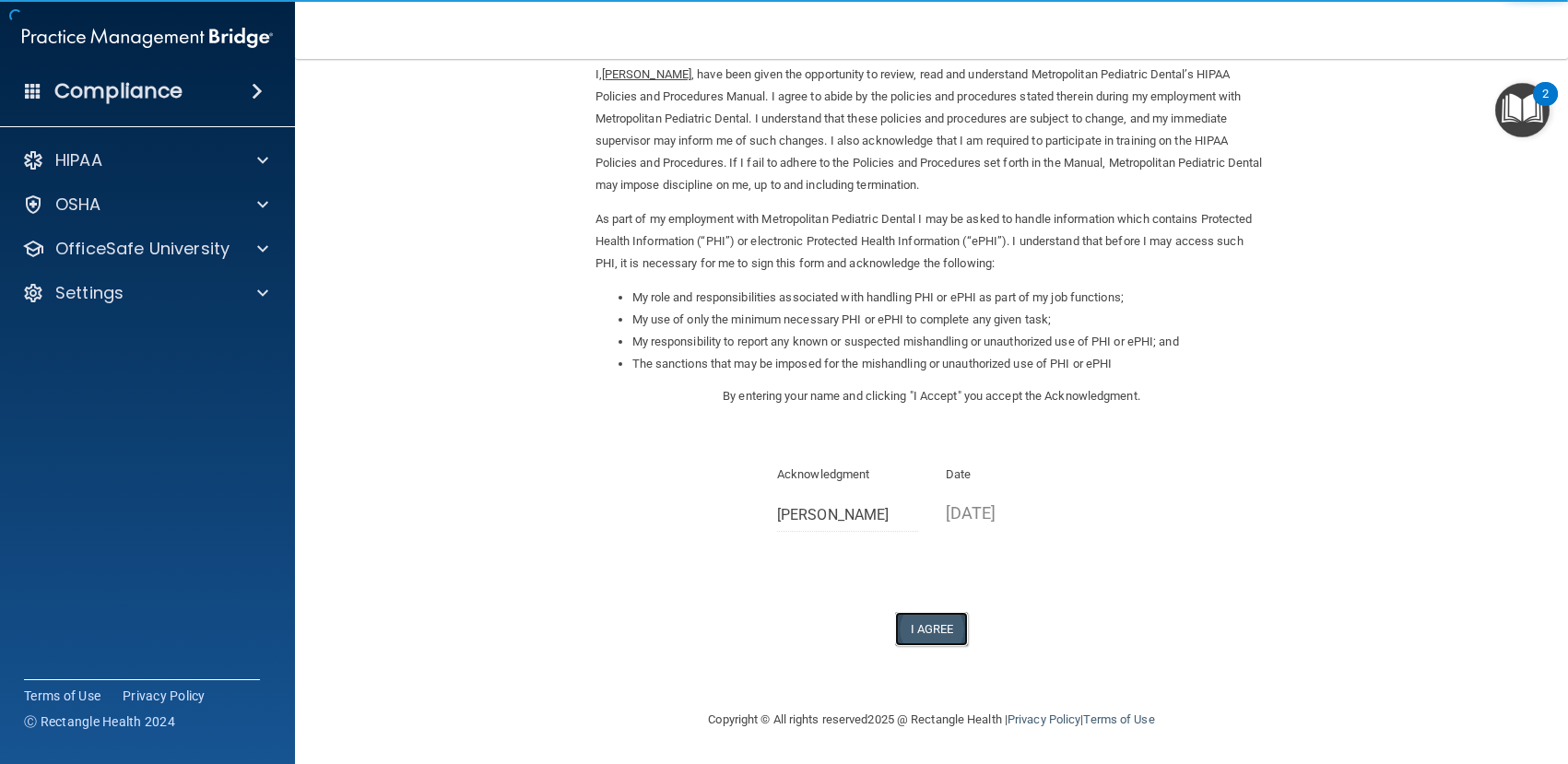
click at [949, 636] on button "I Agree" at bounding box center [931, 629] width 74 height 35
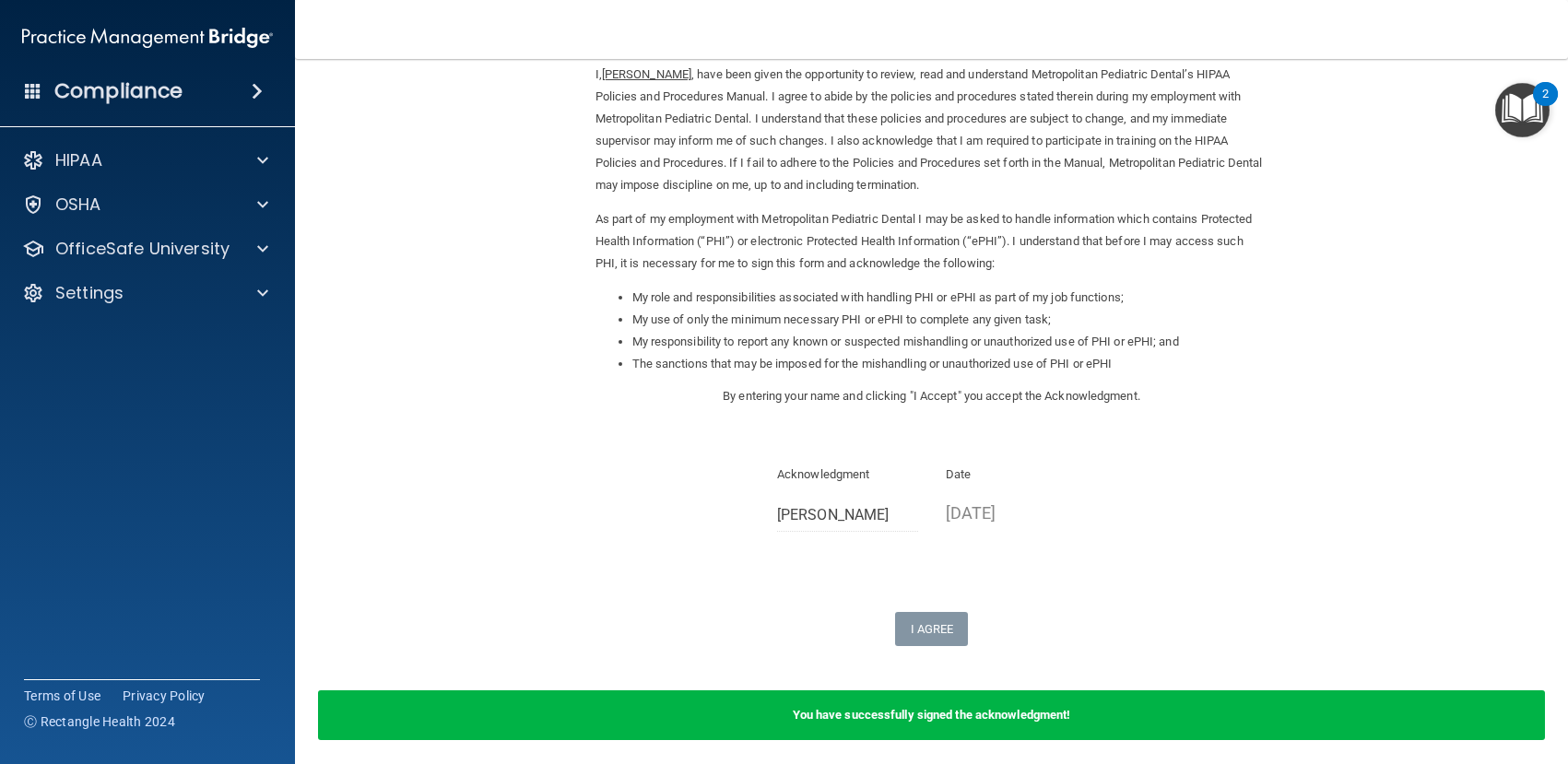
scroll to position [152, 0]
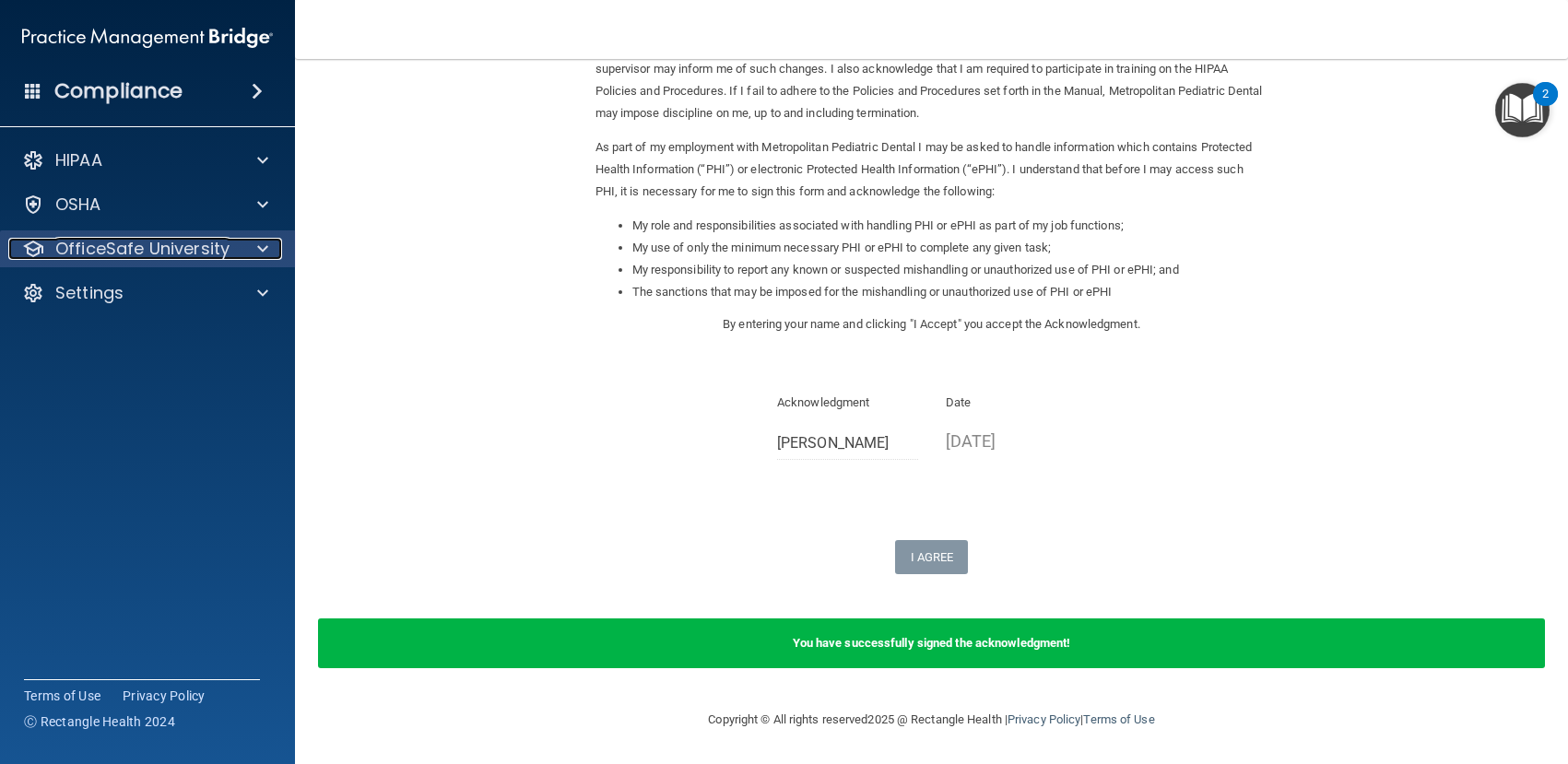
click at [182, 243] on p "OfficeSafe University" at bounding box center [142, 249] width 174 height 22
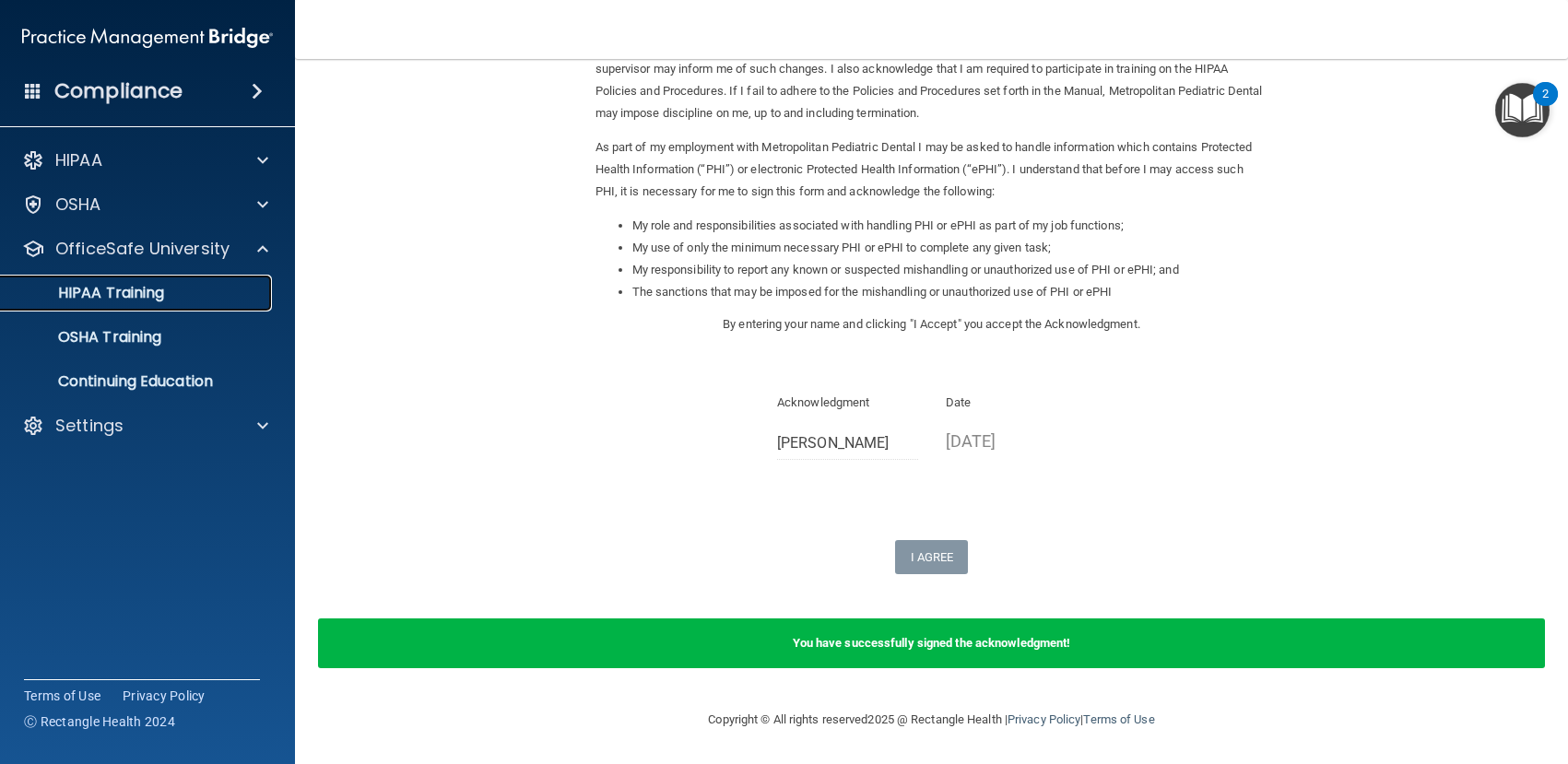
click at [152, 289] on p "HIPAA Training" at bounding box center [87, 293] width 152 height 18
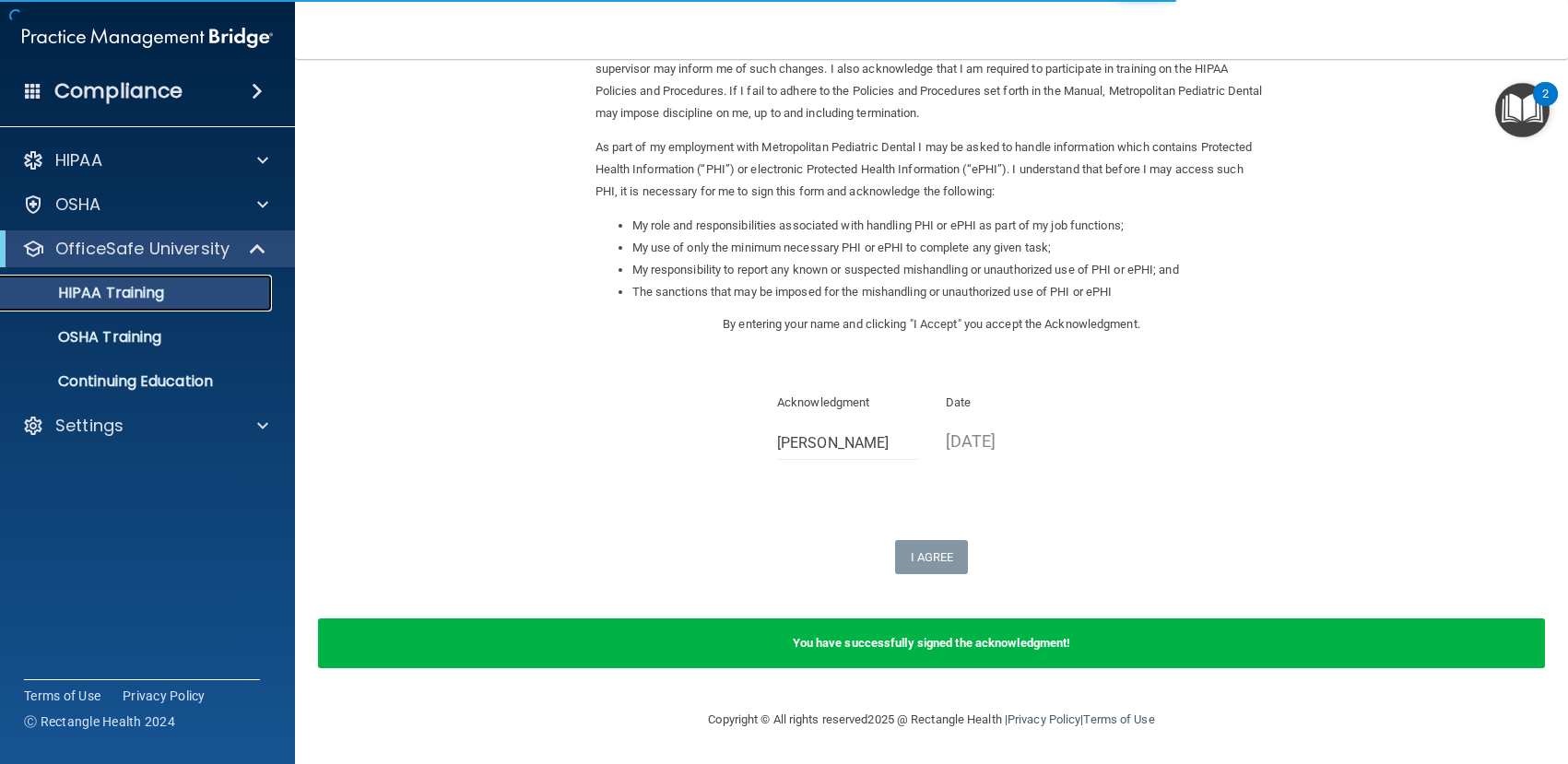
scroll to position [624, 0]
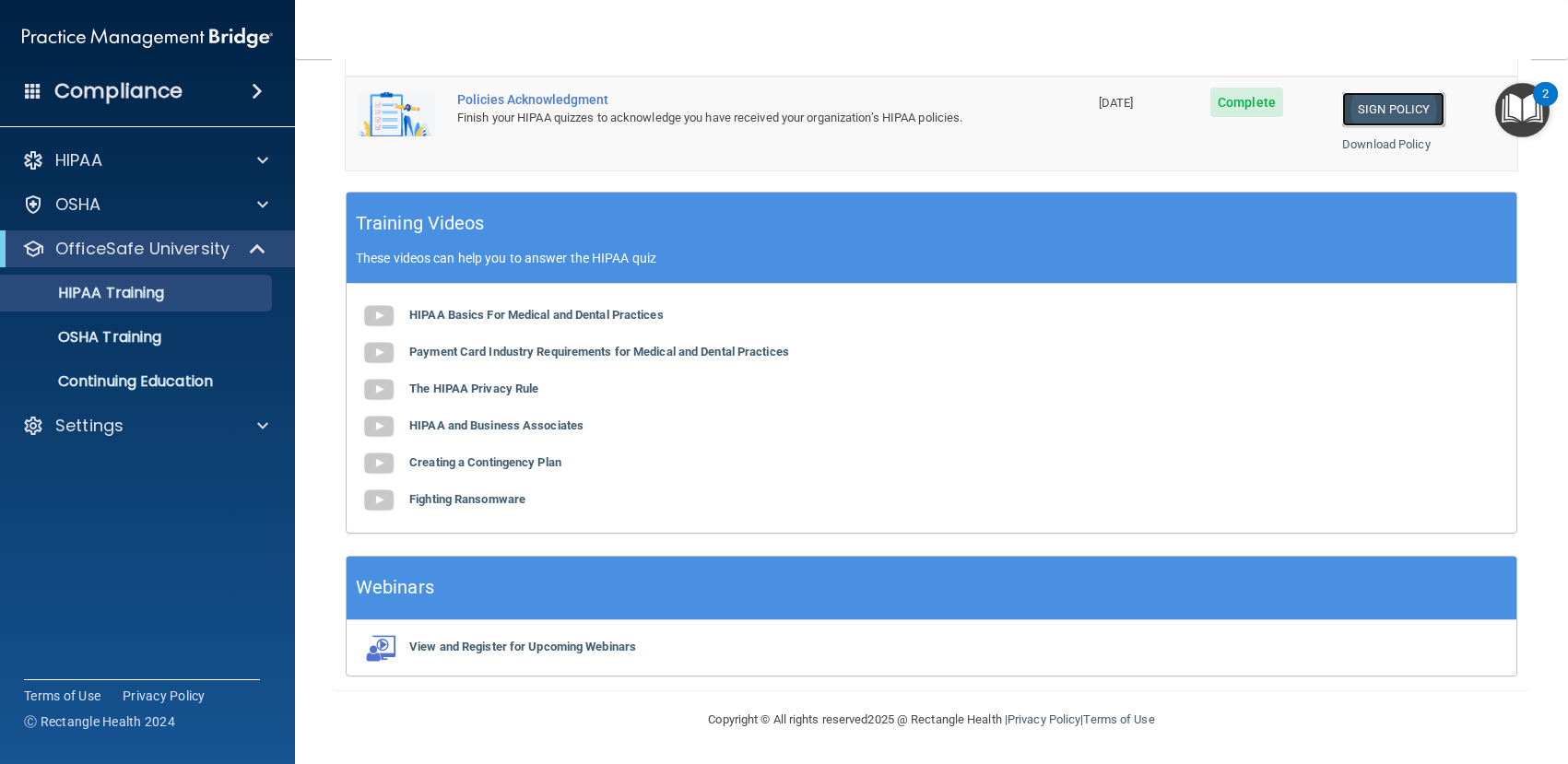
click at [1372, 114] on link "Sign Policy" at bounding box center [1393, 109] width 103 height 35
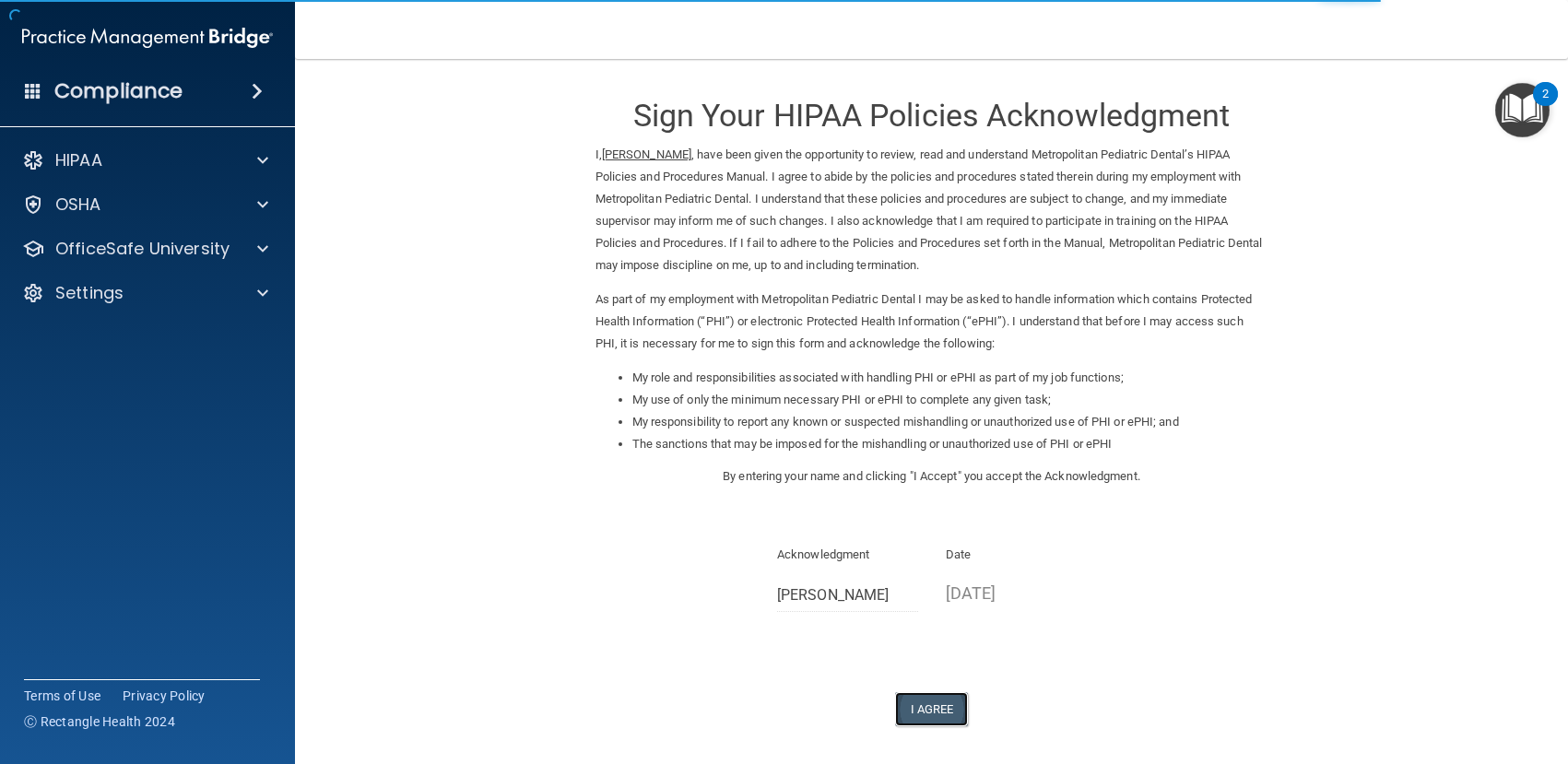
click at [918, 706] on button "I Agree" at bounding box center [931, 709] width 74 height 35
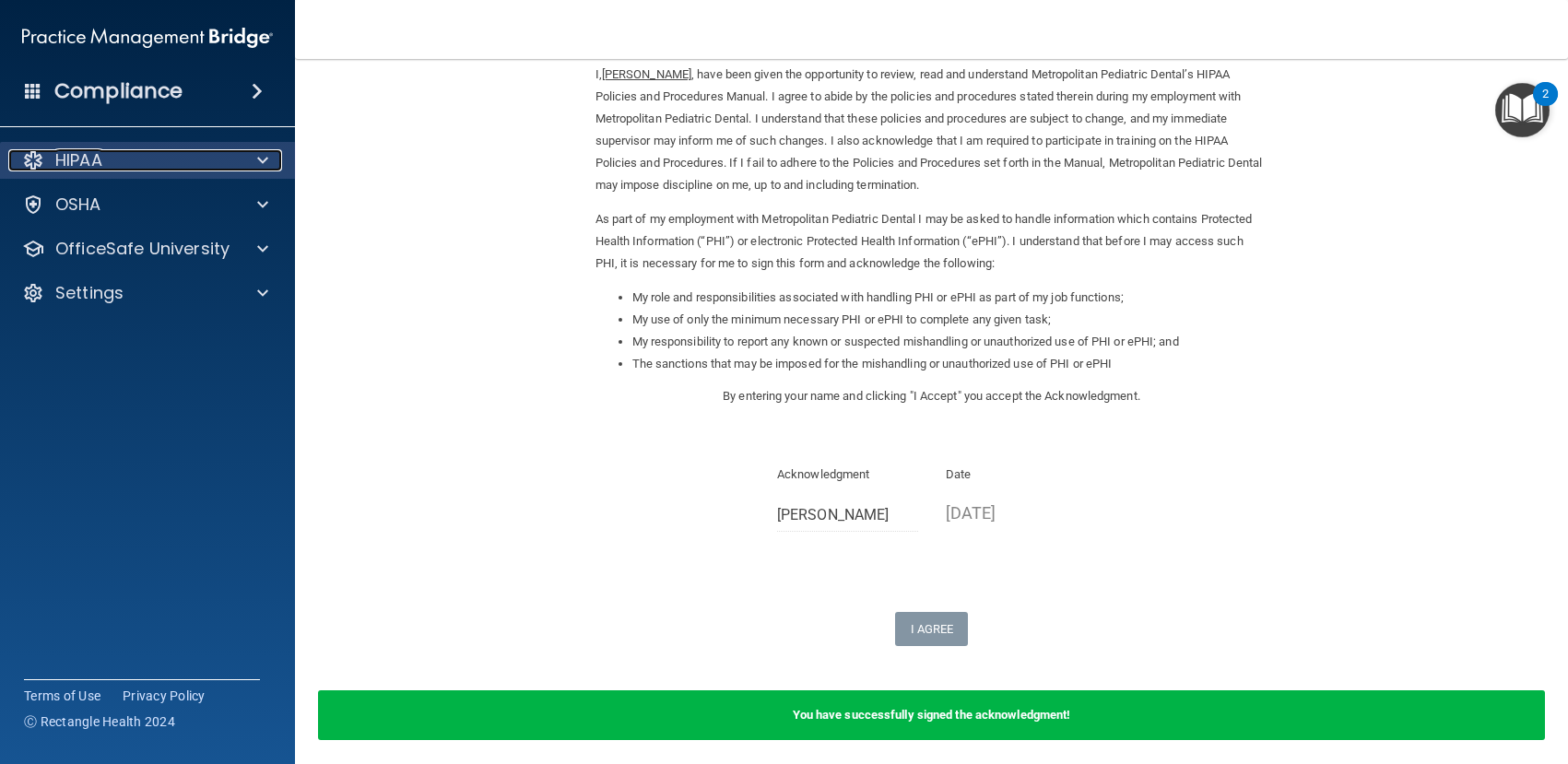
click at [83, 163] on p "HIPAA" at bounding box center [79, 160] width 47 height 22
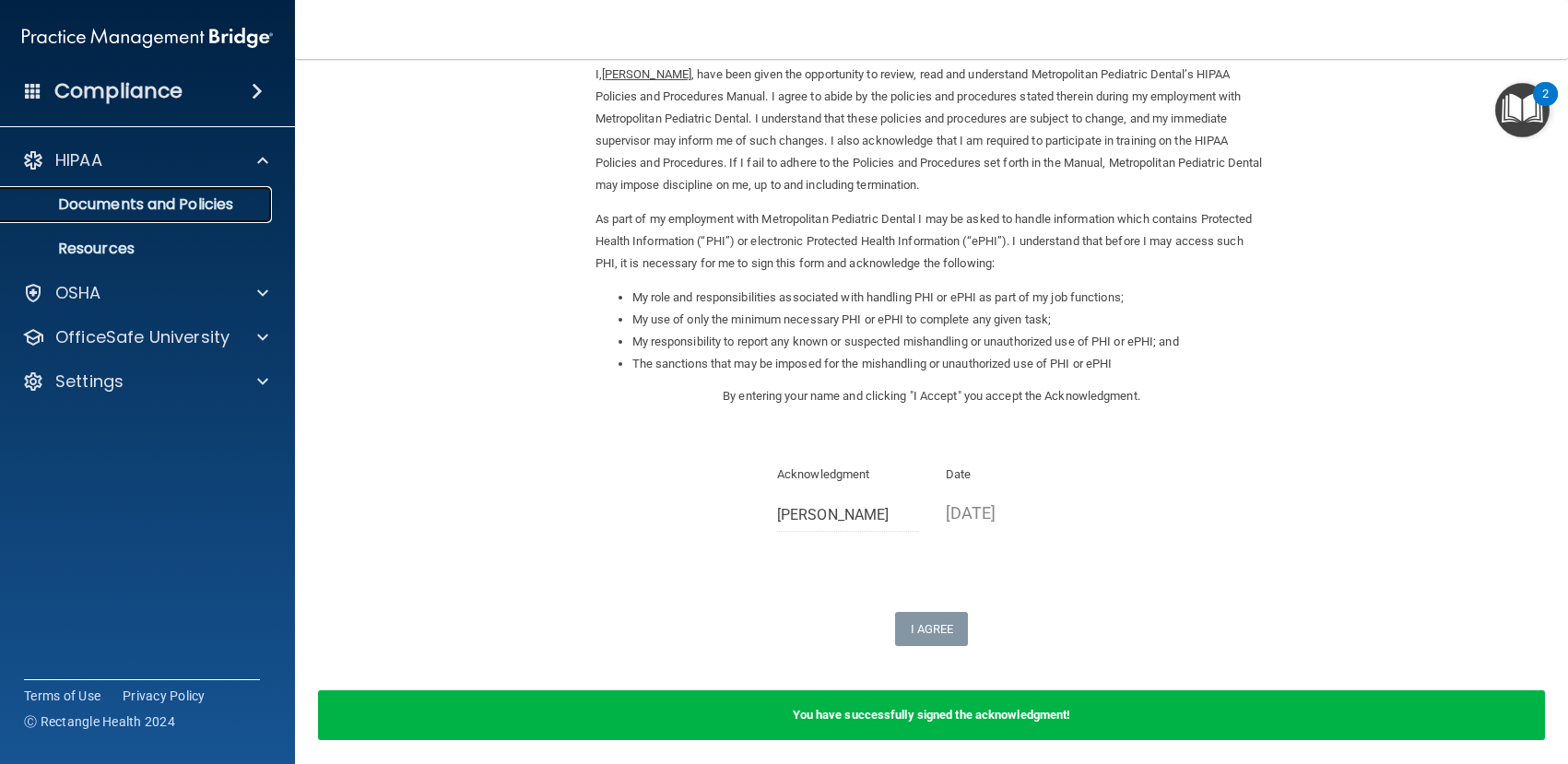
click at [132, 199] on p "Documents and Policies" at bounding box center [137, 204] width 252 height 18
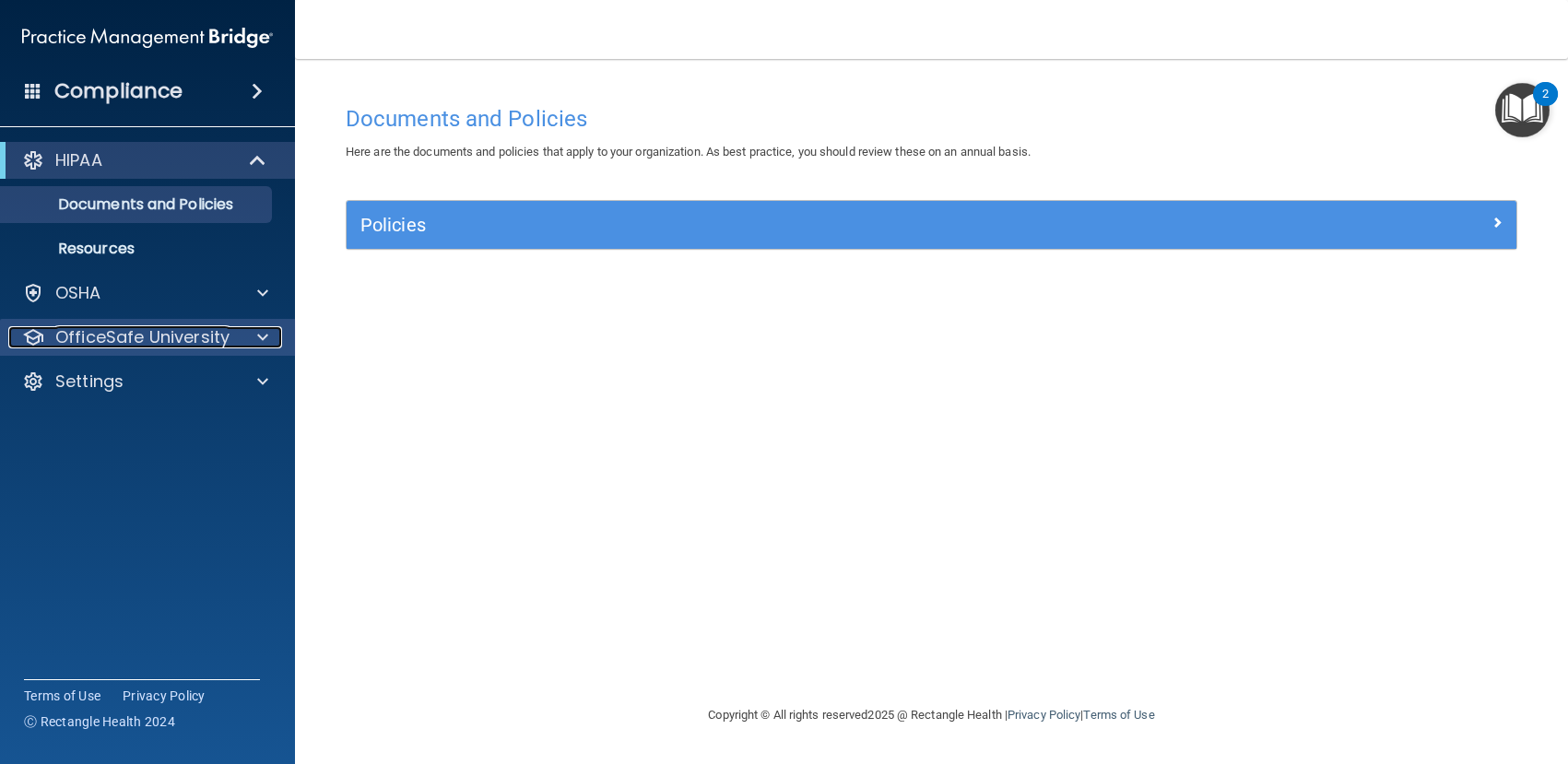
click at [118, 332] on p "OfficeSafe University" at bounding box center [142, 337] width 174 height 22
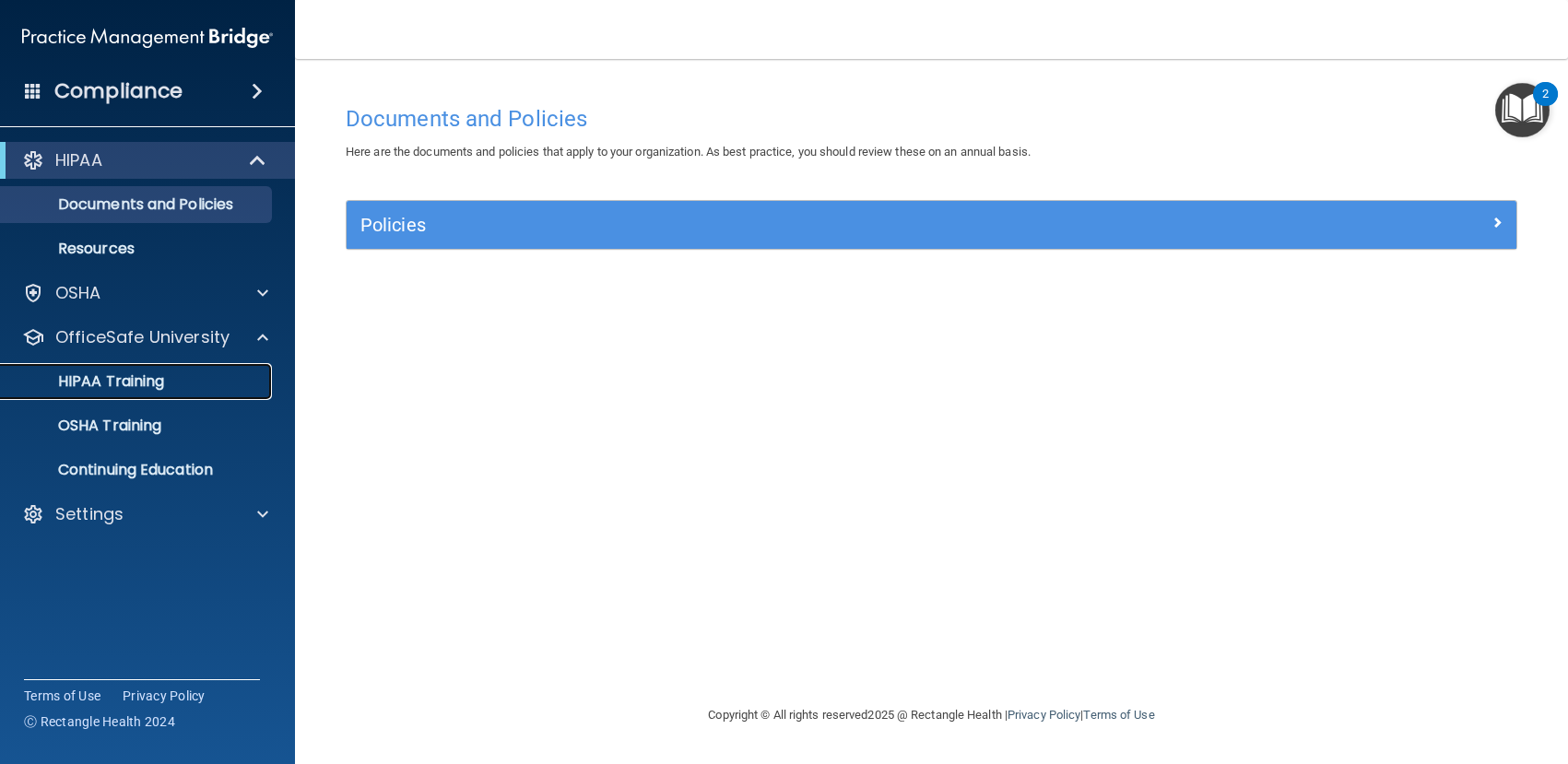
click at [111, 379] on p "HIPAA Training" at bounding box center [87, 381] width 152 height 18
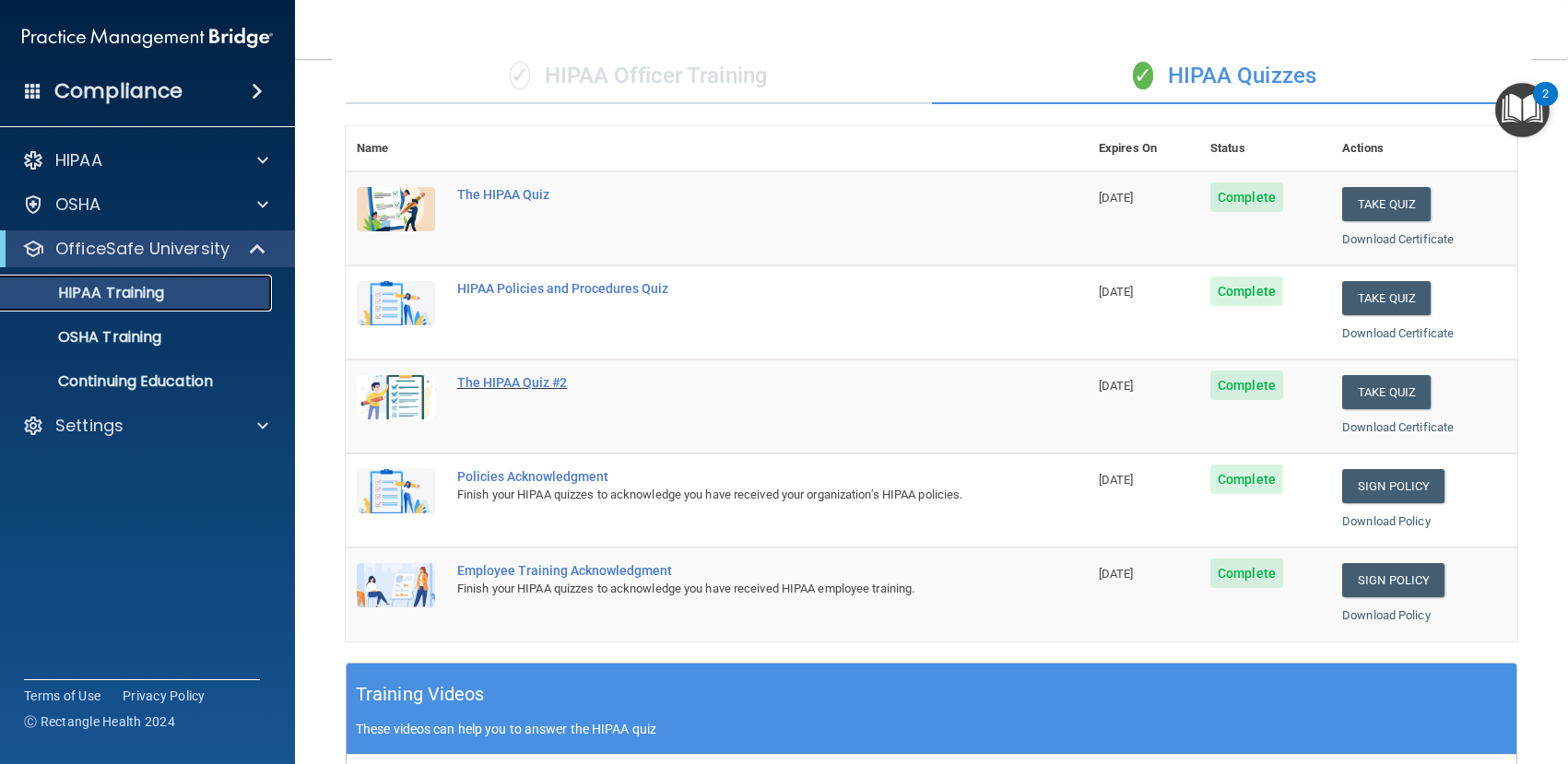
scroll to position [276, 0]
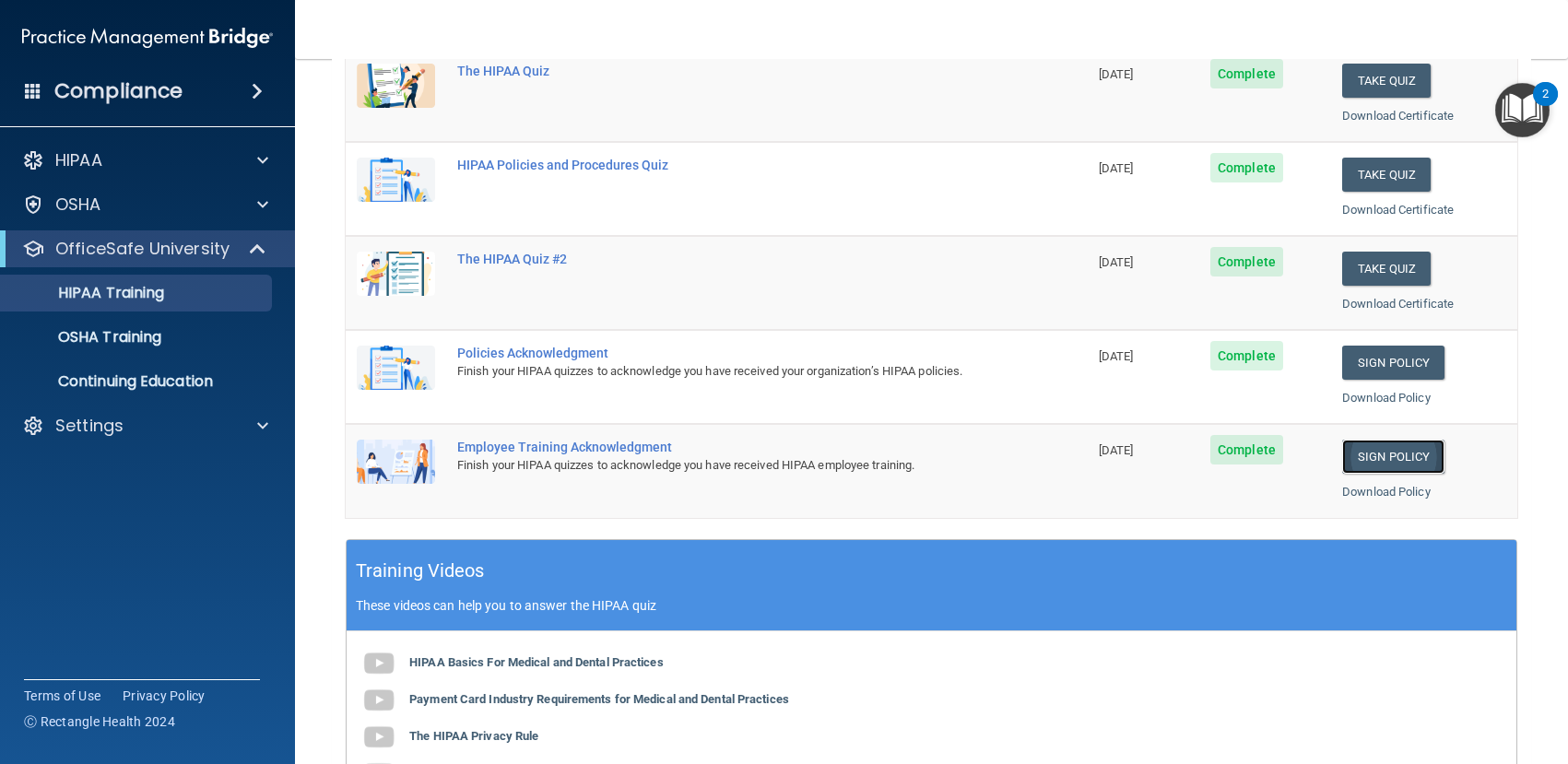
click at [1364, 456] on link "Sign Policy" at bounding box center [1393, 457] width 103 height 35
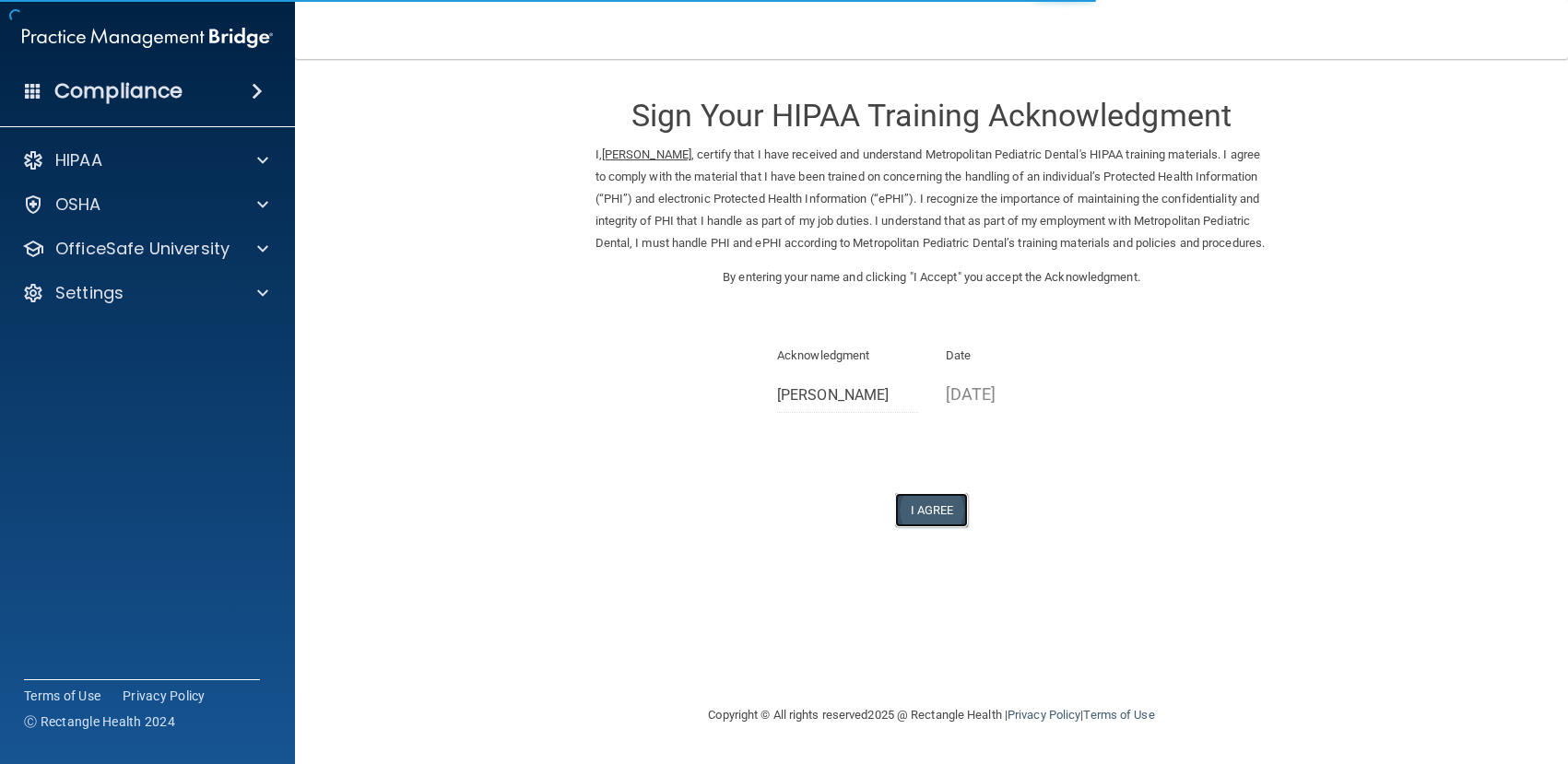
click at [925, 527] on button "I Agree" at bounding box center [931, 511] width 74 height 35
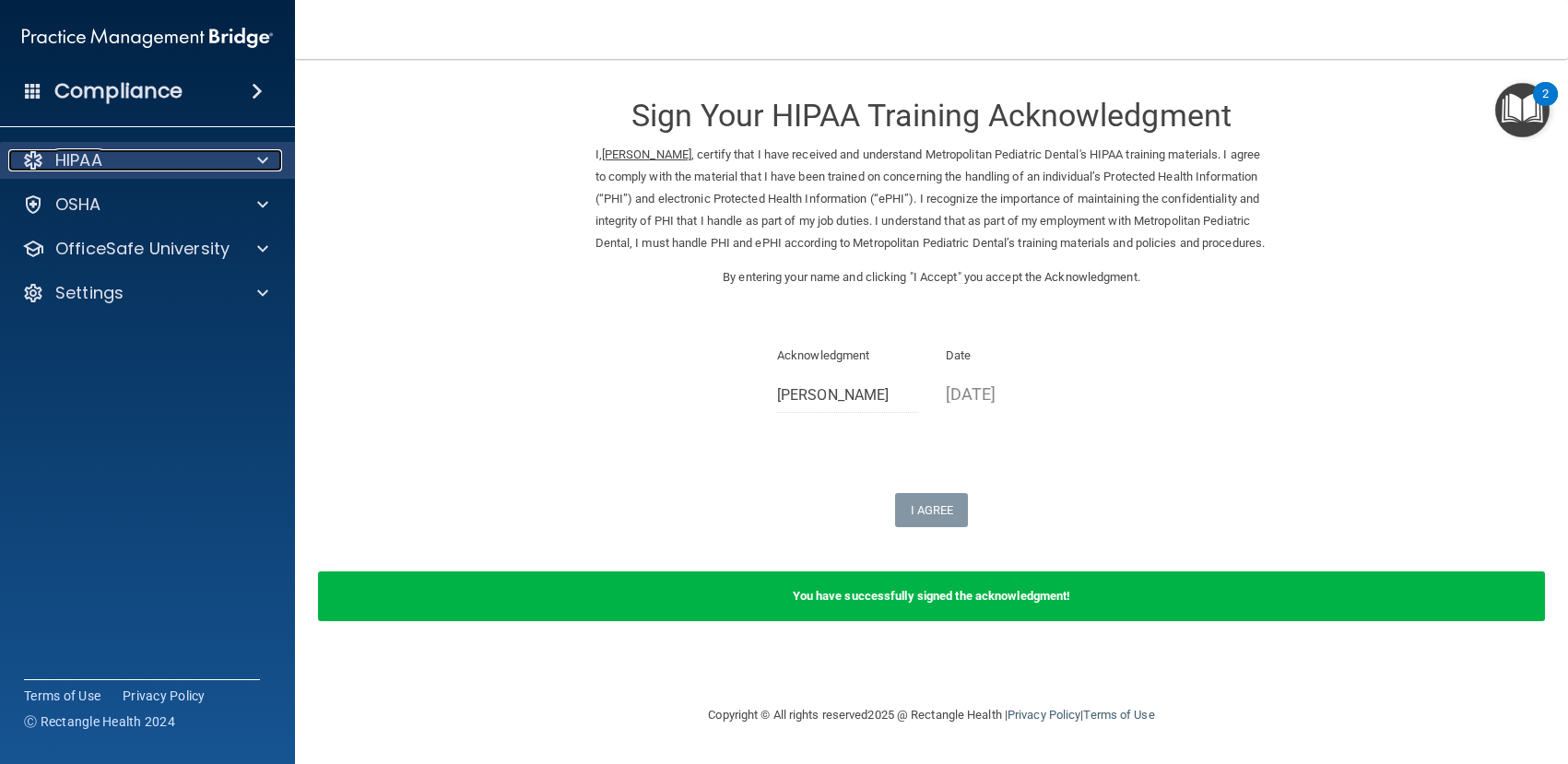
click at [88, 161] on p "HIPAA" at bounding box center [79, 160] width 47 height 22
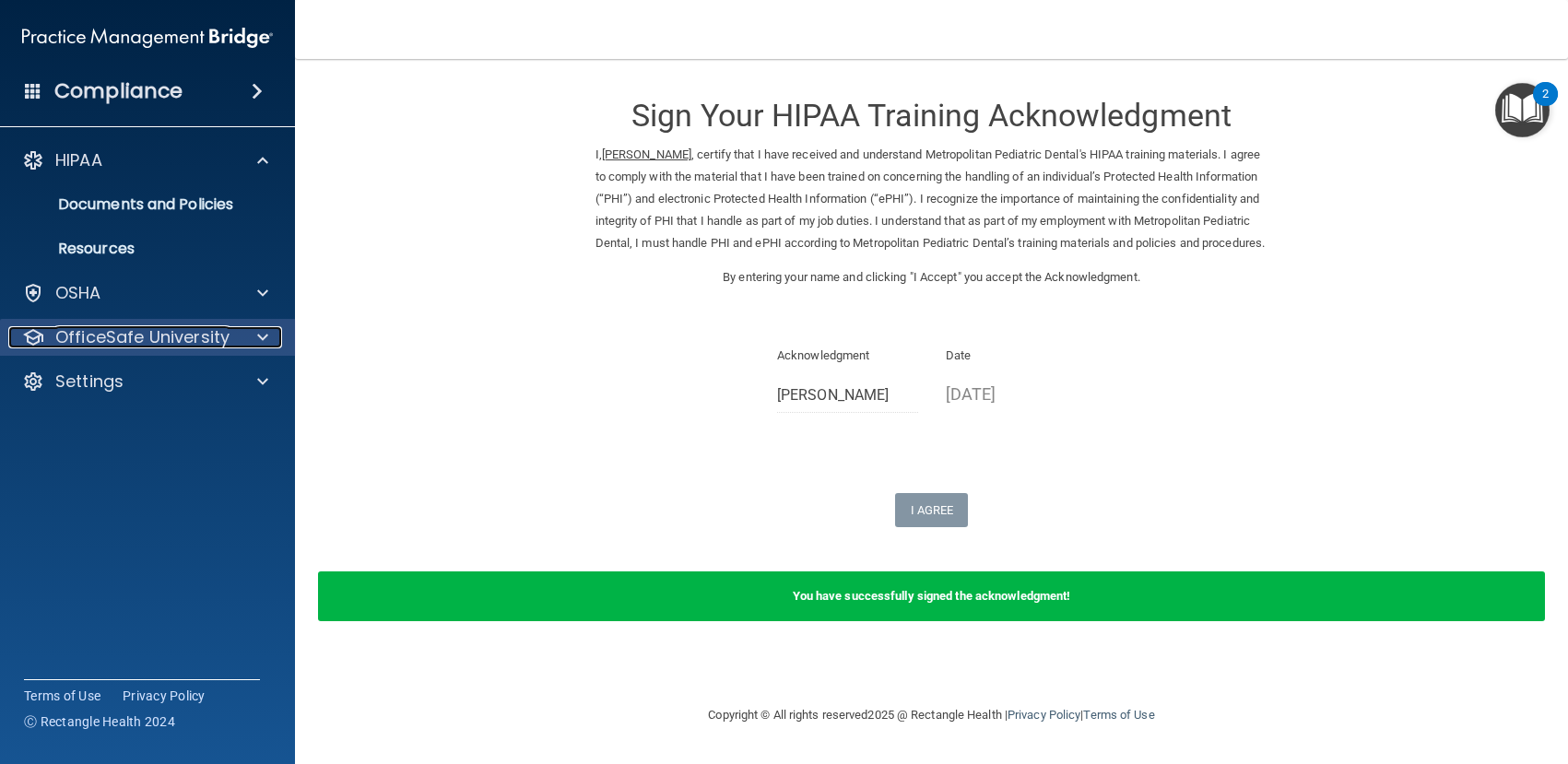
click at [86, 341] on p "OfficeSafe University" at bounding box center [142, 337] width 174 height 22
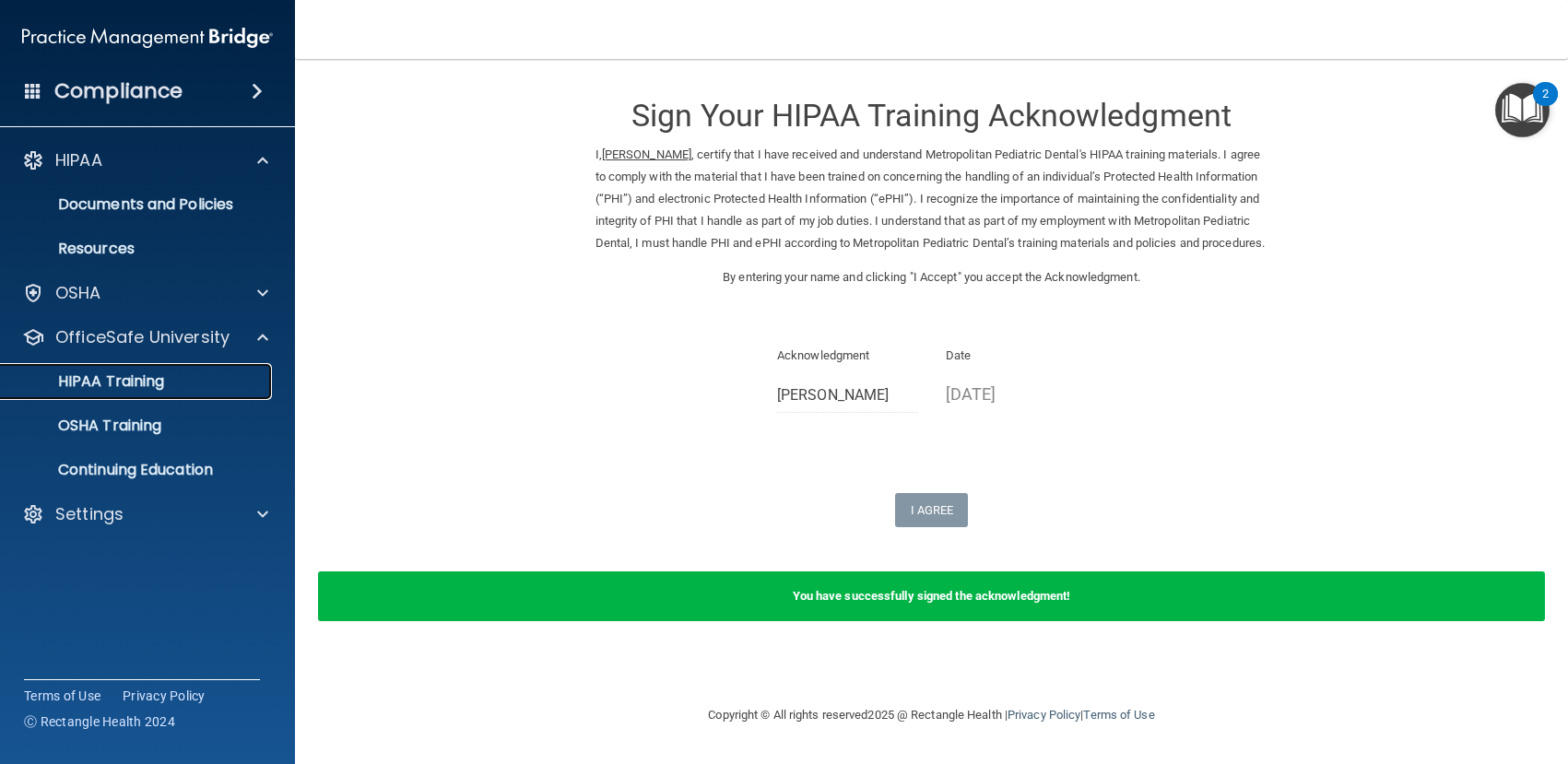
click at [84, 381] on p "HIPAA Training" at bounding box center [87, 381] width 152 height 18
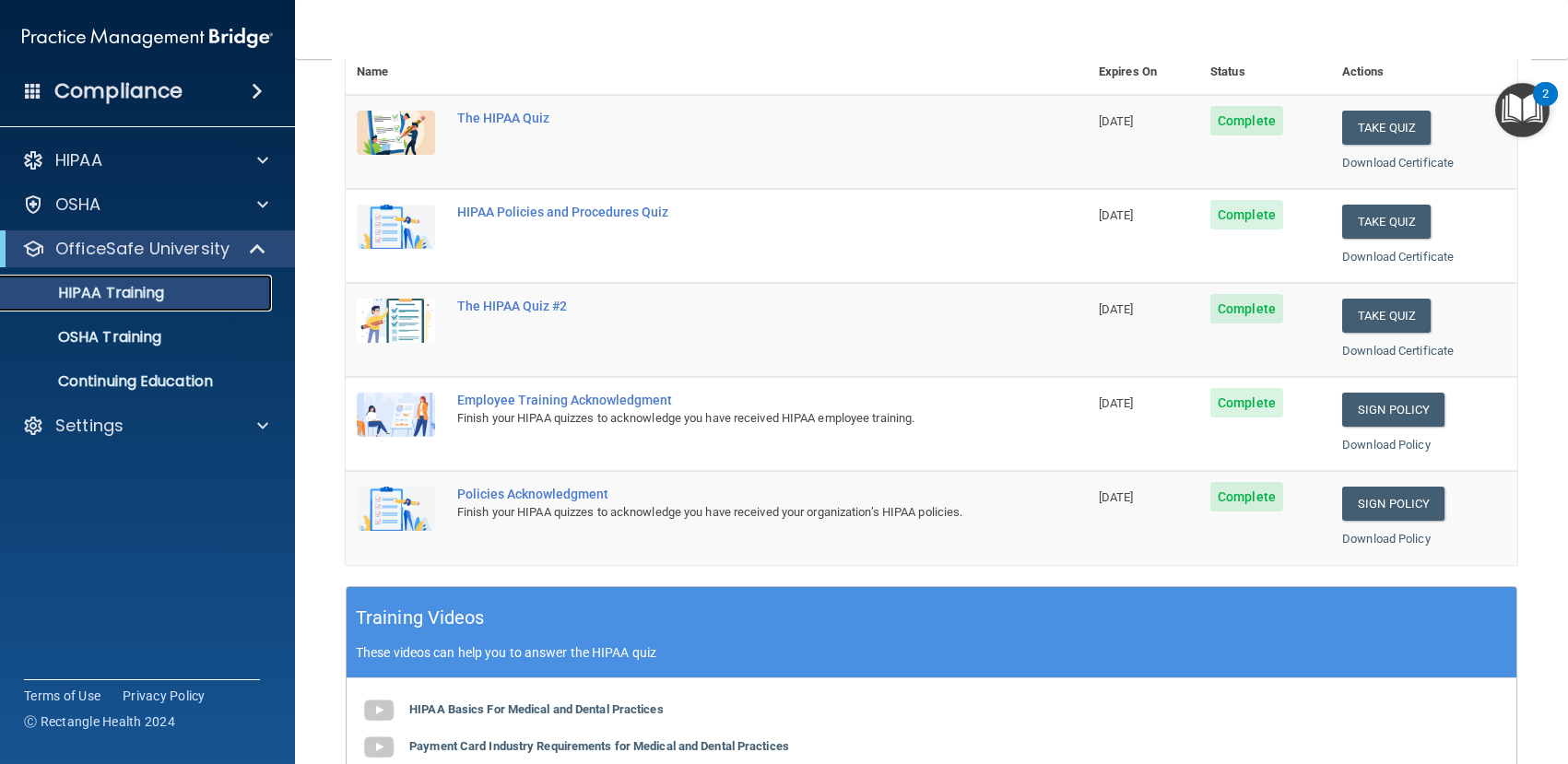
scroll to position [184, 0]
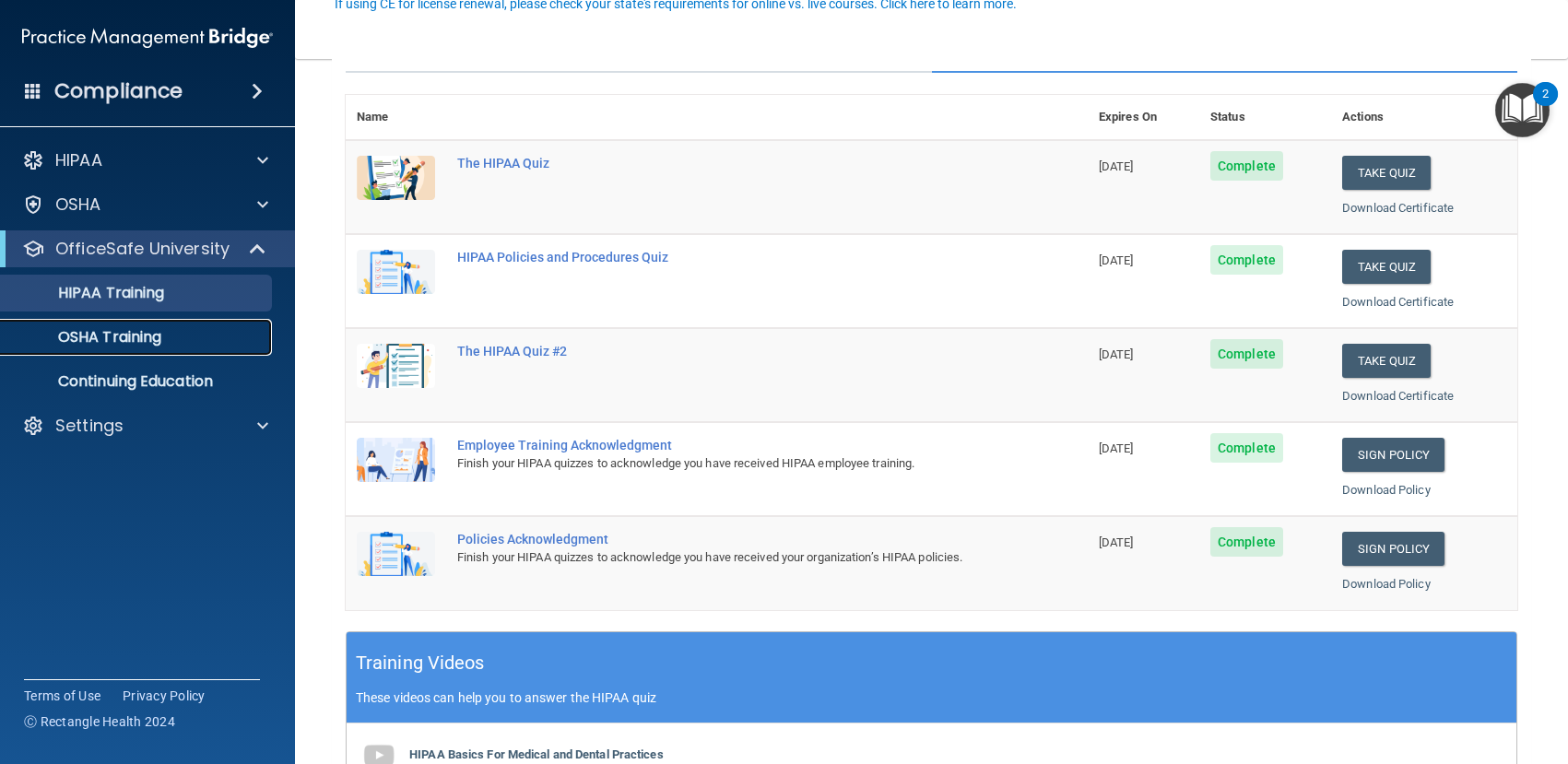
click at [104, 329] on p "OSHA Training" at bounding box center [86, 337] width 150 height 18
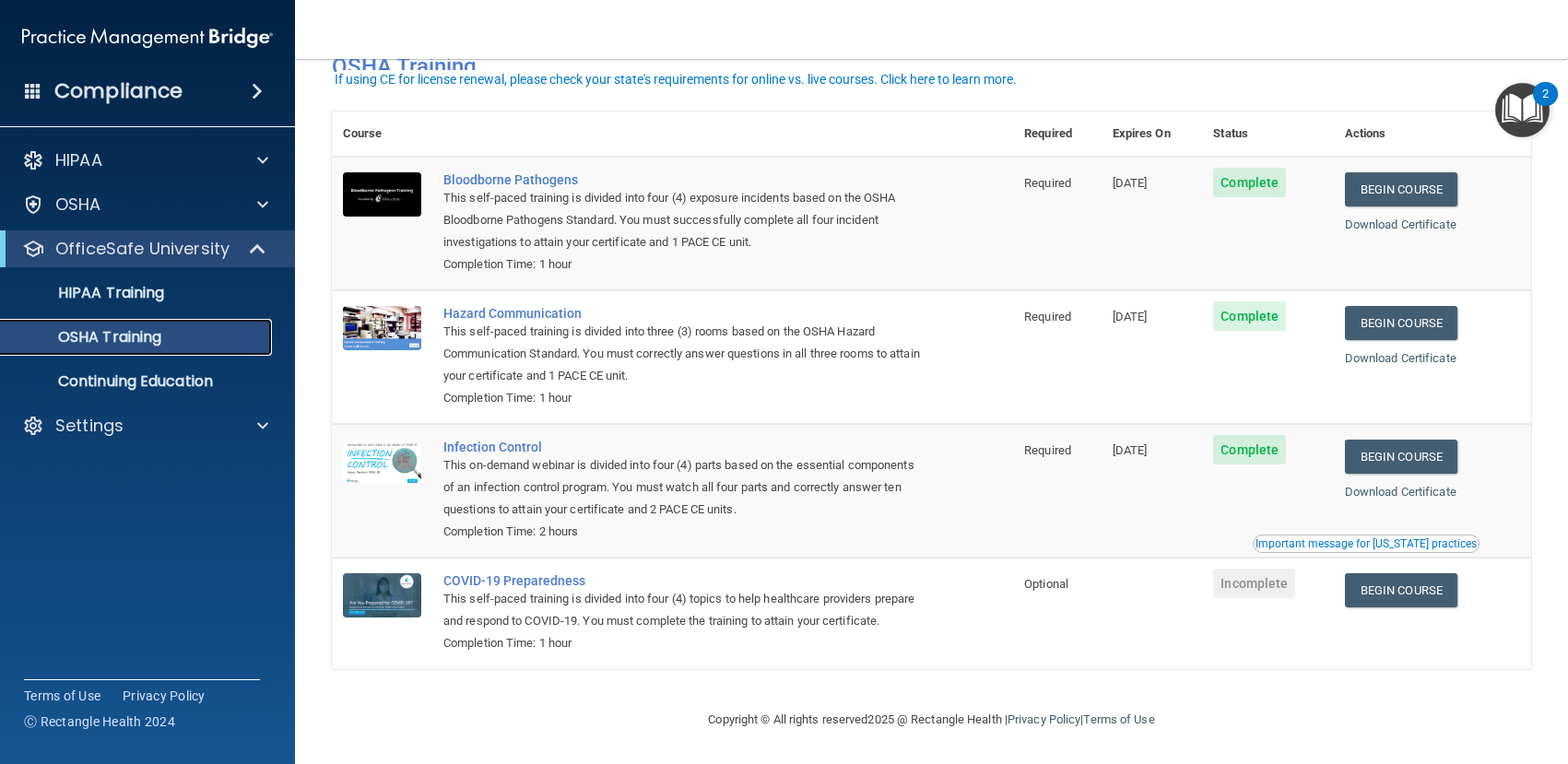
scroll to position [77, 0]
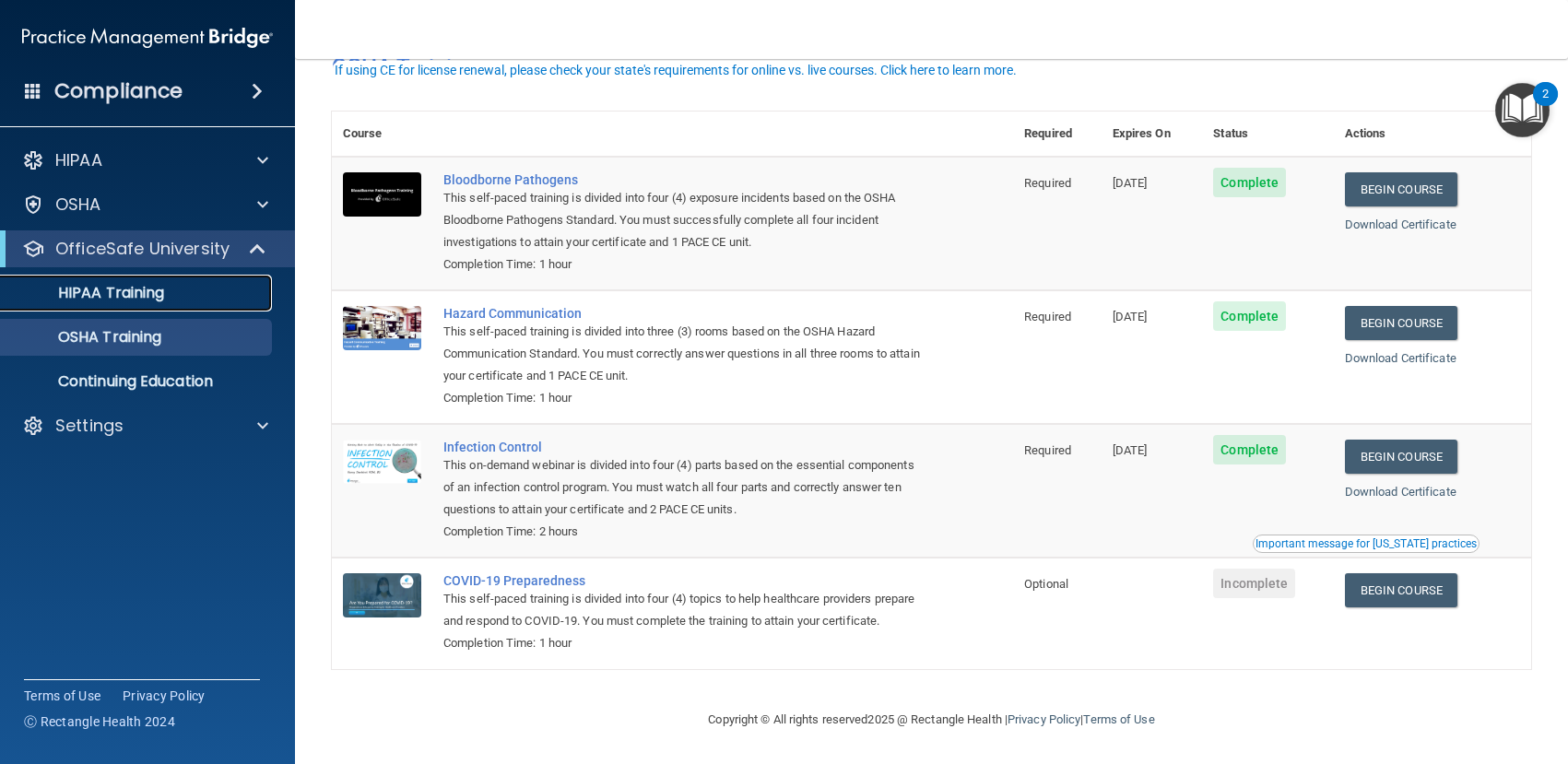
click at [112, 295] on p "HIPAA Training" at bounding box center [87, 293] width 152 height 18
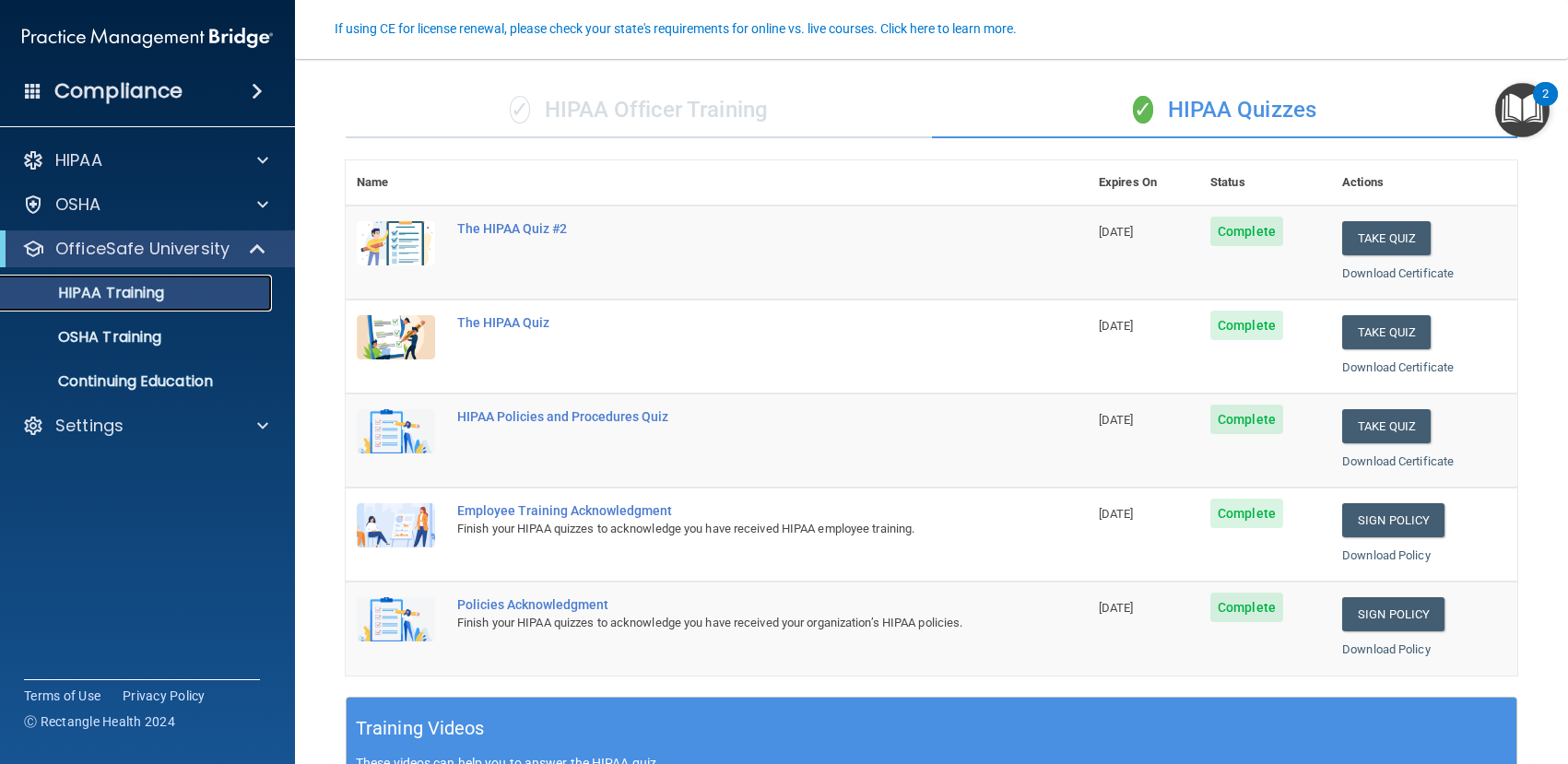
scroll to position [163, 0]
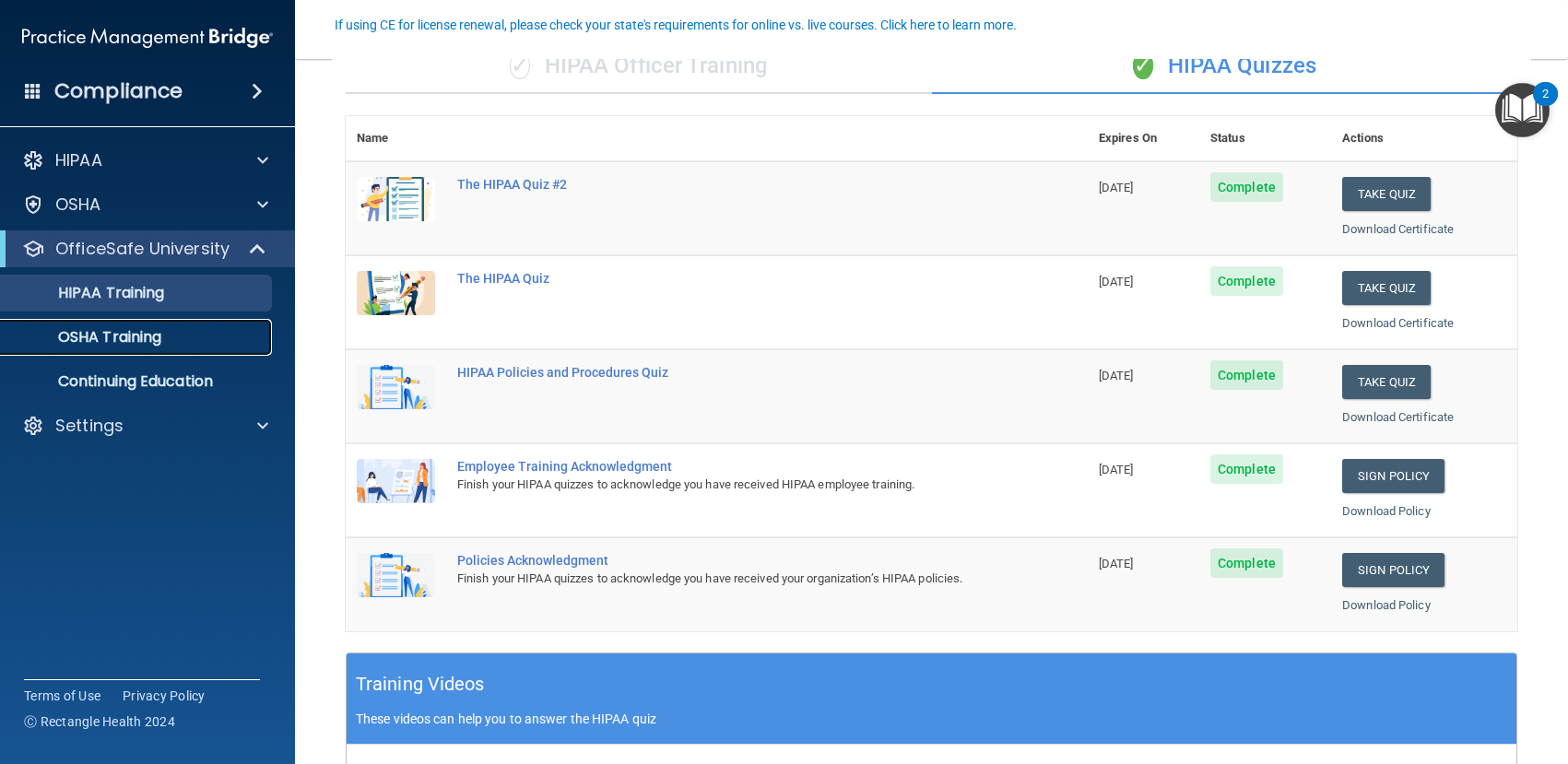
click at [158, 344] on p "OSHA Training" at bounding box center [86, 337] width 150 height 18
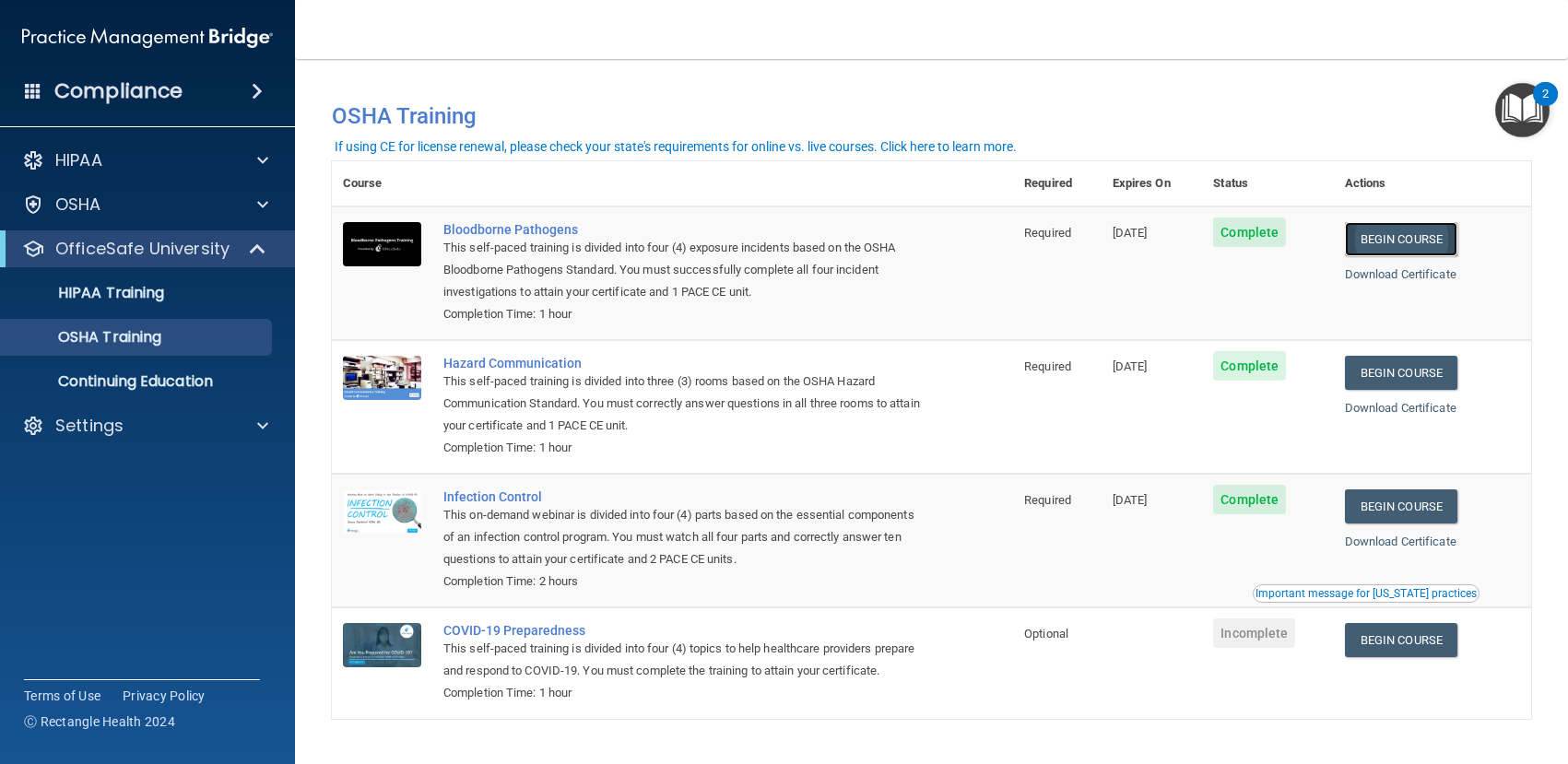
click at [1383, 241] on link "Begin Course" at bounding box center [1401, 239] width 112 height 35
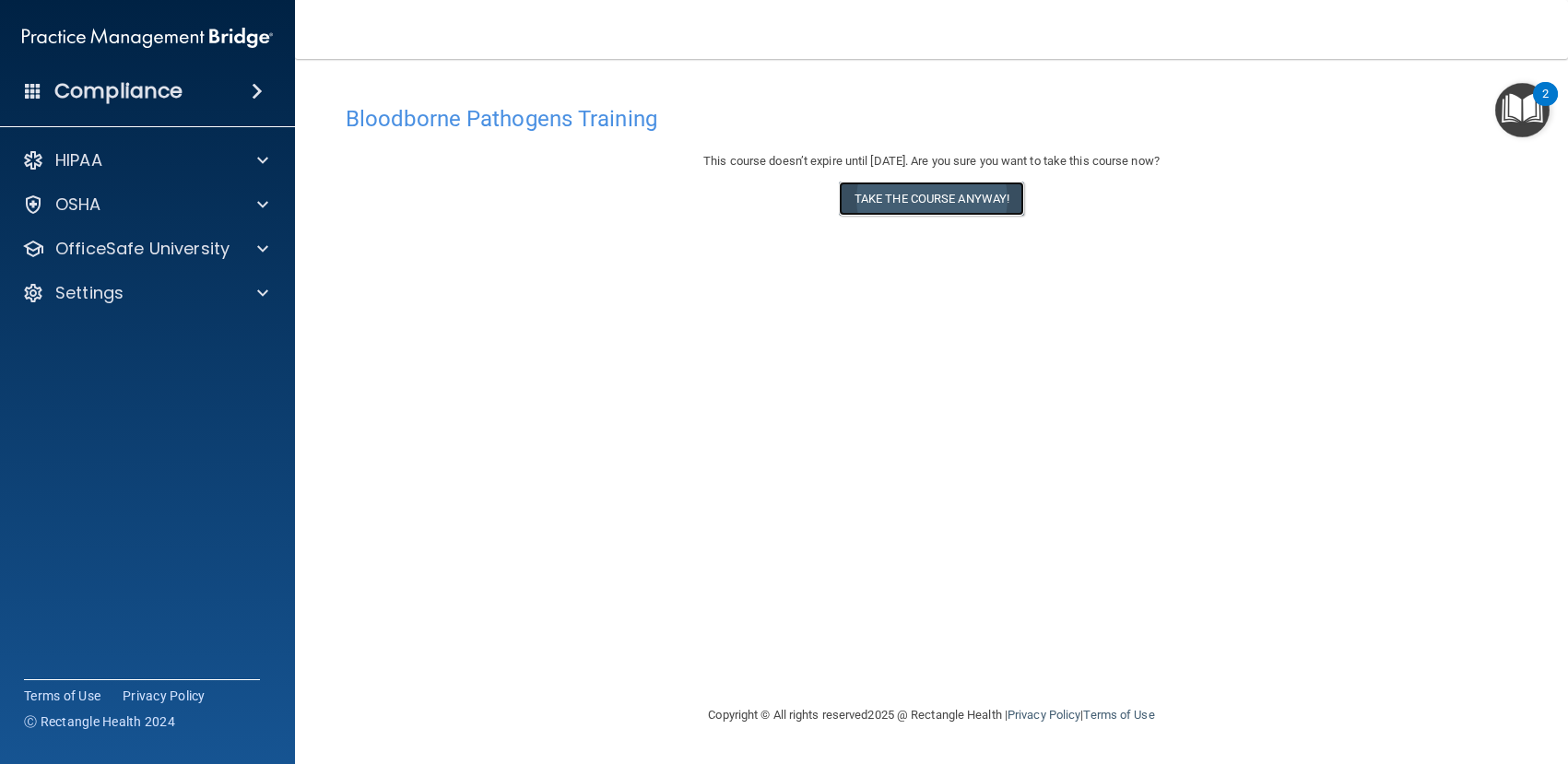
click at [943, 198] on button "Take the course anyway!" at bounding box center [931, 199] width 185 height 35
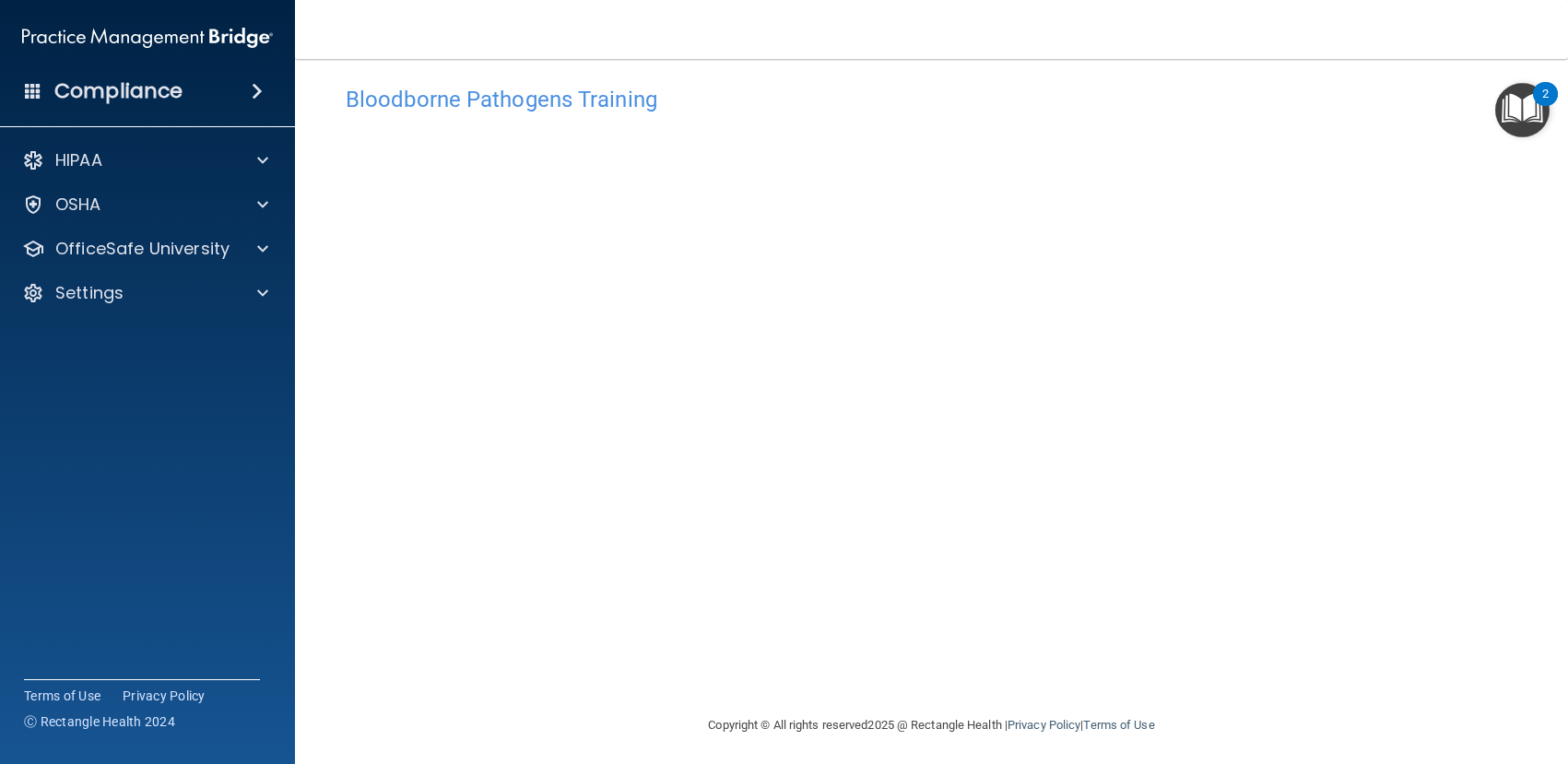
scroll to position [25, 0]
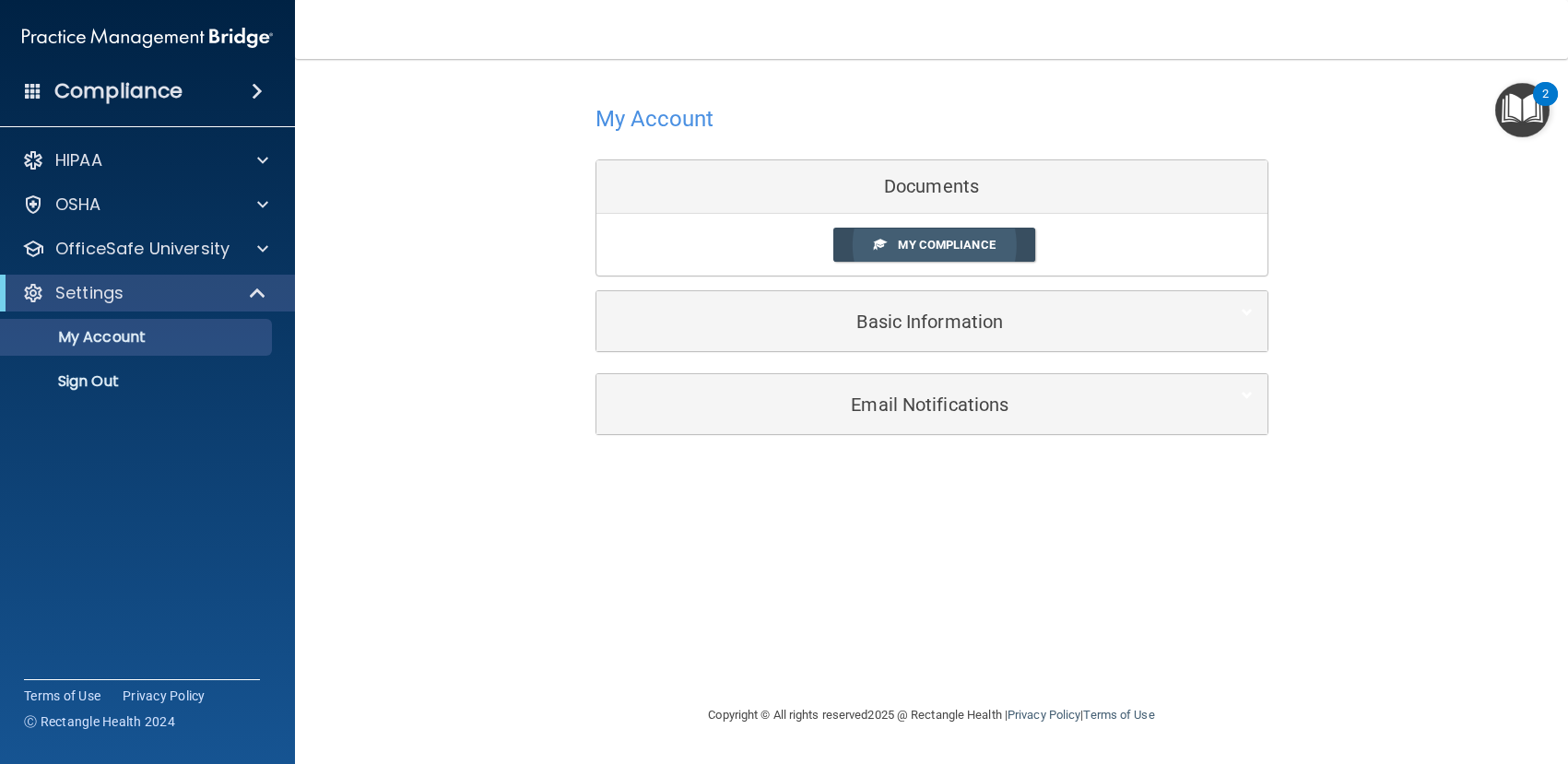
click at [928, 242] on span "My Compliance" at bounding box center [946, 245] width 97 height 13
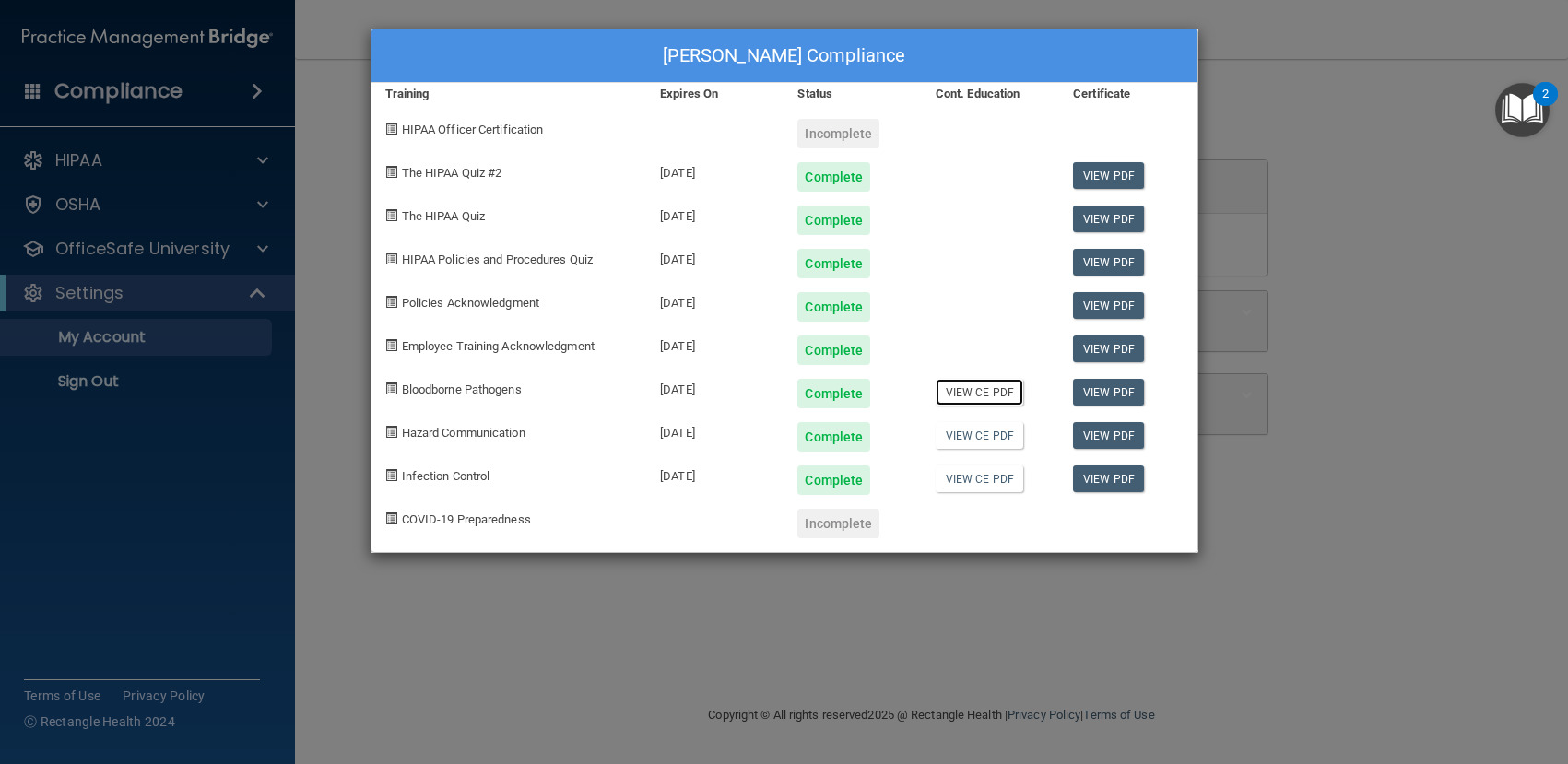
click at [985, 394] on link "View CE PDF" at bounding box center [978, 393] width 87 height 27
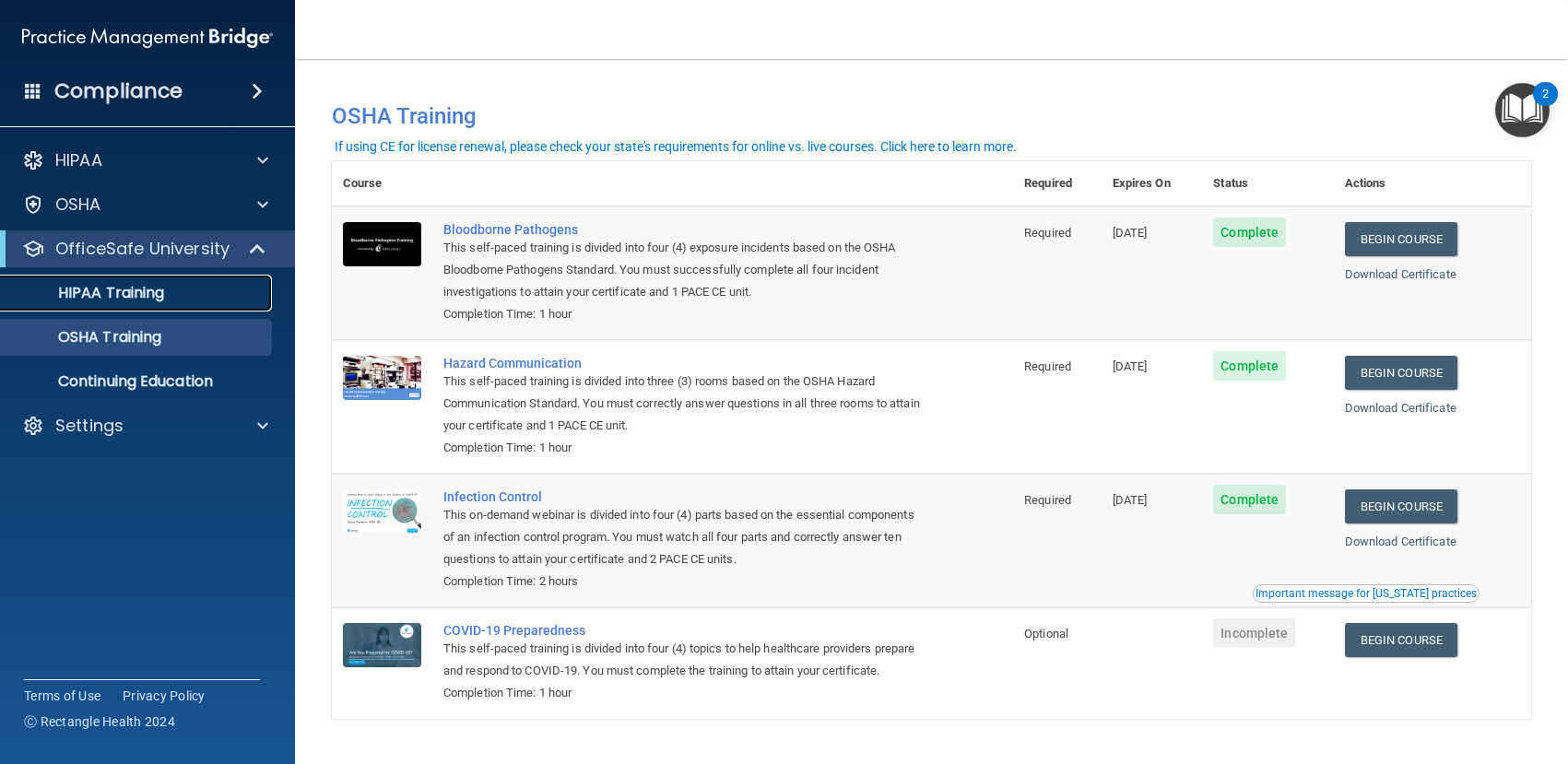
click at [136, 297] on p "HIPAA Training" at bounding box center [87, 293] width 152 height 18
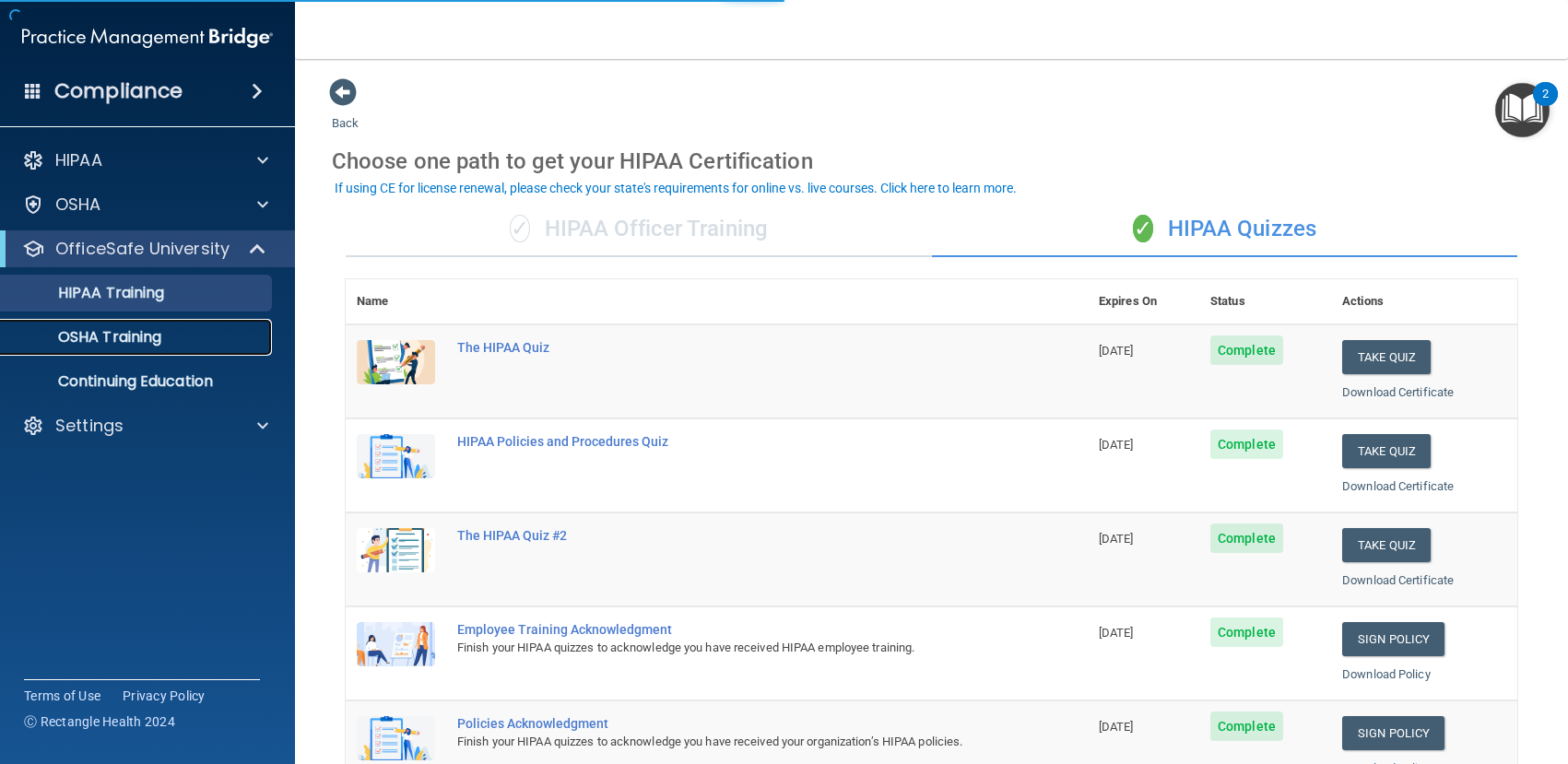
click at [102, 331] on p "OSHA Training" at bounding box center [86, 337] width 150 height 18
